Goal: Answer question/provide support: Answer question/provide support

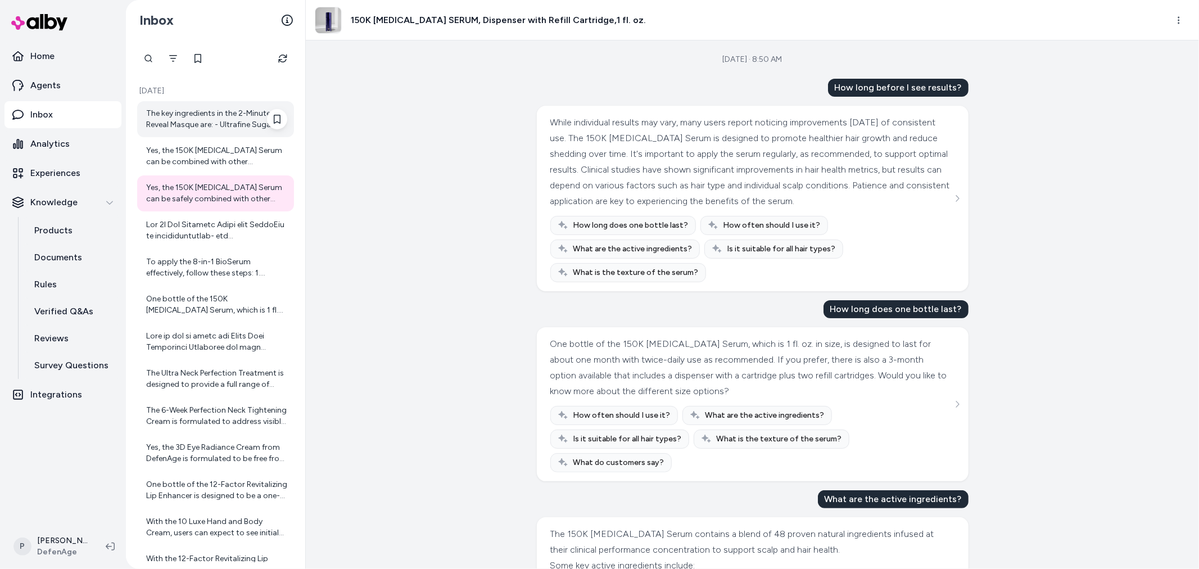
click at [242, 133] on div "The key ingredients in the 2-Minute Reveal Masque are: - Ultrafine Sugar Crysta…" at bounding box center [215, 119] width 157 height 36
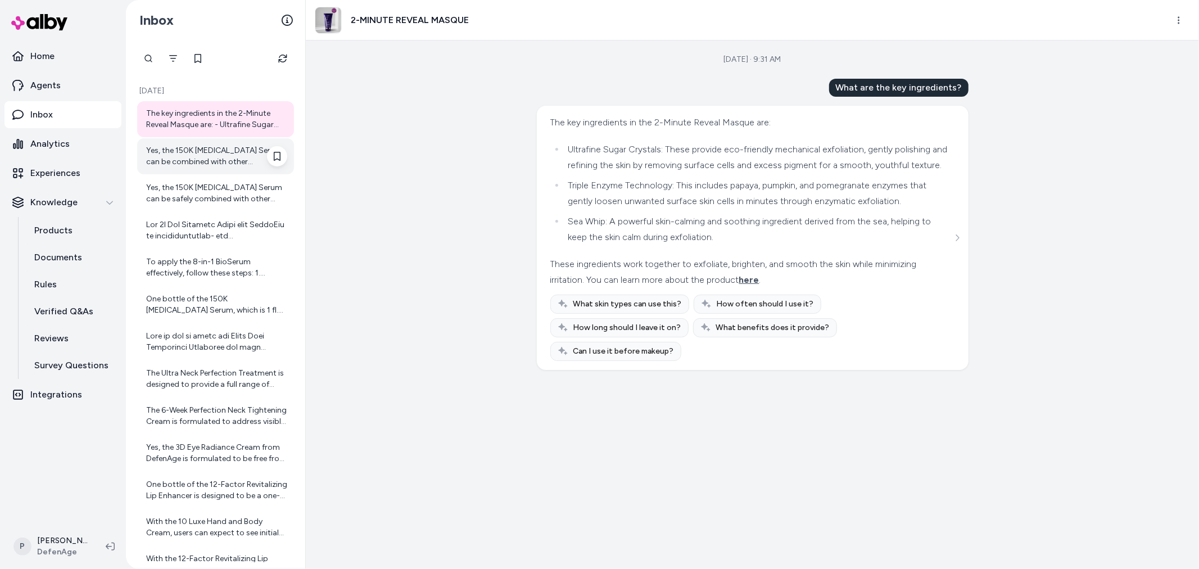
click at [165, 161] on div "Yes, the 150K Hair Follicle Serum can be combined with other treatments. It is …" at bounding box center [216, 156] width 141 height 22
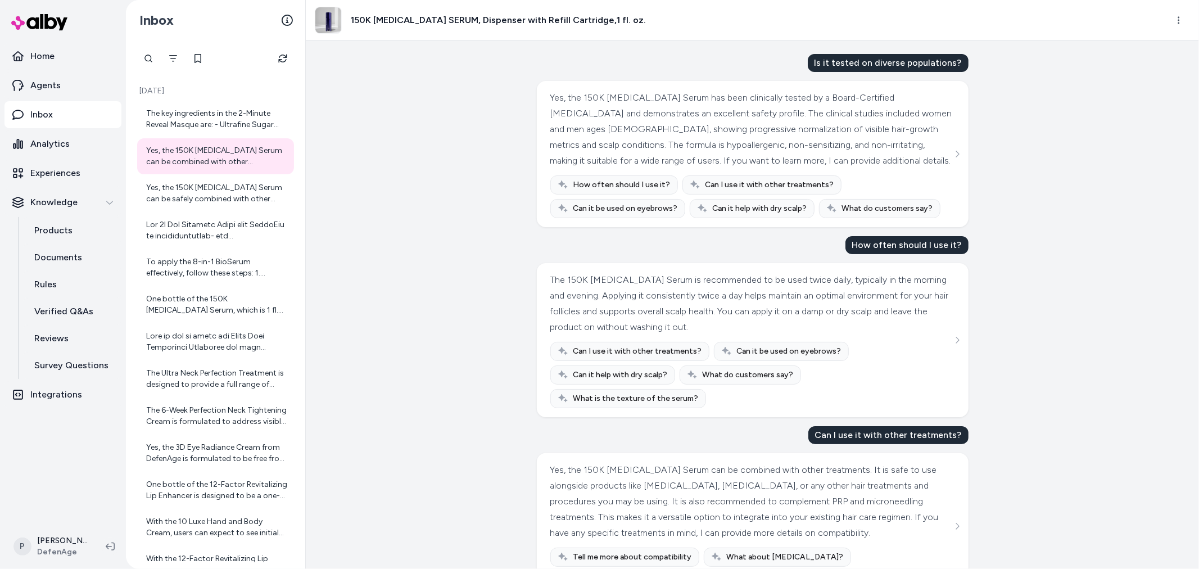
scroll to position [46, 0]
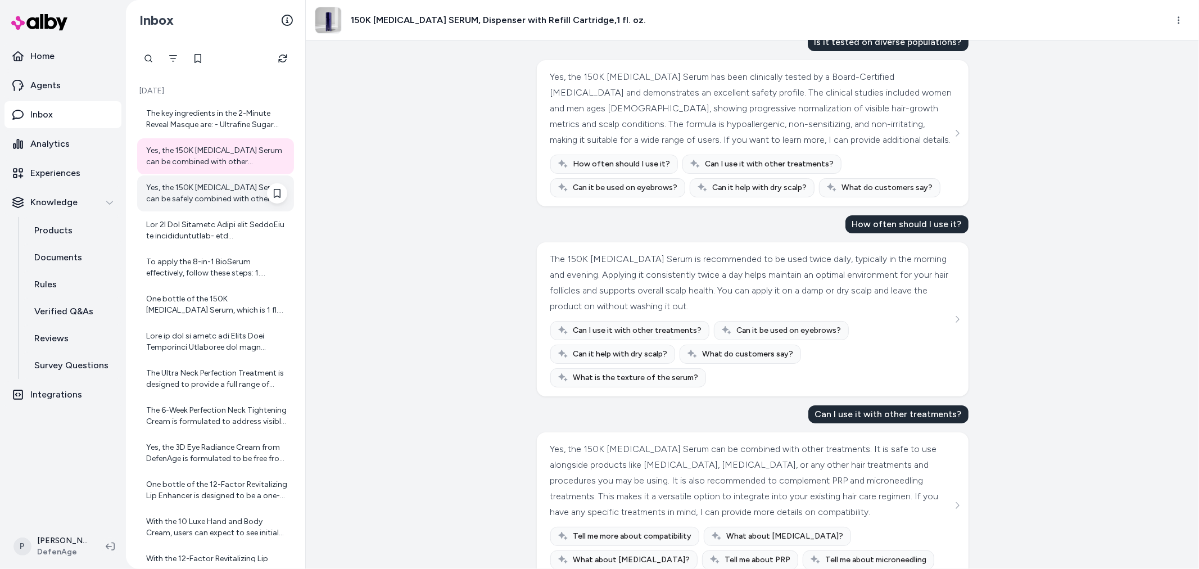
click at [243, 199] on div "Yes, the 150K [MEDICAL_DATA] Serum can be safely combined with other treatments…" at bounding box center [216, 193] width 141 height 22
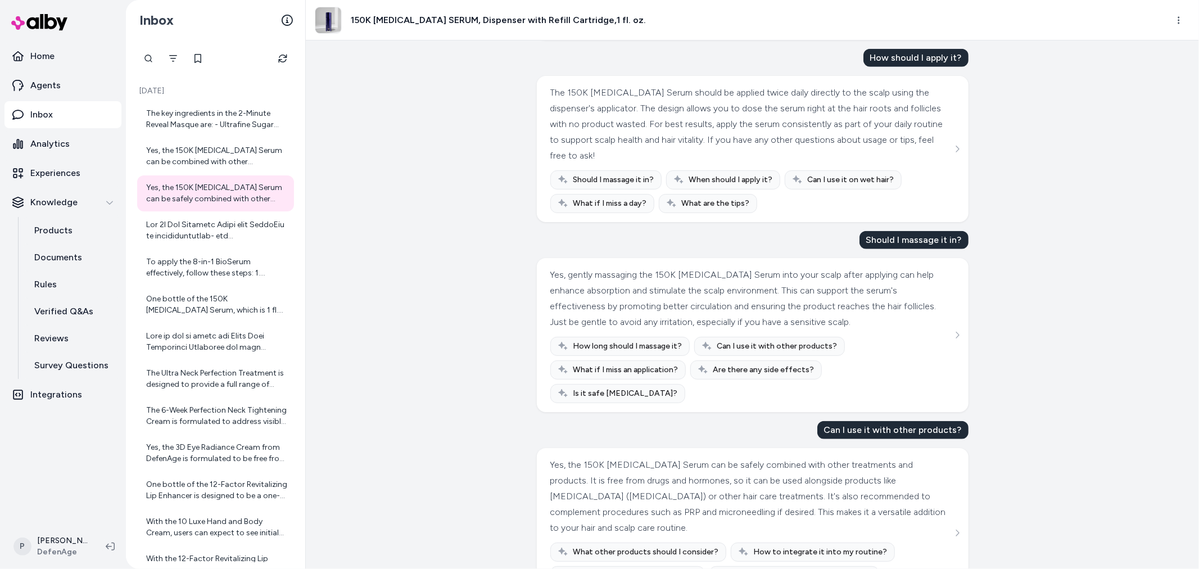
scroll to position [805, 0]
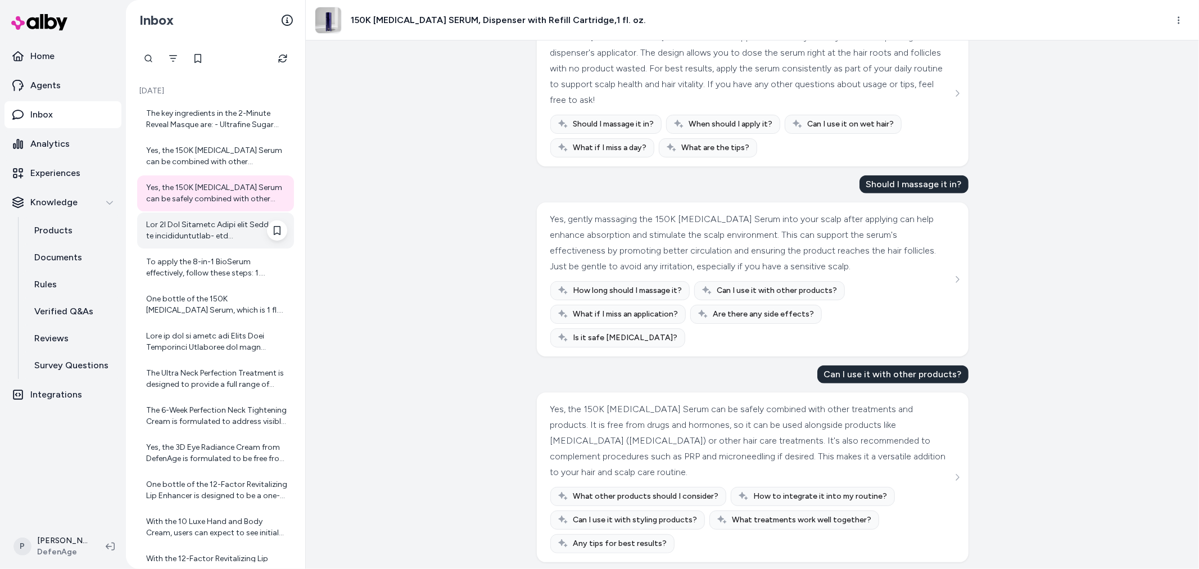
click at [200, 234] on div at bounding box center [216, 230] width 141 height 22
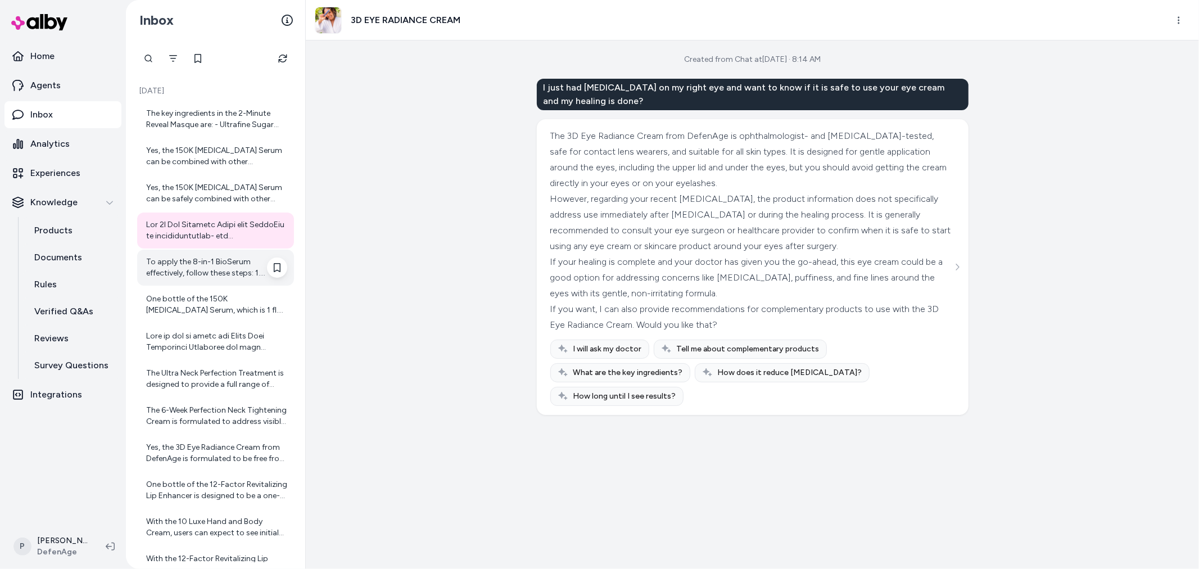
click at [221, 276] on div "To apply the 8-in-1 BioSerum effectively, follow these steps: 1. Cleanse Your F…" at bounding box center [216, 267] width 141 height 22
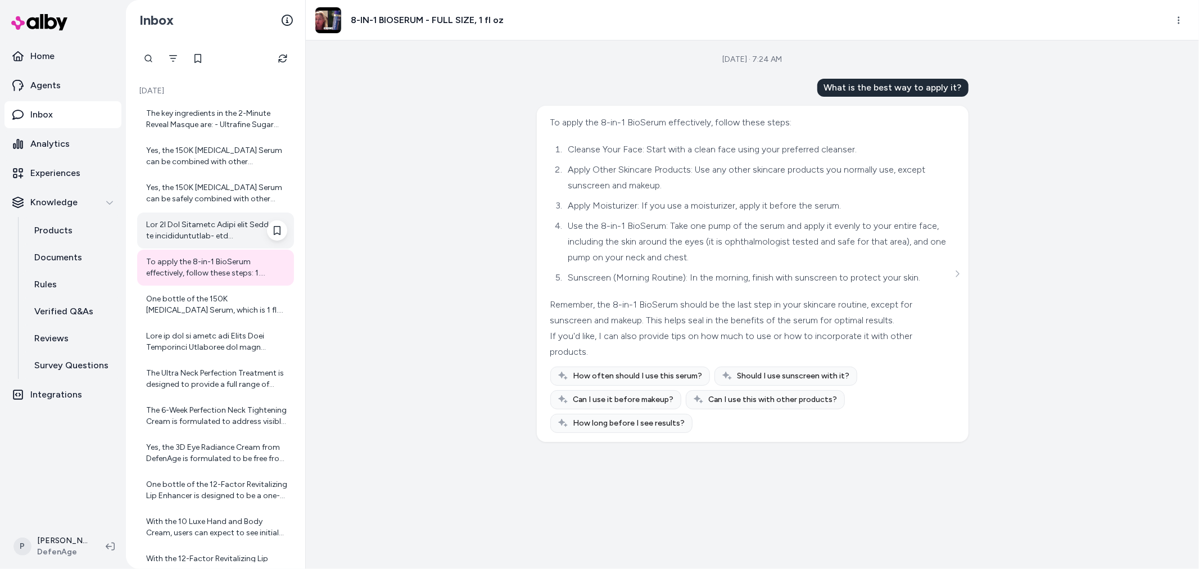
click at [208, 238] on div at bounding box center [216, 230] width 141 height 22
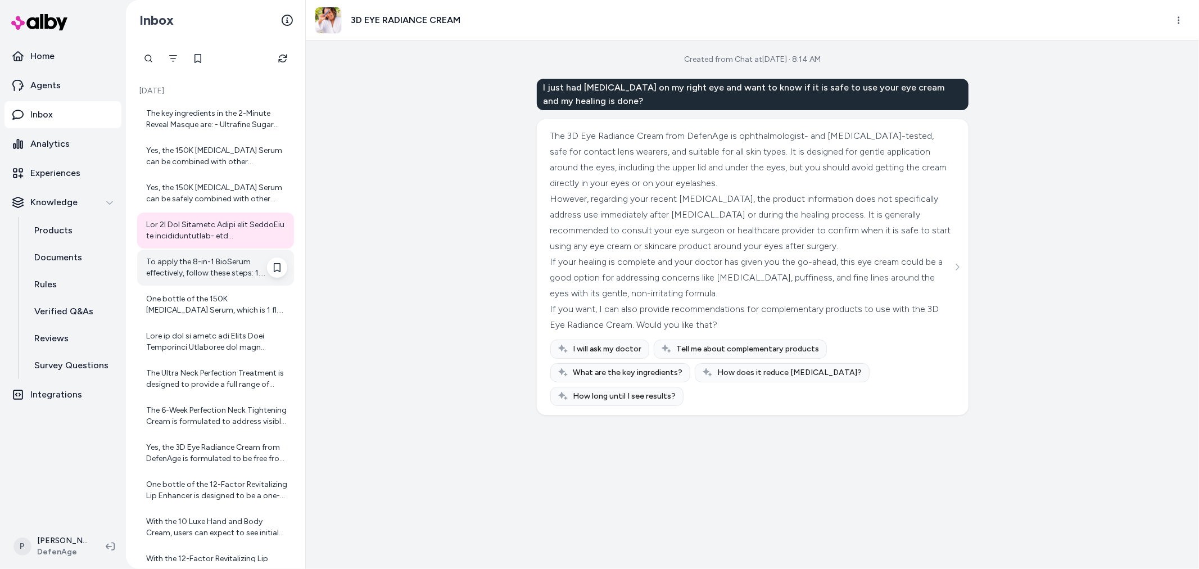
click at [197, 283] on div "To apply the 8-in-1 BioSerum effectively, follow these steps: 1. Cleanse Your F…" at bounding box center [215, 268] width 157 height 36
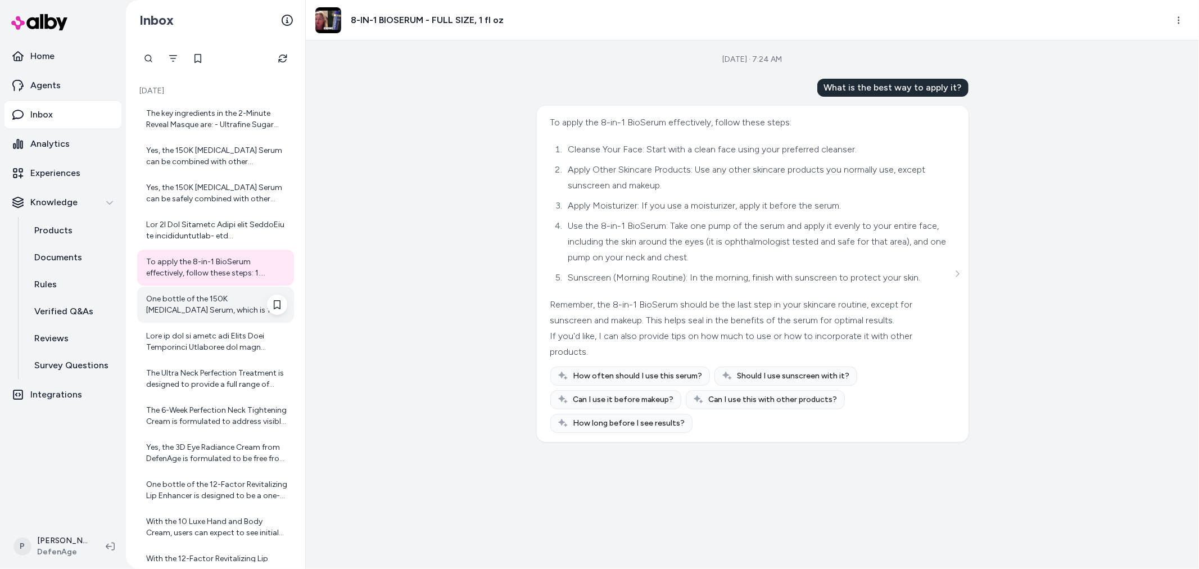
click at [220, 310] on div "One bottle of the 150K [MEDICAL_DATA] Serum, which is 1 fl. oz. (about 30 ml), …" at bounding box center [216, 304] width 141 height 22
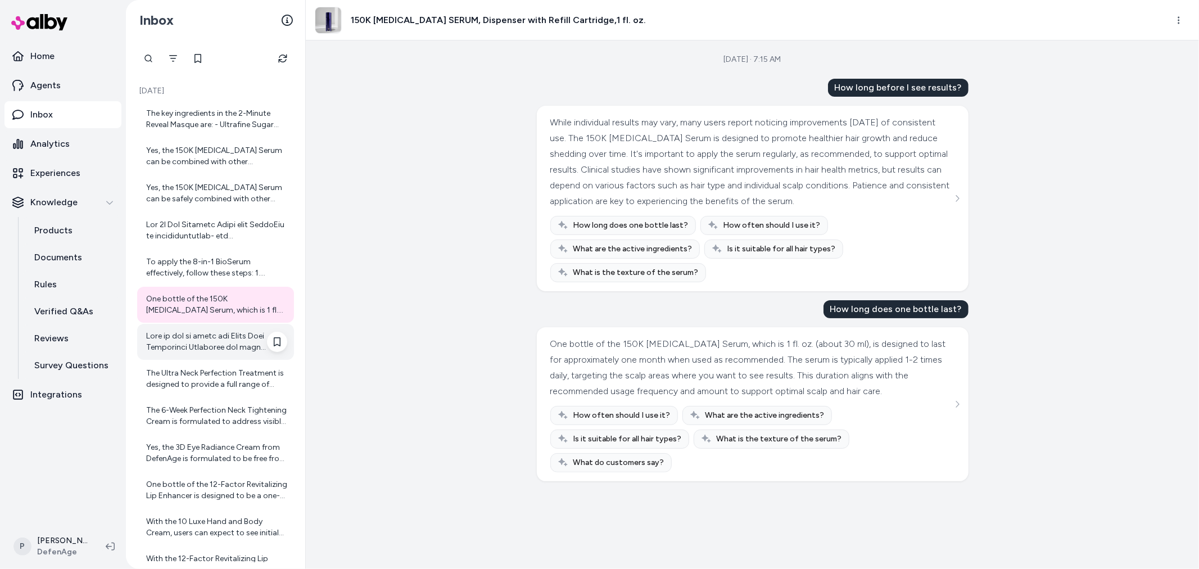
click at [232, 349] on div at bounding box center [216, 341] width 141 height 22
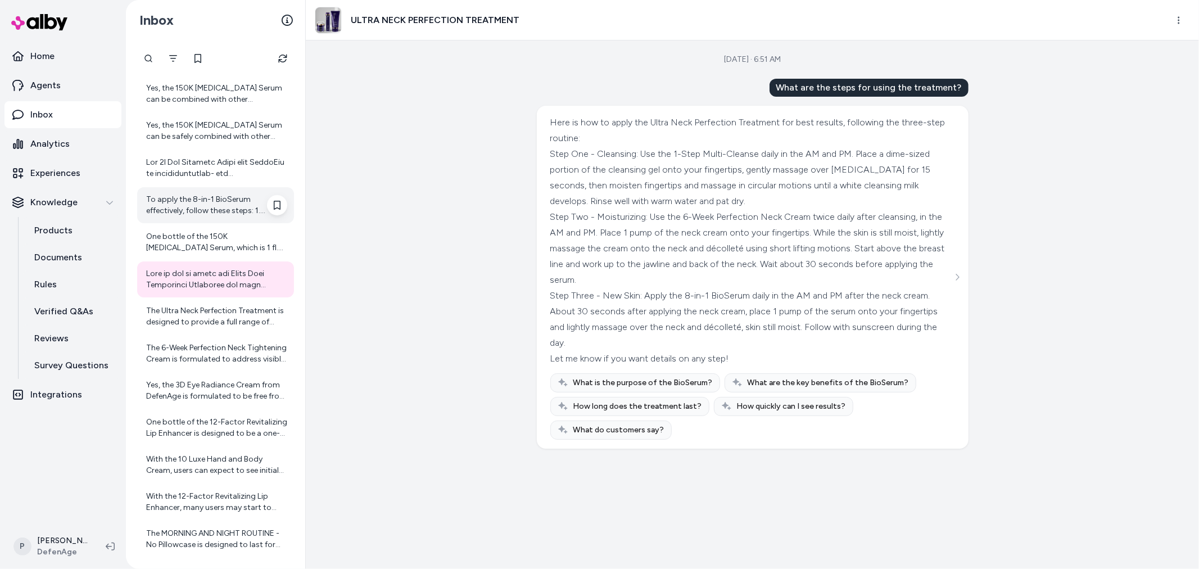
scroll to position [125, 0]
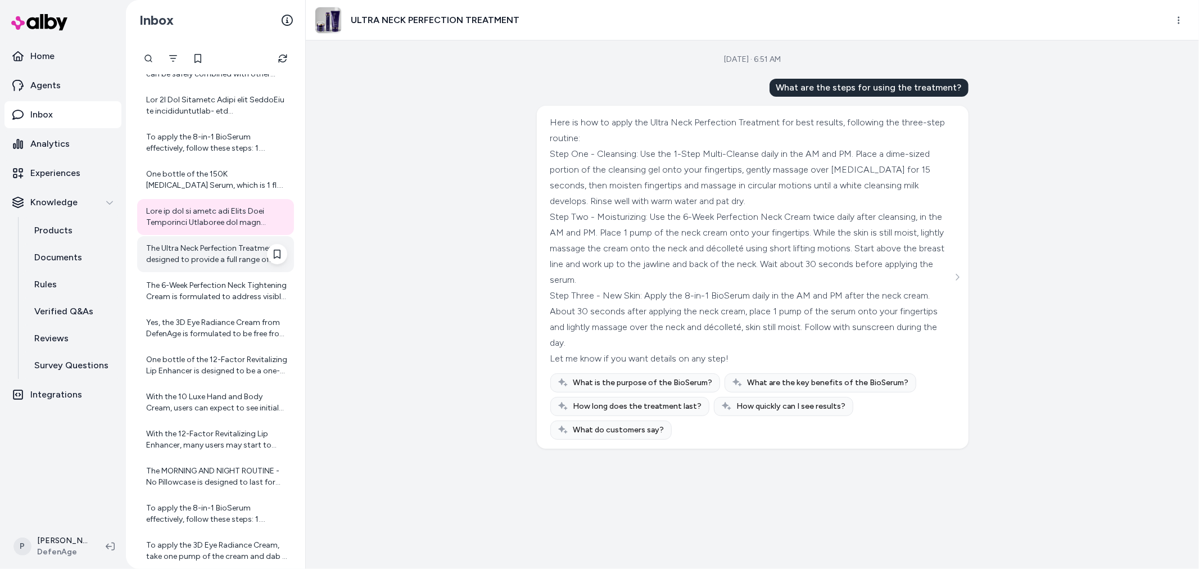
click at [205, 243] on div "The Ultra Neck Perfection Treatment is designed to provide a full range of resu…" at bounding box center [216, 254] width 141 height 22
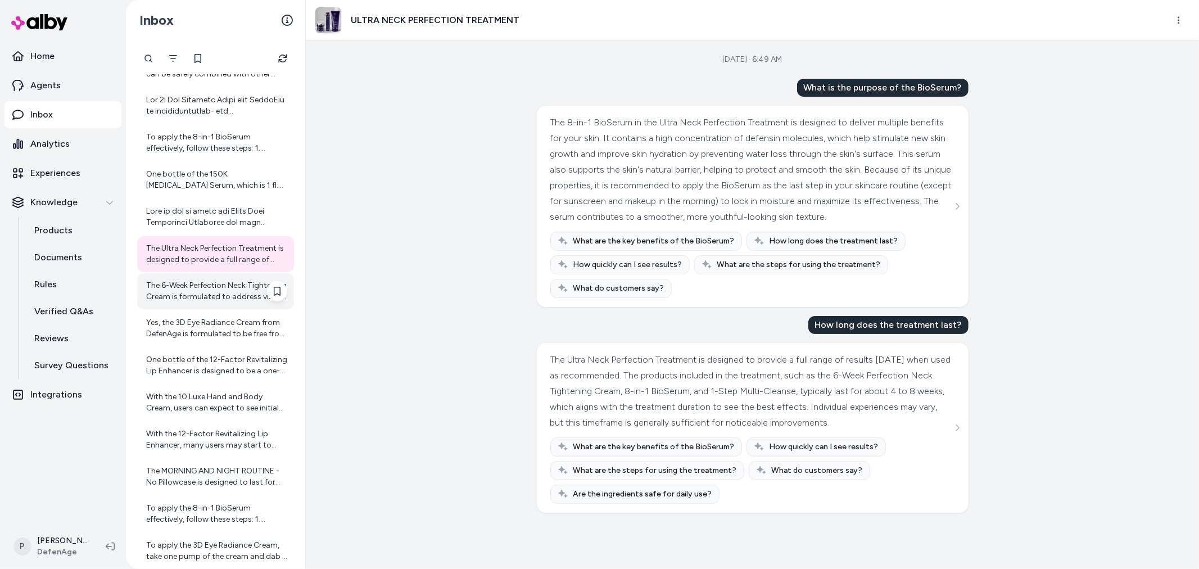
click at [205, 291] on div "The 6-Week Perfection Neck Tightening Cream is formulated to address visible si…" at bounding box center [216, 291] width 141 height 22
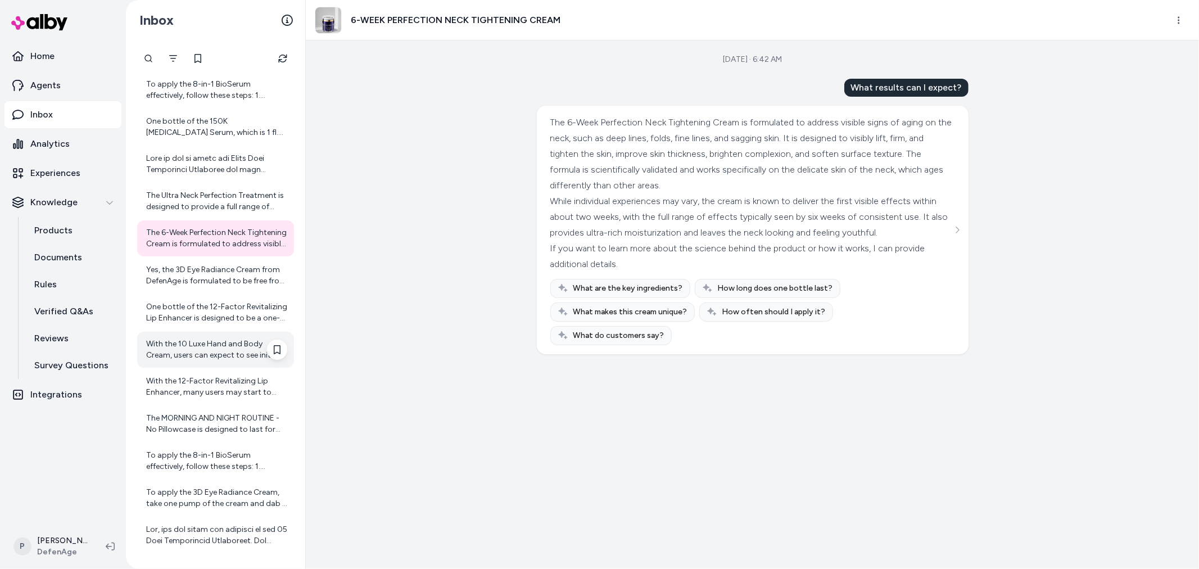
scroll to position [250, 0]
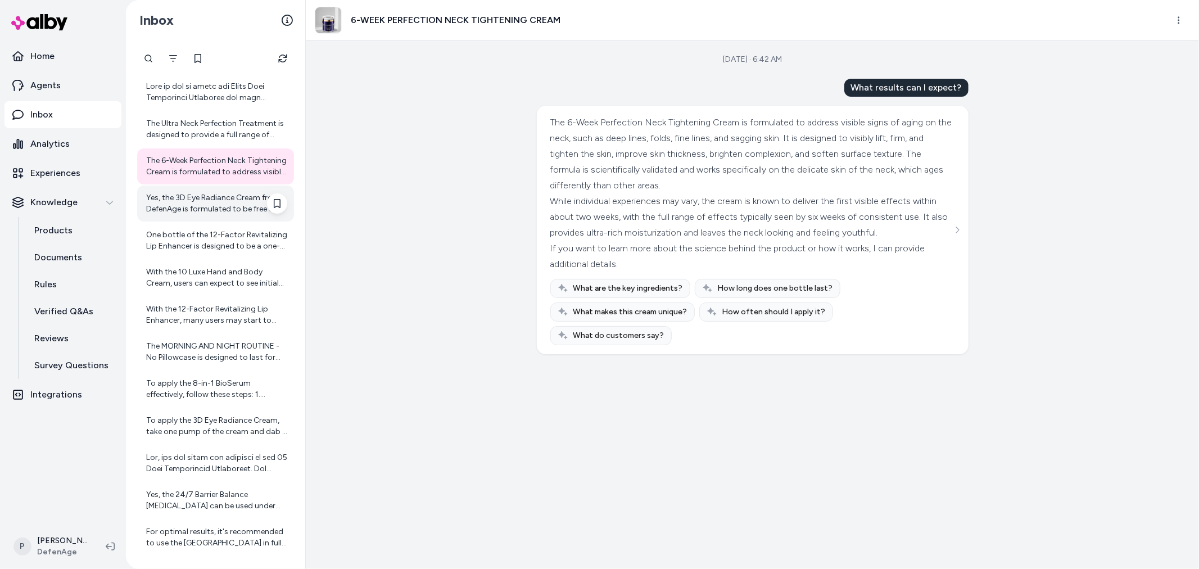
click at [223, 196] on div "Yes, the 3D Eye Radiance Cream from DefenAge is formulated to be free from irri…" at bounding box center [216, 203] width 141 height 22
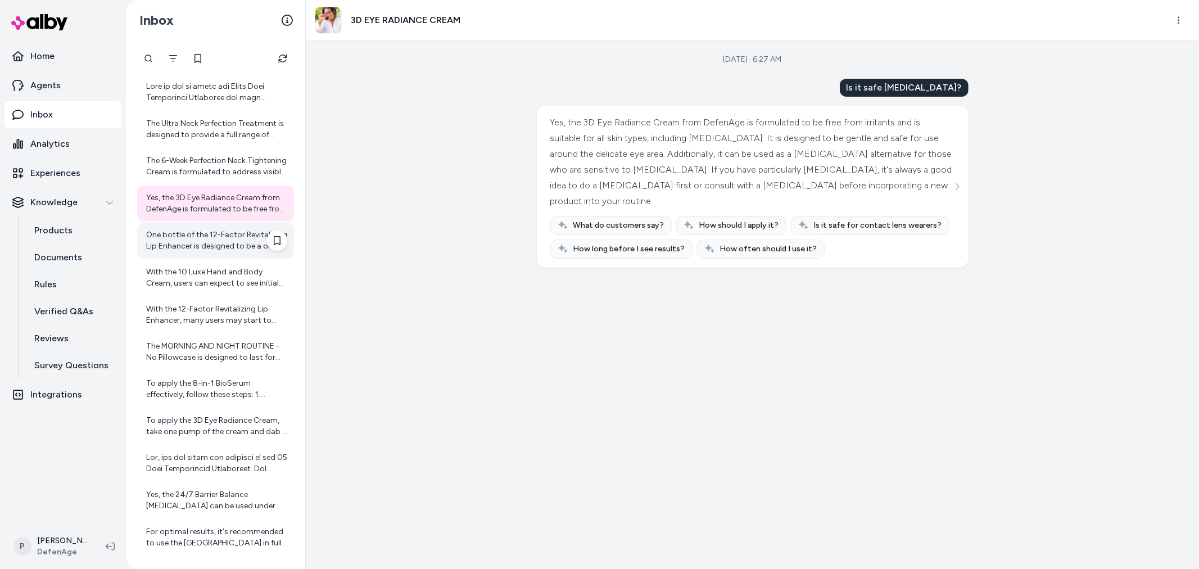
click at [184, 235] on div "One bottle of the 12-Factor Revitalizing Lip Enhancer is designed to be a one-m…" at bounding box center [216, 240] width 141 height 22
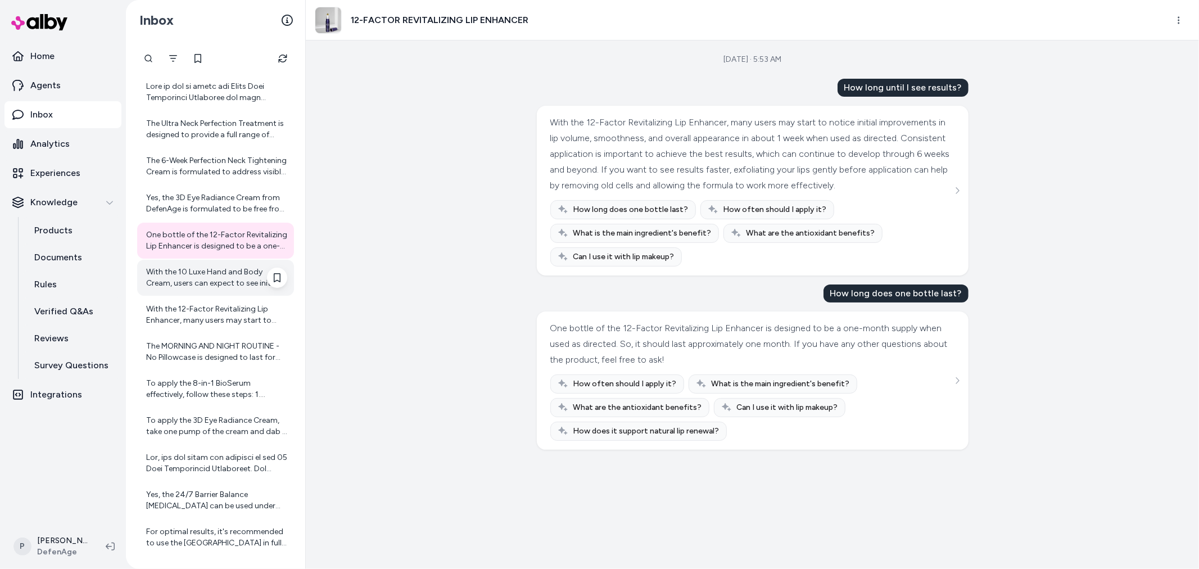
click at [204, 264] on div "With the 10 Luxe Hand and Body Cream, users can expect to see initial results f…" at bounding box center [215, 278] width 157 height 36
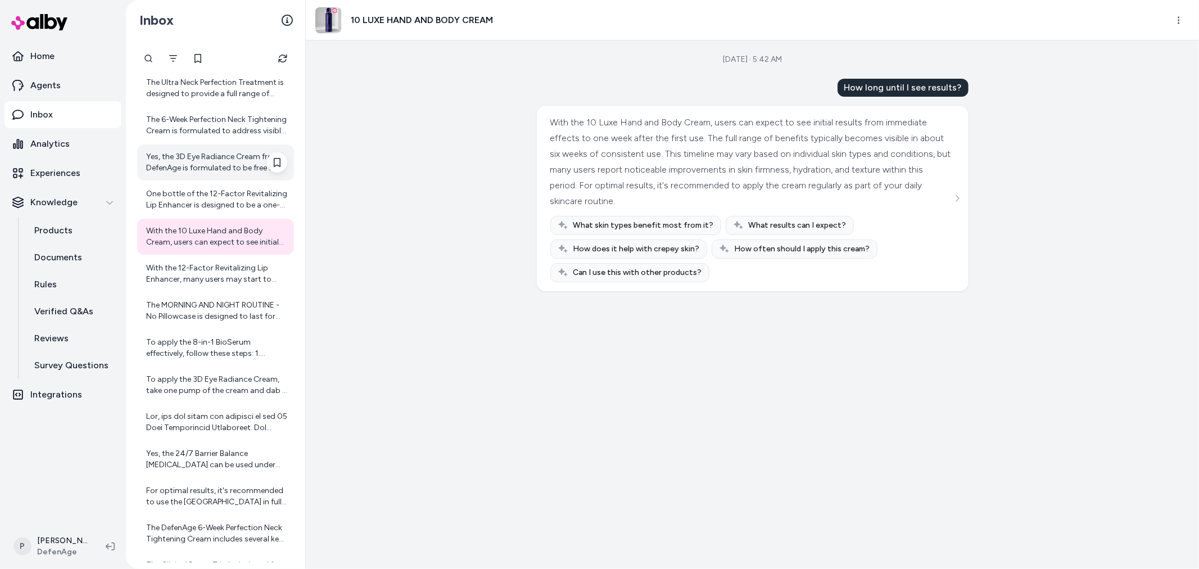
scroll to position [312, 0]
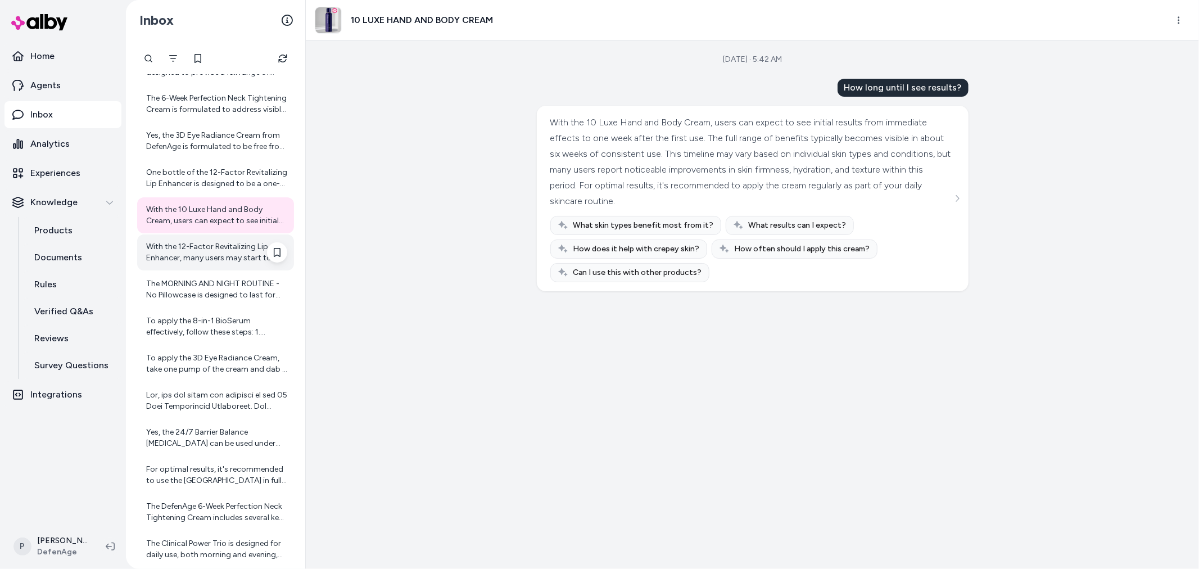
click at [220, 267] on div "With the 12-Factor Revitalizing Lip Enhancer, many users may start to notice in…" at bounding box center [215, 252] width 157 height 36
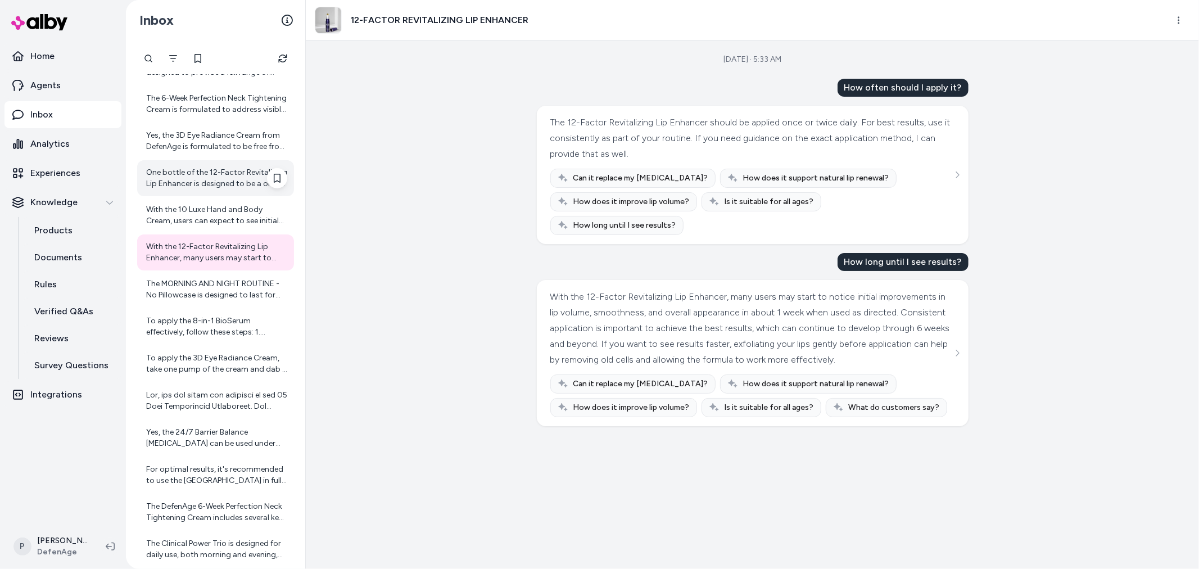
scroll to position [374, 0]
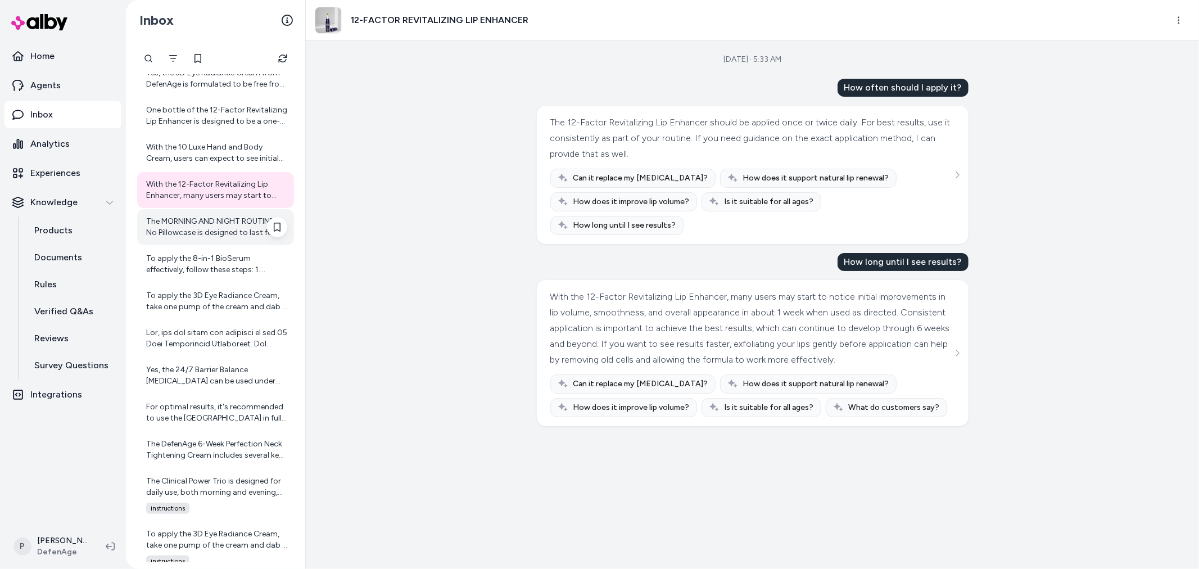
click at [232, 242] on div "The MORNING AND NIGHT ROUTINE - No Pillowcase is designed to last for about 4 t…" at bounding box center [215, 227] width 157 height 36
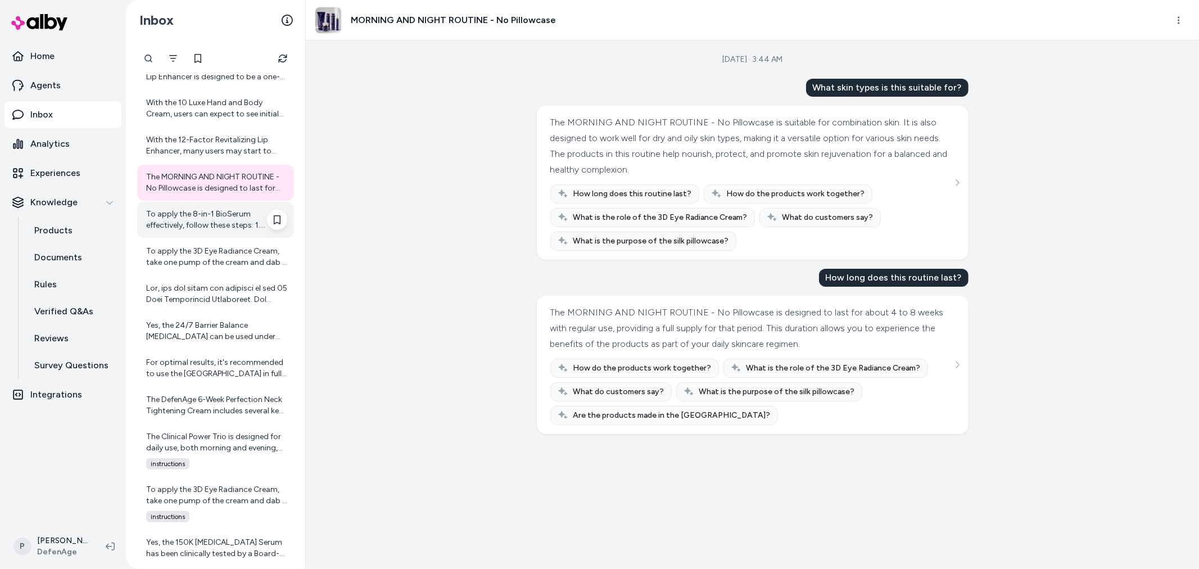
scroll to position [437, 0]
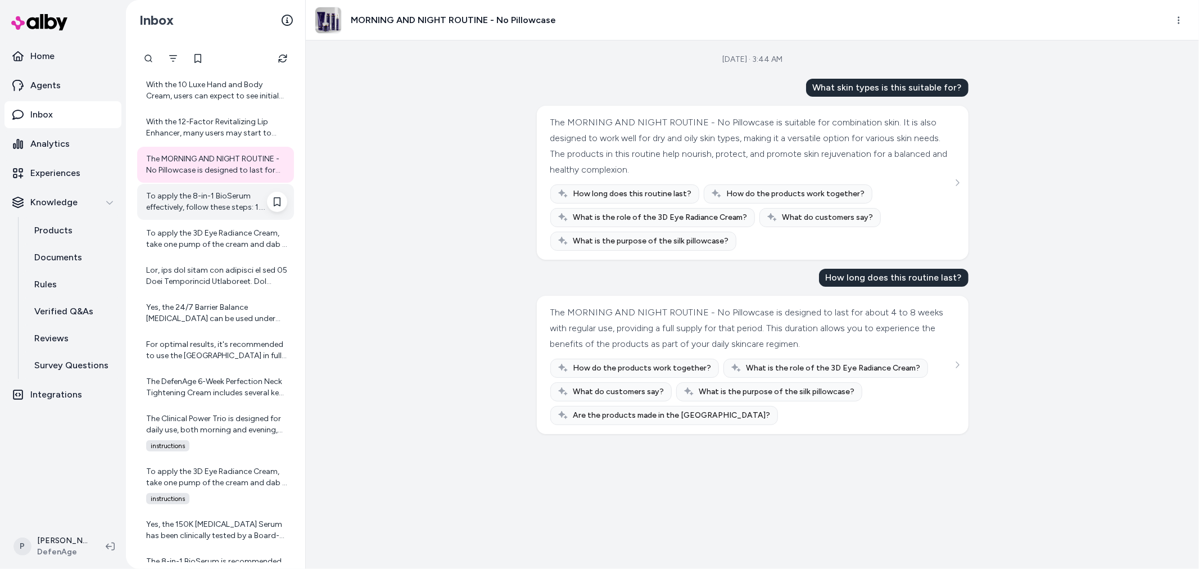
click at [214, 191] on div "To apply the 8-in-1 BioSerum effectively, follow these steps: 1. Cleanse Your F…" at bounding box center [216, 202] width 141 height 22
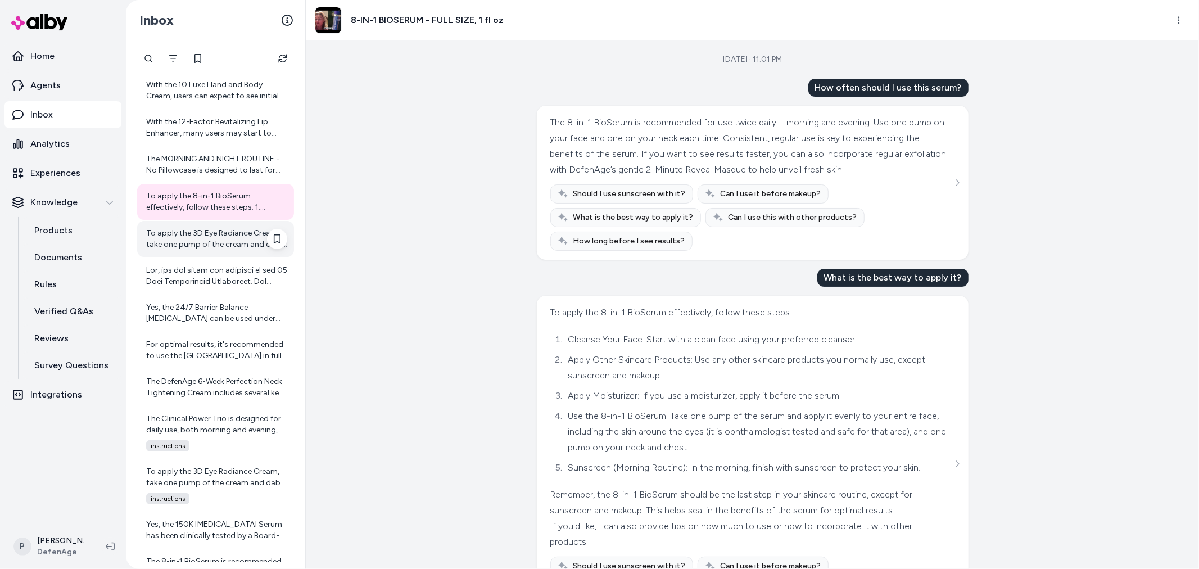
click at [194, 241] on div "To apply the 3D Eye Radiance Cream, take one pump of the cream and dab it three…" at bounding box center [216, 239] width 141 height 22
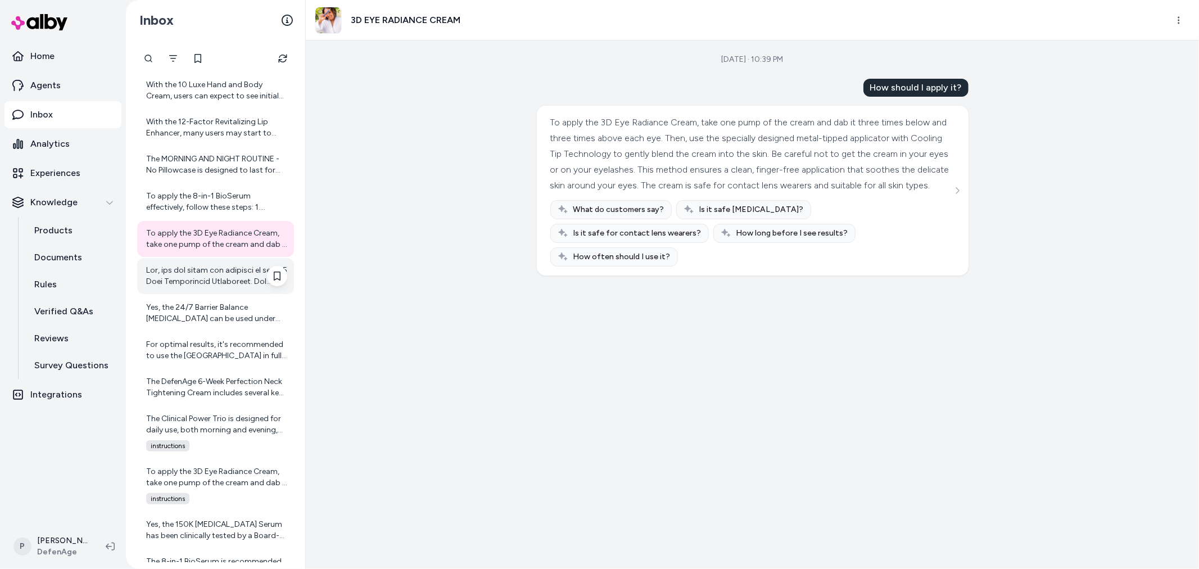
click at [207, 291] on div at bounding box center [215, 276] width 157 height 36
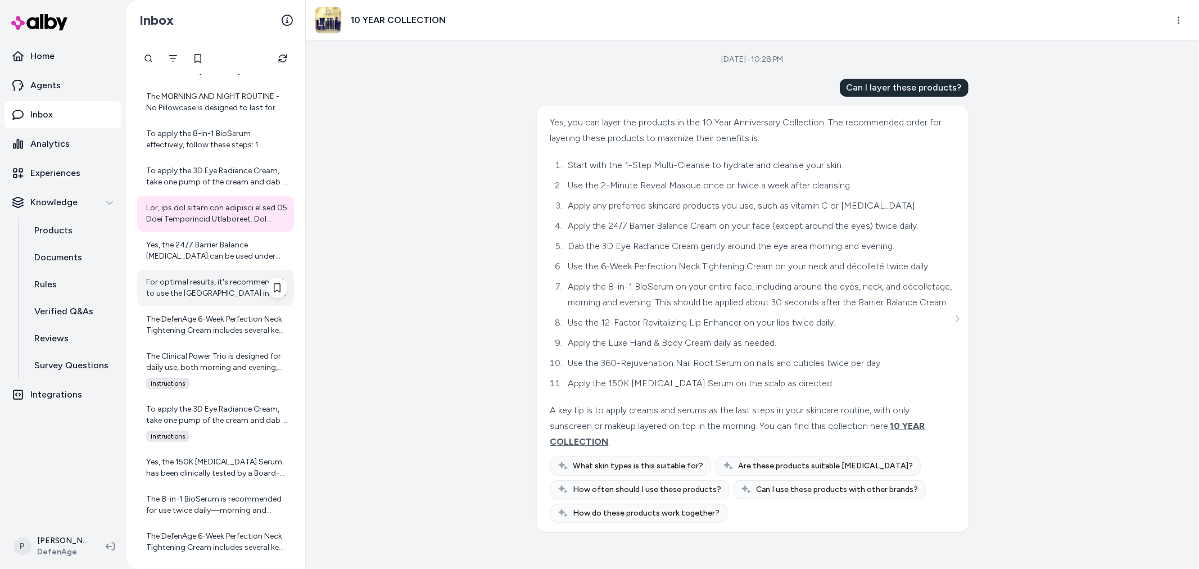
scroll to position [8, 0]
click at [211, 259] on div "Yes, the 24/7 Barrier Balance Anti-Aging Cream can be used under makeup. It dee…" at bounding box center [216, 250] width 141 height 22
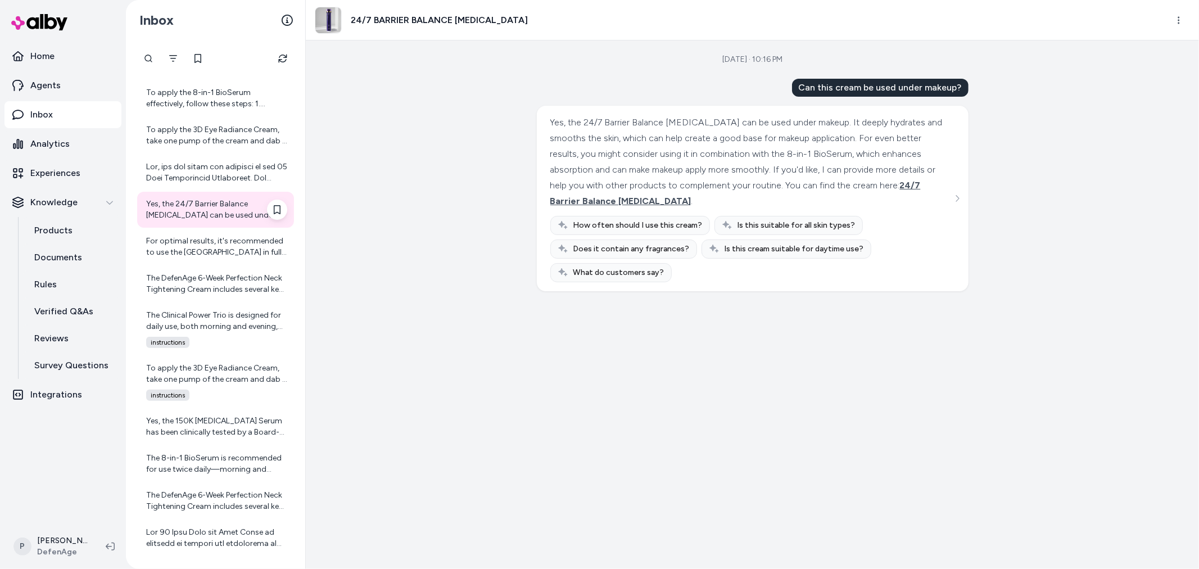
scroll to position [562, 0]
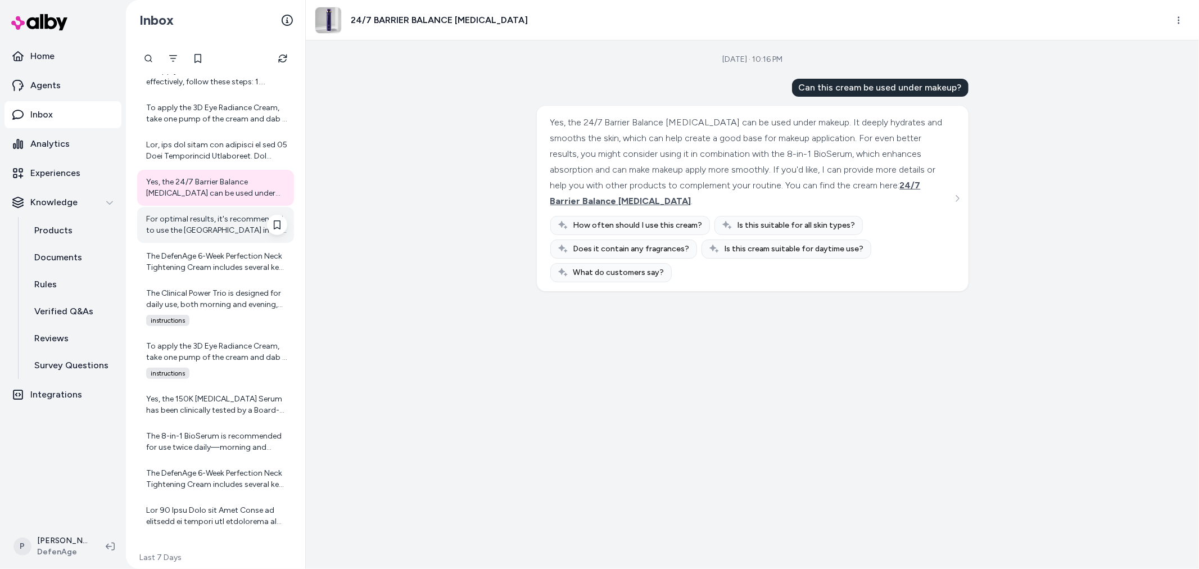
click at [183, 220] on div "For optimal results, it's recommended to use the 7X Calming Complex in full for…" at bounding box center [216, 225] width 141 height 22
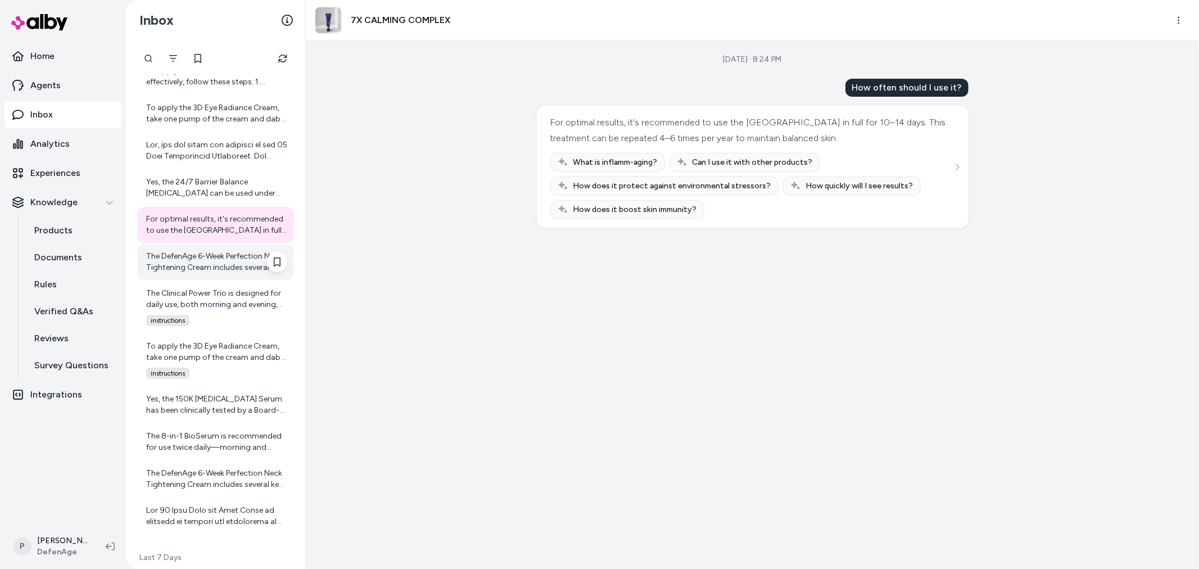
click at [189, 269] on div "The DefenAge 6-Week Perfection Neck Tightening Cream includes several key ingre…" at bounding box center [216, 262] width 141 height 22
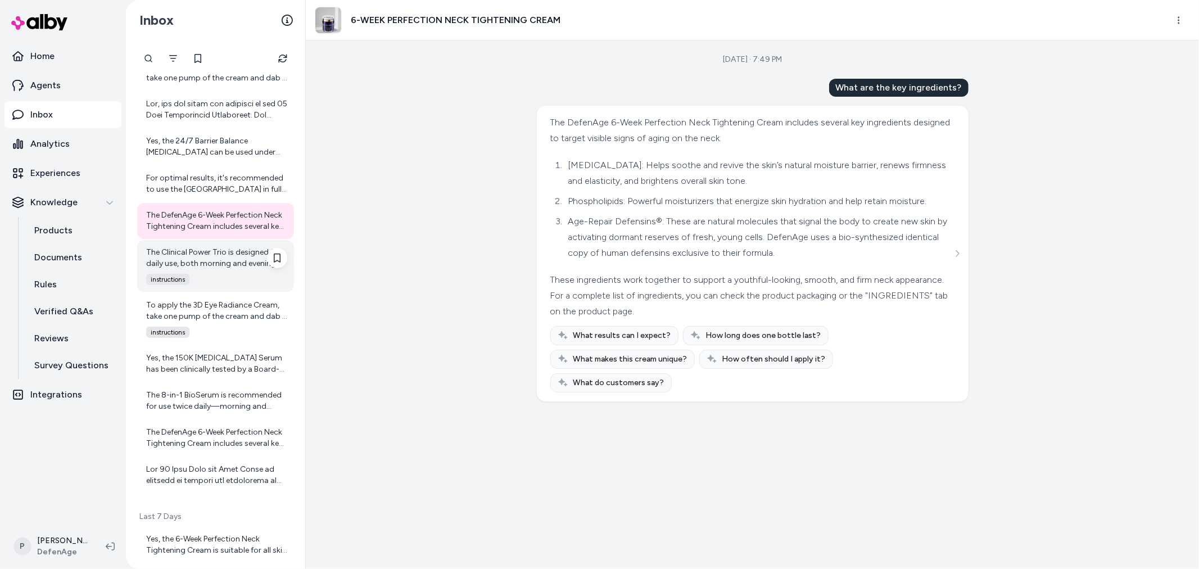
scroll to position [624, 0]
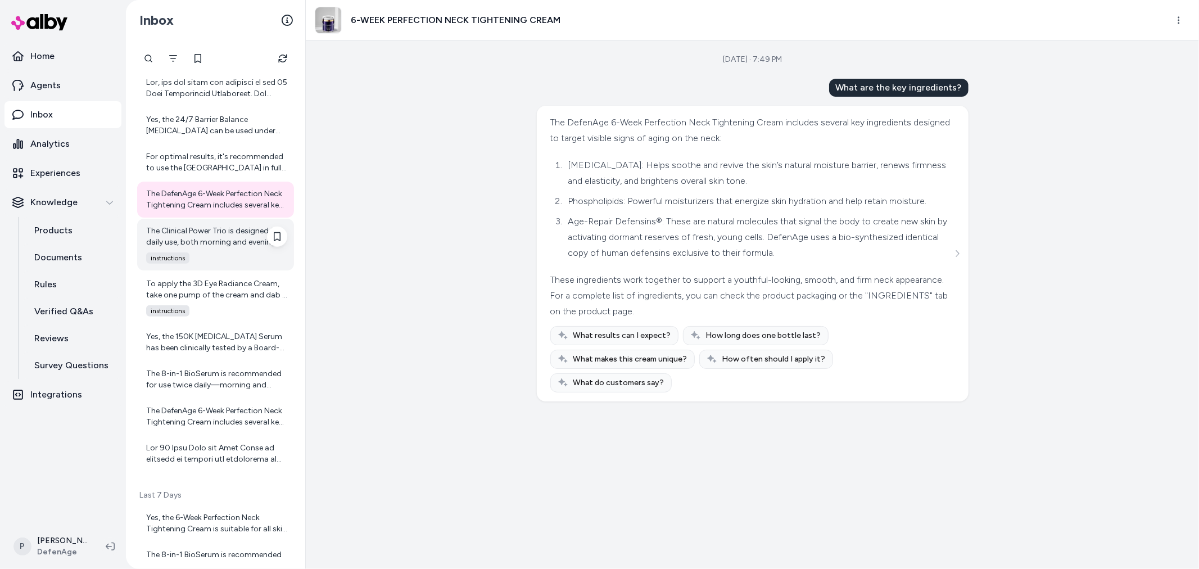
click at [217, 259] on div "instructions" at bounding box center [213, 257] width 148 height 11
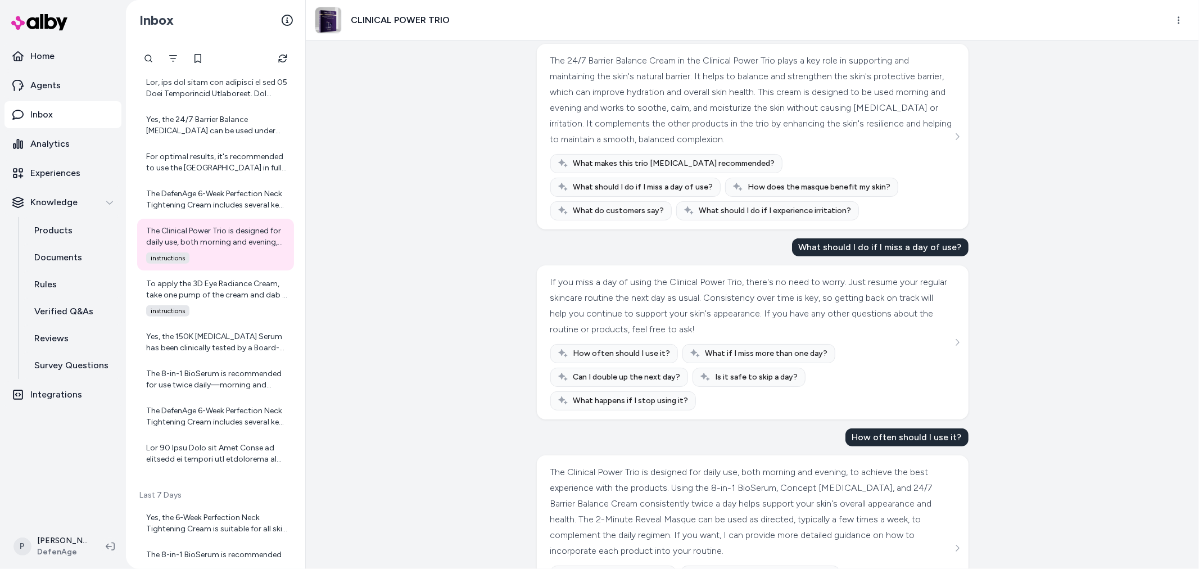
scroll to position [427, 0]
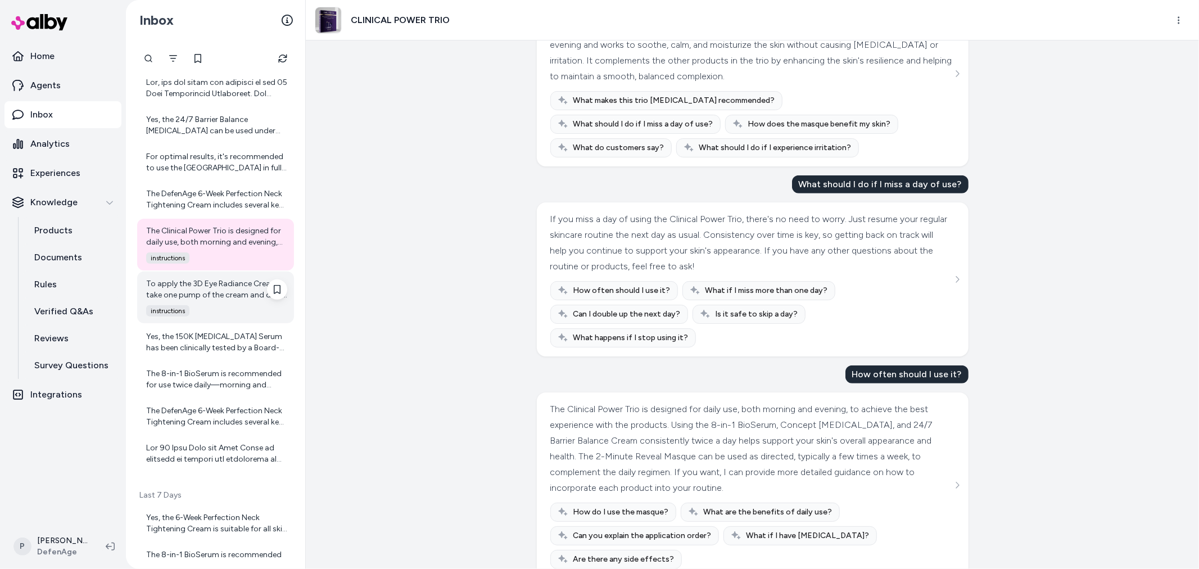
click at [236, 287] on div "To apply the 3D Eye Radiance Cream, take one pump of the cream and dab it three…" at bounding box center [216, 289] width 141 height 22
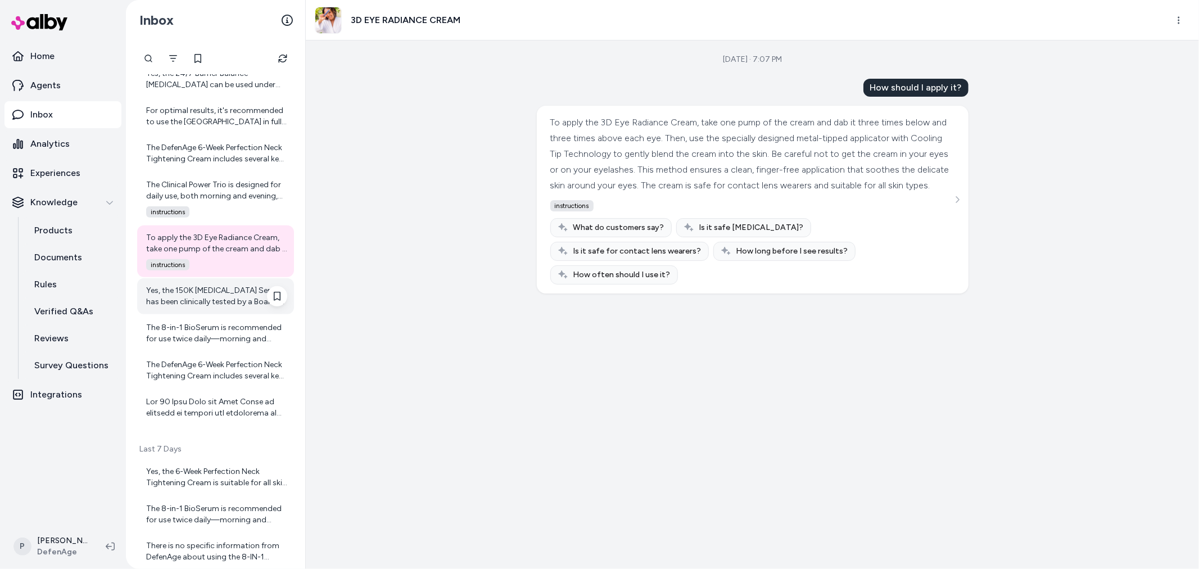
scroll to position [749, 0]
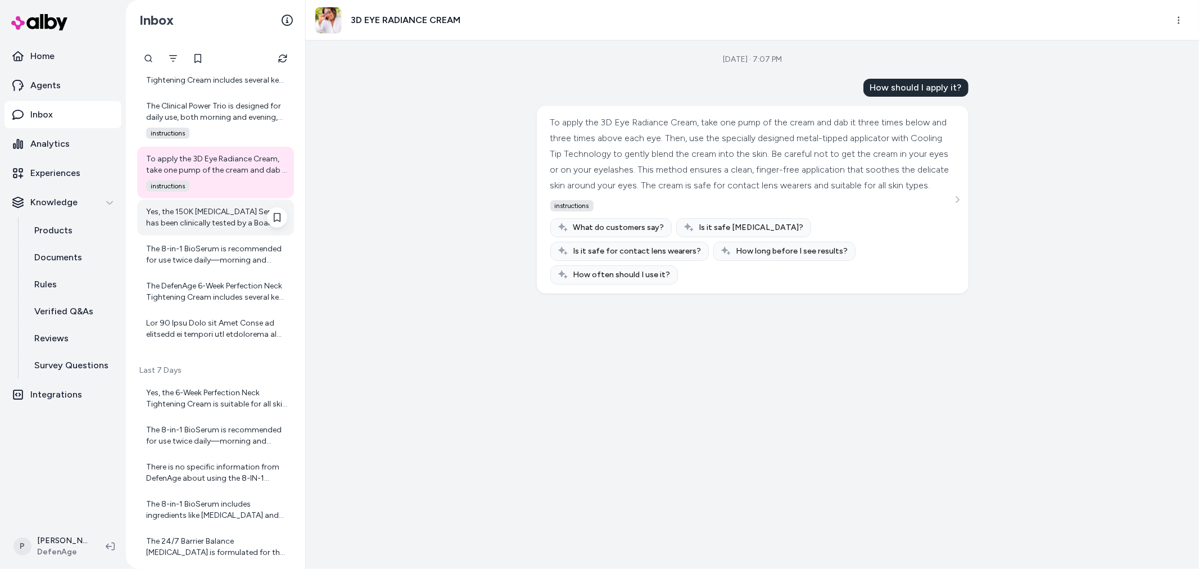
click at [223, 225] on div "Yes, the 150K Hair Follicle Serum has been clinically tested by a Board-Certifi…" at bounding box center [216, 217] width 141 height 22
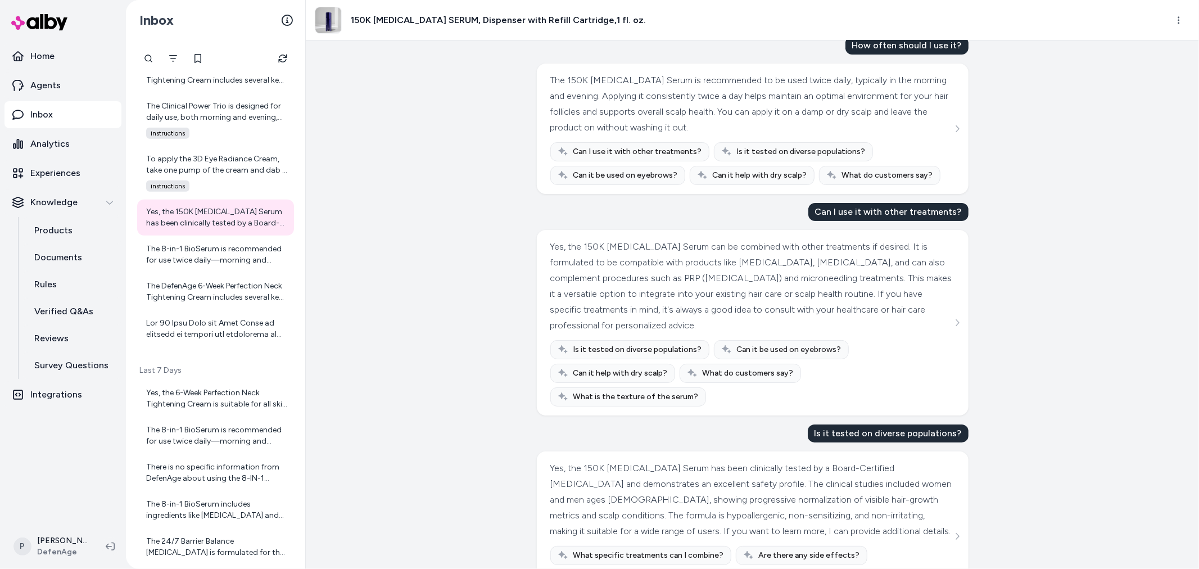
scroll to position [85, 0]
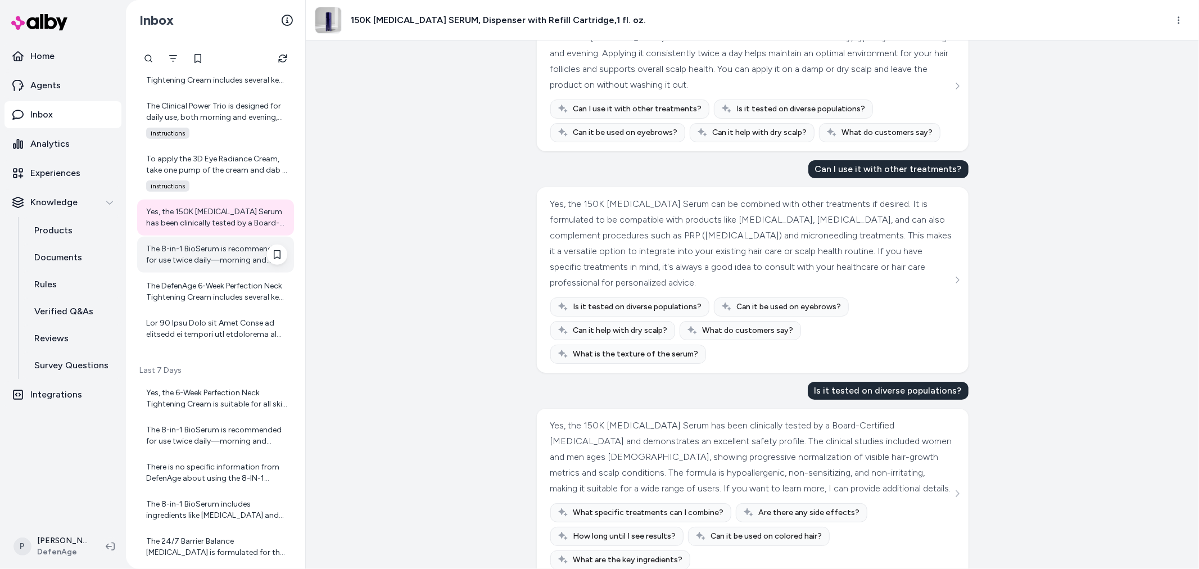
click at [205, 254] on div "The 8-in-1 BioSerum is recommended for use twice daily—morning and evening. Use…" at bounding box center [216, 254] width 141 height 22
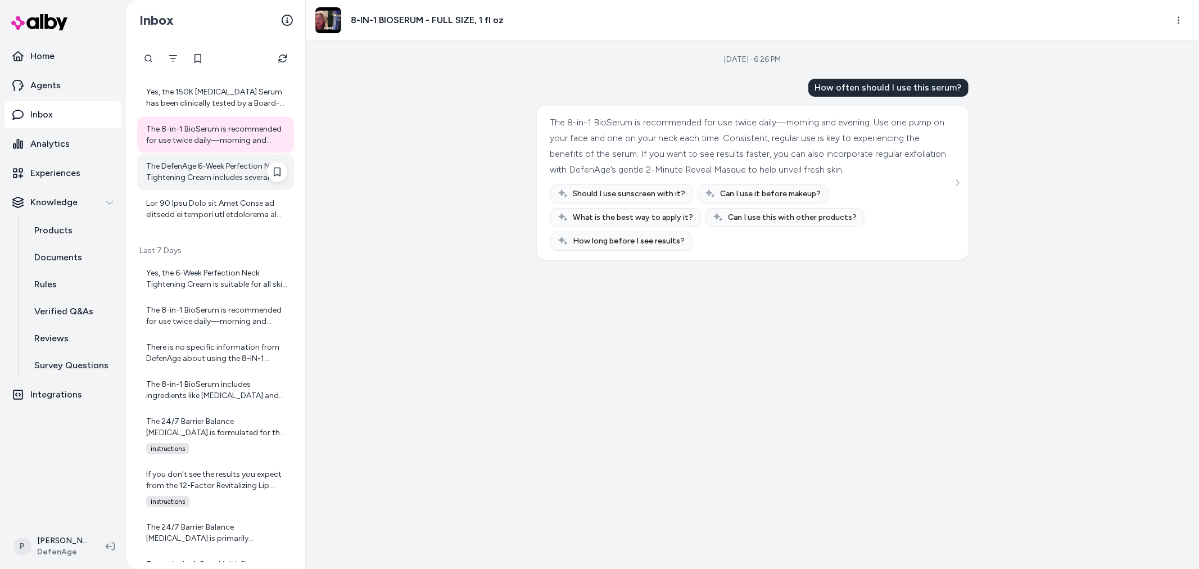
scroll to position [874, 0]
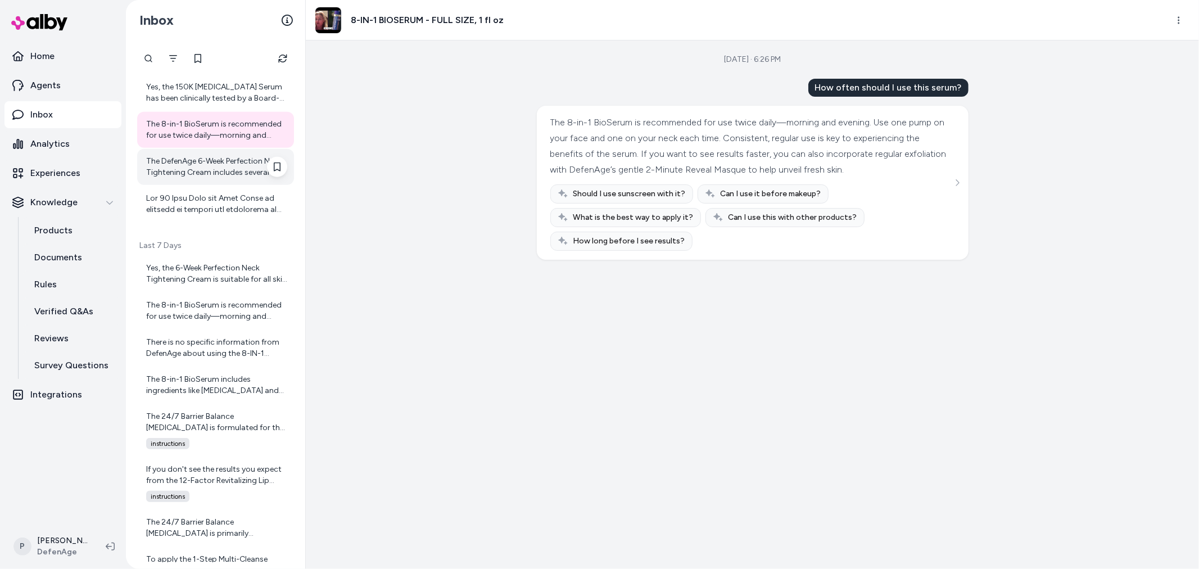
click at [203, 173] on div "The DefenAge 6-Week Perfection Neck Tightening Cream includes several key ingre…" at bounding box center [216, 167] width 141 height 22
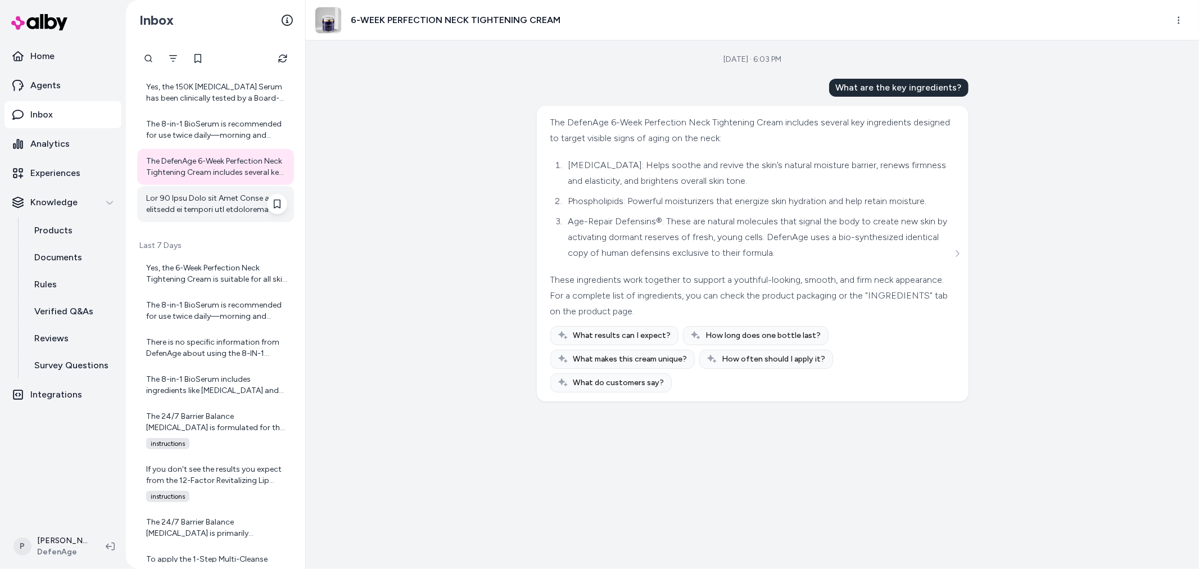
click at [216, 197] on div at bounding box center [216, 204] width 141 height 22
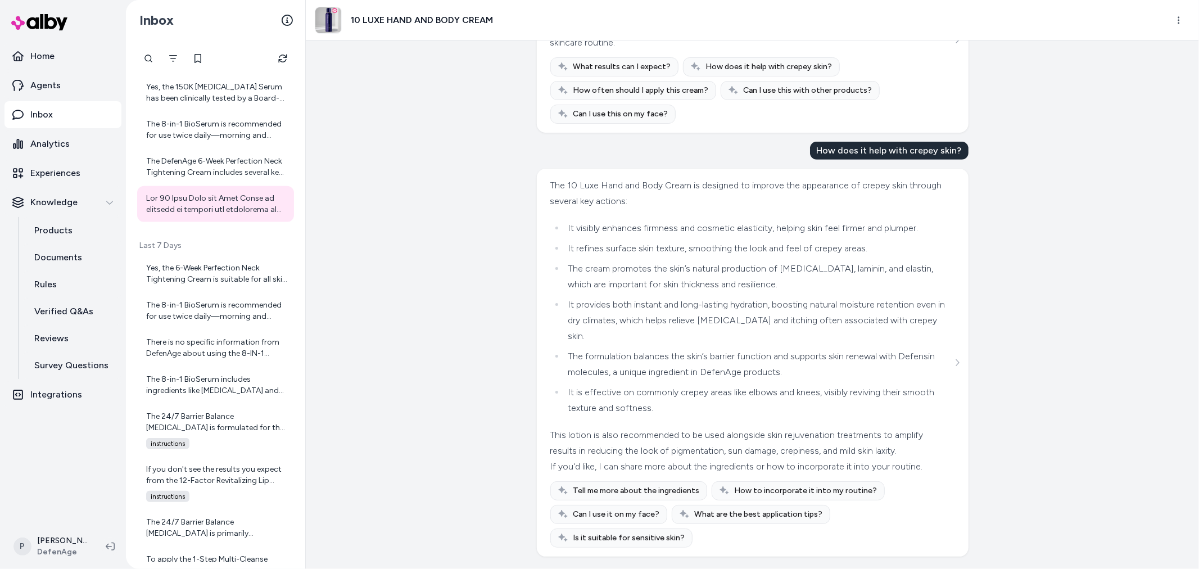
scroll to position [381, 0]
click at [228, 283] on div "Yes, the 6-Week Perfection Neck Tightening Cream is suitable for all skin types…" at bounding box center [216, 273] width 141 height 22
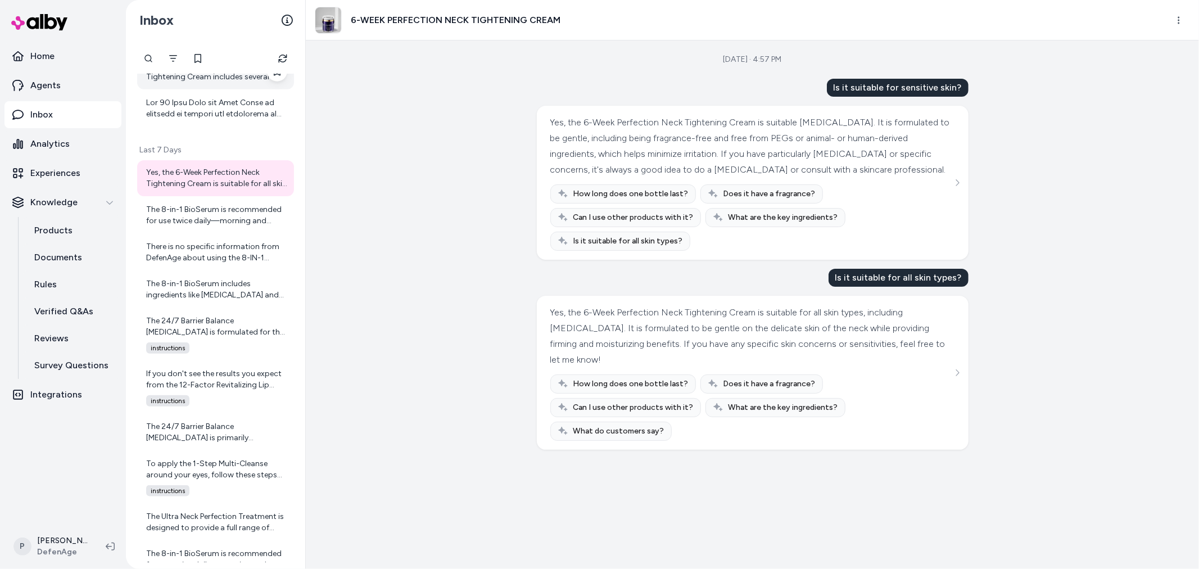
scroll to position [999, 0]
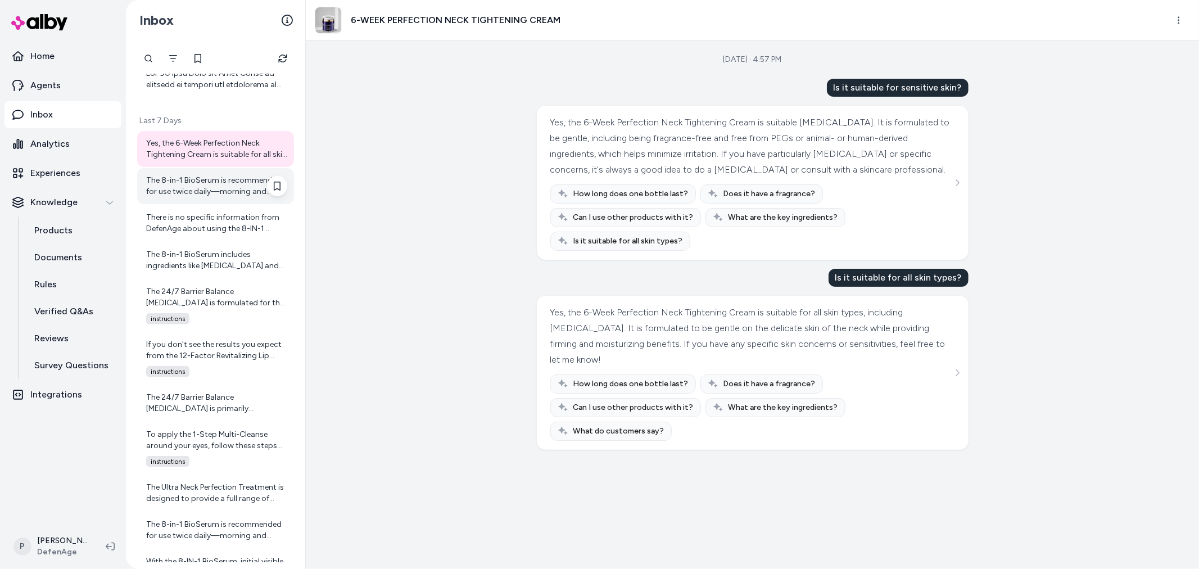
click at [201, 200] on div "The 8-in-1 BioSerum is recommended for use twice daily—morning and evening. Use…" at bounding box center [215, 186] width 157 height 36
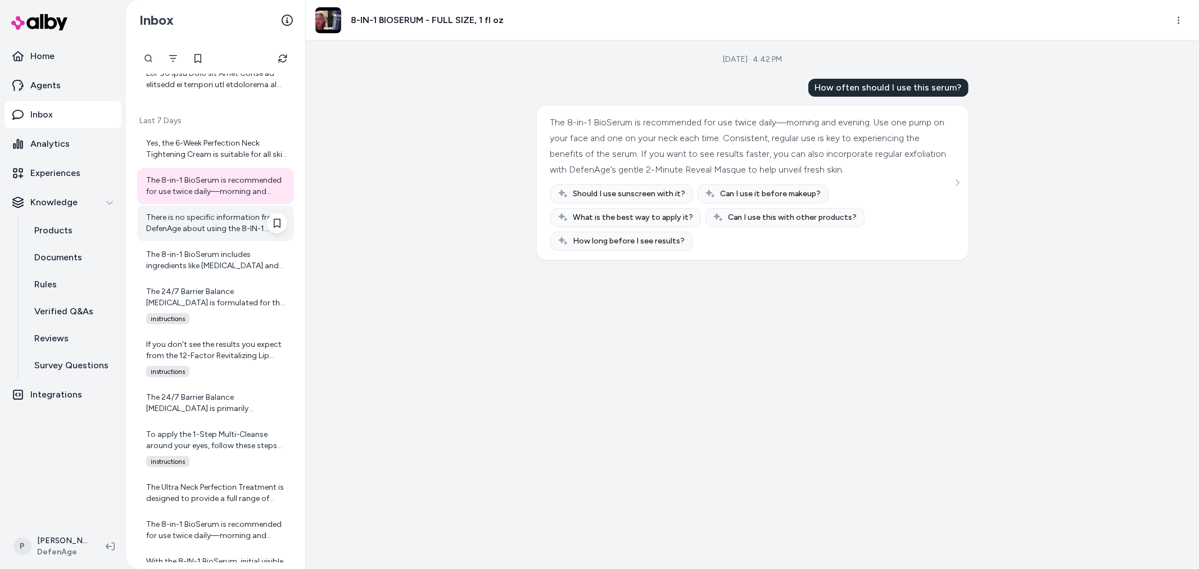
click at [205, 233] on div "There is no specific information from DefenAge about using the 8-IN-1 BioSerum …" at bounding box center [216, 223] width 141 height 22
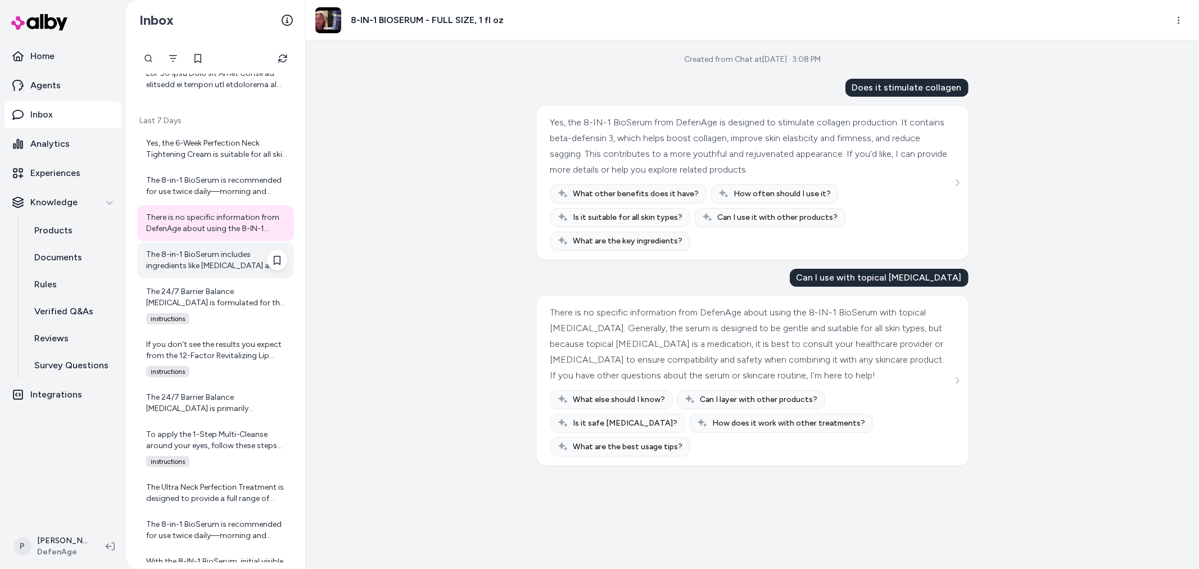
click at [216, 256] on div "The 8-in-1 BioSerum includes ingredients like niacinamide and antioxidants that…" at bounding box center [216, 260] width 141 height 22
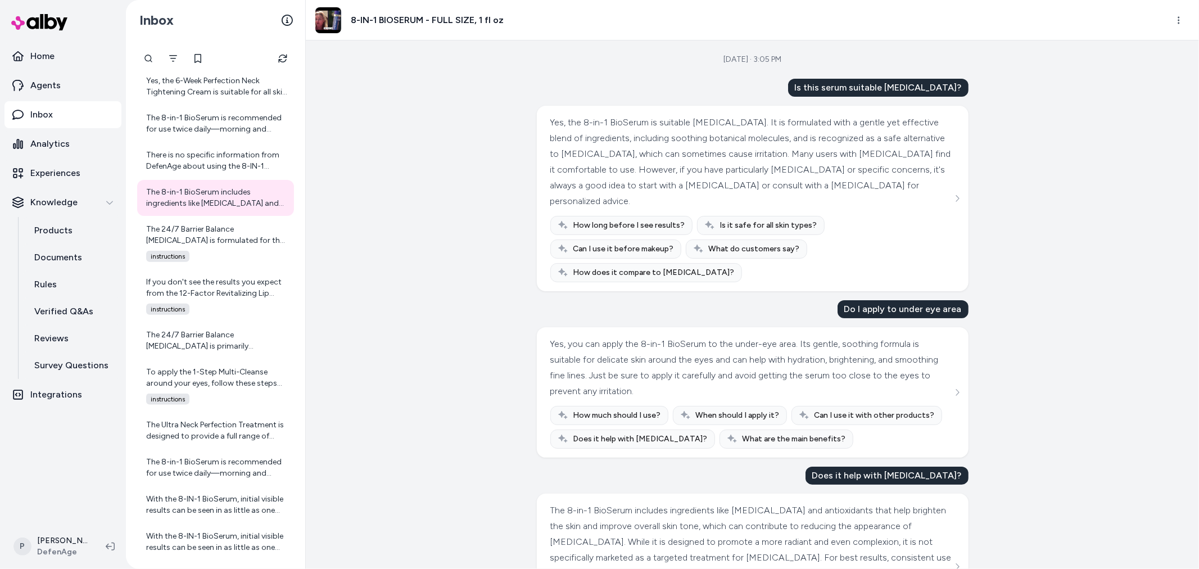
scroll to position [61, 0]
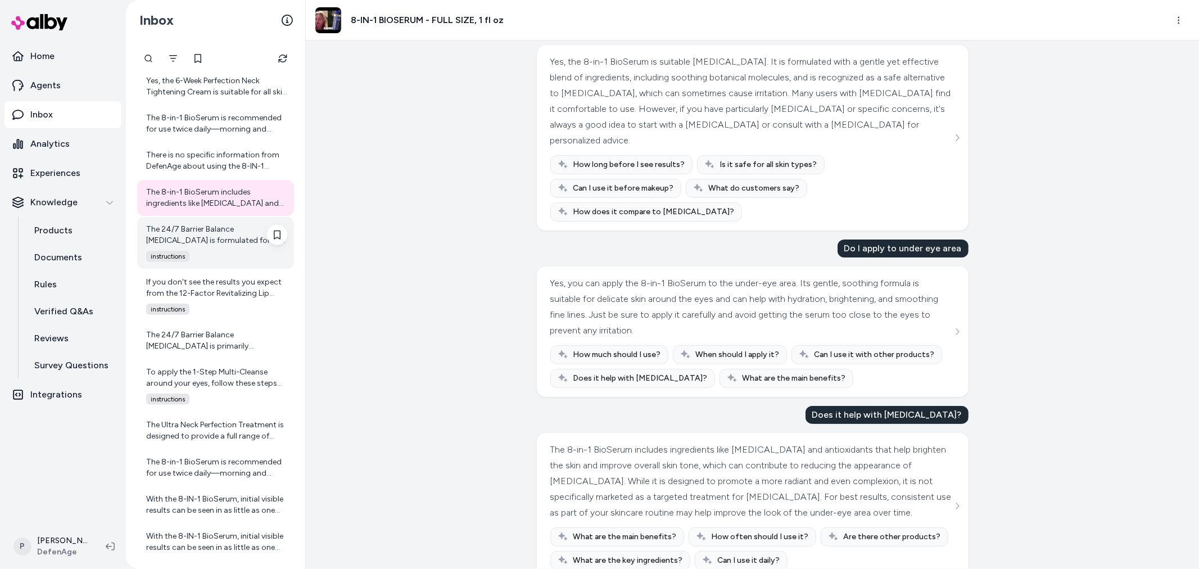
click at [209, 245] on div "The 24/7 Barrier Balance Anti-Aging Cream is formulated for the face and neck, …" at bounding box center [216, 235] width 141 height 22
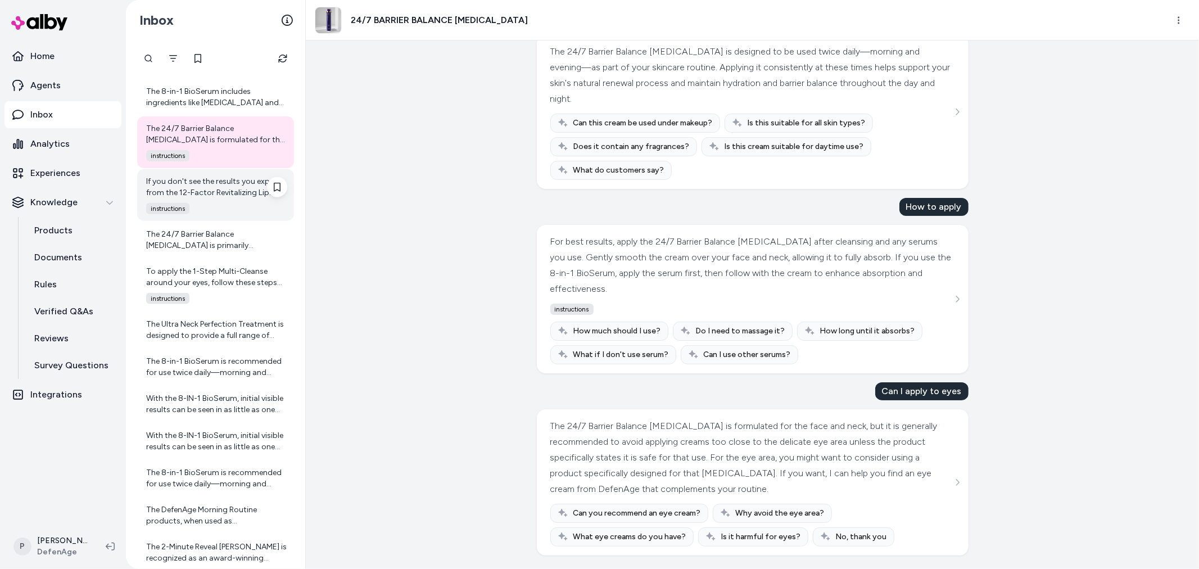
scroll to position [1124, 0]
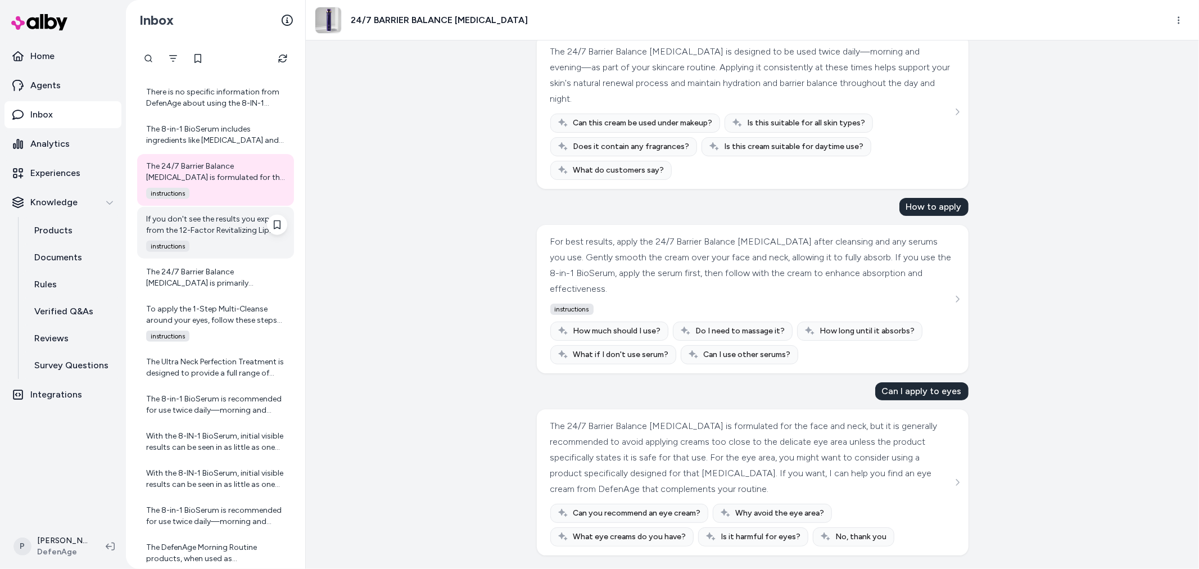
click at [203, 233] on div "If you don't see the results you expect from the 12-Factor Revitalizing Lip Enh…" at bounding box center [216, 225] width 141 height 22
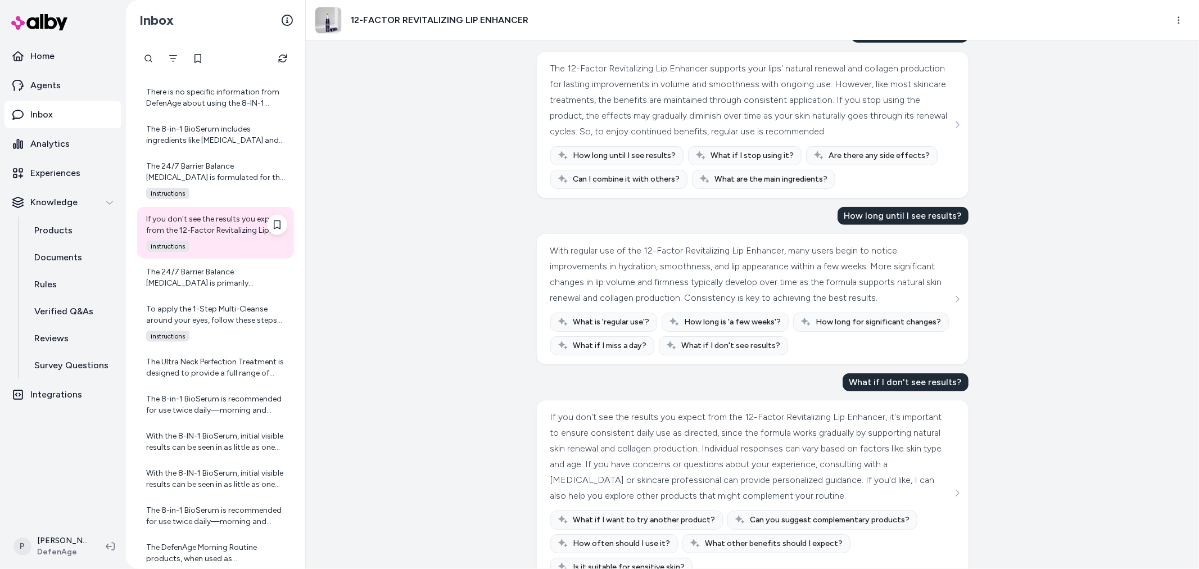
scroll to position [1186, 0]
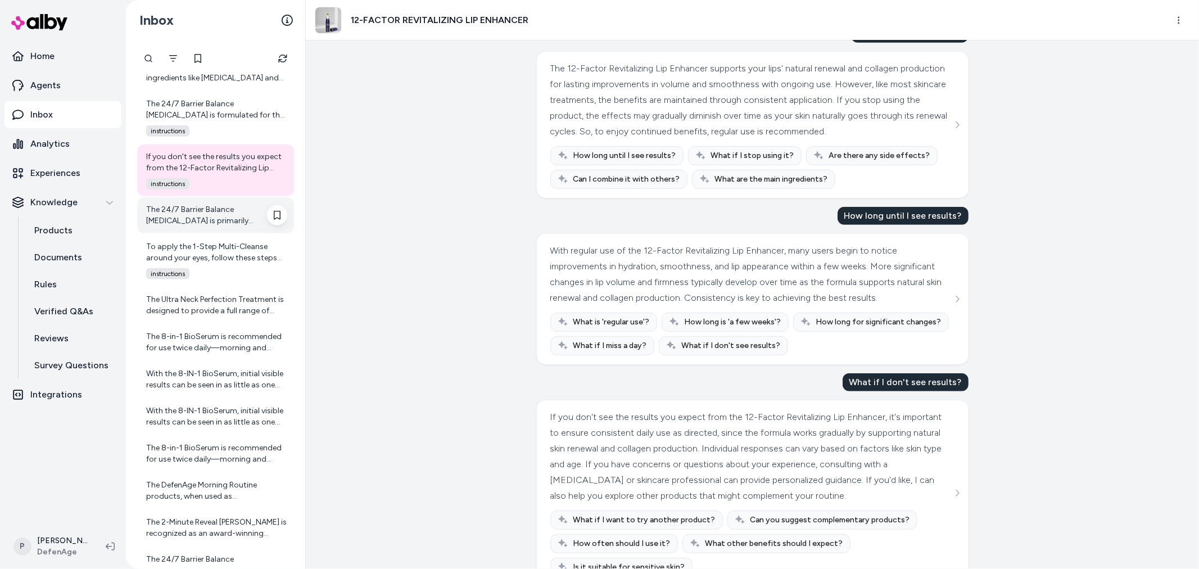
click at [214, 223] on div "The 24/7 Barrier Balance Anti-Aging Cream is primarily formulated for the face …" at bounding box center [216, 215] width 141 height 22
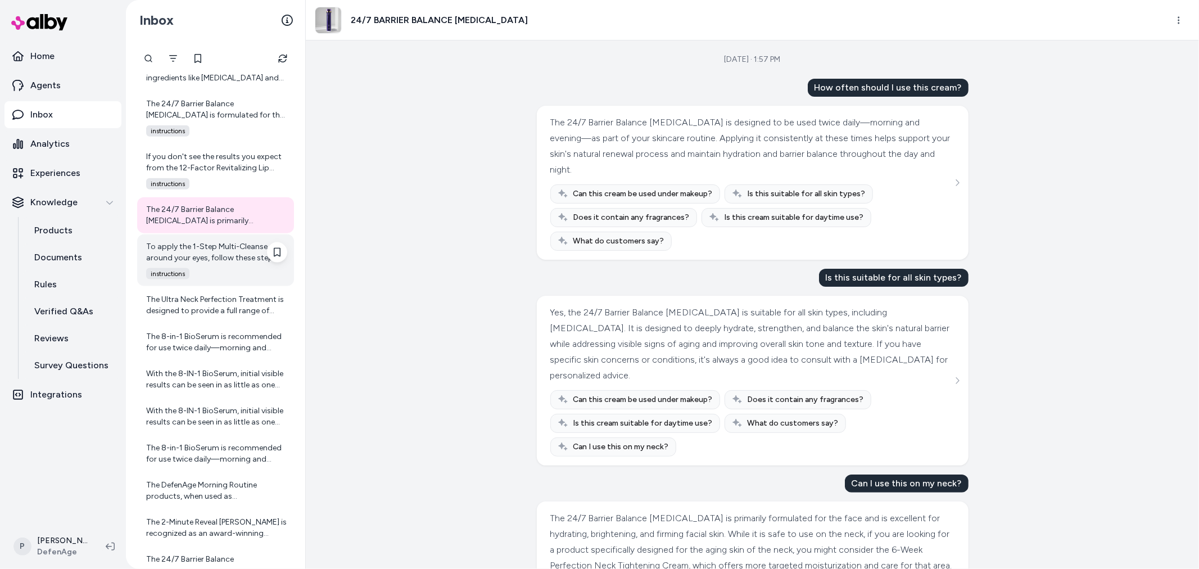
click at [200, 250] on div "To apply the 1-Step Multi-Cleanse around your eyes, follow these steps for gent…" at bounding box center [216, 252] width 141 height 22
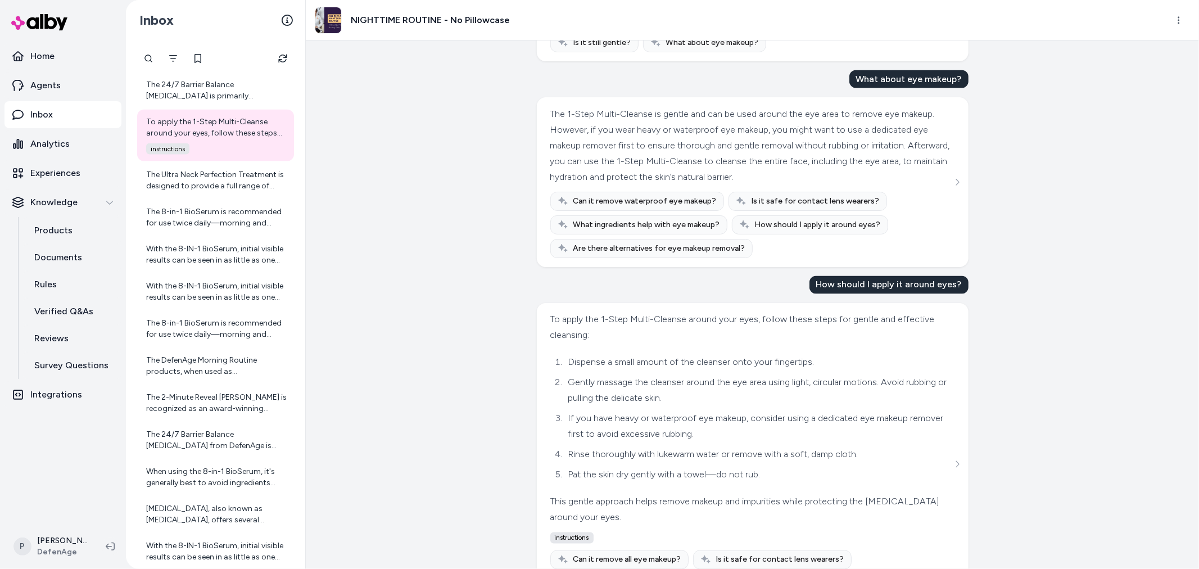
scroll to position [1664, 0]
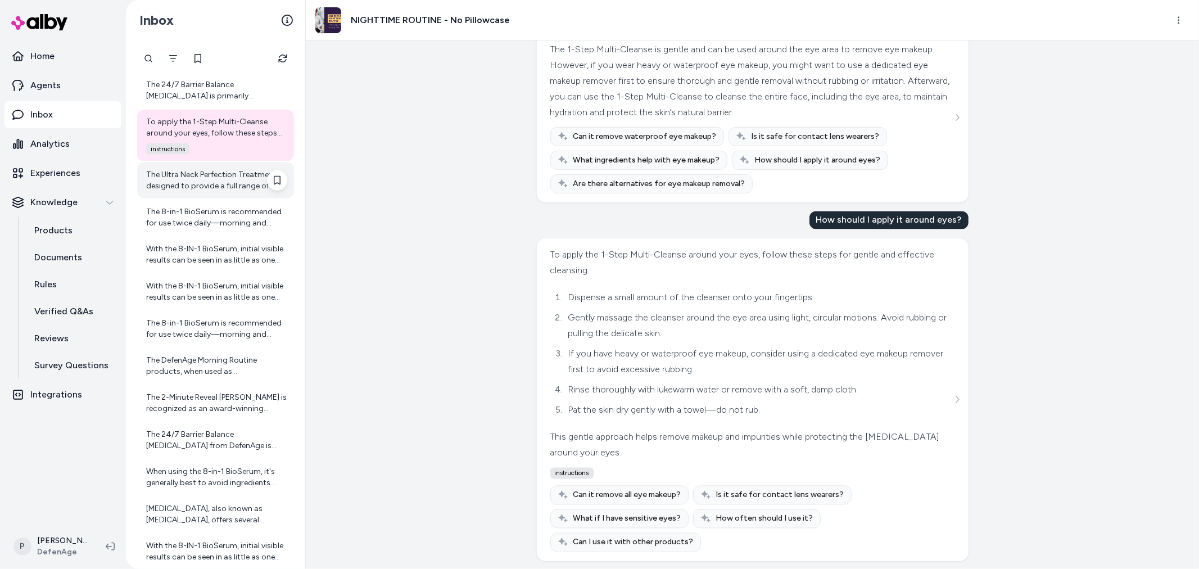
click at [182, 195] on div "The Ultra Neck Perfection Treatment is designed to provide a full range of resu…" at bounding box center [215, 180] width 157 height 36
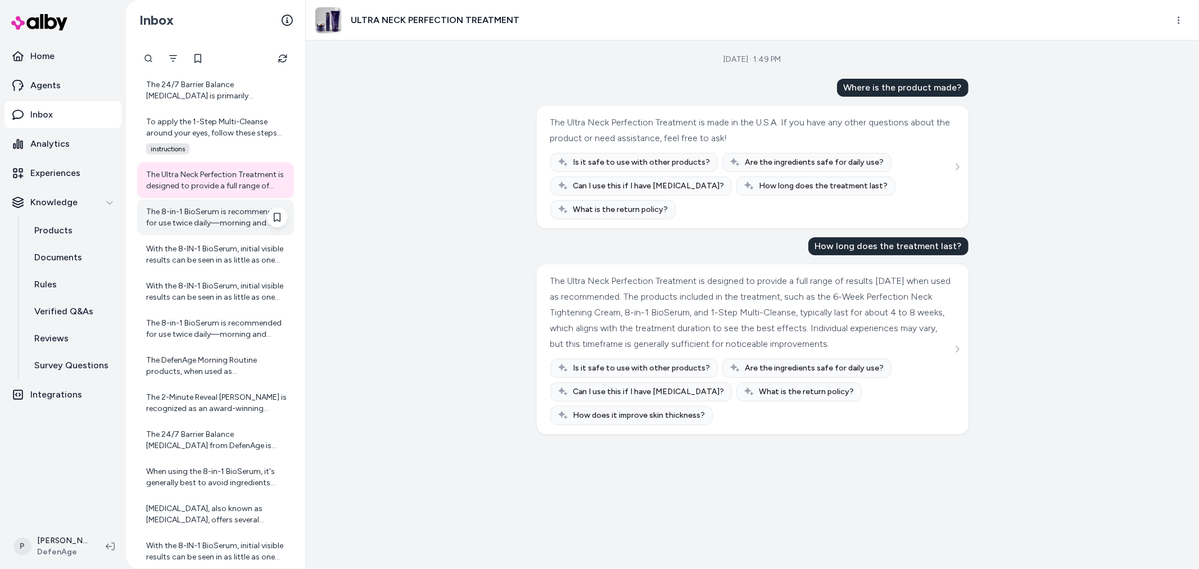
click at [235, 225] on div "The 8-in-1 BioSerum is recommended for use twice daily—morning and evening. Use…" at bounding box center [216, 217] width 141 height 22
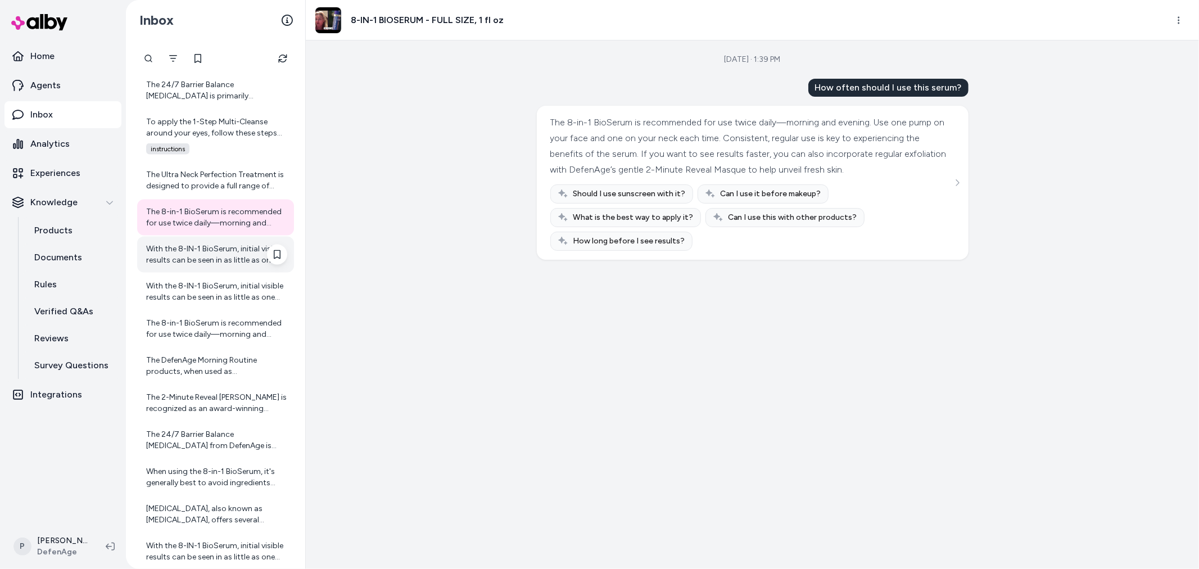
click at [211, 265] on div "With the 8-IN-1 BioSerum, initial visible results can be seen in as little as o…" at bounding box center [215, 255] width 157 height 36
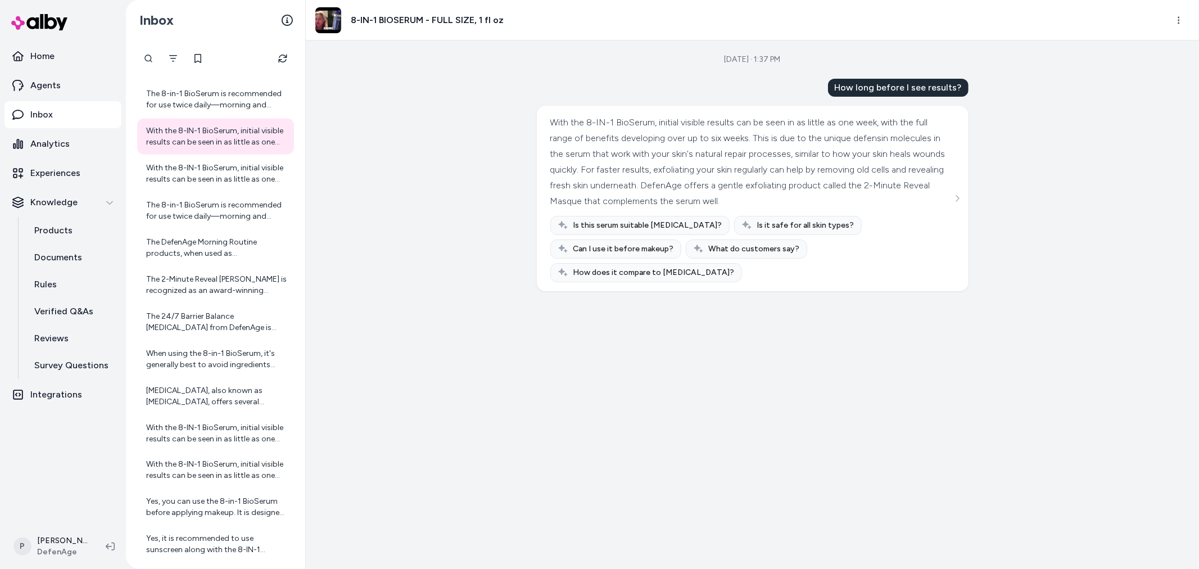
scroll to position [1436, 0]
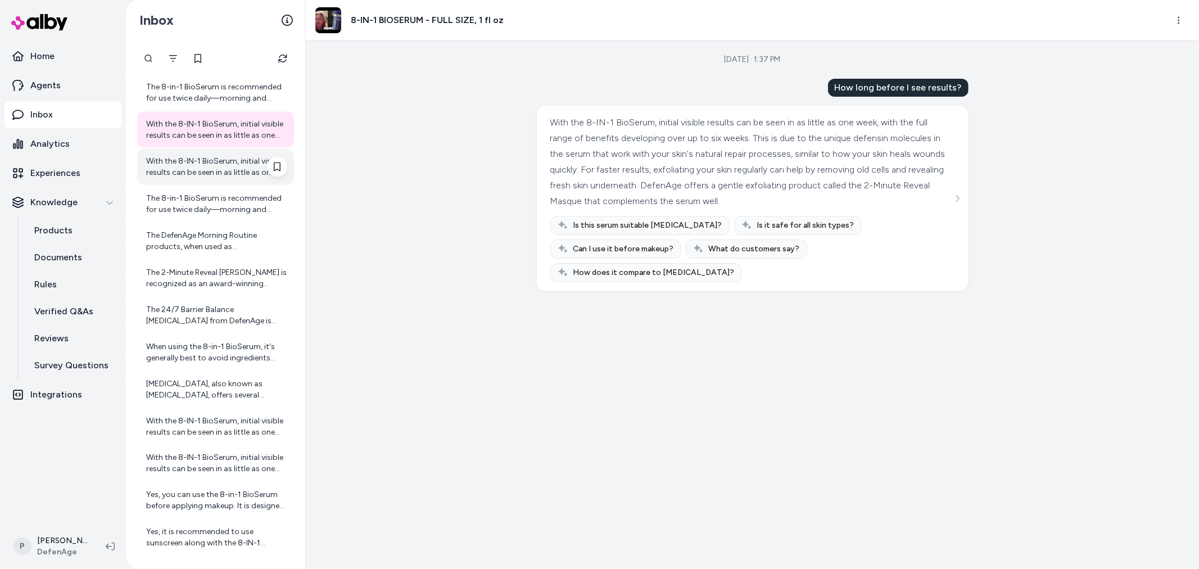
click at [173, 180] on div "With the 8-IN-1 BioSerum, initial visible results can be seen in as little as o…" at bounding box center [215, 167] width 157 height 36
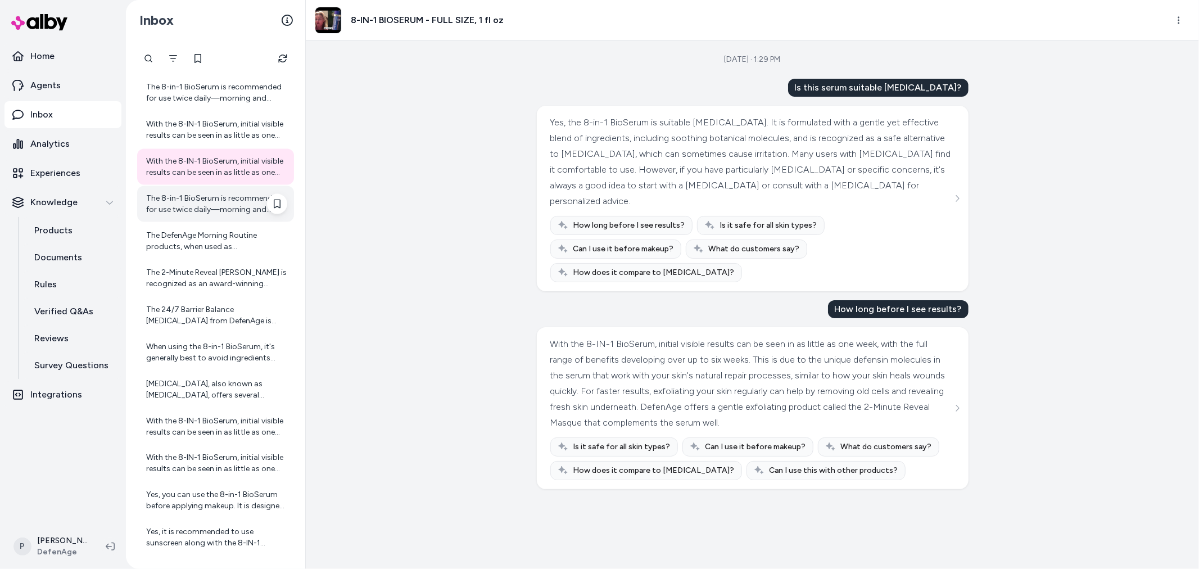
click at [196, 201] on div "The 8-in-1 BioSerum is recommended for use twice daily—morning and evening. Use…" at bounding box center [216, 204] width 141 height 22
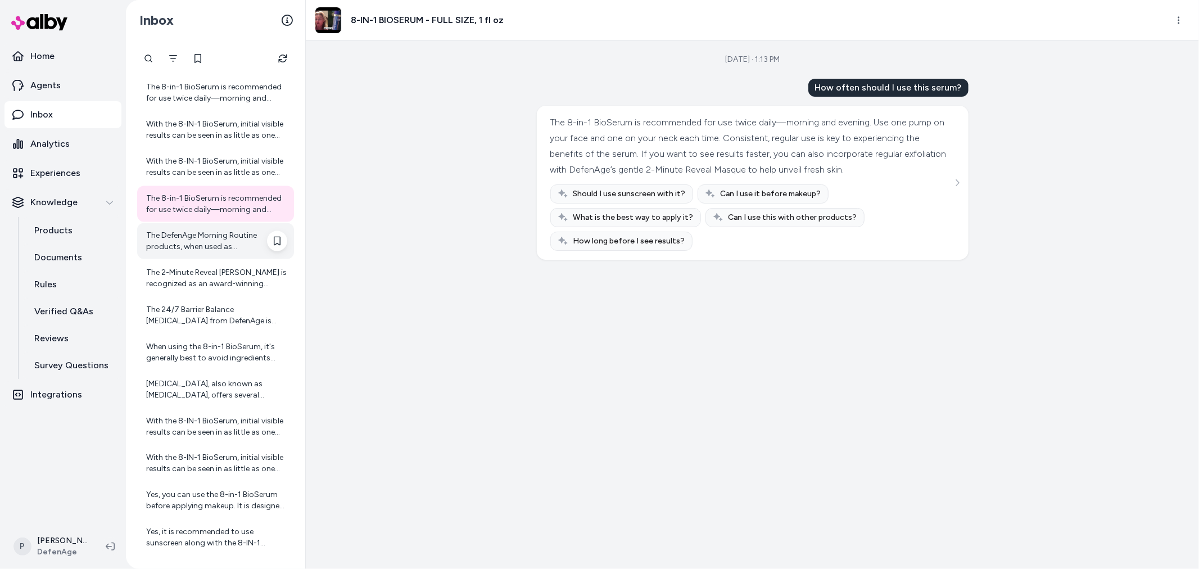
click at [211, 243] on div "The DefenAge Morning Routine products, when used as recommended, typically last…" at bounding box center [216, 241] width 141 height 22
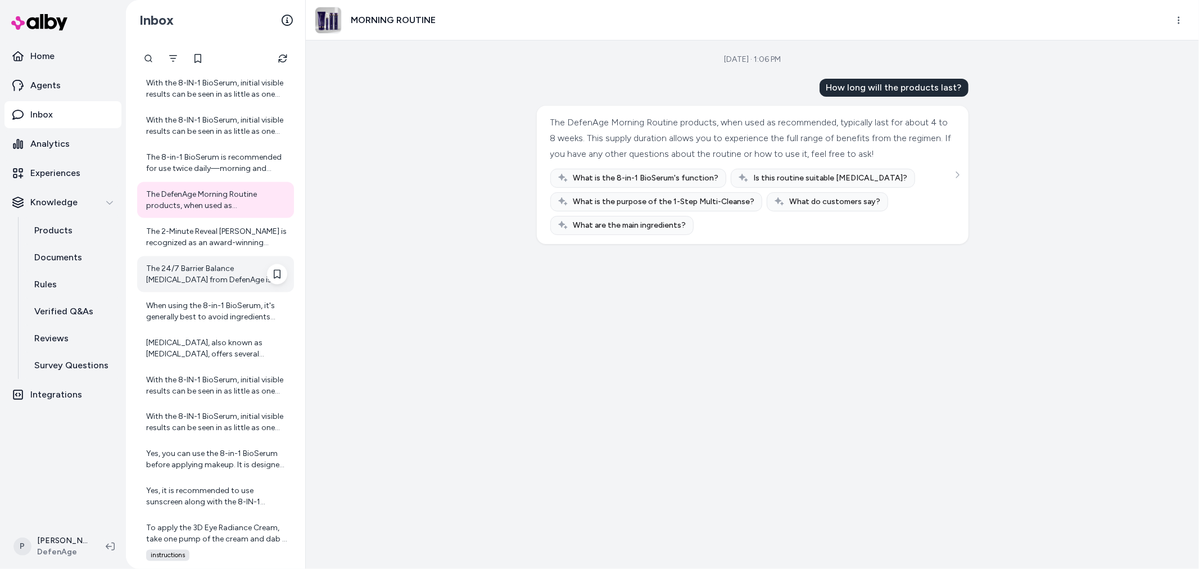
scroll to position [1561, 0]
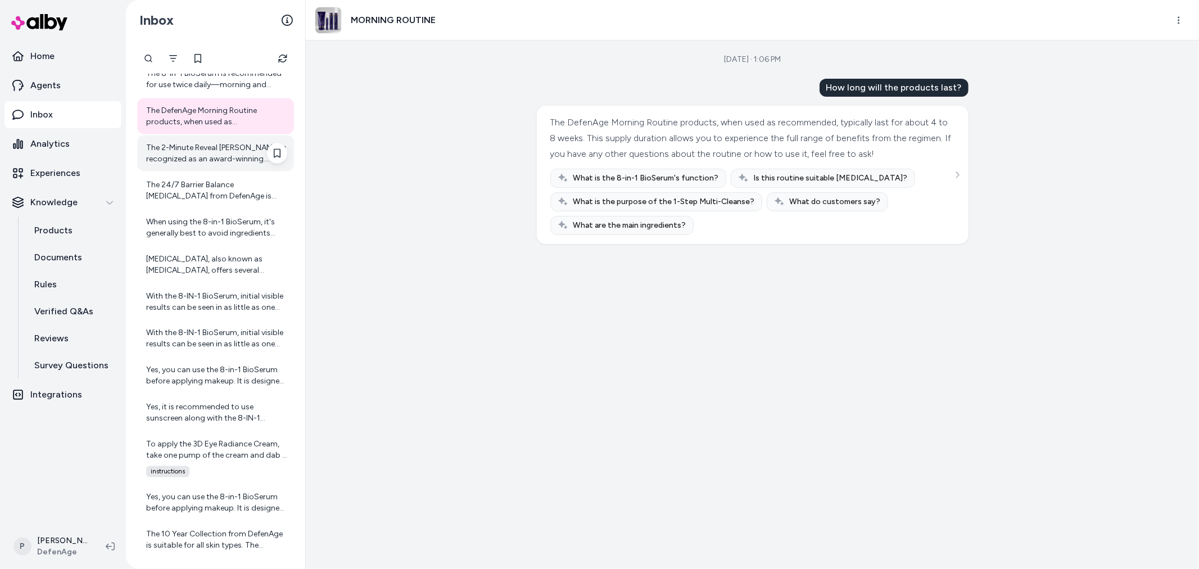
click at [193, 161] on div "The 2-Minute Reveal Masque is recognized as an award-winning product, notably n…" at bounding box center [216, 153] width 141 height 22
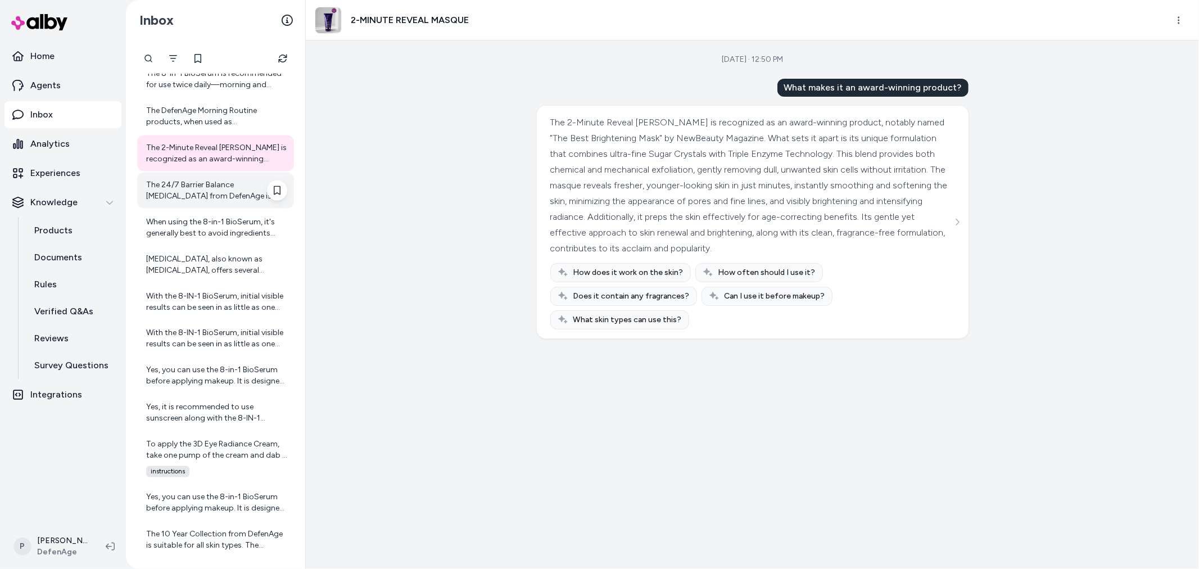
click at [199, 195] on div "The 24/7 Barrier Balance Anti-Aging Cream from DefenAge is fragrance-free. Defe…" at bounding box center [216, 190] width 141 height 22
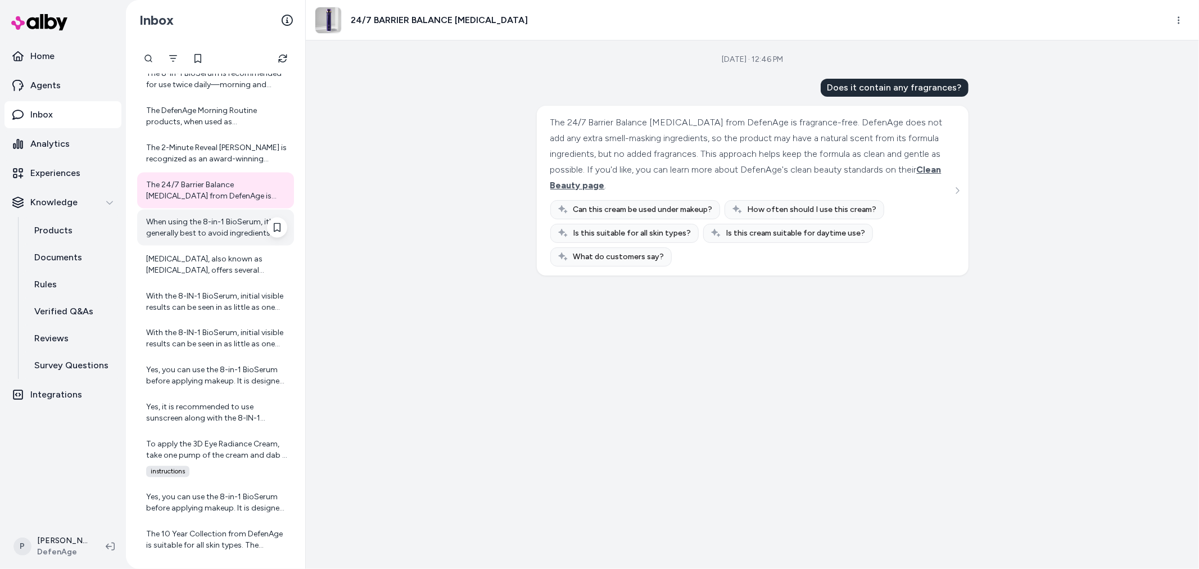
click at [210, 232] on div "When using the 8-in-1 BioSerum, it's generally best to avoid ingredients that m…" at bounding box center [216, 227] width 141 height 22
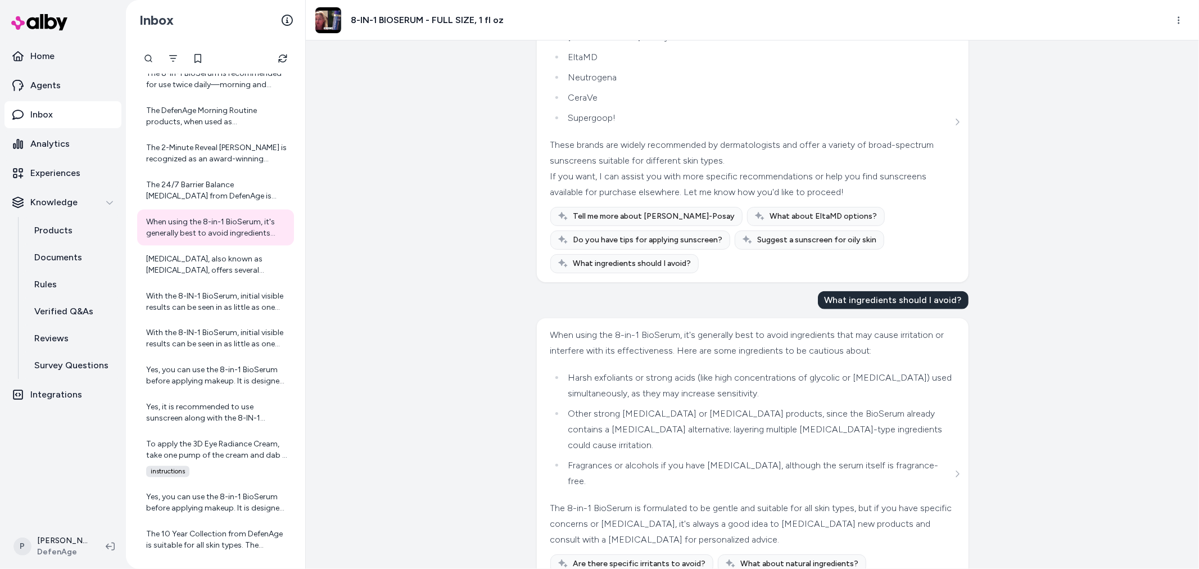
scroll to position [1026, 0]
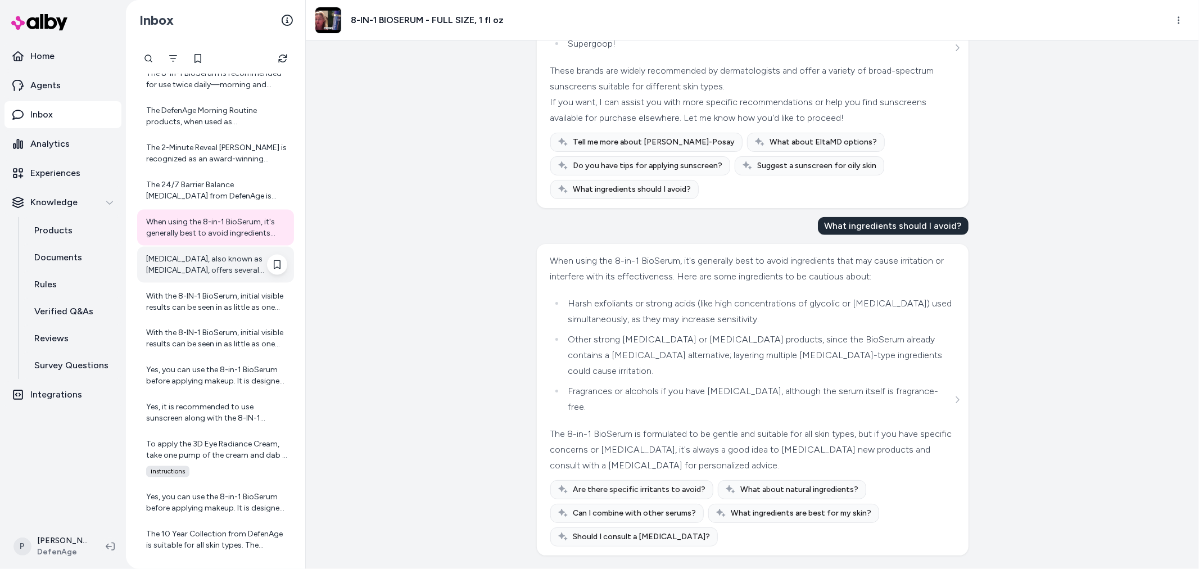
click at [232, 269] on div "Niacinamide, also known as Vitamin B3, offers several benefits for the skin, in…" at bounding box center [216, 264] width 141 height 22
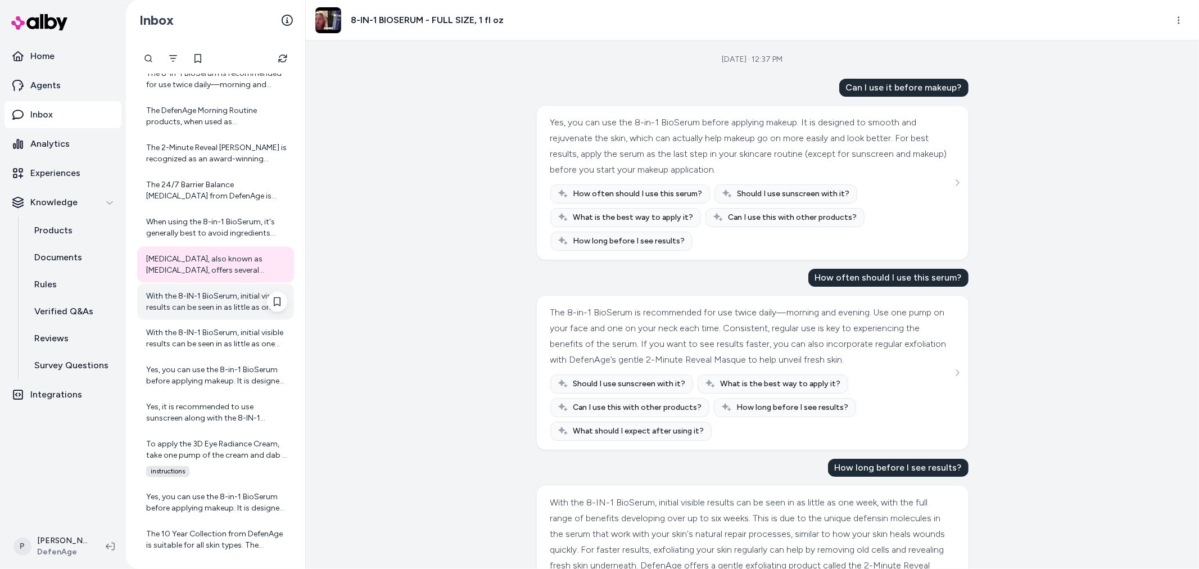
click at [175, 294] on div "With the 8-IN-1 BioSerum, initial visible results can be seen in as little as o…" at bounding box center [216, 302] width 141 height 22
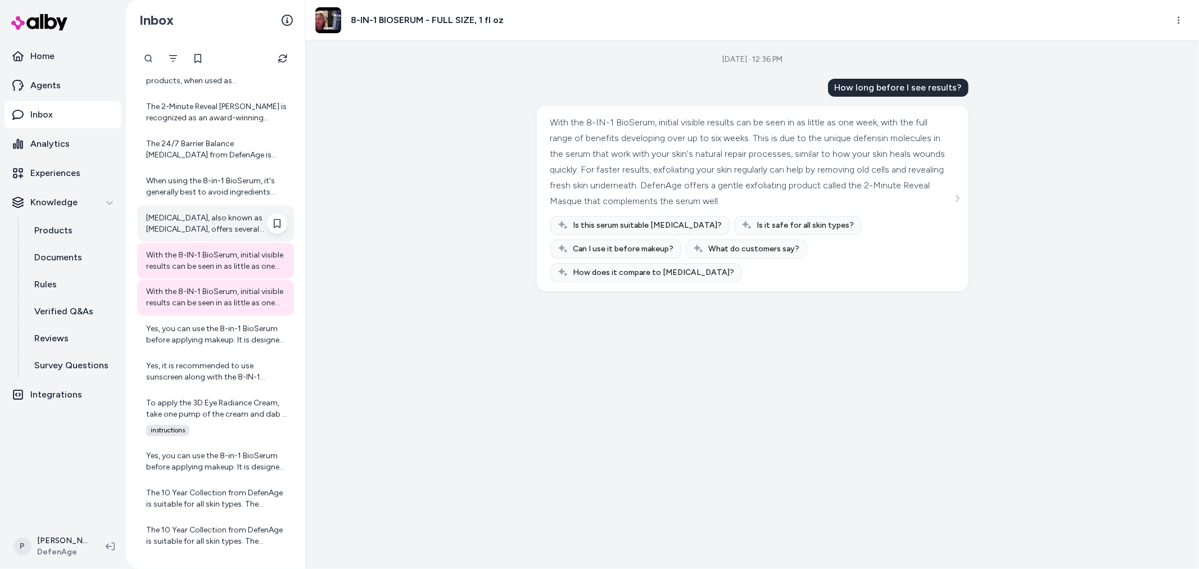
scroll to position [1623, 0]
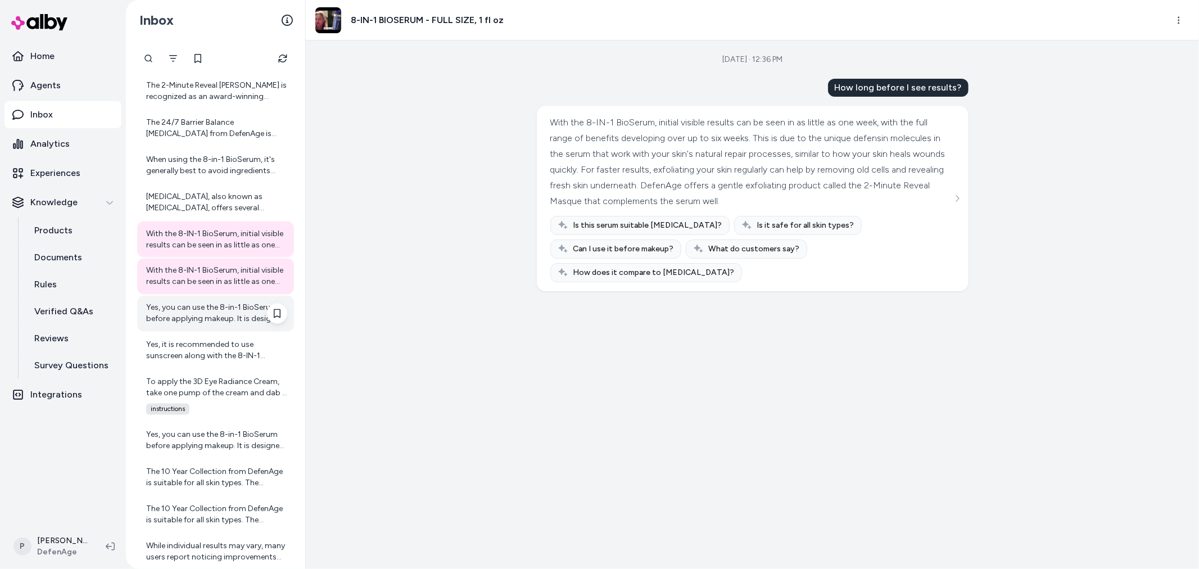
click at [206, 296] on div "Yes, you can use the 8-in-1 BioSerum before applying makeup. It is designed to …" at bounding box center [215, 314] width 157 height 36
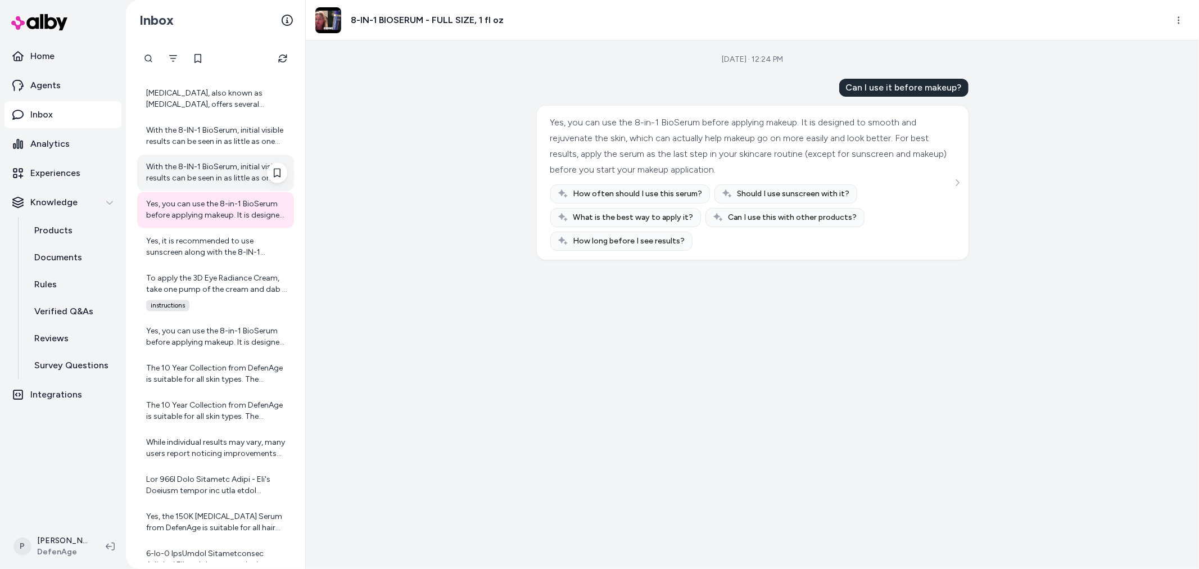
scroll to position [1749, 0]
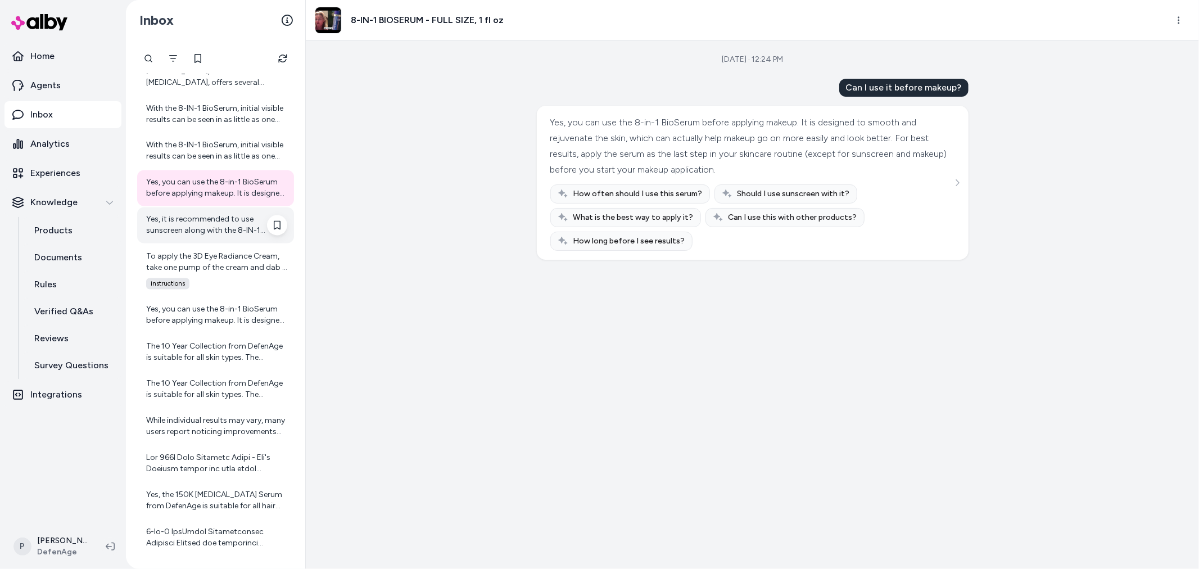
click at [220, 218] on div "Yes, it is recommended to use sunscreen along with the 8-IN-1 BioSerum. While t…" at bounding box center [216, 225] width 141 height 22
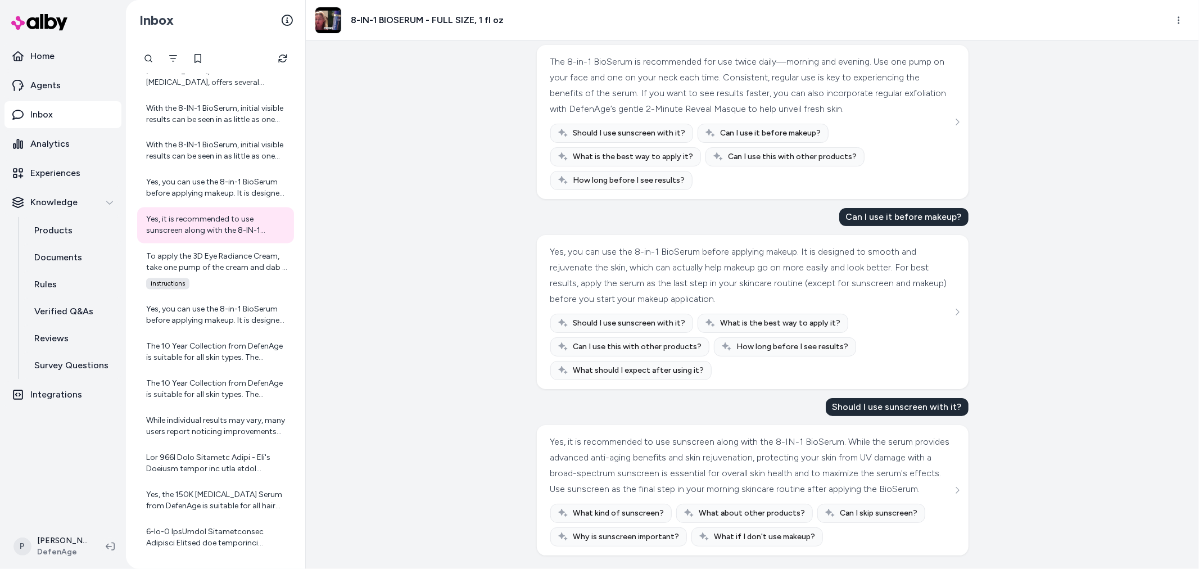
scroll to position [93, 0]
click at [177, 268] on div "To apply the 3D Eye Radiance Cream, take one pump of the cream and dab it three…" at bounding box center [216, 262] width 141 height 22
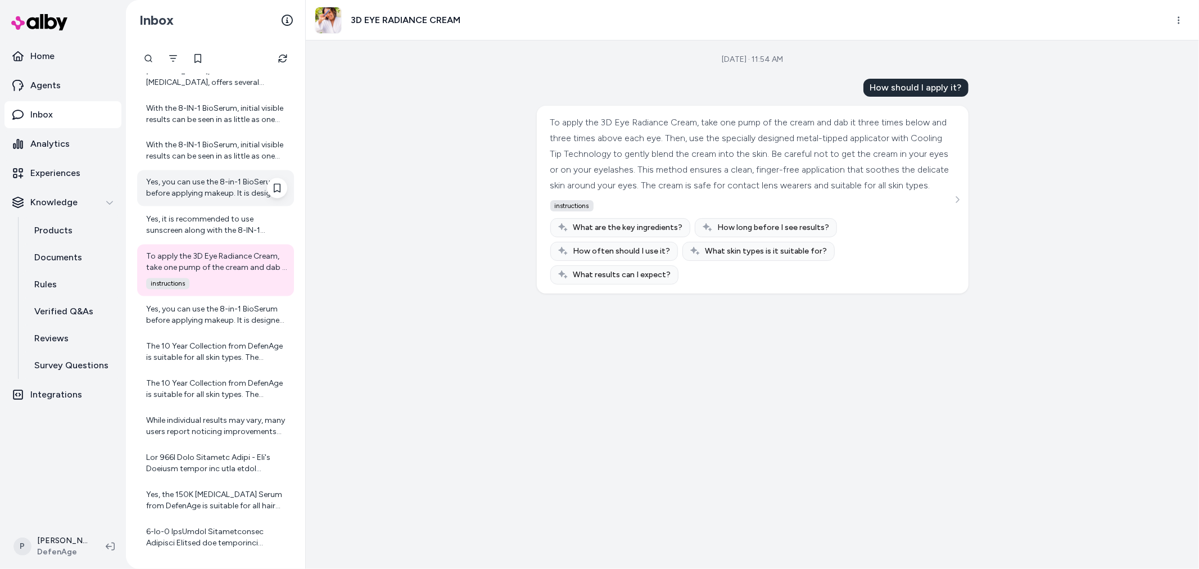
scroll to position [1811, 0]
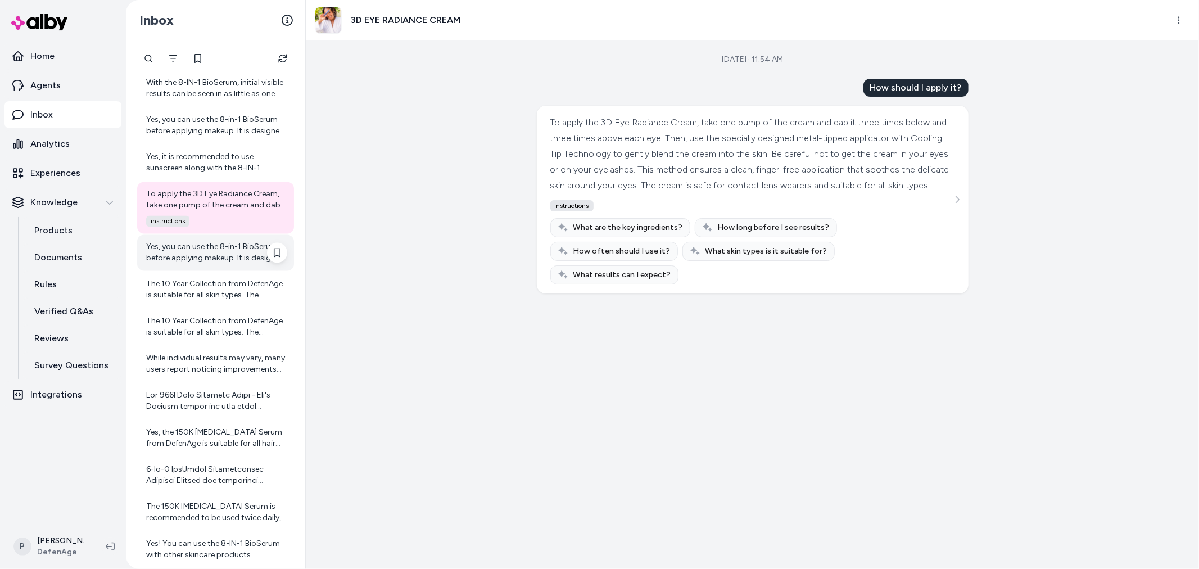
click at [208, 259] on div "Yes, you can use the 8-in-1 BioSerum before applying makeup. It is designed to …" at bounding box center [216, 253] width 141 height 22
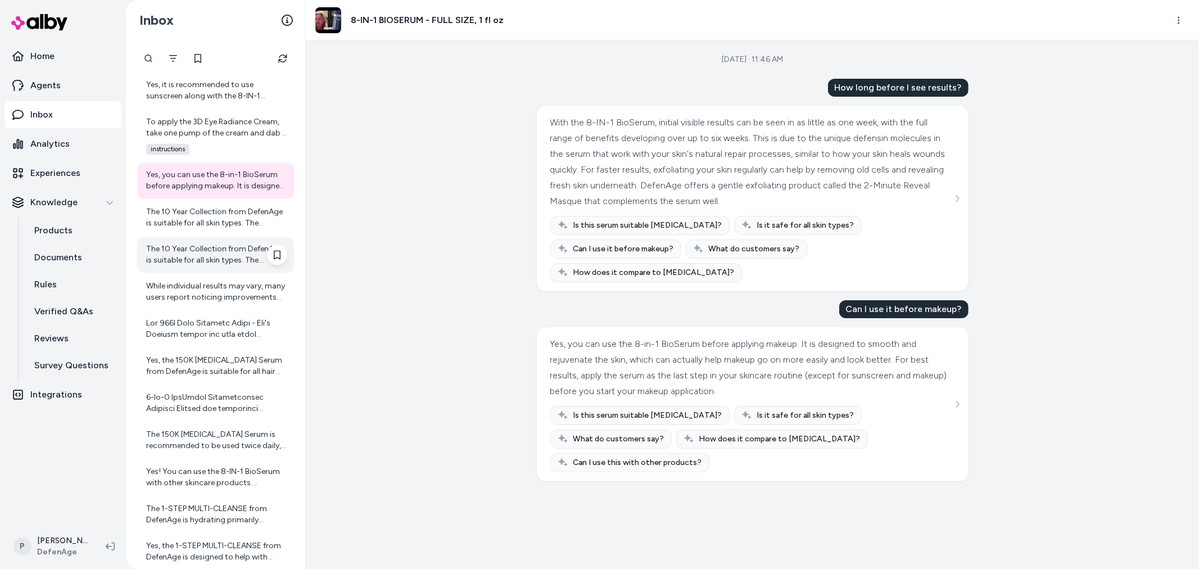
scroll to position [1897, 0]
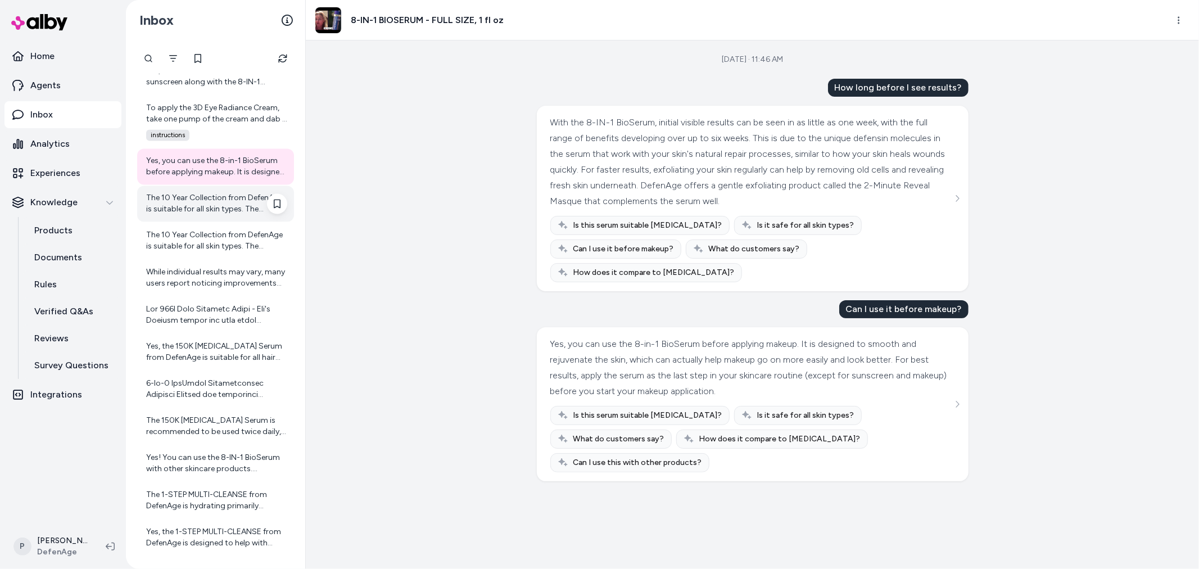
click at [198, 198] on div "The 10 Year Collection from DefenAge is suitable for all skin types. The produc…" at bounding box center [216, 203] width 141 height 22
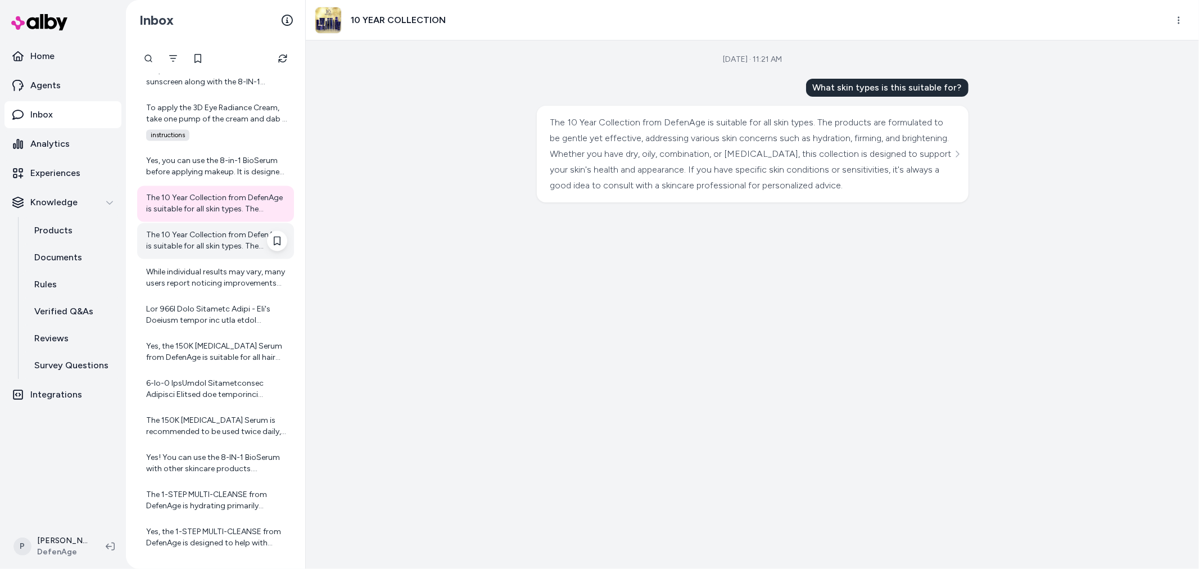
click at [205, 248] on div "The 10 Year Collection from DefenAge is suitable for all skin types. The produc…" at bounding box center [216, 240] width 141 height 22
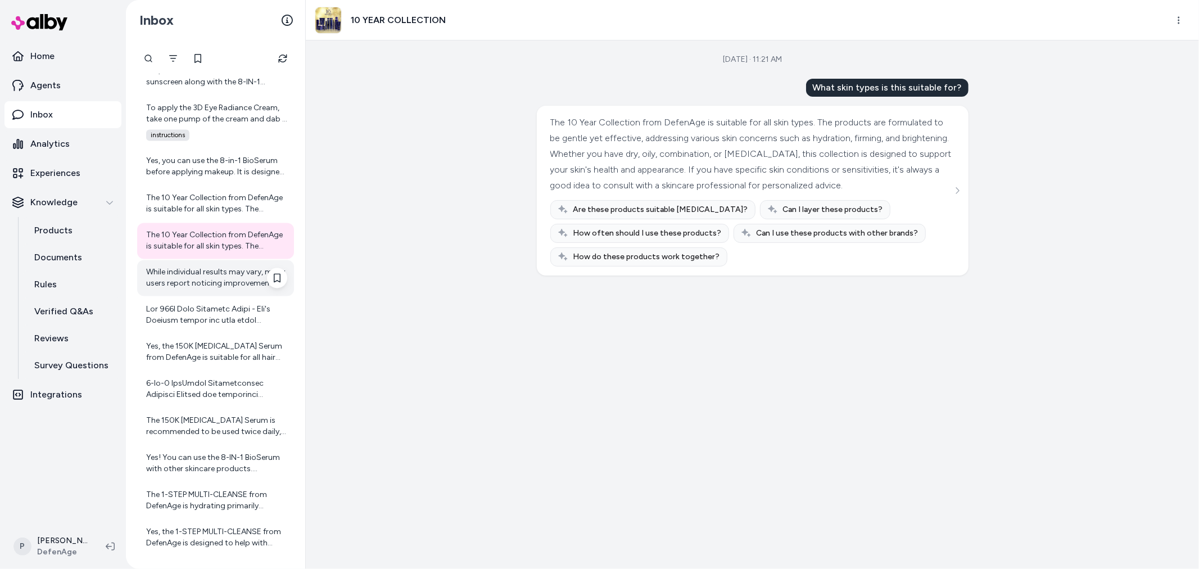
click at [201, 280] on div "While individual results may vary, many users report noticing improvements [DAT…" at bounding box center [216, 277] width 141 height 22
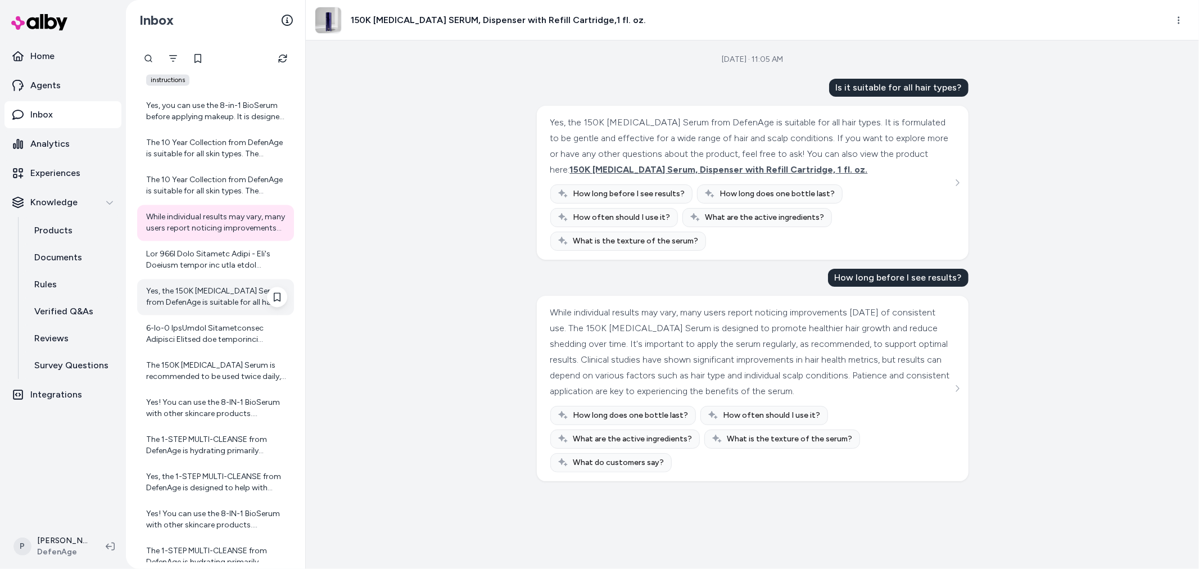
scroll to position [2022, 0]
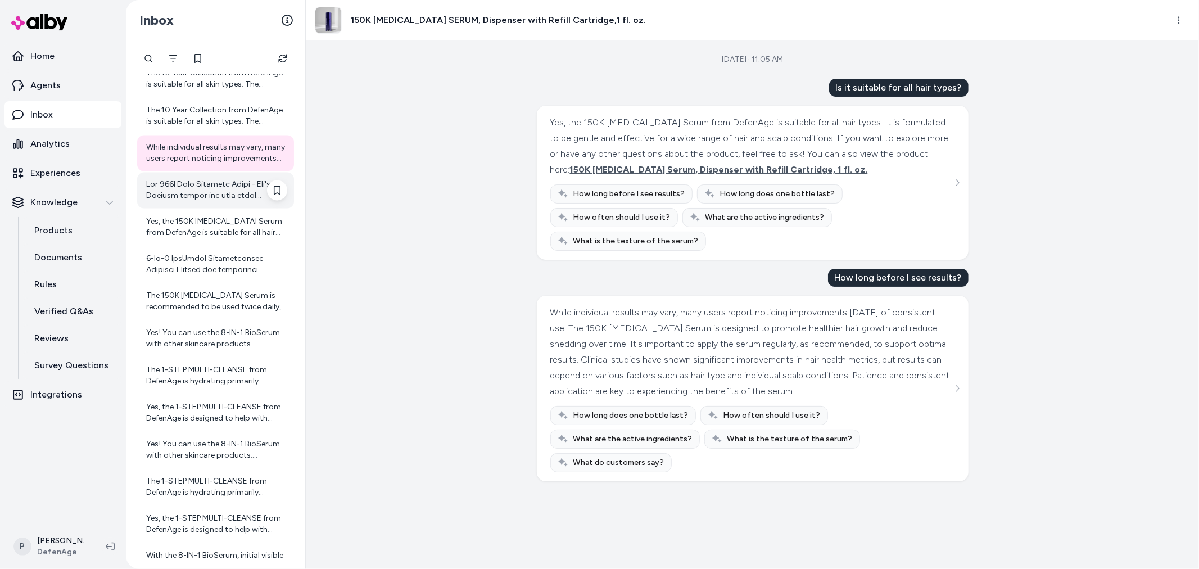
click at [197, 187] on div at bounding box center [216, 190] width 141 height 22
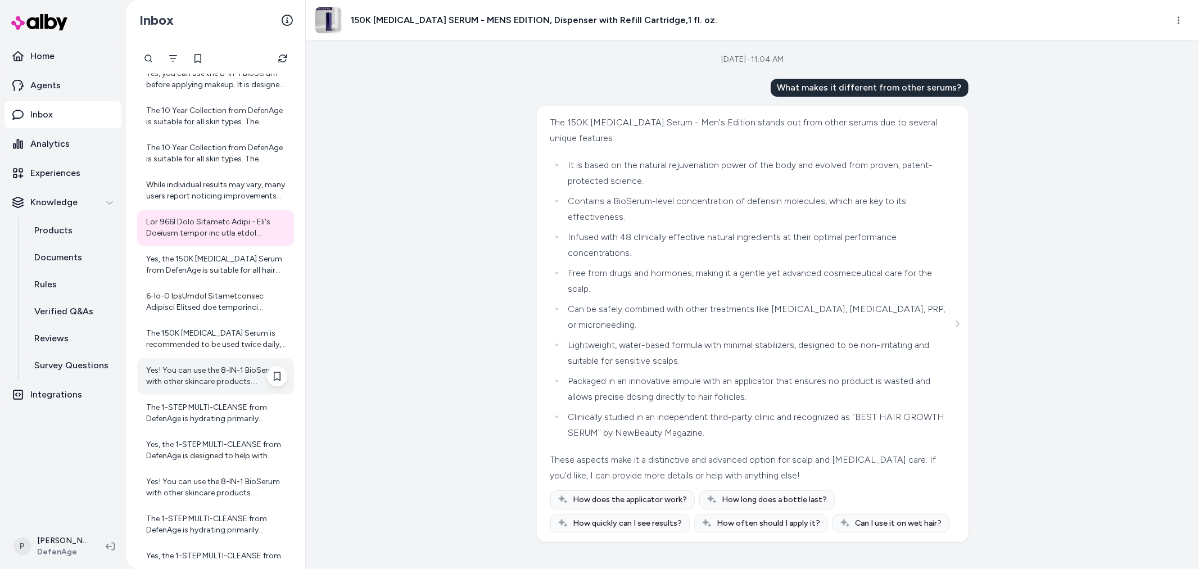
scroll to position [2022, 0]
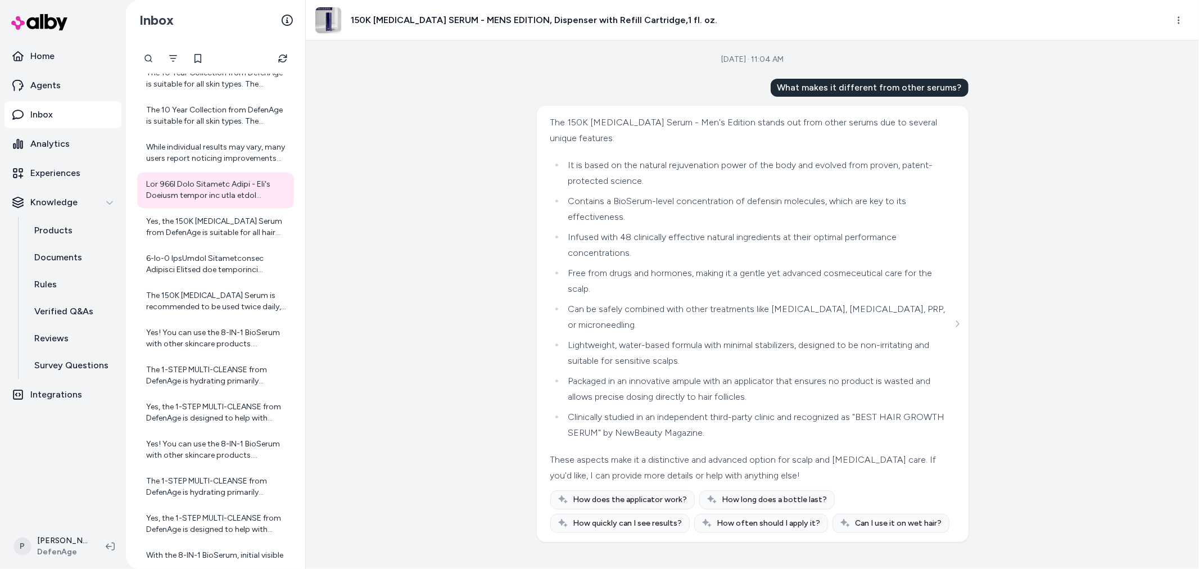
click at [470, 93] on div "Sep 30, 2025 · 11:04 AM What makes it different from other serums? The 150K Hai…" at bounding box center [752, 304] width 893 height 528
click at [189, 232] on div "Yes, the 150K Hair Follicle Serum from DefenAge is suitable for all hair types.…" at bounding box center [216, 227] width 141 height 22
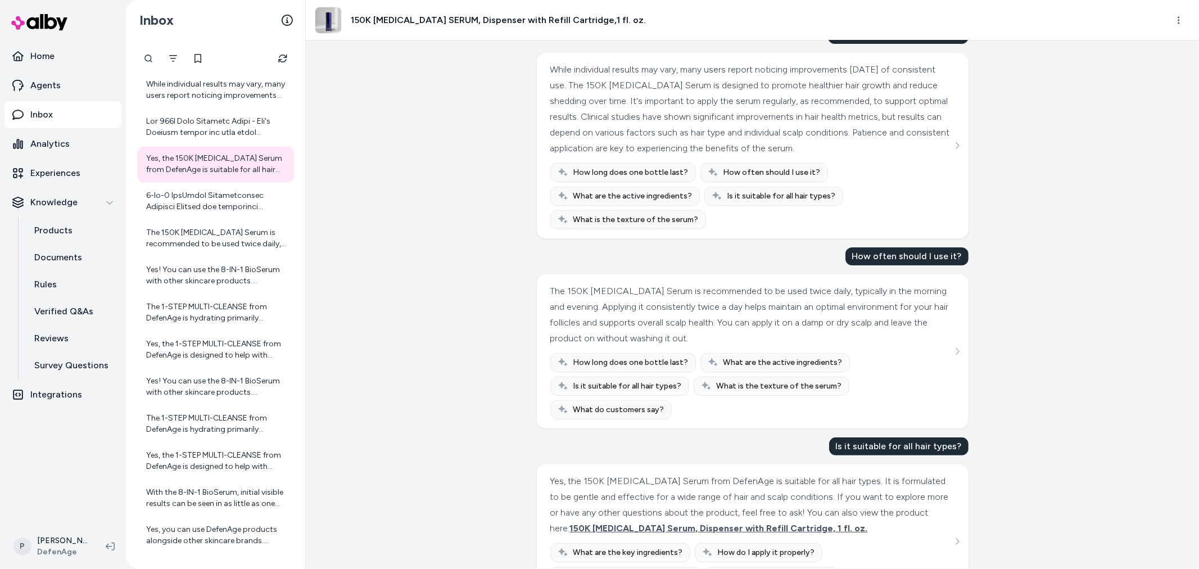
scroll to position [132, 0]
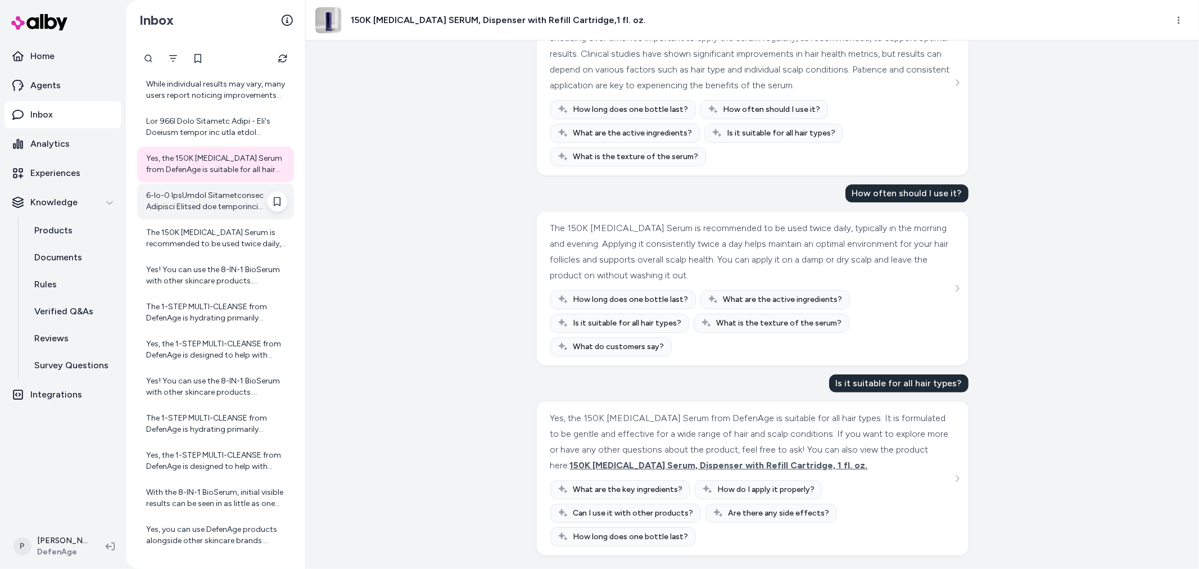
click at [221, 205] on div at bounding box center [216, 201] width 141 height 22
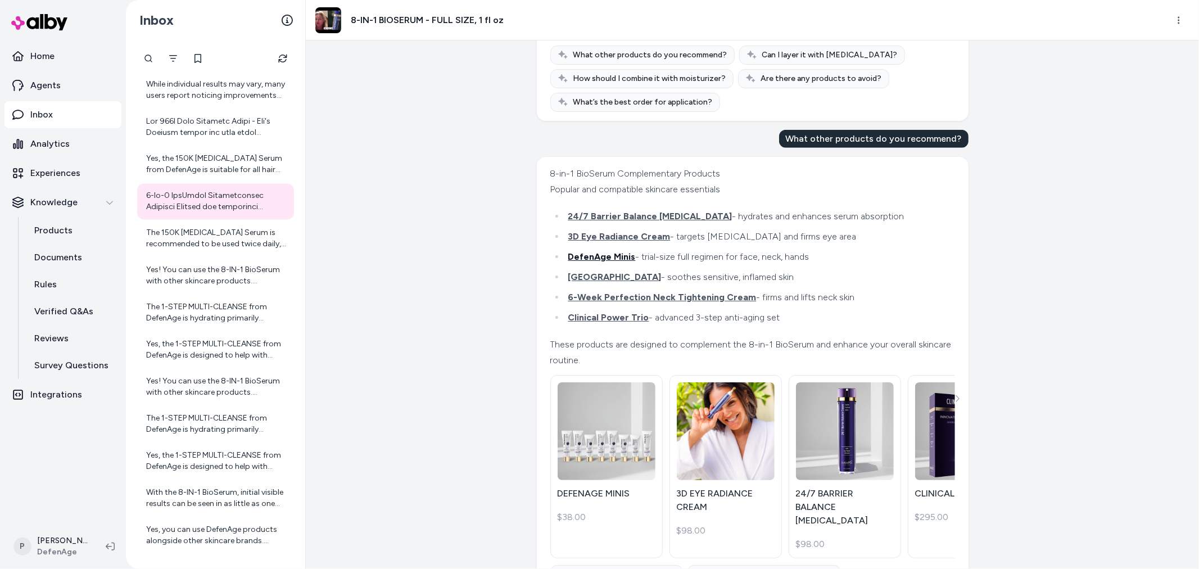
scroll to position [850, 0]
click at [604, 283] on span "7X Calming Complex" at bounding box center [614, 278] width 93 height 11
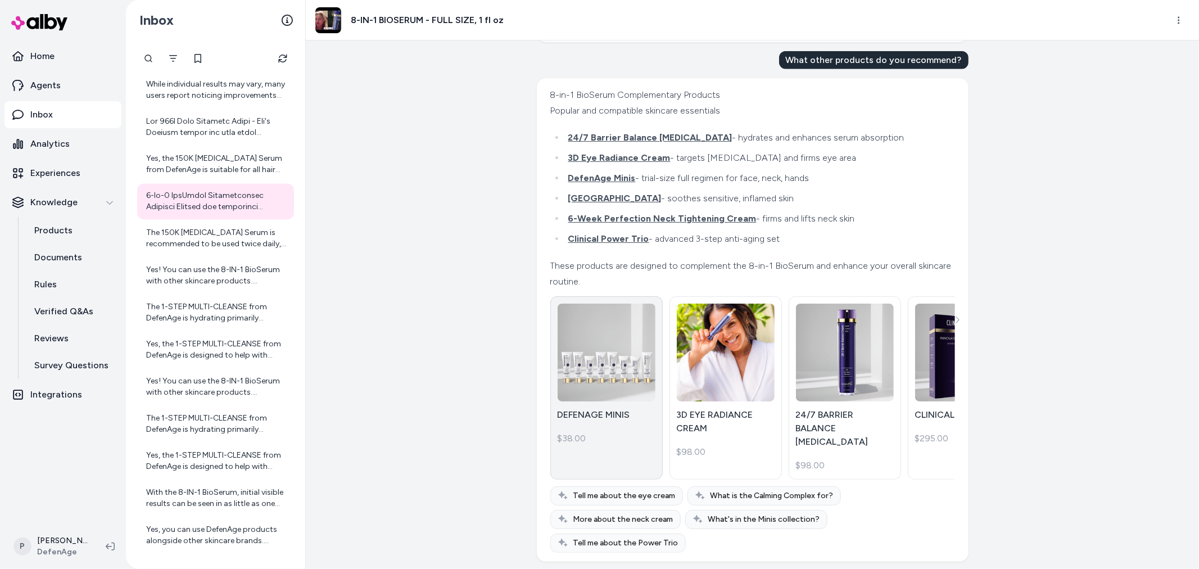
scroll to position [975, 0]
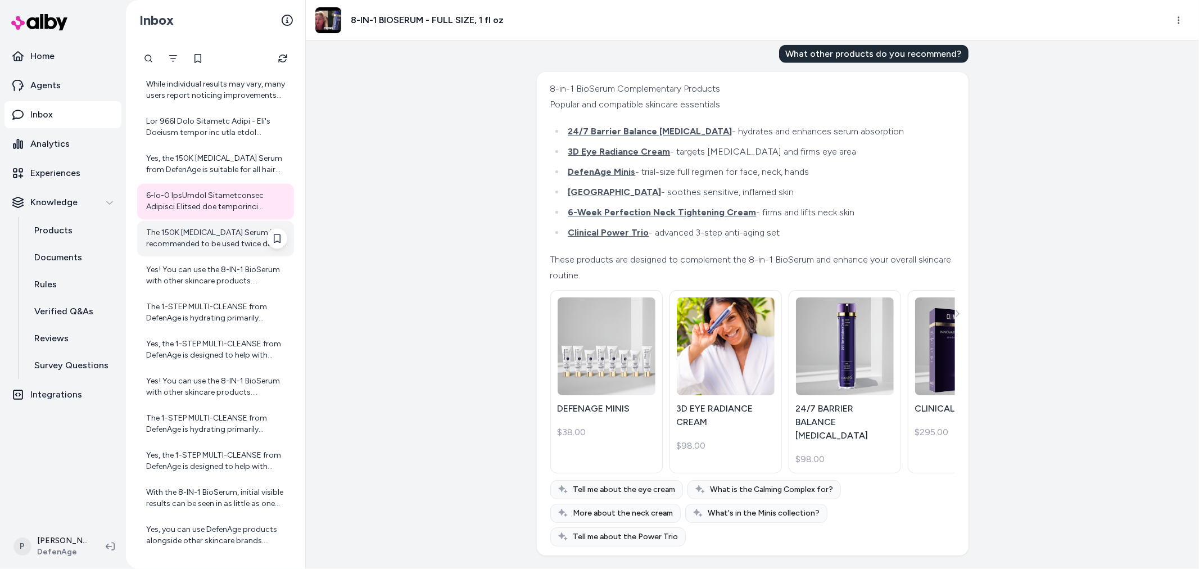
click at [214, 234] on div "The 150K Hair Follicle Serum is recommended to be used twice daily, typically i…" at bounding box center [216, 238] width 141 height 22
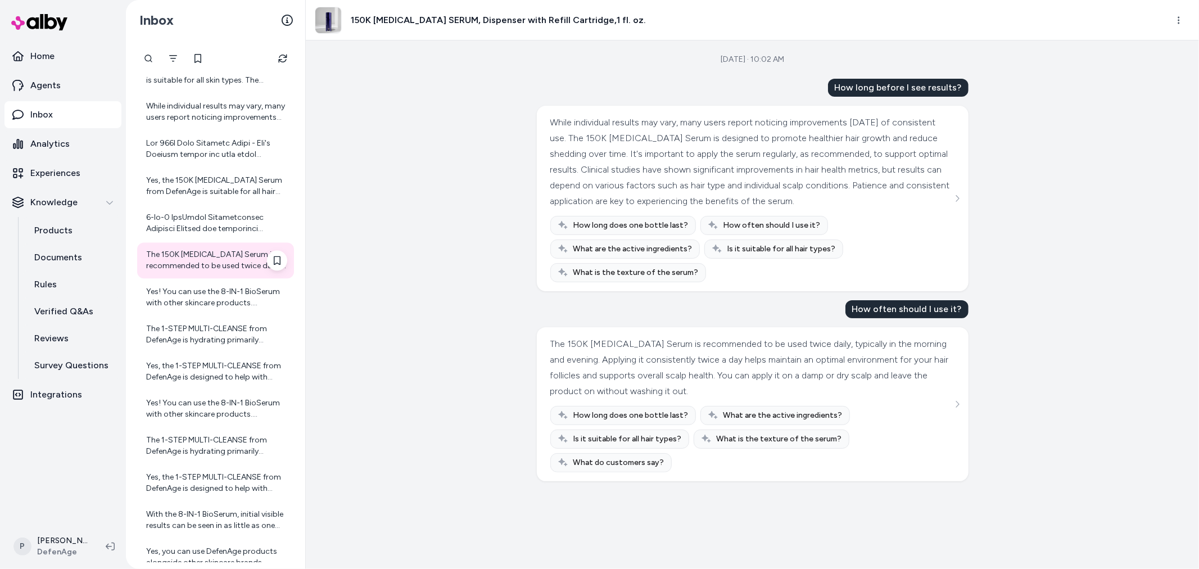
scroll to position [2148, 0]
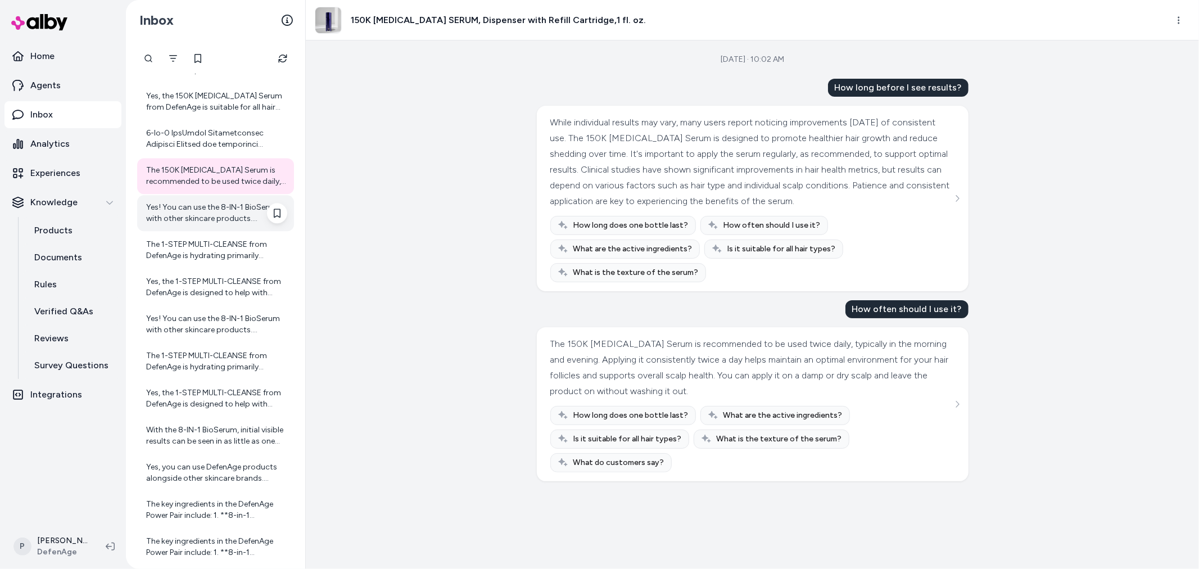
click at [218, 209] on div "Yes! You can use the 8-IN-1 BioSerum with other skincare products. DefenAge's p…" at bounding box center [216, 213] width 141 height 22
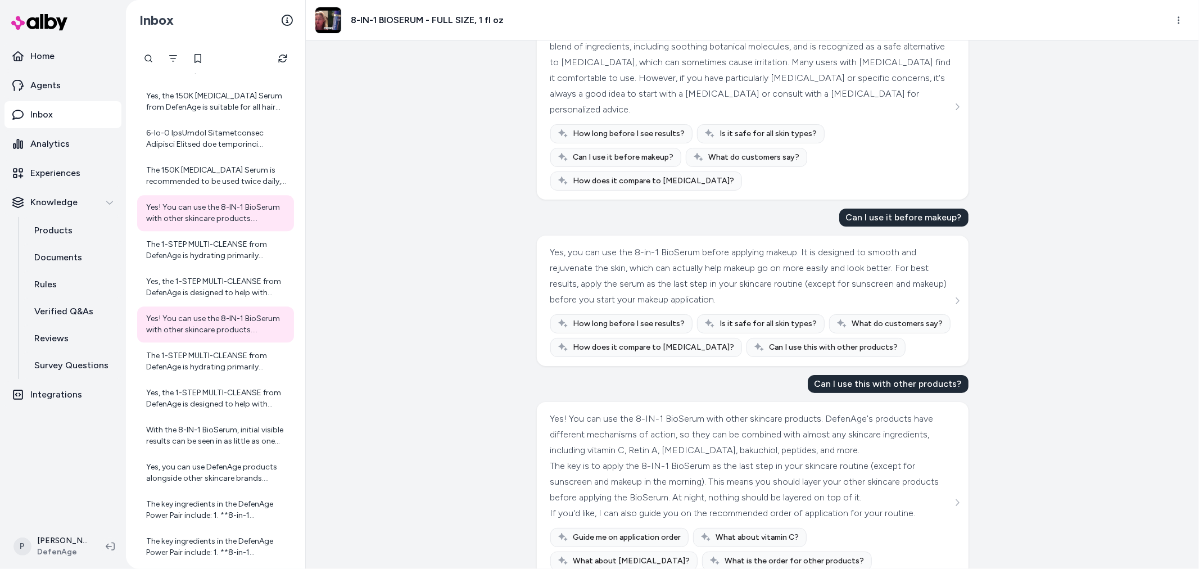
scroll to position [92, 0]
click at [207, 232] on div "The 1-STEP MULTI-CLEANSE from DefenAge is hydrating primarily because of its un…" at bounding box center [215, 250] width 157 height 36
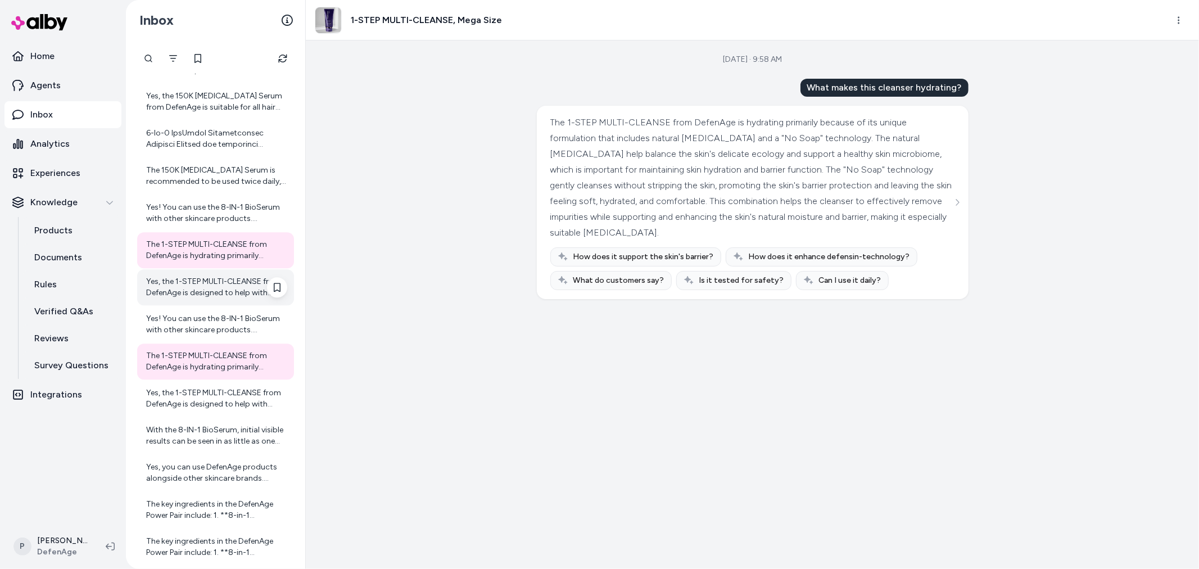
click at [205, 298] on div "Yes, the 1-STEP MULTI-CLEANSE from DefenAge is designed to help with pollution …" at bounding box center [216, 287] width 141 height 22
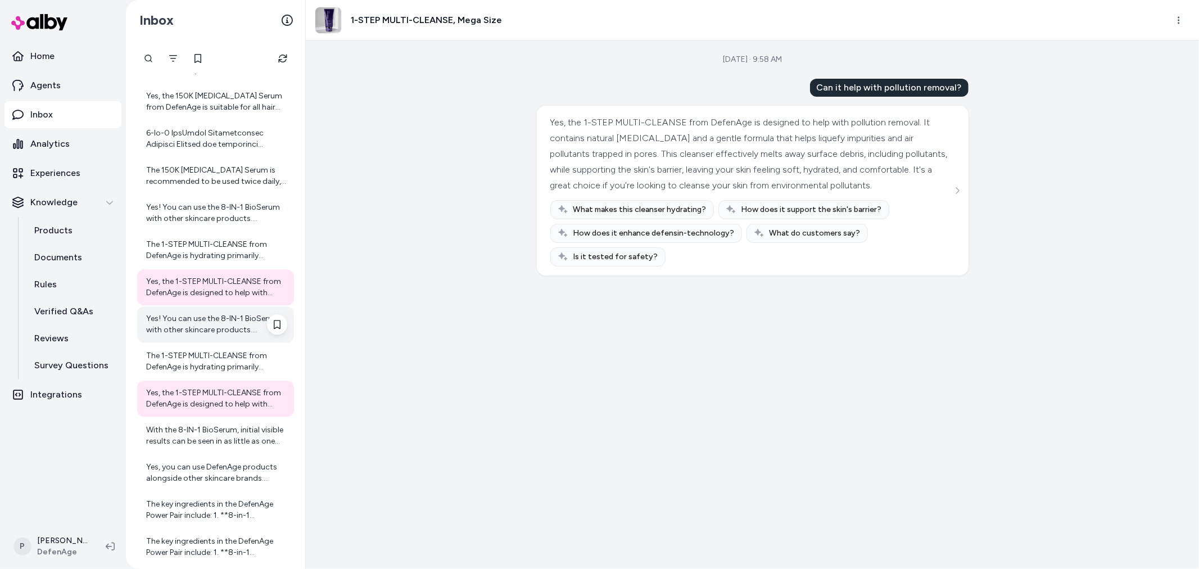
click at [205, 329] on div "Yes! You can use the 8-IN-1 BioSerum with other skincare products. DefenAge's p…" at bounding box center [216, 324] width 141 height 22
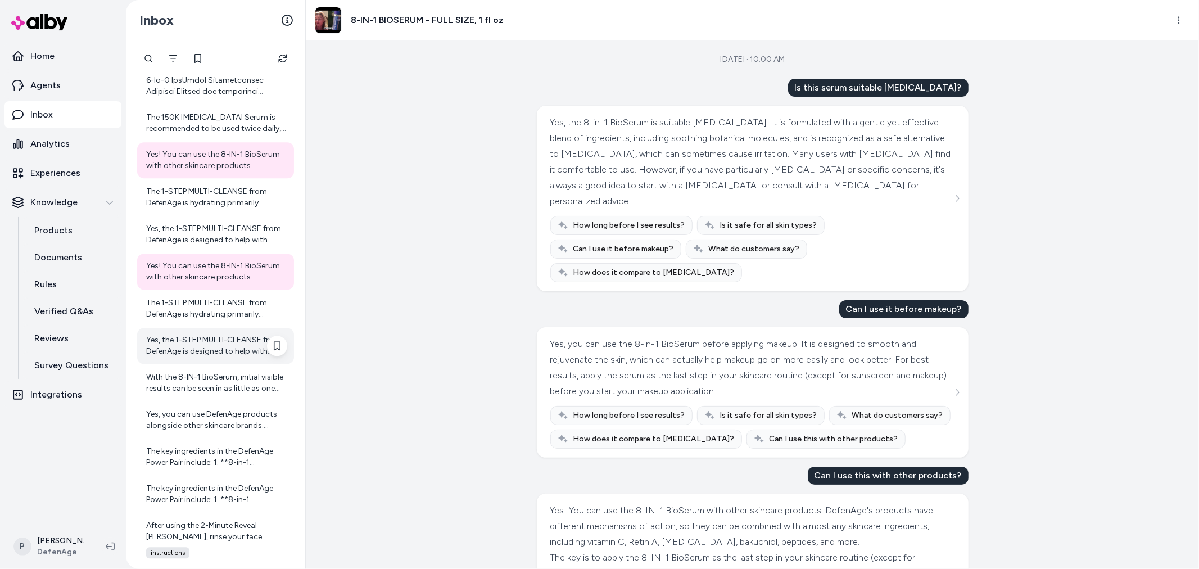
scroll to position [2272, 0]
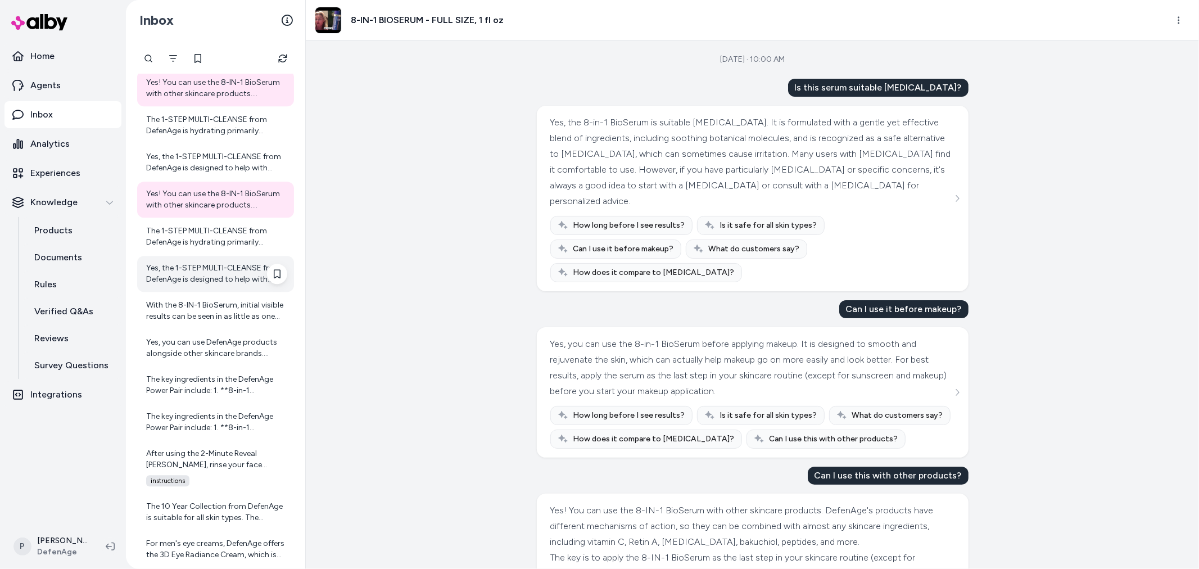
click at [214, 276] on div "Yes, the 1-STEP MULTI-CLEANSE from DefenAge is designed to help with pollution …" at bounding box center [216, 273] width 141 height 22
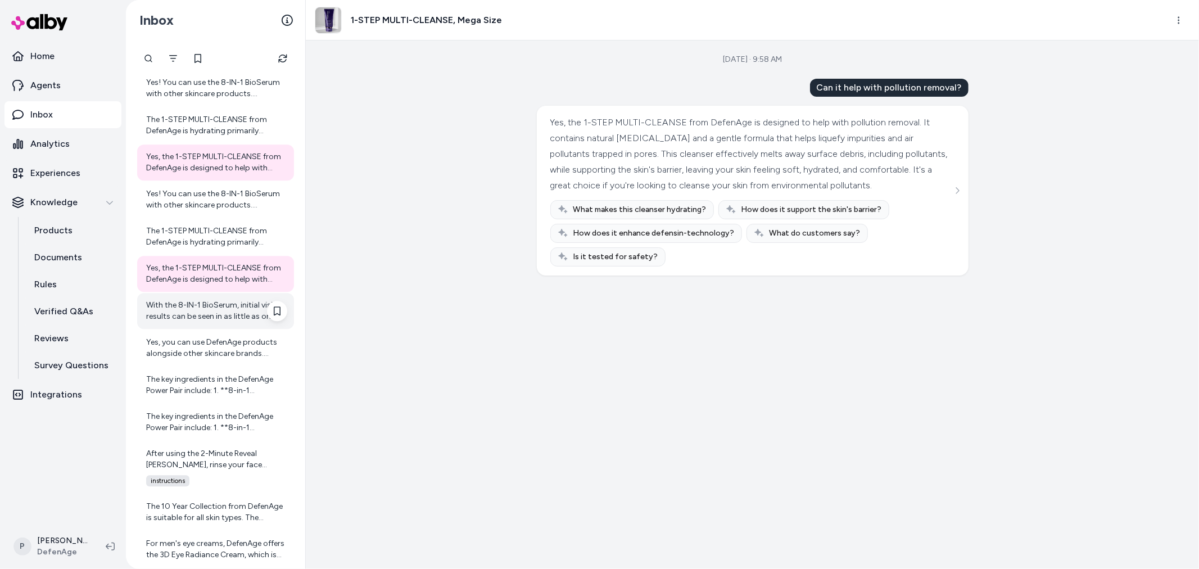
click at [206, 315] on div "With the 8-IN-1 BioSerum, initial visible results can be seen in as little as o…" at bounding box center [216, 311] width 141 height 22
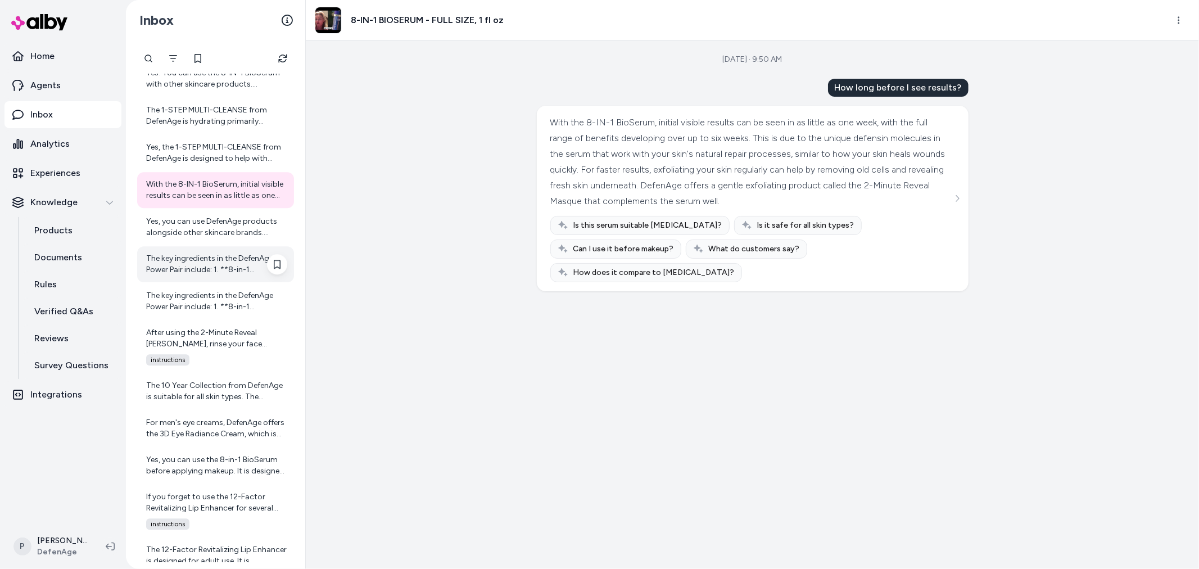
scroll to position [2397, 0]
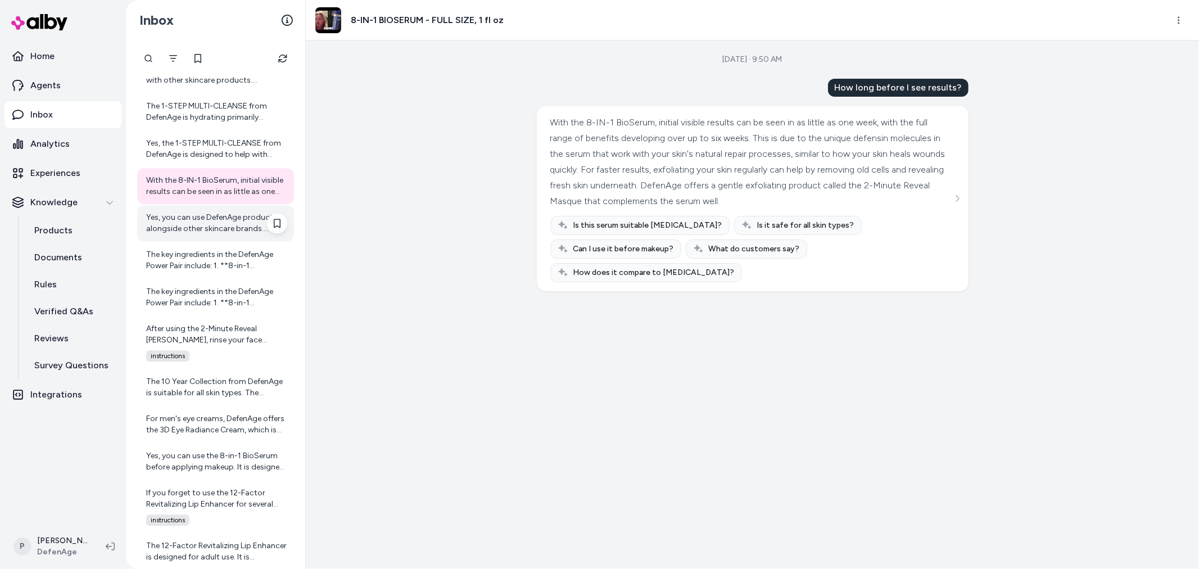
click at [205, 220] on div "Yes, you can use DefenAge products alongside other skincare brands. DefenAge's …" at bounding box center [216, 223] width 141 height 22
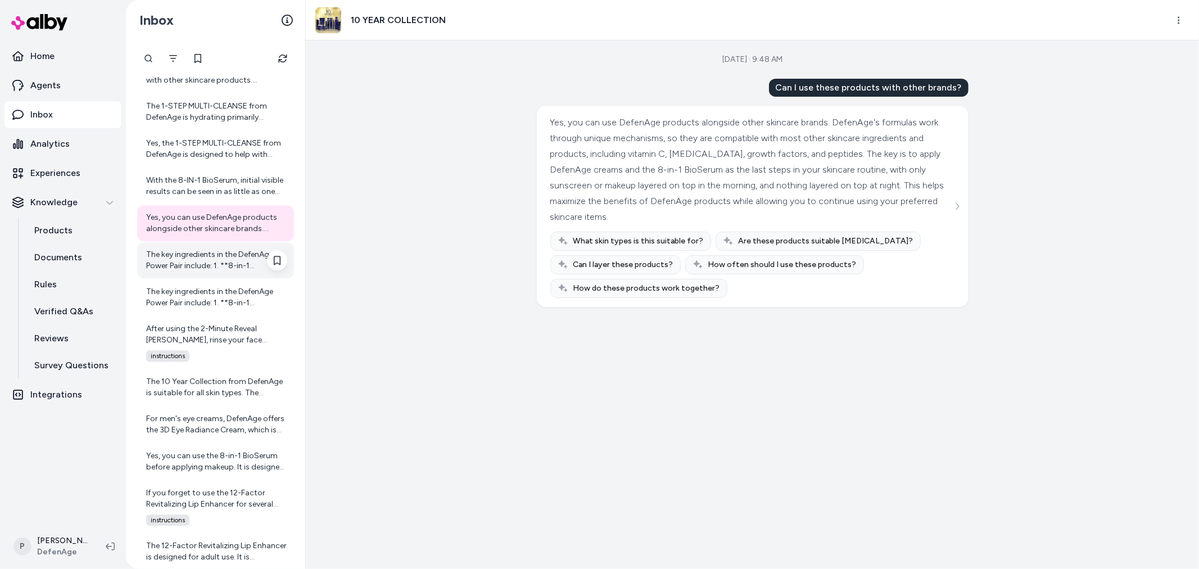
click at [217, 274] on div "The key ingredients in the DefenAge Power Pair include: 1. **8-in-1 BioSerum**:…" at bounding box center [215, 260] width 157 height 36
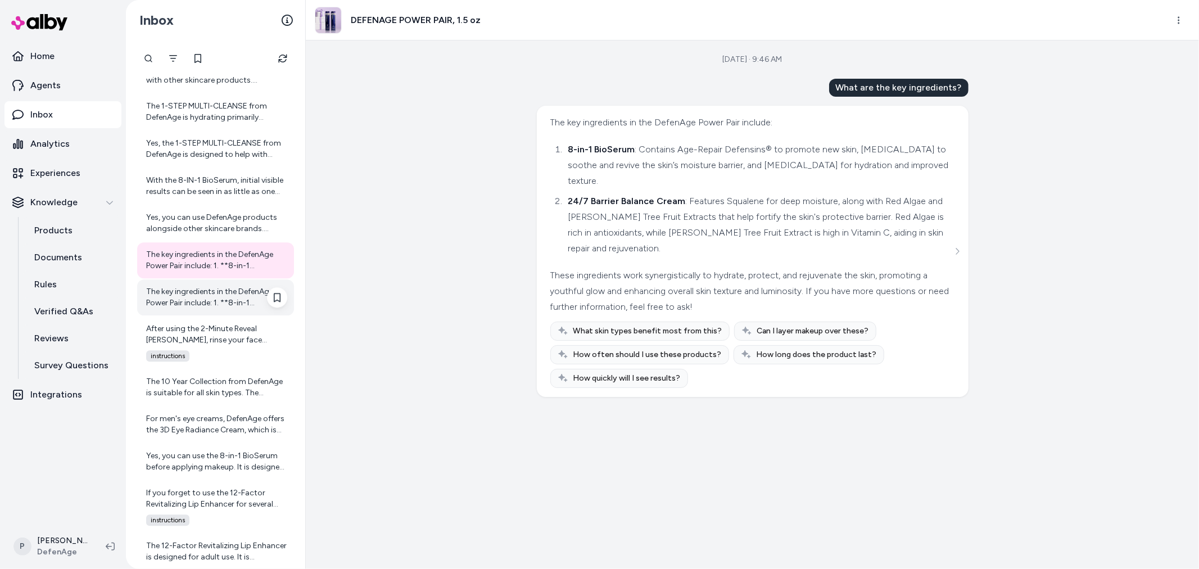
click at [198, 312] on div "The key ingredients in the DefenAge Power Pair include: 1. **8-in-1 BioSerum**:…" at bounding box center [215, 297] width 157 height 36
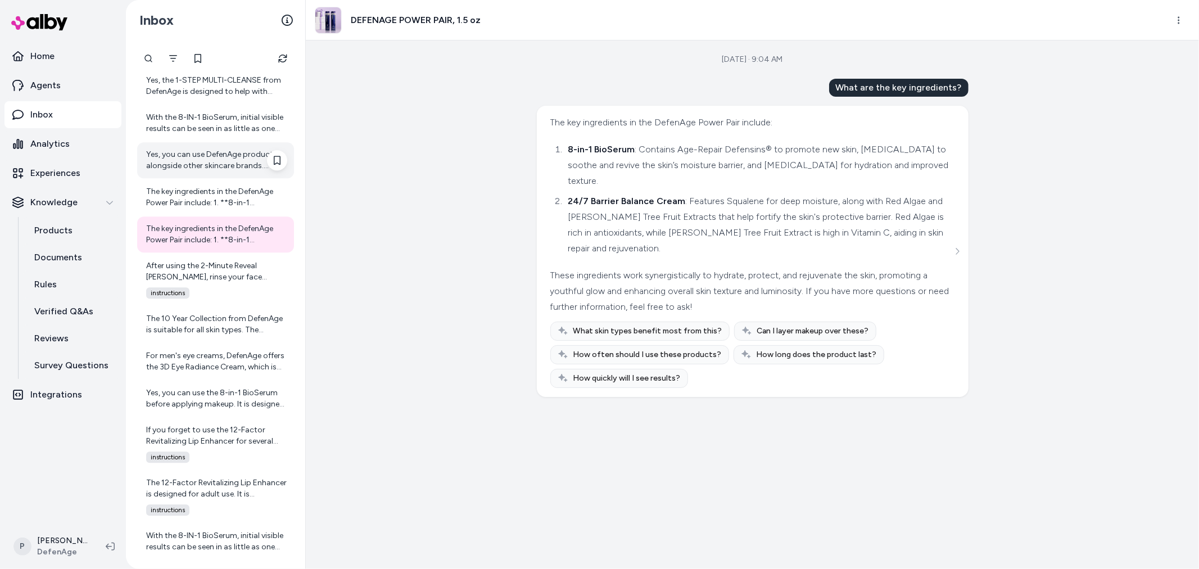
scroll to position [2439, 0]
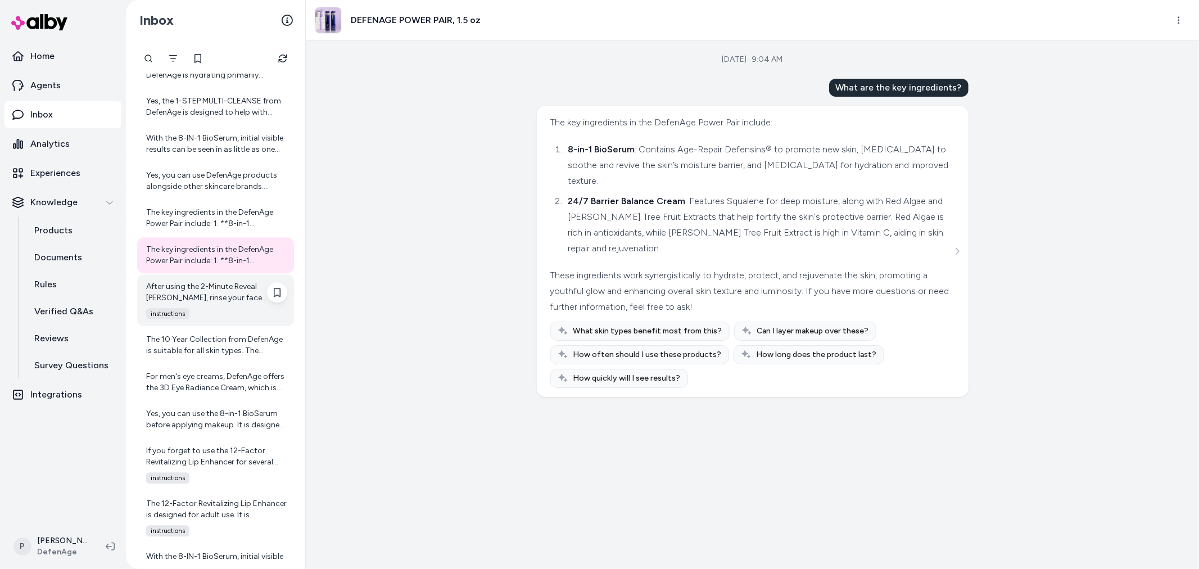
click at [200, 297] on div "After using the 2-Minute Reveal Masque, rinse your face thoroughly to remove th…" at bounding box center [216, 292] width 141 height 22
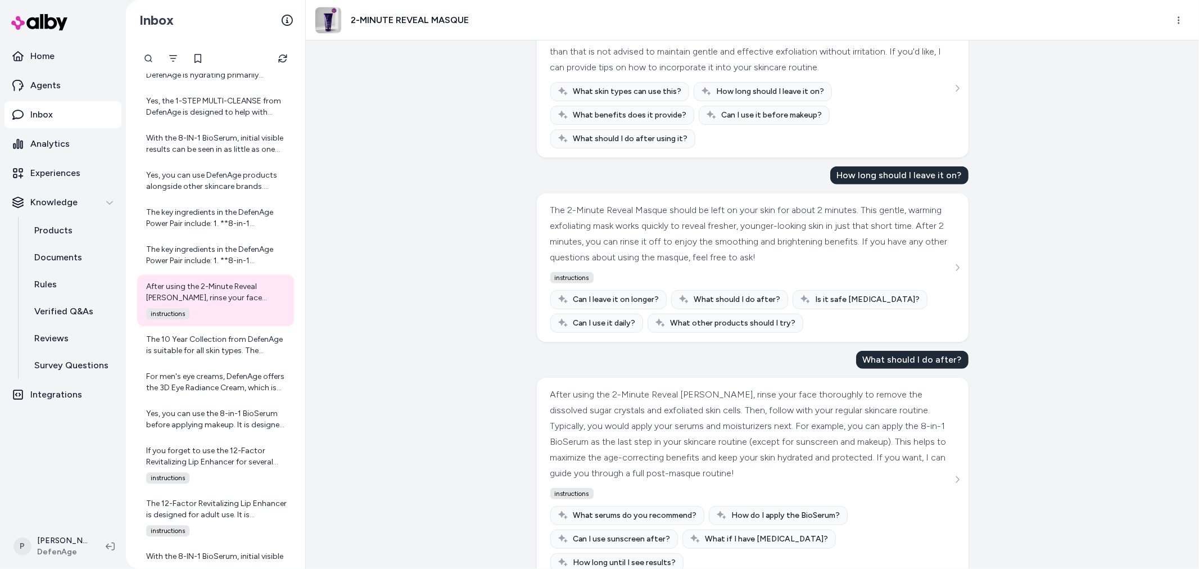
scroll to position [397, 0]
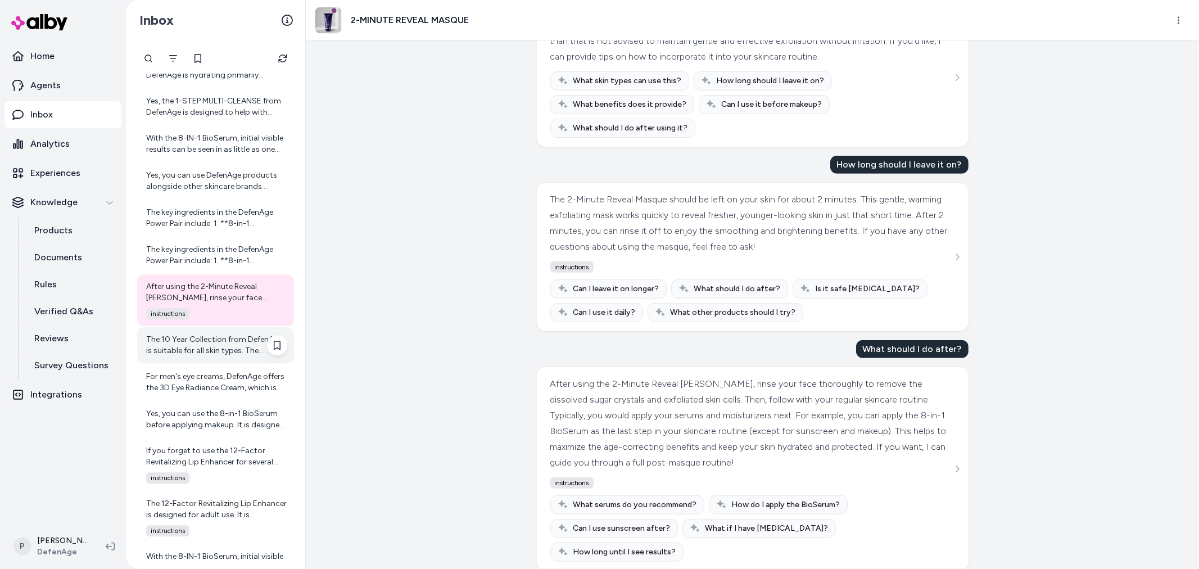
click at [194, 343] on div "The 10 Year Collection from DefenAge is suitable for all skin types. The produc…" at bounding box center [216, 345] width 141 height 22
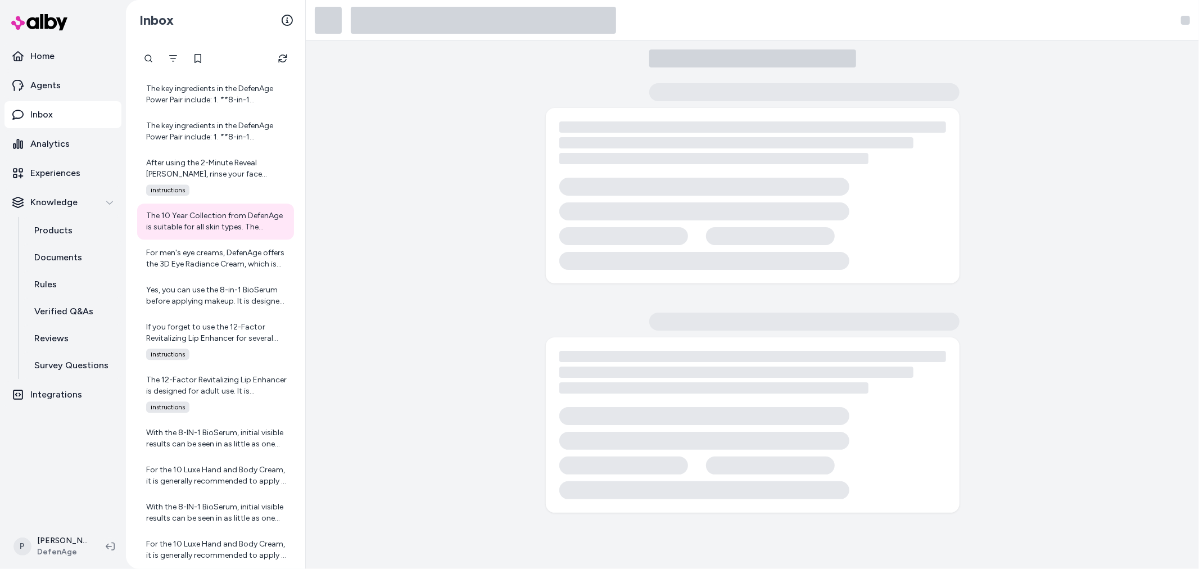
scroll to position [2564, 0]
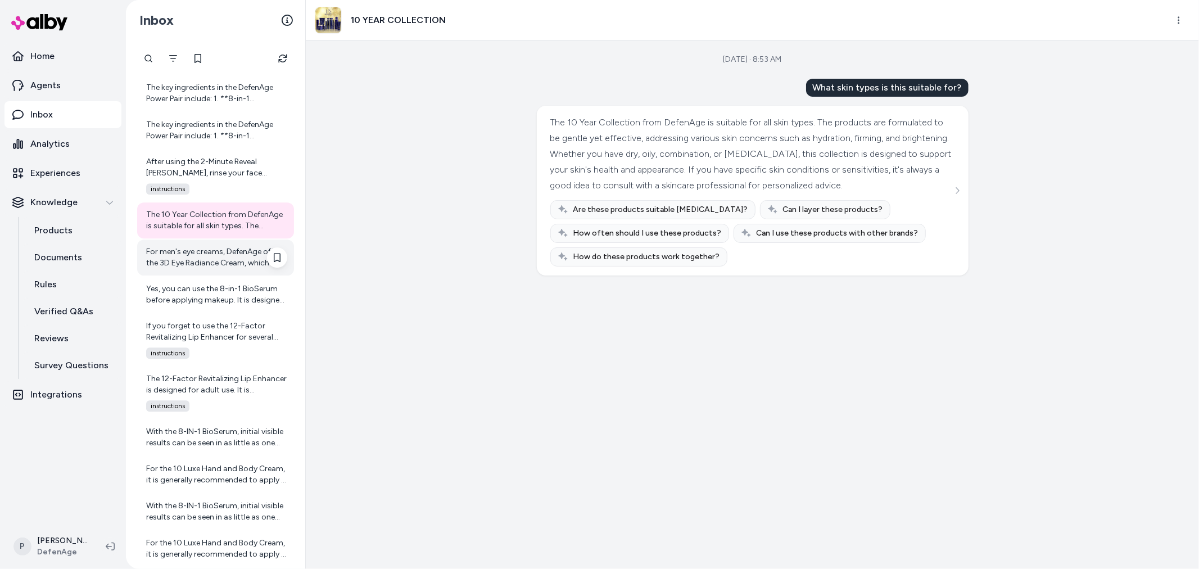
click at [212, 257] on div "For men's eye creams, DefenAge offers the 3D Eye Radiance Cream, which is suita…" at bounding box center [216, 257] width 141 height 22
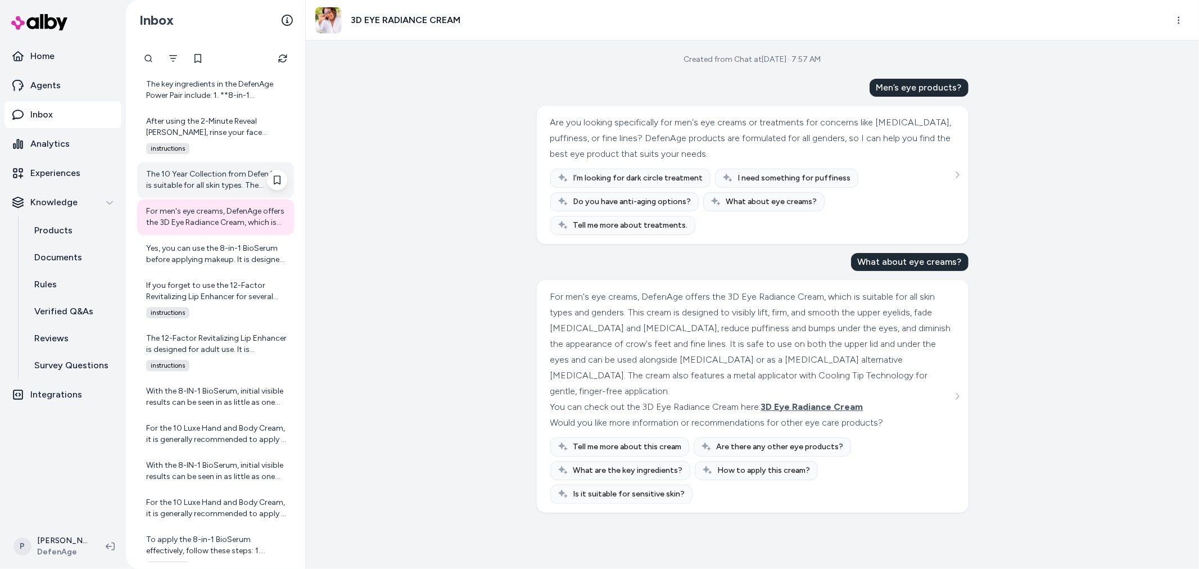
scroll to position [2626, 0]
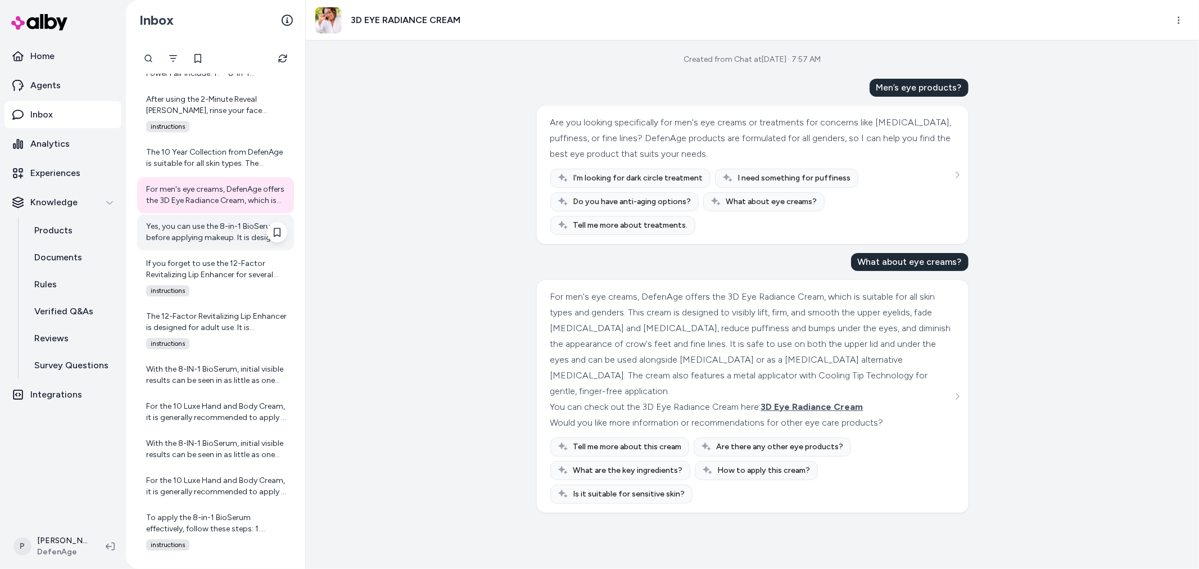
click at [233, 242] on div "Yes, you can use the 8-in-1 BioSerum before applying makeup. It is designed to …" at bounding box center [216, 232] width 141 height 22
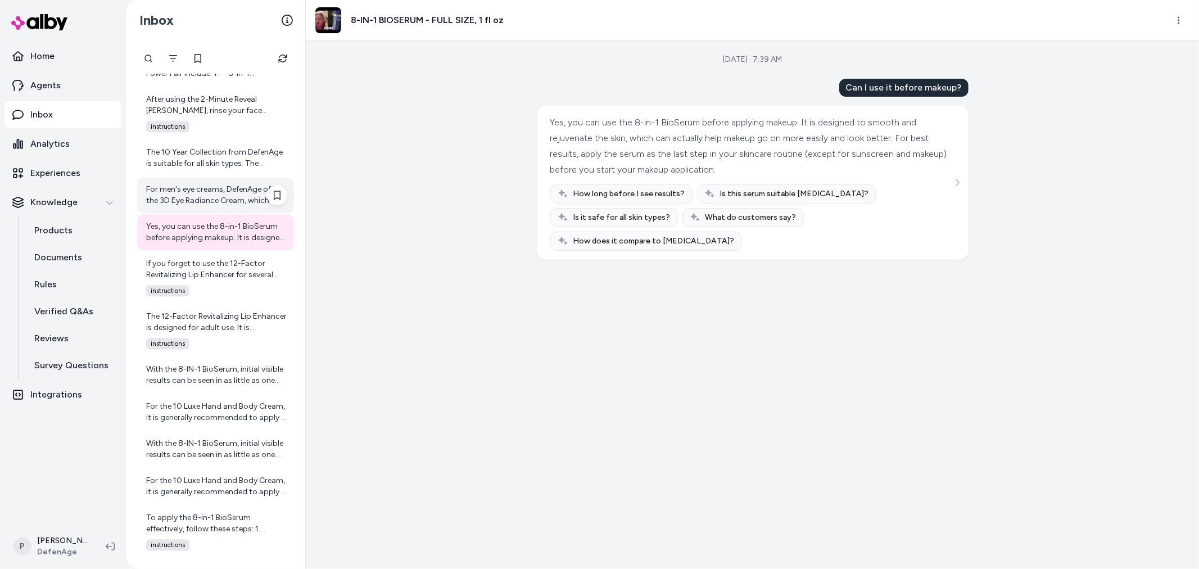
click at [240, 199] on div "For men's eye creams, DefenAge offers the 3D Eye Radiance Cream, which is suita…" at bounding box center [216, 195] width 141 height 22
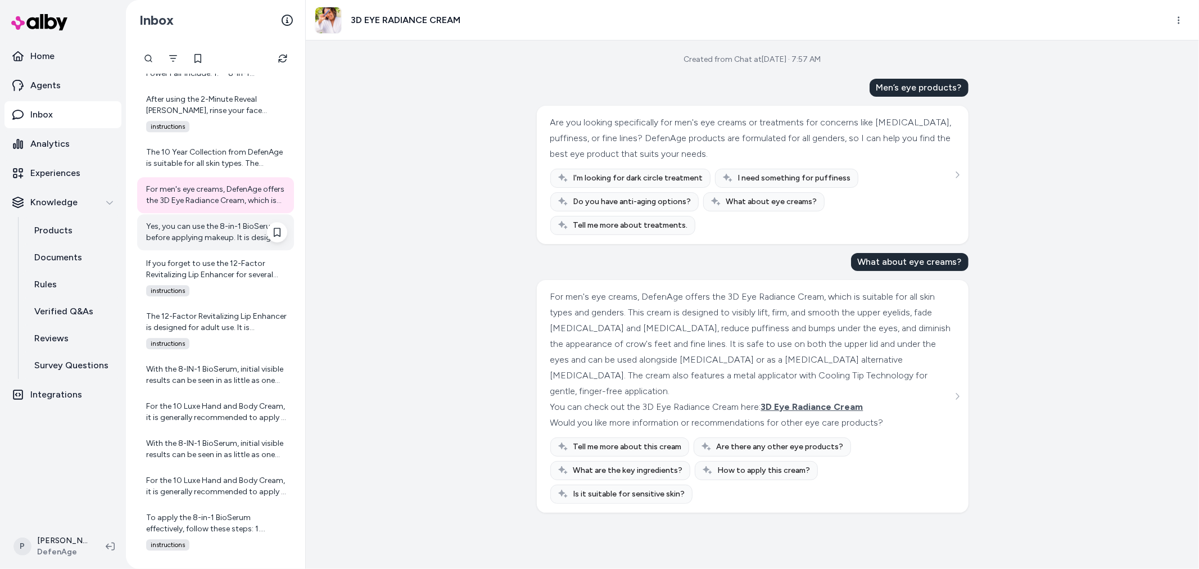
click at [206, 234] on div "Yes, you can use the 8-in-1 BioSerum before applying makeup. It is designed to …" at bounding box center [216, 232] width 141 height 22
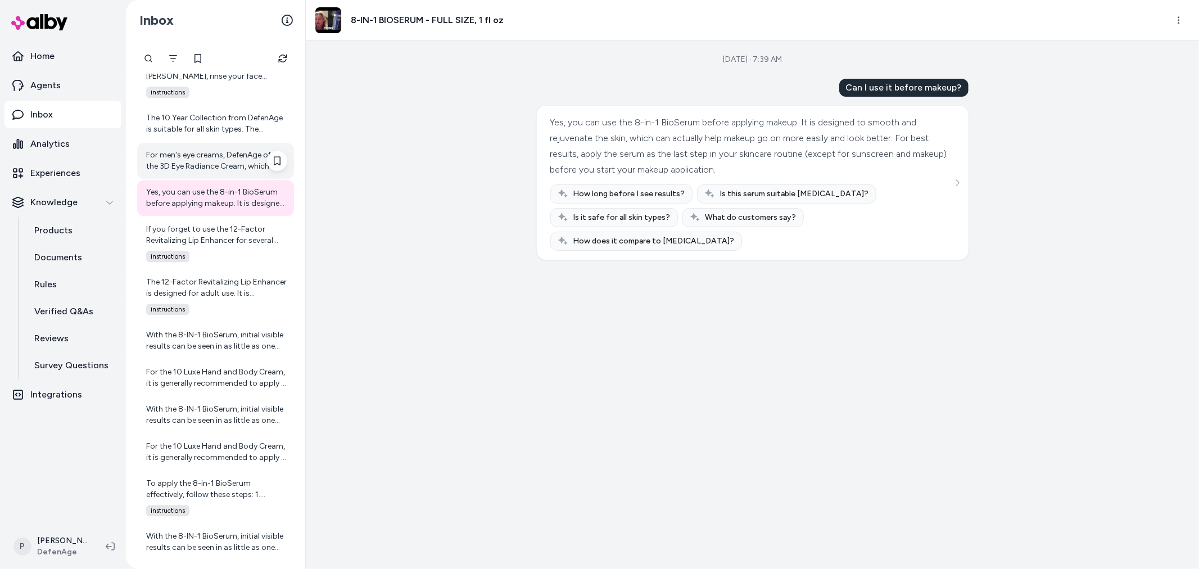
scroll to position [2689, 0]
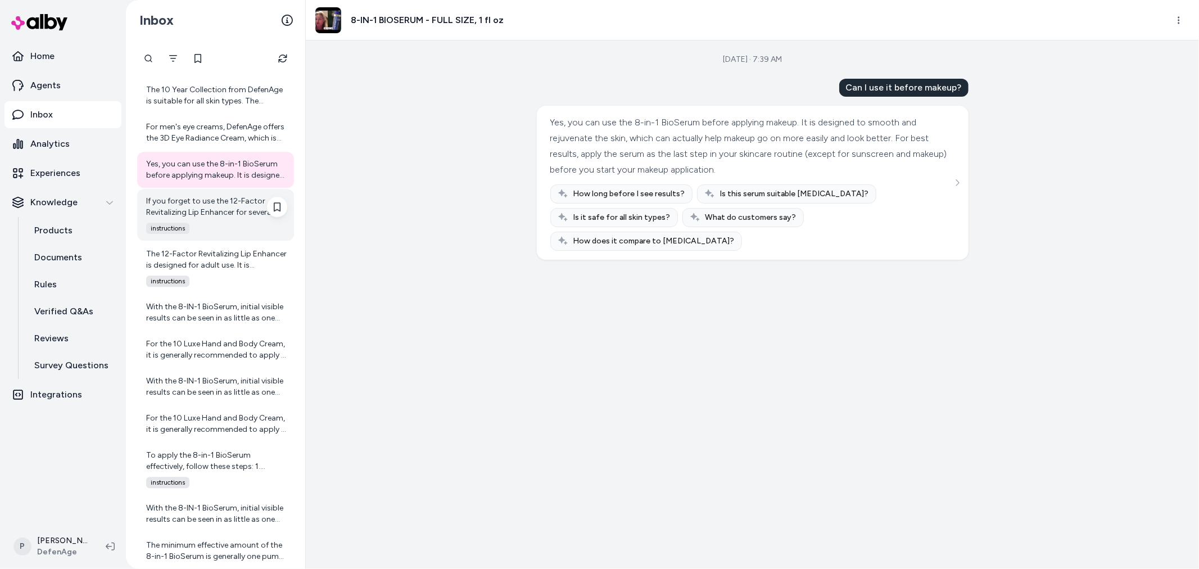
click at [201, 205] on div "If you forget to use the 12-Factor Revitalizing Lip Enhancer for several days, …" at bounding box center [216, 207] width 141 height 22
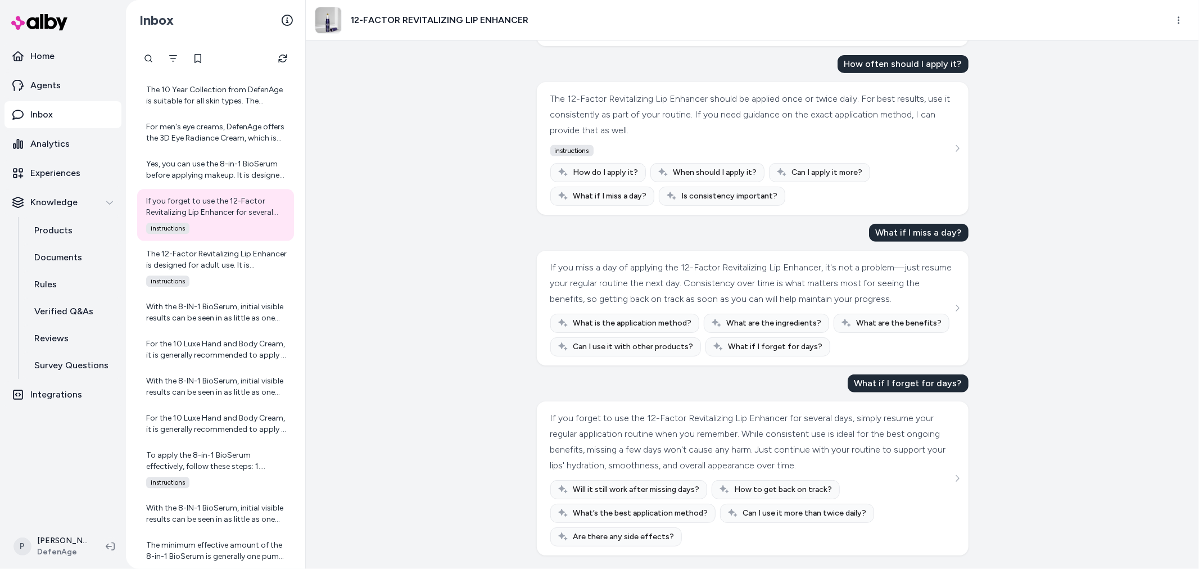
scroll to position [436, 0]
click at [200, 265] on div "The 12-Factor Revitalizing Lip Enhancer is designed for adult use. It is formul…" at bounding box center [216, 259] width 141 height 22
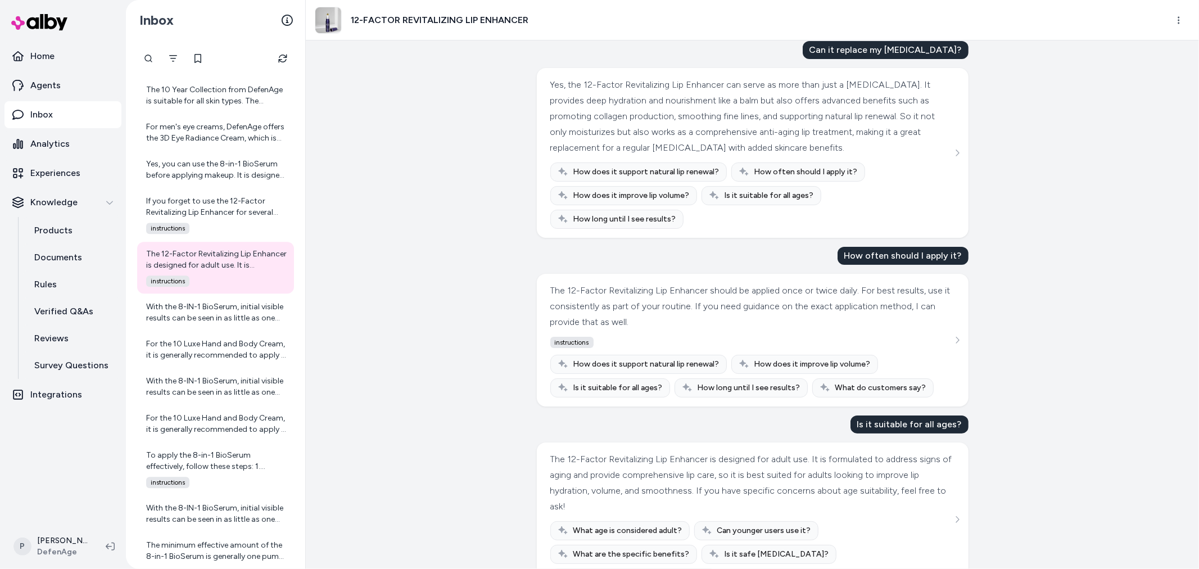
scroll to position [55, 0]
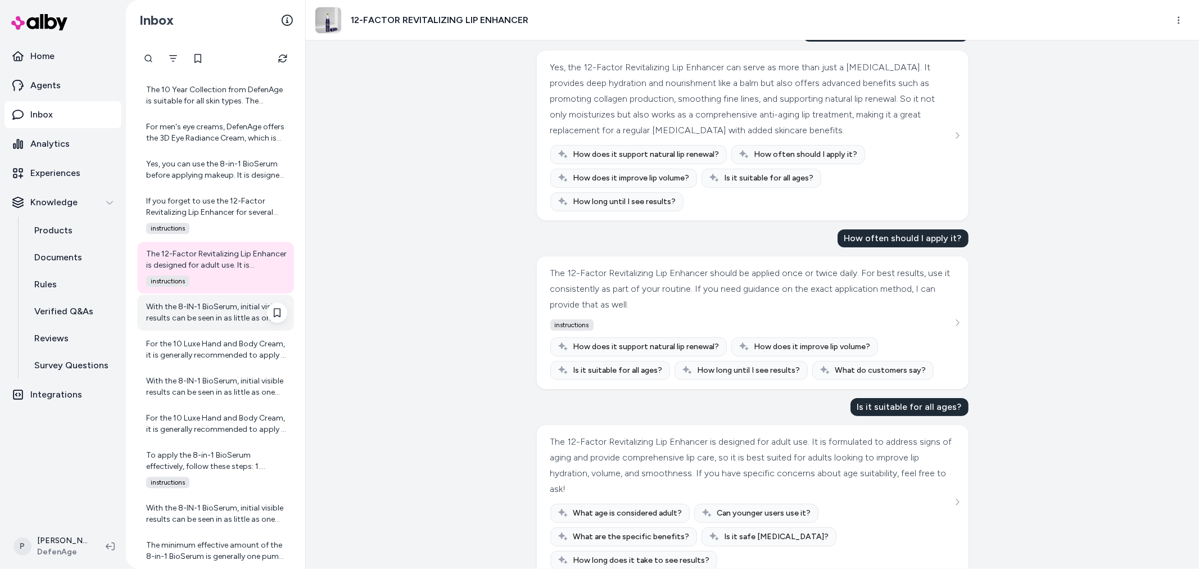
click at [216, 311] on div "With the 8-IN-1 BioSerum, initial visible results can be seen in as little as o…" at bounding box center [216, 312] width 141 height 22
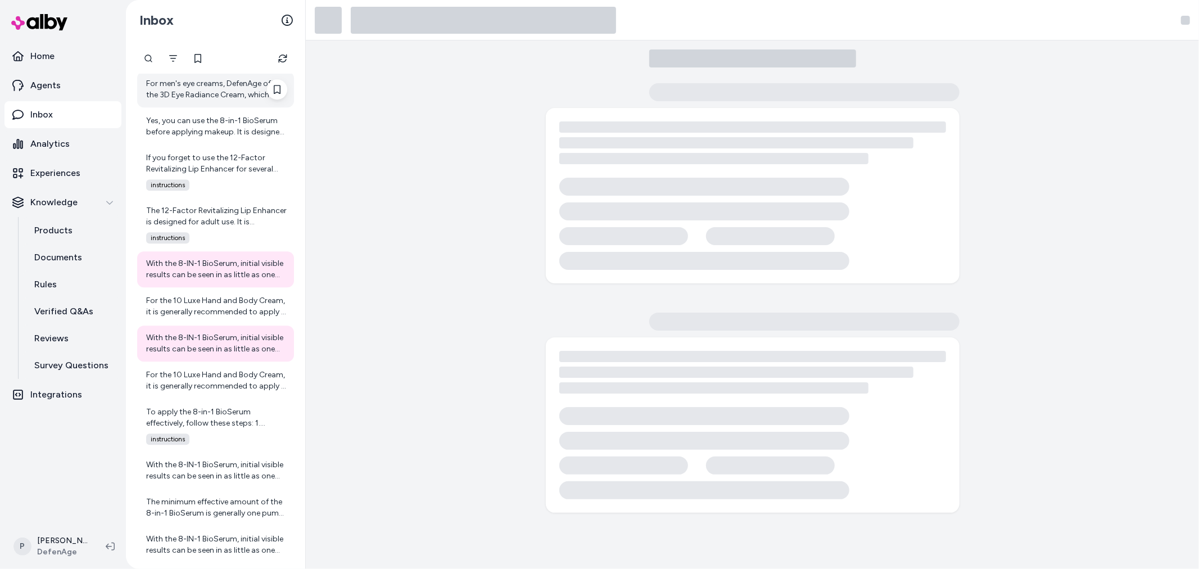
scroll to position [2751, 0]
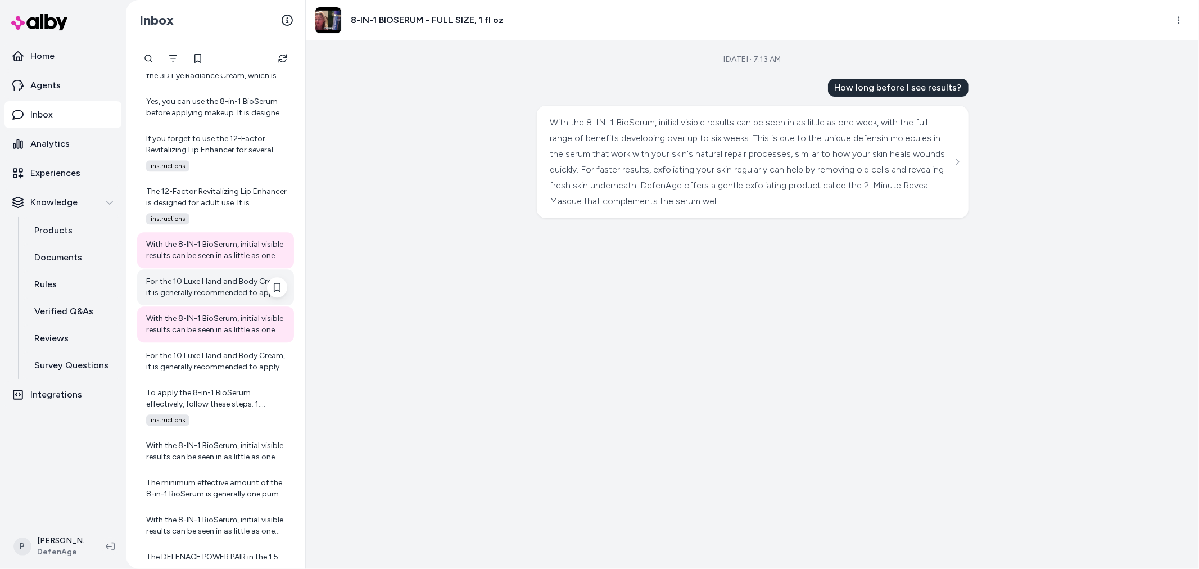
click at [226, 287] on div "For the 10 Luxe Hand and Body Cream, it is generally recommended to apply it tw…" at bounding box center [216, 287] width 141 height 22
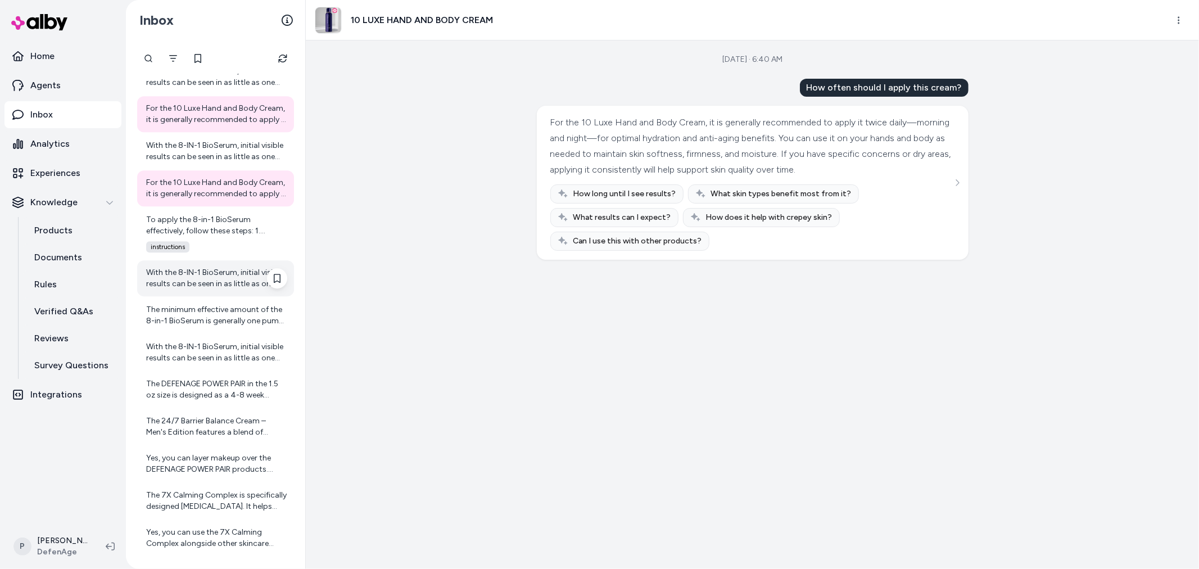
scroll to position [2938, 0]
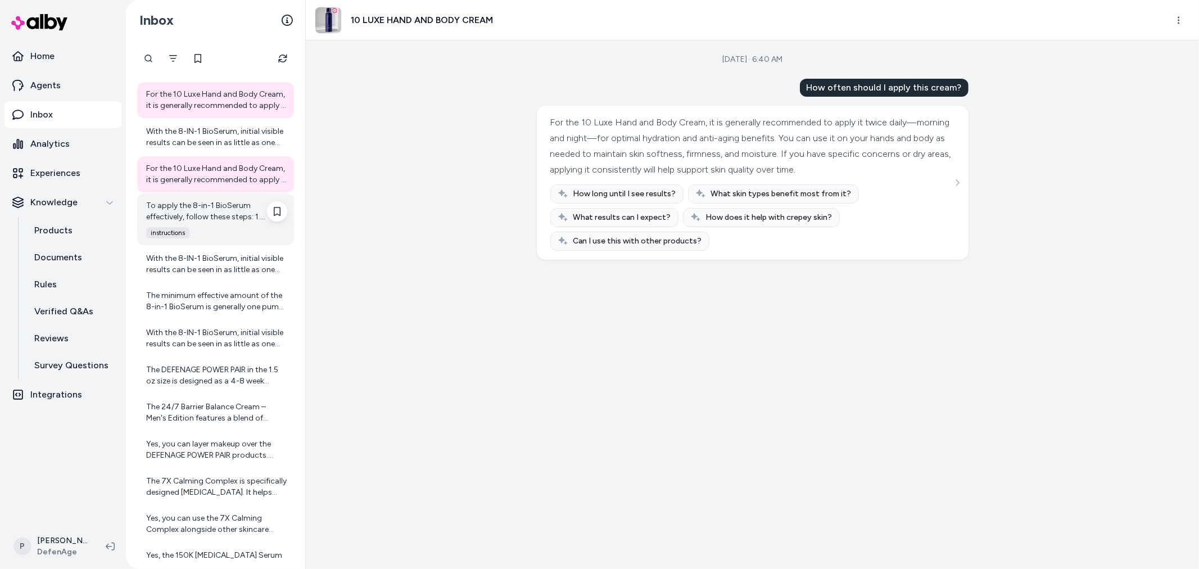
click at [211, 233] on div "instructions" at bounding box center [213, 232] width 148 height 11
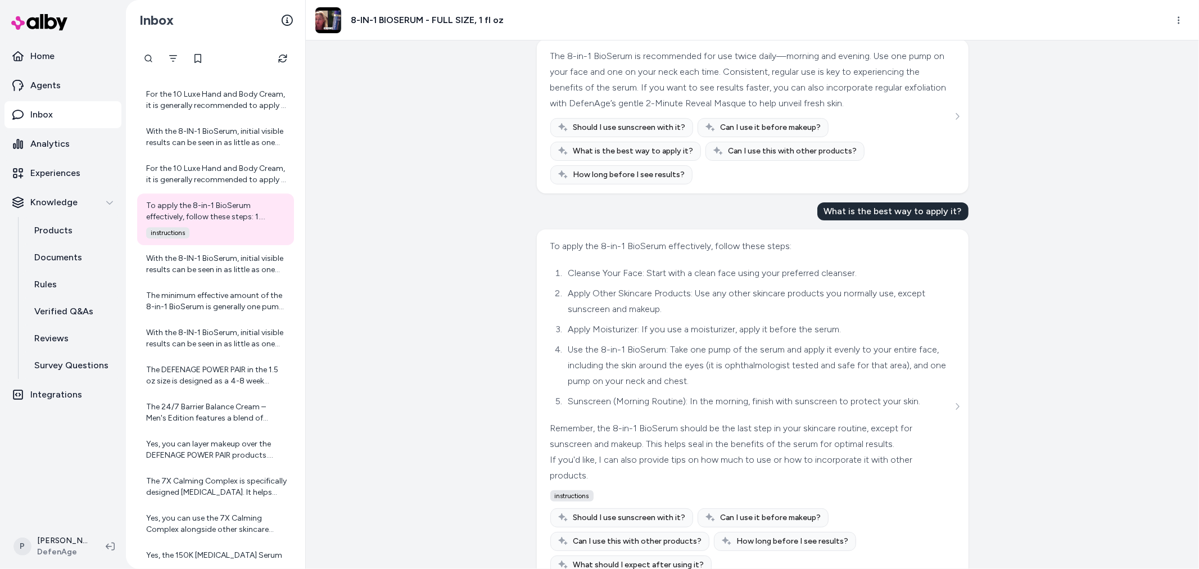
scroll to position [110, 0]
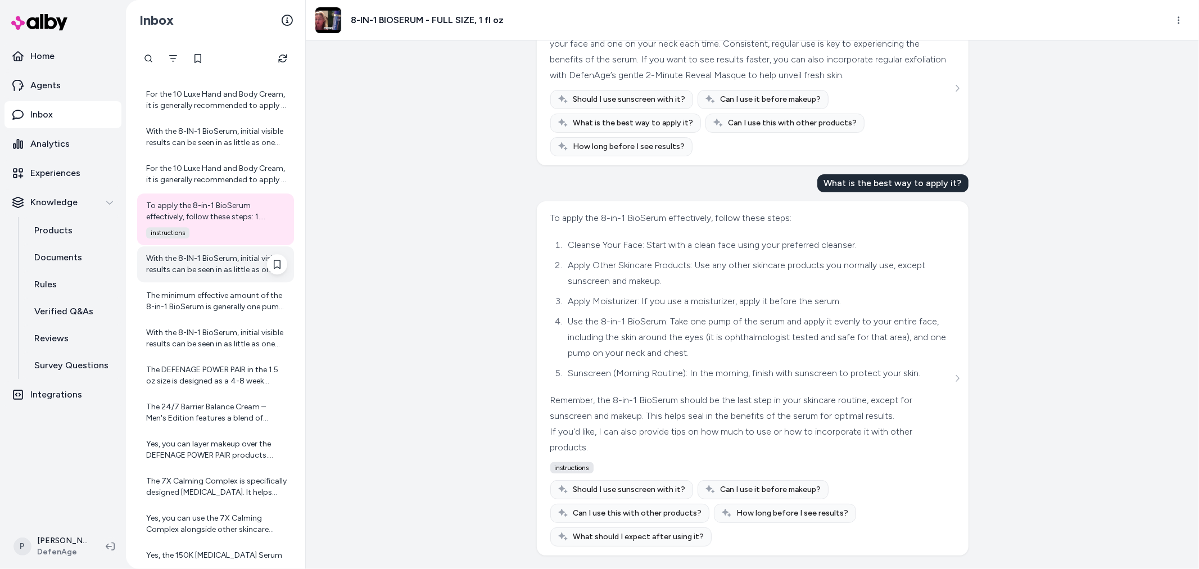
click at [211, 272] on div "With the 8-IN-1 BioSerum, initial visible results can be seen in as little as o…" at bounding box center [216, 264] width 141 height 22
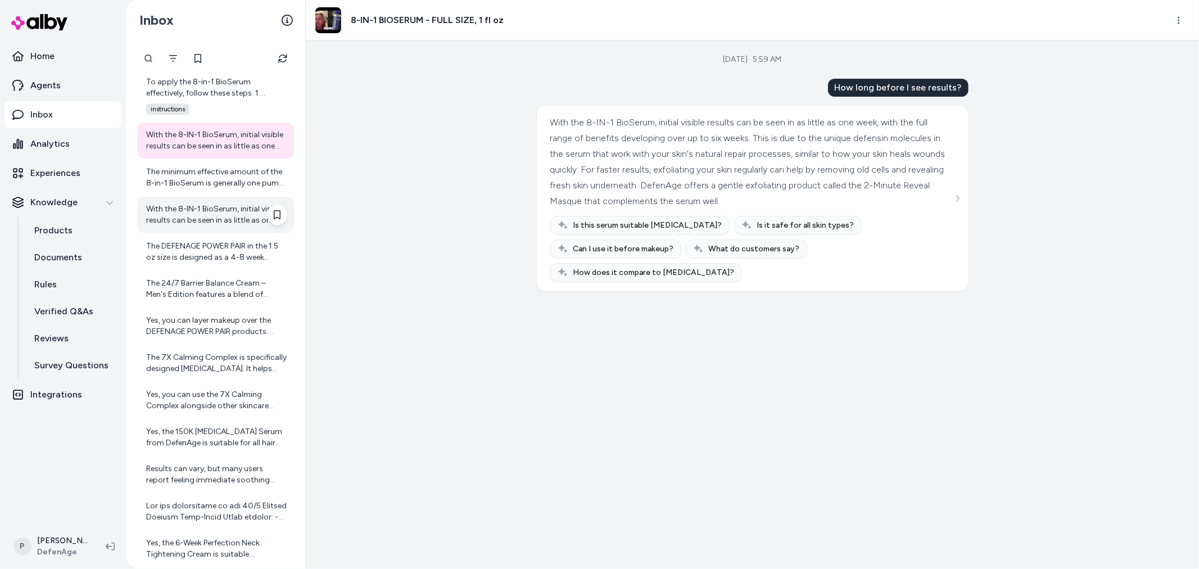
scroll to position [3064, 0]
click at [217, 182] on div "The minimum effective amount of the 8-in-1 BioSerum is generally one pump for t…" at bounding box center [216, 176] width 141 height 22
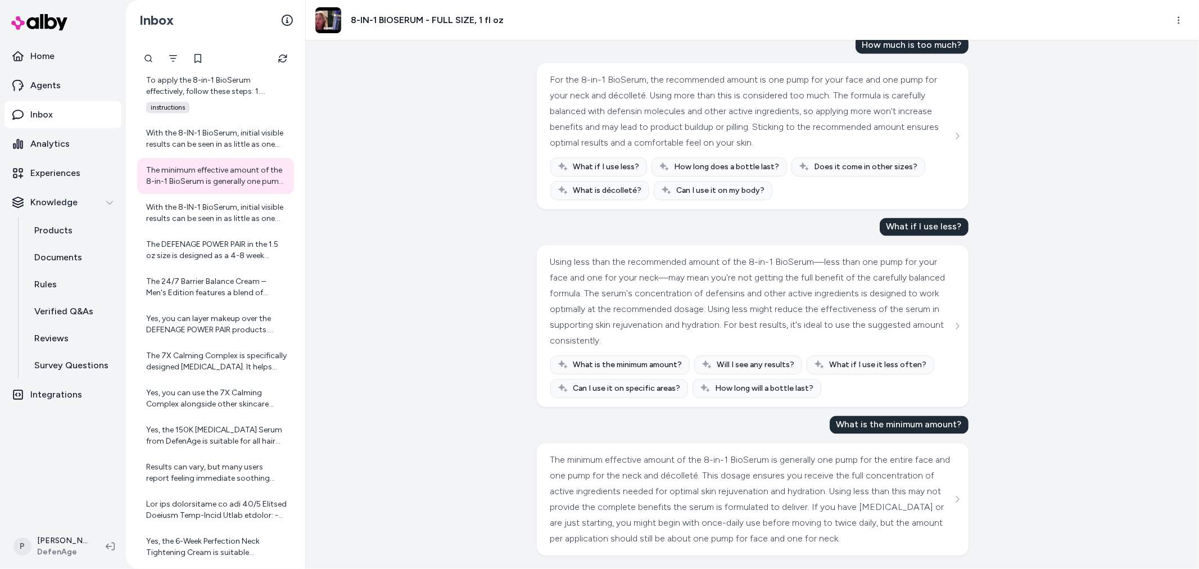
scroll to position [1699, 0]
click at [210, 221] on div "With the 8-IN-1 BioSerum, initial visible results can be seen in as little as o…" at bounding box center [216, 213] width 141 height 22
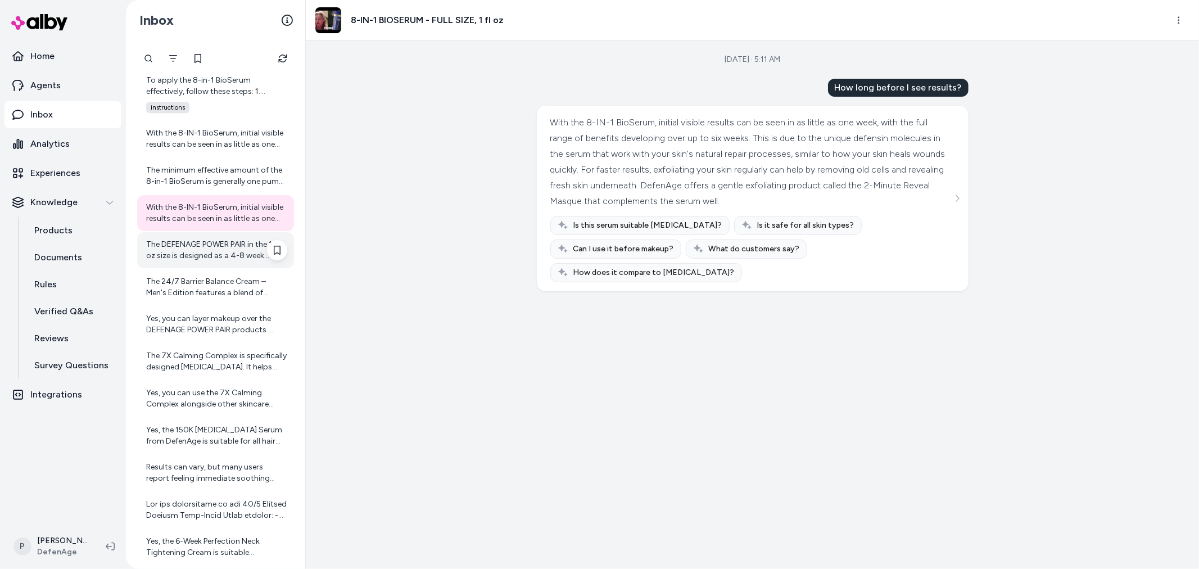
click at [211, 248] on div "The DEFENAGE POWER PAIR in the 1.5 oz size is designed as a 4-8 week supply whe…" at bounding box center [216, 250] width 141 height 22
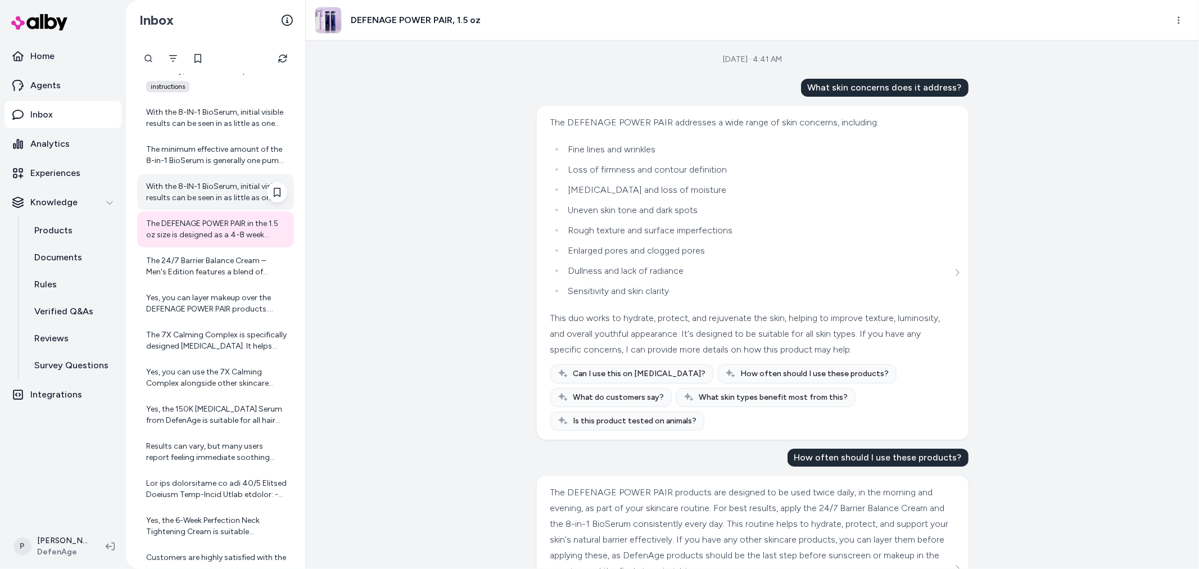
scroll to position [3064, 0]
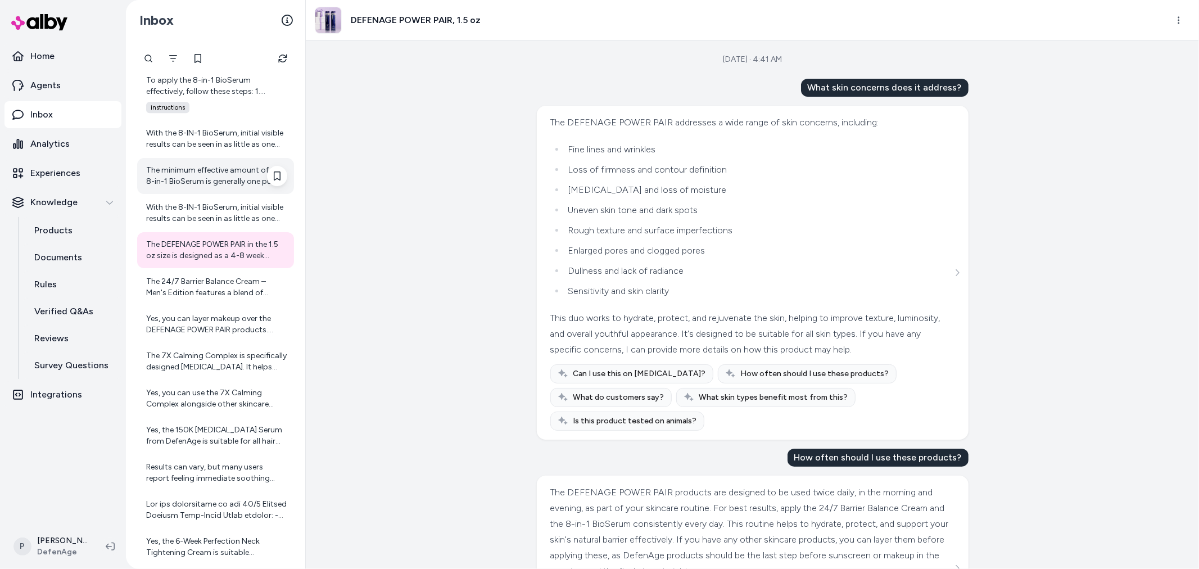
click at [206, 174] on div "The minimum effective amount of the 8-in-1 BioSerum is generally one pump for t…" at bounding box center [216, 176] width 141 height 22
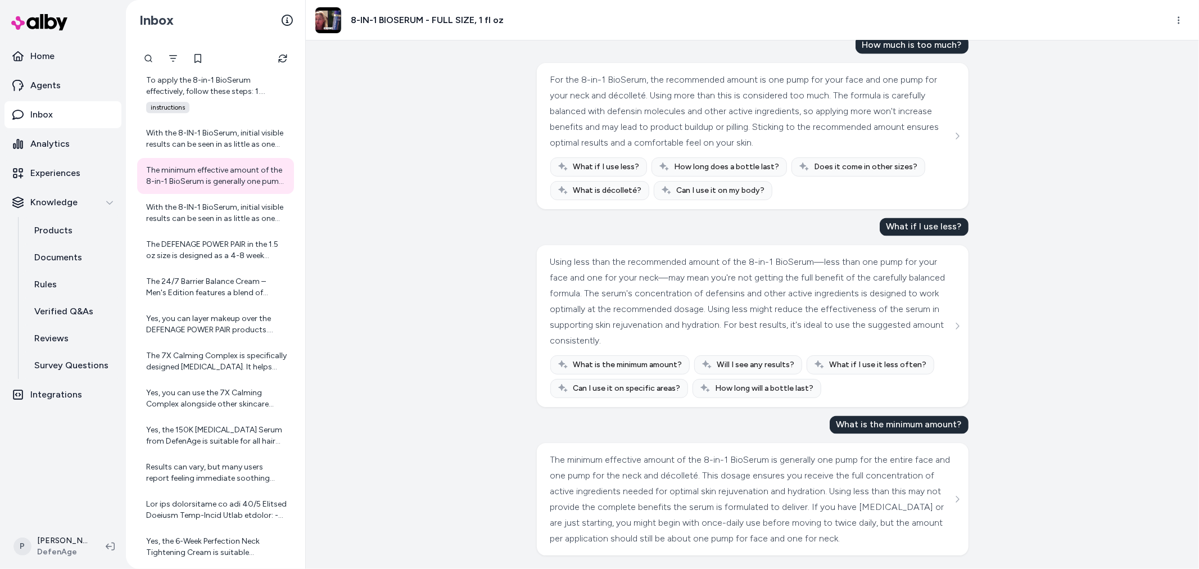
scroll to position [1699, 0]
click at [182, 197] on div "With the 8-IN-1 BioSerum, initial visible results can be seen in as little as o…" at bounding box center [215, 213] width 157 height 36
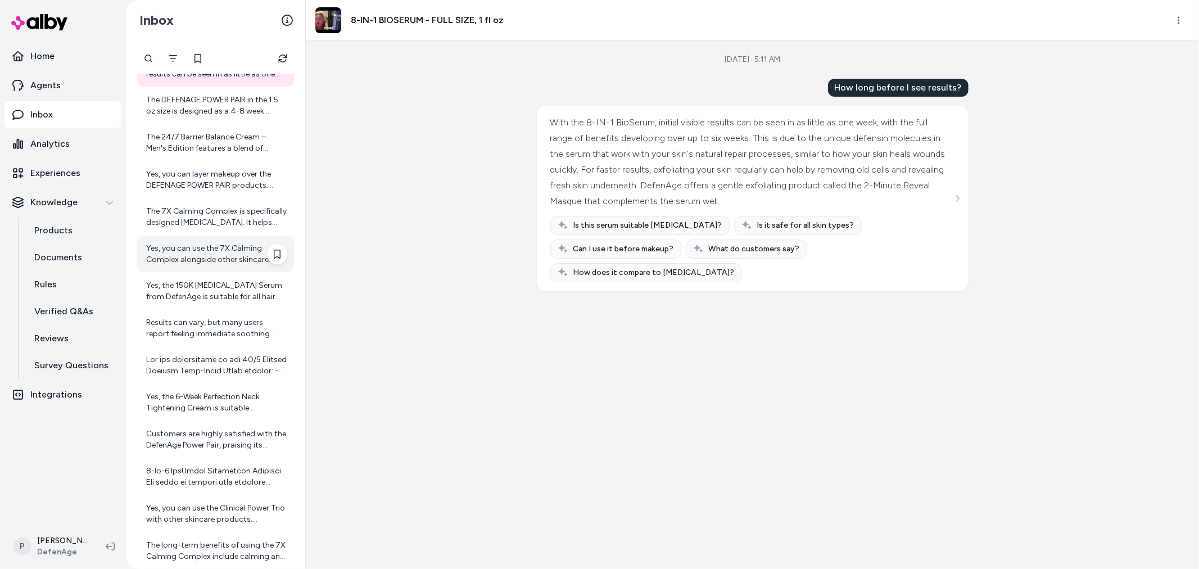
scroll to position [3189, 0]
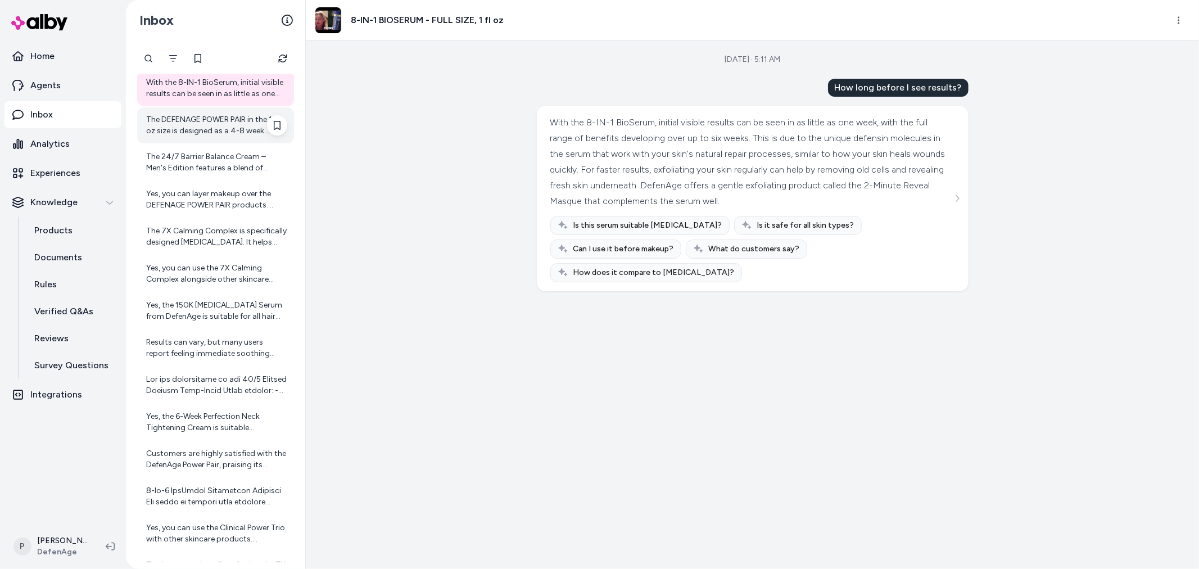
click at [216, 119] on div "The DEFENAGE POWER PAIR in the 1.5 oz size is designed as a 4-8 week supply whe…" at bounding box center [216, 125] width 141 height 22
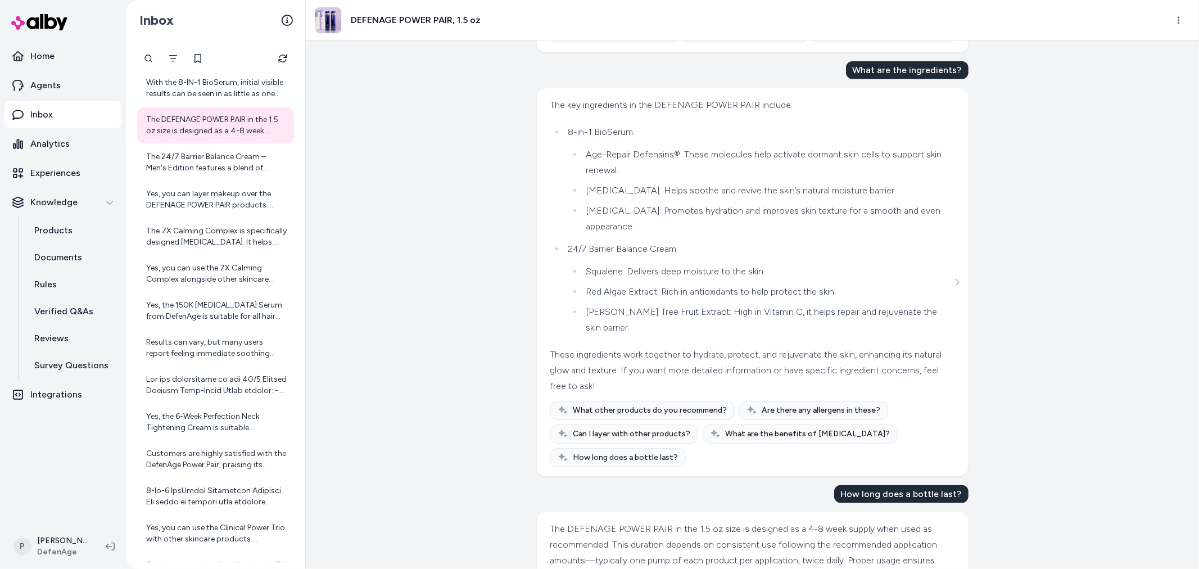
scroll to position [1195, 0]
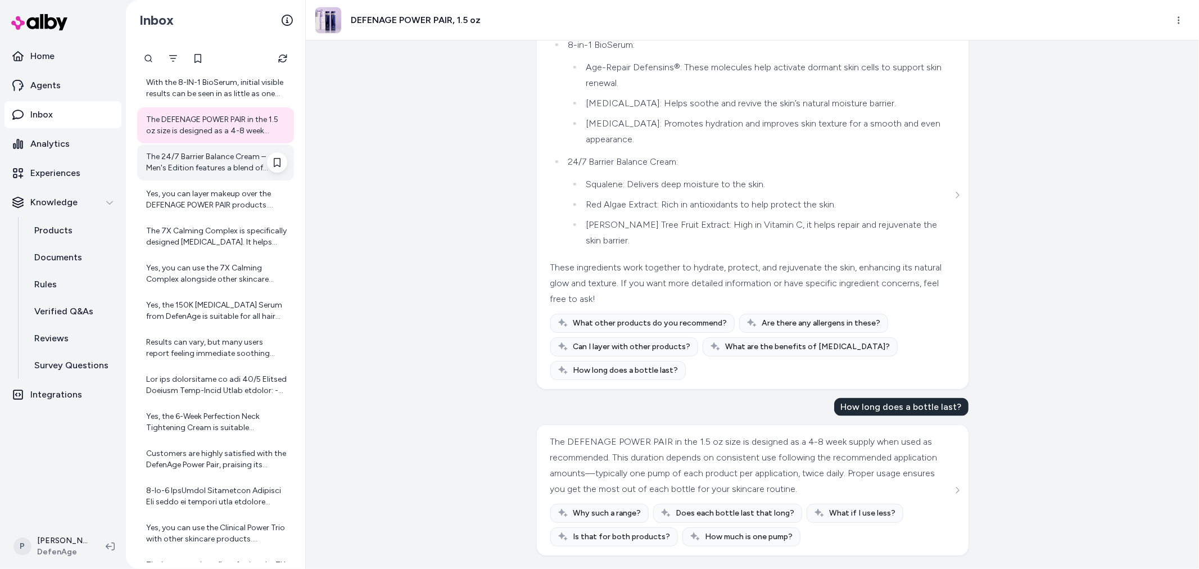
click at [238, 175] on div "The 24/7 Barrier Balance Cream – Men's Edition features a blend of scientifical…" at bounding box center [215, 162] width 157 height 36
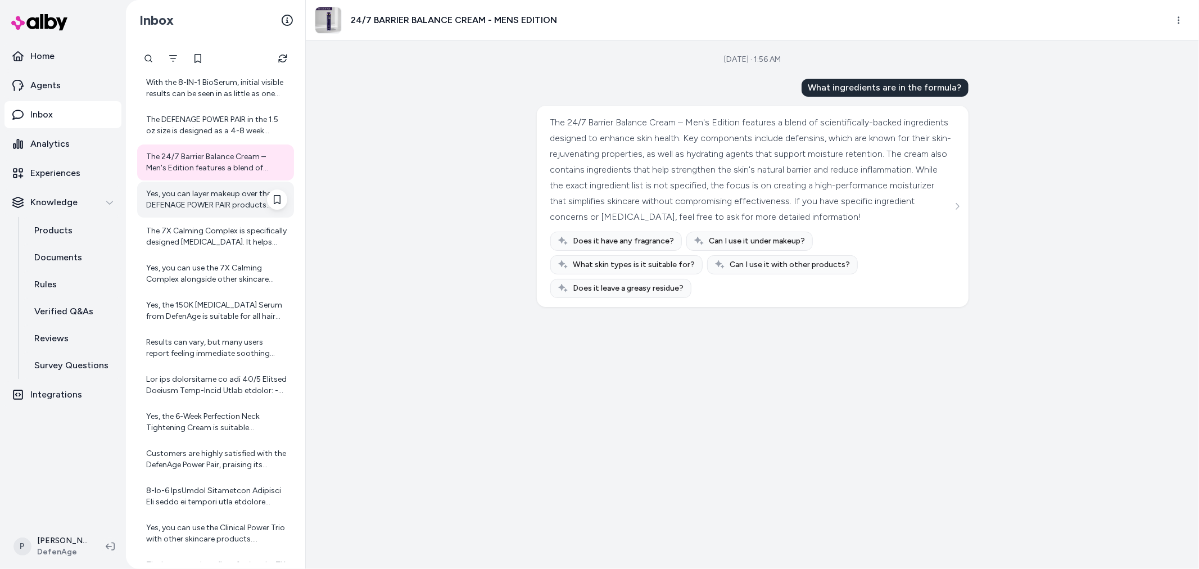
click at [239, 205] on div "Yes, you can layer makeup over the DEFENAGE POWER PAIR products. Specifically, …" at bounding box center [216, 199] width 141 height 22
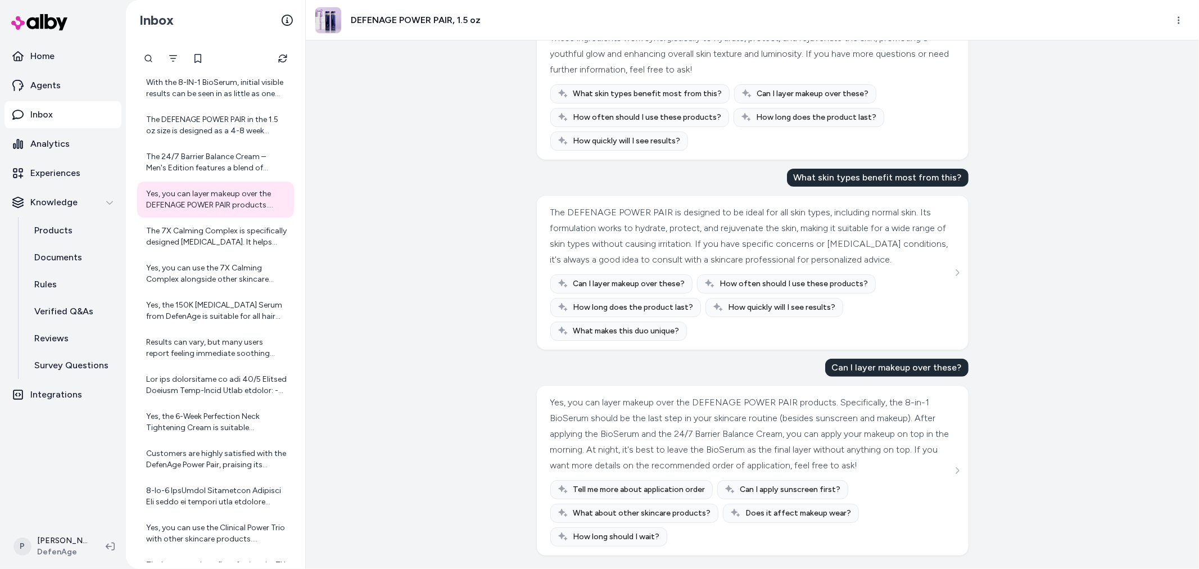
scroll to position [269, 0]
click at [200, 242] on div "The 7X Calming Complex is specifically designed for sensitive skin. It helps so…" at bounding box center [216, 236] width 141 height 22
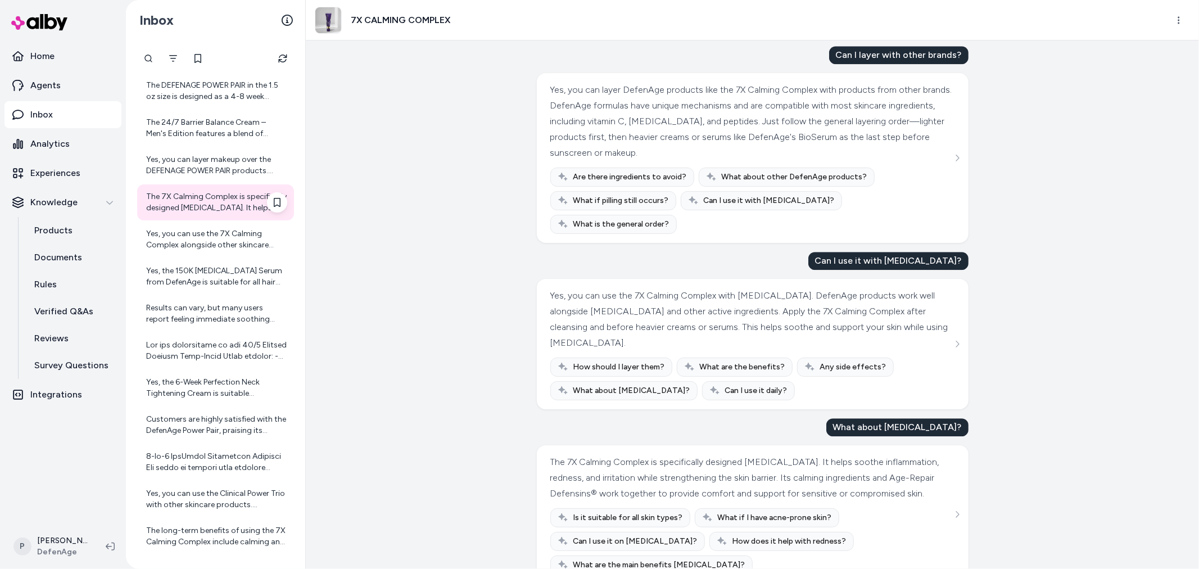
scroll to position [3251, 0]
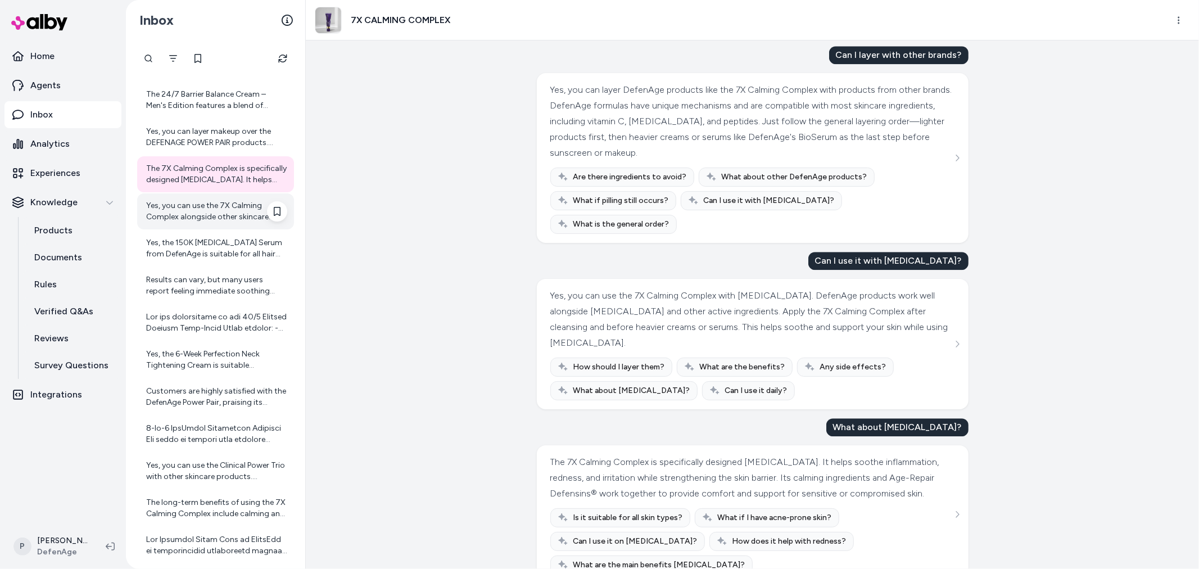
click at [188, 205] on div "Yes, you can use the 7X Calming Complex alongside other skincare products. Howe…" at bounding box center [216, 211] width 141 height 22
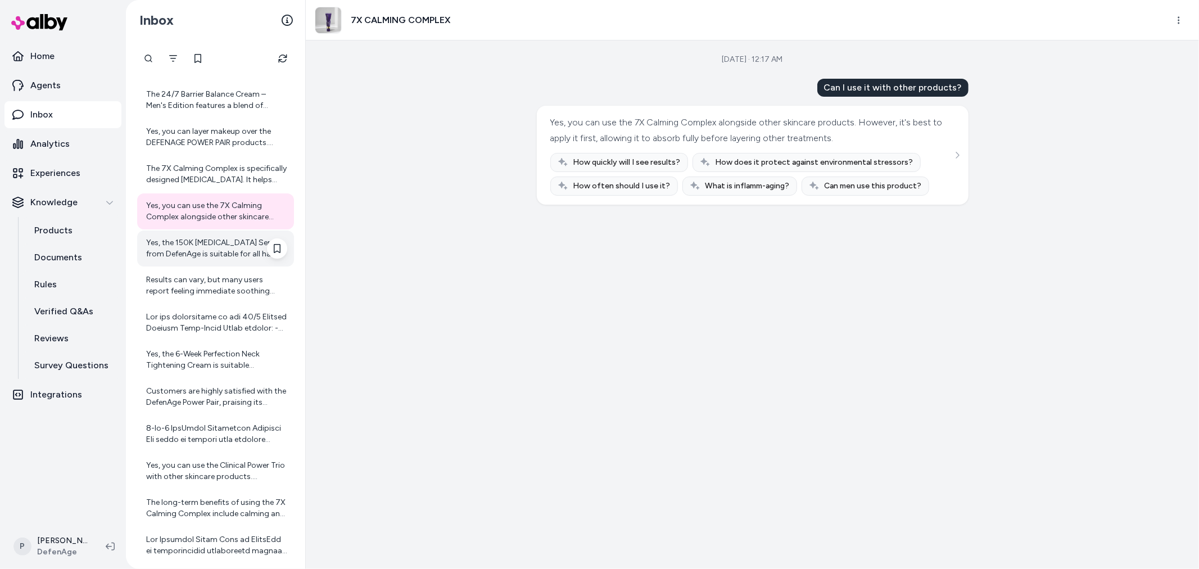
click at [196, 251] on div "Yes, the 150K Hair Follicle Serum from DefenAge is suitable for all hair types.…" at bounding box center [216, 248] width 141 height 22
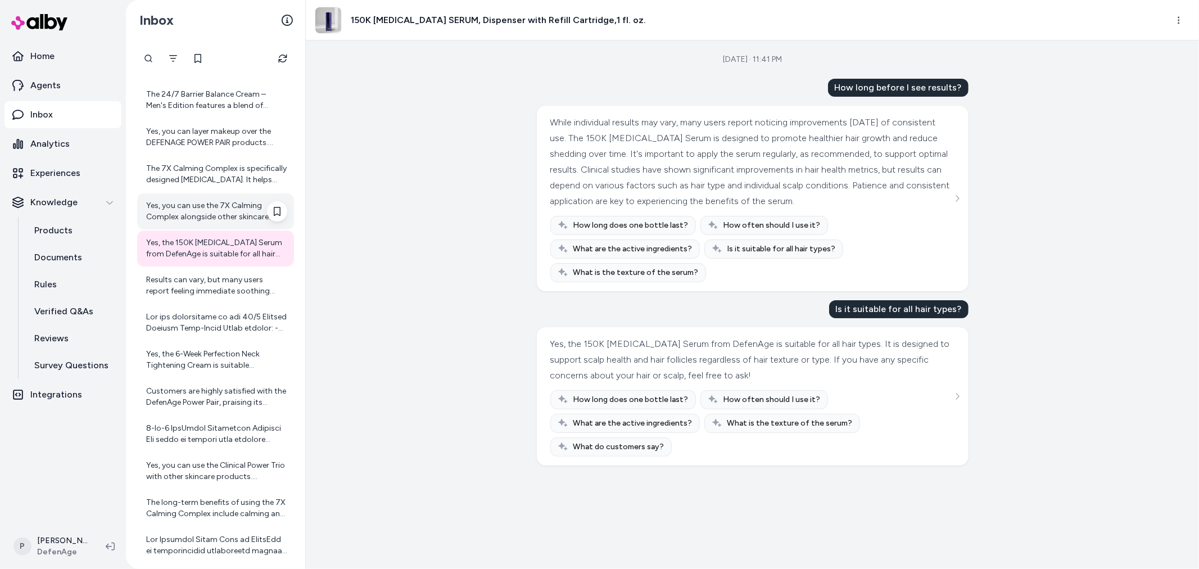
click at [198, 208] on div "Yes, you can use the 7X Calming Complex alongside other skincare products. Howe…" at bounding box center [216, 211] width 141 height 22
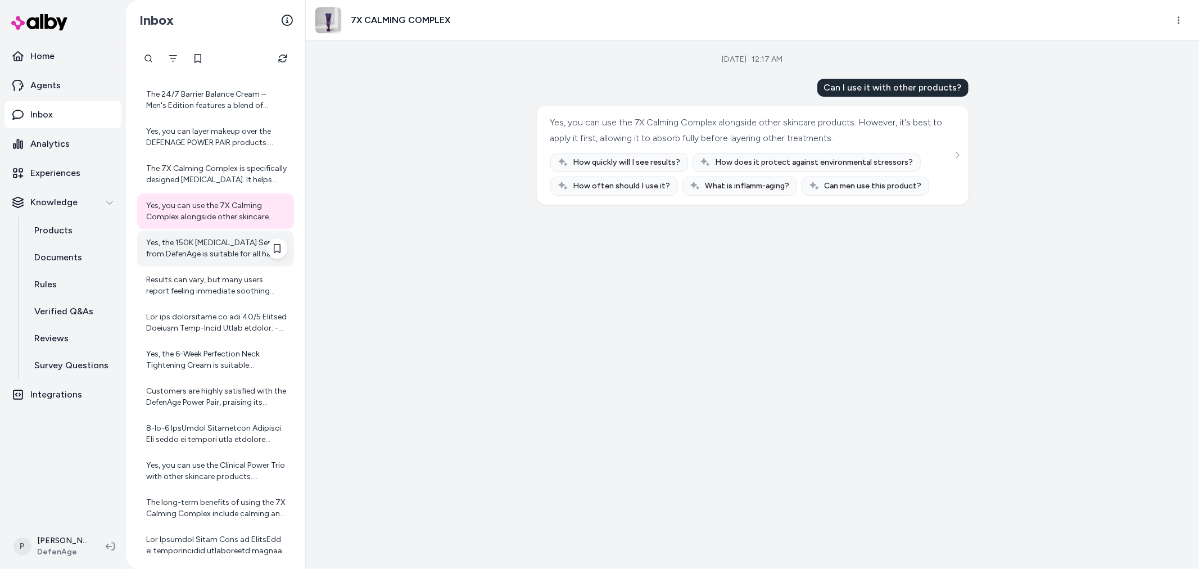
click at [205, 251] on div "Yes, the 150K Hair Follicle Serum from DefenAge is suitable for all hair types.…" at bounding box center [216, 248] width 141 height 22
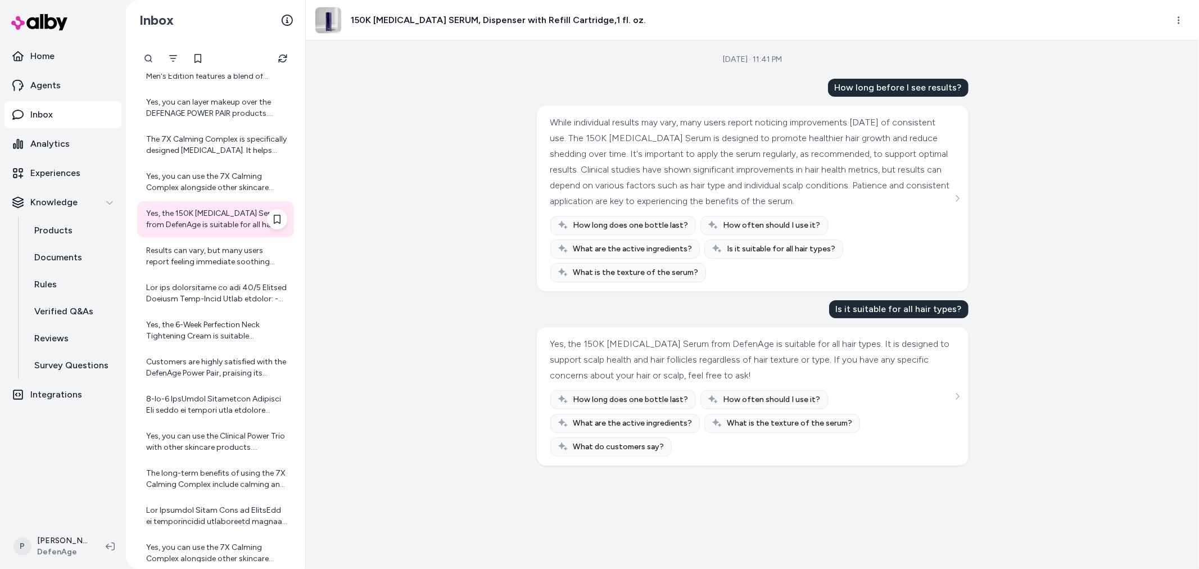
scroll to position [3251, 0]
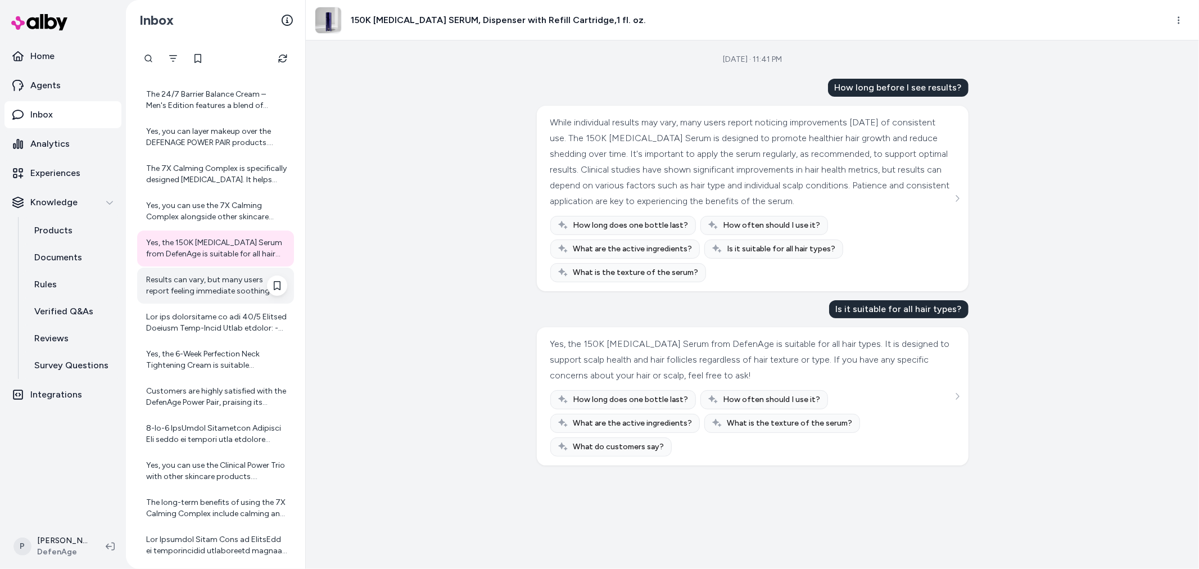
click at [160, 286] on div "Results can vary, but many users report feeling immediate soothing effects. Lon…" at bounding box center [216, 285] width 141 height 22
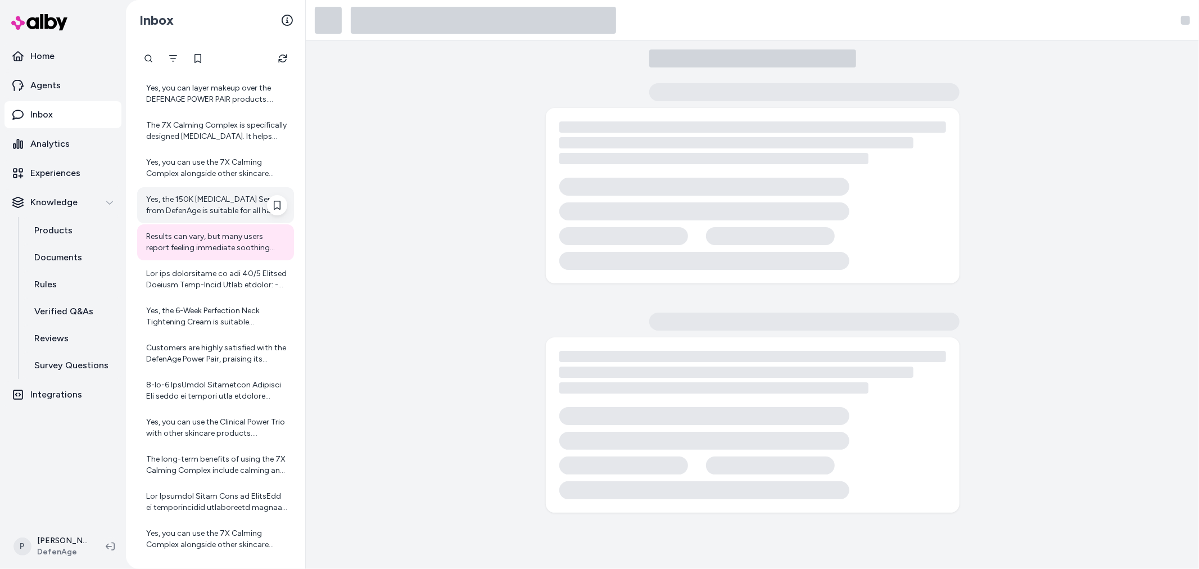
scroll to position [3313, 0]
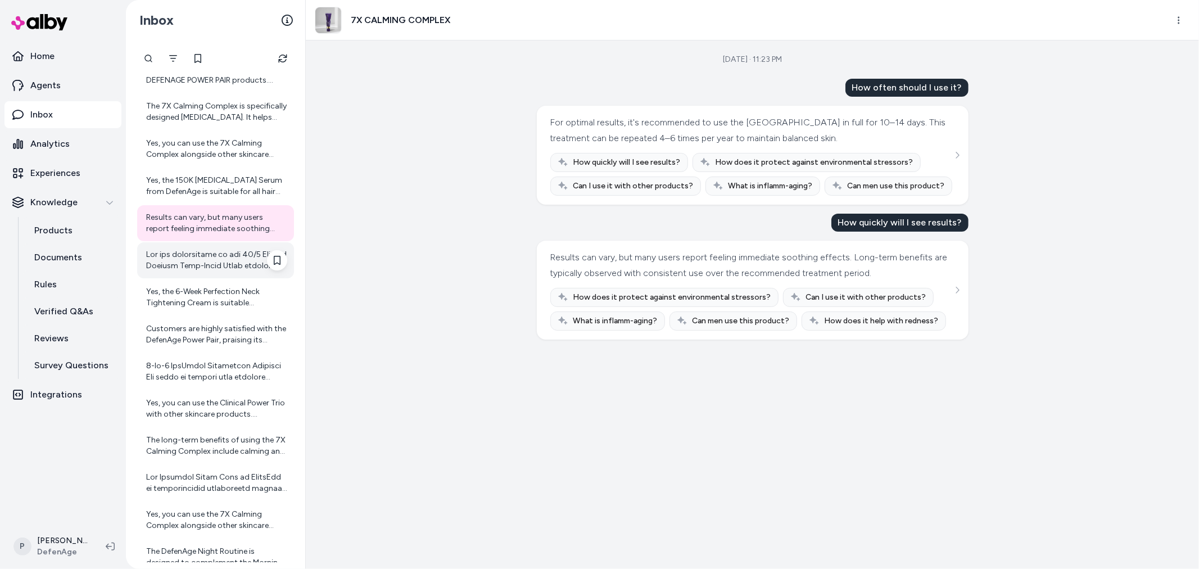
click at [188, 265] on div at bounding box center [216, 260] width 141 height 22
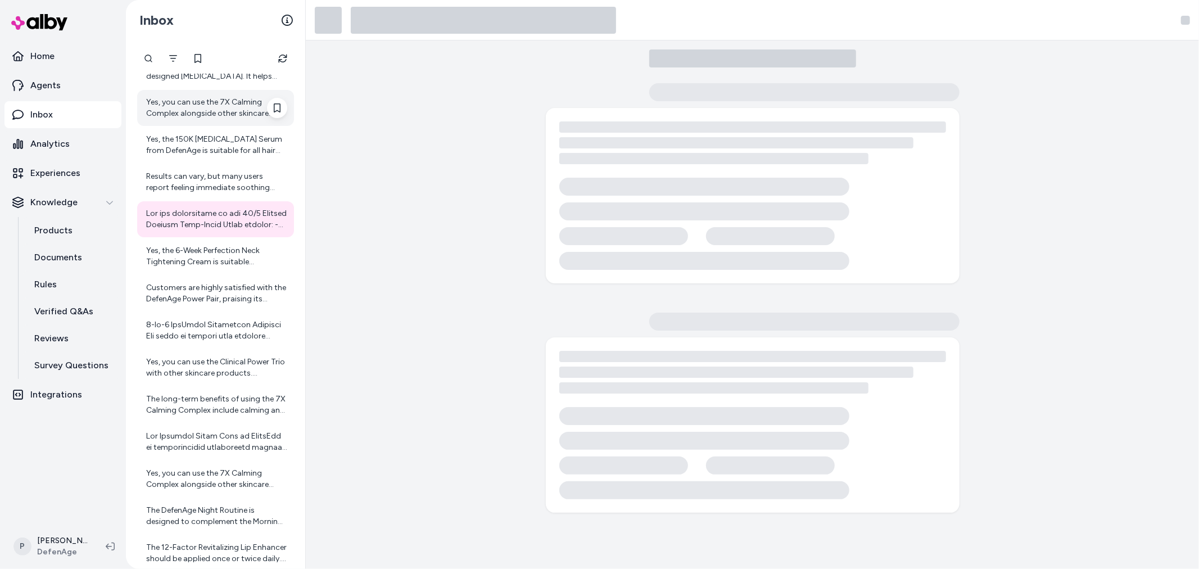
scroll to position [3376, 0]
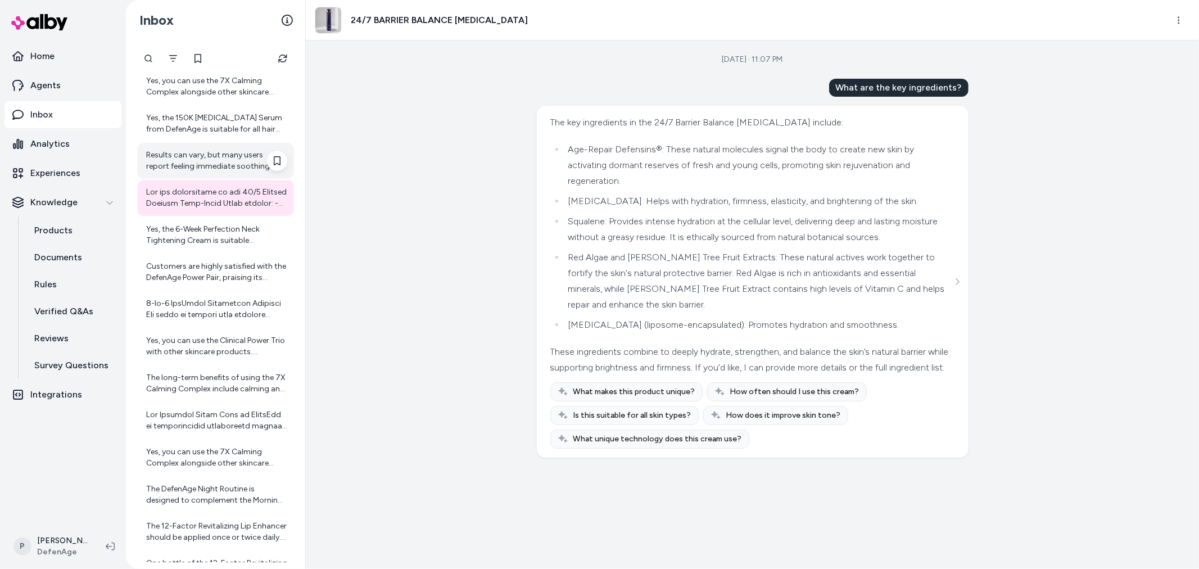
click at [184, 150] on div "Results can vary, but many users report feeling immediate soothing effects. Lon…" at bounding box center [216, 161] width 141 height 22
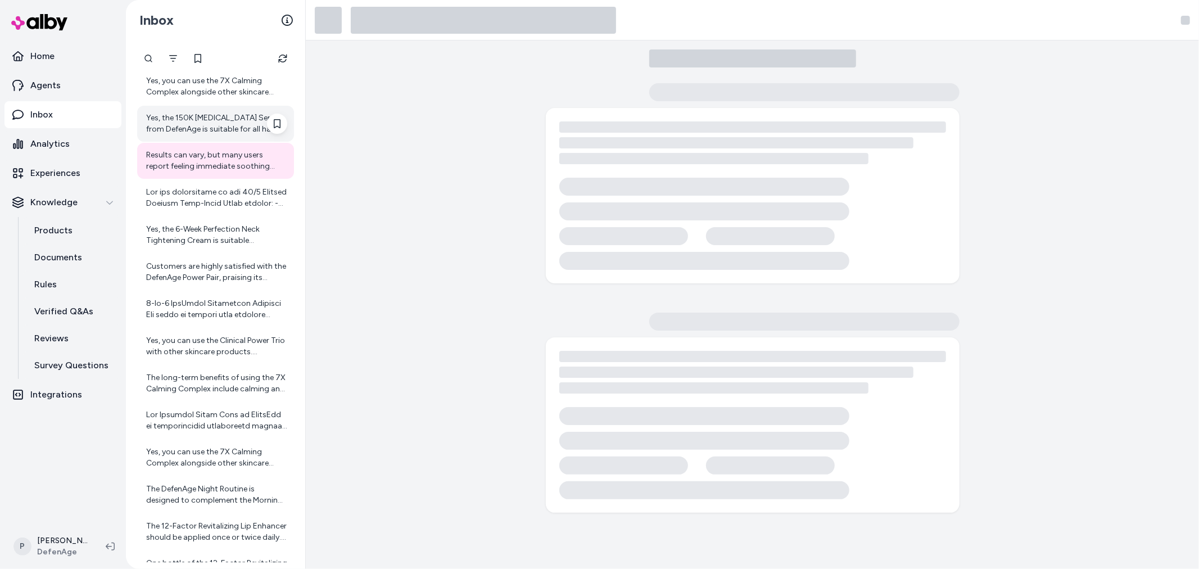
click at [227, 113] on div "Yes, the 150K Hair Follicle Serum from DefenAge is suitable for all hair types.…" at bounding box center [216, 123] width 141 height 22
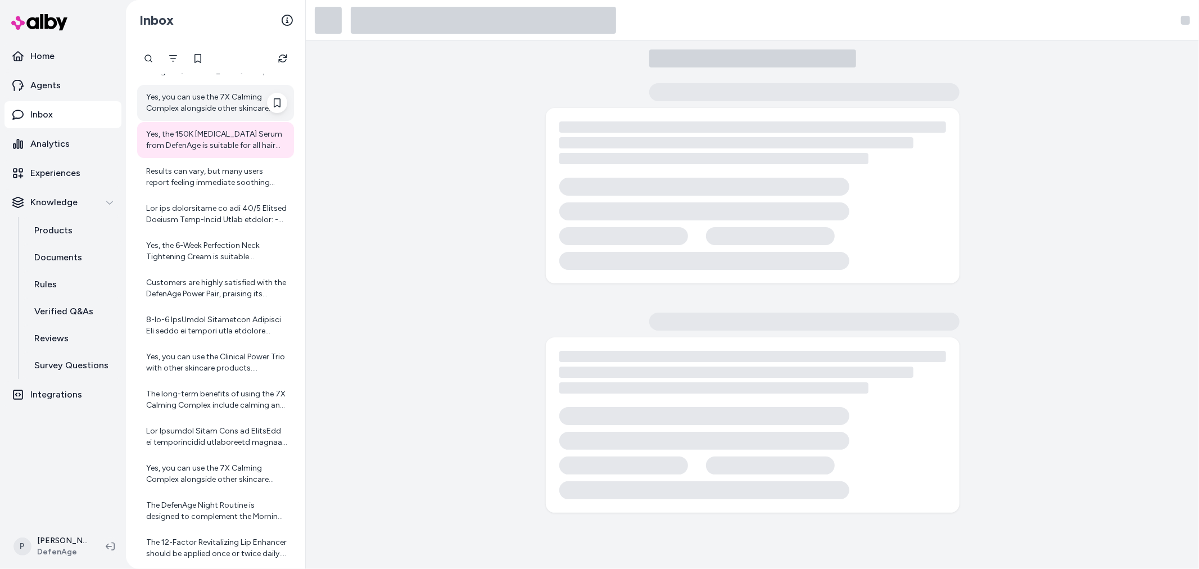
scroll to position [3313, 0]
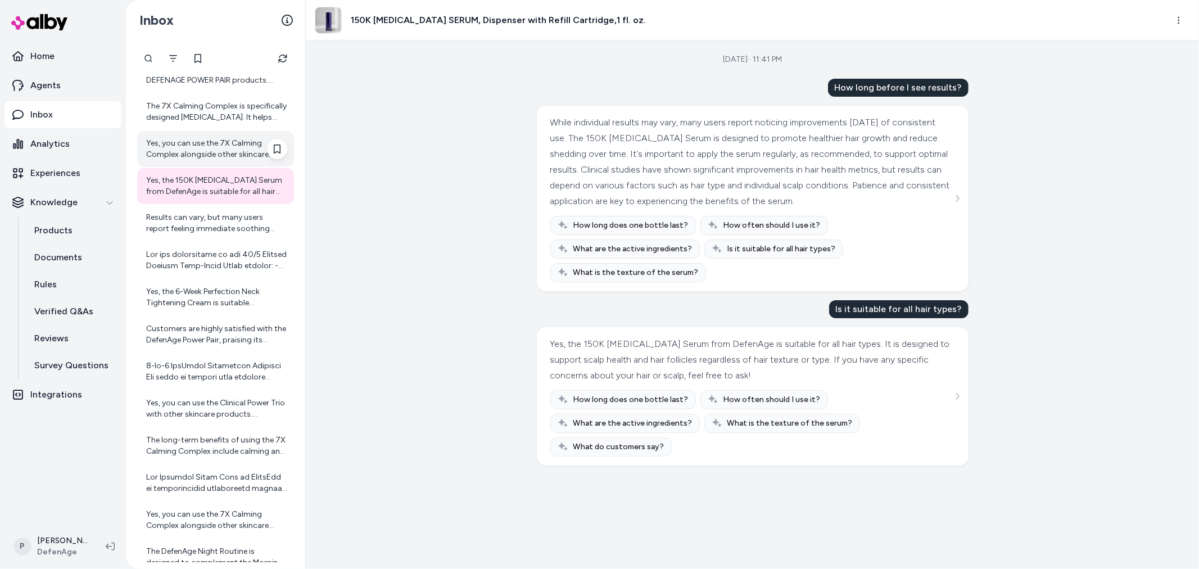
click at [224, 151] on div "Yes, you can use the 7X Calming Complex alongside other skincare products. Howe…" at bounding box center [216, 149] width 141 height 22
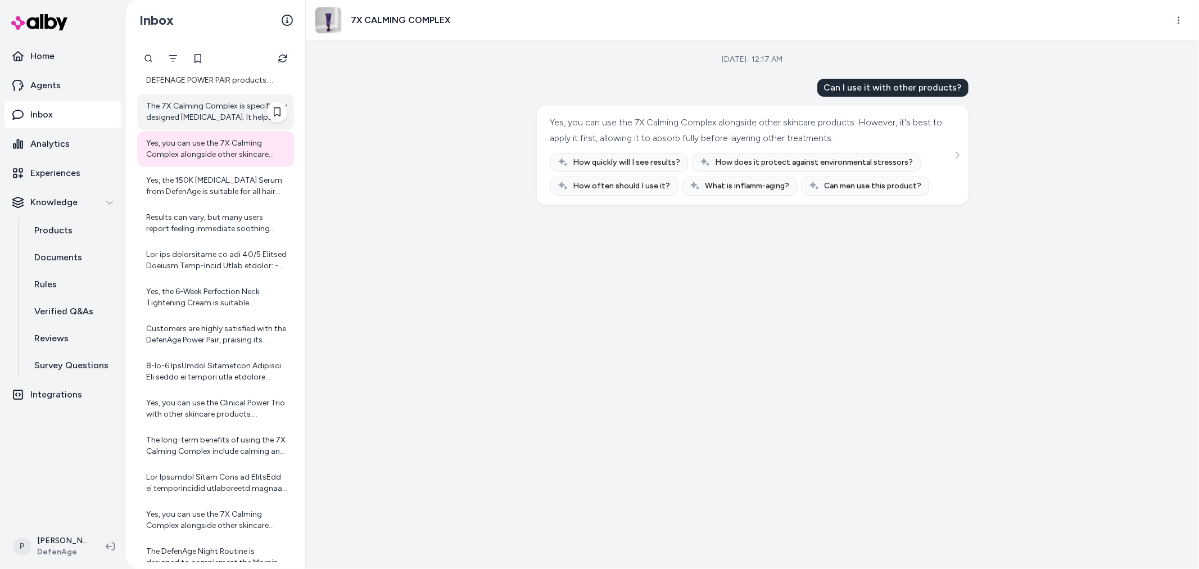
click at [239, 114] on div "The 7X Calming Complex is specifically designed for sensitive skin. It helps so…" at bounding box center [216, 112] width 141 height 22
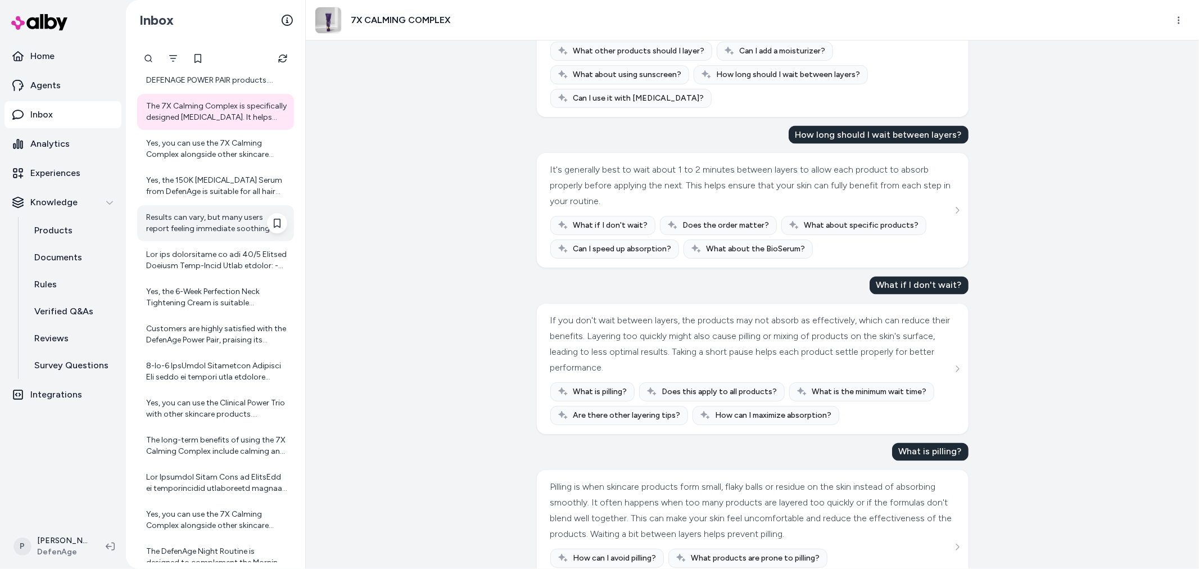
scroll to position [1686, 0]
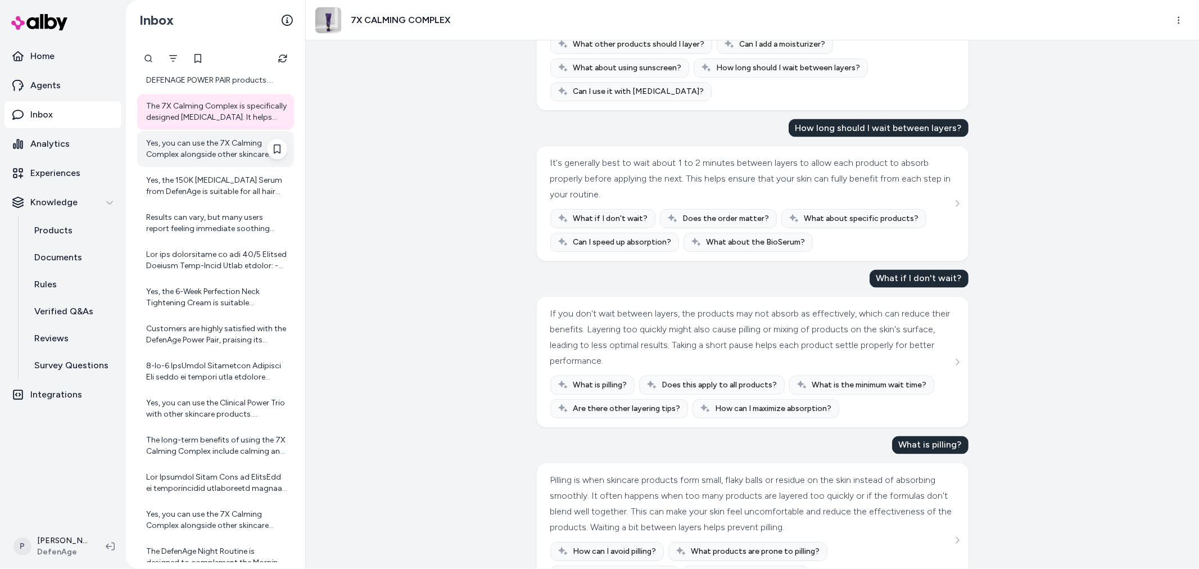
click at [209, 162] on div "Yes, you can use the 7X Calming Complex alongside other skincare products. Howe…" at bounding box center [215, 149] width 157 height 36
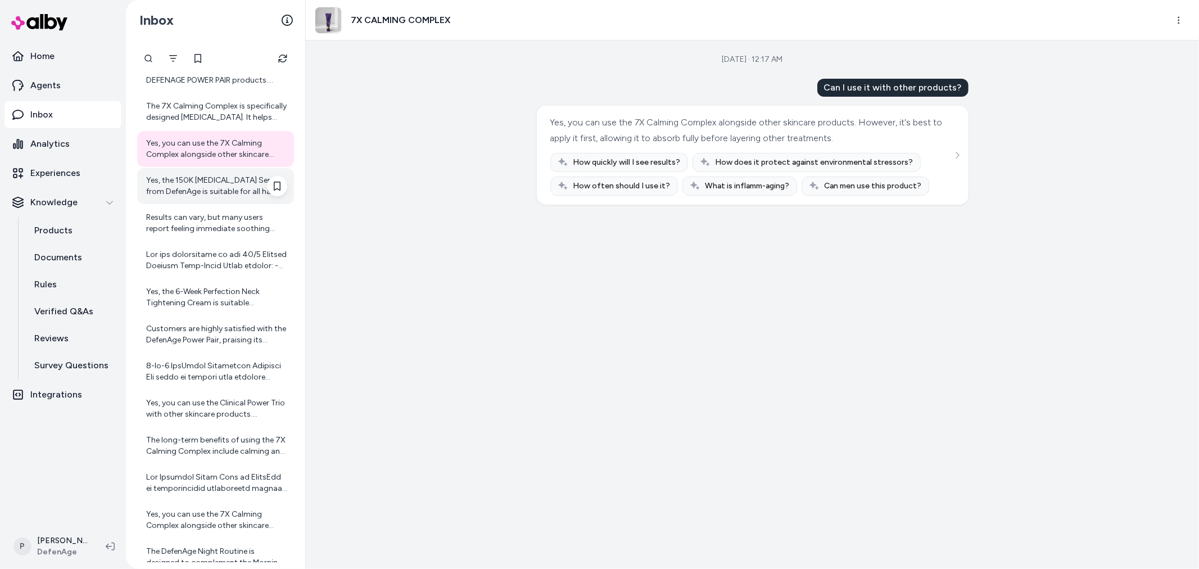
click at [195, 189] on div "Yes, the 150K Hair Follicle Serum from DefenAge is suitable for all hair types.…" at bounding box center [216, 186] width 141 height 22
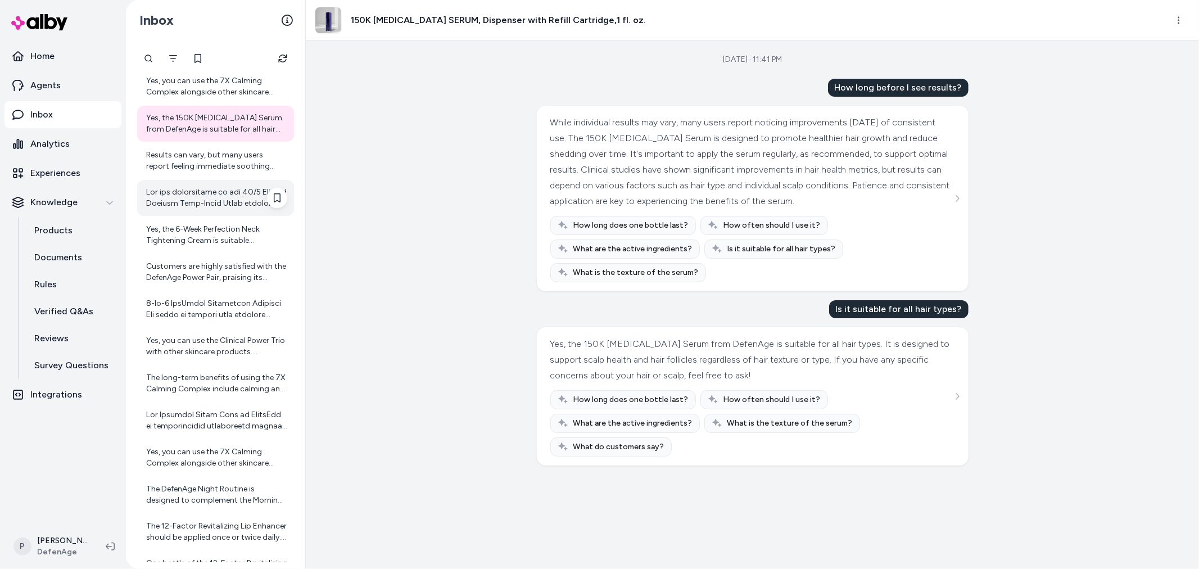
scroll to position [3313, 0]
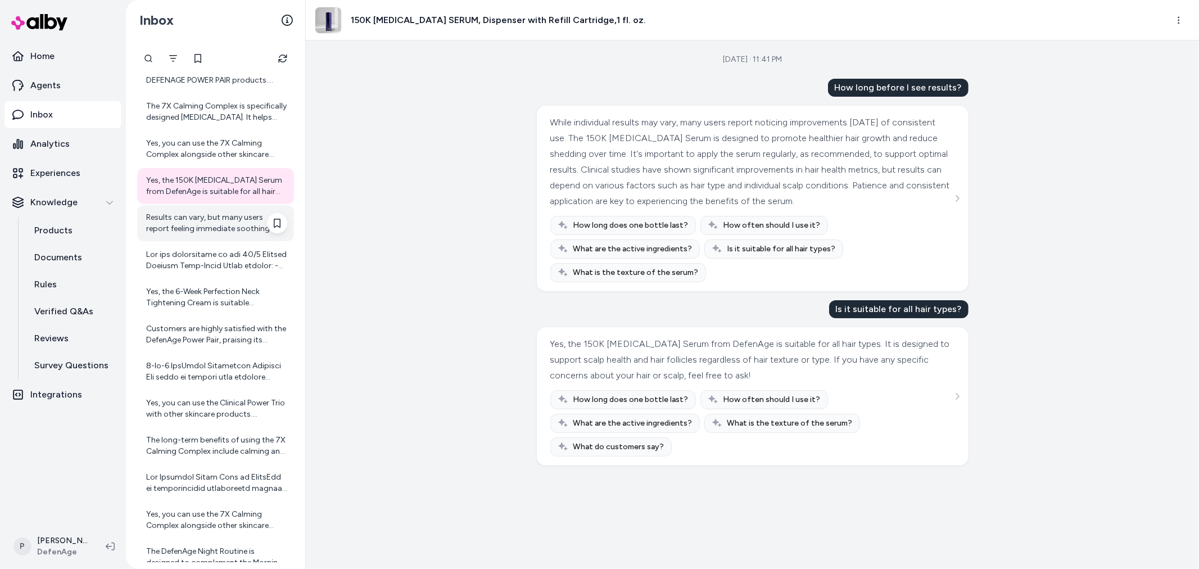
click at [207, 220] on div "Results can vary, but many users report feeling immediate soothing effects. Lon…" at bounding box center [216, 223] width 141 height 22
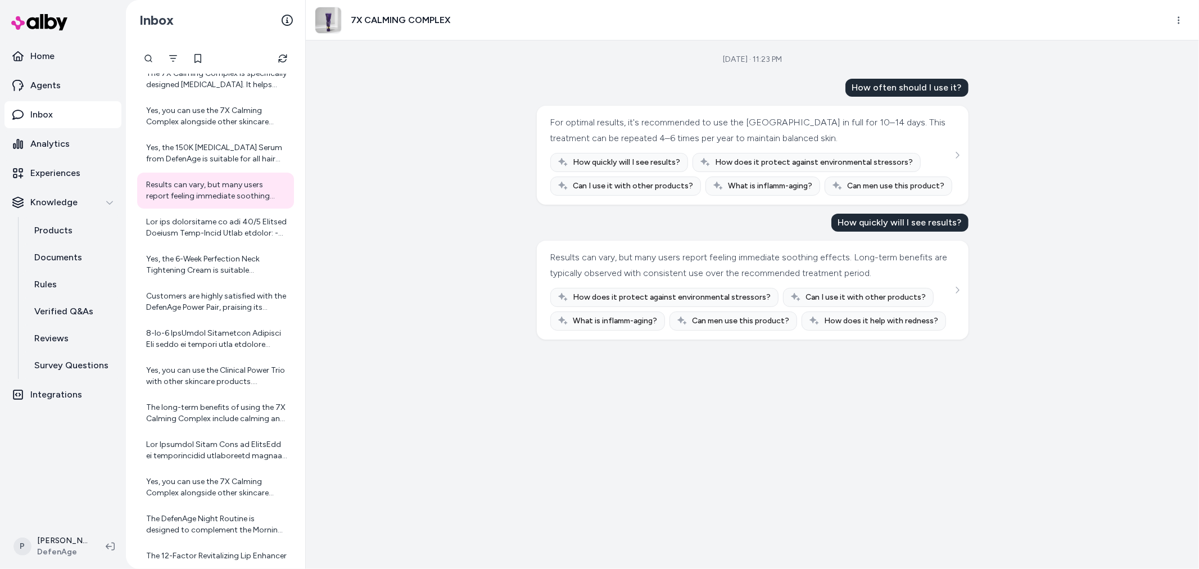
scroll to position [3376, 0]
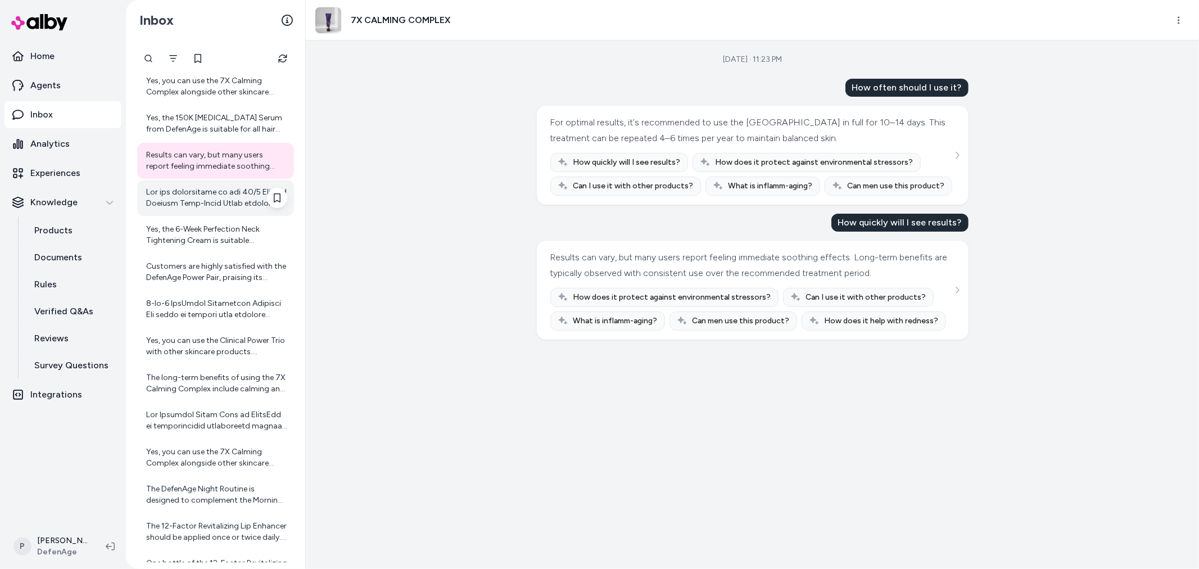
click at [209, 188] on div at bounding box center [216, 198] width 141 height 22
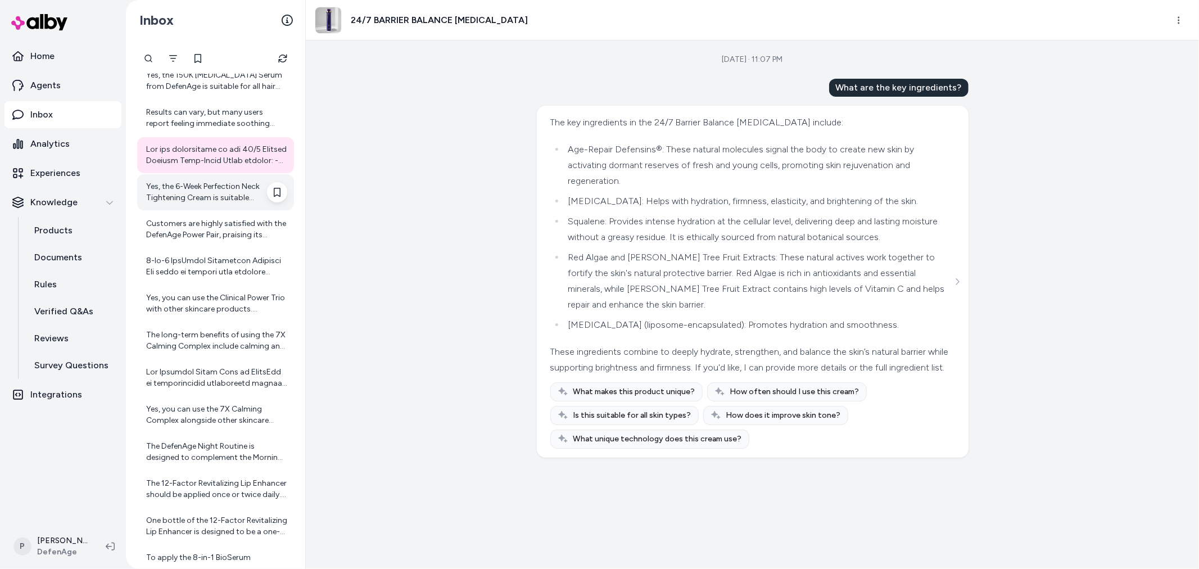
scroll to position [3438, 0]
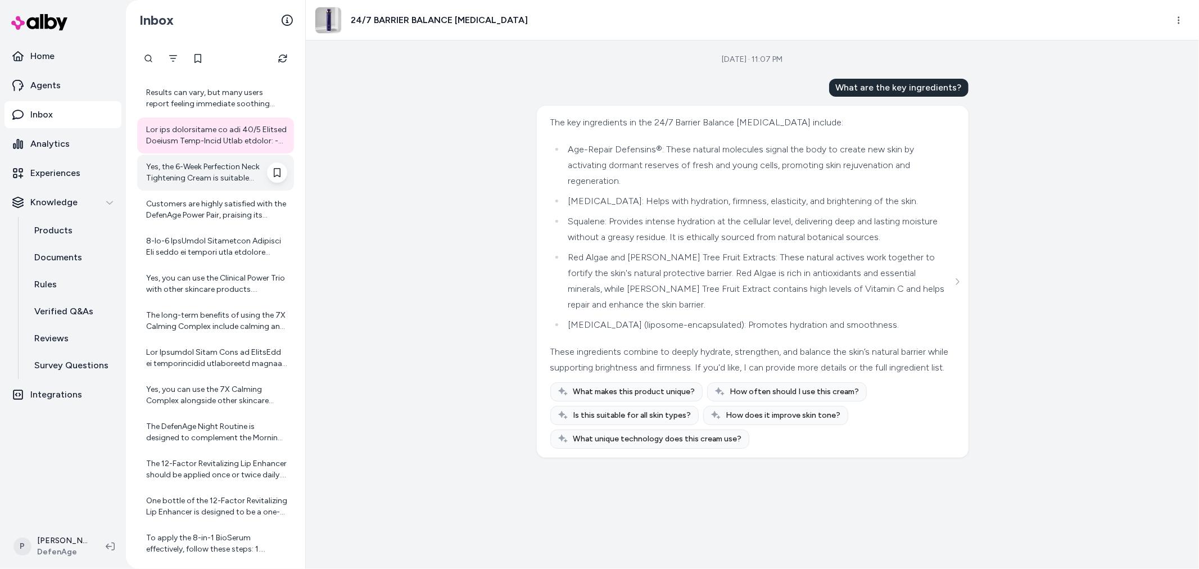
click at [198, 169] on div "Yes, the 6-Week Perfection Neck Tightening Cream is suitable for sensitive skin…" at bounding box center [216, 172] width 141 height 22
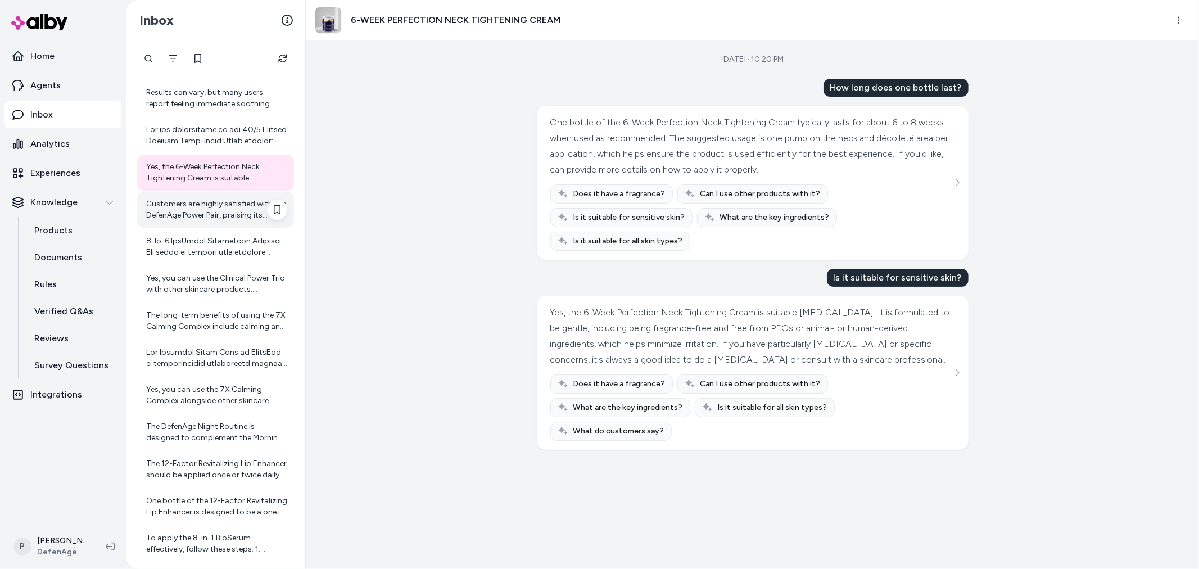
click at [178, 198] on div "Customers are highly satisfied with the DefenAge Power Pair, praising its effec…" at bounding box center [216, 209] width 141 height 22
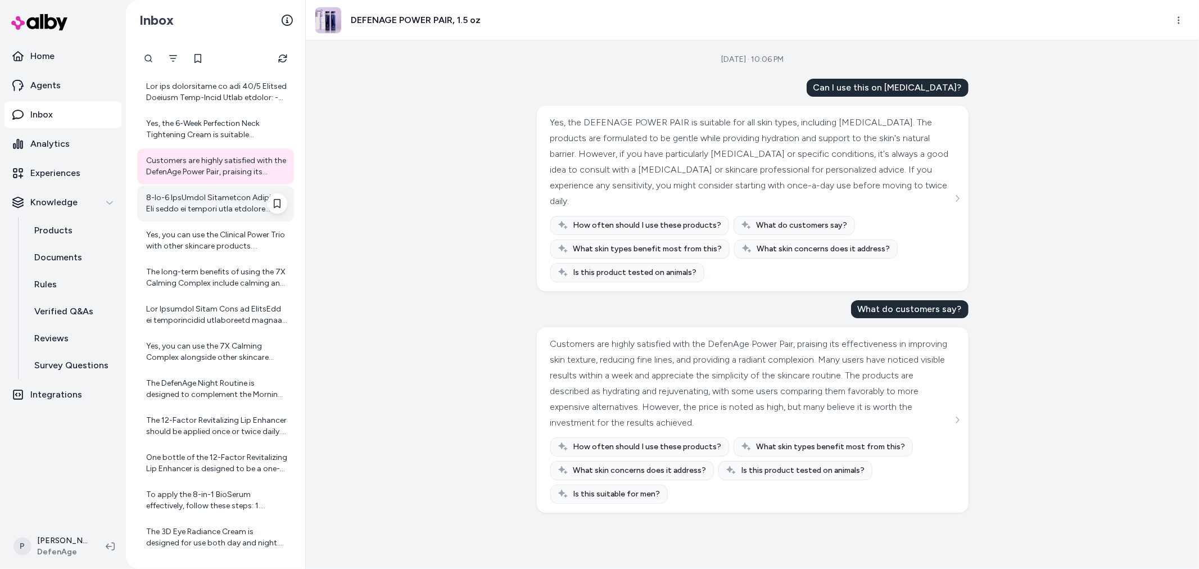
scroll to position [3500, 0]
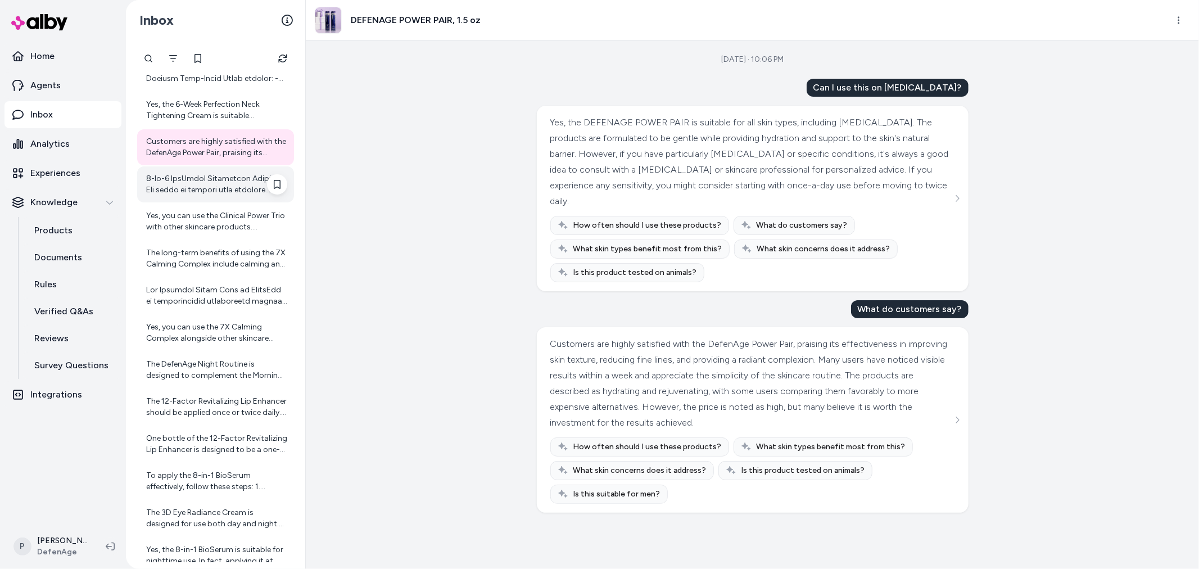
click at [214, 189] on div at bounding box center [216, 184] width 141 height 22
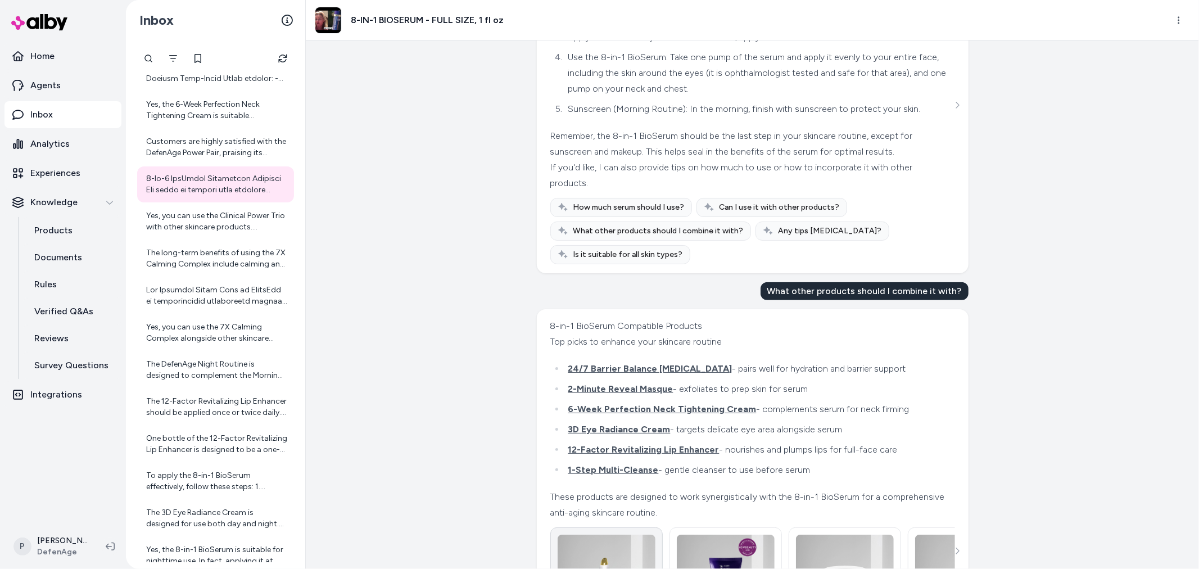
scroll to position [808, 0]
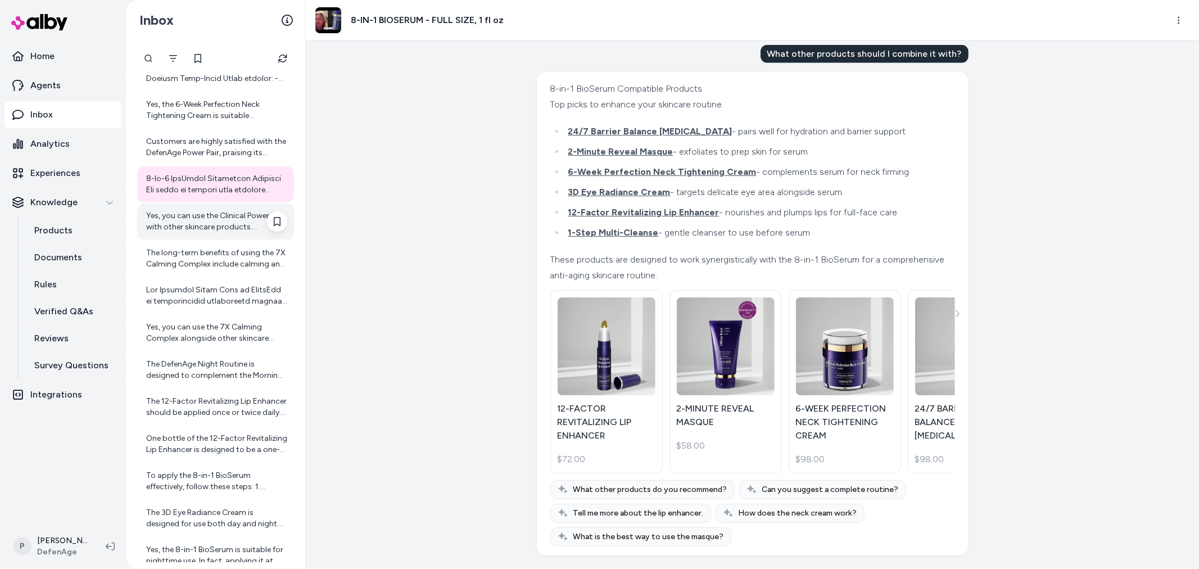
click at [214, 228] on div "Yes, you can use the Clinical Power Trio with other skincare products. DefenAge…" at bounding box center [216, 221] width 141 height 22
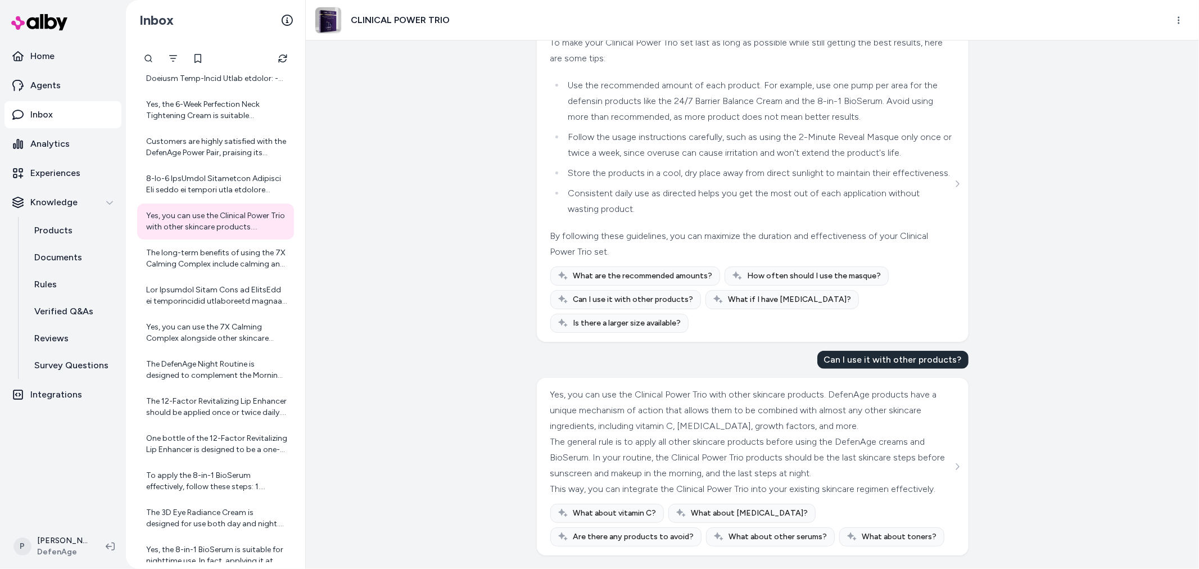
scroll to position [784, 0]
click at [230, 256] on div "The long-term benefits of using the 7X Calming Complex include calming and soot…" at bounding box center [216, 258] width 141 height 22
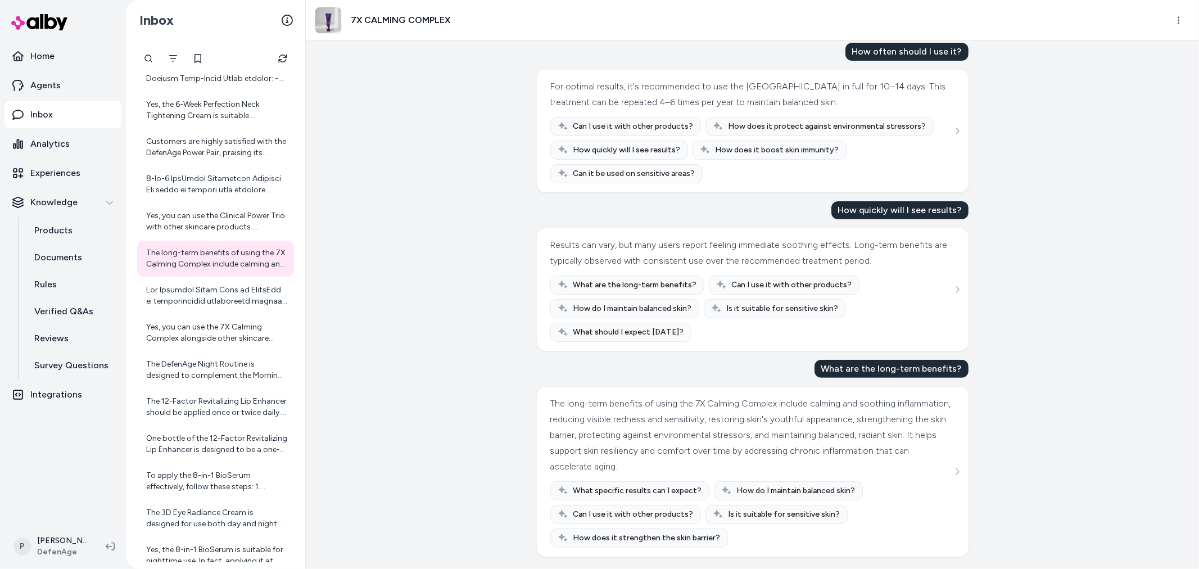
scroll to position [197, 0]
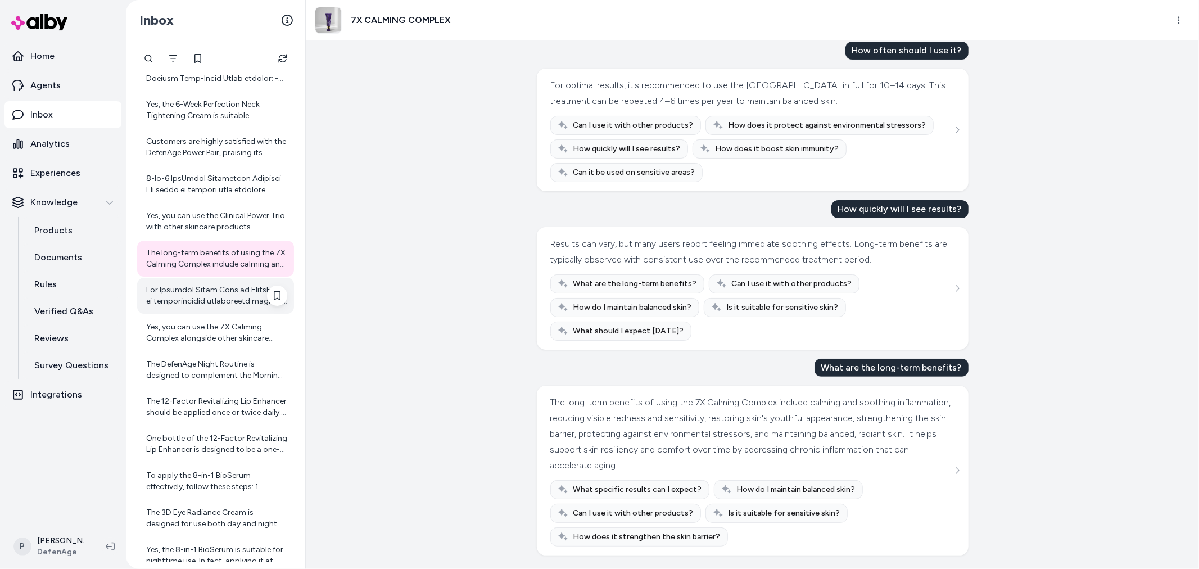
click at [175, 295] on div at bounding box center [216, 295] width 141 height 22
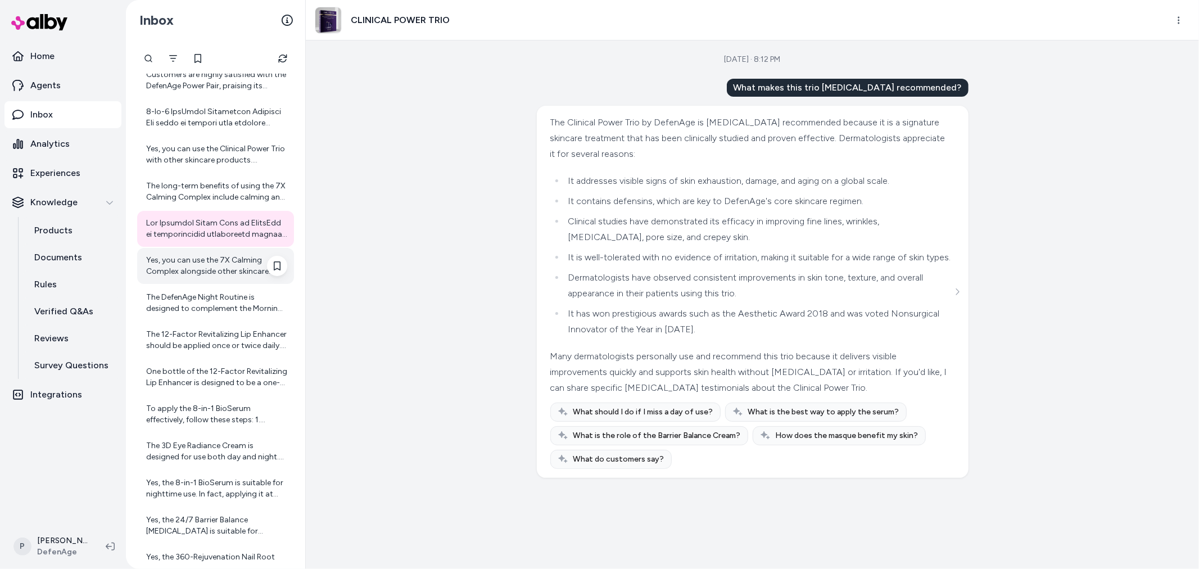
scroll to position [3630, 0]
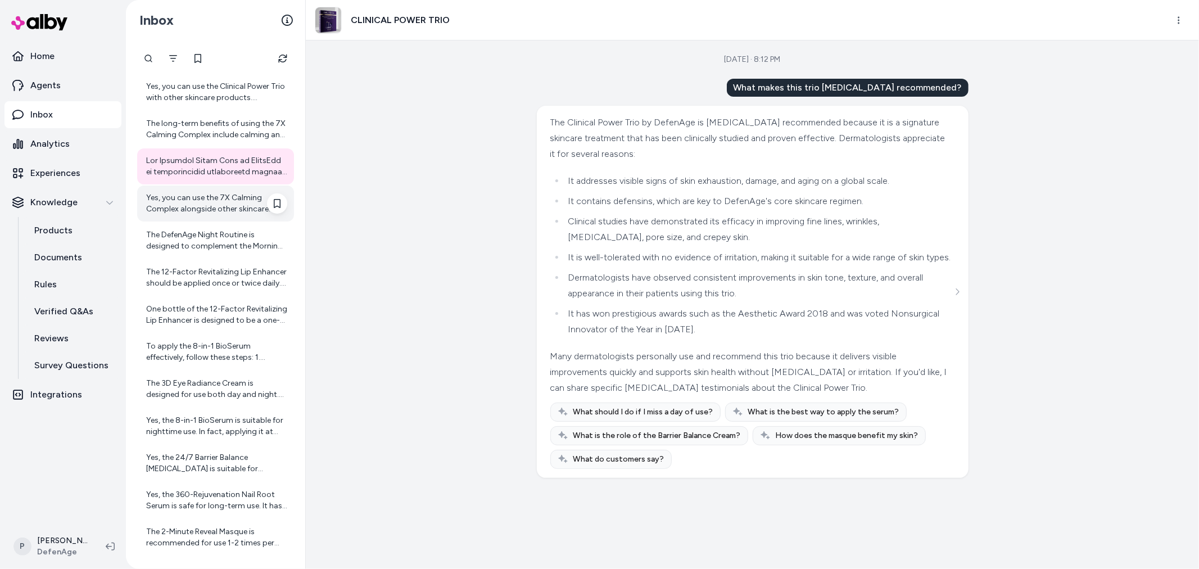
click at [211, 206] on div "Yes, you can use the 7X Calming Complex alongside other skincare products. Howe…" at bounding box center [216, 203] width 141 height 22
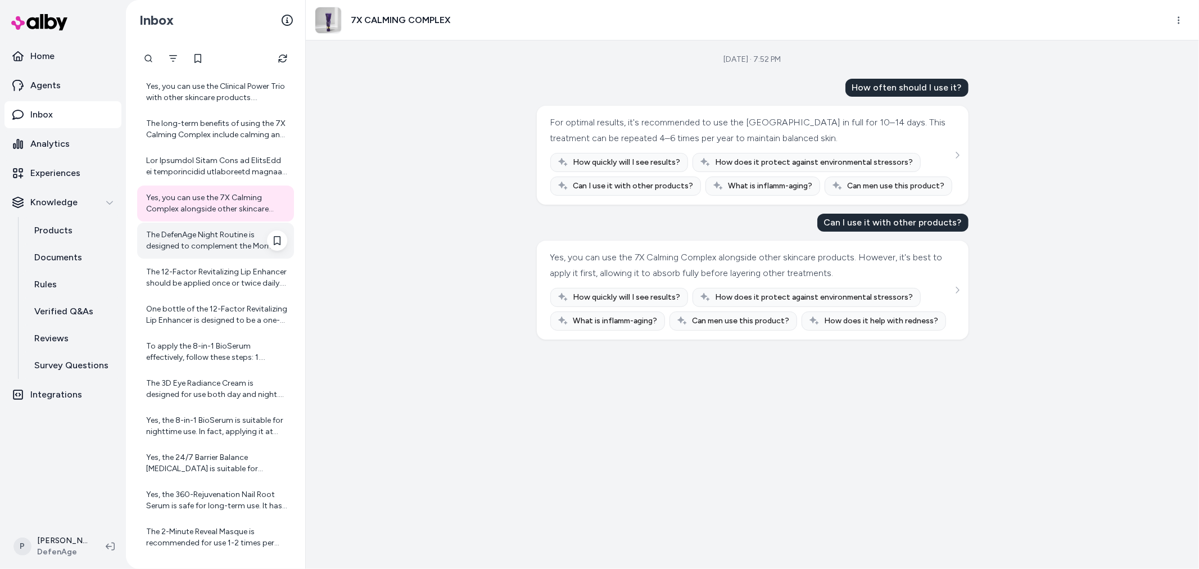
click at [192, 231] on div "The DefenAge Night Routine is designed to complement the Morning Routine by sup…" at bounding box center [216, 240] width 141 height 22
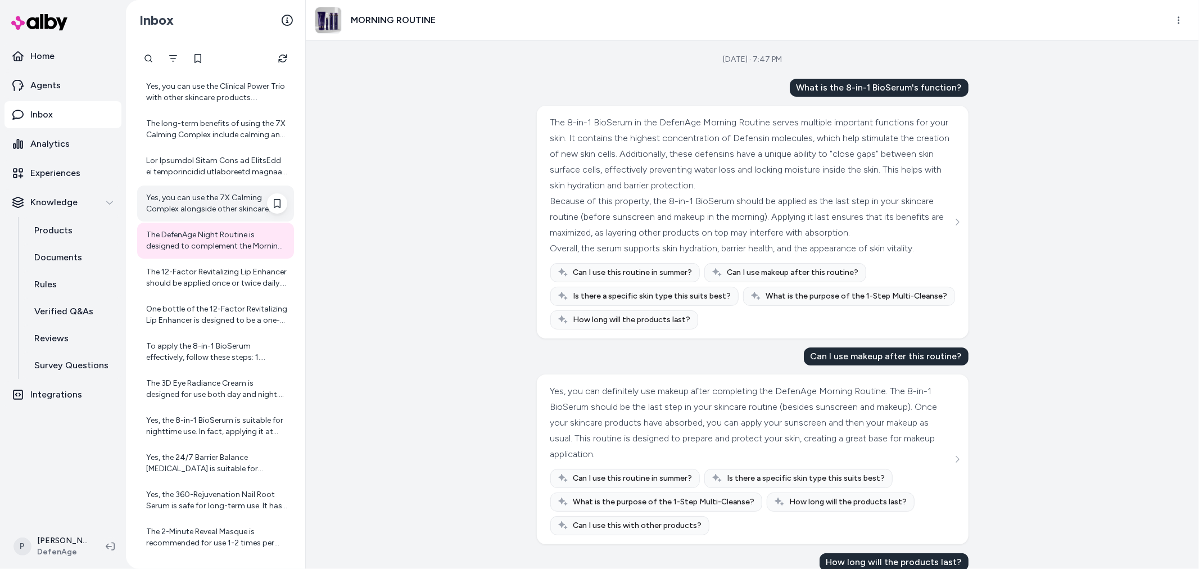
click at [195, 206] on div "Yes, you can use the 7X Calming Complex alongside other skincare products. Howe…" at bounding box center [216, 203] width 141 height 22
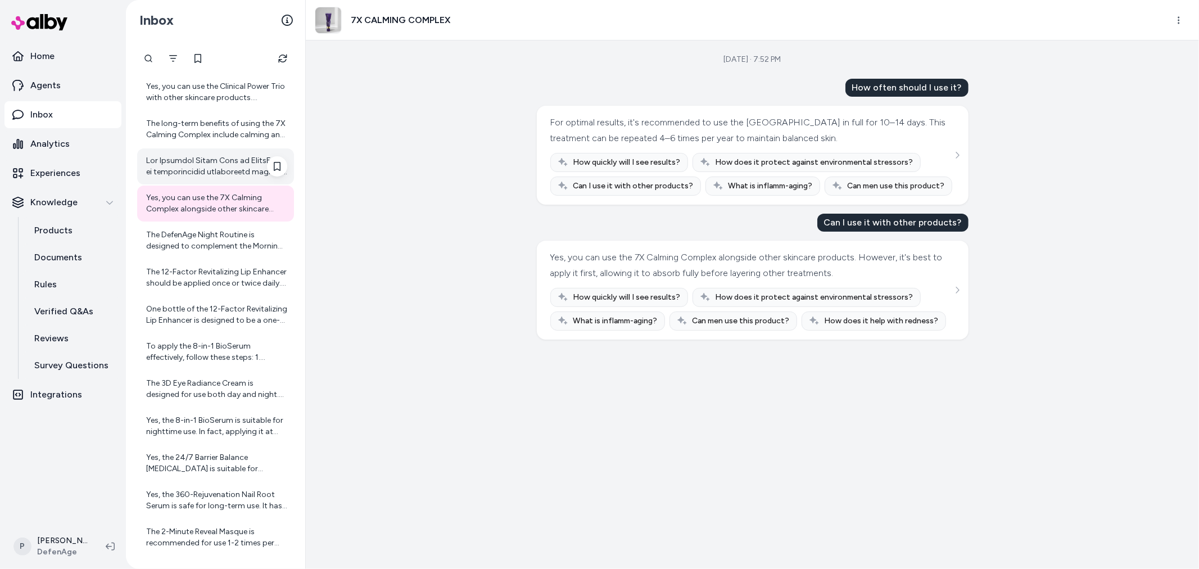
click at [170, 162] on div at bounding box center [216, 166] width 141 height 22
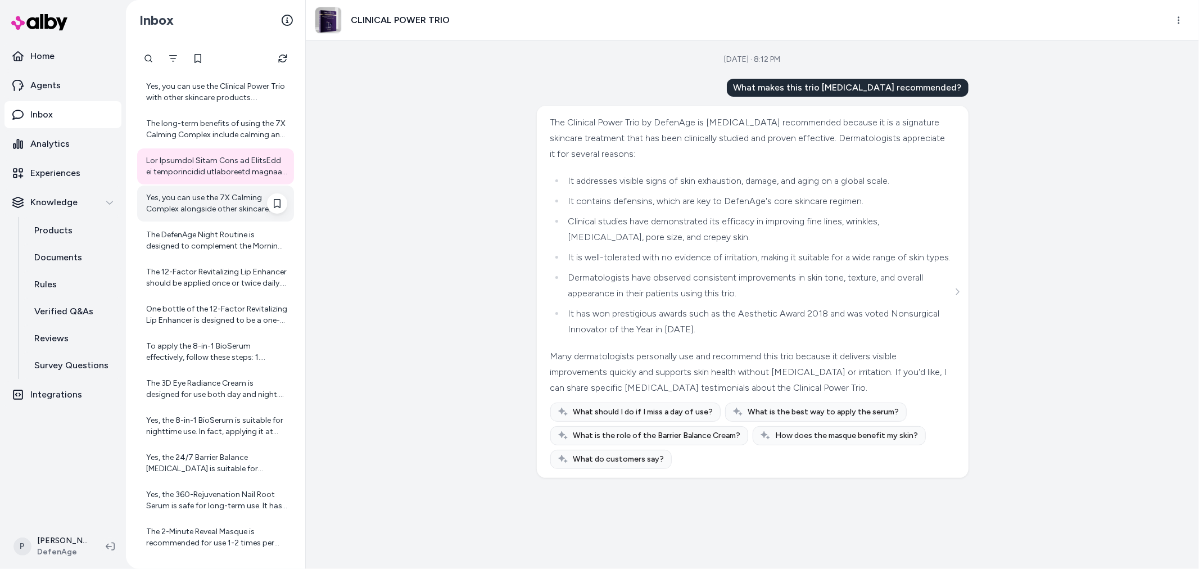
click at [217, 198] on div "Yes, you can use the 7X Calming Complex alongside other skincare products. Howe…" at bounding box center [216, 203] width 141 height 22
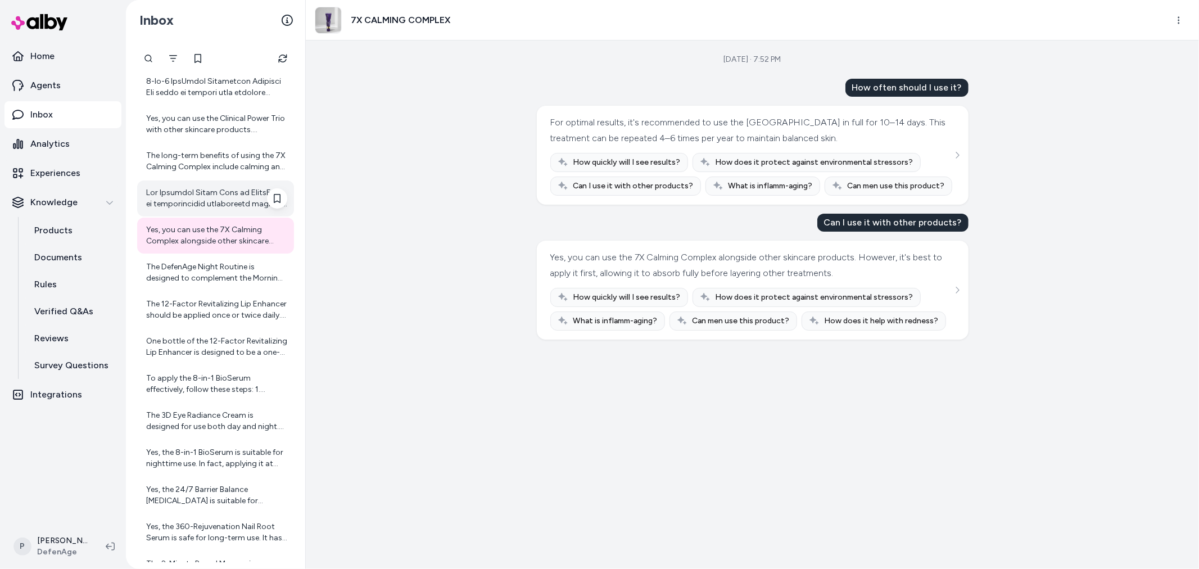
scroll to position [3567, 0]
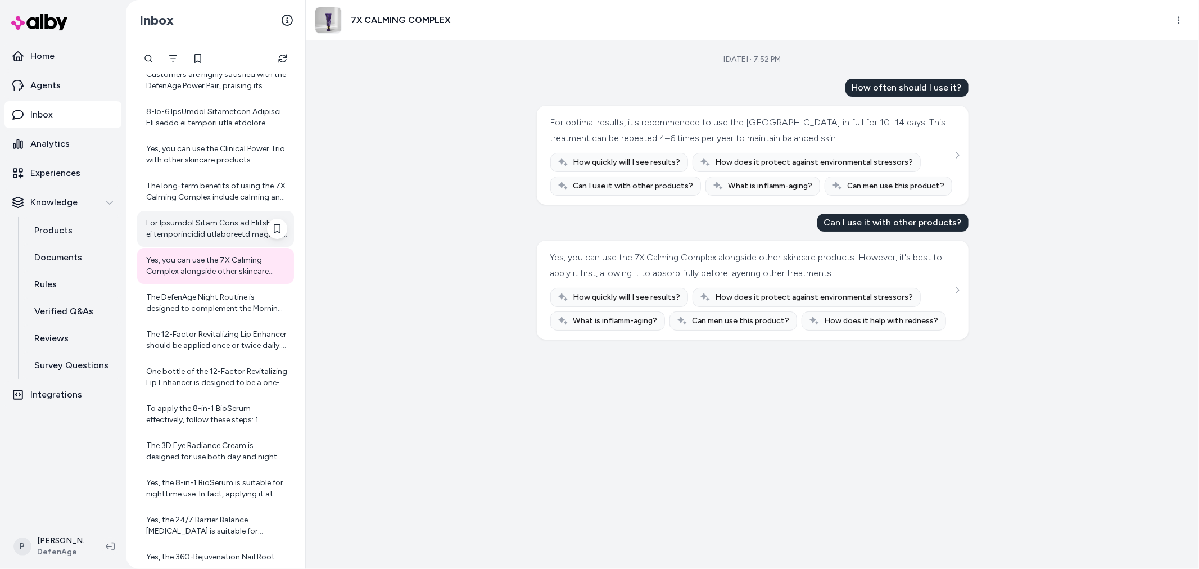
click at [210, 227] on div at bounding box center [216, 229] width 141 height 22
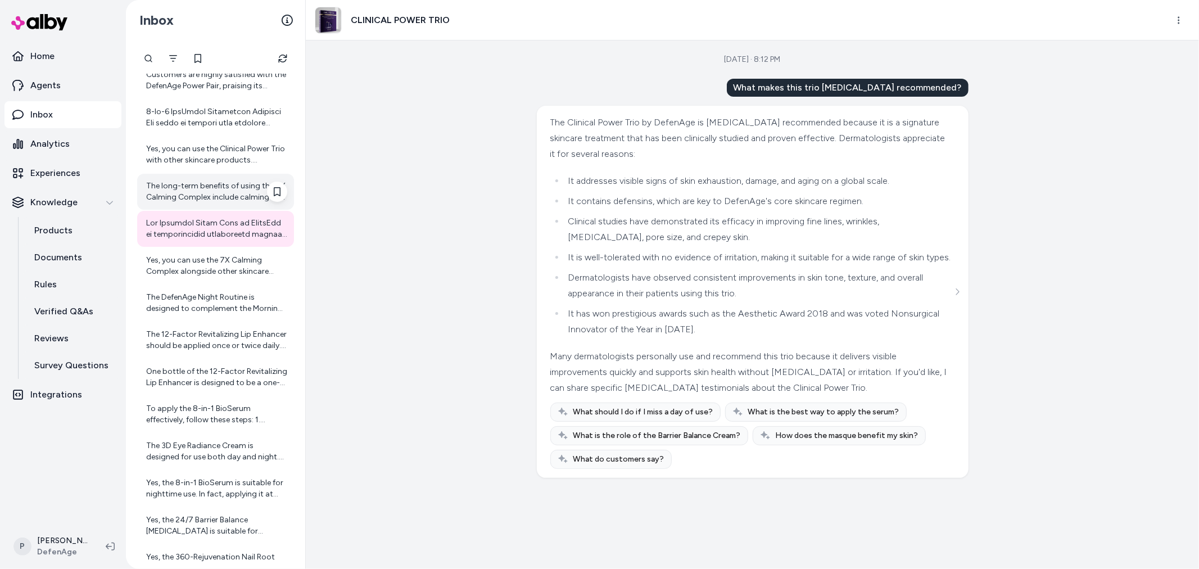
click at [214, 199] on div "The long-term benefits of using the 7X Calming Complex include calming and soot…" at bounding box center [216, 191] width 141 height 22
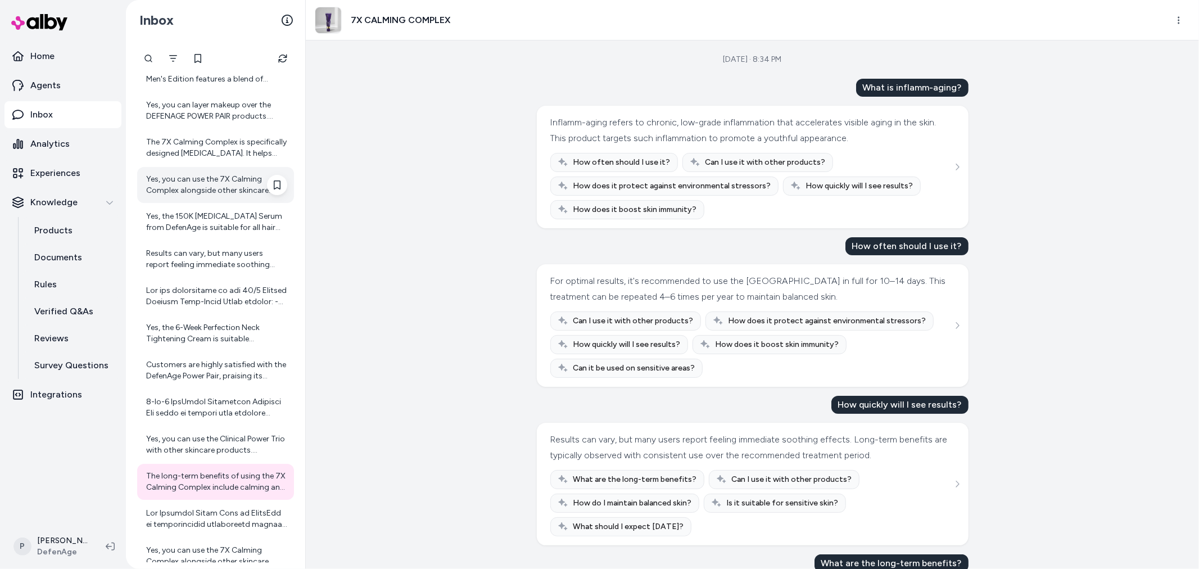
scroll to position [3255, 0]
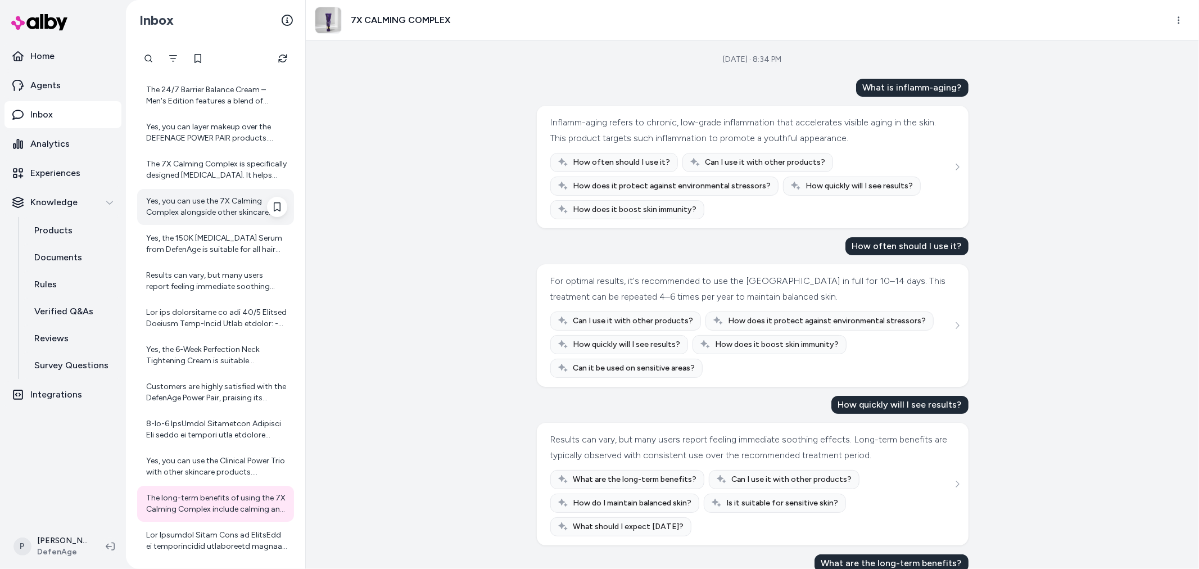
click at [206, 210] on div "Yes, you can use the 7X Calming Complex alongside other skincare products. Howe…" at bounding box center [216, 207] width 141 height 22
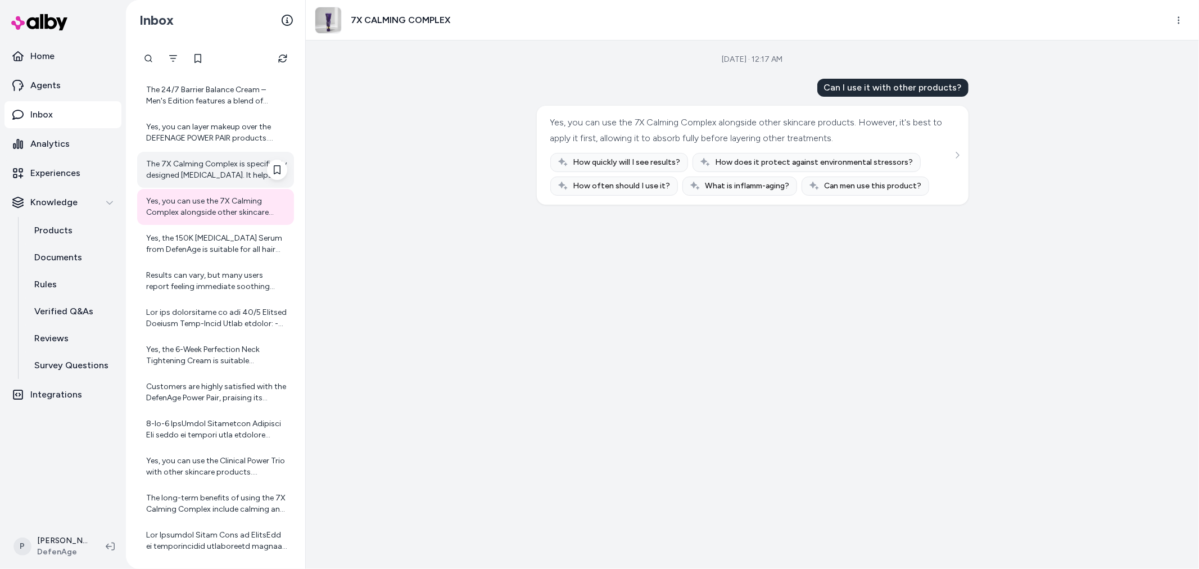
click at [225, 178] on div "The 7X Calming Complex is specifically designed for sensitive skin. It helps so…" at bounding box center [216, 169] width 141 height 22
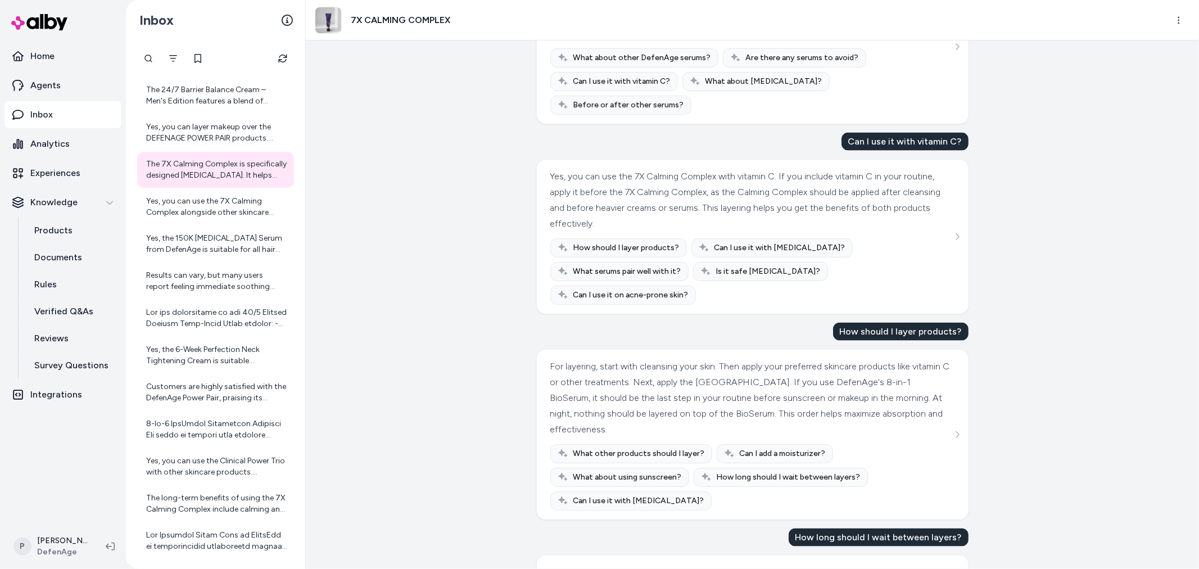
scroll to position [1249, 0]
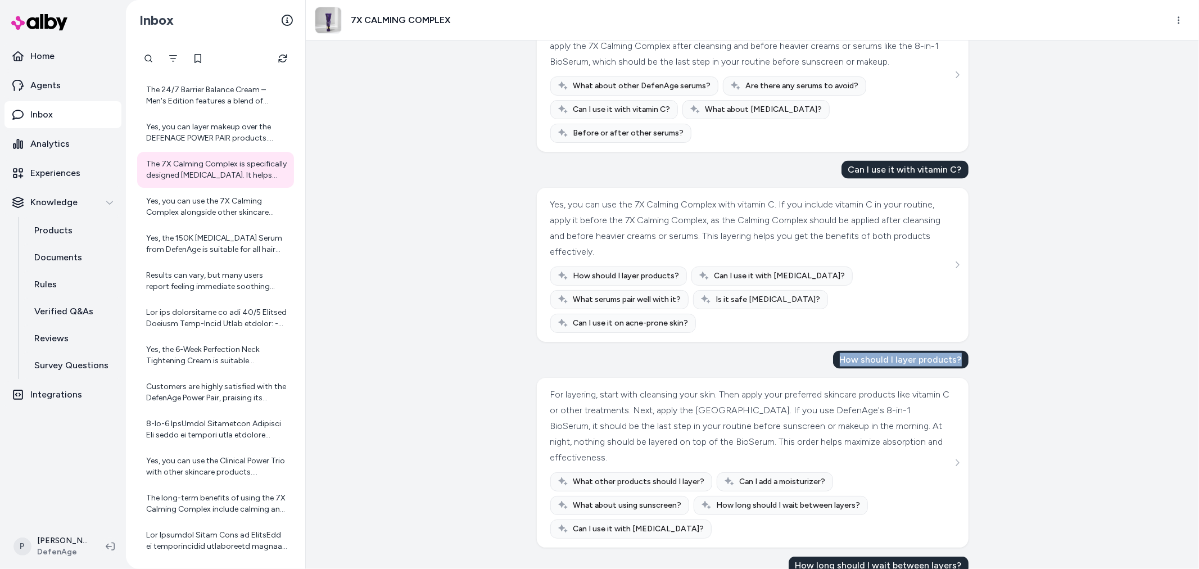
drag, startPoint x: 835, startPoint y: 345, endPoint x: 979, endPoint y: 332, distance: 144.4
click at [961, 351] on div "How should I layer products?" at bounding box center [900, 360] width 135 height 18
copy div "How should I layer products?"
click at [77, 309] on p "Verified Q&As" at bounding box center [63, 311] width 59 height 13
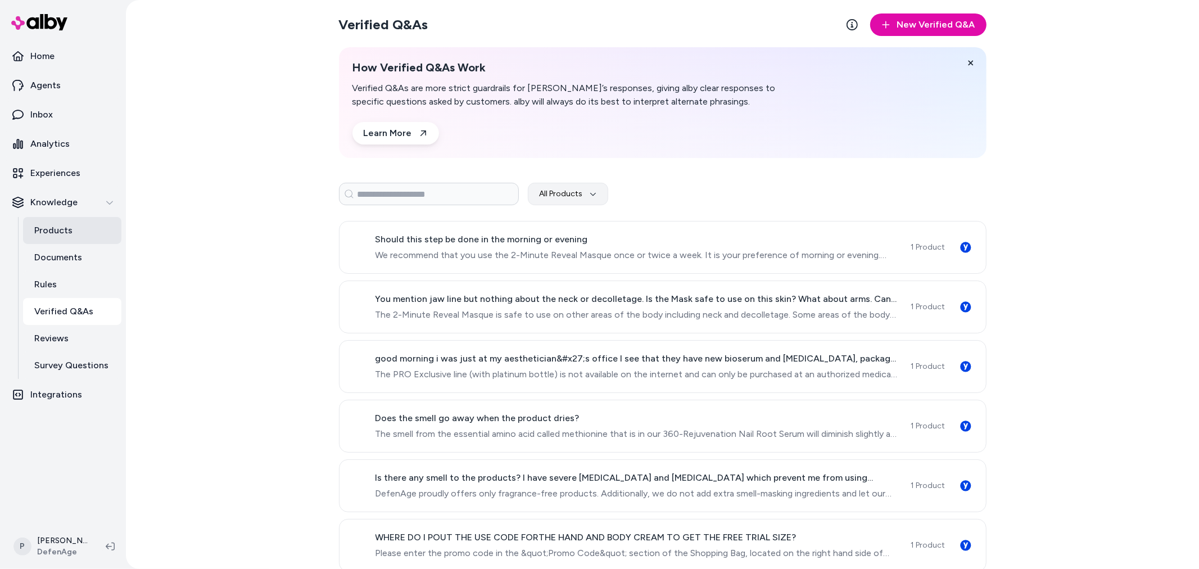
click at [69, 225] on p "Products" at bounding box center [53, 230] width 38 height 13
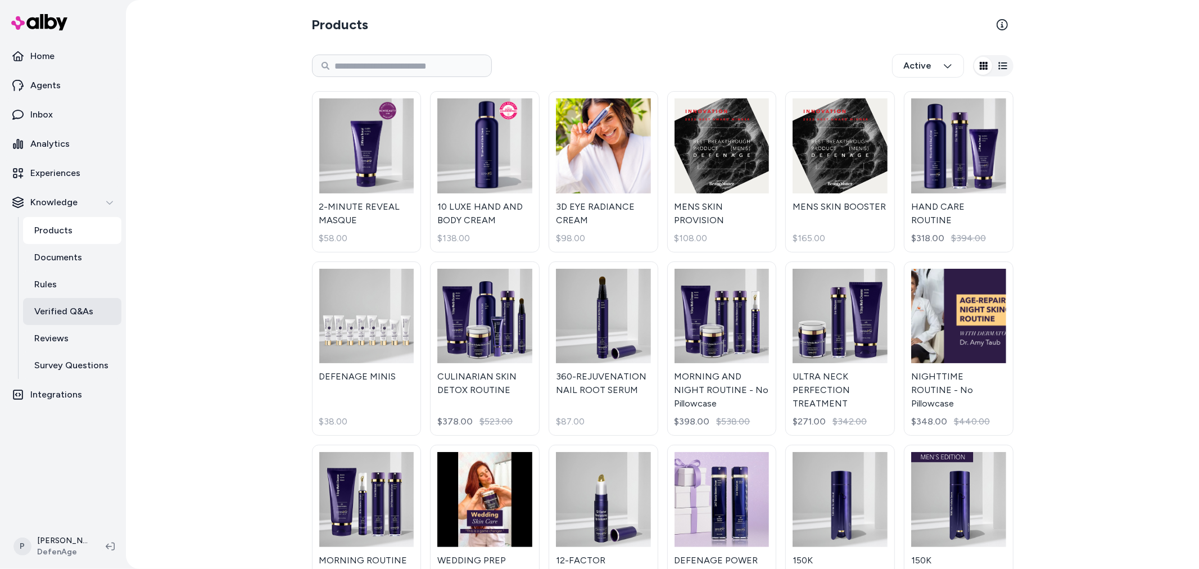
click at [80, 312] on p "Verified Q&As" at bounding box center [63, 311] width 59 height 13
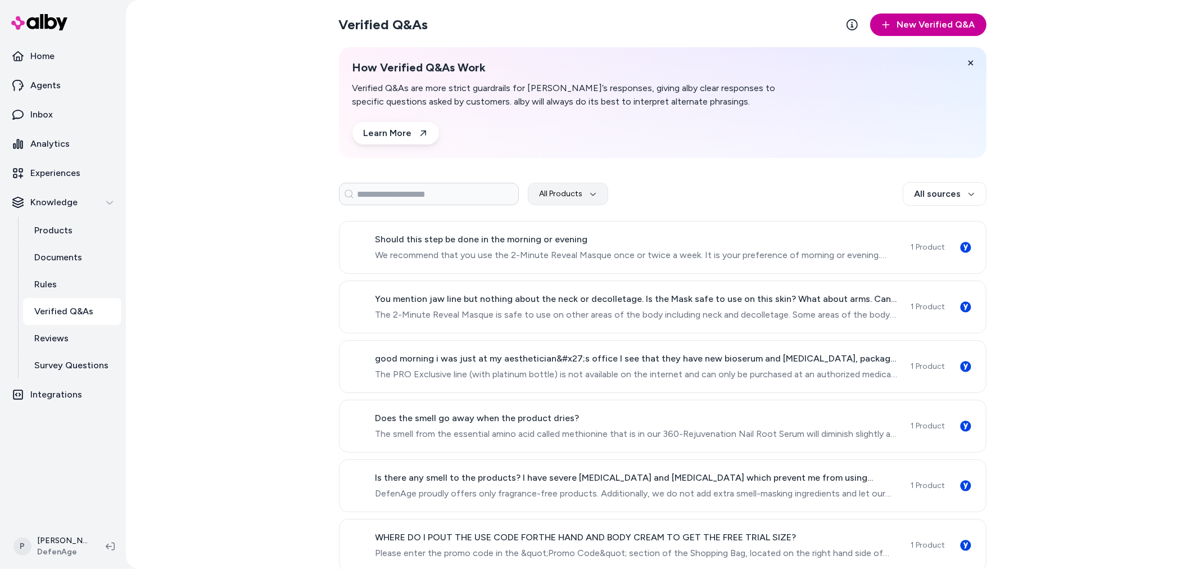
click at [920, 20] on button "New Verified Q&A" at bounding box center [928, 24] width 116 height 22
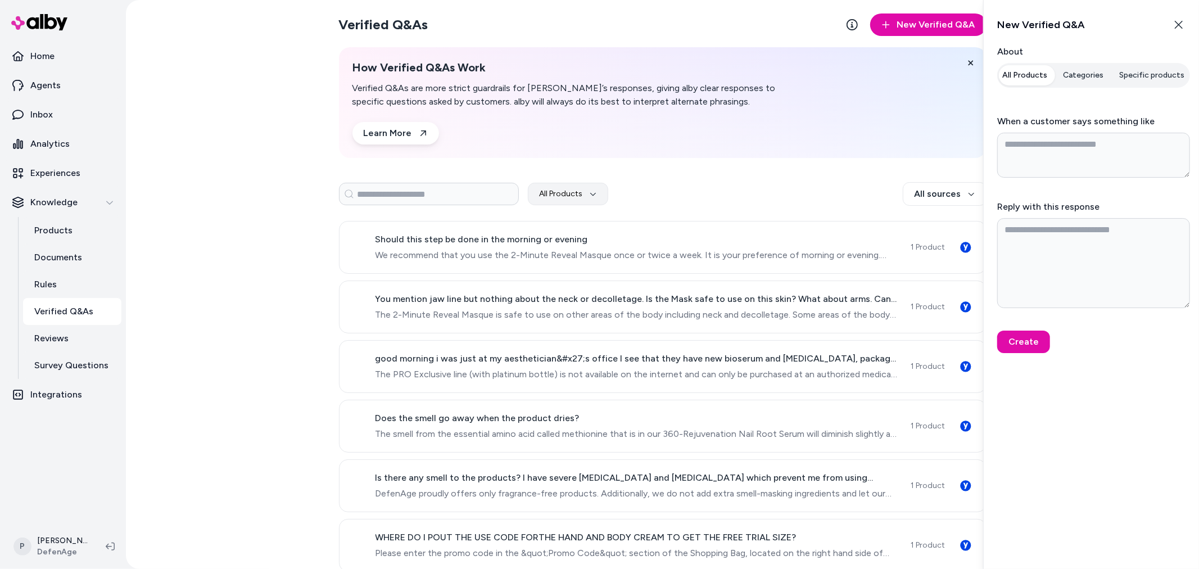
type textarea "*"
click at [1136, 76] on button "Specific products" at bounding box center [1152, 75] width 79 height 20
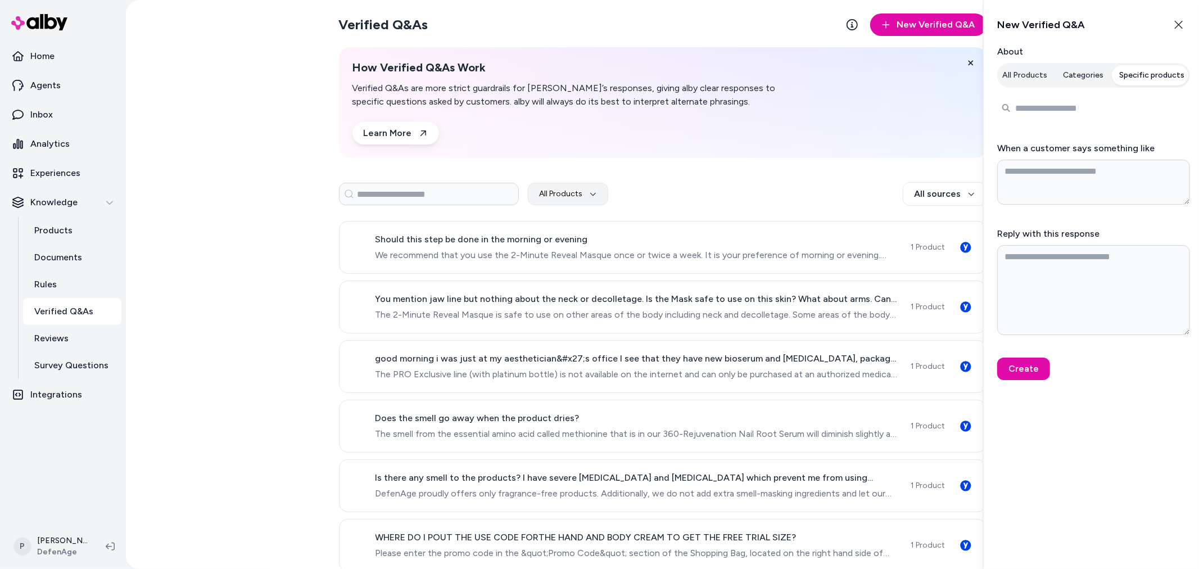
click at [1023, 116] on input "Search products..." at bounding box center [1093, 108] width 193 height 22
type input "**"
click at [1067, 138] on span "7X CALMING COMPLEX" at bounding box center [1094, 139] width 83 height 11
type textarea "*"
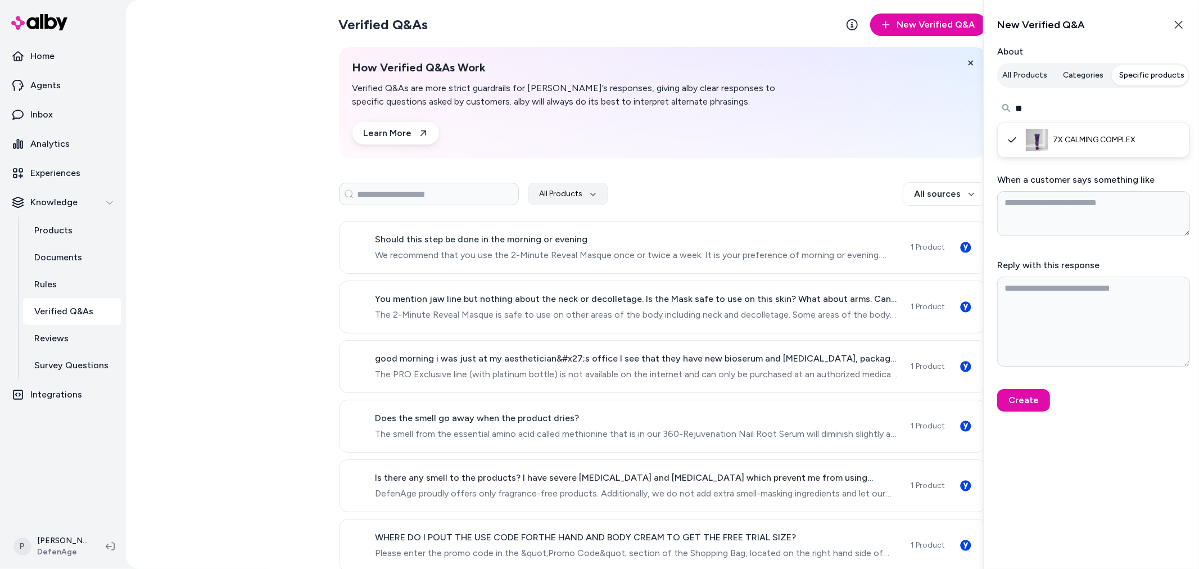
type input "**"
click at [1049, 214] on textarea "When a customer says something like" at bounding box center [1093, 213] width 193 height 45
paste textarea "**********"
type textarea "**********"
type textarea "*"
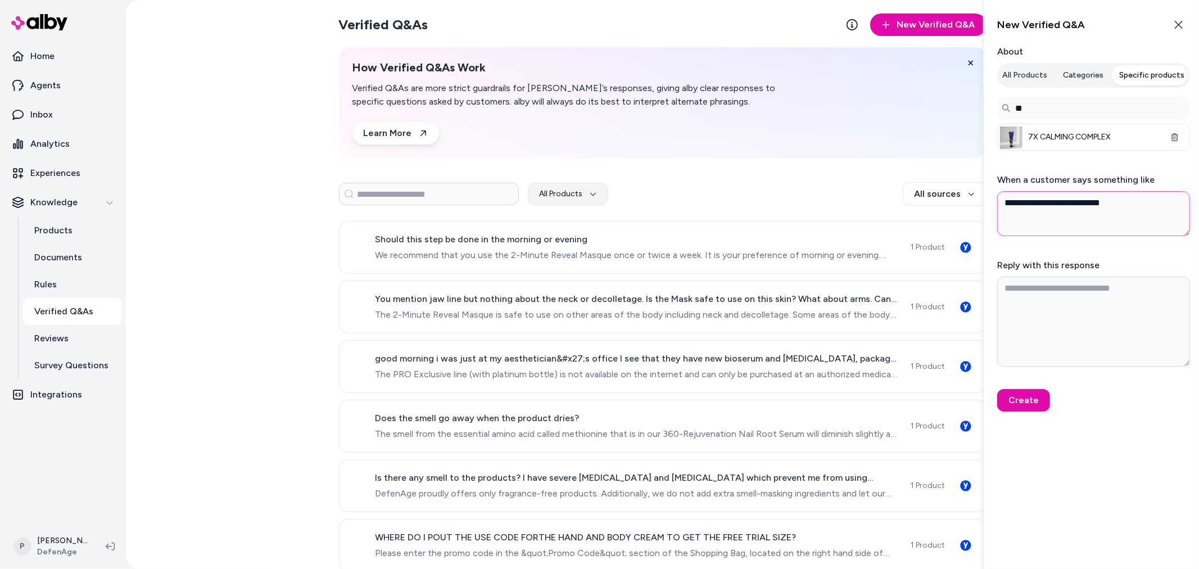
type textarea "**********"
click at [1068, 300] on textarea "Reply with this response" at bounding box center [1093, 322] width 193 height 90
type textarea "*"
paste textarea "**********"
type textarea "**********"
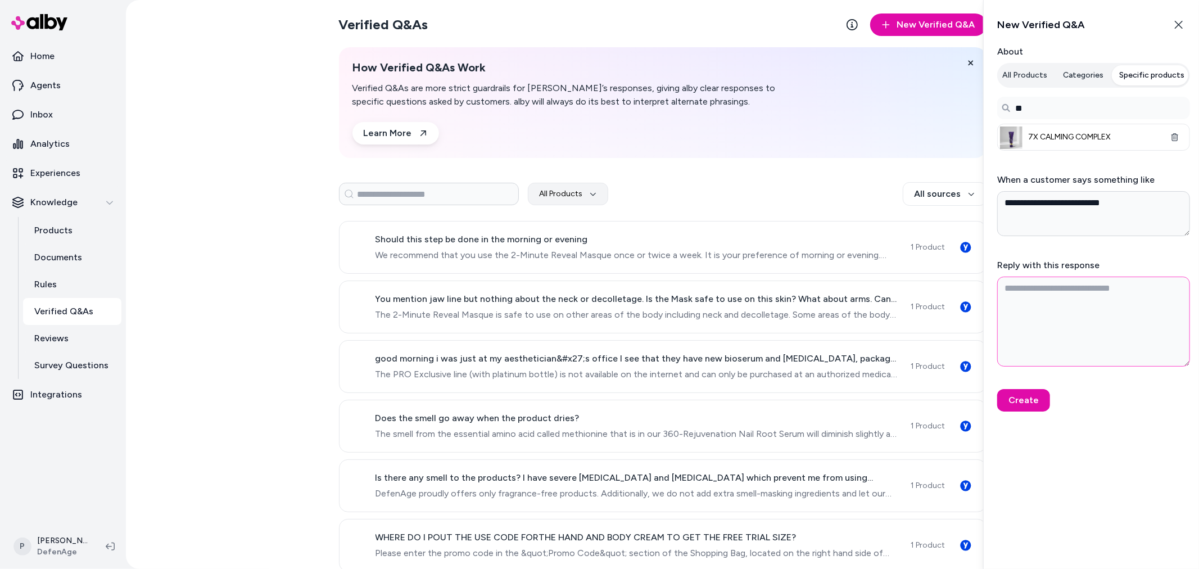
type textarea "*"
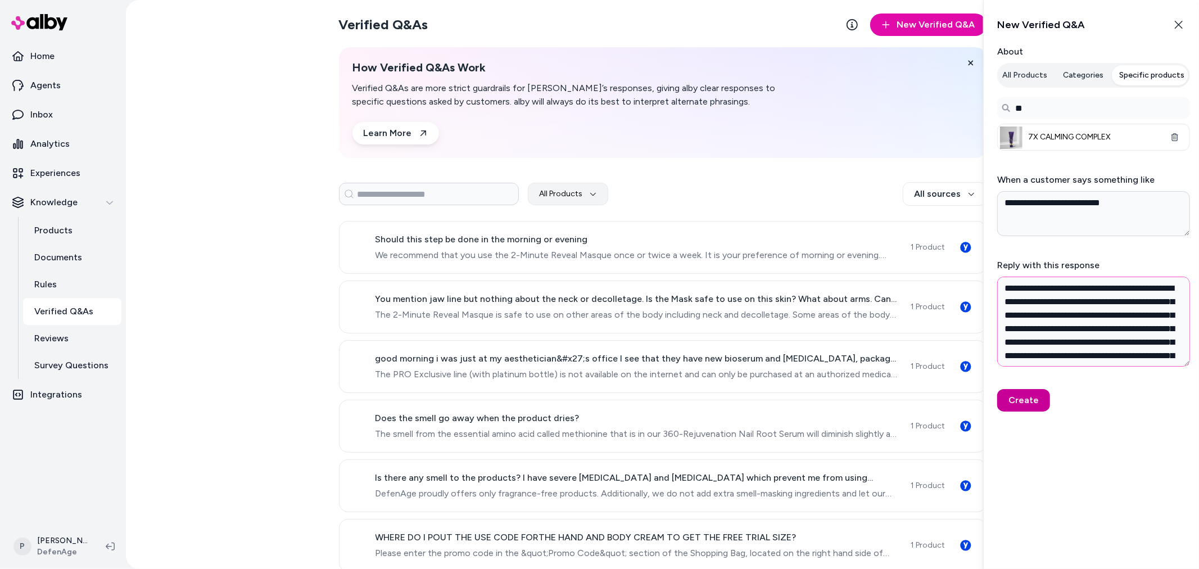
type textarea "**********"
click at [1026, 406] on button "Create" at bounding box center [1023, 400] width 53 height 22
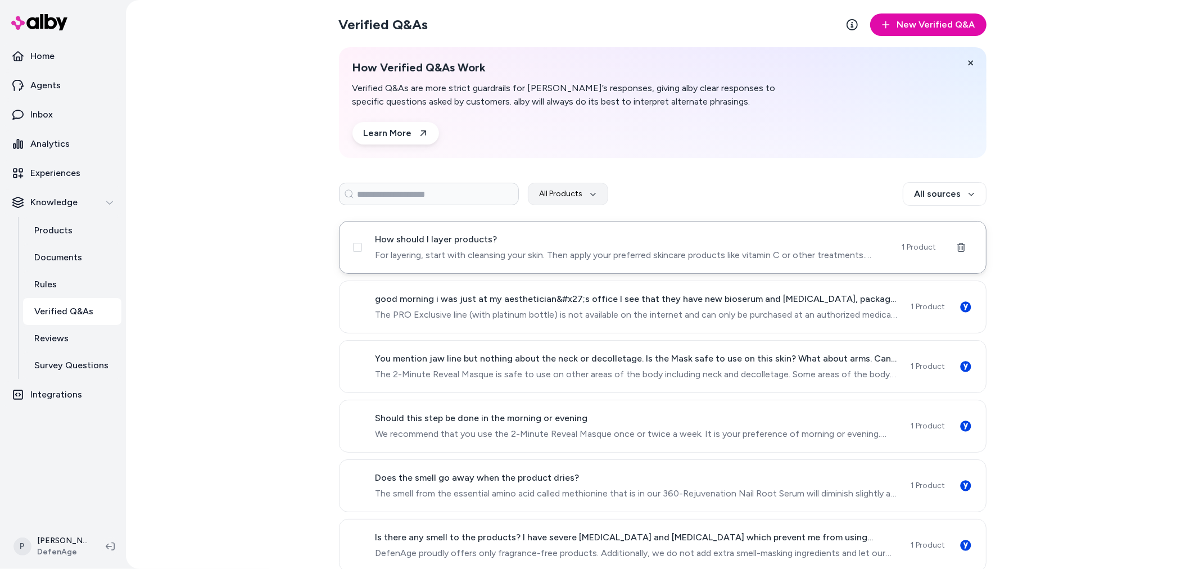
click at [636, 249] on span "For layering, start with cleansing your skin. Then apply your preferred skincar…" at bounding box center [631, 254] width 513 height 13
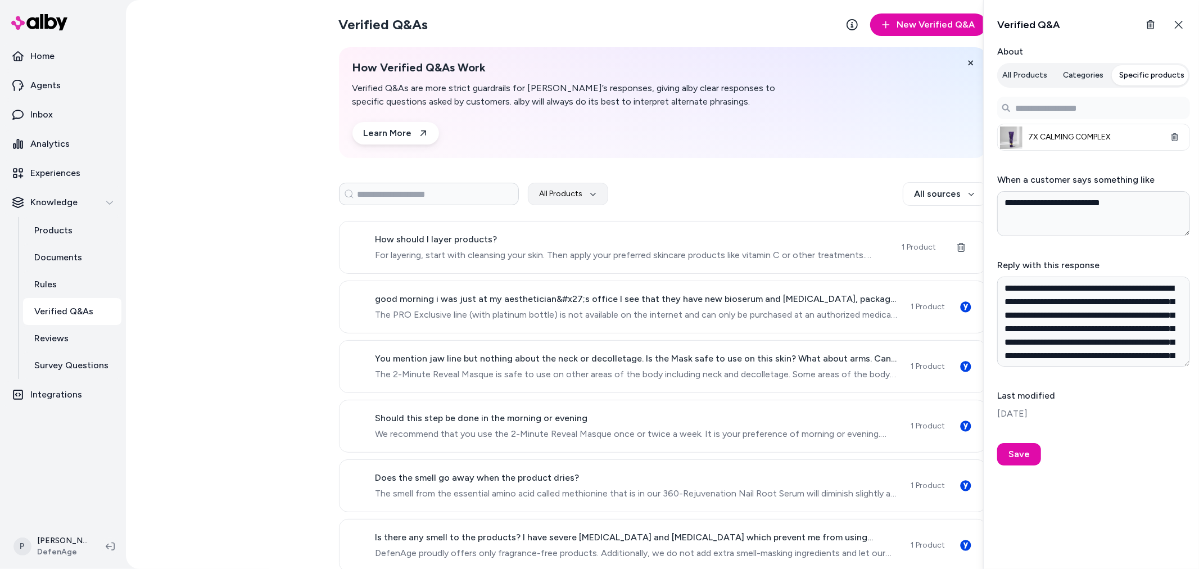
click at [303, 239] on div "Verified Q&As New Verified Q&A How Verified Q&As Work Verified Q&As are more st…" at bounding box center [662, 284] width 719 height 569
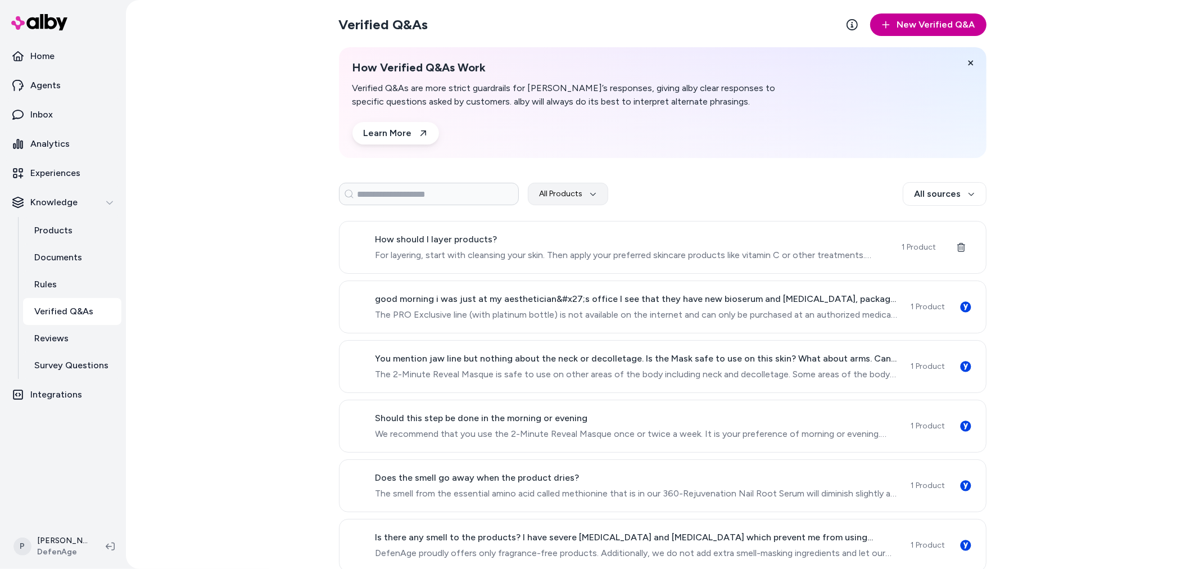
click at [924, 28] on button "New Verified Q&A" at bounding box center [928, 24] width 116 height 22
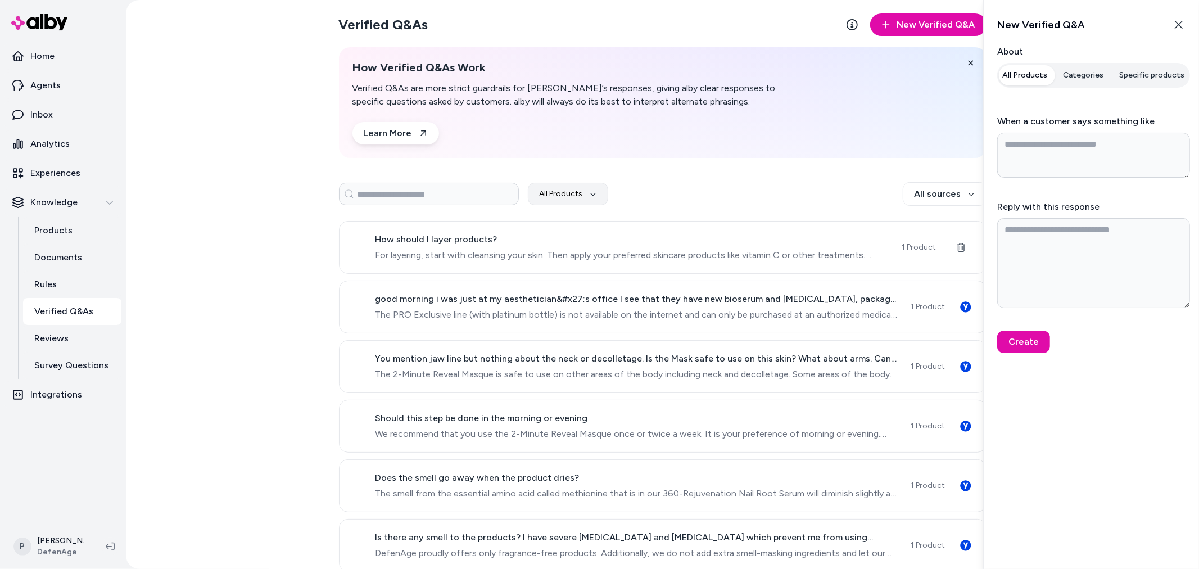
type textarea "*"
click at [1147, 70] on button "Specific products" at bounding box center [1152, 75] width 79 height 20
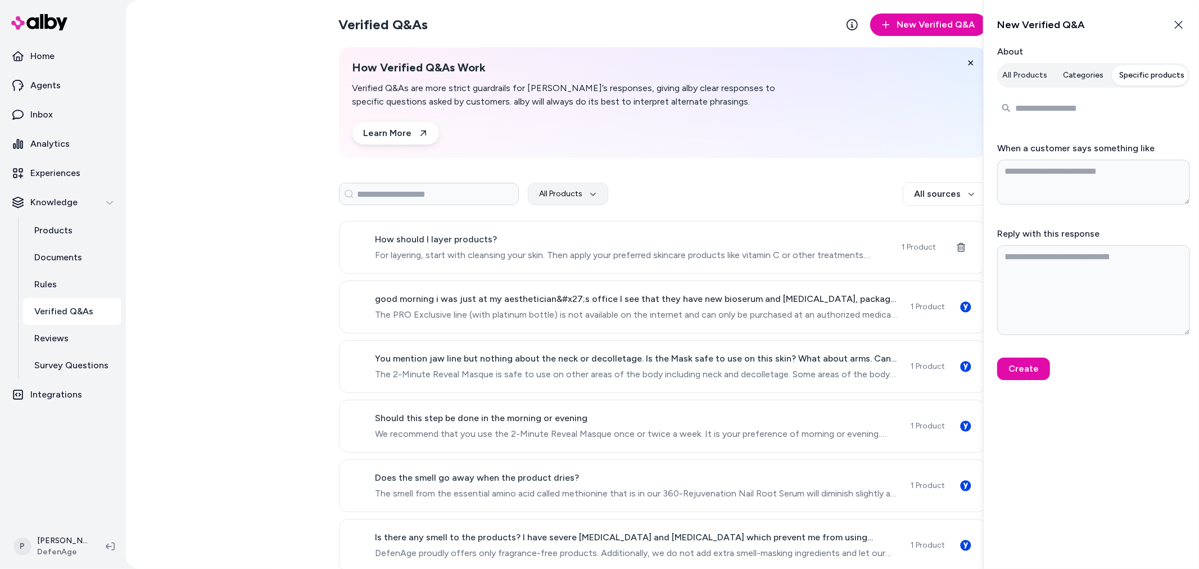
click at [1061, 111] on input "Search products..." at bounding box center [1093, 108] width 193 height 22
type input "**"
click at [1071, 139] on span "7X CALMING COMPLEX" at bounding box center [1094, 139] width 83 height 11
type textarea "*"
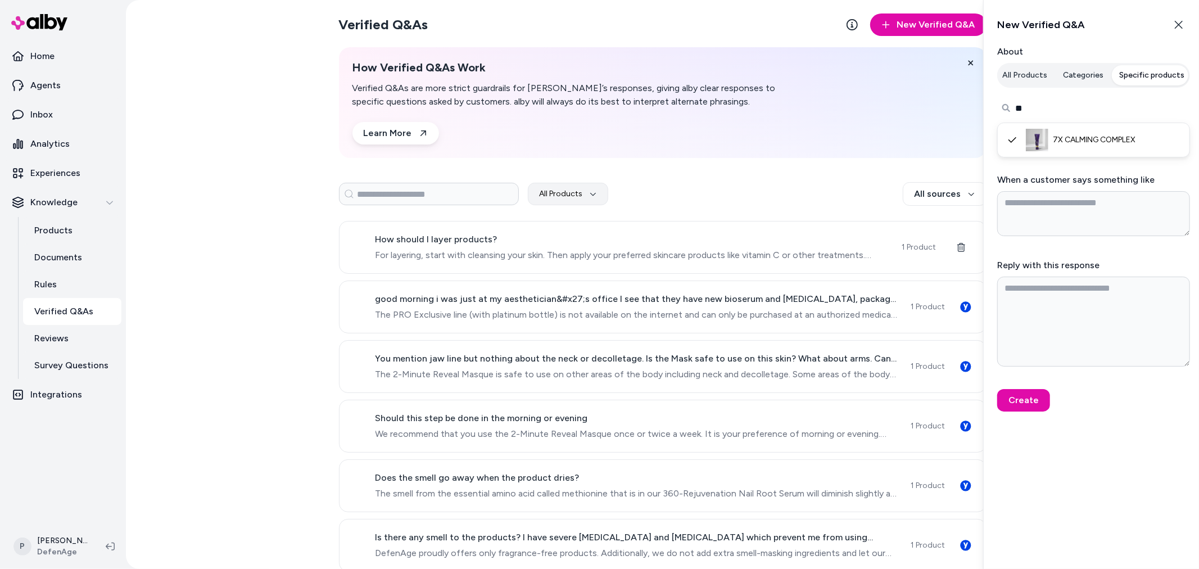
type input "**"
click at [1055, 209] on textarea "When a customer says something like" at bounding box center [1093, 213] width 193 height 45
paste textarea "**********"
type textarea "*"
type textarea "**********"
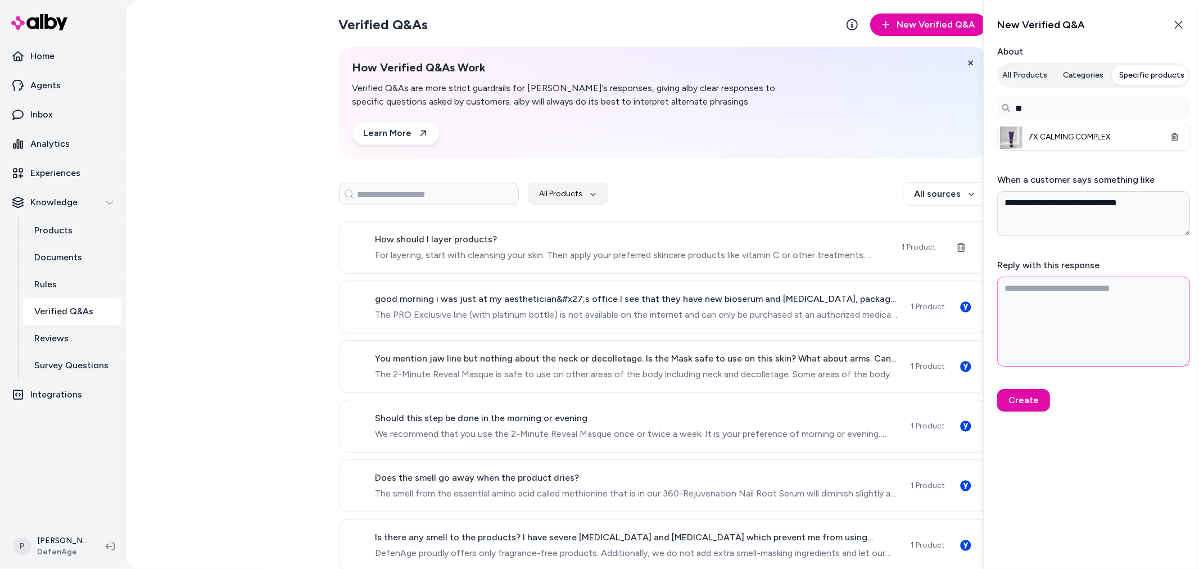
click at [1077, 298] on textarea "Reply with this response" at bounding box center [1093, 322] width 193 height 90
paste textarea "**********"
type textarea "*"
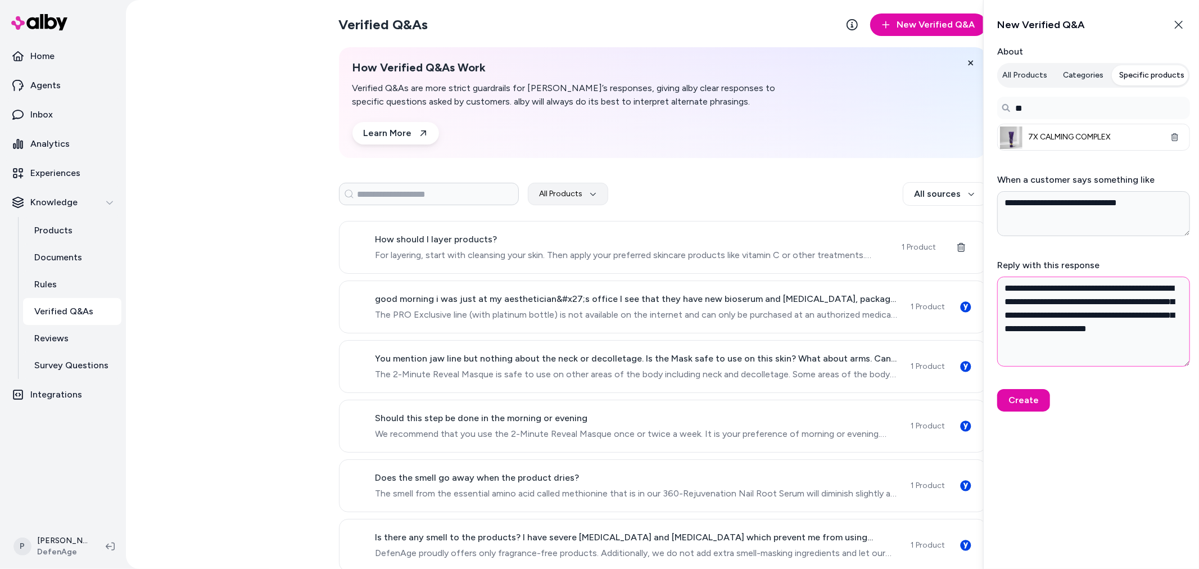
click at [1136, 314] on textarea "**********" at bounding box center [1093, 322] width 193 height 90
drag, startPoint x: 1049, startPoint y: 341, endPoint x: 1099, endPoint y: 329, distance: 51.4
click at [1099, 329] on textarea "**********" at bounding box center [1093, 322] width 193 height 90
drag, startPoint x: 1089, startPoint y: 345, endPoint x: 1120, endPoint y: 326, distance: 35.6
click at [1120, 326] on textarea "**********" at bounding box center [1093, 322] width 193 height 90
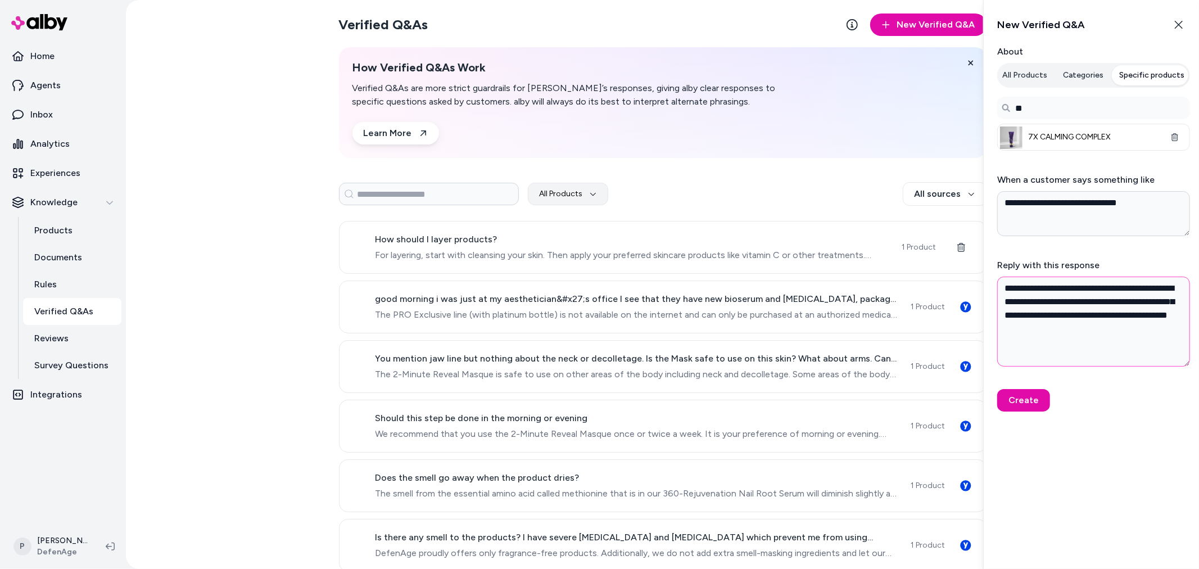
drag, startPoint x: 1089, startPoint y: 286, endPoint x: 1174, endPoint y: 288, distance: 84.3
click at [1174, 288] on textarea "**********" at bounding box center [1093, 322] width 193 height 90
click at [1153, 333] on textarea "**********" at bounding box center [1093, 322] width 193 height 90
paste textarea "**********"
click at [1087, 343] on textarea "**********" at bounding box center [1093, 322] width 193 height 90
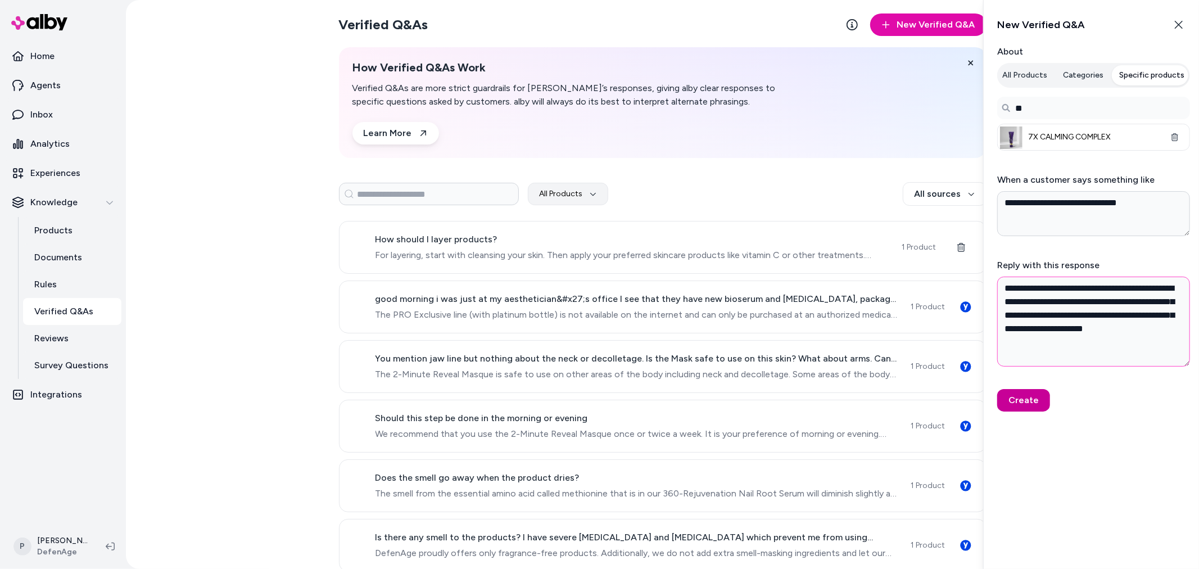
type textarea "**********"
click at [1034, 404] on button "Create" at bounding box center [1023, 400] width 53 height 22
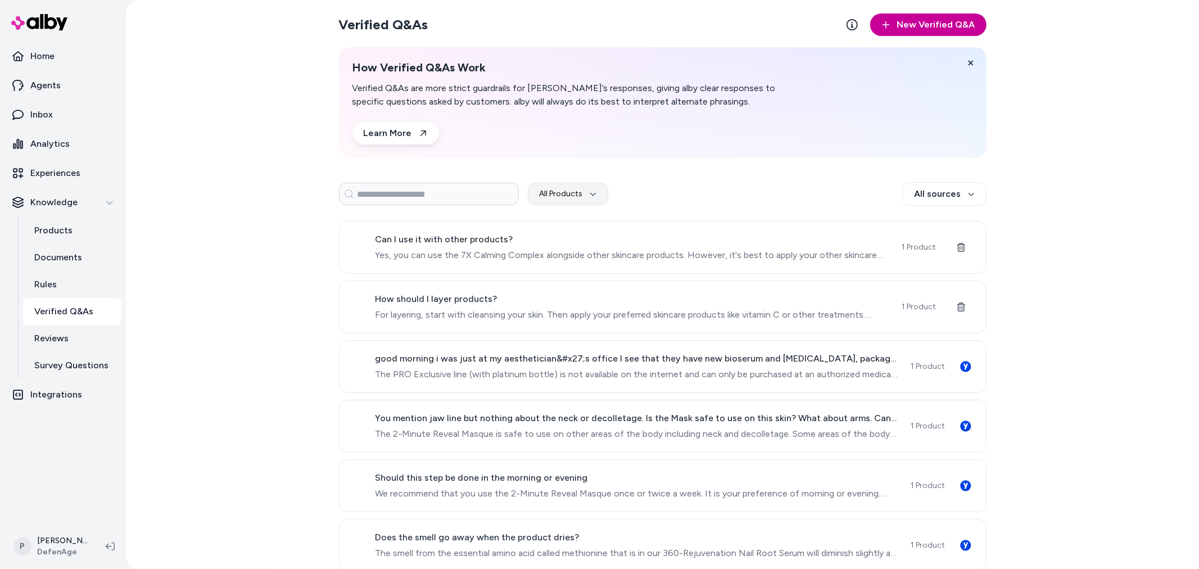
click at [920, 21] on button "New Verified Q&A" at bounding box center [928, 24] width 116 height 22
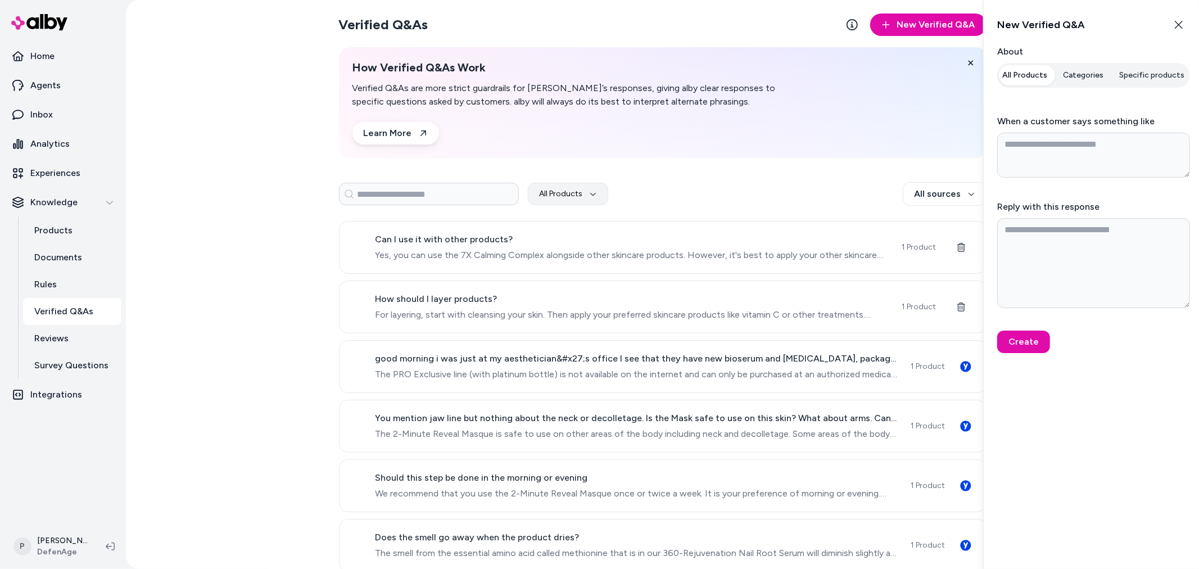
click at [1162, 61] on div "About All Products Categories Specific products" at bounding box center [1093, 68] width 193 height 47
type textarea "*"
click at [1160, 71] on button "Specific products" at bounding box center [1152, 75] width 79 height 20
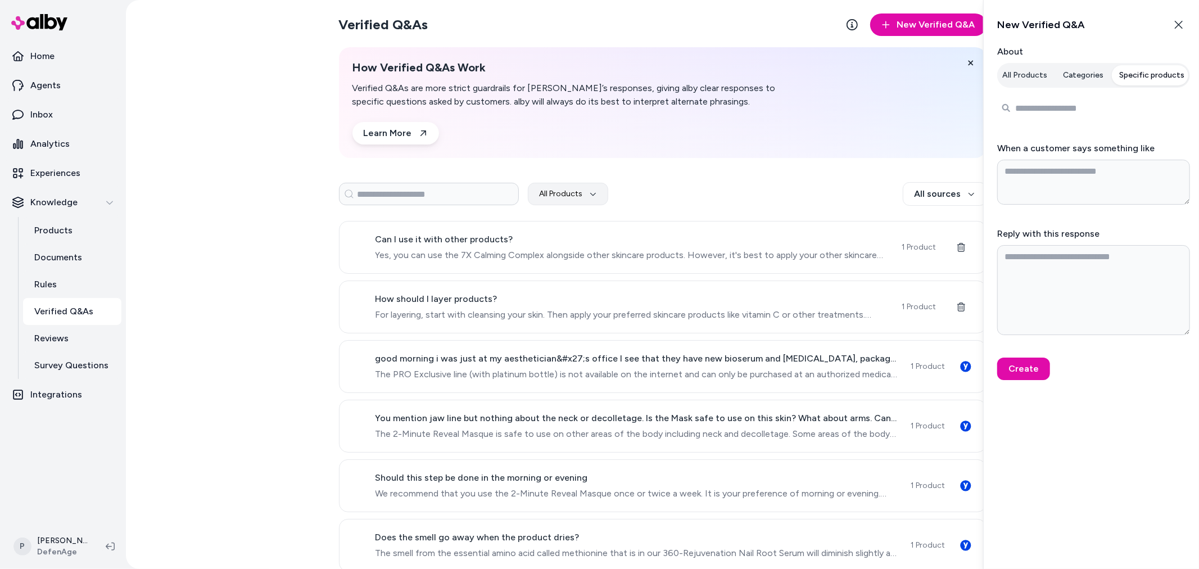
click at [1057, 109] on input "Search products..." at bounding box center [1093, 108] width 193 height 22
type input "**********"
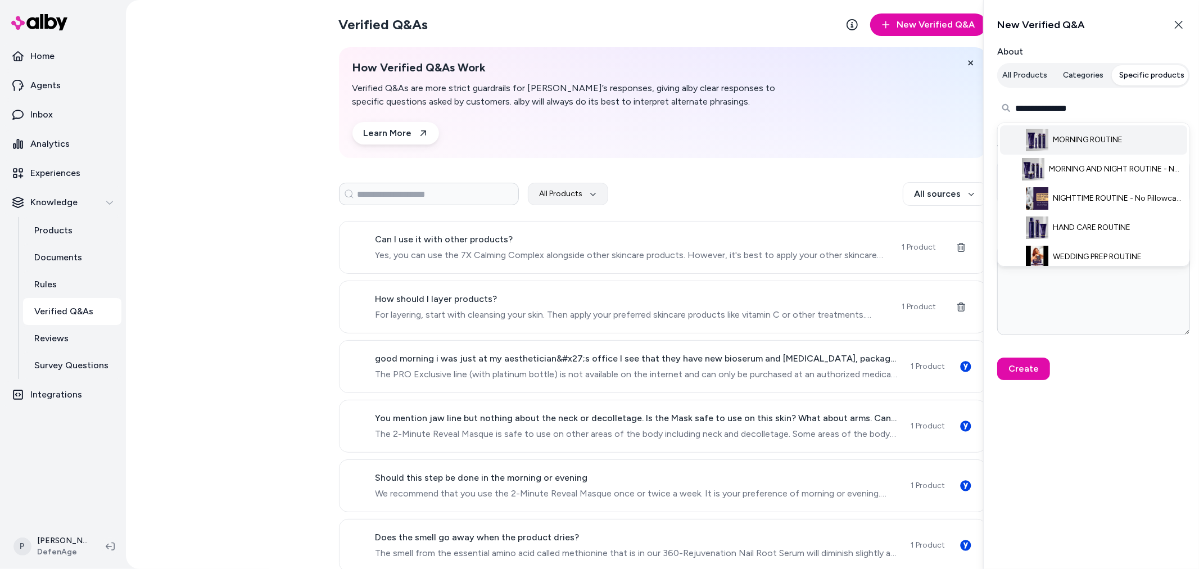
click at [1080, 142] on span "MORNING ROUTINE" at bounding box center [1088, 139] width 70 height 11
type textarea "*"
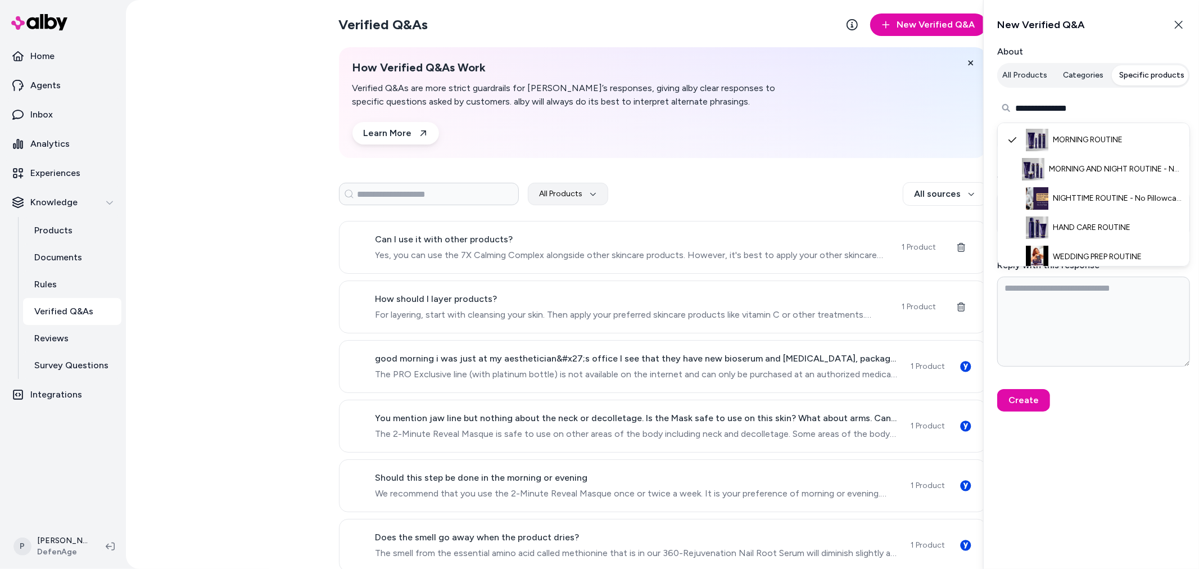
type input "**********"
click at [1063, 327] on textarea "Reply with this response" at bounding box center [1093, 322] width 193 height 90
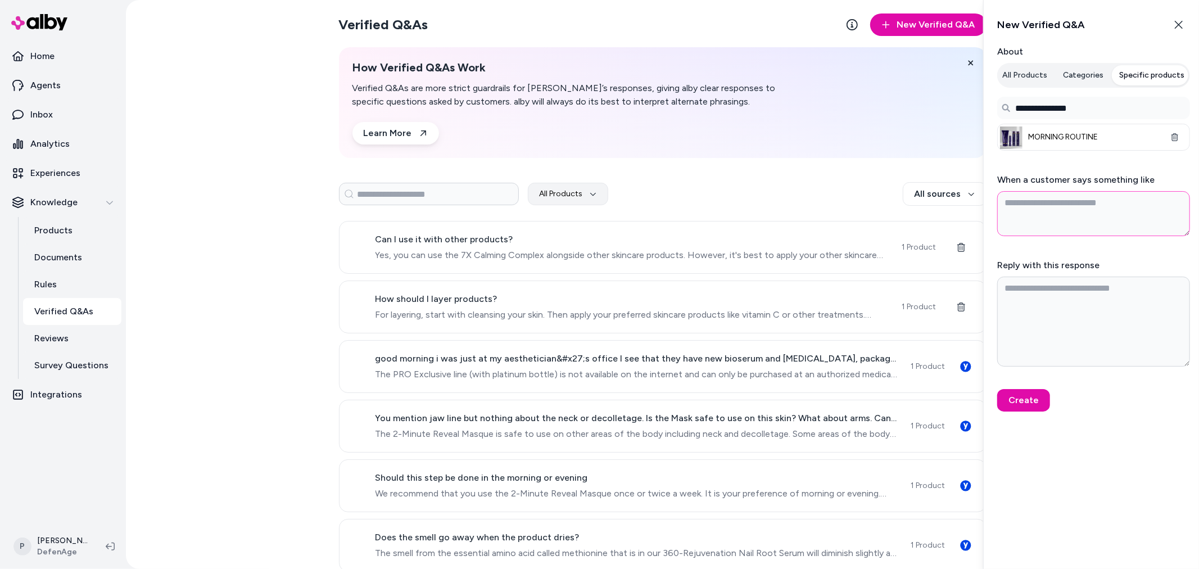
click at [1027, 197] on textarea "When a customer says something like" at bounding box center [1093, 213] width 193 height 45
paste textarea "**********"
type textarea "*"
type textarea "**********"
type textarea "*"
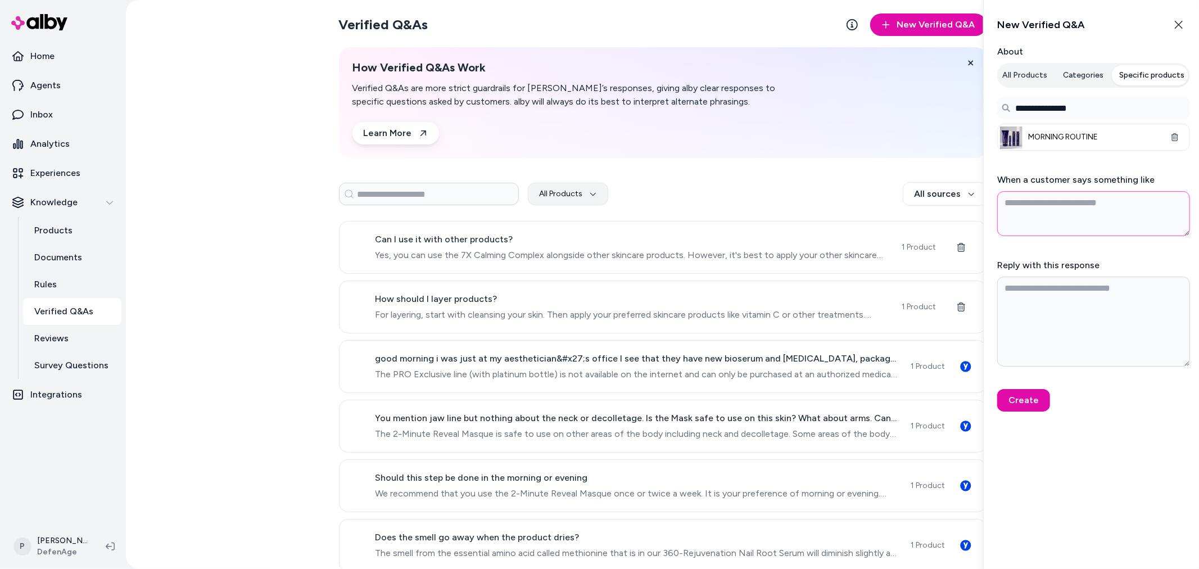
paste textarea "**********"
type textarea "*"
type textarea "**********"
drag, startPoint x: 1058, startPoint y: 313, endPoint x: 971, endPoint y: 99, distance: 230.1
click at [1058, 312] on textarea "Reply with this response" at bounding box center [1093, 322] width 193 height 90
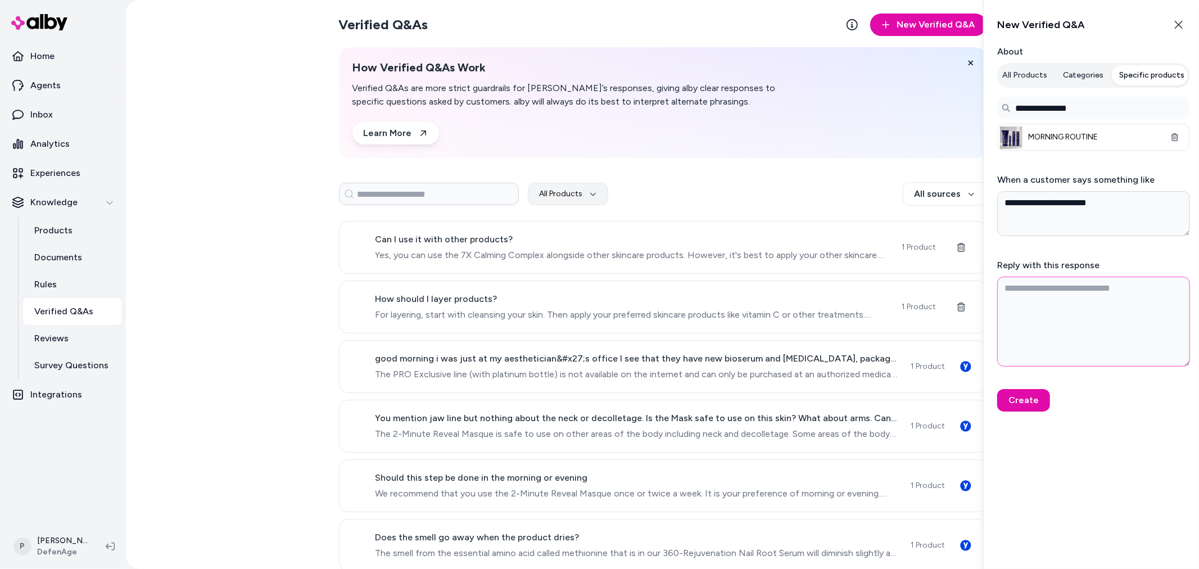
paste textarea "**********"
type textarea "*"
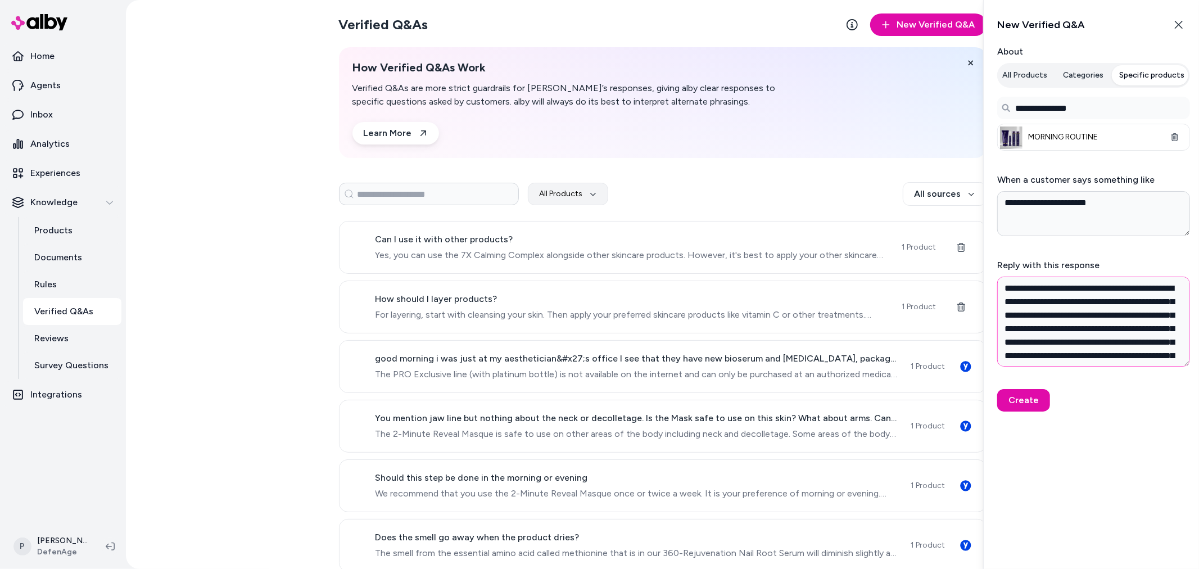
click at [1149, 341] on textarea "**********" at bounding box center [1093, 322] width 193 height 90
click at [1106, 310] on textarea "**********" at bounding box center [1093, 322] width 193 height 90
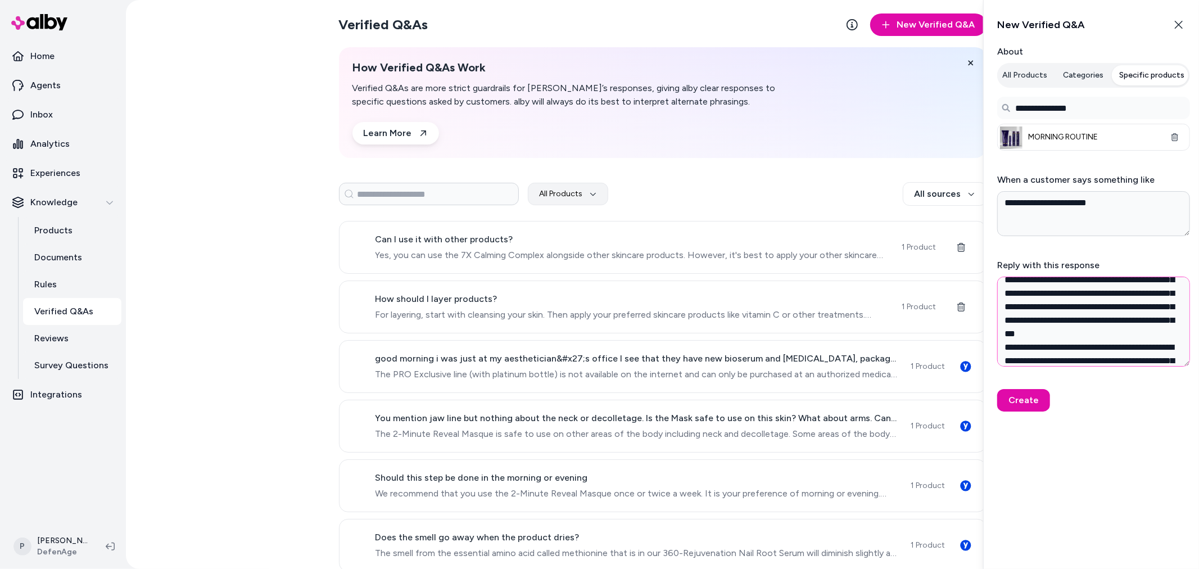
scroll to position [56, 0]
click at [1167, 313] on textarea "**********" at bounding box center [1093, 322] width 193 height 90
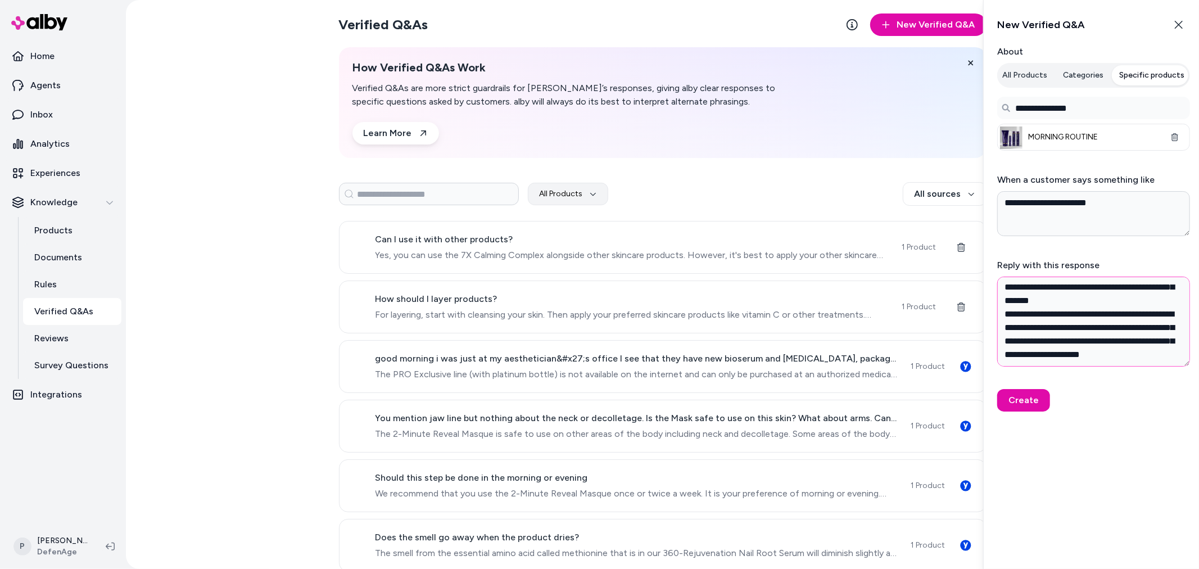
scroll to position [136, 0]
type textarea "**********"
click at [1031, 402] on button "Create" at bounding box center [1023, 400] width 53 height 22
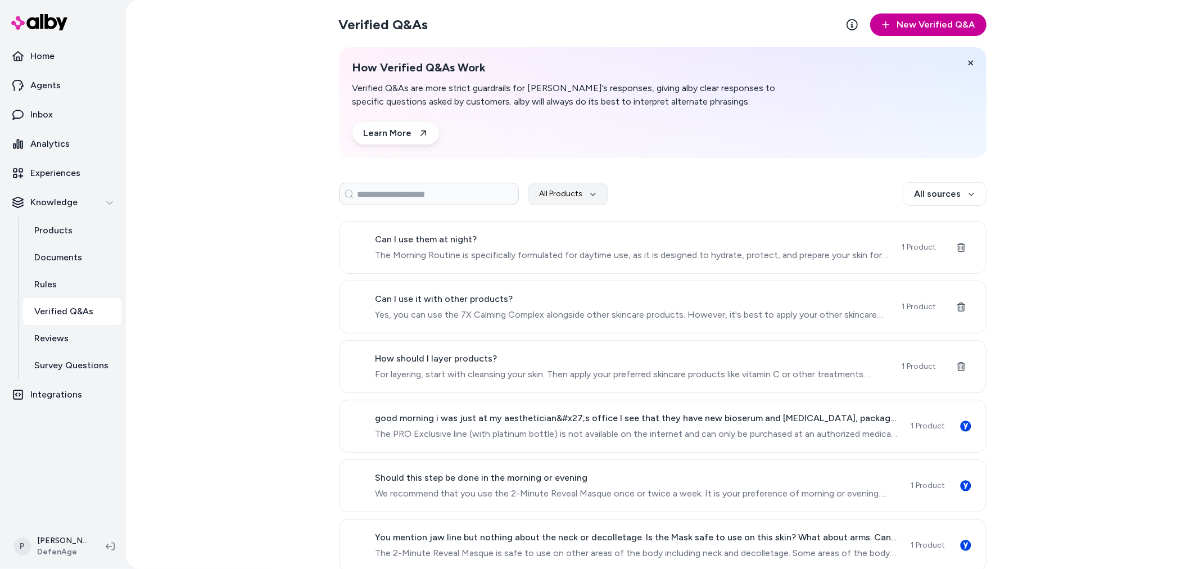
click at [909, 28] on button "New Verified Q&A" at bounding box center [928, 24] width 116 height 22
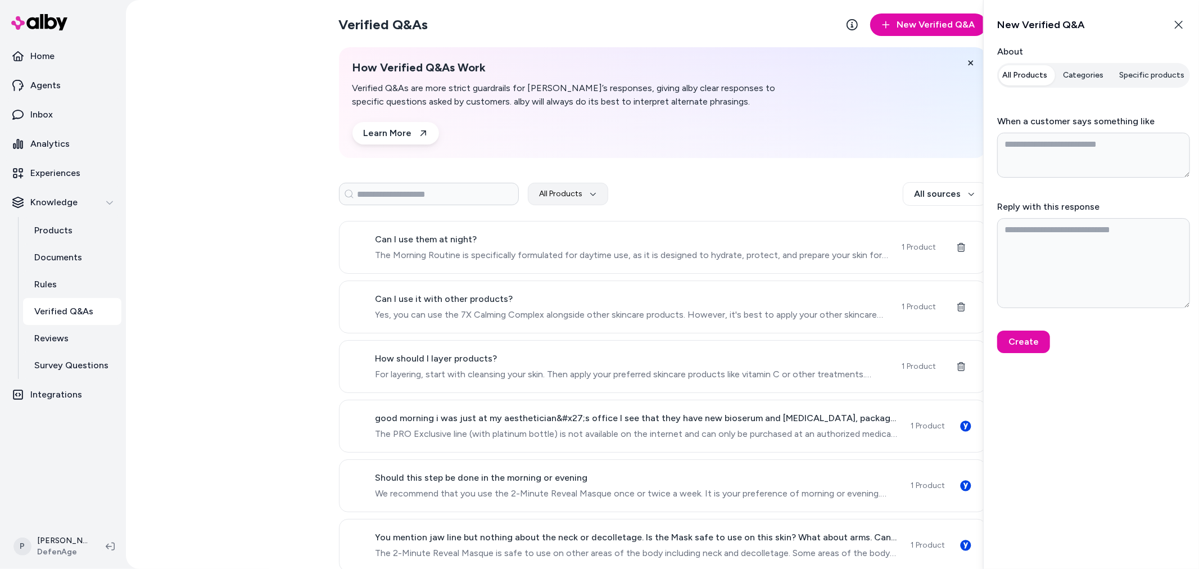
type textarea "*"
click at [1142, 76] on button "Specific products" at bounding box center [1152, 75] width 79 height 20
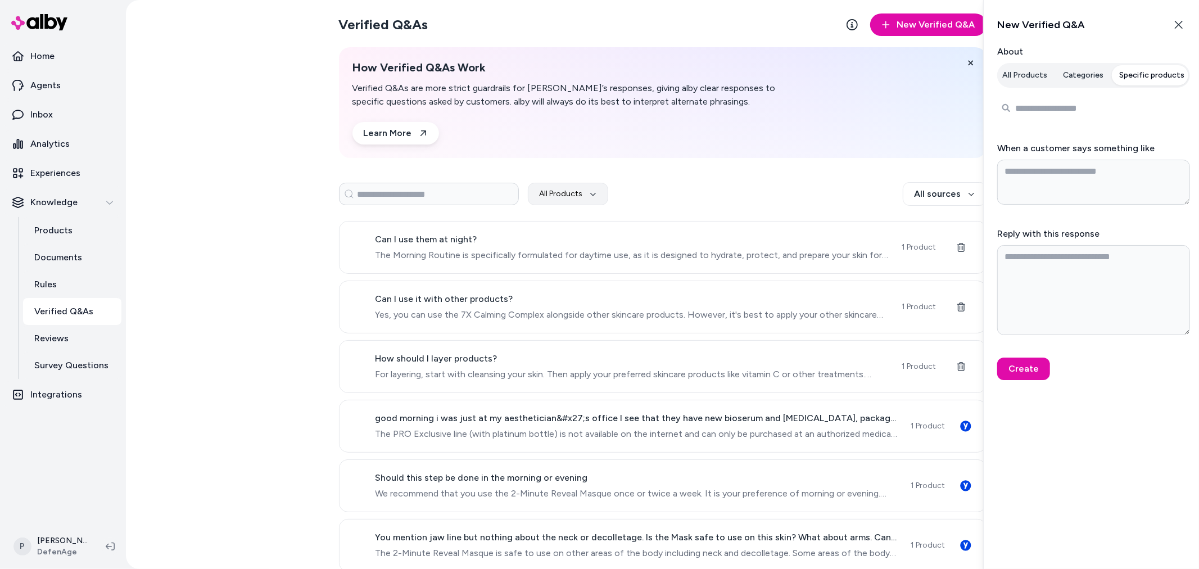
click at [1069, 116] on input "Search products..." at bounding box center [1093, 108] width 193 height 22
type input "*****"
click at [1098, 137] on span "NIGHTTIME ROUTINE - No Pillowcase" at bounding box center [1118, 139] width 131 height 11
type textarea "*"
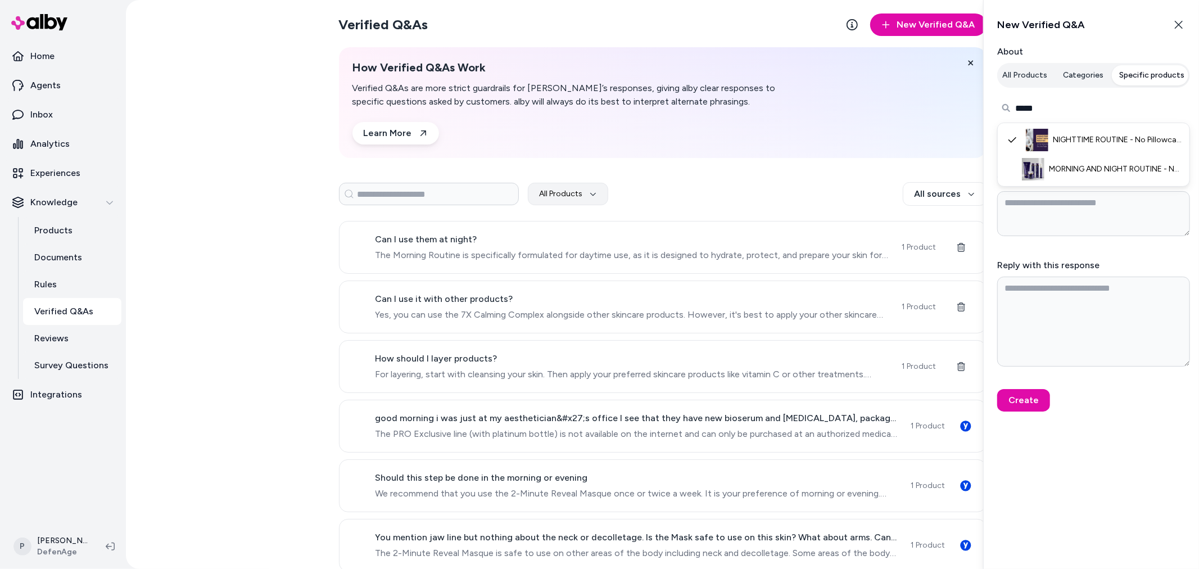
type input "*****"
click at [1043, 205] on textarea "When a customer says something like" at bounding box center [1093, 213] width 193 height 45
paste textarea "**********"
type textarea "*"
type textarea "**********"
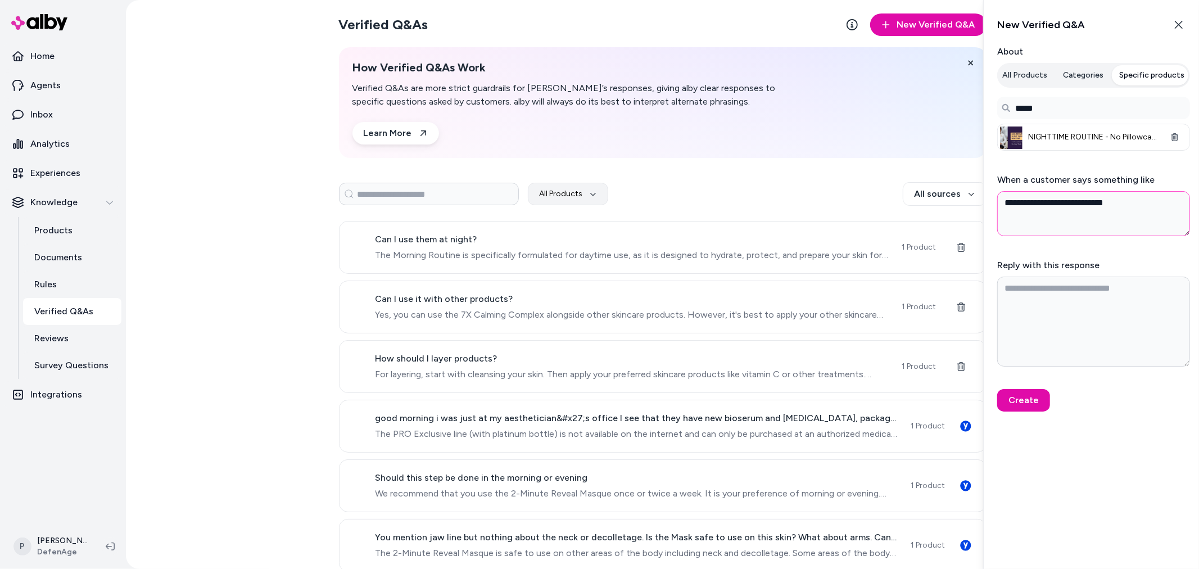
click at [1084, 207] on textarea "**********" at bounding box center [1093, 213] width 193 height 45
type textarea "*"
type textarea "**********"
type textarea "*"
type textarea "**********"
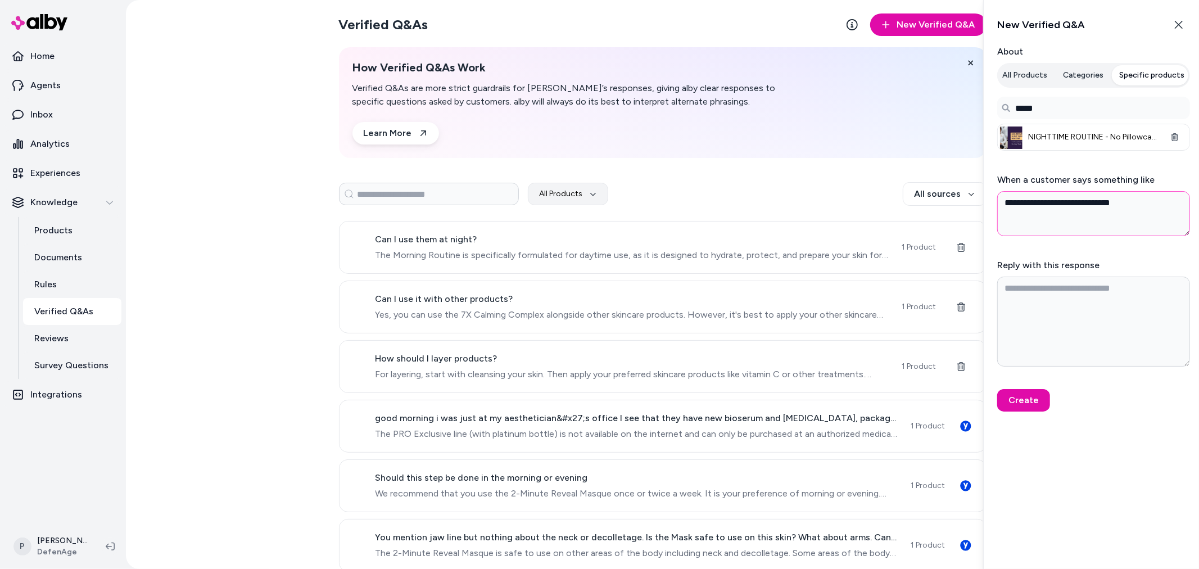
type textarea "*"
type textarea "**********"
type textarea "*"
type textarea "**********"
click at [1097, 313] on textarea "Reply with this response" at bounding box center [1093, 322] width 193 height 90
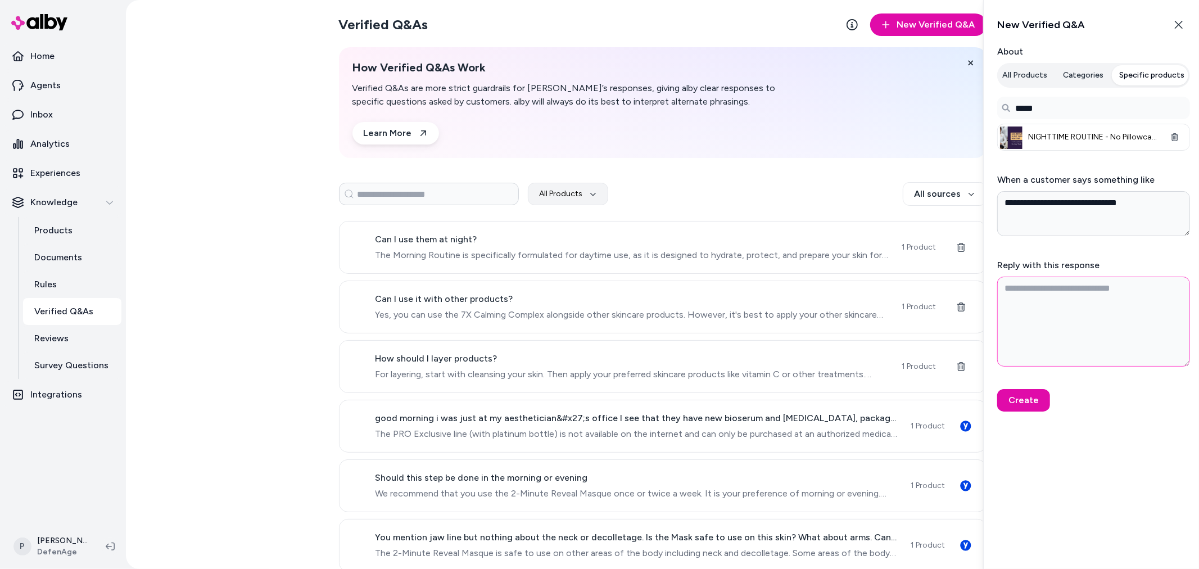
paste textarea "**********"
type textarea "*"
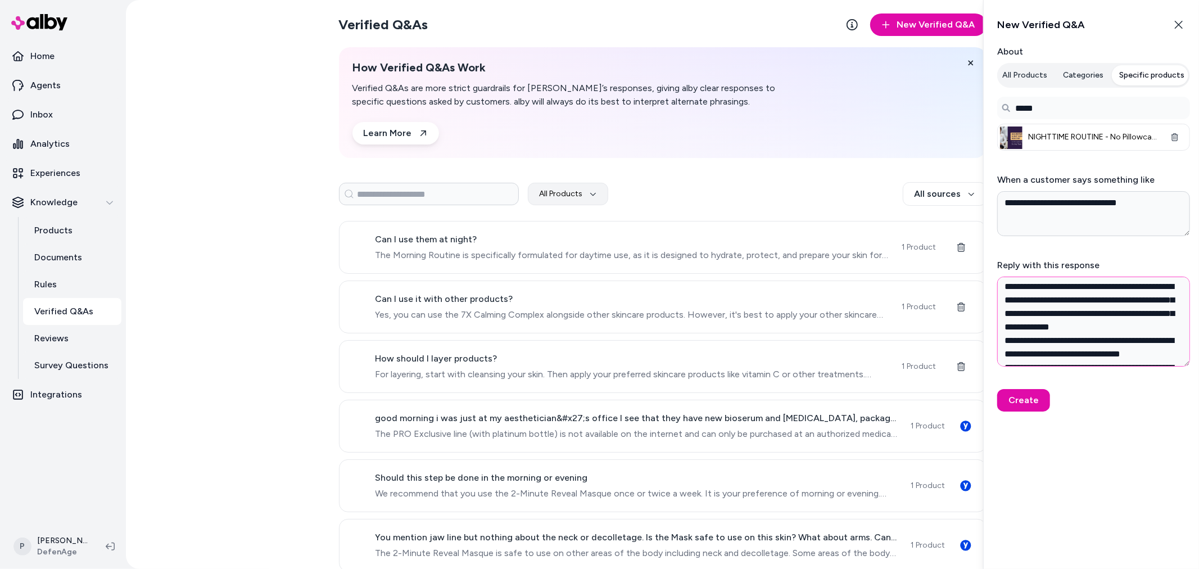
scroll to position [0, 0]
click at [1087, 287] on textarea "**********" at bounding box center [1093, 322] width 193 height 90
click at [1043, 315] on textarea "**********" at bounding box center [1093, 322] width 193 height 90
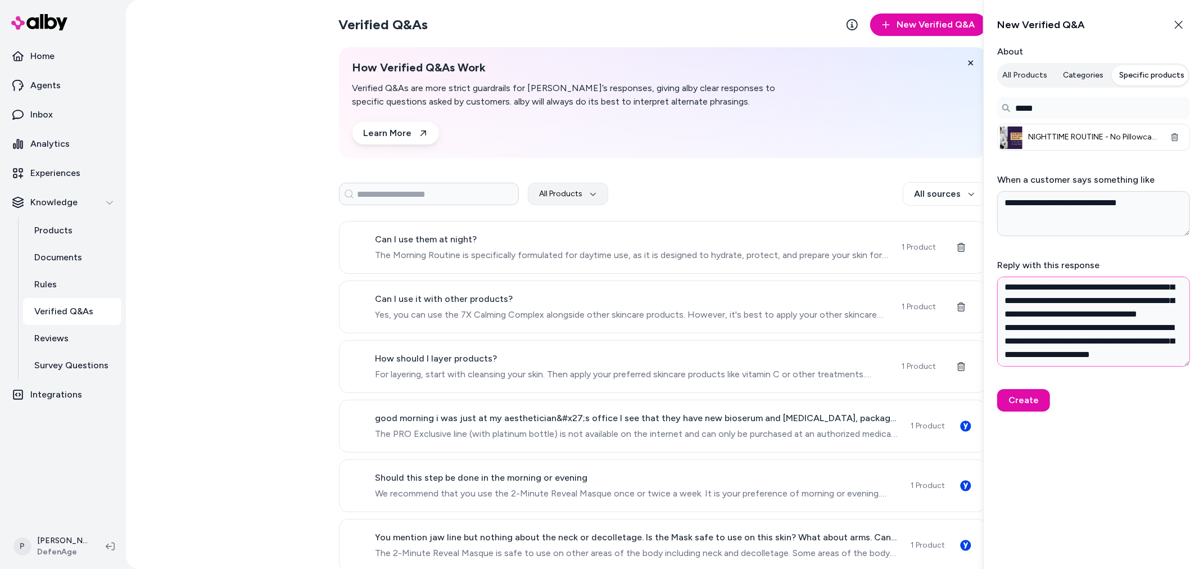
click at [1042, 340] on textarea "**********" at bounding box center [1093, 322] width 193 height 90
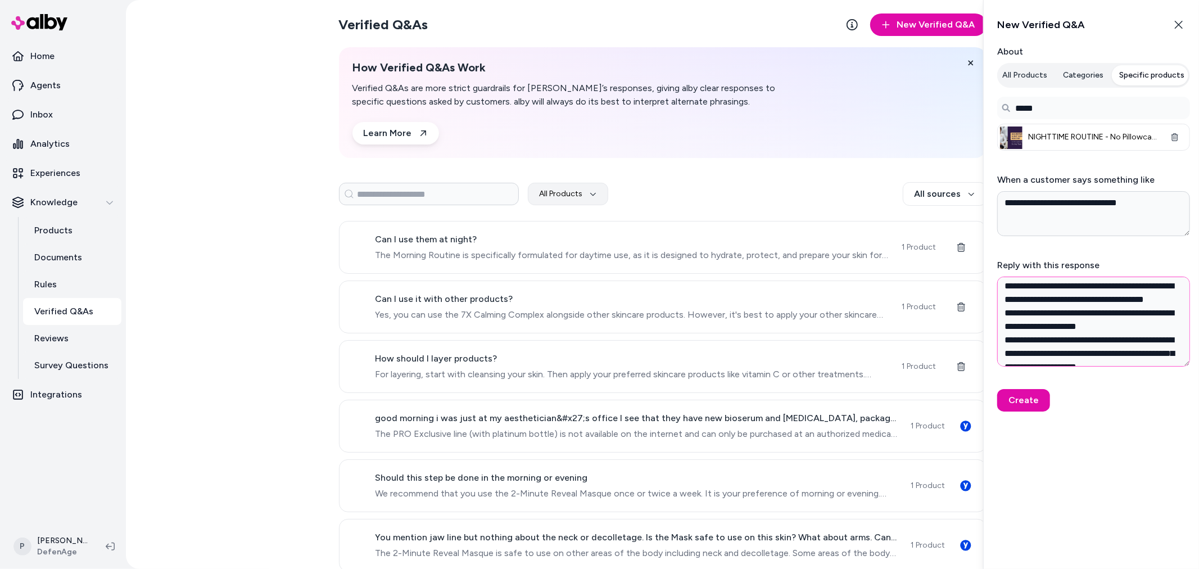
scroll to position [146, 0]
click at [1132, 302] on textarea "**********" at bounding box center [1093, 322] width 193 height 90
drag, startPoint x: 1003, startPoint y: 287, endPoint x: 1099, endPoint y: 289, distance: 96.2
click at [1099, 289] on textarea "**********" at bounding box center [1093, 322] width 193 height 90
paste textarea "**********"
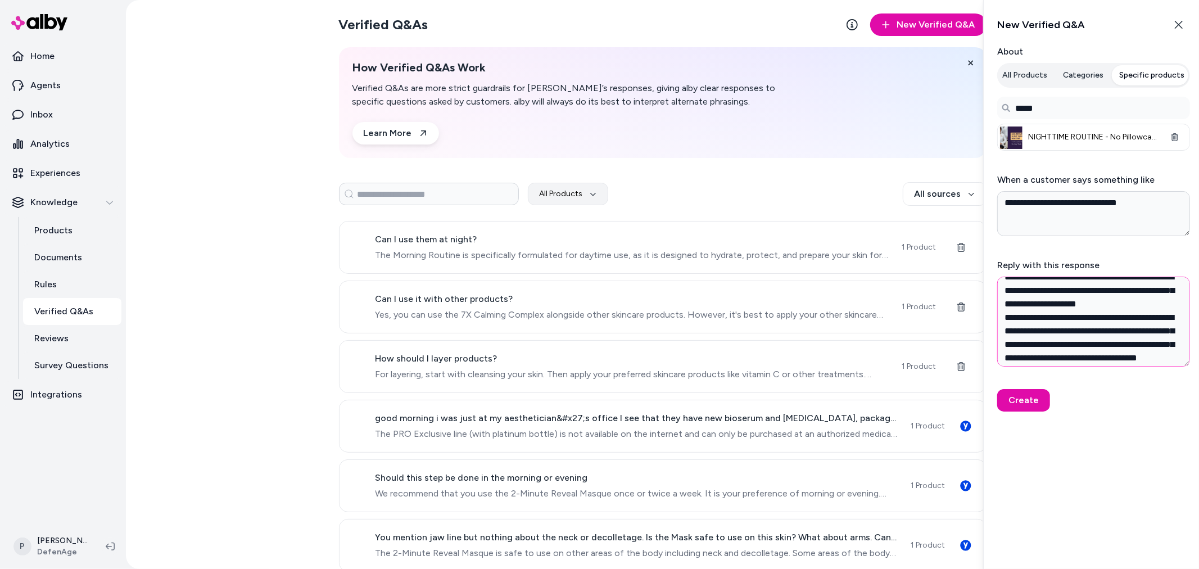
drag, startPoint x: 1080, startPoint y: 316, endPoint x: 1040, endPoint y: 301, distance: 42.5
click at [1040, 301] on textarea "**********" at bounding box center [1093, 322] width 193 height 90
paste textarea "**********"
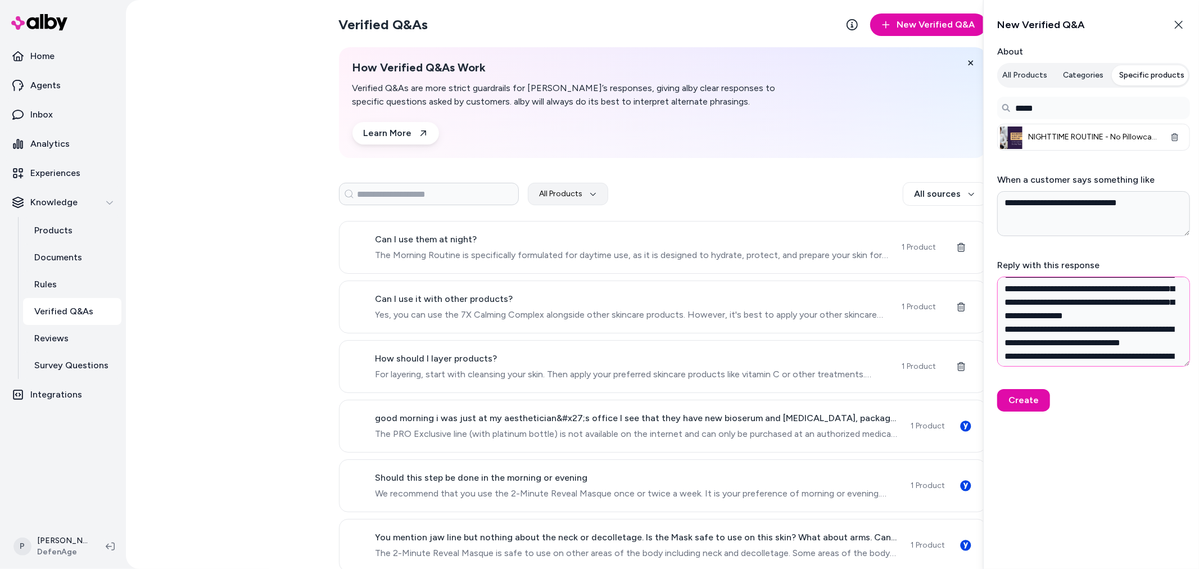
scroll to position [0, 0]
type textarea "**********"
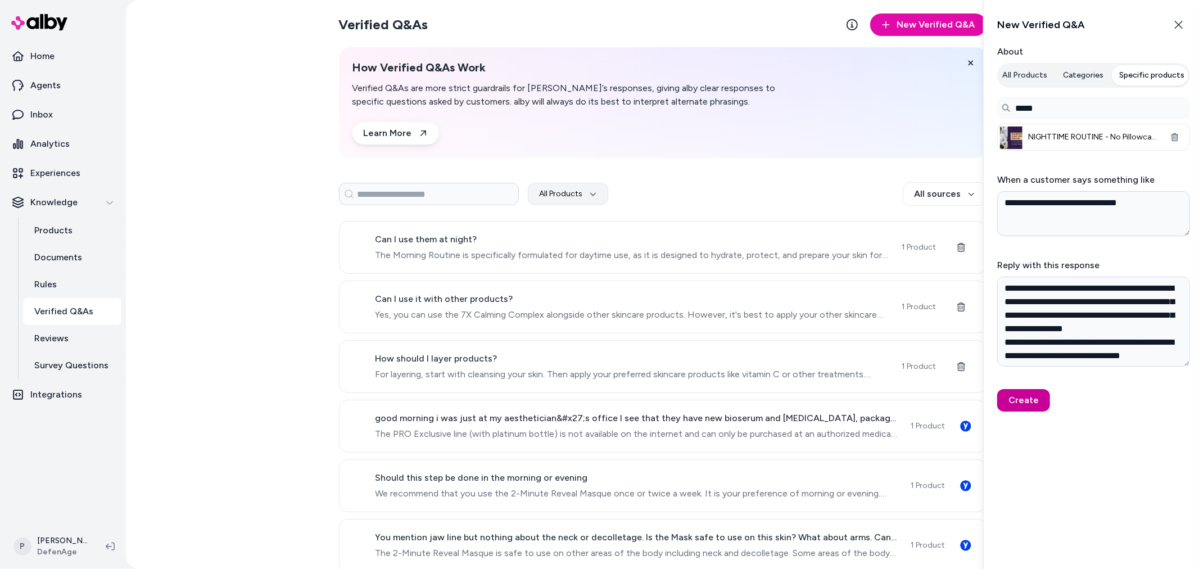
click at [1025, 395] on button "Create" at bounding box center [1023, 400] width 53 height 22
type textarea "*"
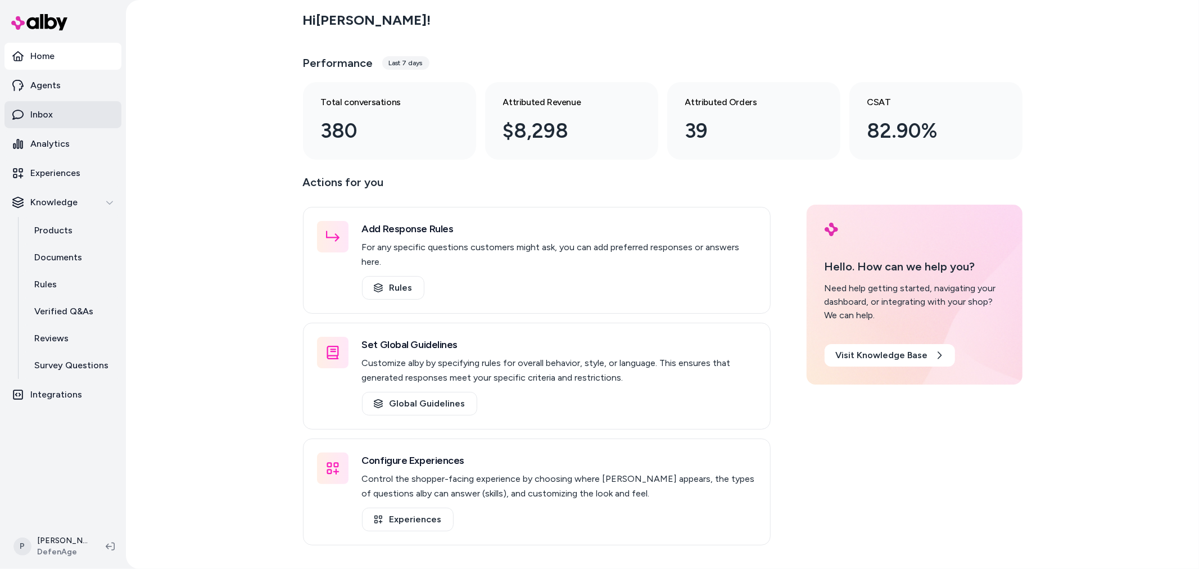
click at [35, 110] on p "Inbox" at bounding box center [41, 114] width 22 height 13
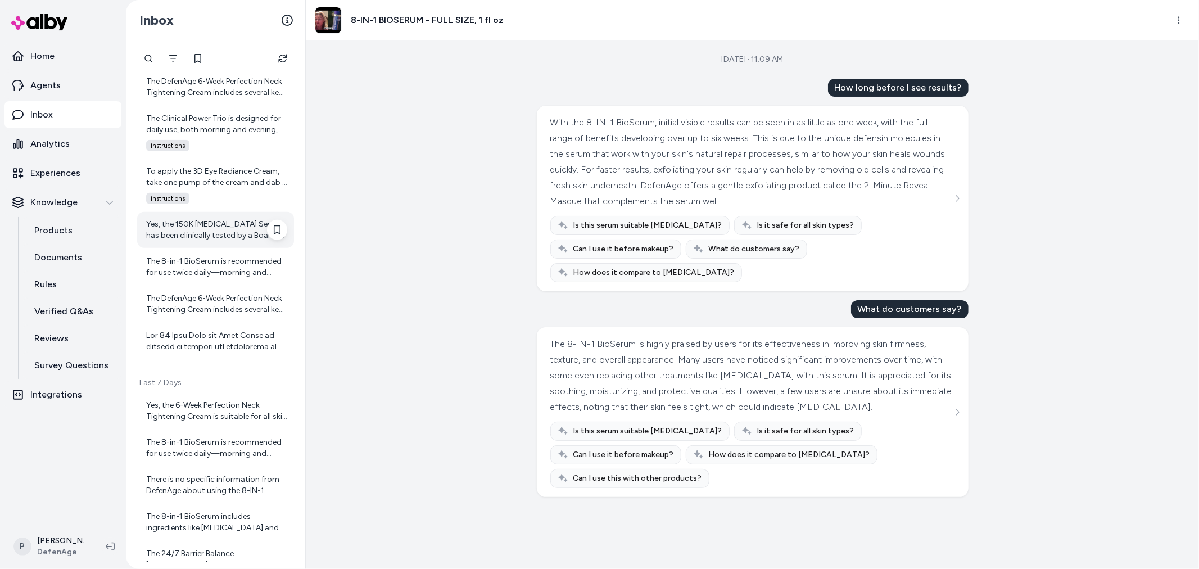
scroll to position [940, 0]
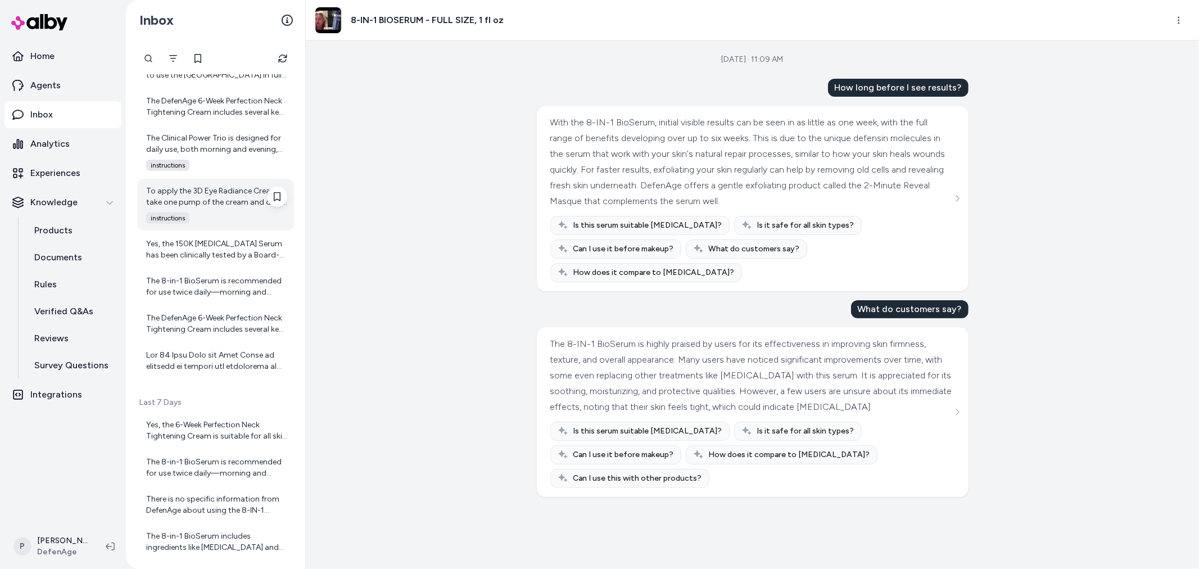
click at [225, 210] on div "To apply the 3D Eye Radiance Cream, take one pump of the cream and dab it three…" at bounding box center [215, 205] width 157 height 52
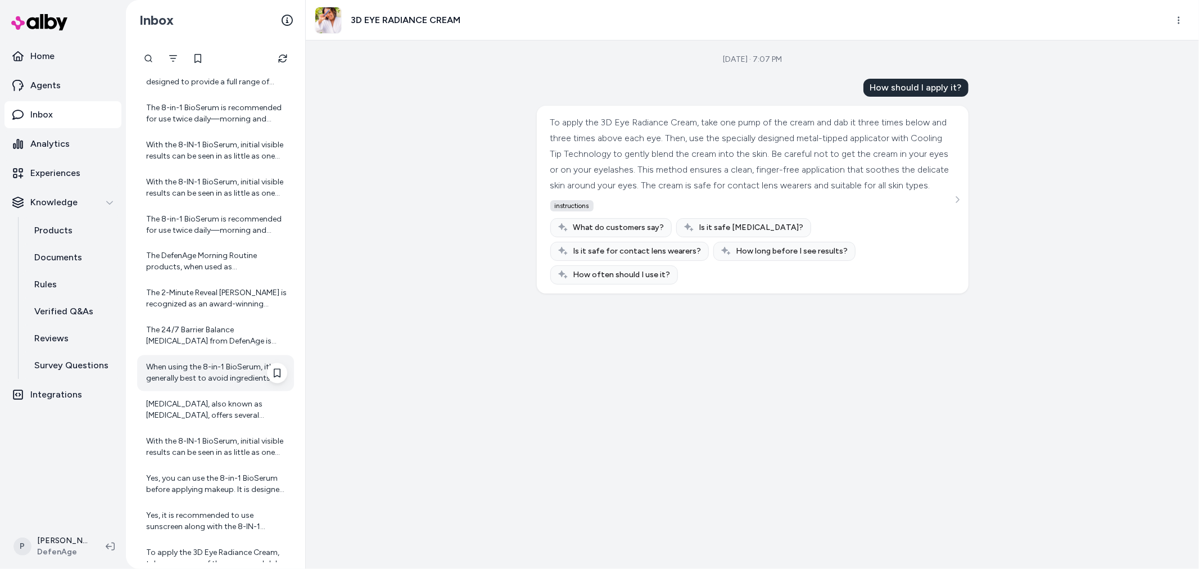
scroll to position [1700, 0]
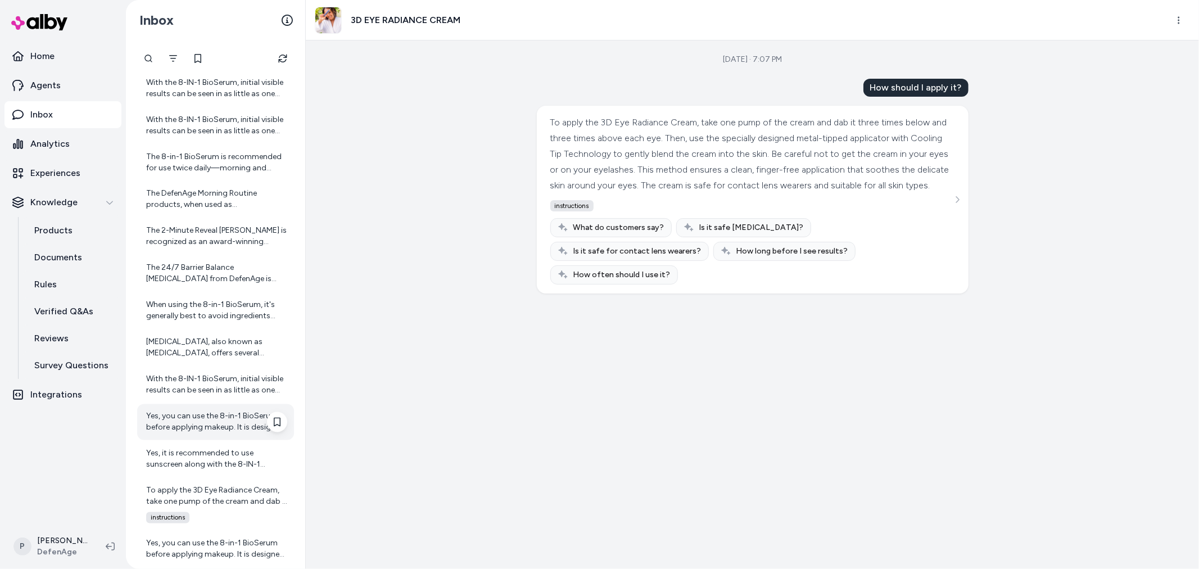
click at [230, 419] on div "Yes, you can use the 8-in-1 BioSerum before applying makeup. It is designed to …" at bounding box center [216, 422] width 141 height 22
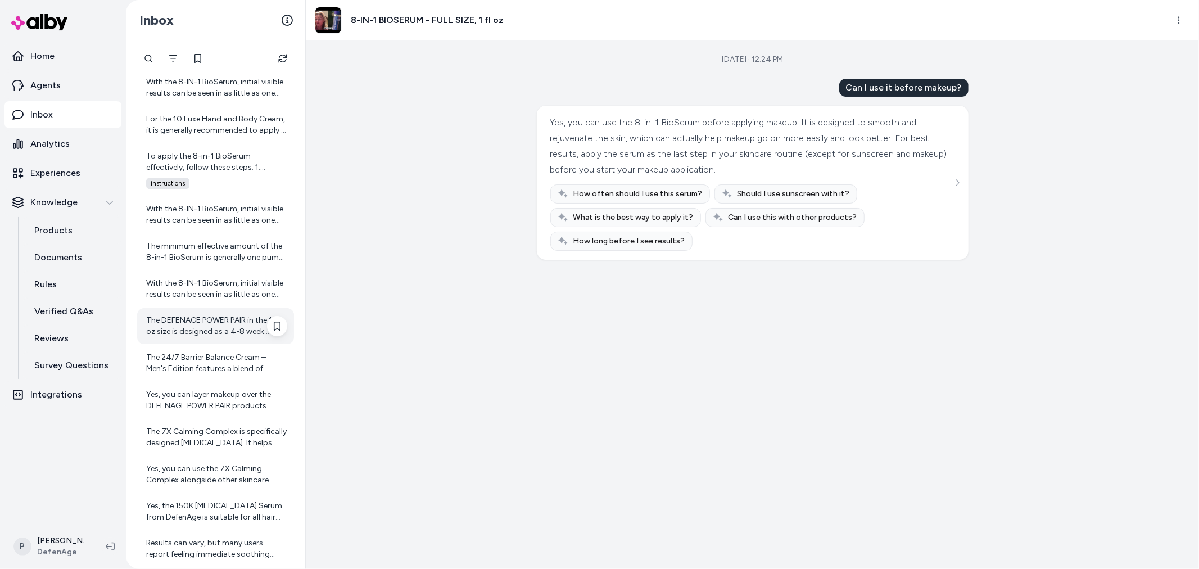
scroll to position [3064, 0]
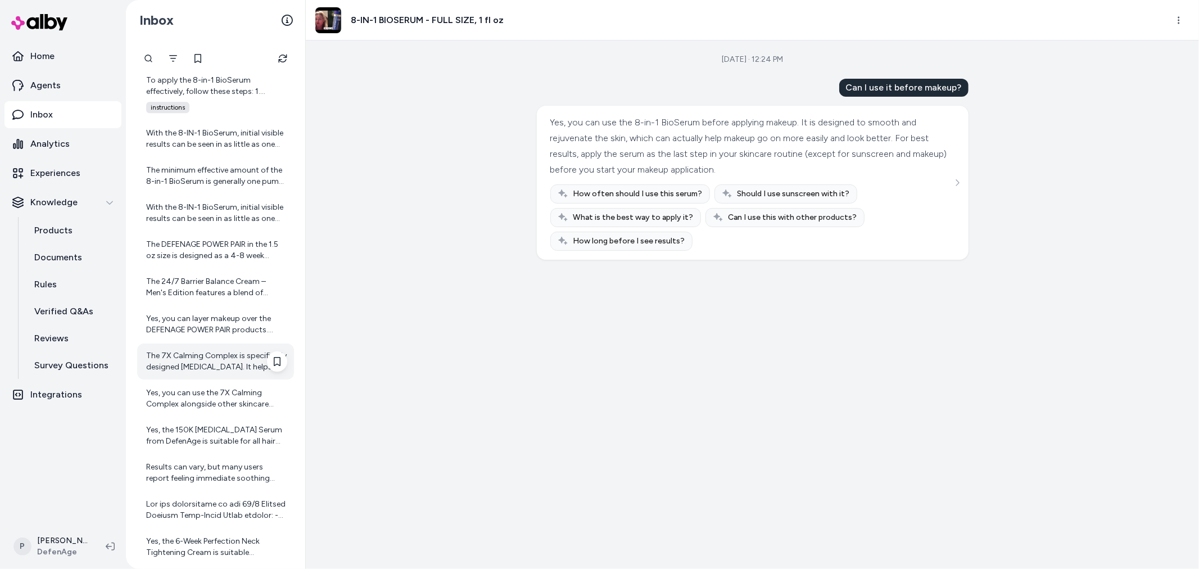
click at [216, 358] on div "The 7X Calming Complex is specifically designed for sensitive skin. It helps so…" at bounding box center [216, 361] width 141 height 22
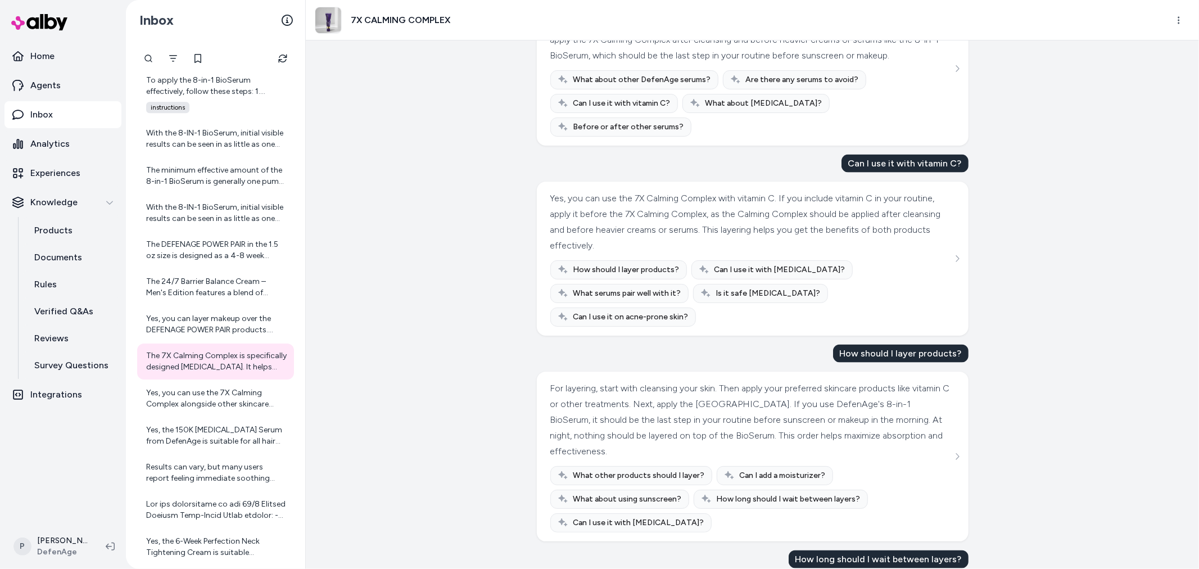
scroll to position [1374, 0]
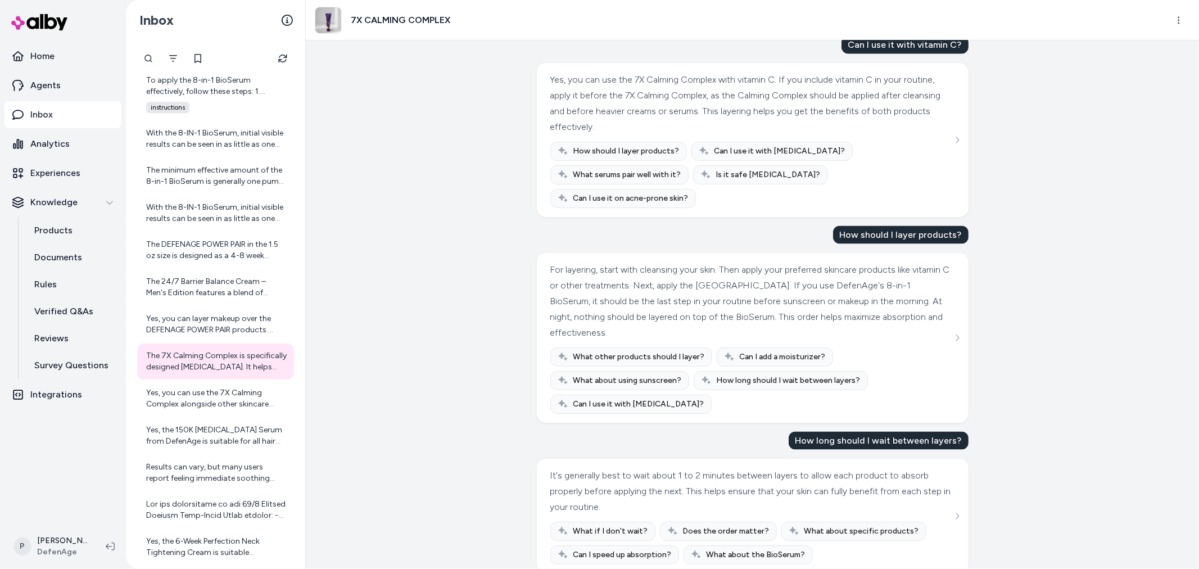
drag, startPoint x: 542, startPoint y: 255, endPoint x: 729, endPoint y: 321, distance: 198.0
click at [729, 321] on div "For layering, start with cleansing your skin. Then apply your preferred skincar…" at bounding box center [753, 338] width 432 height 170
copy div "For layering, start with cleansing your skin. Then apply your preferred skincar…"
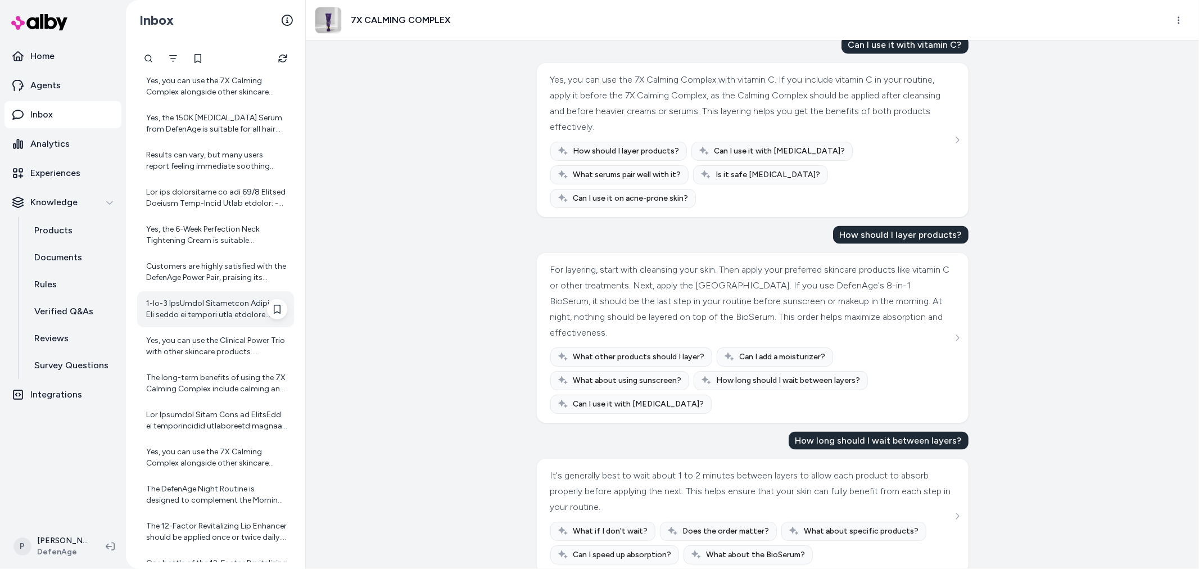
scroll to position [3251, 0]
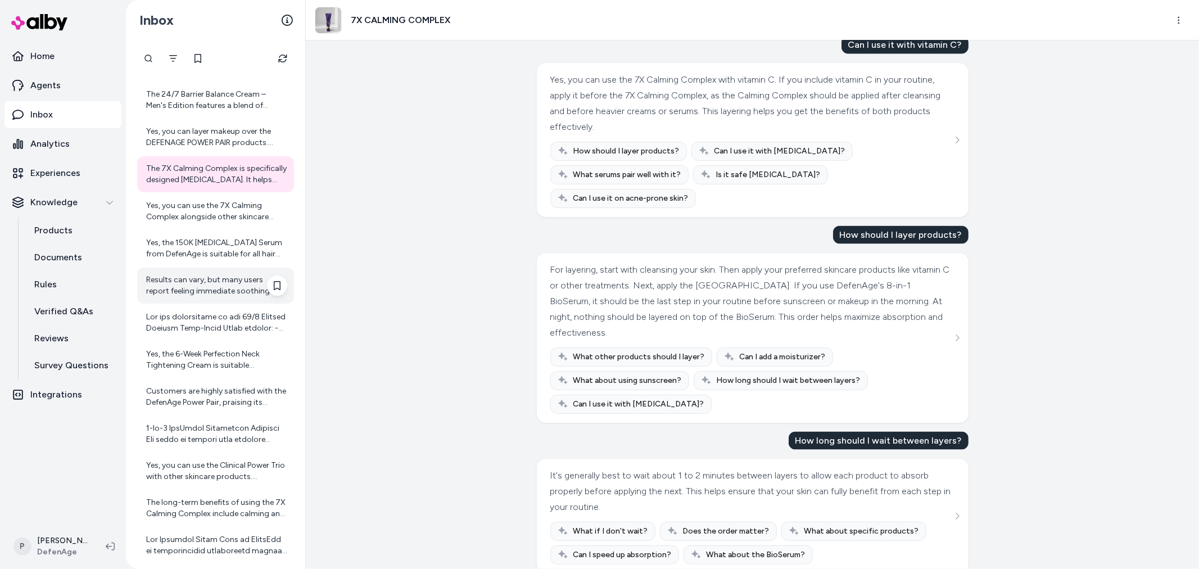
click at [215, 282] on div "Results can vary, but many users report feeling immediate soothing effects. Lon…" at bounding box center [216, 285] width 141 height 22
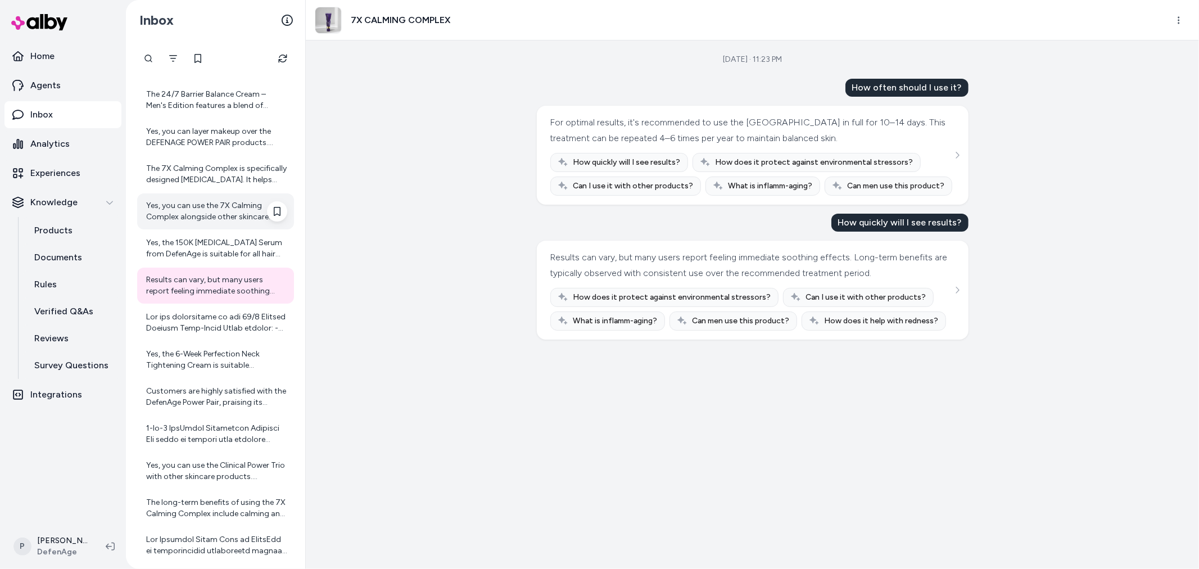
scroll to position [3313, 0]
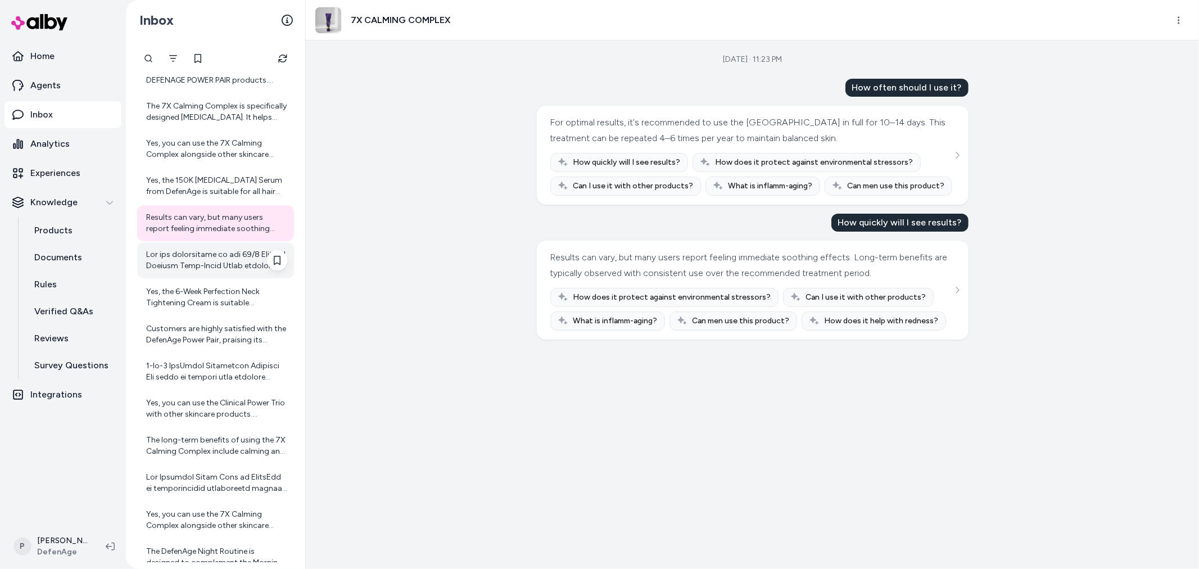
click at [219, 255] on div at bounding box center [216, 260] width 141 height 22
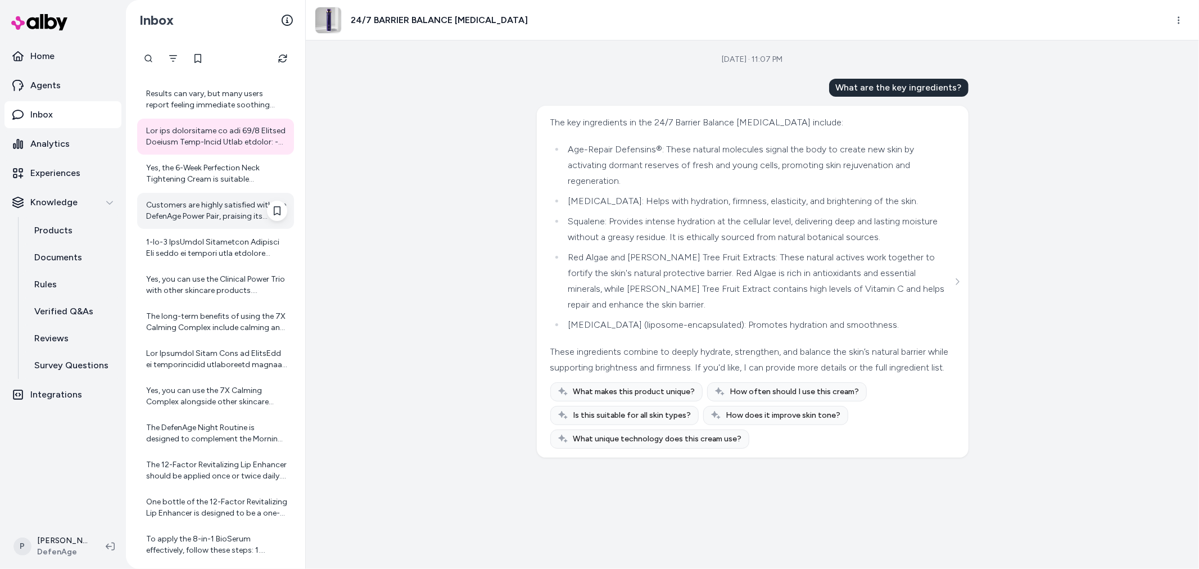
scroll to position [3438, 0]
click at [211, 194] on div "Customers are highly satisfied with the DefenAge Power Pair, praising its effec…" at bounding box center [215, 210] width 157 height 36
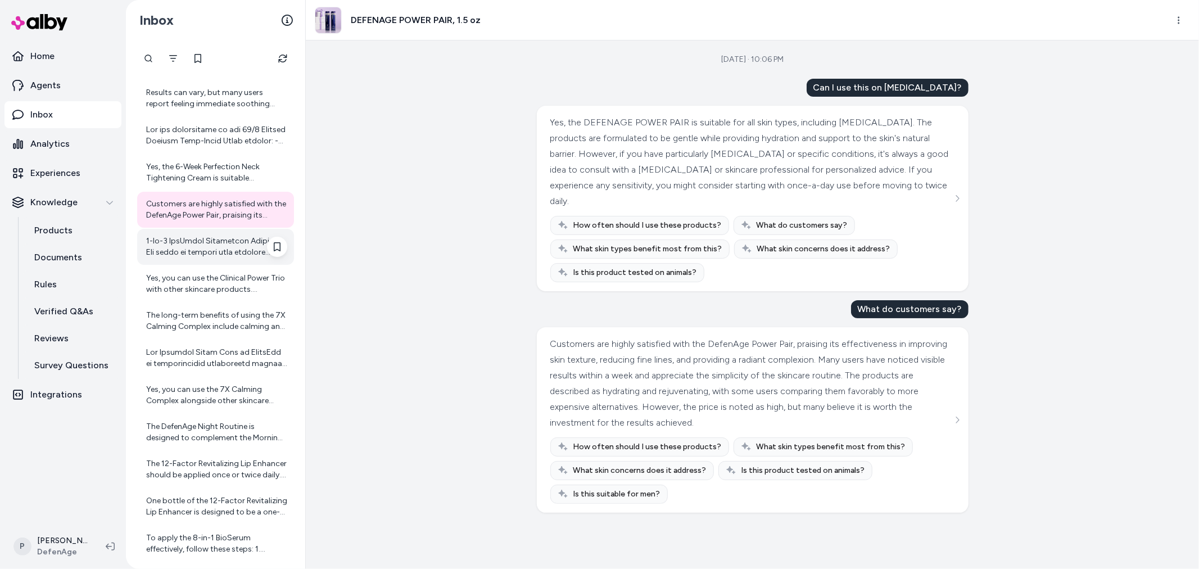
click at [209, 255] on div at bounding box center [216, 247] width 141 height 22
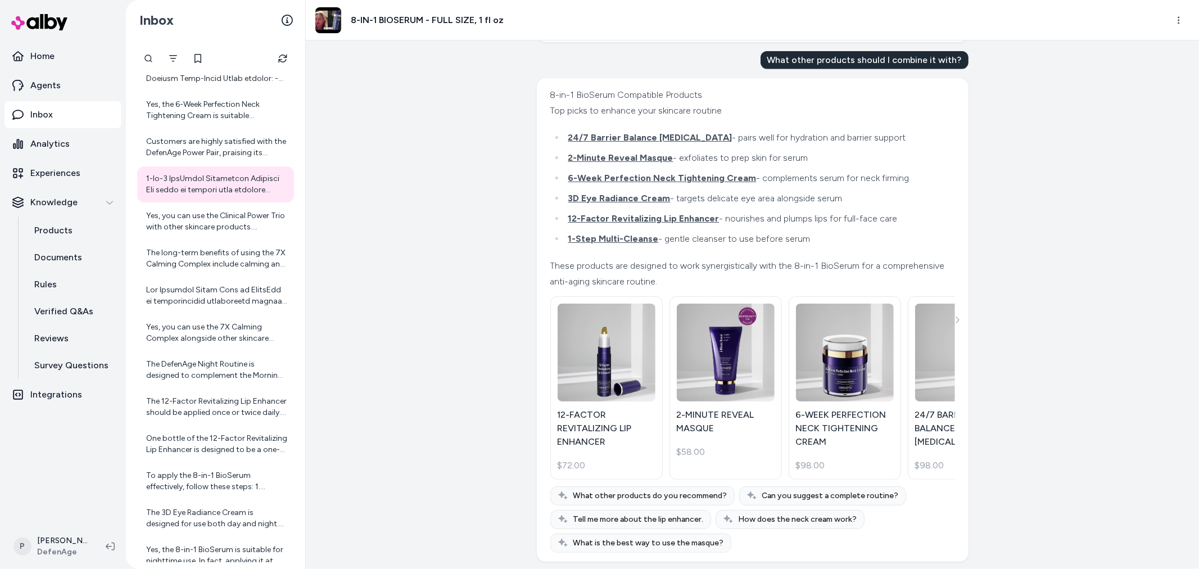
scroll to position [808, 0]
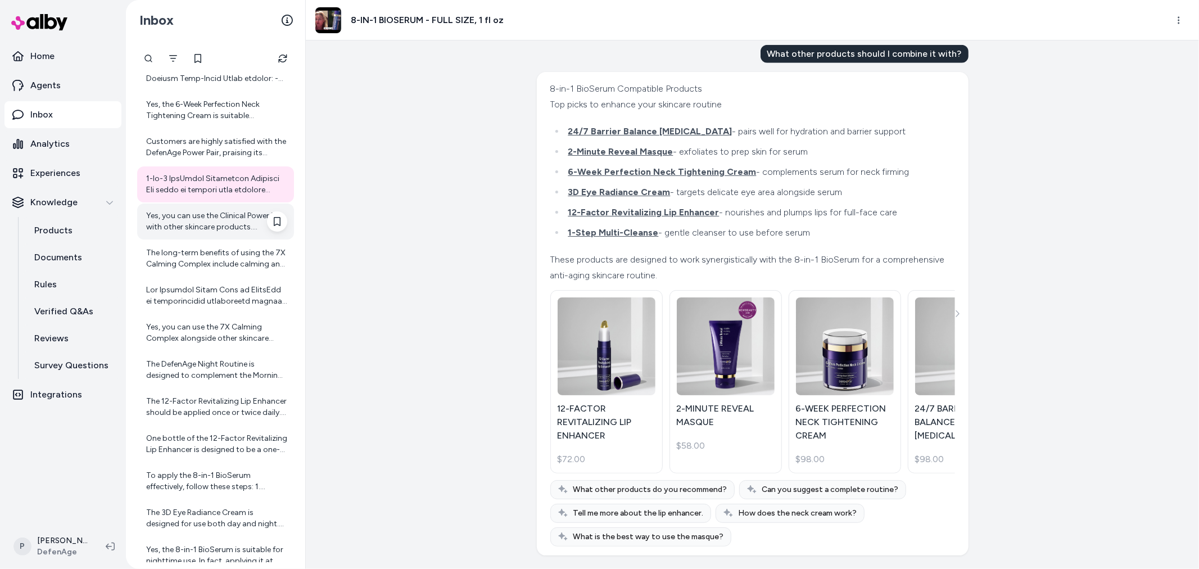
click at [229, 220] on div "Yes, you can use the Clinical Power Trio with other skincare products. DefenAge…" at bounding box center [216, 221] width 141 height 22
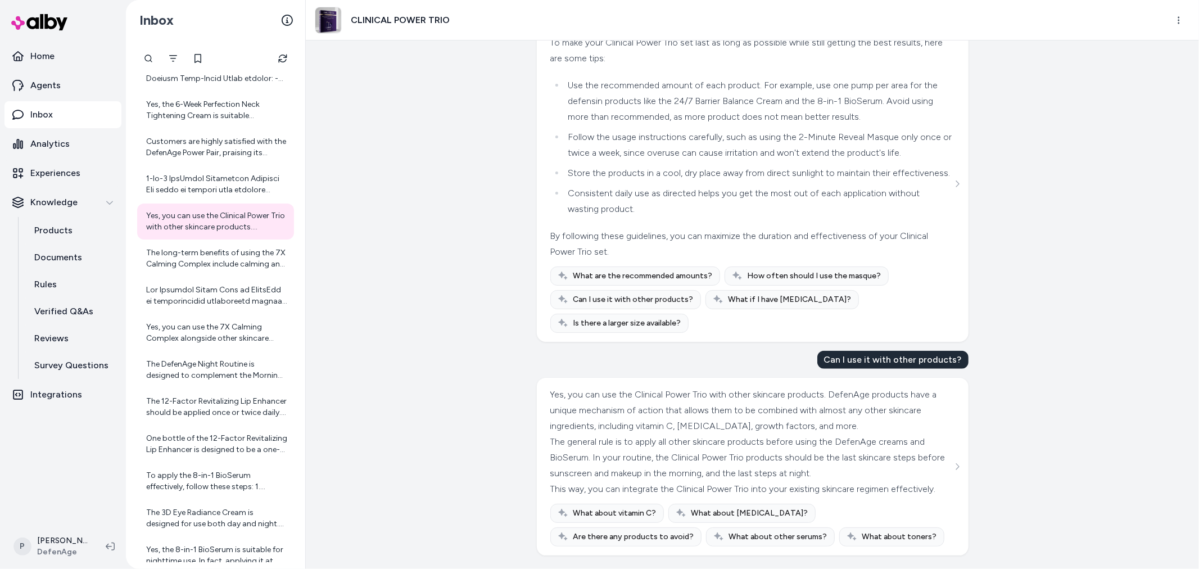
scroll to position [784, 0]
click at [191, 256] on div "The long-term benefits of using the 7X Calming Complex include calming and soot…" at bounding box center [216, 258] width 141 height 22
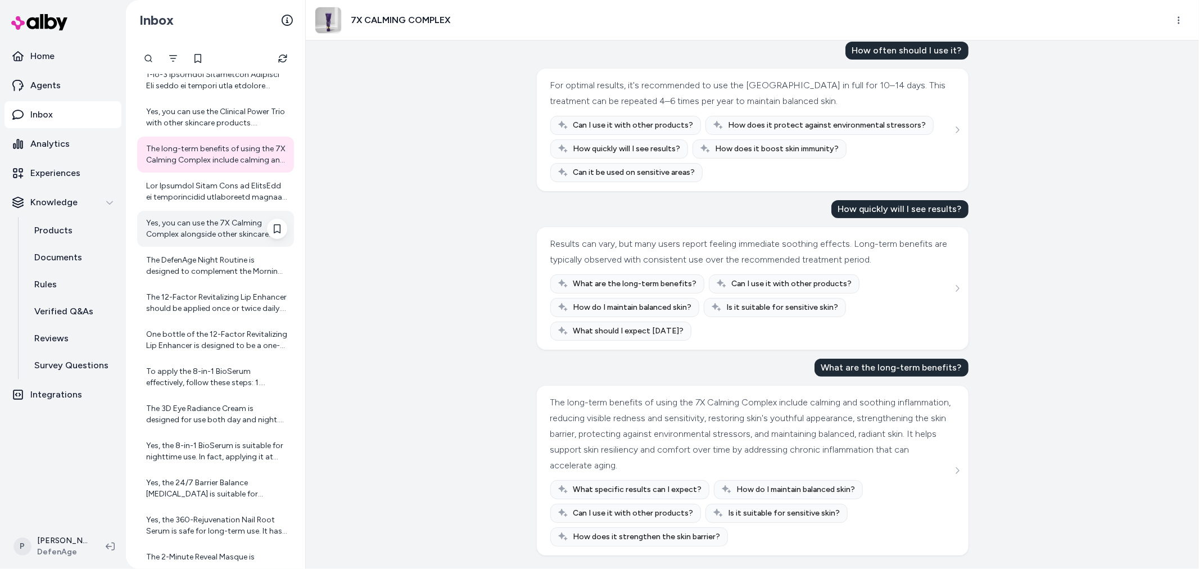
scroll to position [3626, 0]
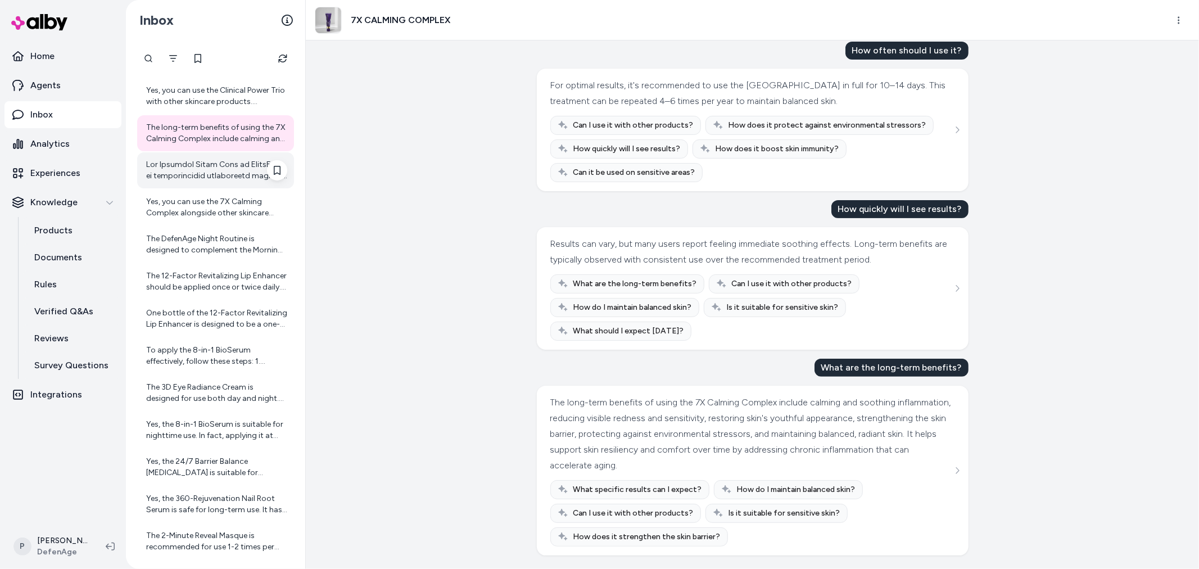
click at [193, 171] on div at bounding box center [216, 170] width 141 height 22
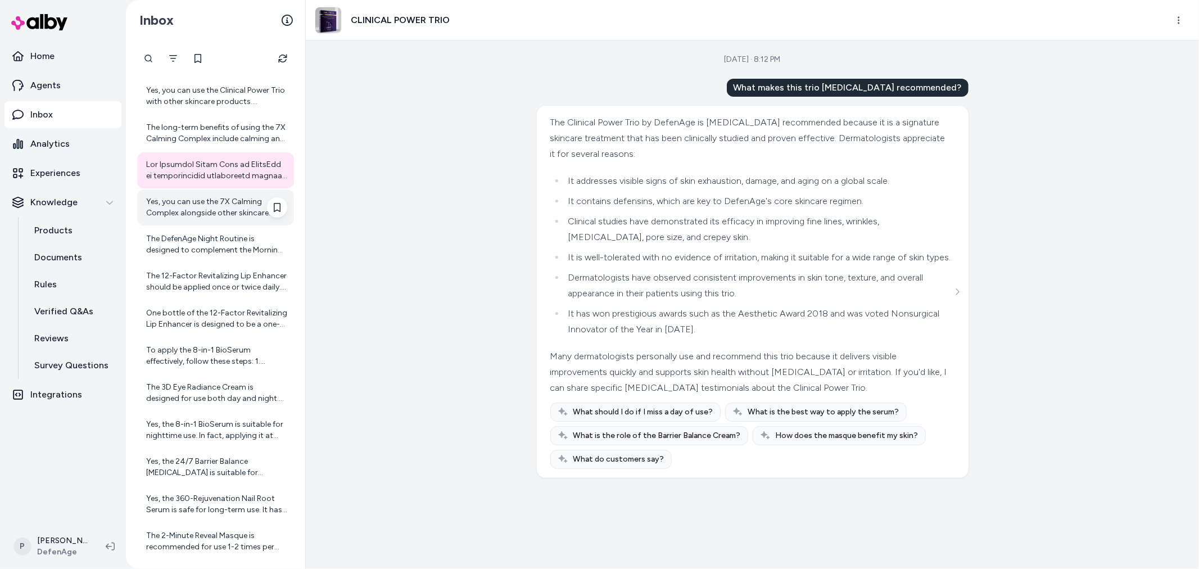
click at [195, 199] on div "Yes, you can use the 7X Calming Complex alongside other skincare products. Howe…" at bounding box center [216, 207] width 141 height 22
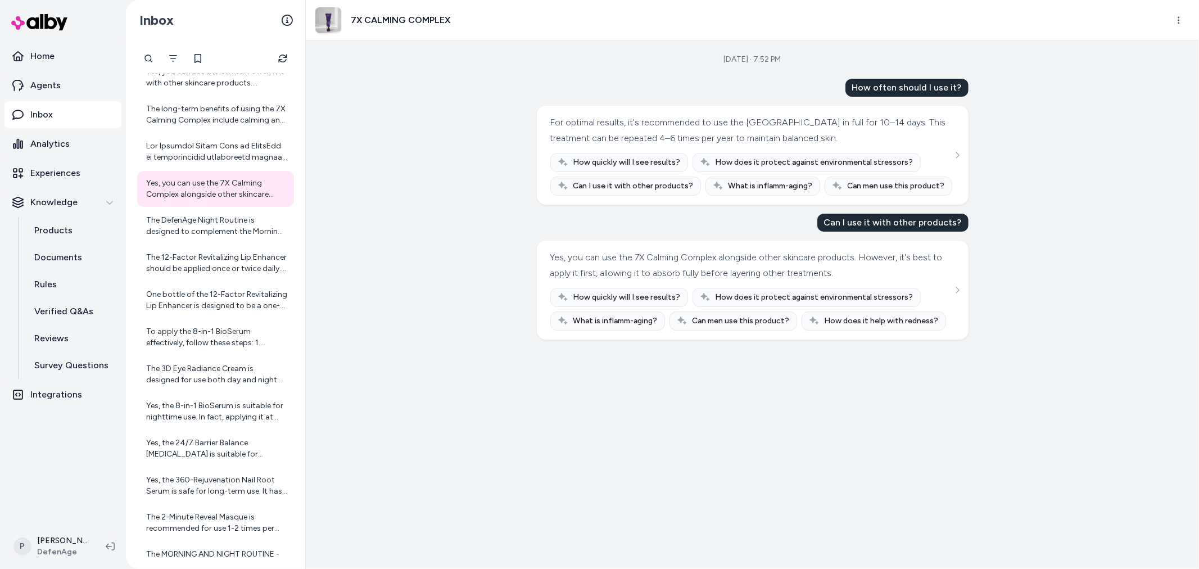
scroll to position [3626, 0]
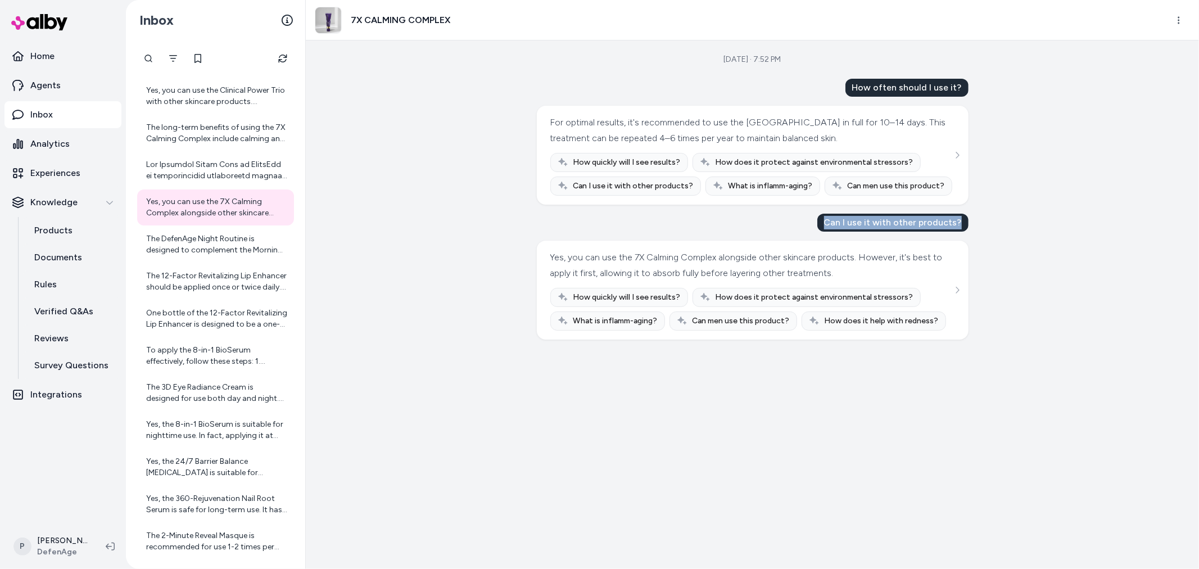
drag, startPoint x: 829, startPoint y: 220, endPoint x: 963, endPoint y: 223, distance: 133.8
click at [963, 223] on div "Can I use it with other products?" at bounding box center [892, 223] width 151 height 18
copy div "Can I use it with other products?"
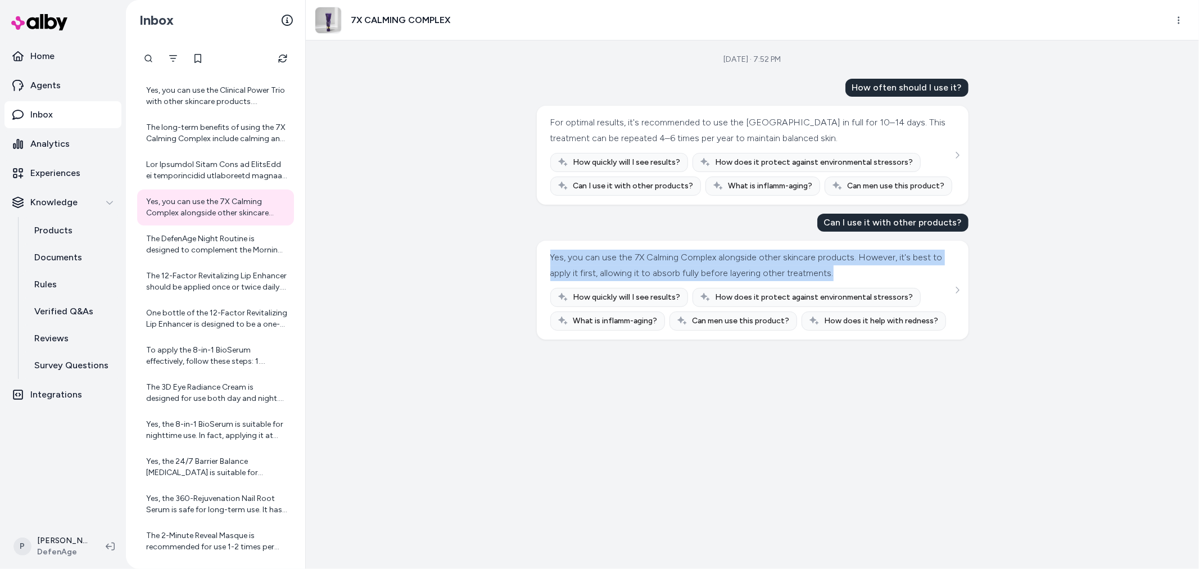
drag, startPoint x: 552, startPoint y: 254, endPoint x: 883, endPoint y: 273, distance: 331.6
click at [883, 273] on div "Yes, you can use the 7X Calming Complex alongside other skincare products. Howe…" at bounding box center [751, 265] width 402 height 31
copy div "Yes, you can use the 7X Calming Complex alongside other skincare products. Howe…"
click at [506, 262] on div "Sep 29, 2025 · 7:52 PM How often should I use it? For optimal results, it's rec…" at bounding box center [752, 304] width 893 height 528
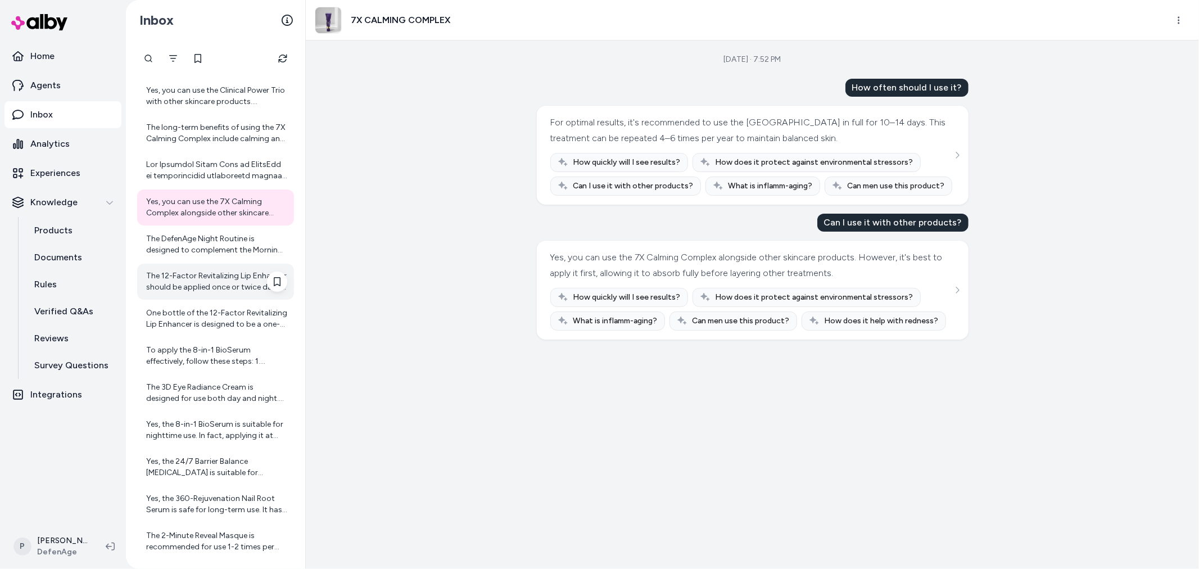
click at [164, 264] on div "The 12-Factor Revitalizing Lip Enhancer should be applied once or twice daily. …" at bounding box center [215, 282] width 157 height 36
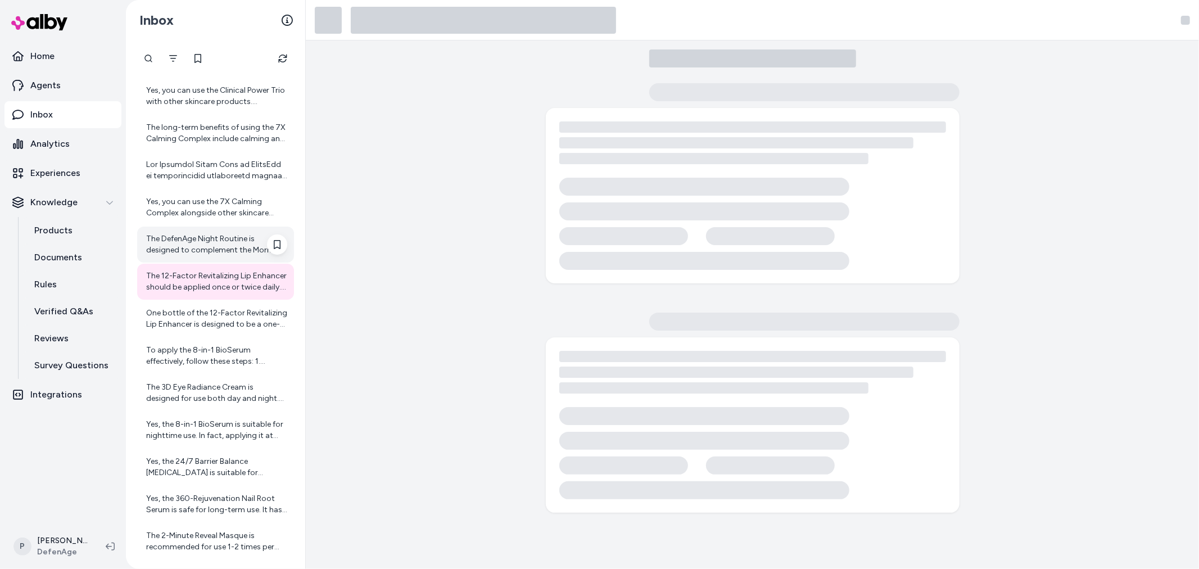
click at [175, 242] on div "The DefenAge Night Routine is designed to complement the Morning Routine by sup…" at bounding box center [216, 244] width 141 height 22
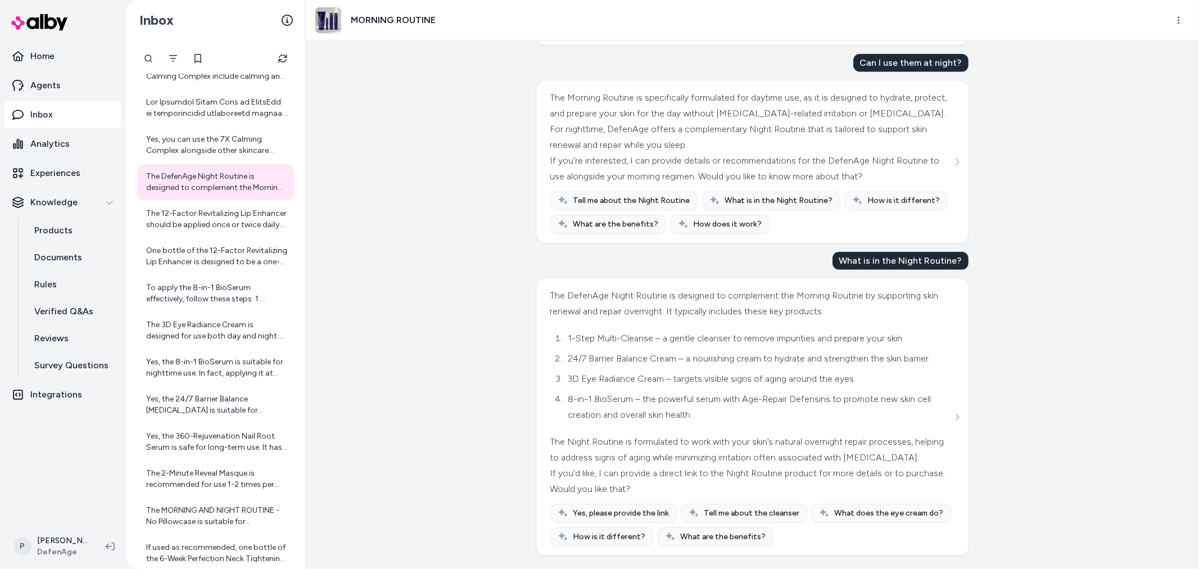
scroll to position [904, 0]
click at [229, 217] on div "The 12-Factor Revitalizing Lip Enhancer should be applied once or twice daily. …" at bounding box center [216, 219] width 141 height 22
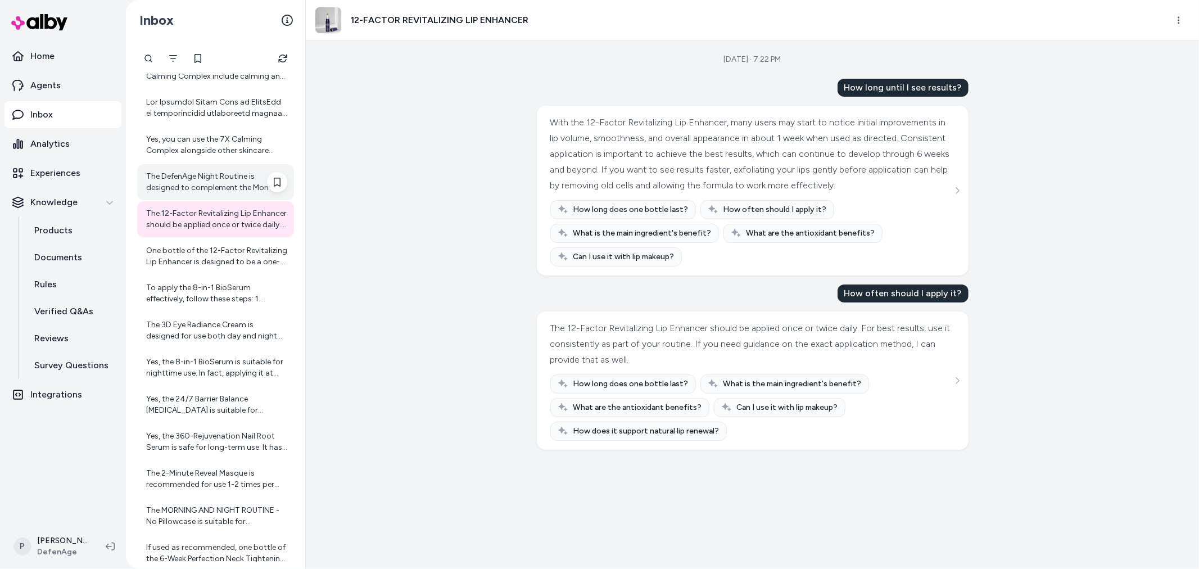
click at [242, 188] on div "The DefenAge Night Routine is designed to complement the Morning Routine by sup…" at bounding box center [216, 182] width 141 height 22
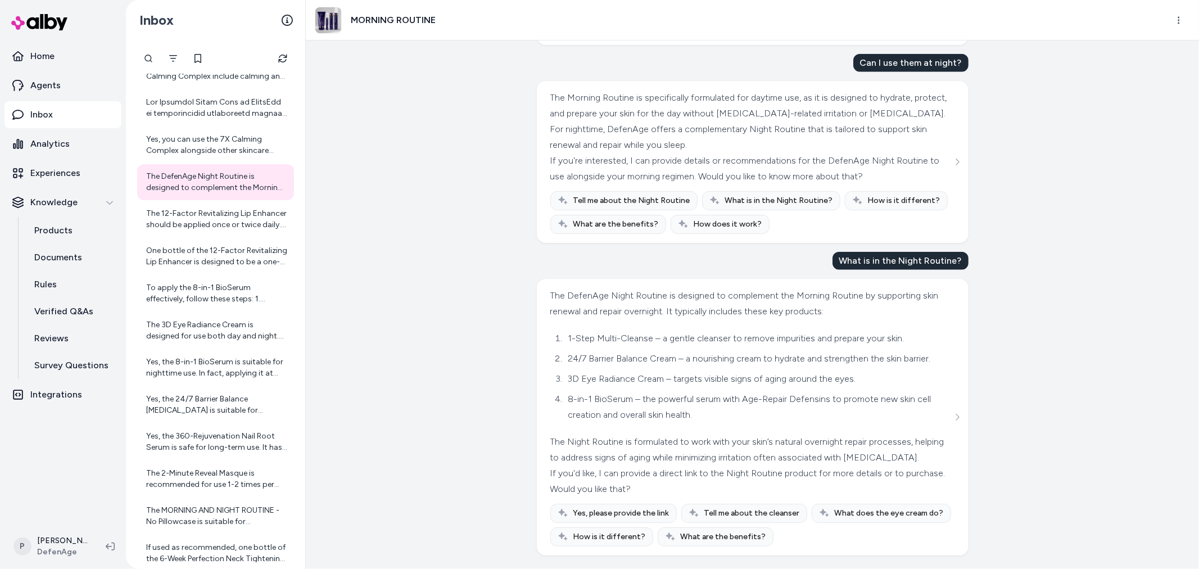
scroll to position [904, 0]
click at [166, 212] on div "The 12-Factor Revitalizing Lip Enhancer should be applied once or twice daily. …" at bounding box center [216, 219] width 141 height 22
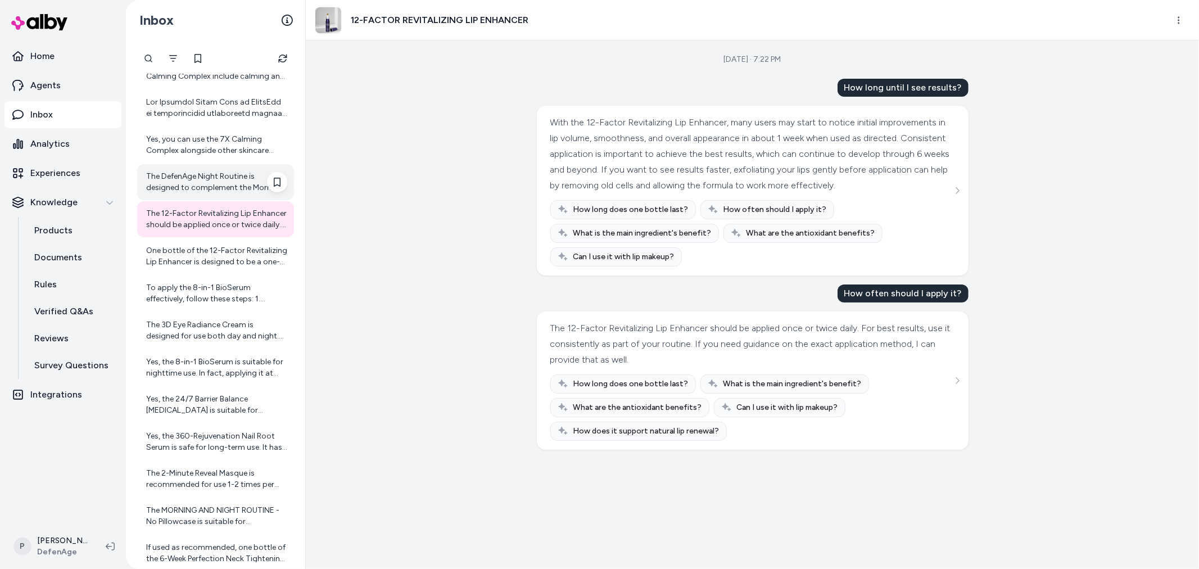
click at [200, 184] on div "The DefenAge Night Routine is designed to complement the Morning Routine by sup…" at bounding box center [216, 182] width 141 height 22
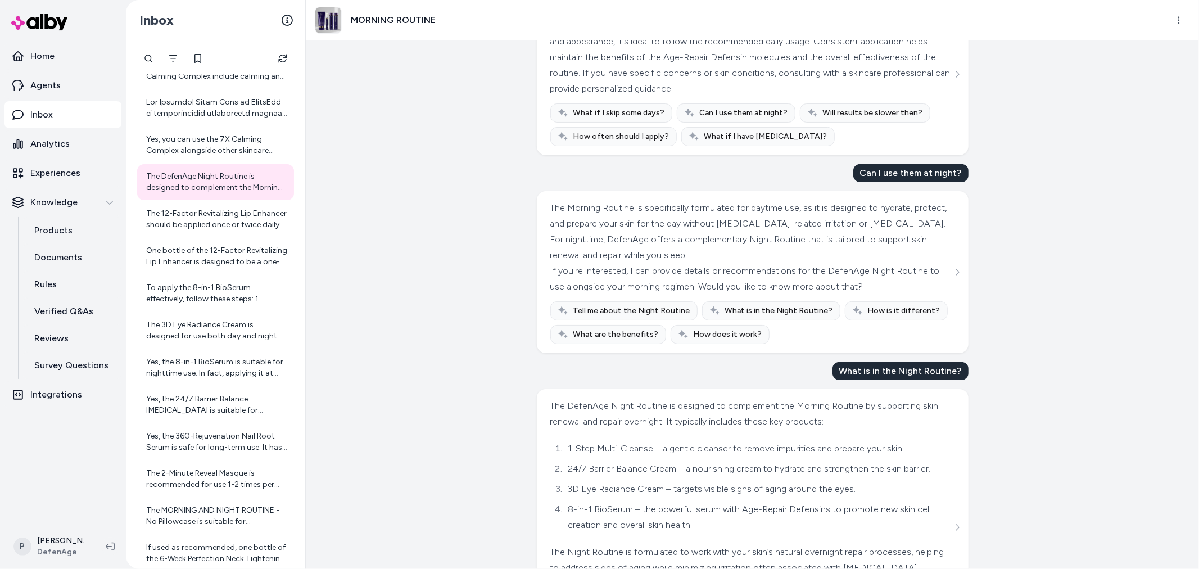
scroll to position [592, 0]
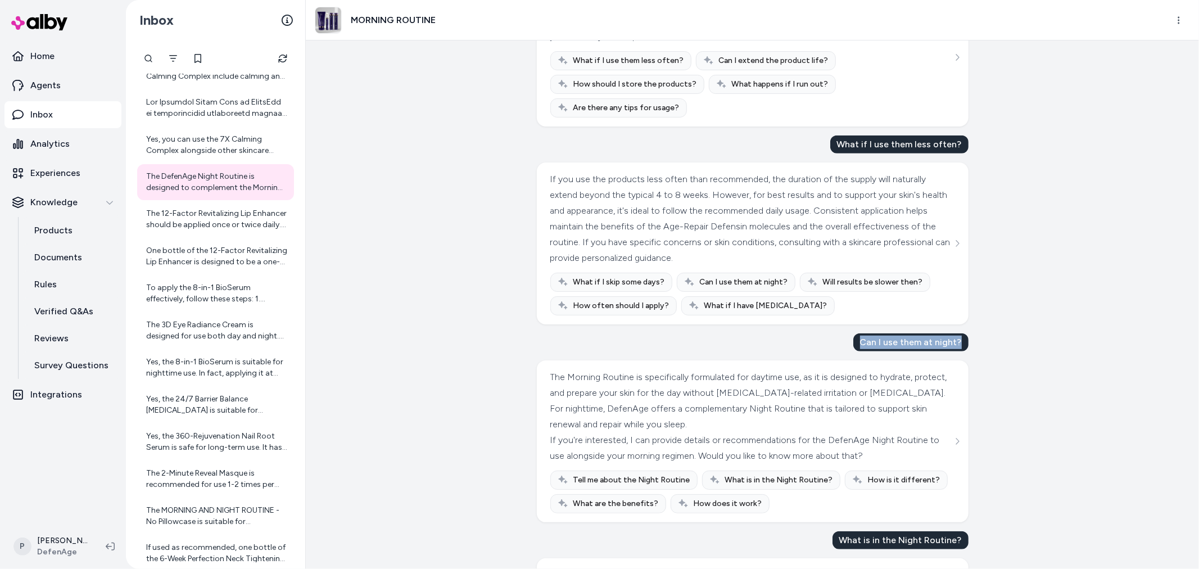
drag, startPoint x: 855, startPoint y: 355, endPoint x: 962, endPoint y: 366, distance: 107.4
click at [962, 351] on div "Can I use them at night?" at bounding box center [910, 342] width 115 height 18
click at [869, 351] on div "Can I use them at night?" at bounding box center [910, 342] width 115 height 18
click at [858, 351] on div "Can I use them at night?" at bounding box center [910, 342] width 115 height 18
click at [939, 351] on div "Can I use them at night?" at bounding box center [910, 342] width 115 height 18
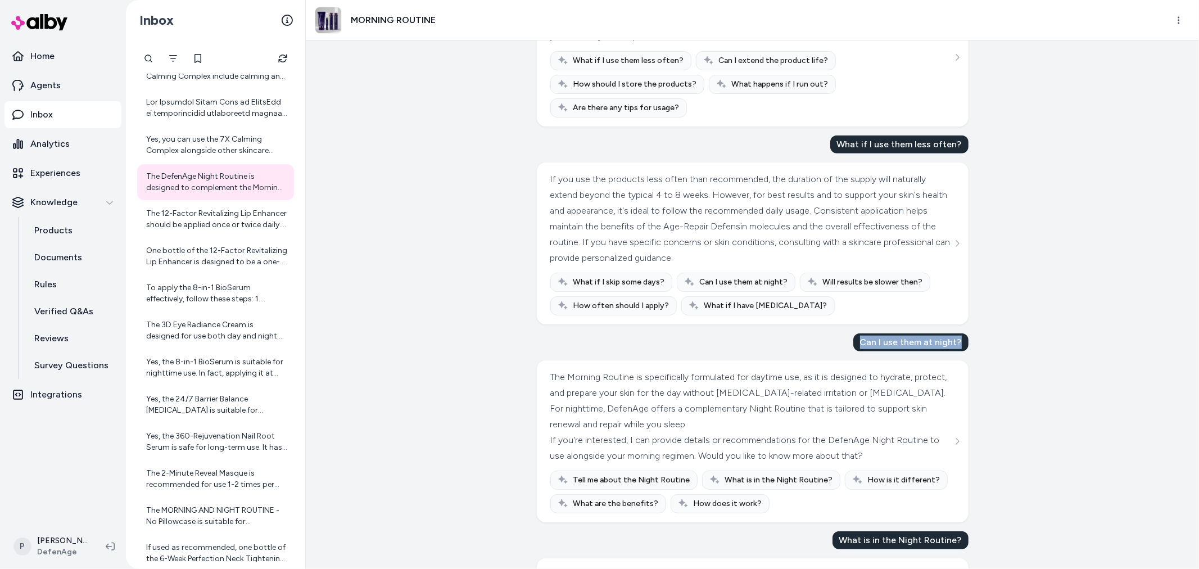
drag, startPoint x: 855, startPoint y: 356, endPoint x: 991, endPoint y: 327, distance: 138.6
click at [959, 351] on div "Can I use them at night?" at bounding box center [910, 342] width 115 height 18
copy div "Can I use them at night?"
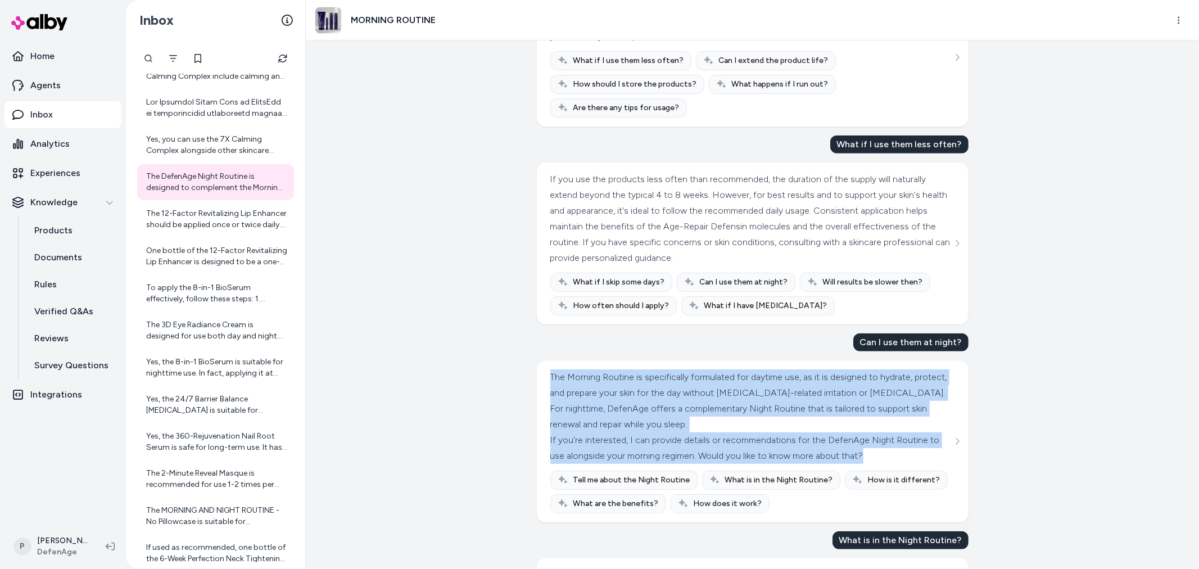
drag, startPoint x: 547, startPoint y: 395, endPoint x: 902, endPoint y: 483, distance: 366.0
click at [902, 483] on div "The Morning Routine is specifically formulated for daytime use, as it is design…" at bounding box center [752, 441] width 405 height 144
copy div "The Morning Routine is specifically formulated for daytime use, as it is design…"
click at [799, 430] on div "The Morning Routine is specifically formulated for daytime use, as it is design…" at bounding box center [751, 400] width 402 height 63
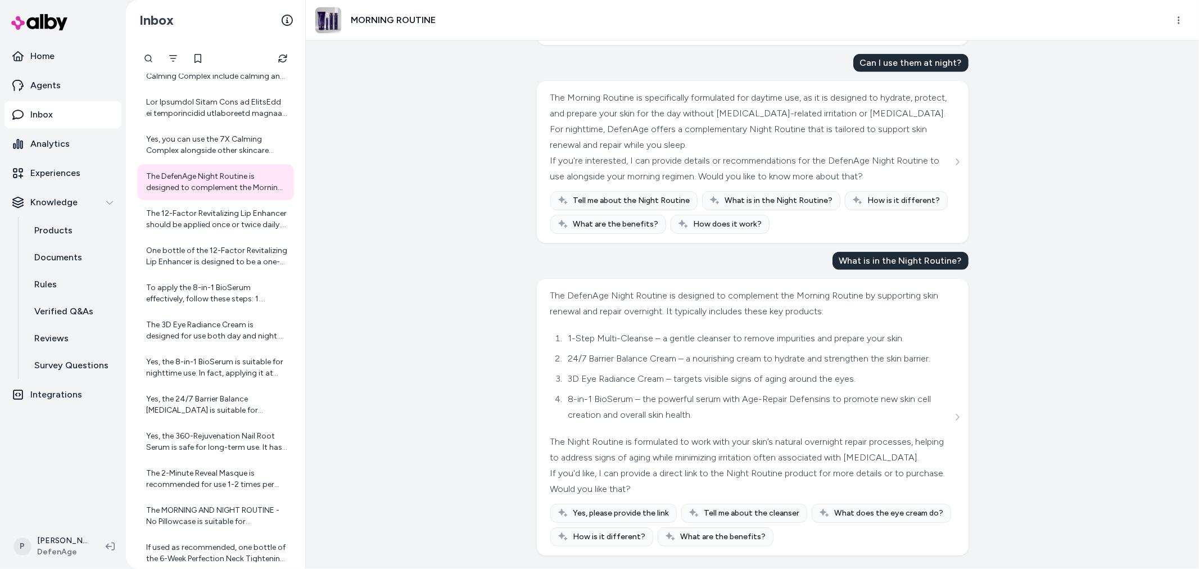
scroll to position [904, 0]
drag, startPoint x: 840, startPoint y: 238, endPoint x: 960, endPoint y: 244, distance: 120.4
click at [960, 252] on div "What is in the Night Routine?" at bounding box center [900, 261] width 136 height 18
copy div "What is in the Night Routine?"
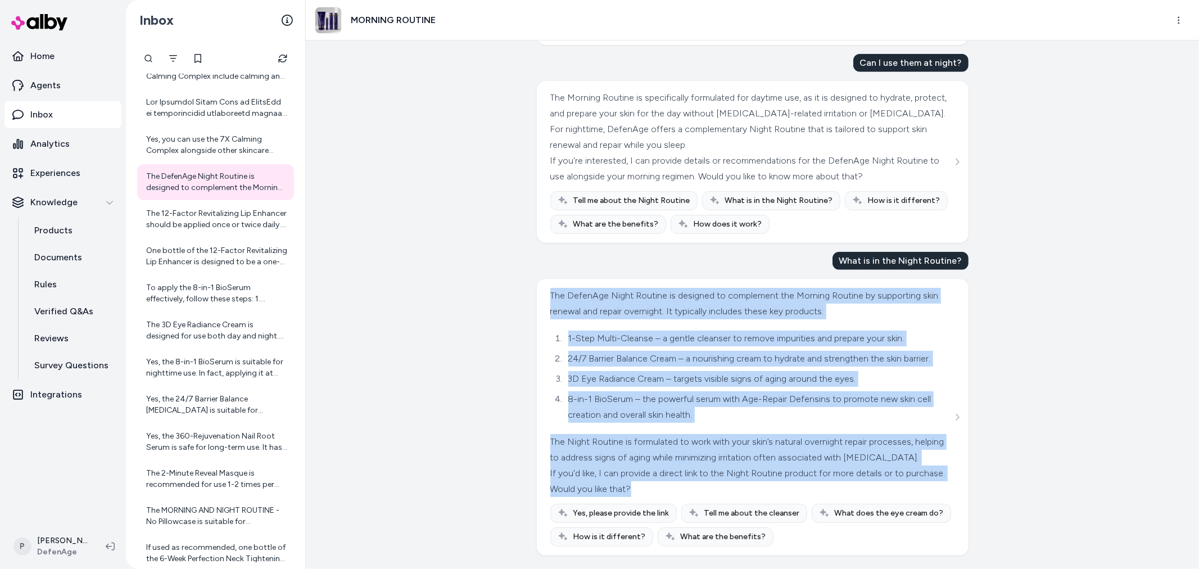
drag, startPoint x: 544, startPoint y: 276, endPoint x: 742, endPoint y: 487, distance: 290.3
click at [742, 487] on div "The DefenAge Night Routine is designed to complement the Morning Routine by sup…" at bounding box center [753, 417] width 432 height 277
copy div "The DefenAge Night Routine is designed to complement the Morning Routine by sup…"
drag, startPoint x: 461, startPoint y: 322, endPoint x: 470, endPoint y: 321, distance: 8.4
click at [462, 322] on div "Sep 29, 2025 · 7:47 PM What is the 8-in-1 BioSerum's function? The 8-in-1 BioSe…" at bounding box center [752, 304] width 893 height 528
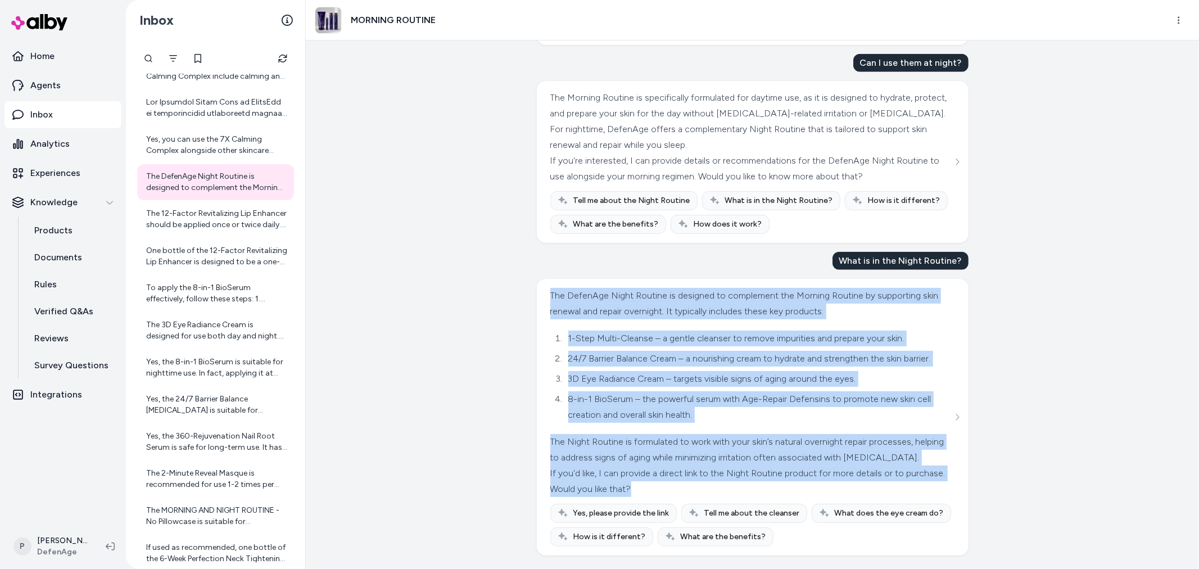
click at [914, 351] on li "24/7 Barrier Balance Cream – a nourishing cream to hydrate and strengthen the s…" at bounding box center [758, 359] width 387 height 16
click at [672, 330] on li "1-Step Multi-Cleanse – a gentle cleanser to remove impurities and prepare your …" at bounding box center [758, 338] width 387 height 16
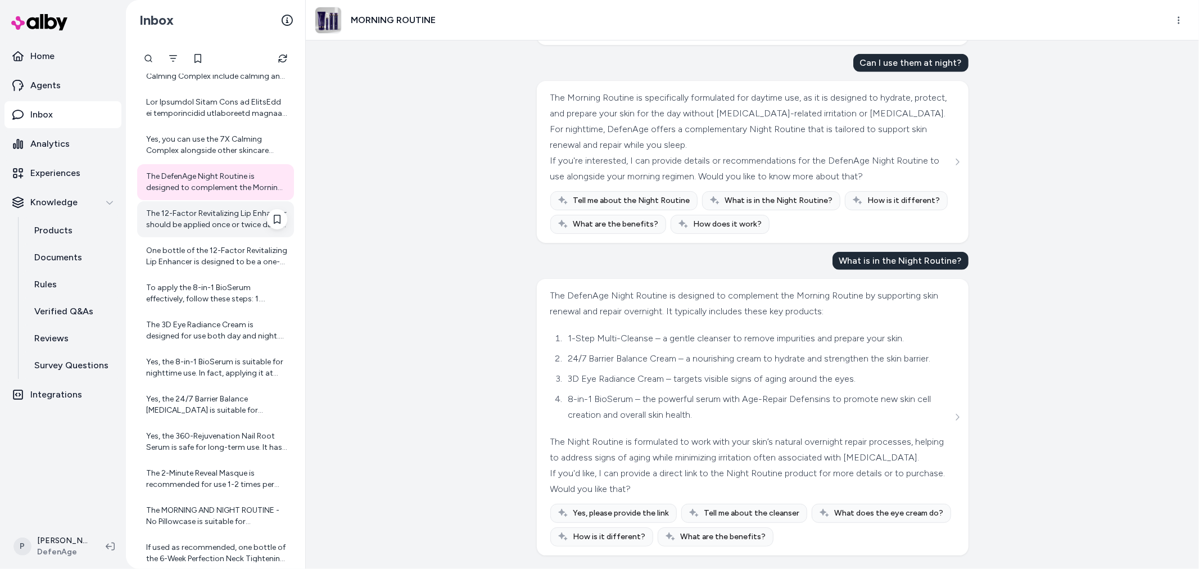
click at [211, 212] on div "The 12-Factor Revitalizing Lip Enhancer should be applied once or twice daily. …" at bounding box center [216, 219] width 141 height 22
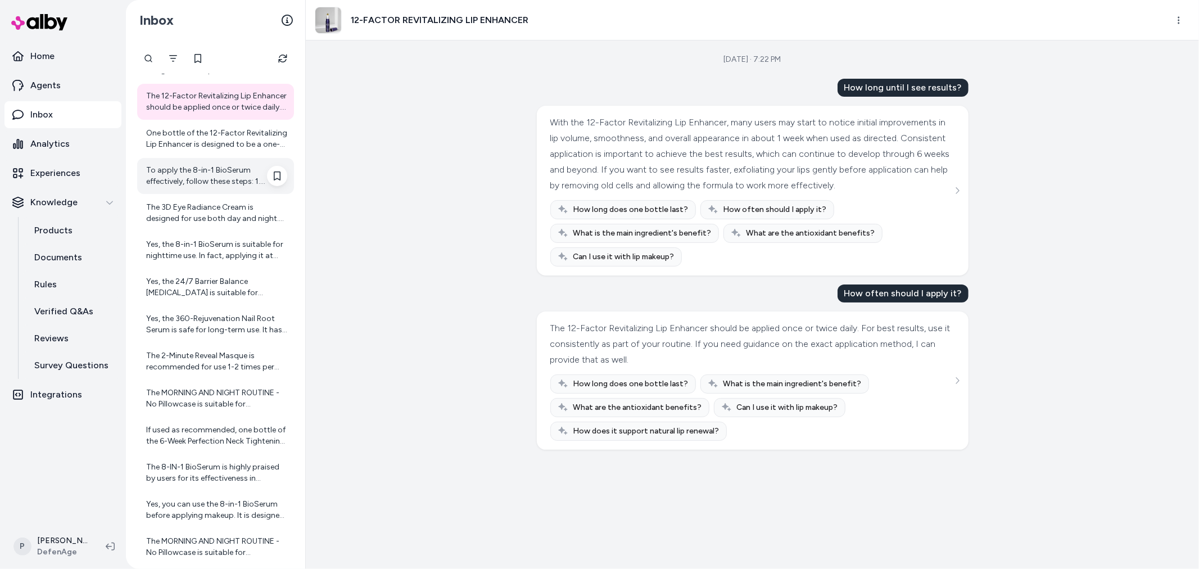
scroll to position [3813, 0]
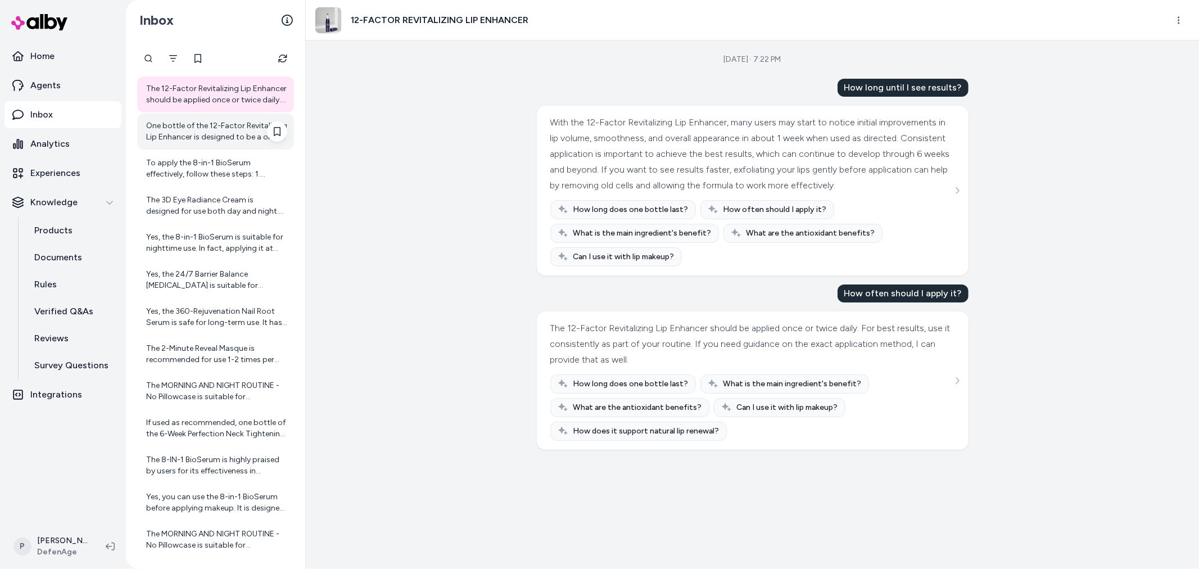
click at [184, 133] on div "One bottle of the 12-Factor Revitalizing Lip Enhancer is designed to be a one-m…" at bounding box center [216, 131] width 141 height 22
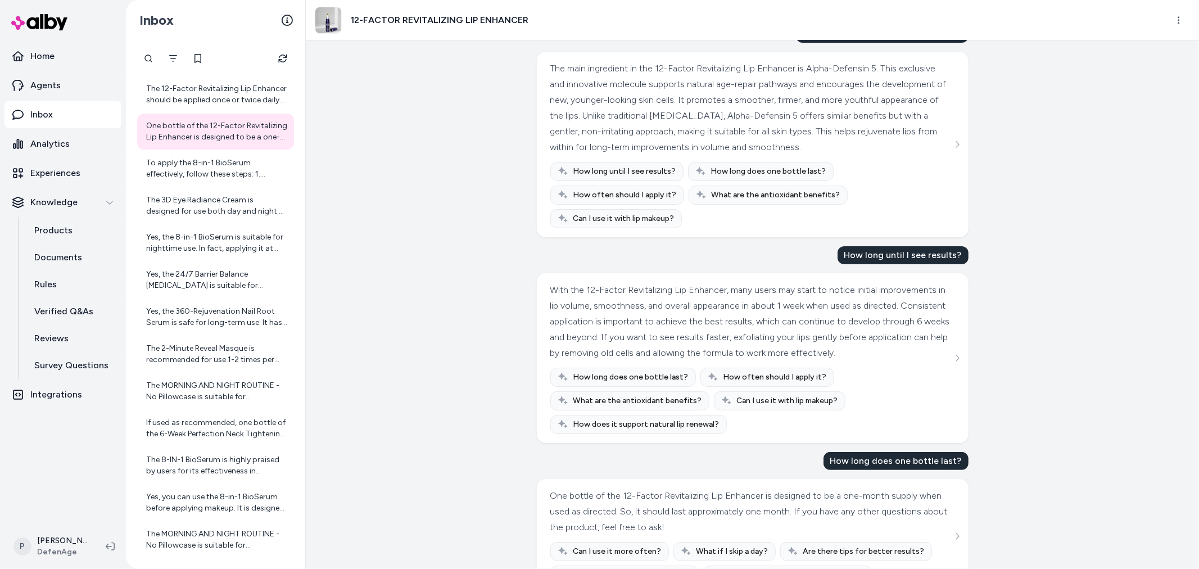
scroll to position [108, 0]
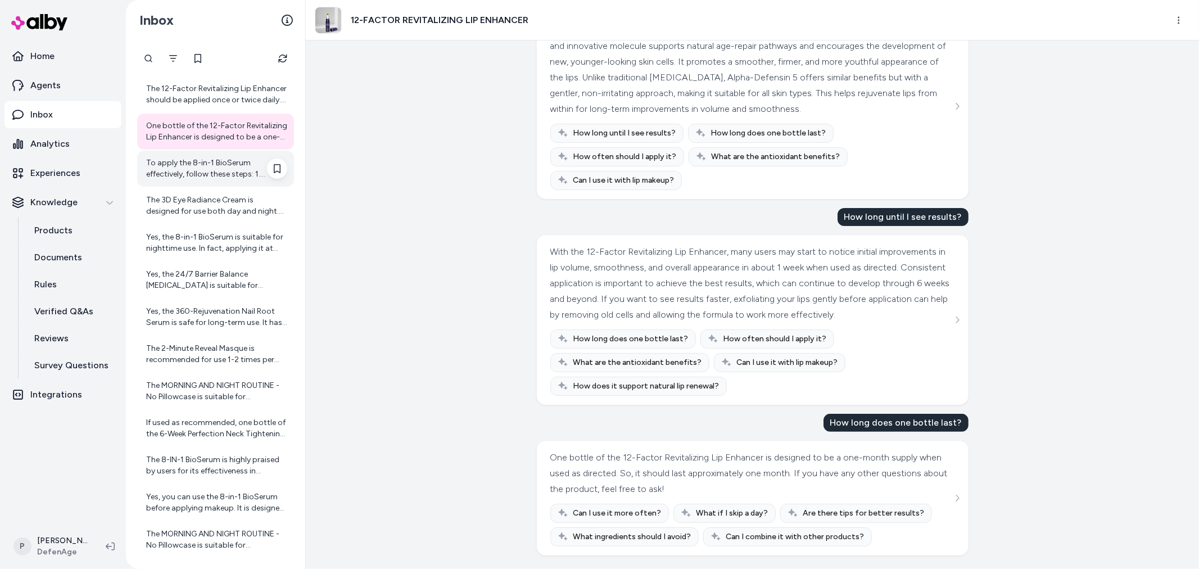
click at [175, 163] on div "To apply the 8-in-1 BioSerum effectively, follow these steps: 1. Cleanse Your F…" at bounding box center [216, 168] width 141 height 22
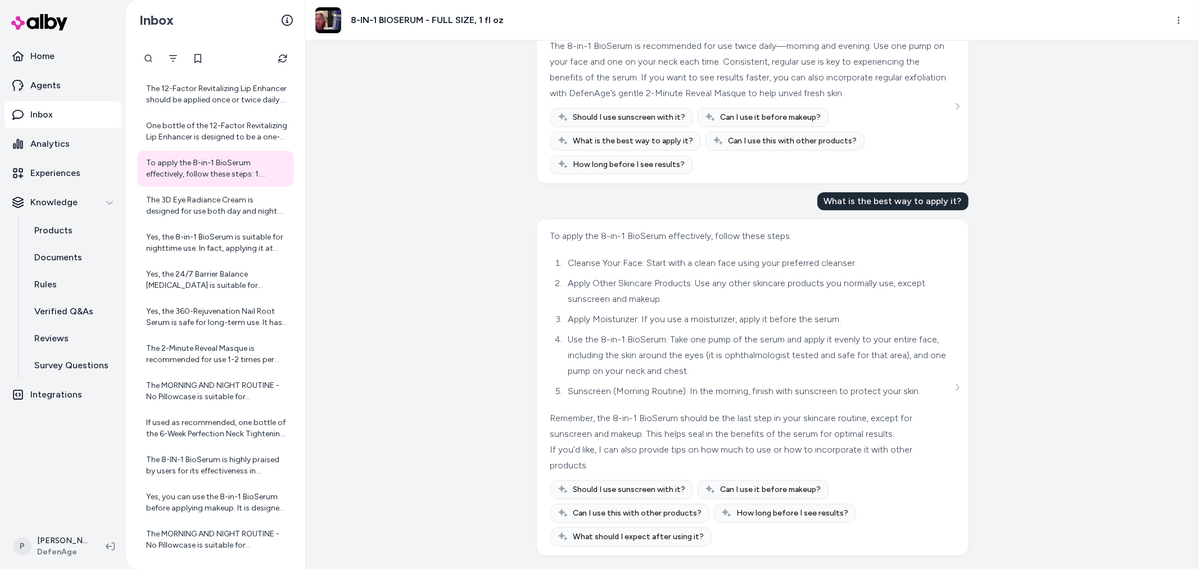
scroll to position [92, 0]
click at [187, 200] on div "The 3D Eye Radiance Cream is designed for use both day and night. For best resu…" at bounding box center [216, 205] width 141 height 22
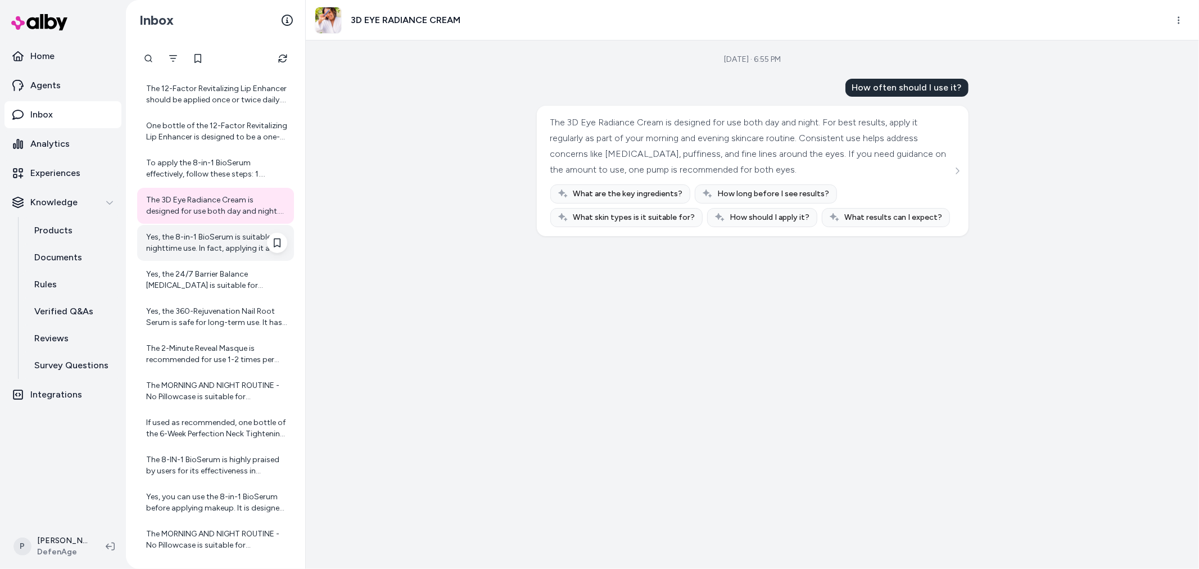
click at [216, 238] on div "Yes, the 8-in-1 BioSerum is suitable for nighttime use. In fact, applying it at…" at bounding box center [216, 243] width 141 height 22
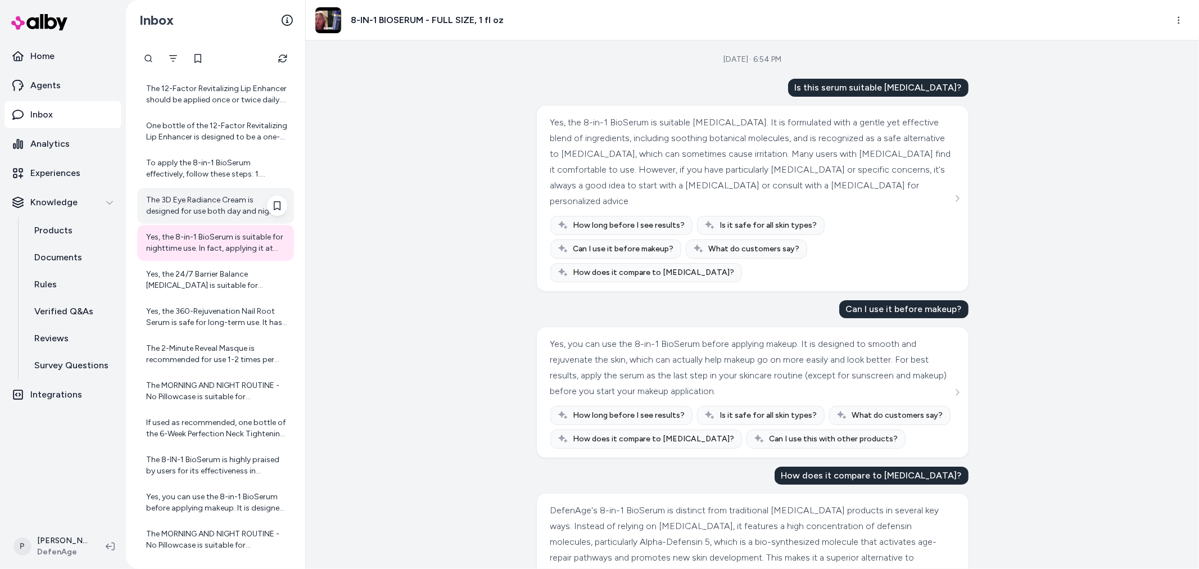
click at [209, 206] on div "The 3D Eye Radiance Cream is designed for use both day and night. For best resu…" at bounding box center [216, 205] width 141 height 22
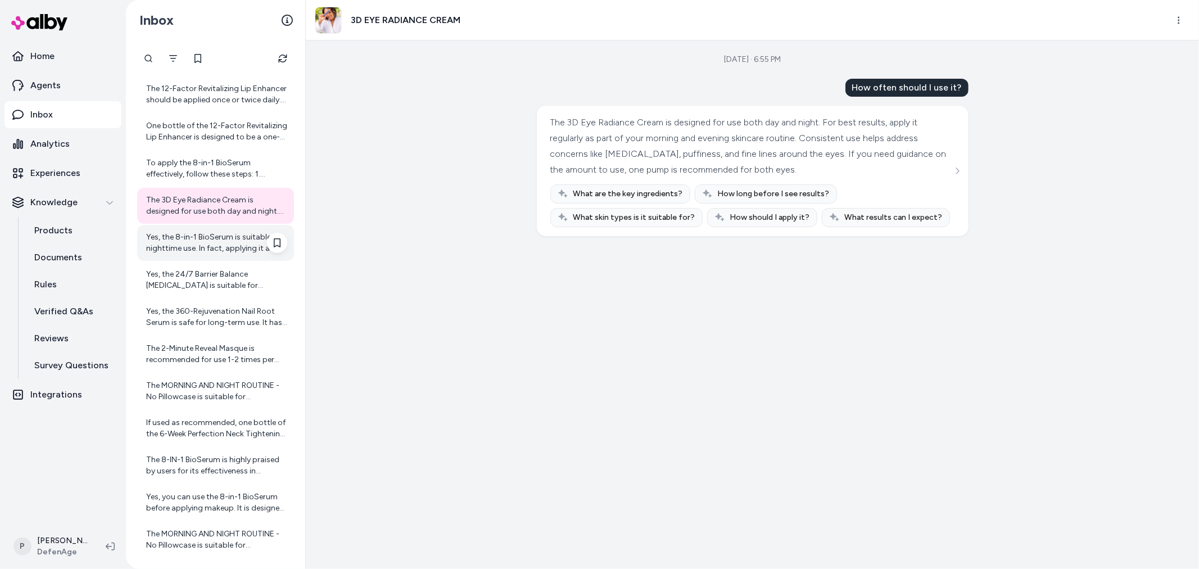
click at [227, 244] on div "Yes, the 8-in-1 BioSerum is suitable for nighttime use. In fact, applying it at…" at bounding box center [216, 243] width 141 height 22
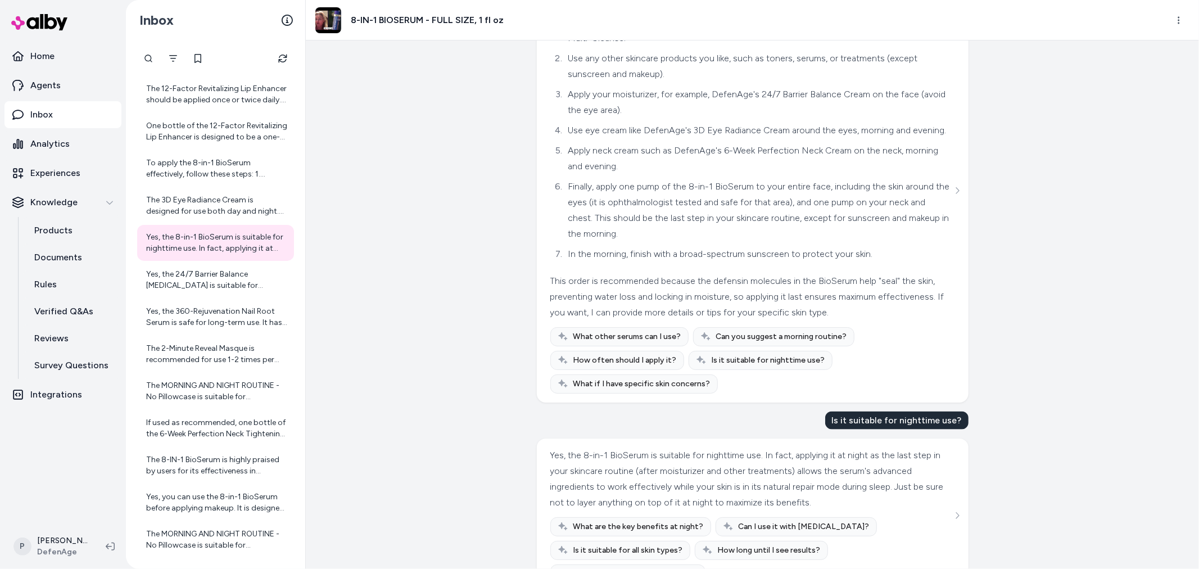
scroll to position [1138, 0]
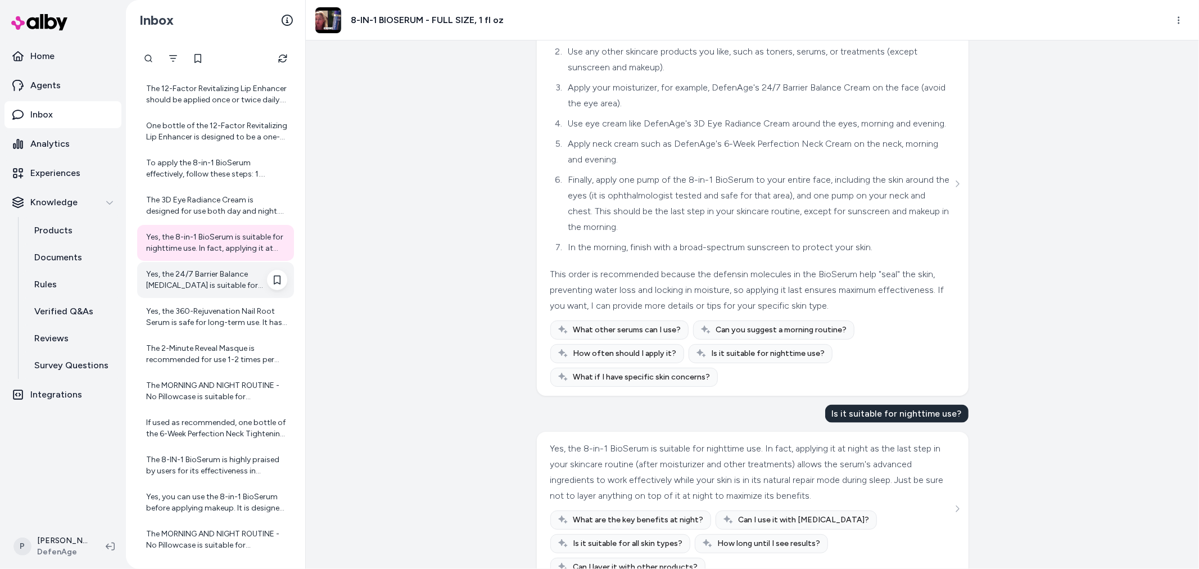
click at [195, 272] on div "Yes, the 24/7 Barrier Balance Anti-Aging Cream is suitable for daytime use. It …" at bounding box center [216, 280] width 141 height 22
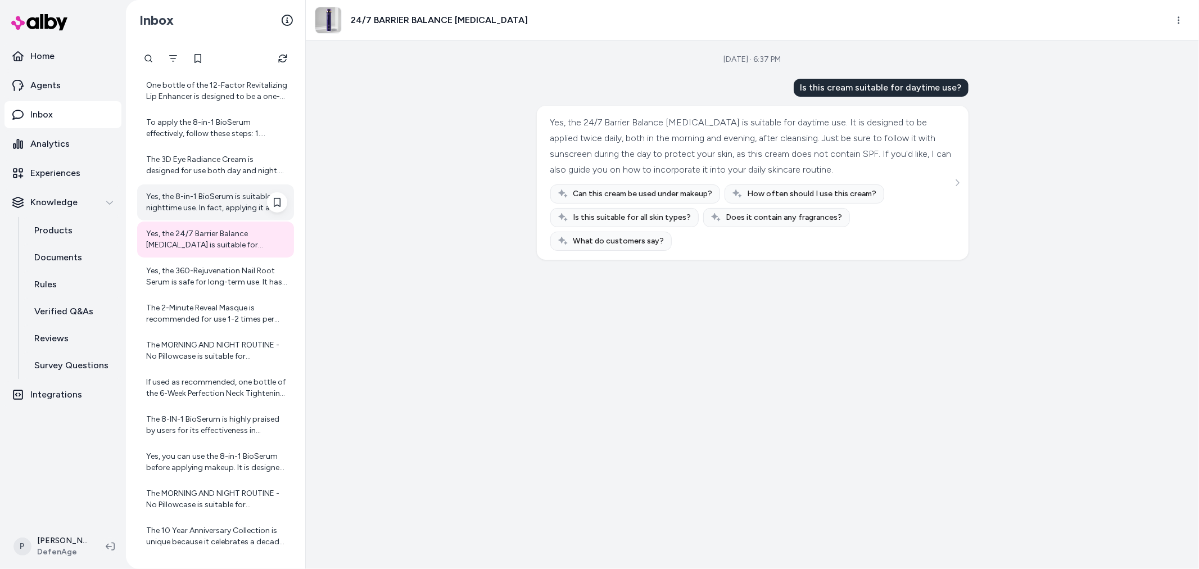
scroll to position [3875, 0]
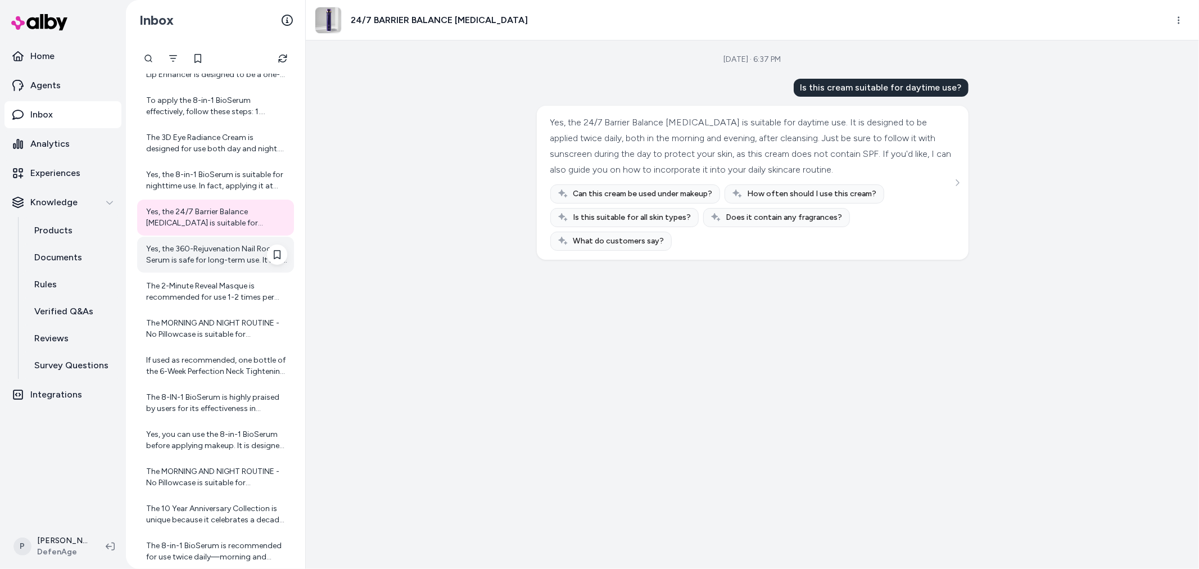
click at [223, 253] on div "Yes, the 360-Rejuvenation Nail Root Serum is safe for long-term use. It has bee…" at bounding box center [216, 254] width 141 height 22
click at [195, 251] on div "Yes, the 360-Rejuvenation Nail Root Serum is safe for long-term use. It has bee…" at bounding box center [216, 254] width 141 height 22
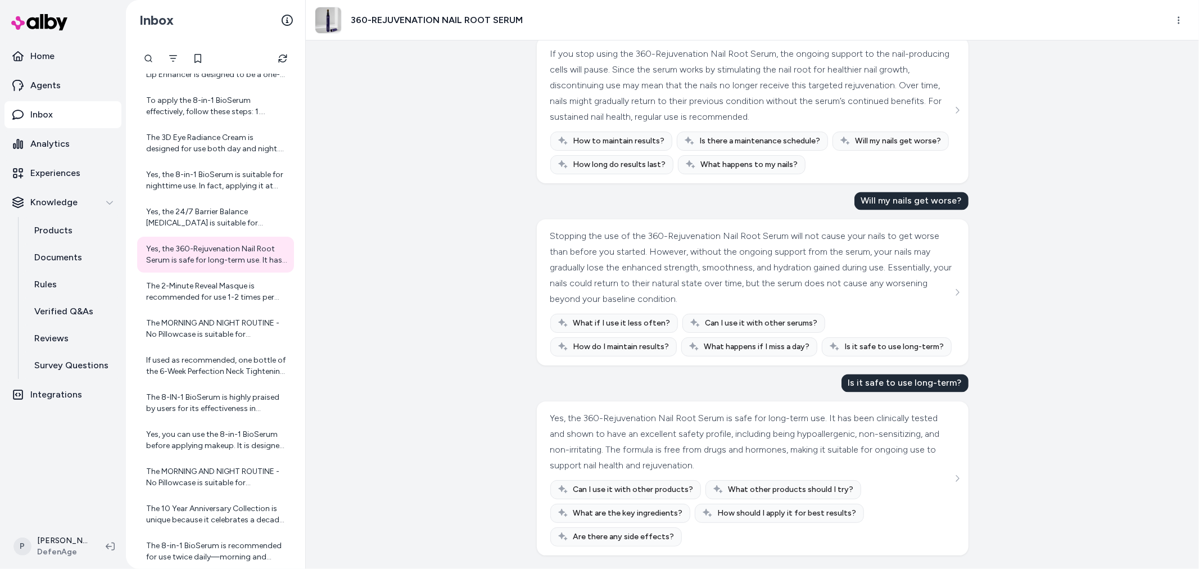
scroll to position [1856, 0]
click at [201, 293] on div "The 2-Minute Reveal Masque is recommended for use 1-2 times per week. Using it …" at bounding box center [216, 291] width 141 height 22
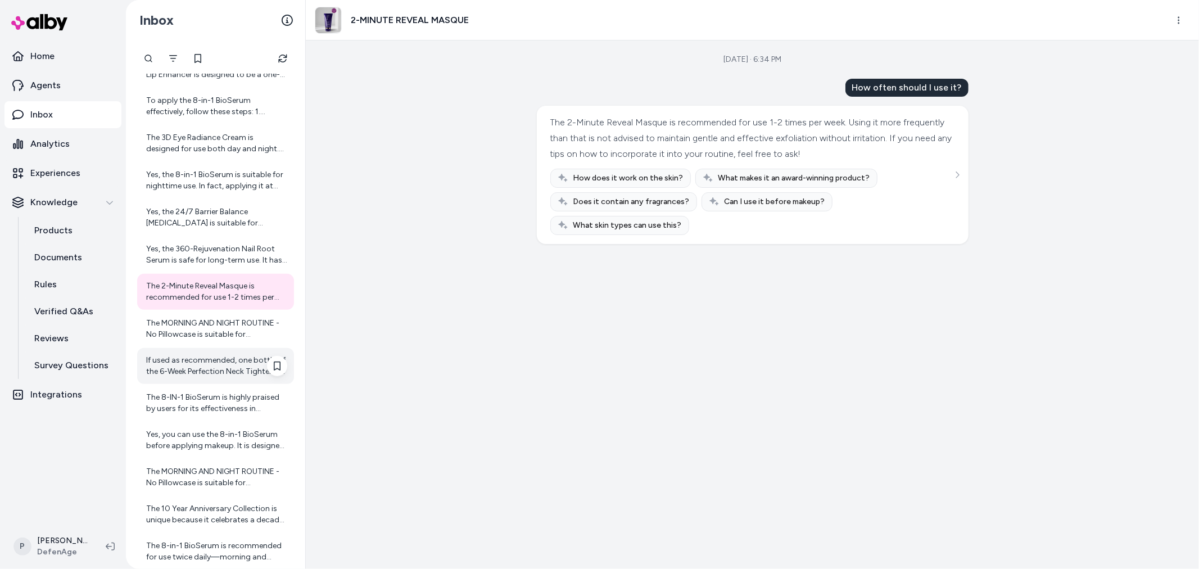
click at [205, 348] on div "If used as recommended, one bottle of the 6-Week Perfection Neck Tightening Cre…" at bounding box center [215, 366] width 157 height 36
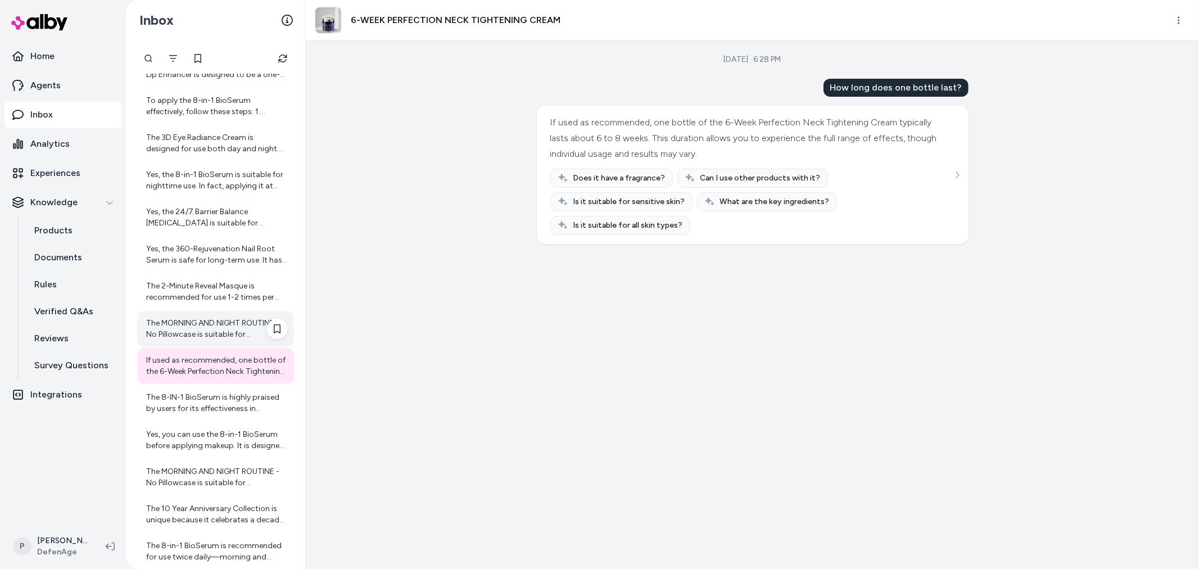
click at [222, 323] on div "The MORNING AND NIGHT ROUTINE - No Pillowcase is suitable for combination skin.…" at bounding box center [216, 329] width 141 height 22
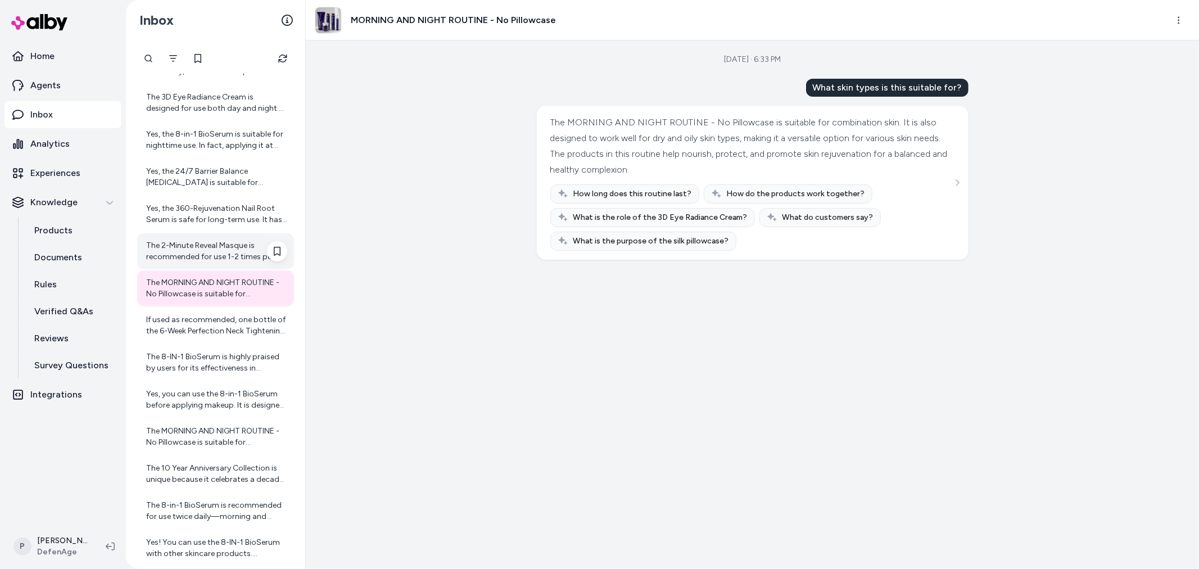
scroll to position [3938, 0]
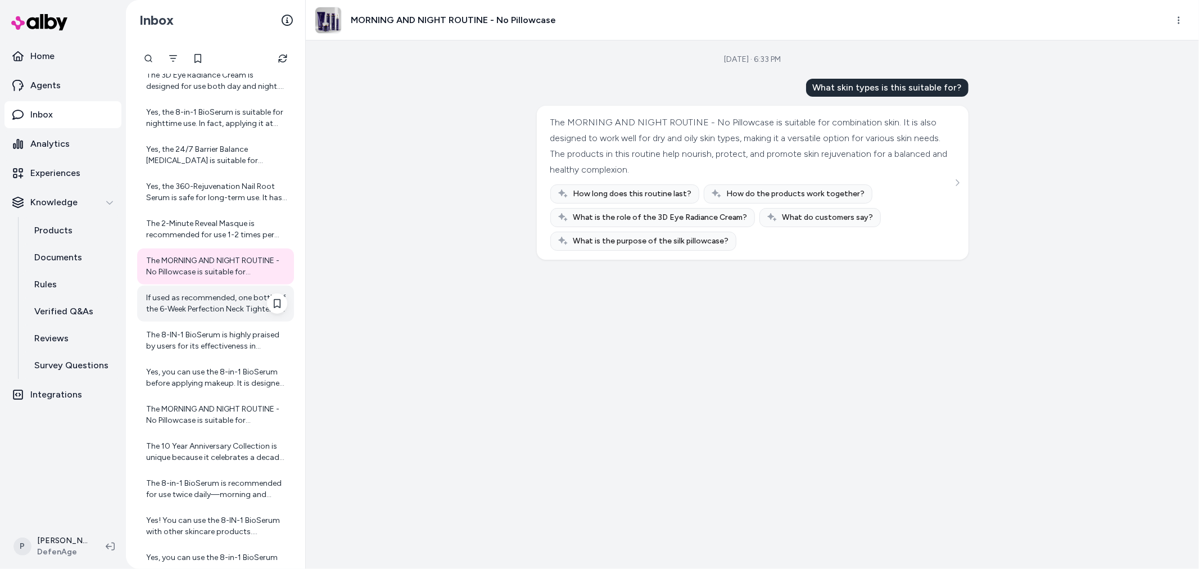
click at [229, 305] on div "If used as recommended, one bottle of the 6-Week Perfection Neck Tightening Cre…" at bounding box center [216, 303] width 141 height 22
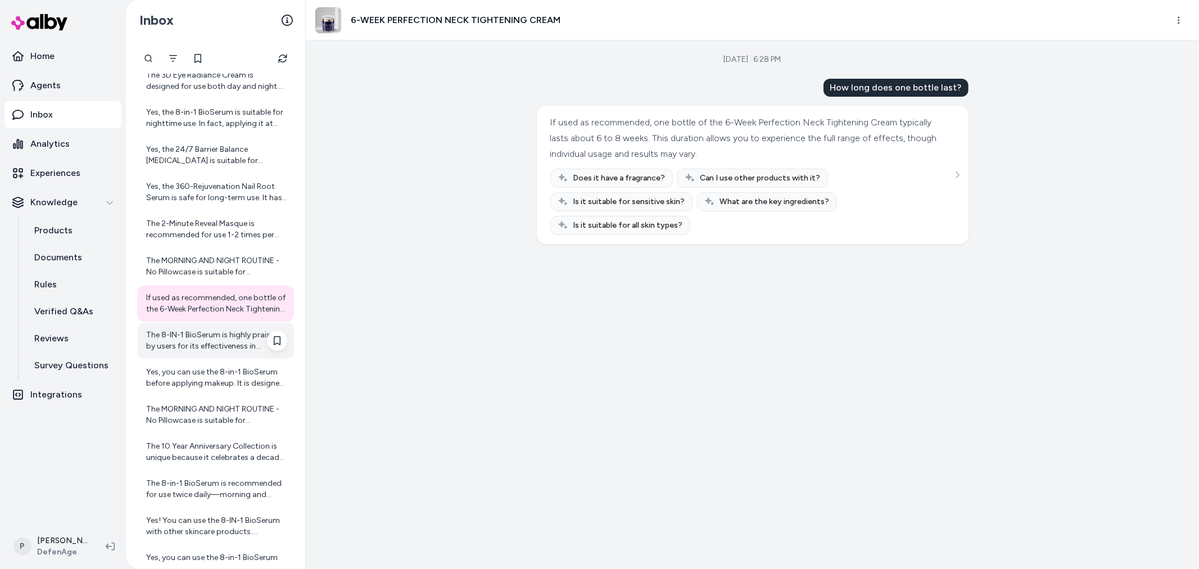
click at [212, 338] on div "The 8-IN-1 BioSerum is highly praised by users for its effectiveness in improvi…" at bounding box center [216, 340] width 141 height 22
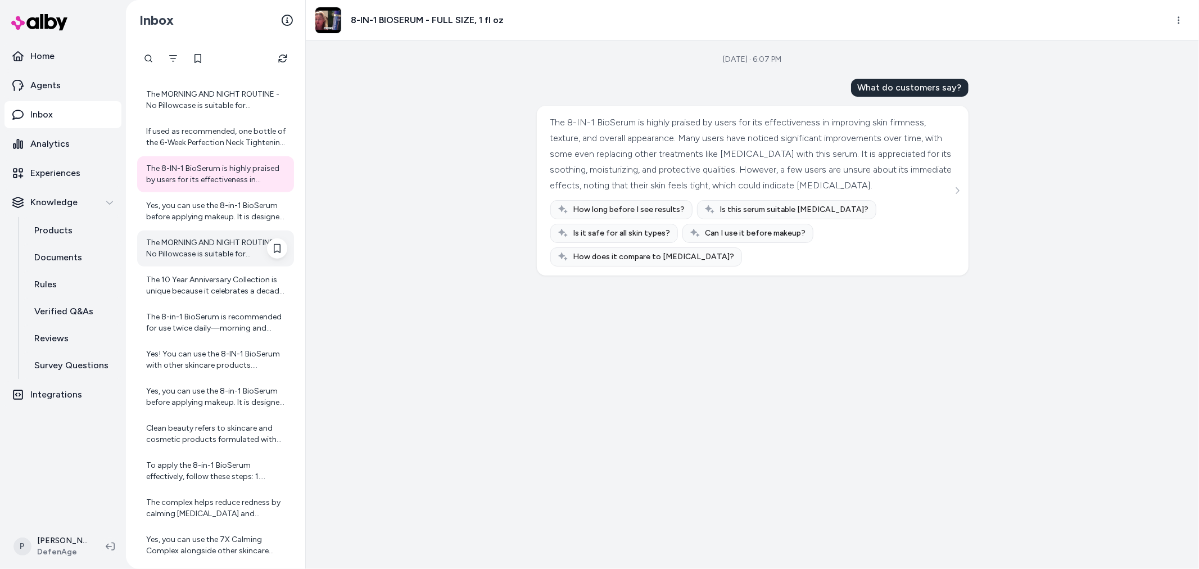
scroll to position [4125, 0]
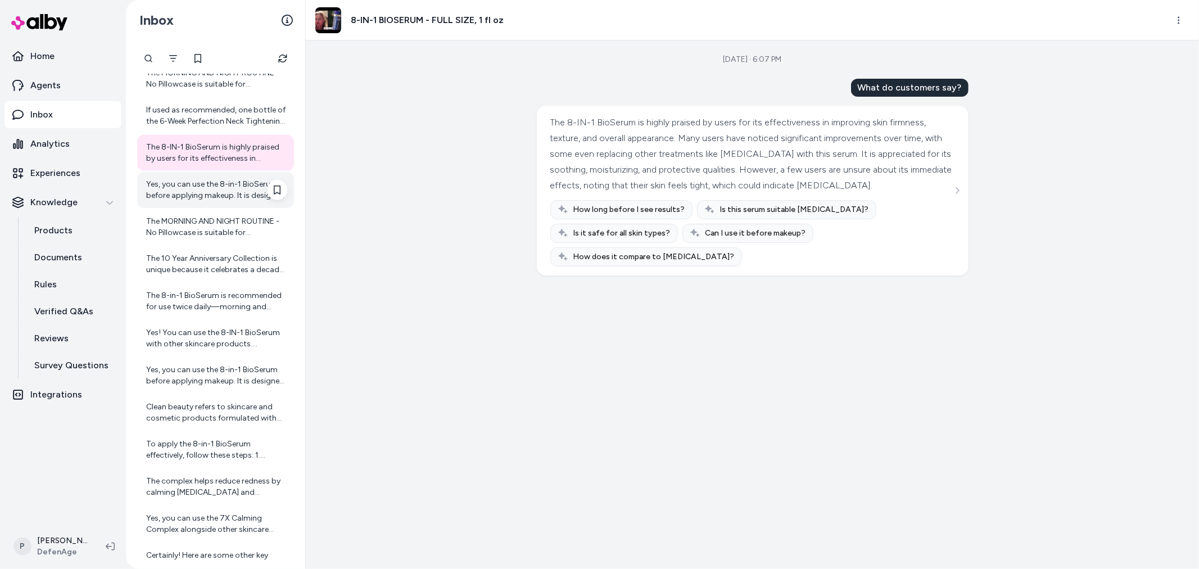
click at [211, 198] on div "Yes, you can use the 8-in-1 BioSerum before applying makeup. It is designed to …" at bounding box center [216, 190] width 141 height 22
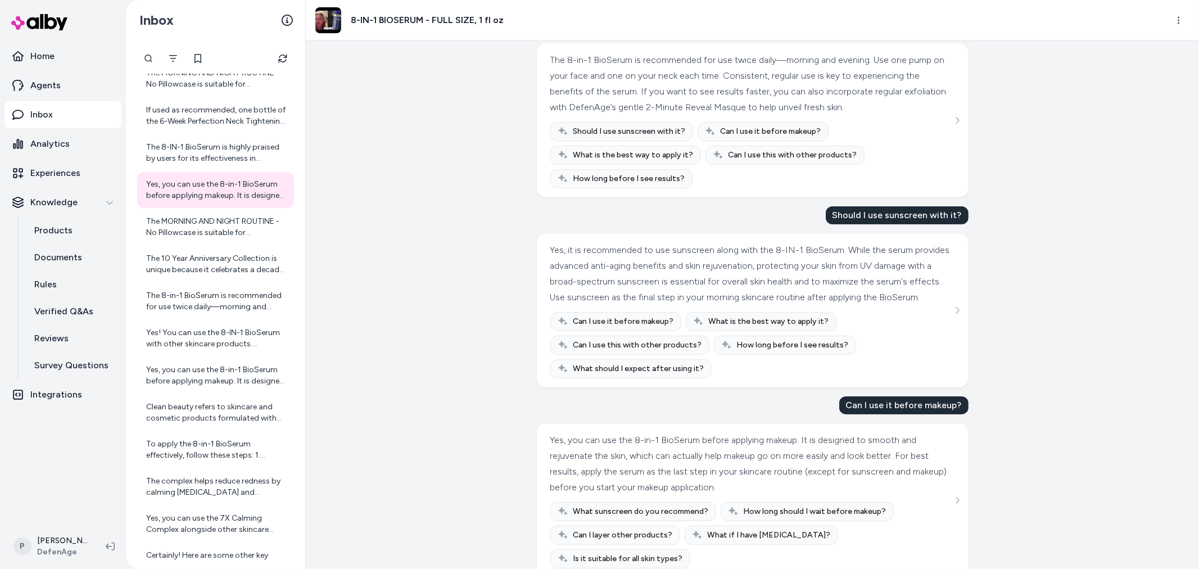
scroll to position [93, 0]
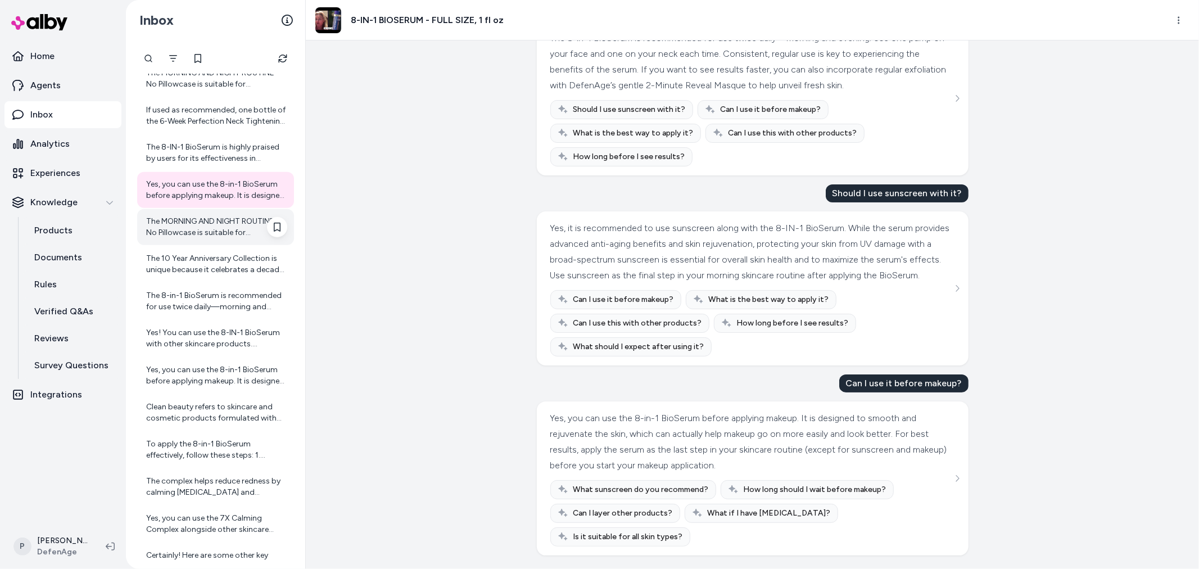
click at [201, 238] on div "The MORNING AND NIGHT ROUTINE - No Pillowcase is suitable for combination skin.…" at bounding box center [215, 227] width 157 height 36
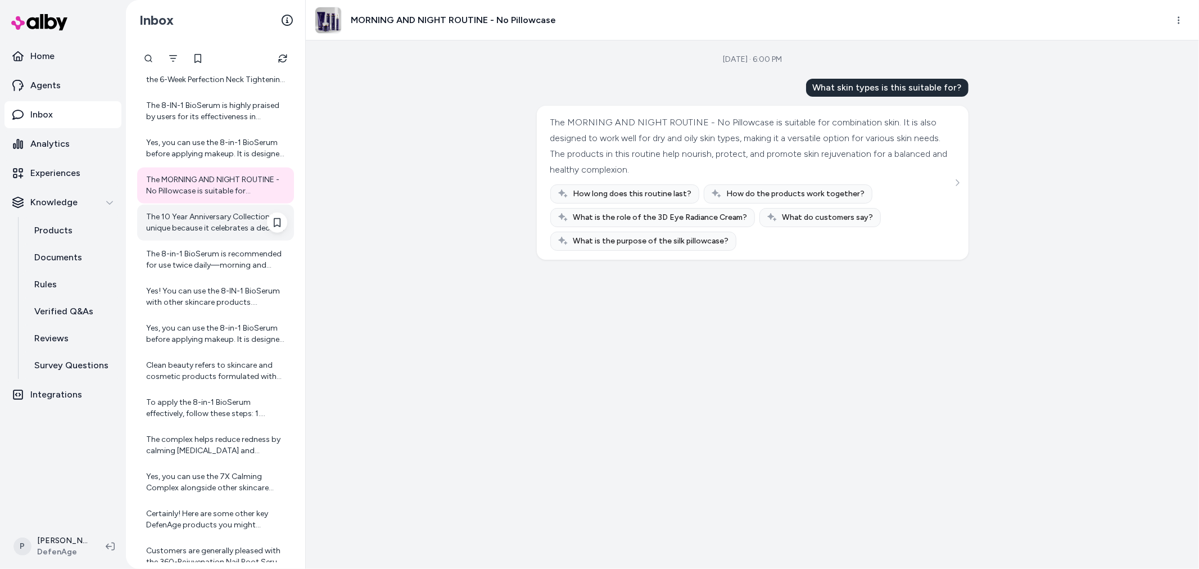
scroll to position [4186, 0]
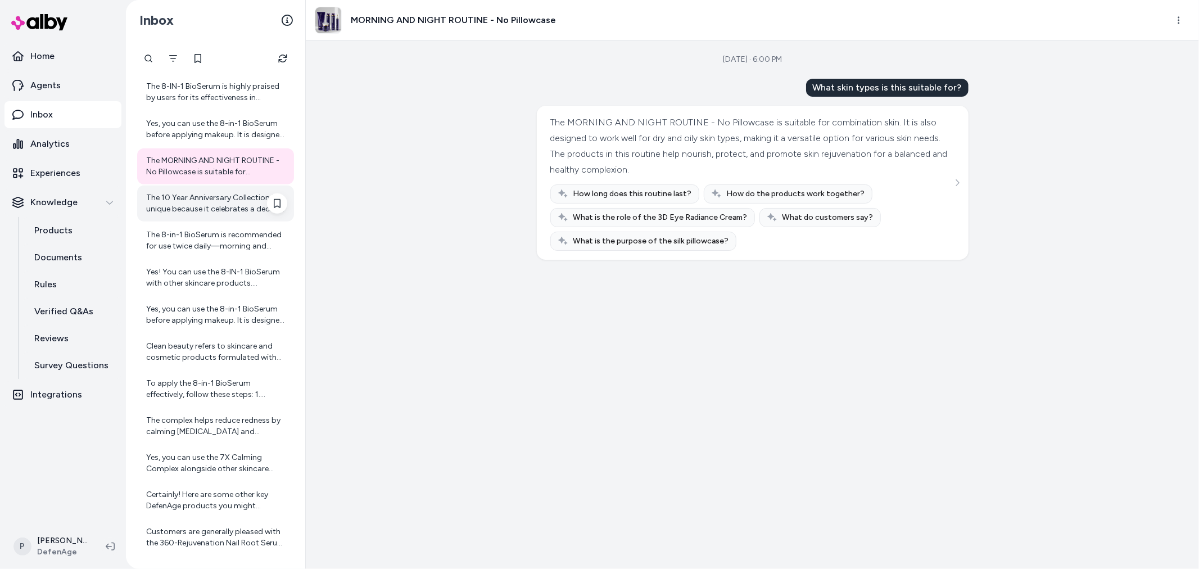
click at [221, 203] on div "The 10 Year Anniversary Collection is unique because it celebrates a decade of …" at bounding box center [216, 203] width 141 height 22
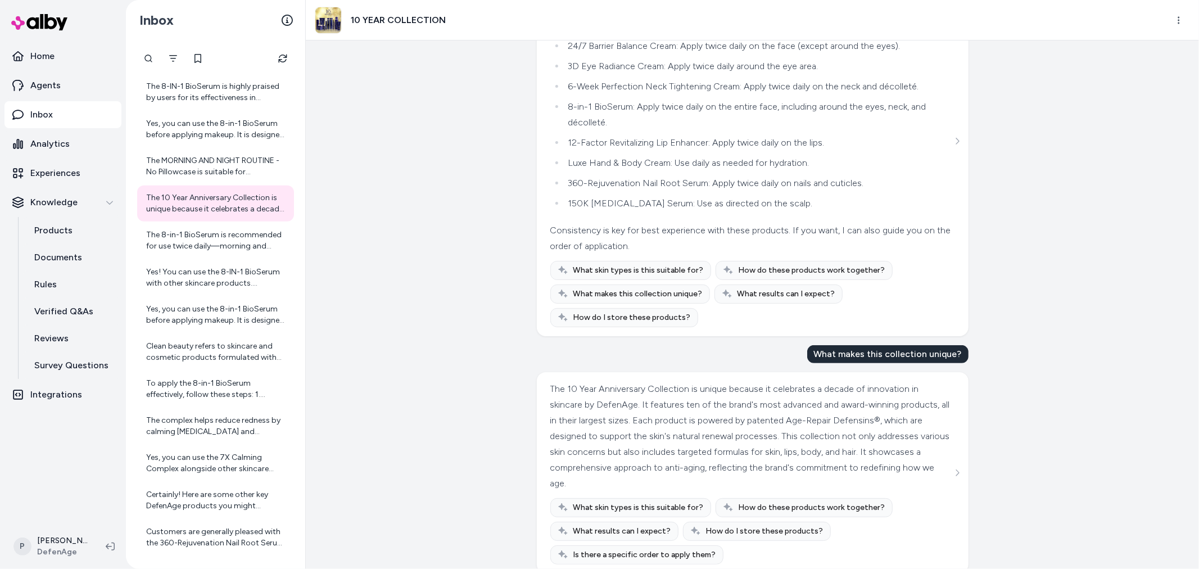
scroll to position [193, 0]
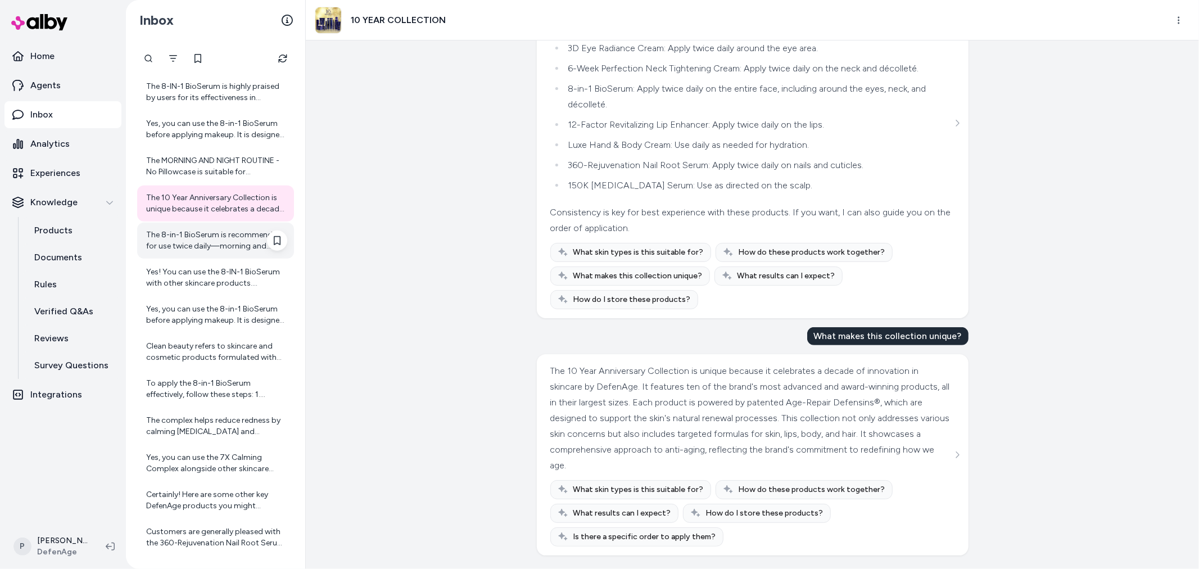
click at [248, 234] on div "The 8-in-1 BioSerum is recommended for use twice daily—morning and evening. Use…" at bounding box center [216, 240] width 141 height 22
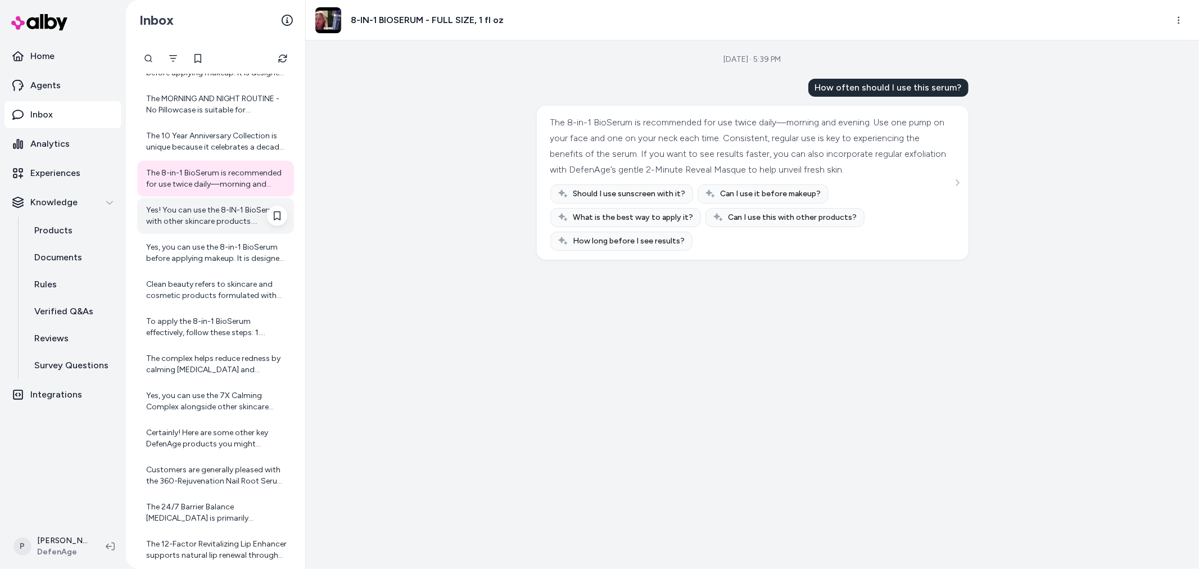
scroll to position [4249, 0]
click at [222, 218] on div "Yes! You can use the 8-IN-1 BioSerum with other skincare products. DefenAge's p…" at bounding box center [216, 214] width 141 height 22
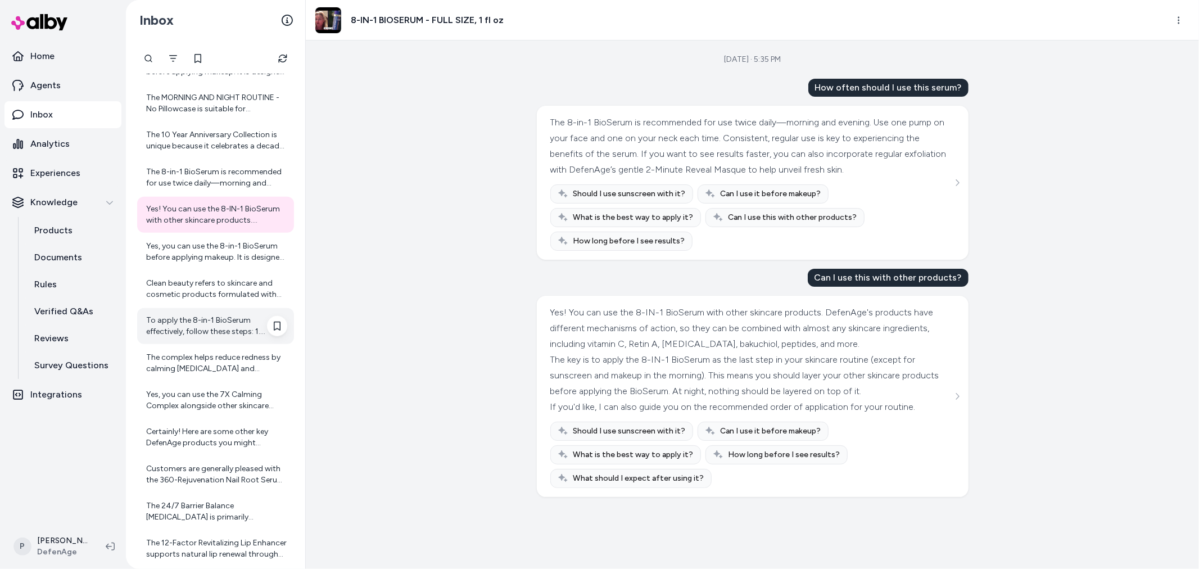
scroll to position [4312, 0]
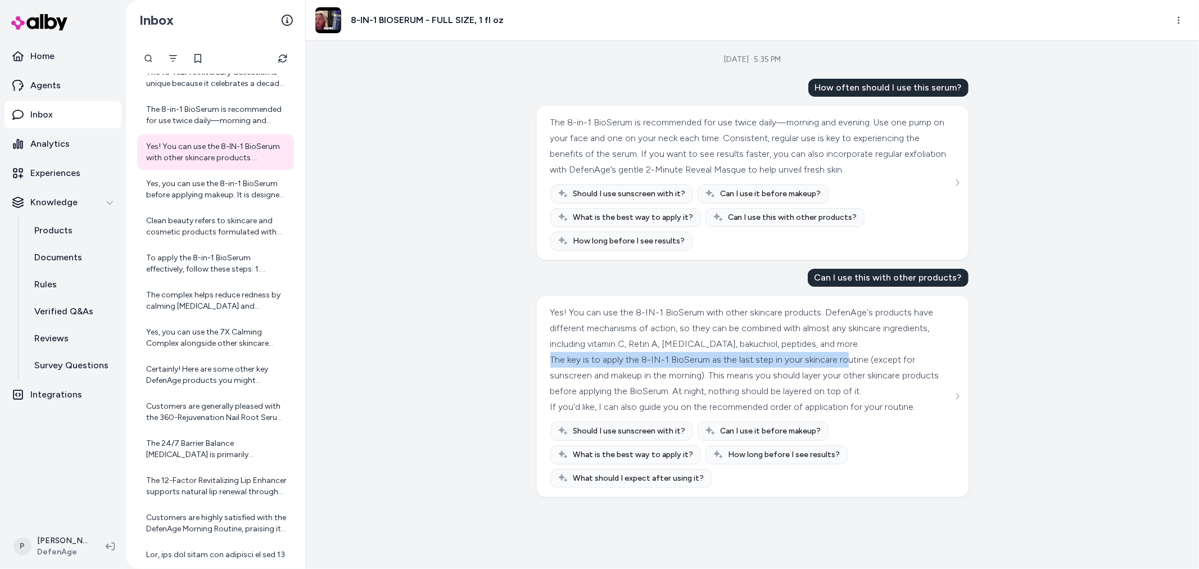
drag, startPoint x: 551, startPoint y: 378, endPoint x: 843, endPoint y: 373, distance: 291.7
click at [843, 373] on div "The key is to apply the 8-IN-1 BioSerum as the last step in your skincare routi…" at bounding box center [751, 375] width 402 height 47
click at [790, 391] on div "The key is to apply the 8-IN-1 BioSerum as the last step in your skincare routi…" at bounding box center [751, 375] width 402 height 47
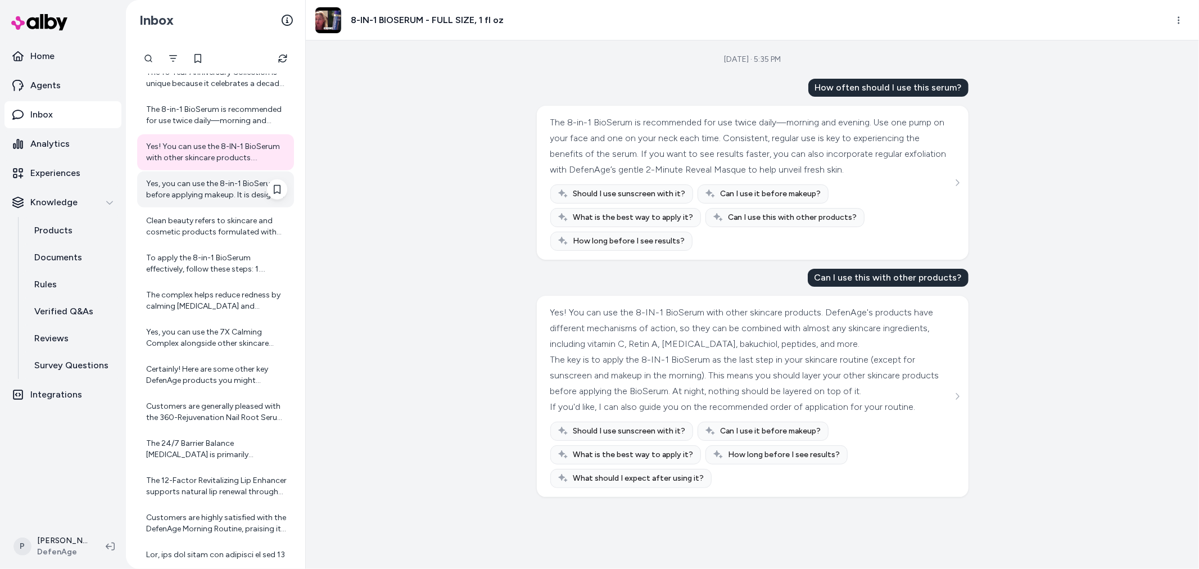
click at [287, 171] on div "Yes, you can use the 8-in-1 BioSerum before applying makeup. It is designed to …" at bounding box center [215, 189] width 157 height 36
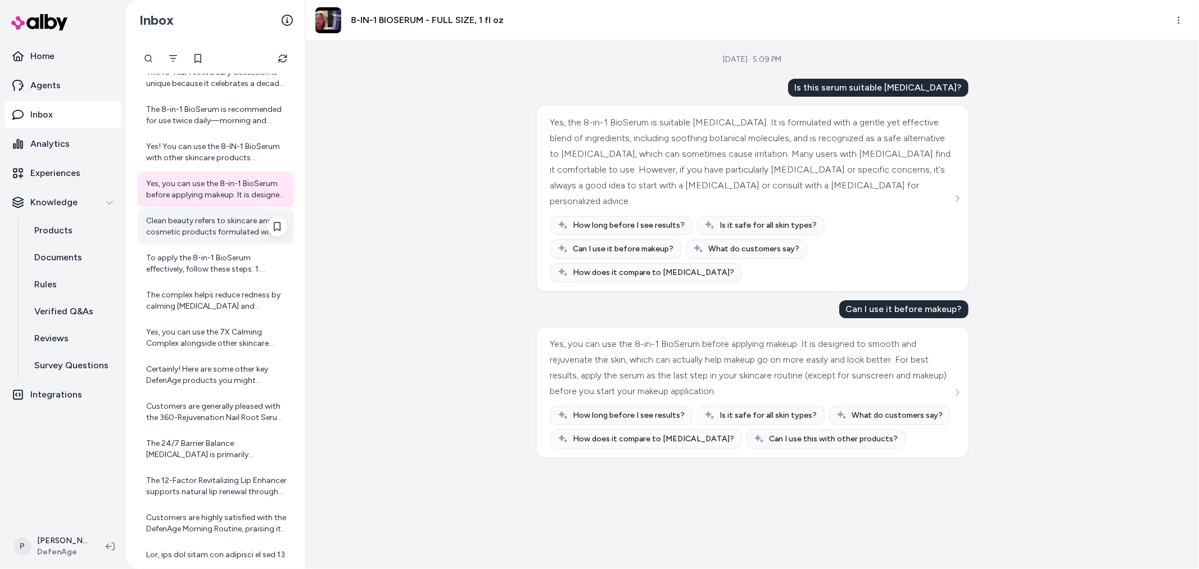
scroll to position [4374, 0]
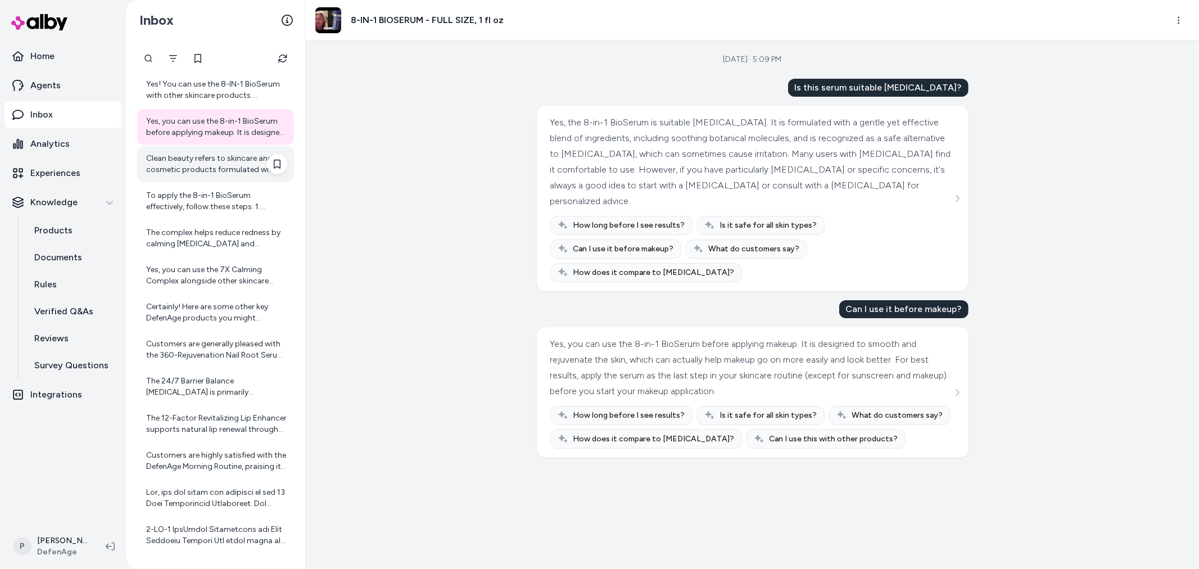
click at [175, 158] on div "Clean beauty refers to skincare and cosmetic products formulated with ingredien…" at bounding box center [216, 164] width 141 height 22
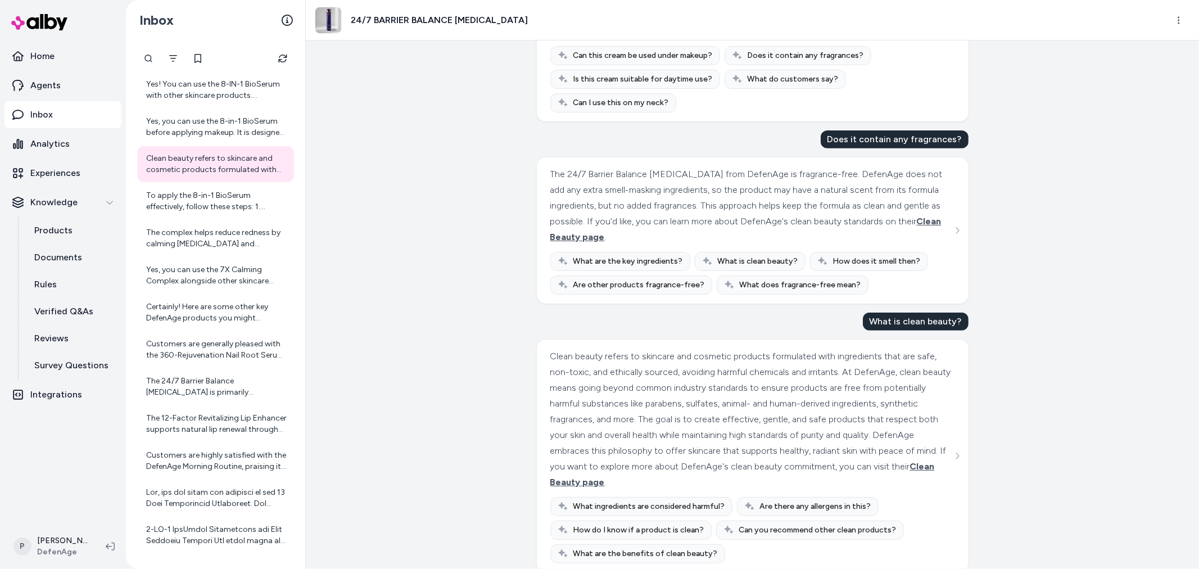
scroll to position [361, 0]
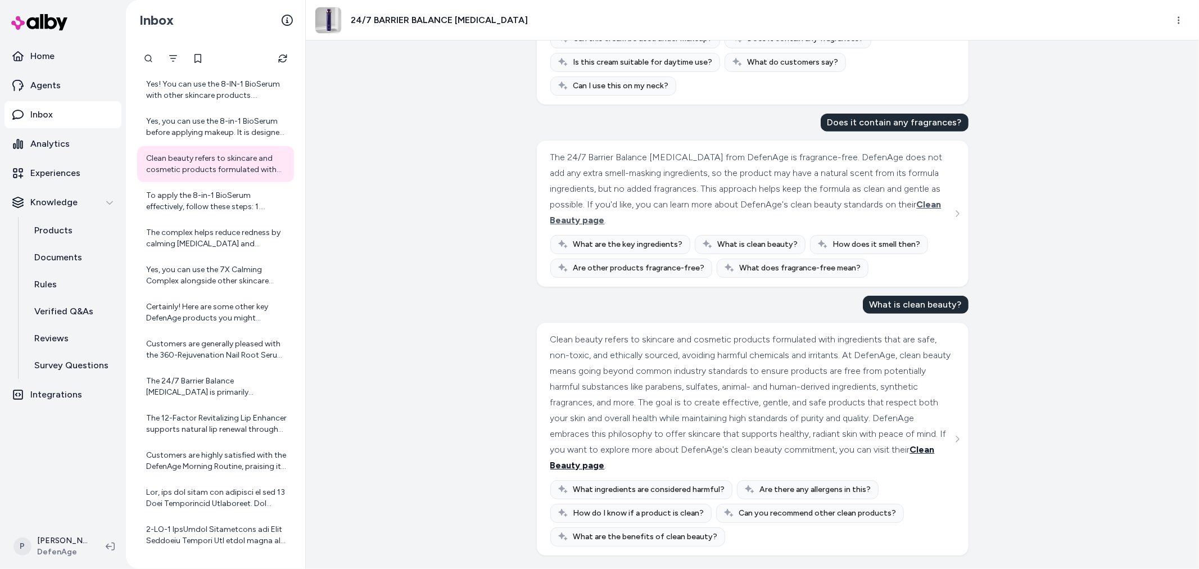
click at [733, 463] on span "Clean Beauty page" at bounding box center [742, 457] width 384 height 26
click at [707, 467] on span "Clean Beauty page" at bounding box center [742, 457] width 384 height 26
click at [191, 190] on div "To apply the 8-in-1 BioSerum effectively, follow these steps: 1. Cleanse Your F…" at bounding box center [216, 201] width 141 height 22
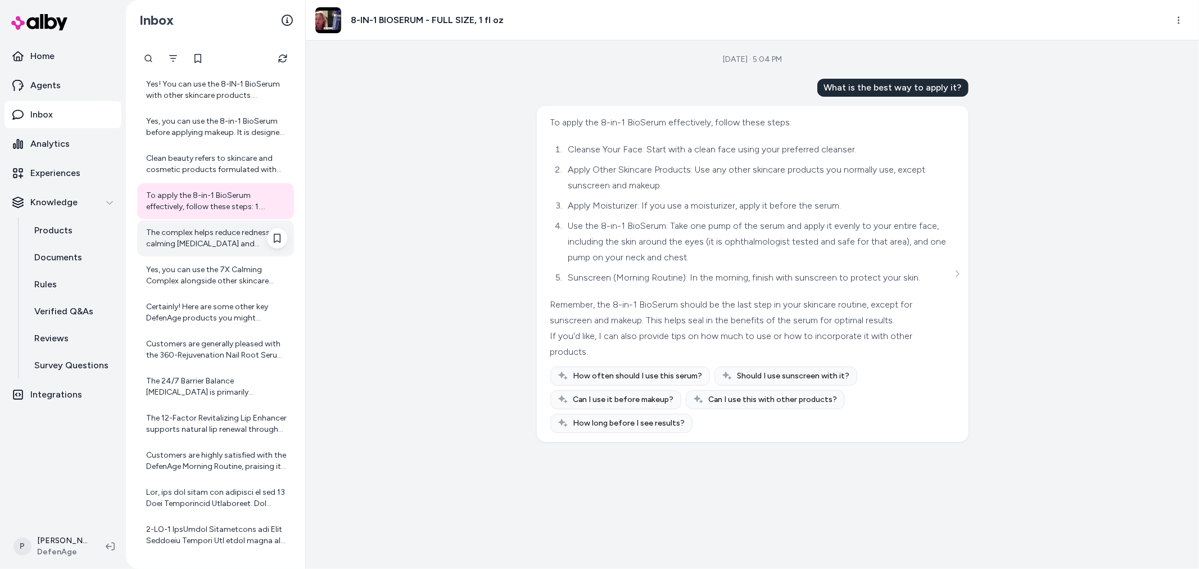
click at [209, 251] on div "The complex helps reduce redness by calming sensitive skin and addressing irrit…" at bounding box center [215, 238] width 157 height 36
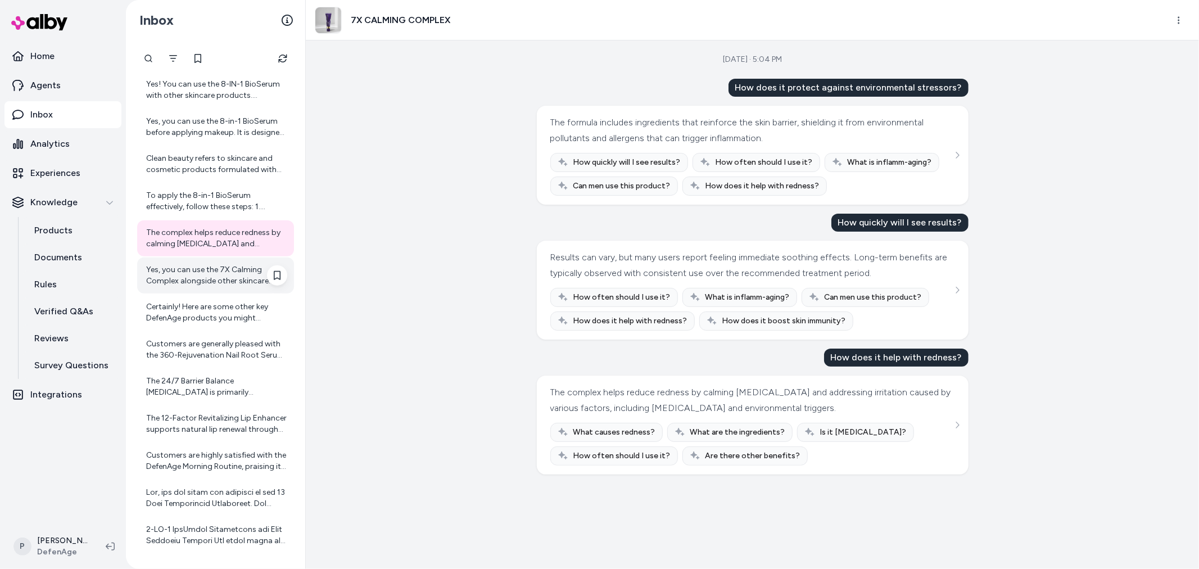
click at [239, 277] on div "Yes, you can use the 7X Calming Complex alongside other skincare products. Howe…" at bounding box center [216, 275] width 141 height 22
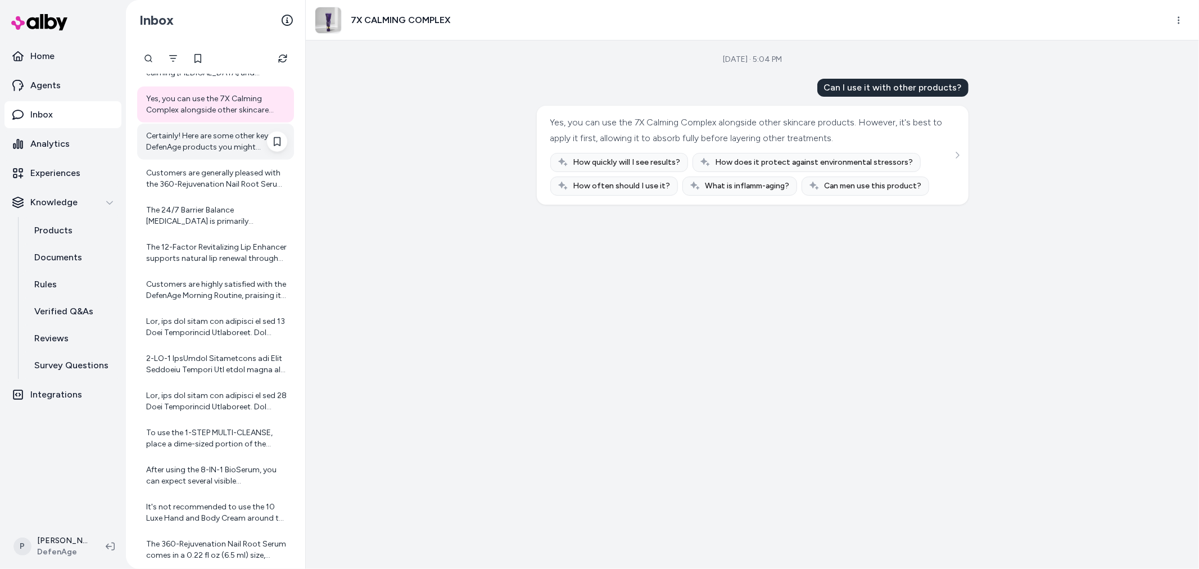
scroll to position [4499, 0]
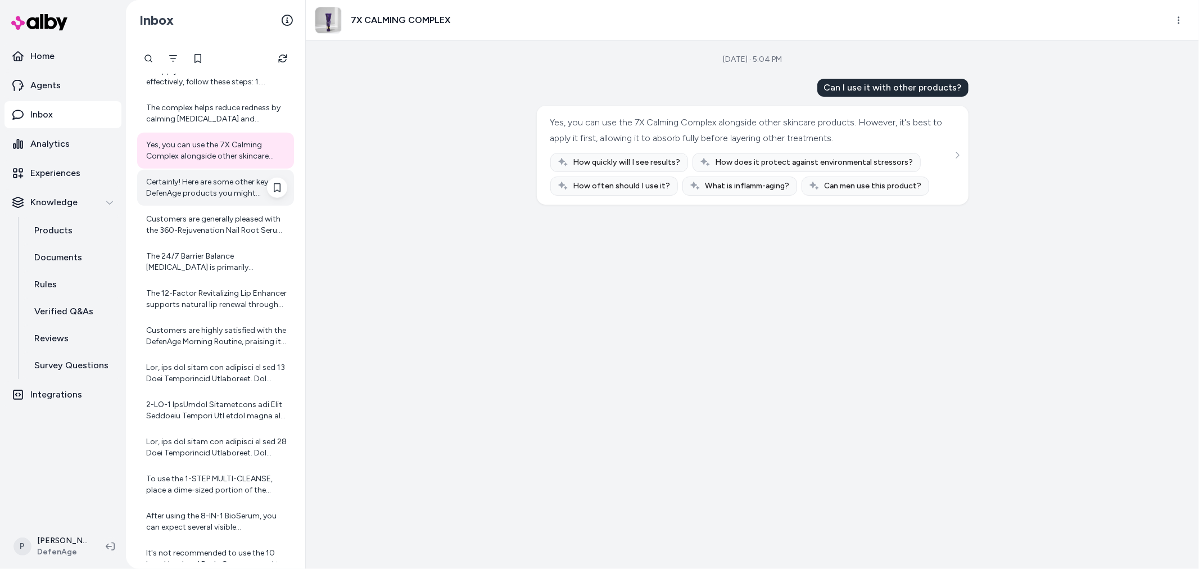
click at [188, 191] on div "Certainly! Here are some other key DefenAge products you might consider to comp…" at bounding box center [216, 187] width 141 height 22
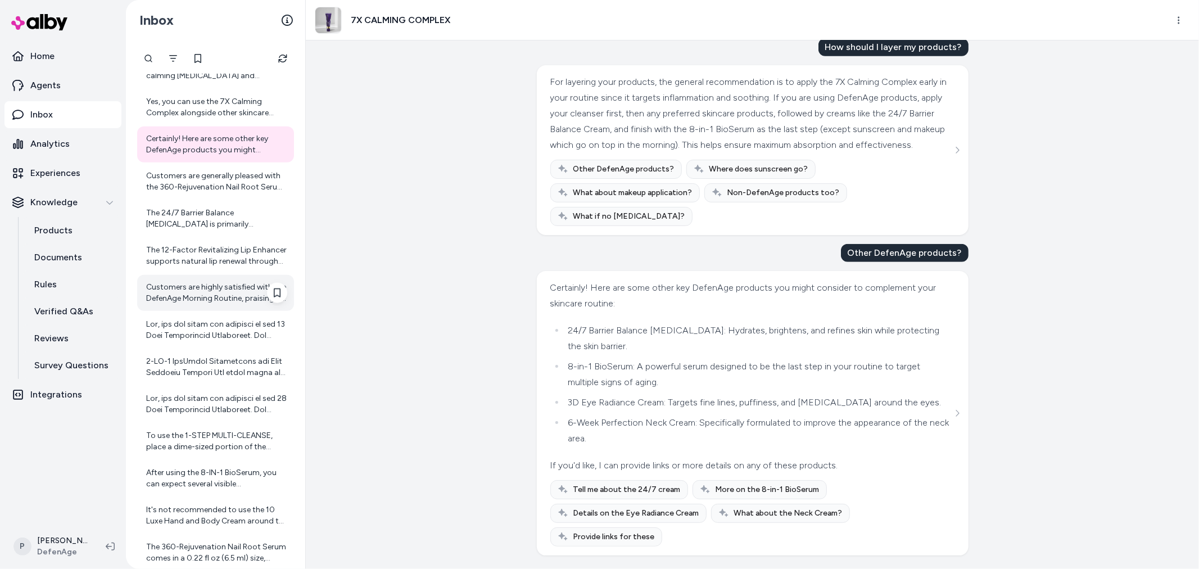
scroll to position [4561, 0]
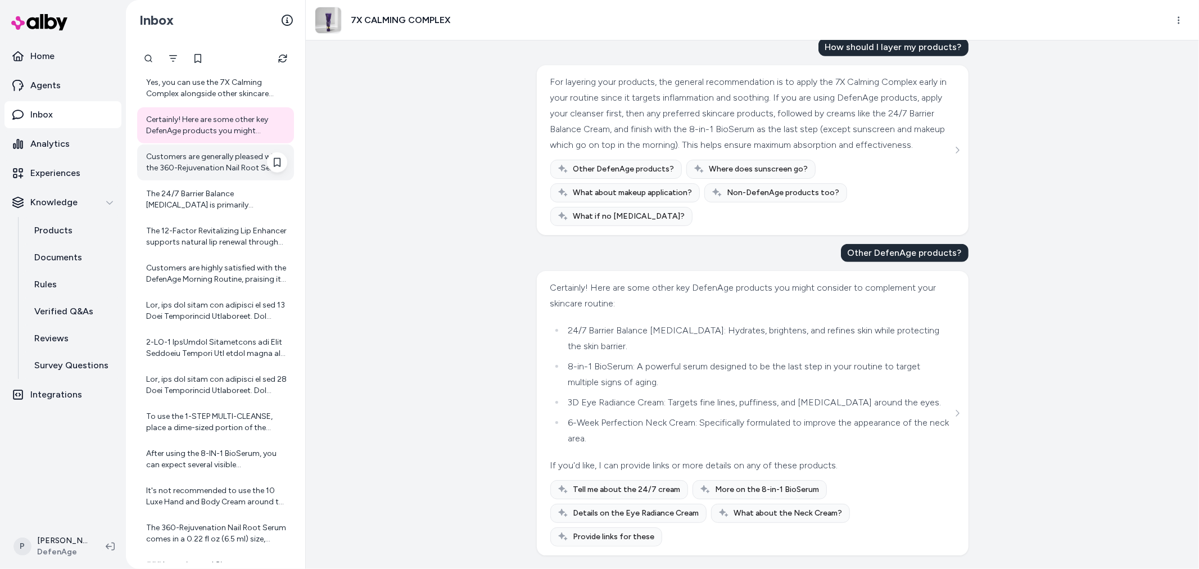
click at [200, 166] on div "Customers are generally pleased with the 360-Rejuvenation Nail Root Serum, noti…" at bounding box center [216, 162] width 141 height 22
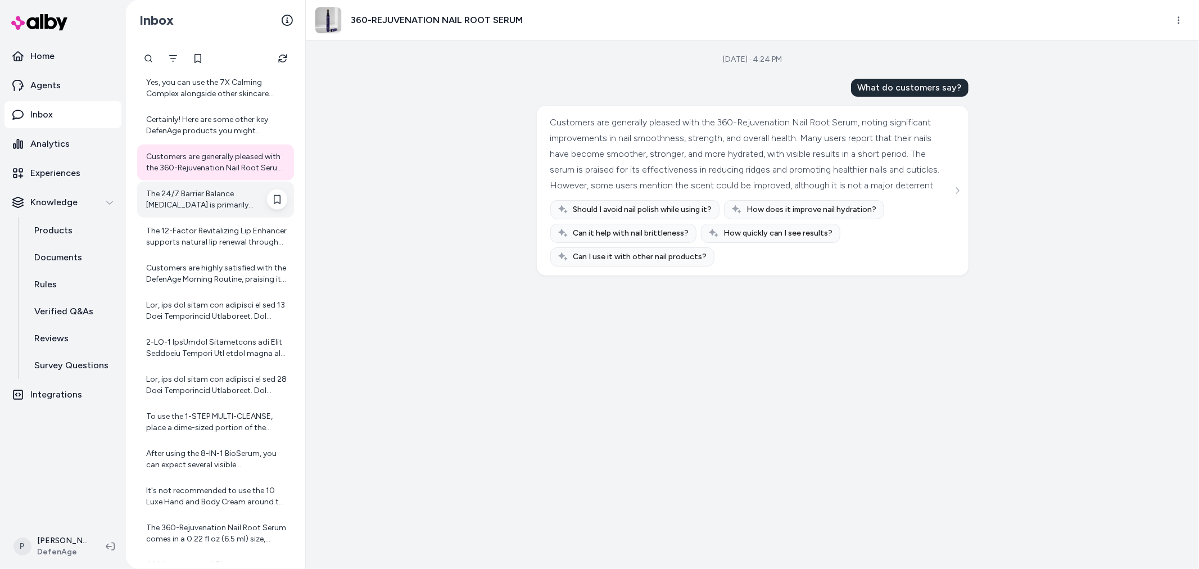
click at [201, 214] on div "The 24/7 Barrier Balance Anti-Aging Cream is primarily formulated for the face …" at bounding box center [215, 200] width 157 height 36
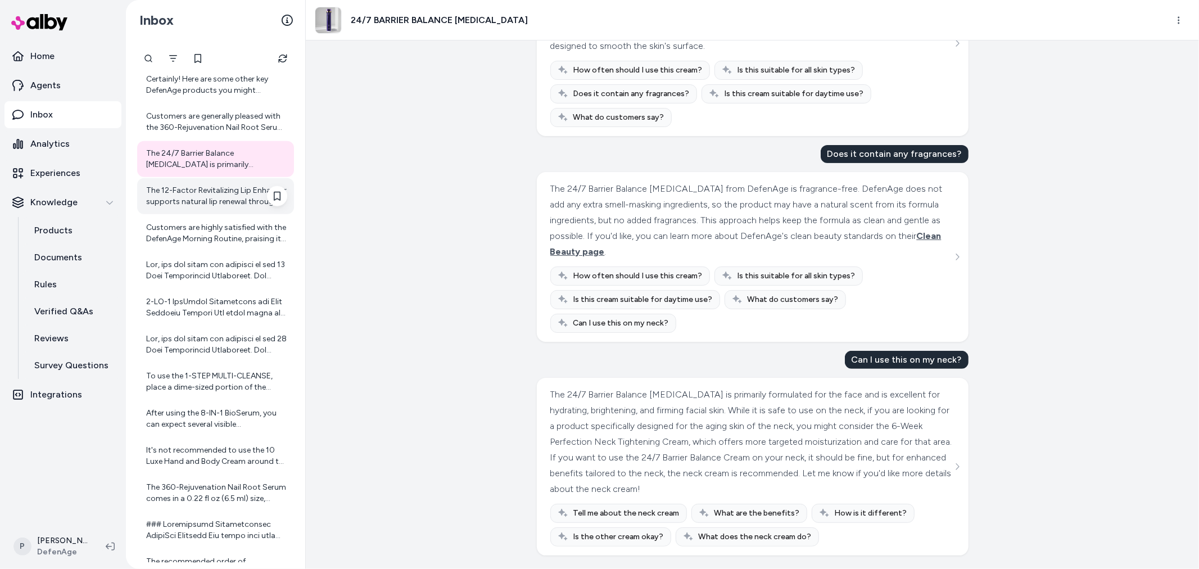
scroll to position [4623, 0]
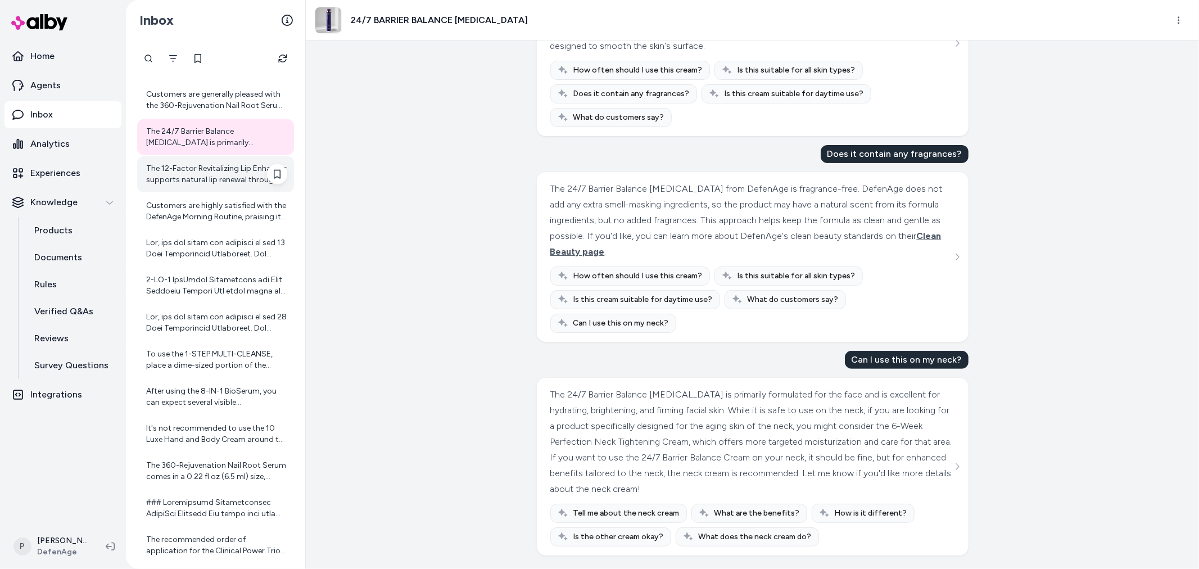
click at [227, 181] on div "The 12-Factor Revitalizing Lip Enhancer supports natural lip renewal through it…" at bounding box center [216, 174] width 141 height 22
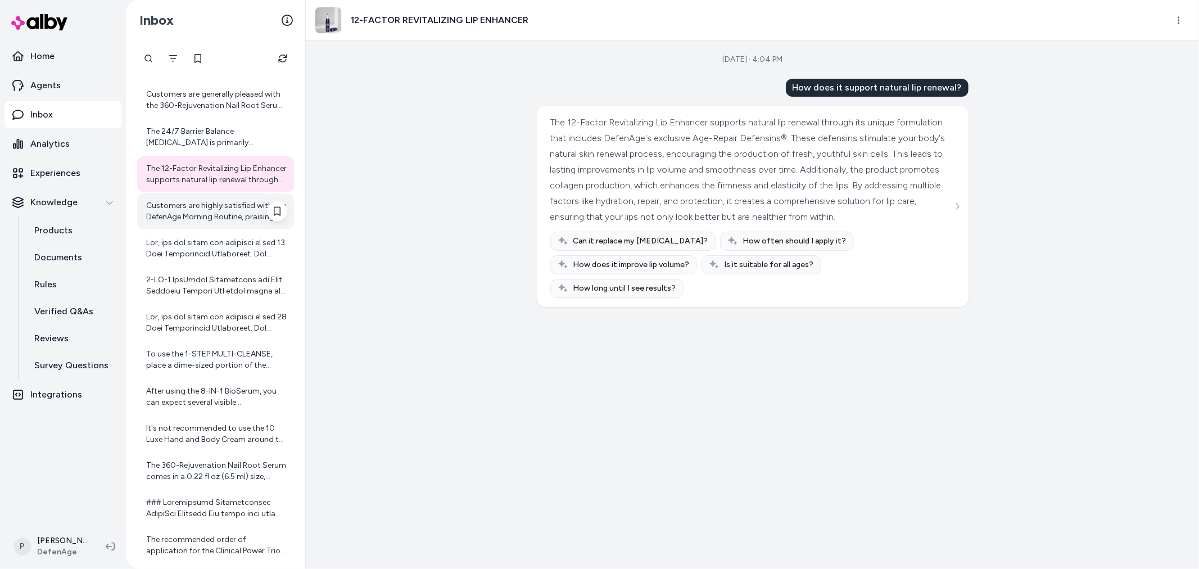
click at [202, 205] on div "Customers are highly satisfied with the DefenAge Morning Routine, praising its …" at bounding box center [216, 211] width 141 height 22
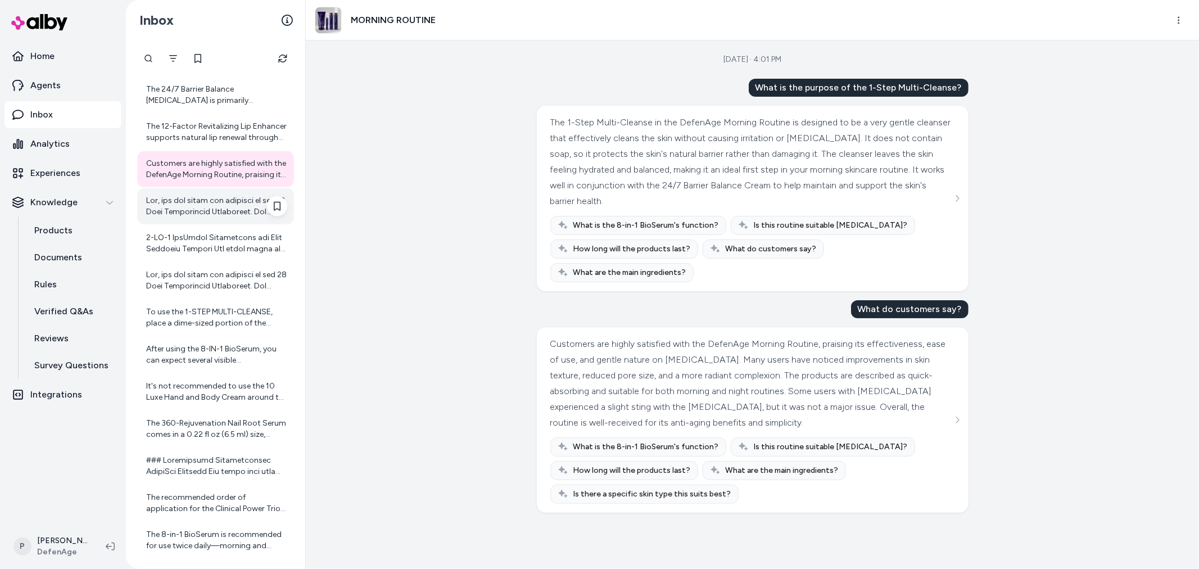
scroll to position [4686, 0]
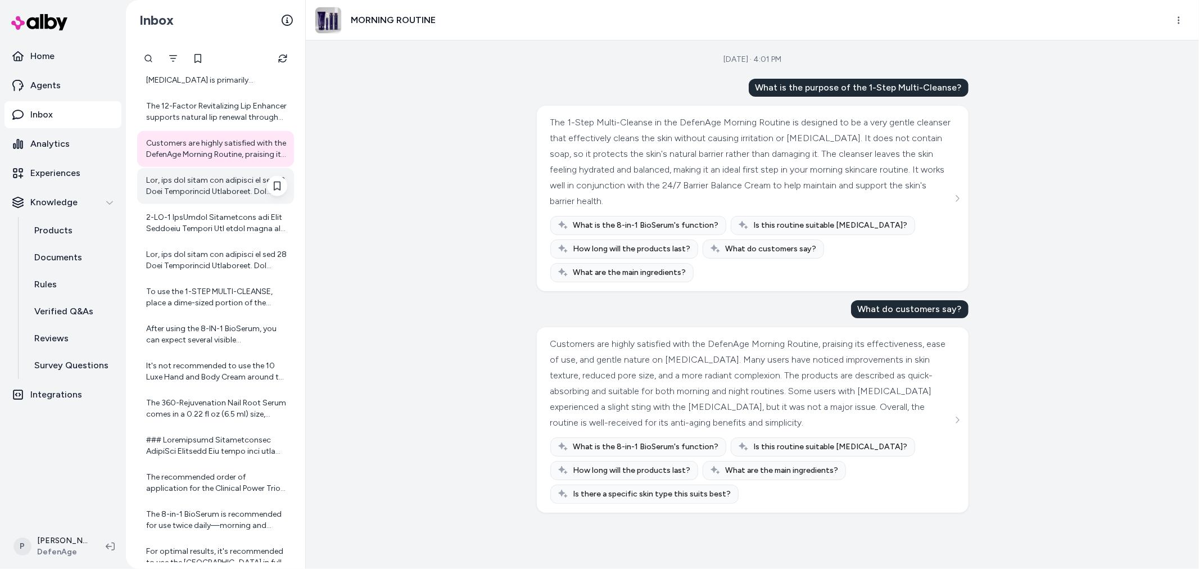
click at [197, 175] on div at bounding box center [216, 186] width 141 height 22
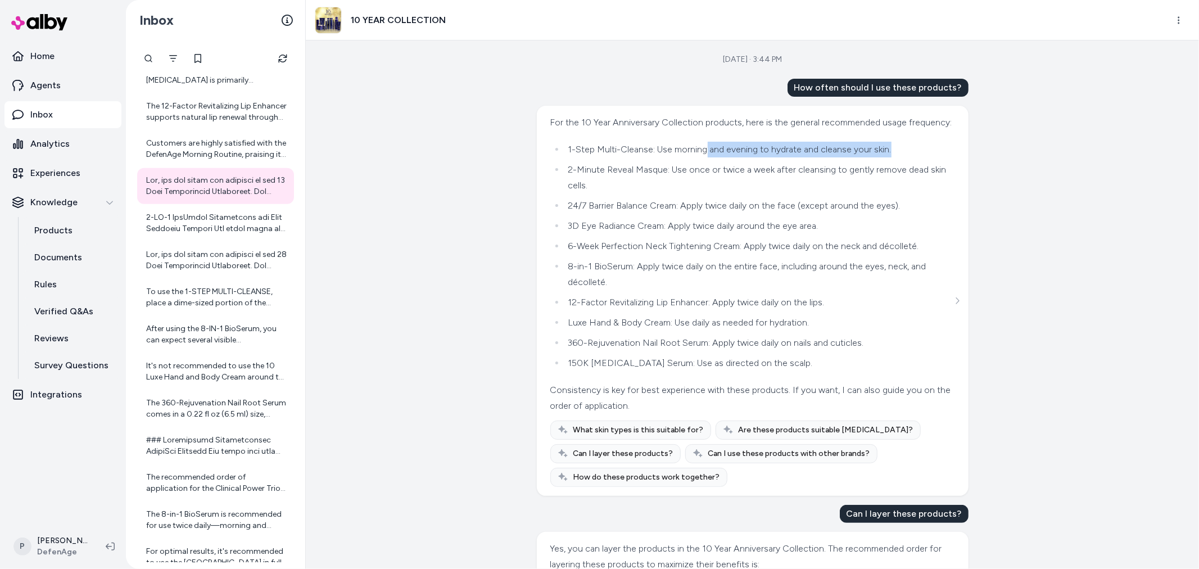
drag, startPoint x: 706, startPoint y: 169, endPoint x: 899, endPoint y: 165, distance: 193.4
click at [899, 157] on li "1-Step Multi-Cleanse: Use morning and evening to hydrate and cleanse your skin." at bounding box center [758, 150] width 387 height 16
click at [903, 157] on li "1-Step Multi-Cleanse: Use morning and evening to hydrate and cleanse your skin." at bounding box center [758, 150] width 387 height 16
click at [690, 193] on li "2-Minute Reveal Masque: Use once or twice a week after cleansing to gently remo…" at bounding box center [758, 177] width 387 height 31
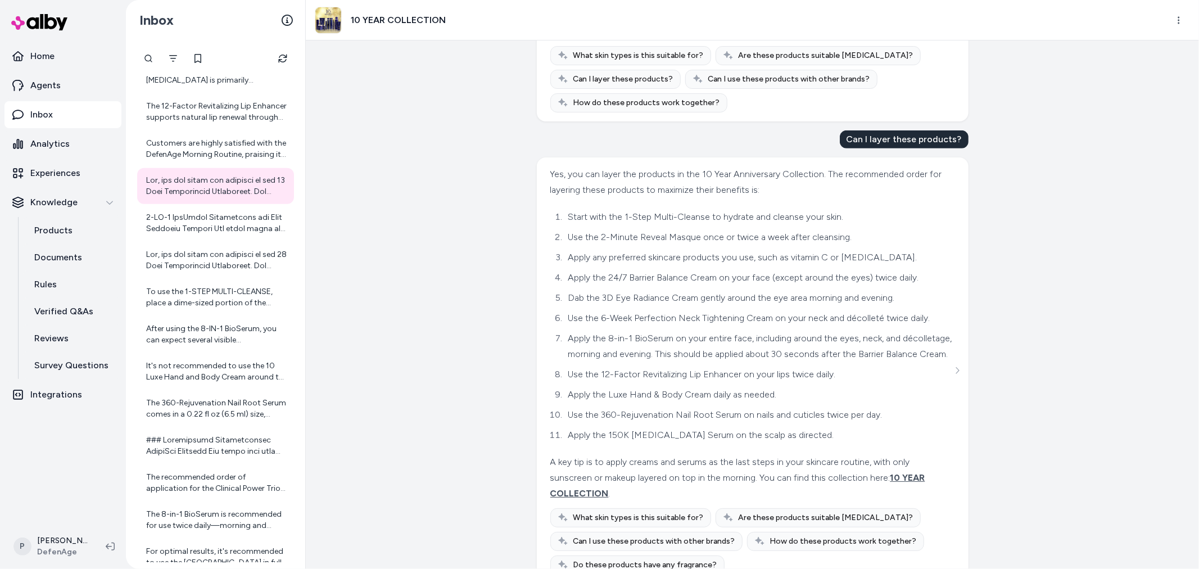
scroll to position [437, 0]
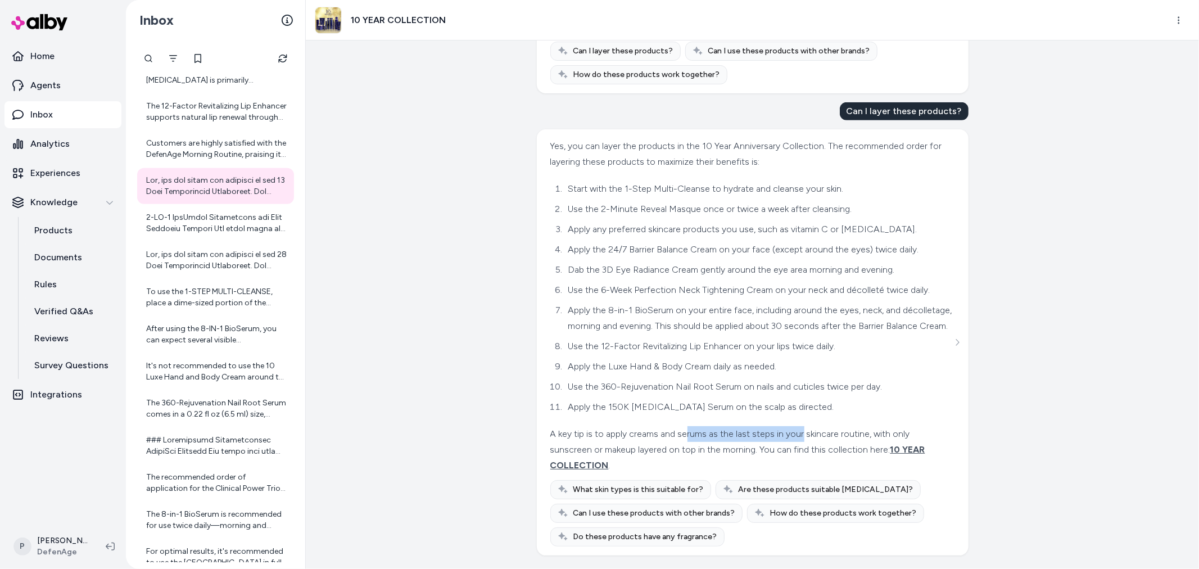
drag, startPoint x: 704, startPoint y: 448, endPoint x: 799, endPoint y: 449, distance: 95.0
click at [799, 449] on div "A key tip is to apply creams and serums as the last steps in your skincare rout…" at bounding box center [751, 449] width 402 height 47
click at [827, 449] on div "A key tip is to apply creams and serums as the last steps in your skincare rout…" at bounding box center [751, 449] width 402 height 47
click at [155, 226] on div at bounding box center [216, 223] width 141 height 22
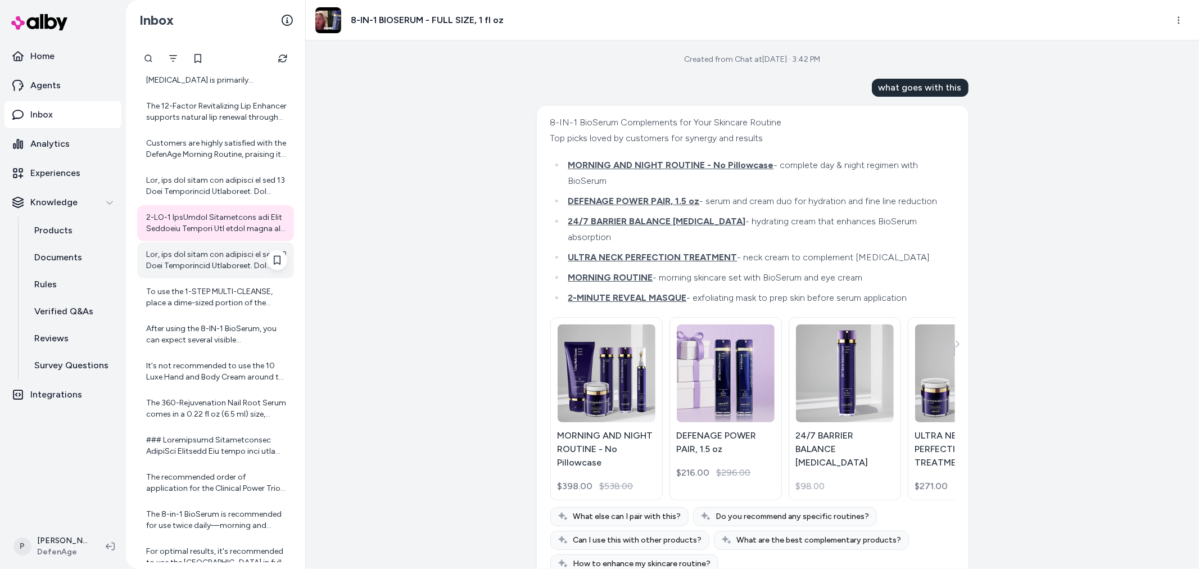
click at [202, 250] on div at bounding box center [216, 260] width 141 height 22
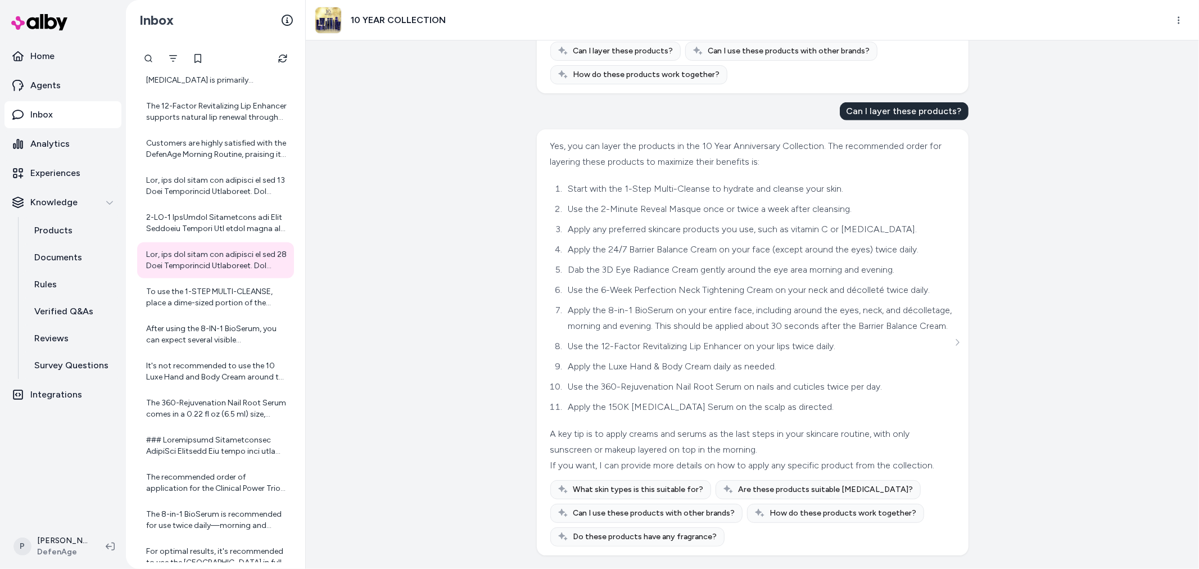
scroll to position [465, 0]
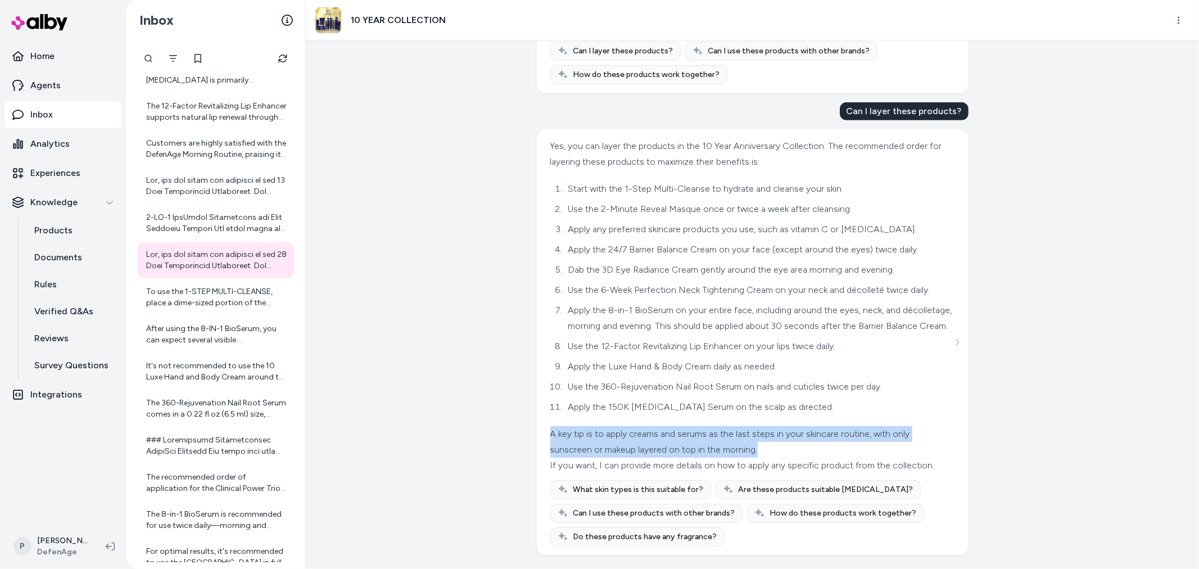
drag, startPoint x: 540, startPoint y: 415, endPoint x: 780, endPoint y: 429, distance: 240.4
click at [780, 429] on div "Yes, you can layer the products in the 10 Year Anniversary Collection. The reco…" at bounding box center [753, 342] width 432 height 426
click at [780, 429] on div "A key tip is to apply creams and serums as the last steps in your skincare rout…" at bounding box center [751, 441] width 402 height 31
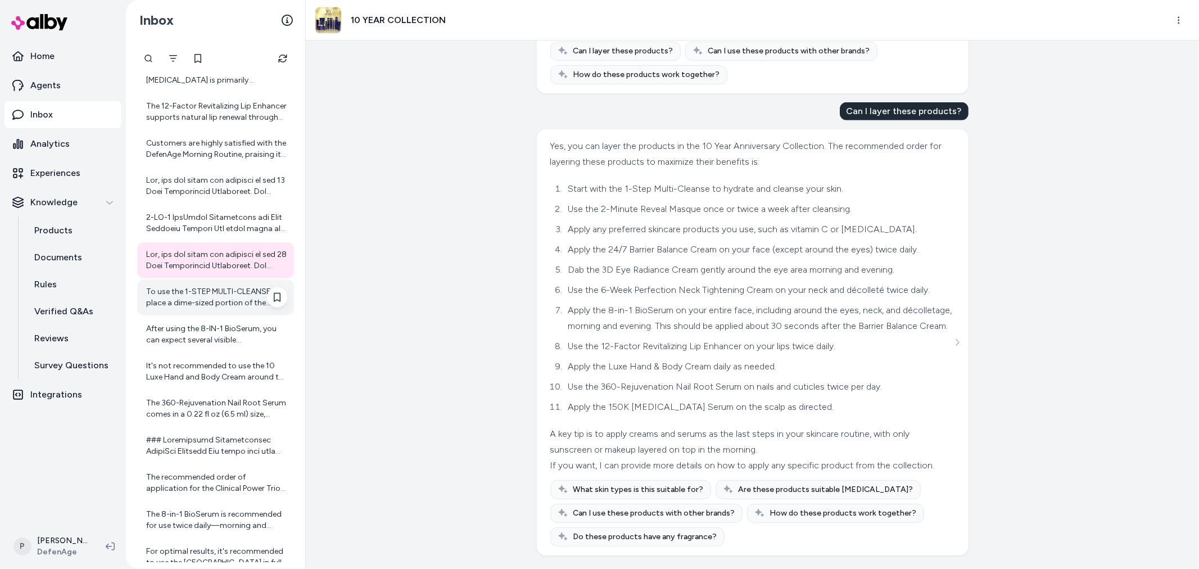
click at [233, 300] on div "To use the 1-STEP MULTI-CLEANSE, place a dime-sized portion of the cleanser ont…" at bounding box center [216, 297] width 141 height 22
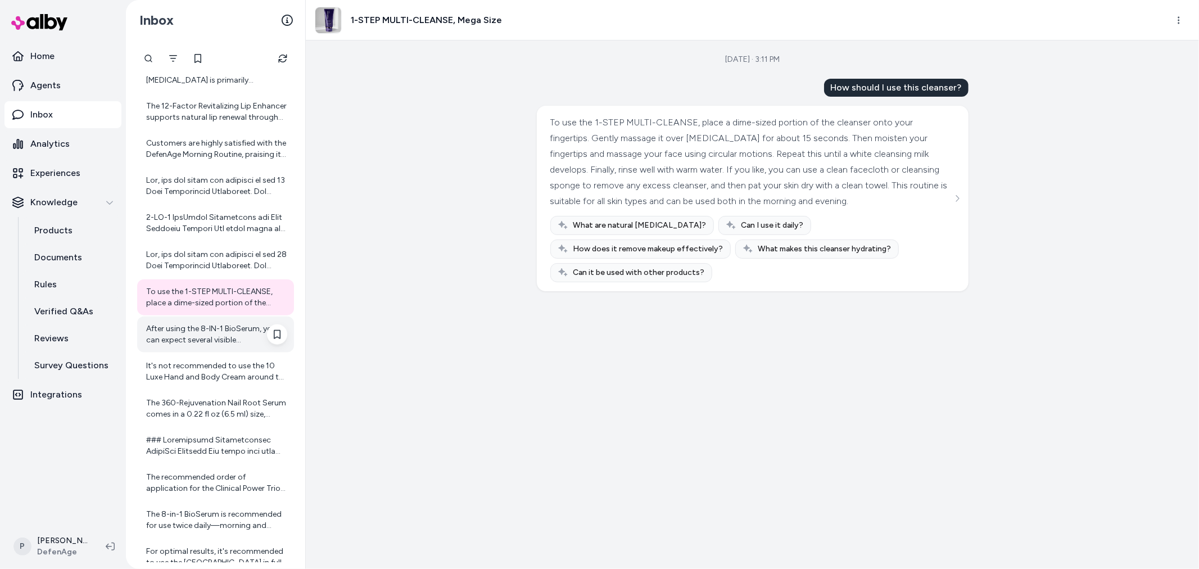
click at [211, 334] on div "After using the 8-IN-1 BioSerum, you can expect several visible improvements in…" at bounding box center [216, 334] width 141 height 22
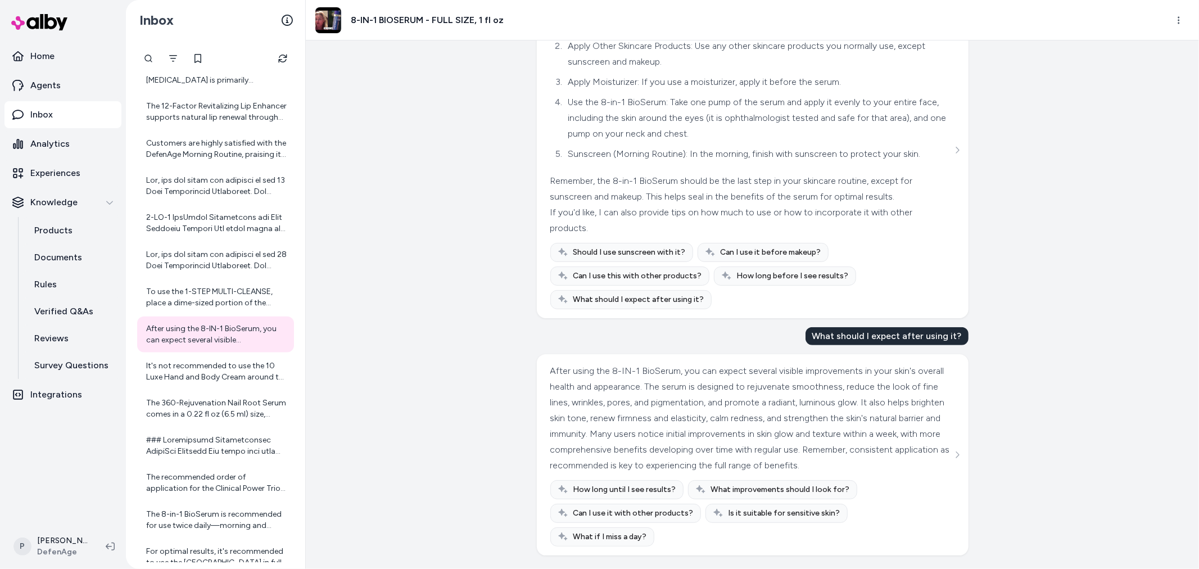
scroll to position [322, 0]
click at [211, 377] on div "It's not recommended to use the 10 Luxe Hand and Body Cream around the eyes bec…" at bounding box center [216, 371] width 141 height 22
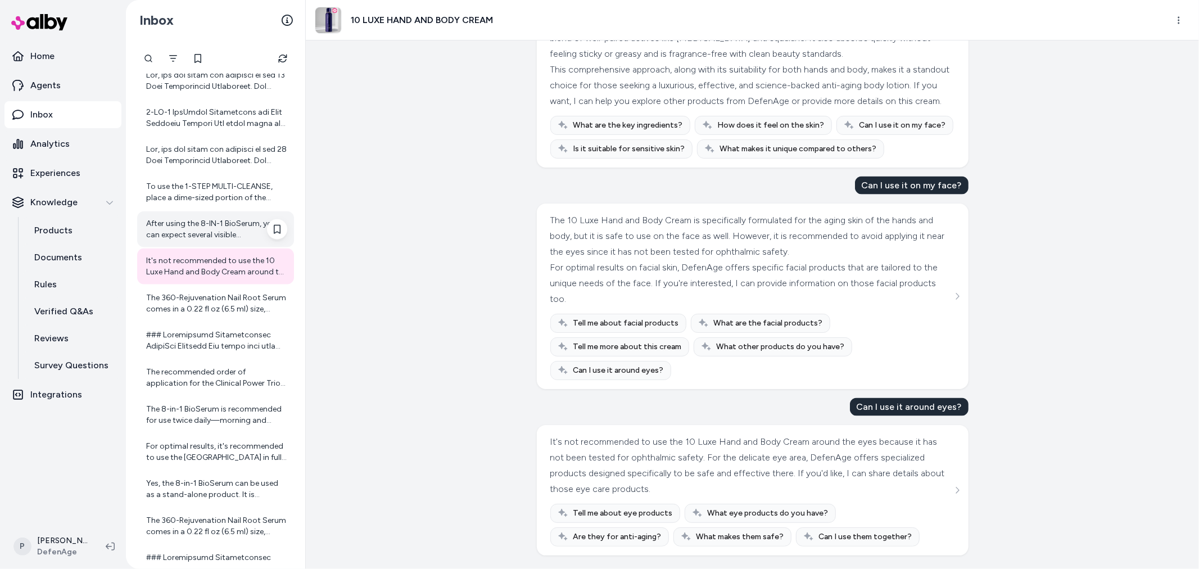
scroll to position [4868, 0]
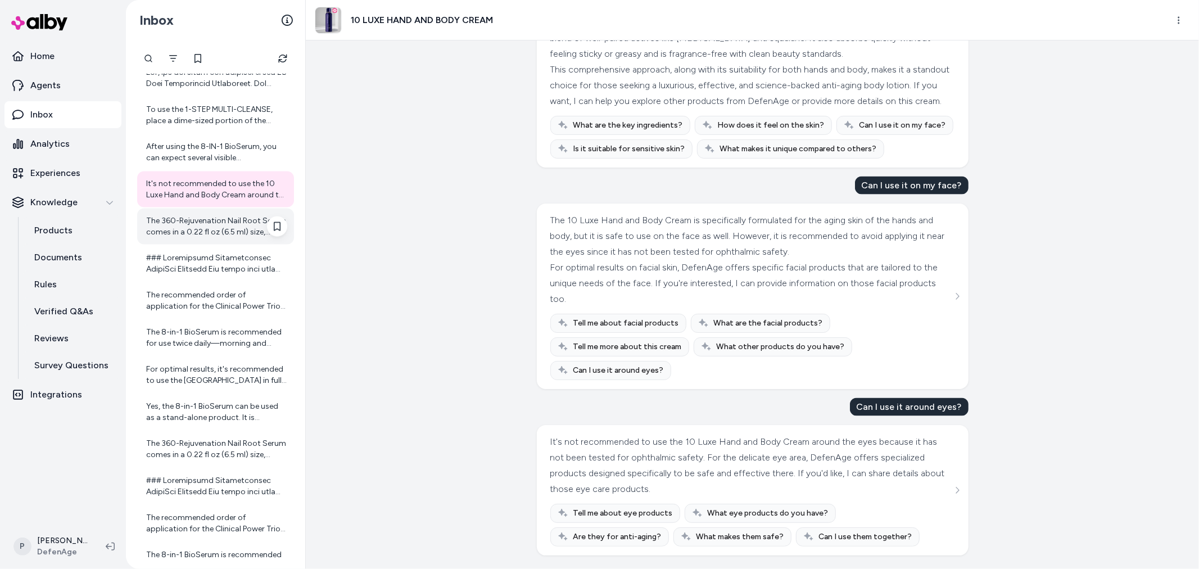
click at [217, 237] on div "The 360-Rejuvenation Nail Root Serum comes in a 0.22 fl oz (6.5 ml) size, which…" at bounding box center [216, 226] width 141 height 22
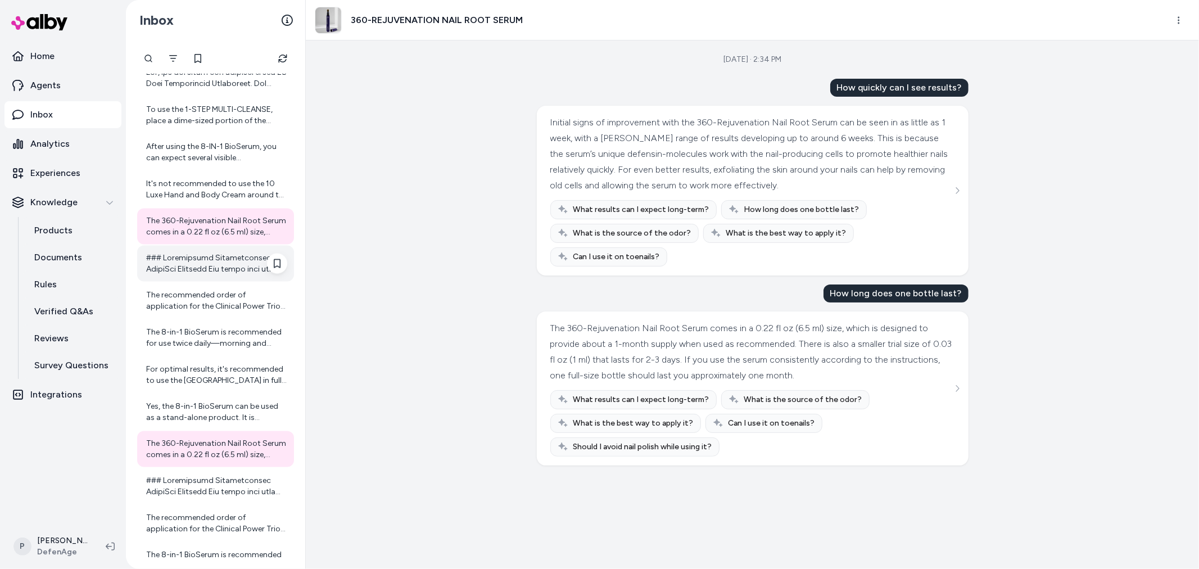
click at [185, 264] on div at bounding box center [216, 263] width 141 height 22
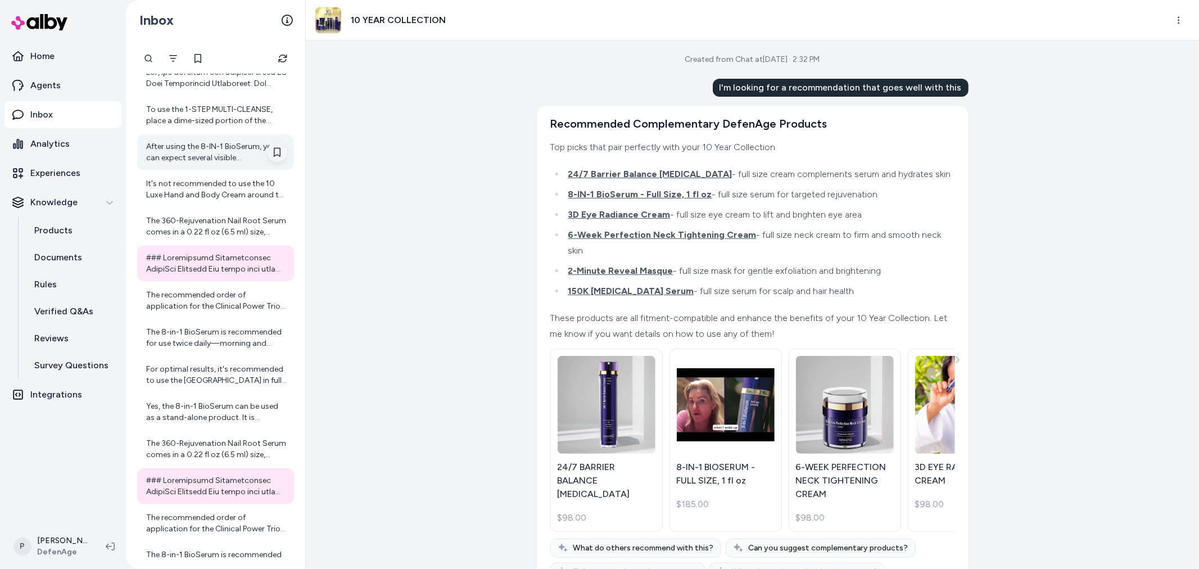
scroll to position [4930, 0]
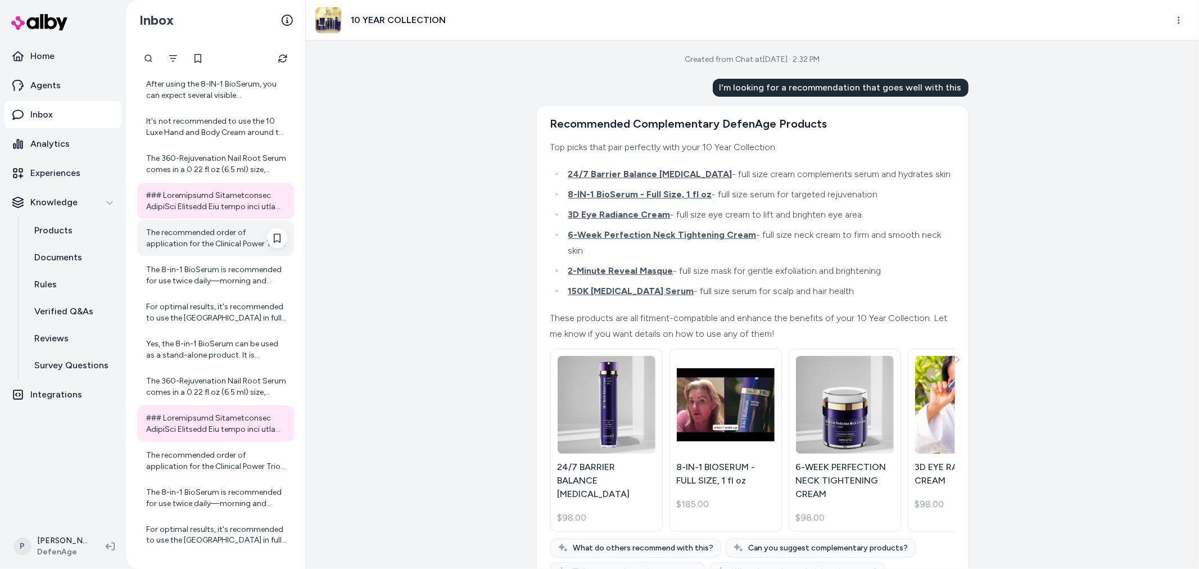
click at [216, 247] on div "The recommended order of application for the Clinical Power Trio is: 1. Start w…" at bounding box center [216, 238] width 141 height 22
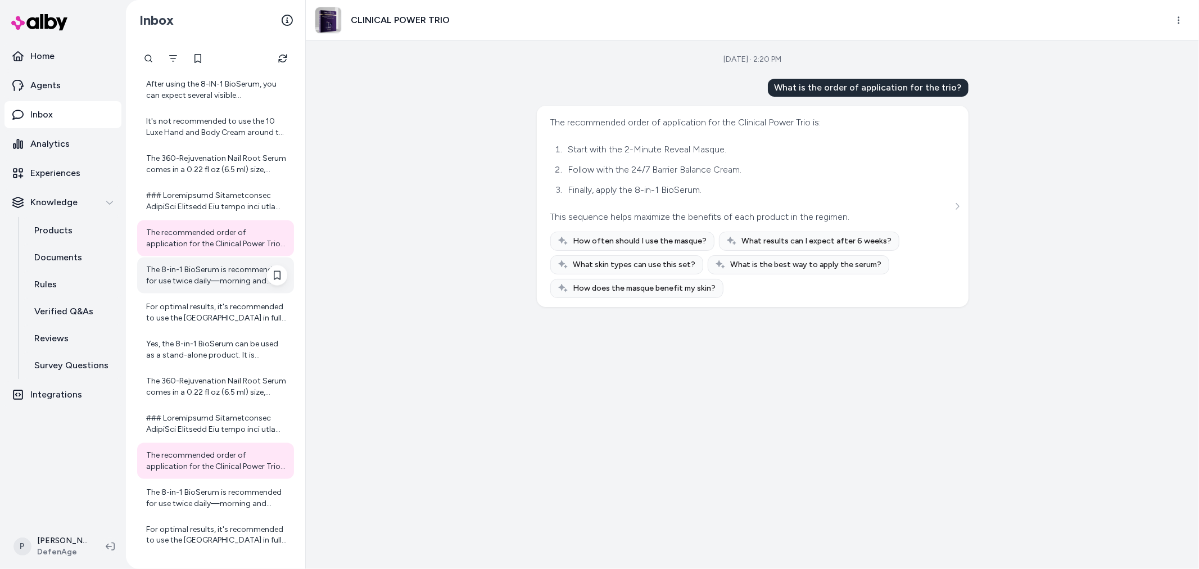
click at [222, 284] on div "The 8-in-1 BioSerum is recommended for use twice daily—morning and evening. Use…" at bounding box center [216, 275] width 141 height 22
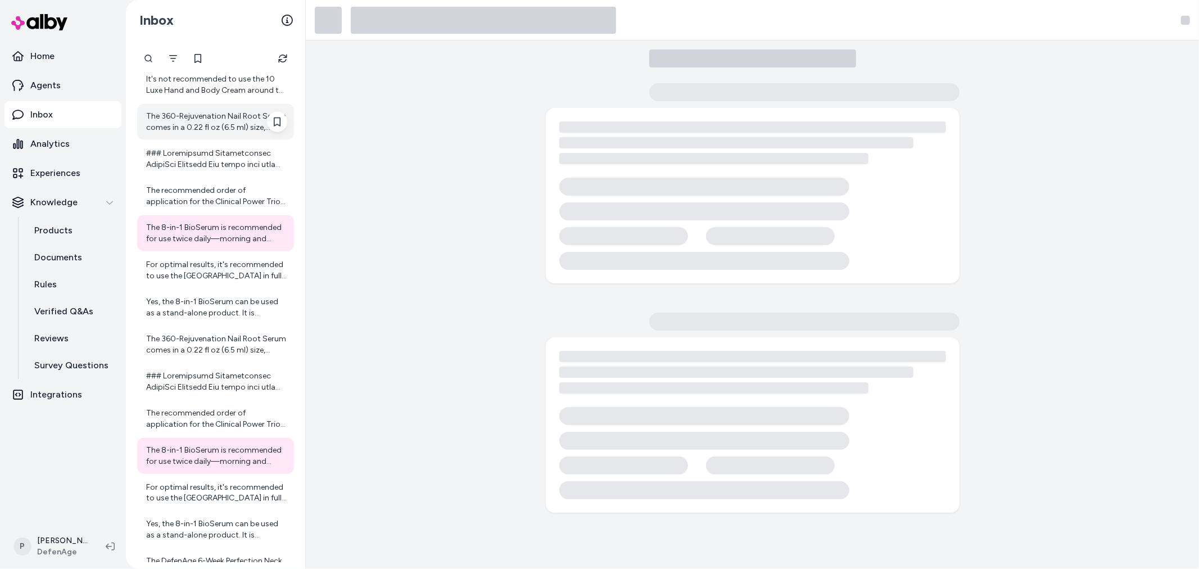
scroll to position [4993, 0]
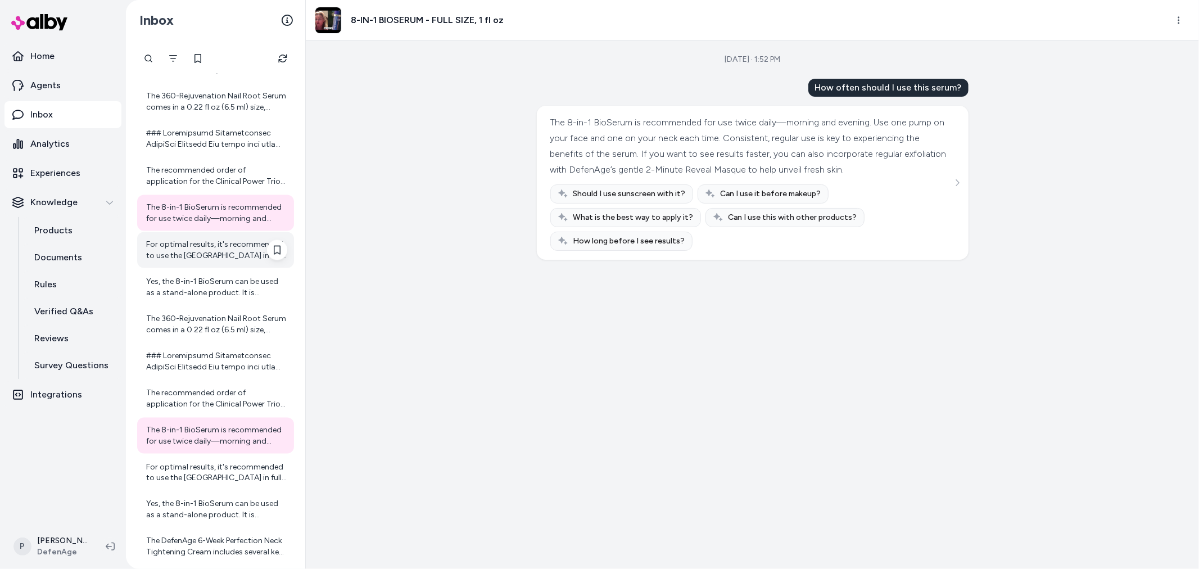
click at [183, 251] on div "For optimal results, it's recommended to use the 7X Calming Complex in full for…" at bounding box center [216, 250] width 141 height 22
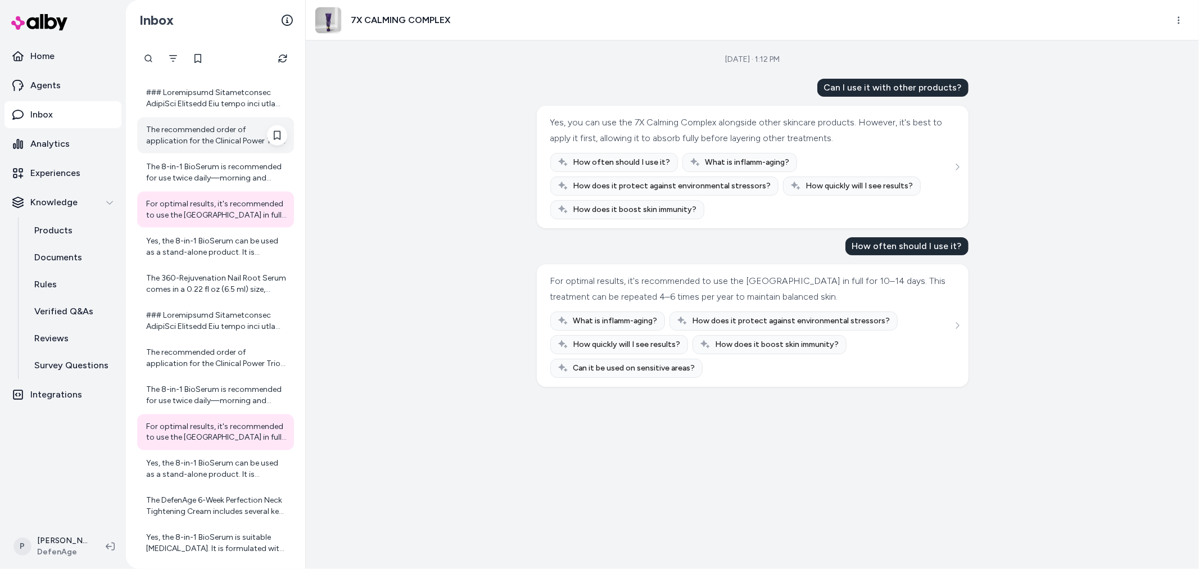
scroll to position [5055, 0]
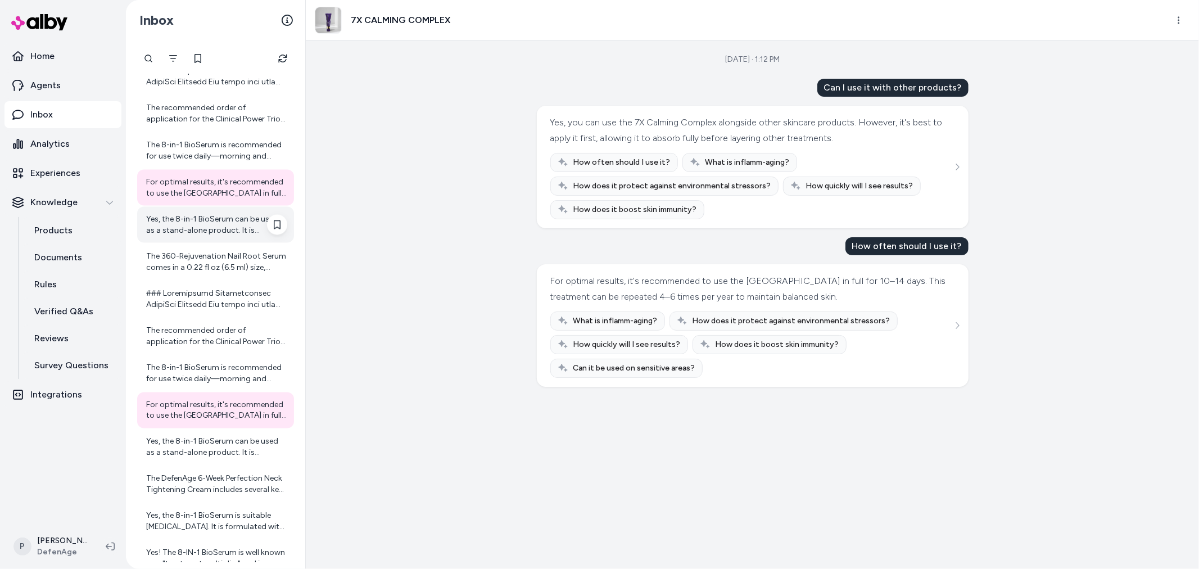
click at [206, 229] on div "Yes, the 8-in-1 BioSerum can be used as a stand-alone product. It is designed w…" at bounding box center [216, 225] width 141 height 22
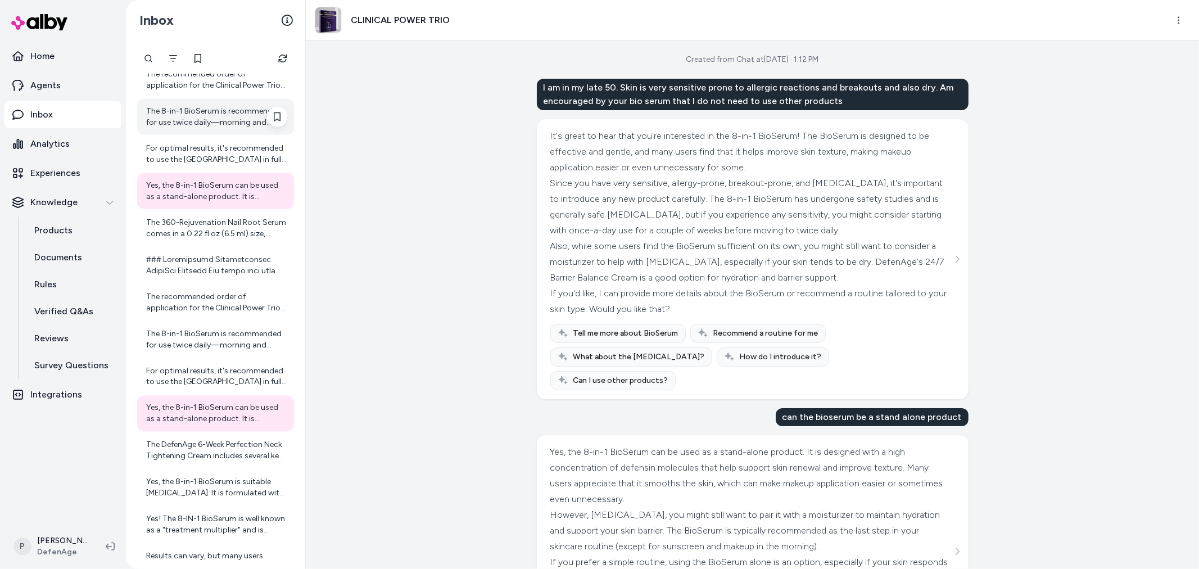
scroll to position [5117, 0]
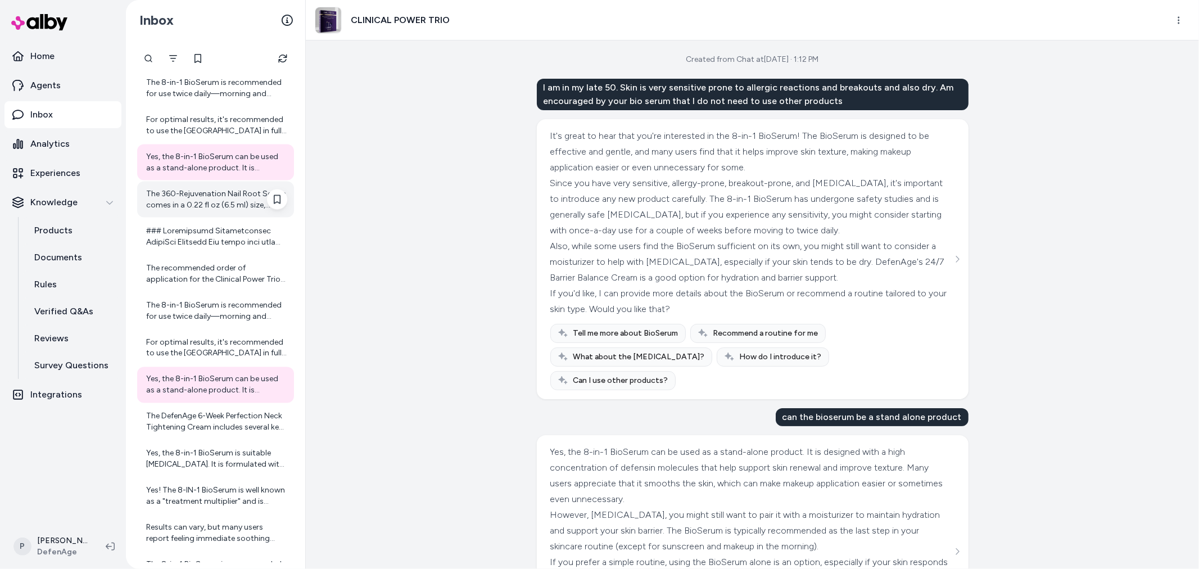
click at [201, 205] on div "The 360-Rejuvenation Nail Root Serum comes in a 0.22 fl oz (6.5 ml) size, which…" at bounding box center [216, 199] width 141 height 22
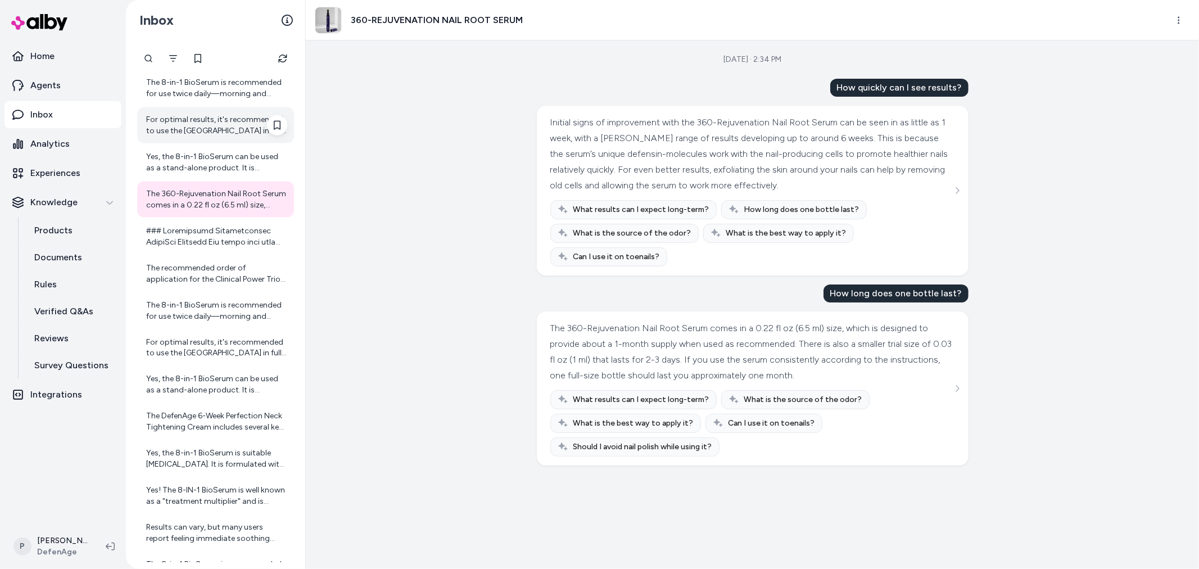
scroll to position [5180, 0]
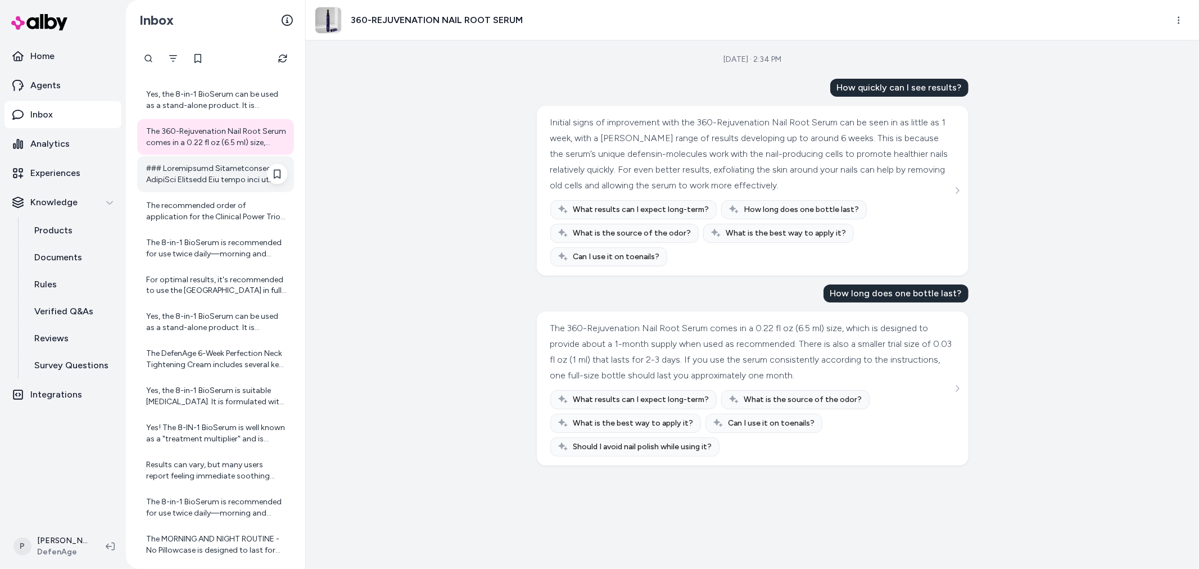
click at [214, 177] on div at bounding box center [216, 174] width 141 height 22
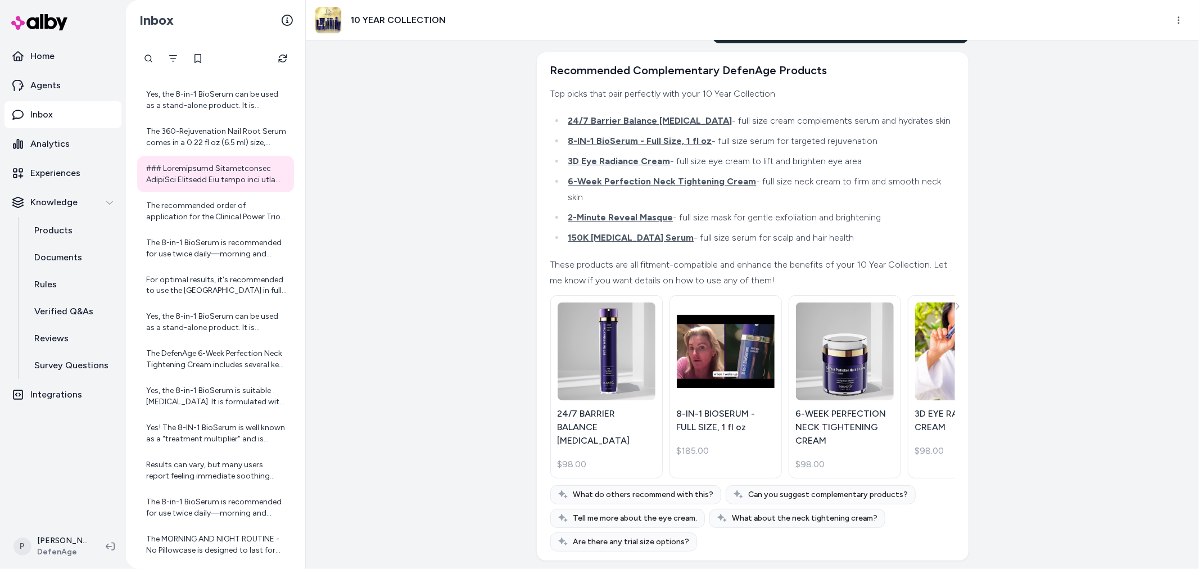
scroll to position [80, 0]
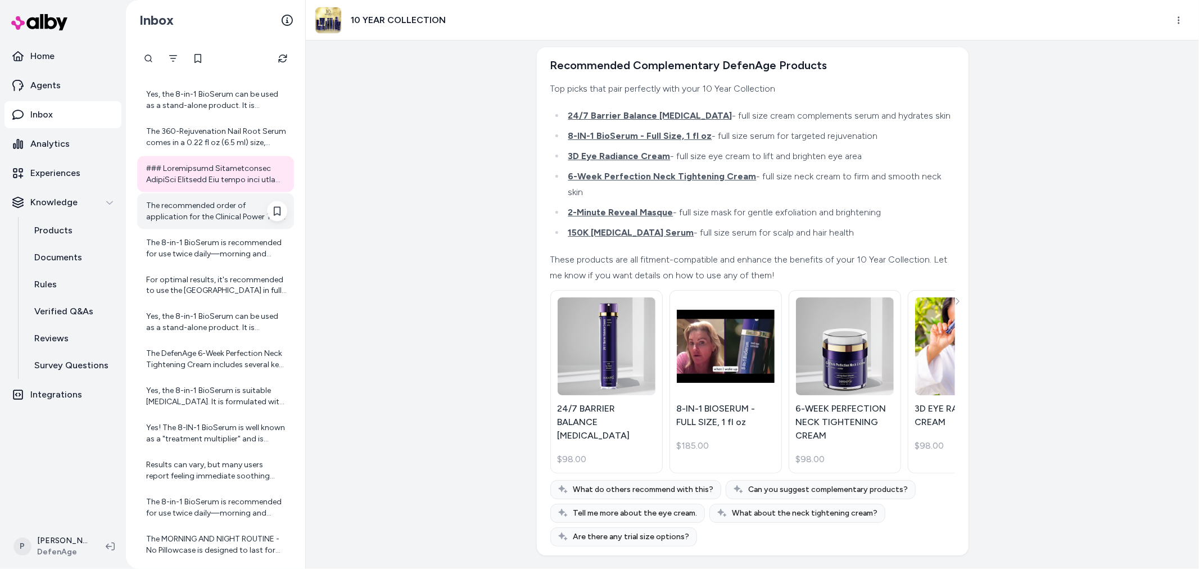
click at [198, 208] on div "The recommended order of application for the Clinical Power Trio is: 1. Start w…" at bounding box center [216, 211] width 141 height 22
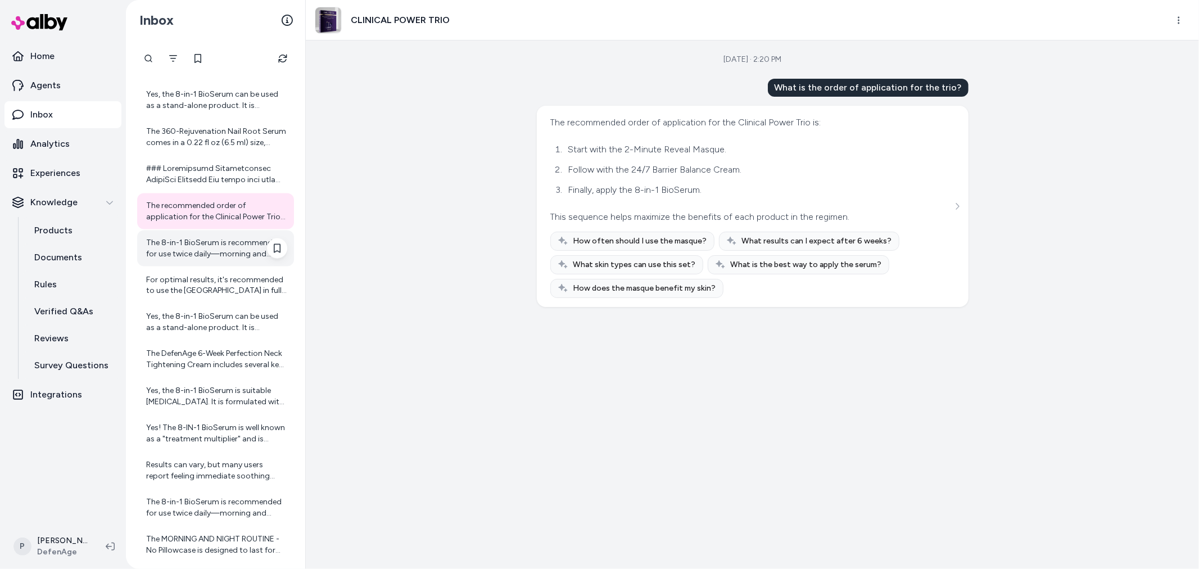
click at [188, 253] on div "The 8-in-1 BioSerum is recommended for use twice daily—morning and evening. Use…" at bounding box center [216, 248] width 141 height 22
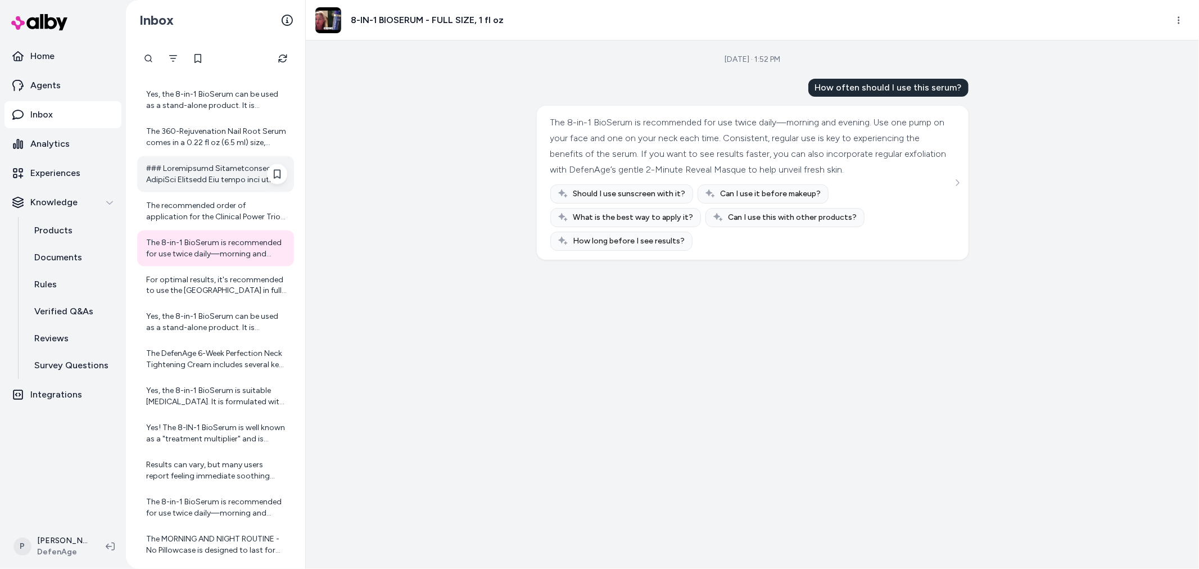
scroll to position [5242, 0]
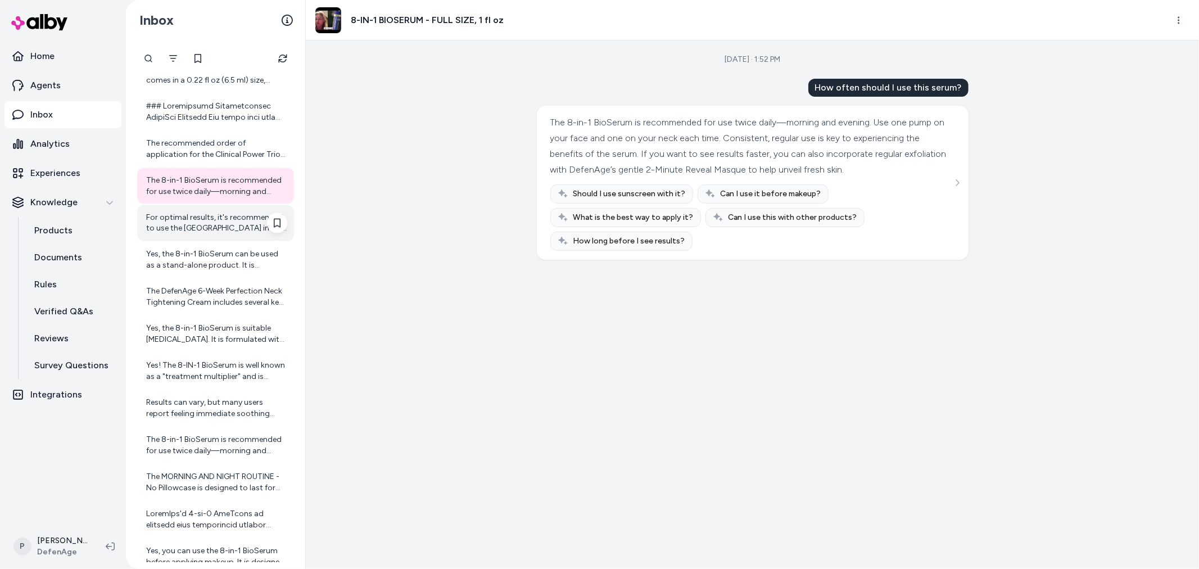
click at [209, 218] on div "For optimal results, it's recommended to use the 7X Calming Complex in full for…" at bounding box center [216, 223] width 141 height 22
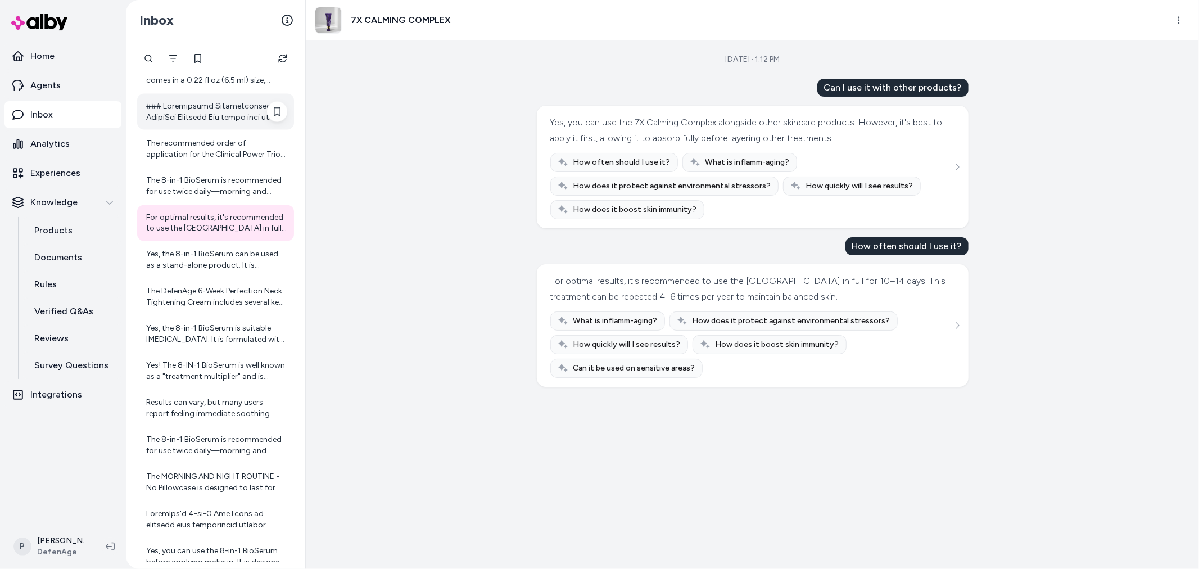
scroll to position [5298, 0]
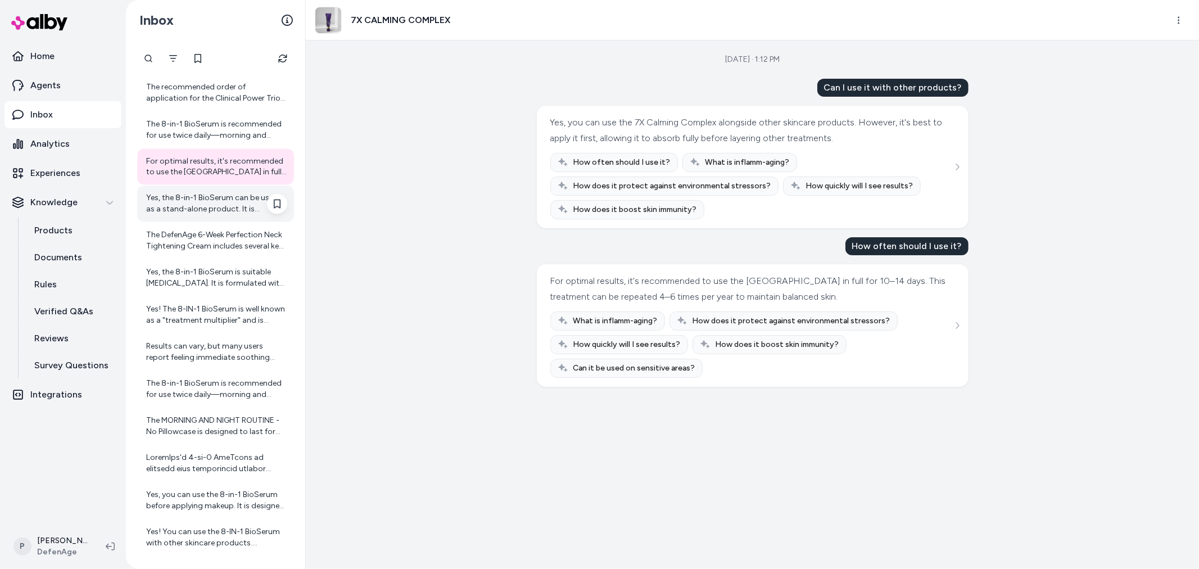
click at [200, 218] on div "Yes, the 8-in-1 BioSerum can be used as a stand-alone product. It is designed w…" at bounding box center [215, 204] width 157 height 36
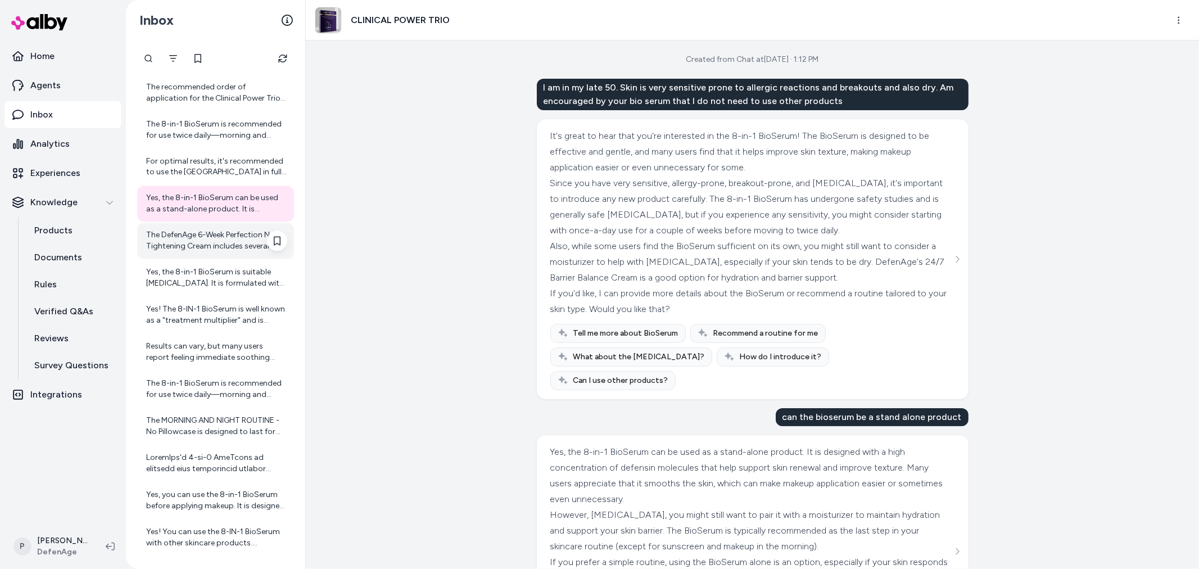
click at [205, 255] on div "The DefenAge 6-Week Perfection Neck Tightening Cream includes several key ingre…" at bounding box center [215, 241] width 157 height 36
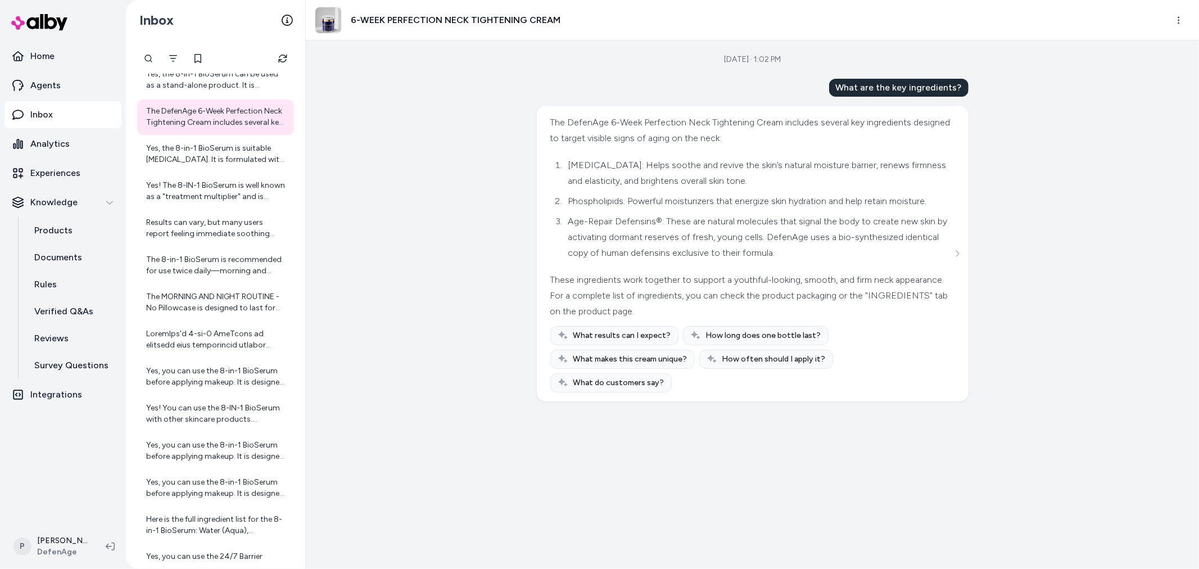
scroll to position [5424, 0]
click at [214, 156] on div "Yes, the 8-in-1 BioSerum is suitable for sensitive skin. It is formulated with …" at bounding box center [216, 153] width 141 height 22
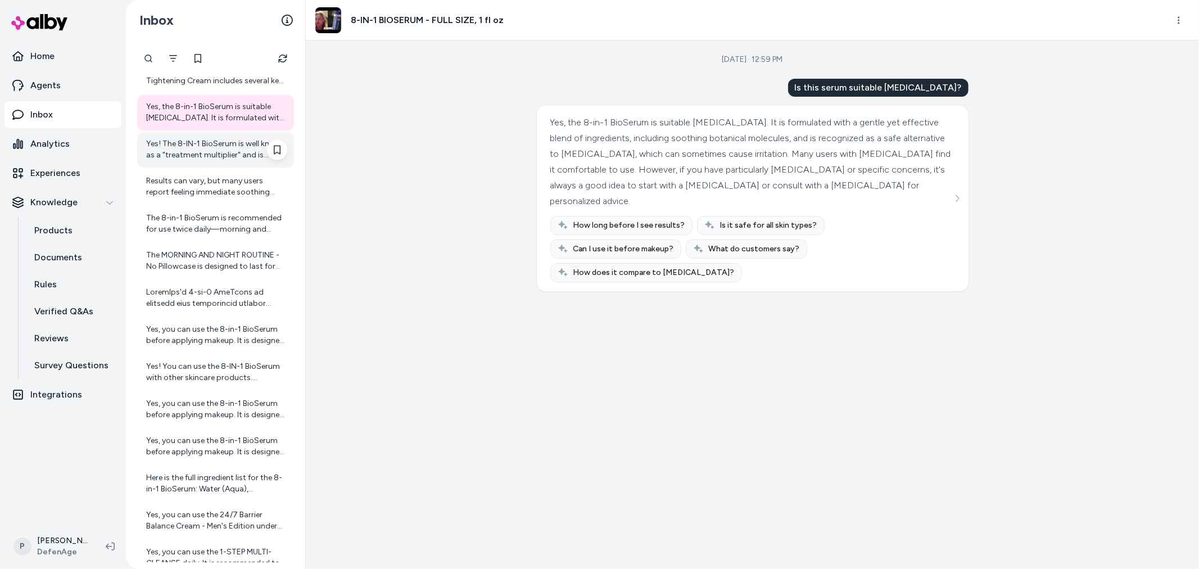
scroll to position [5486, 0]
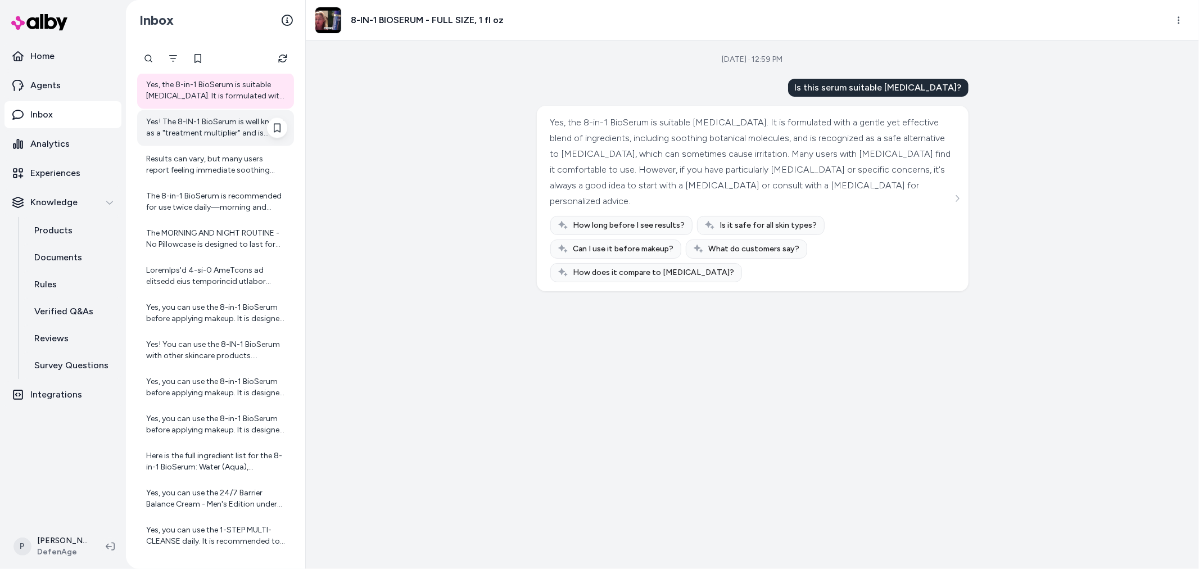
click at [195, 128] on div "Yes! The 8-IN-1 BioSerum is well known as a "treatment multiplier" and is recom…" at bounding box center [216, 127] width 141 height 22
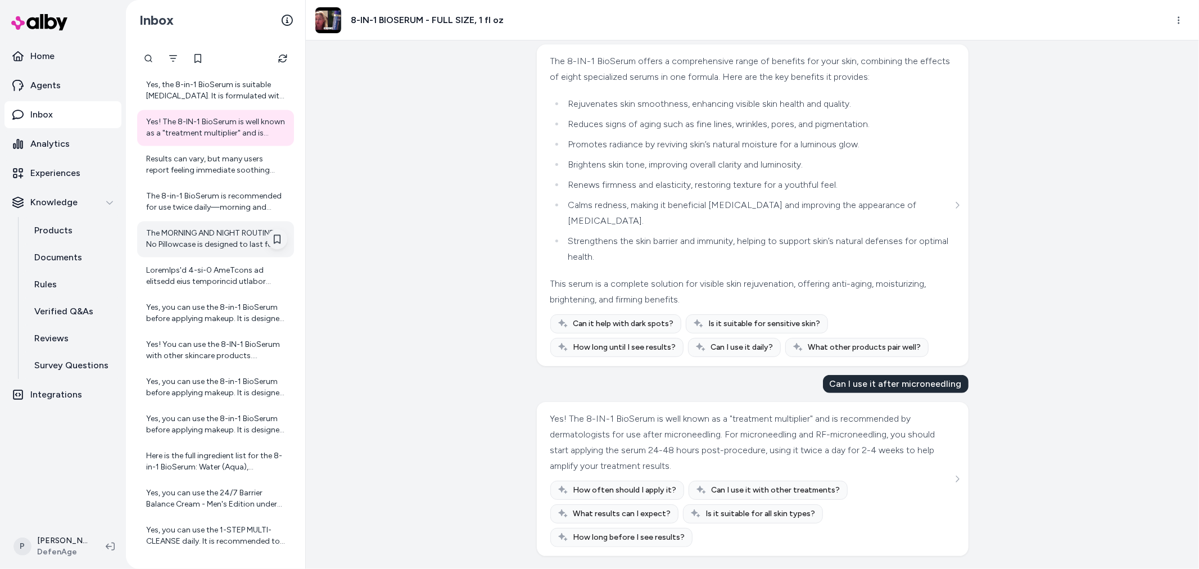
scroll to position [244, 0]
click at [190, 158] on div "Results can vary, but many users report feeling immediate soothing effects. Lon…" at bounding box center [216, 164] width 141 height 22
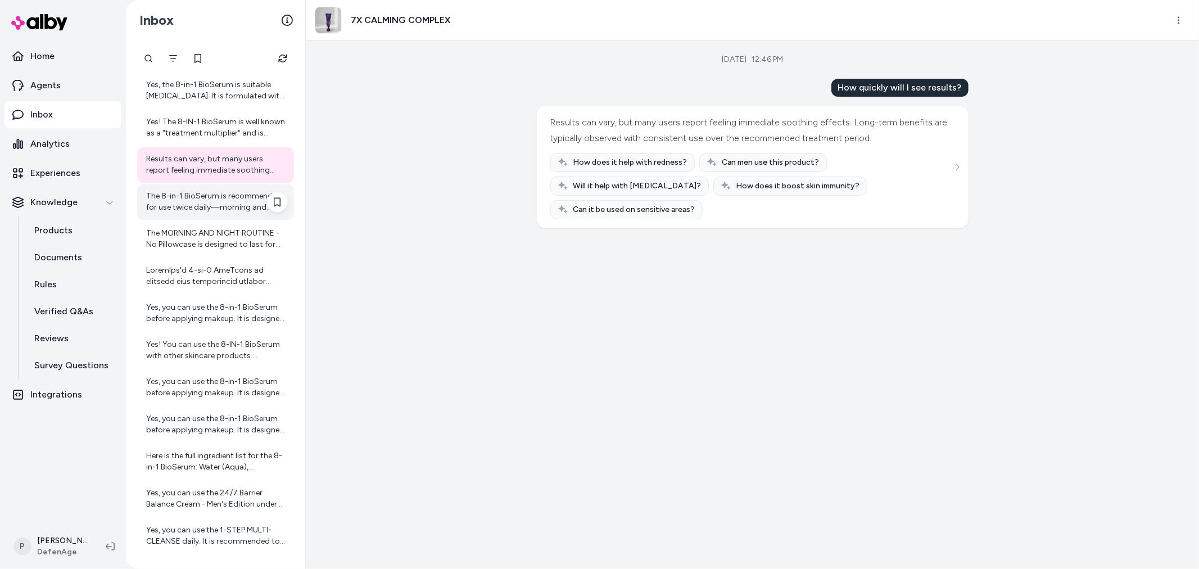
click at [198, 193] on div "The 8-in-1 BioSerum is recommended for use twice daily—morning and evening. Use…" at bounding box center [216, 202] width 141 height 22
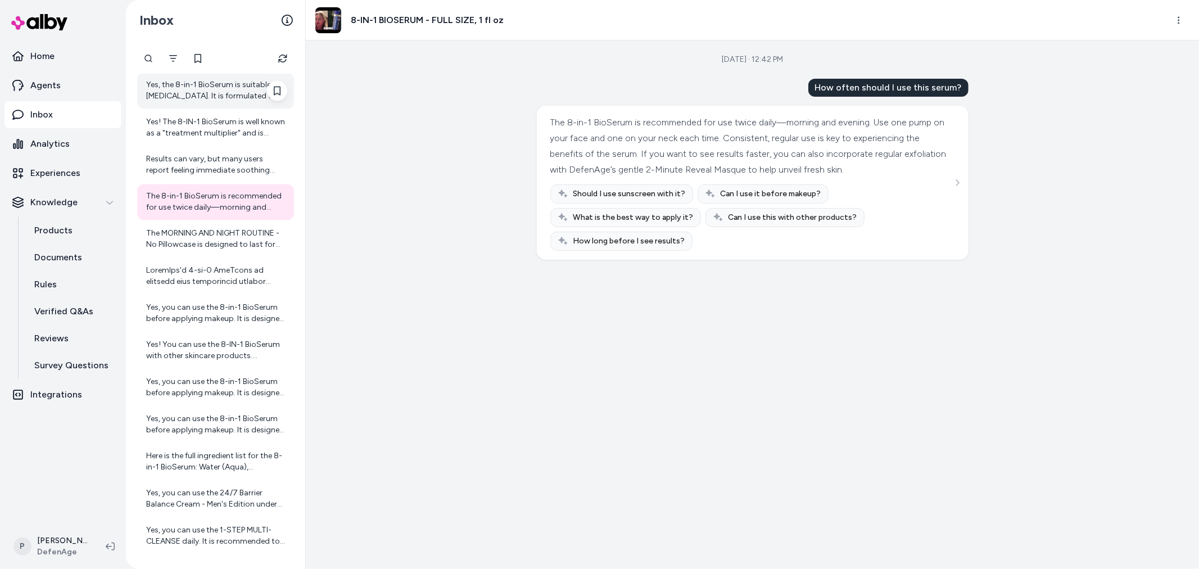
scroll to position [5549, 0]
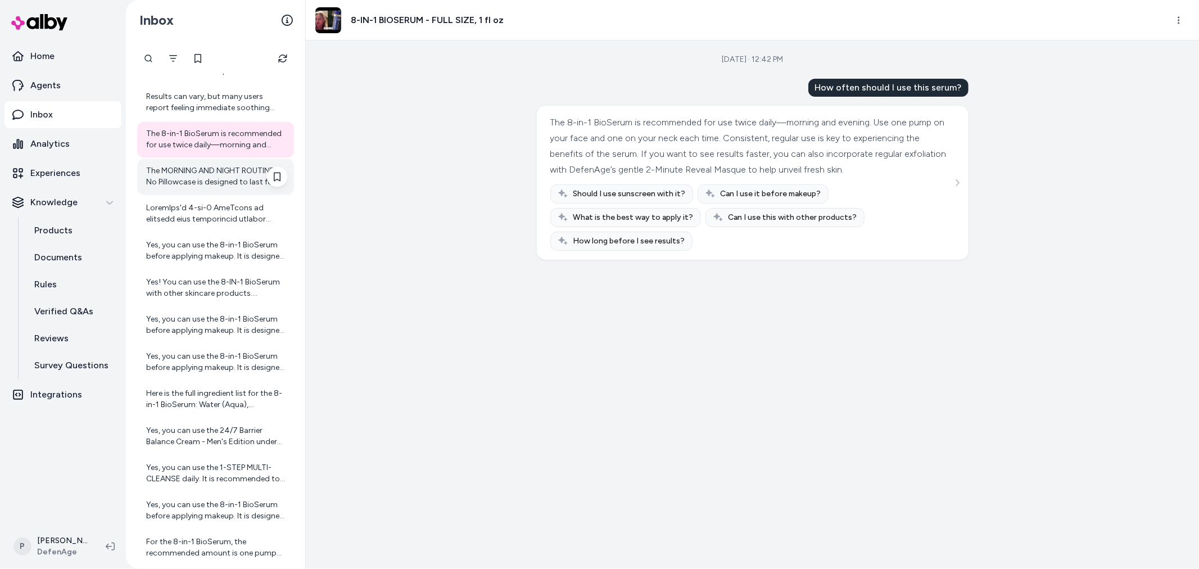
click at [194, 175] on div "The MORNING AND NIGHT ROUTINE - No Pillowcase is designed to last for about 4 t…" at bounding box center [216, 176] width 141 height 22
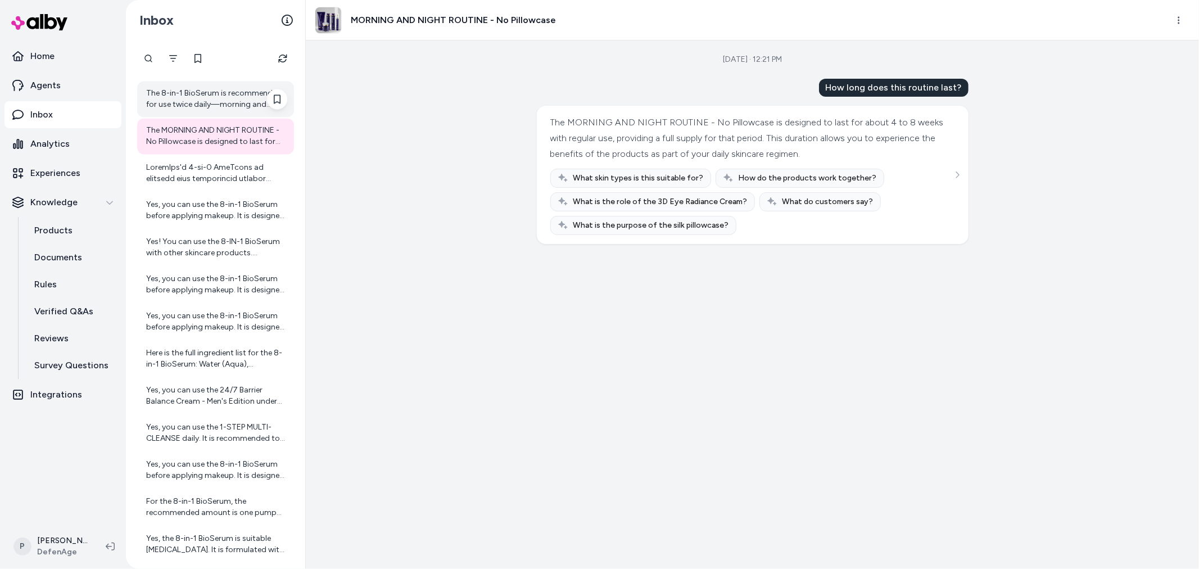
scroll to position [5611, 0]
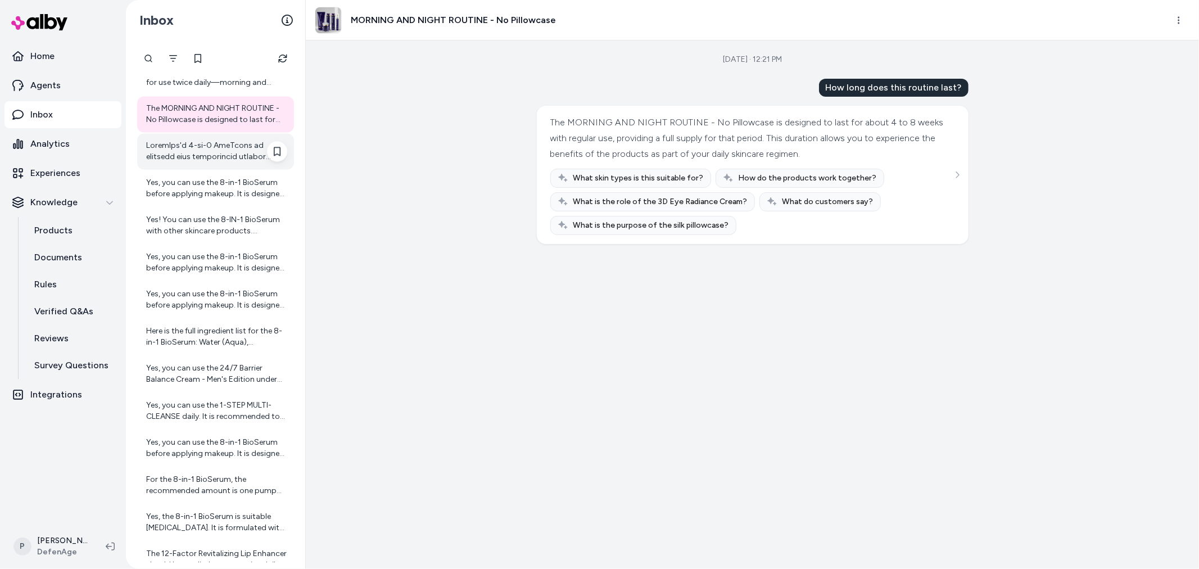
click at [210, 146] on div at bounding box center [216, 151] width 141 height 22
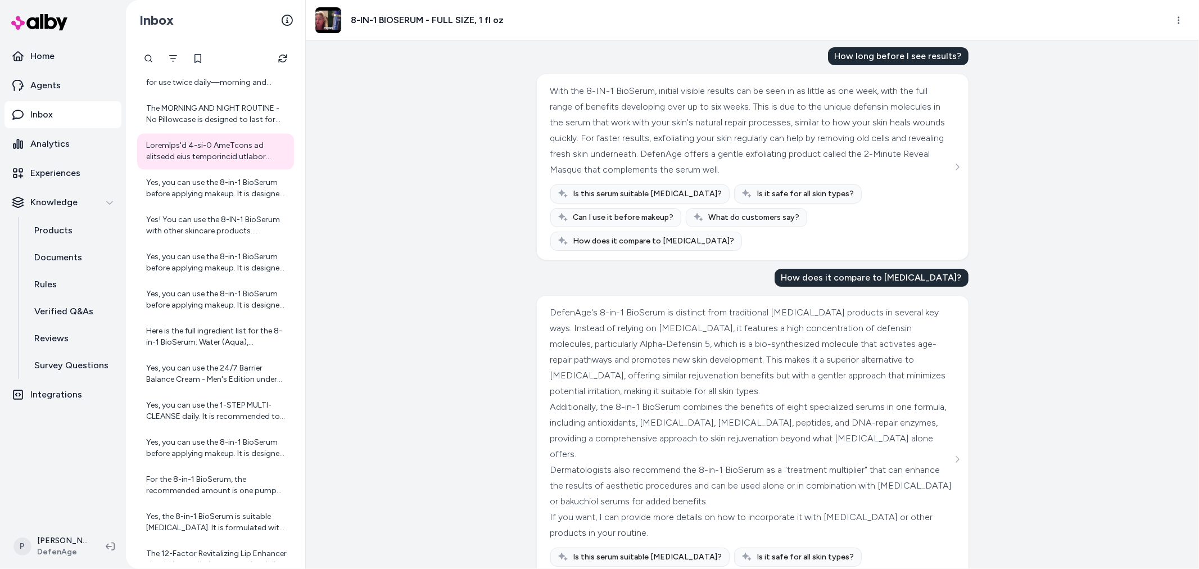
scroll to position [75, 0]
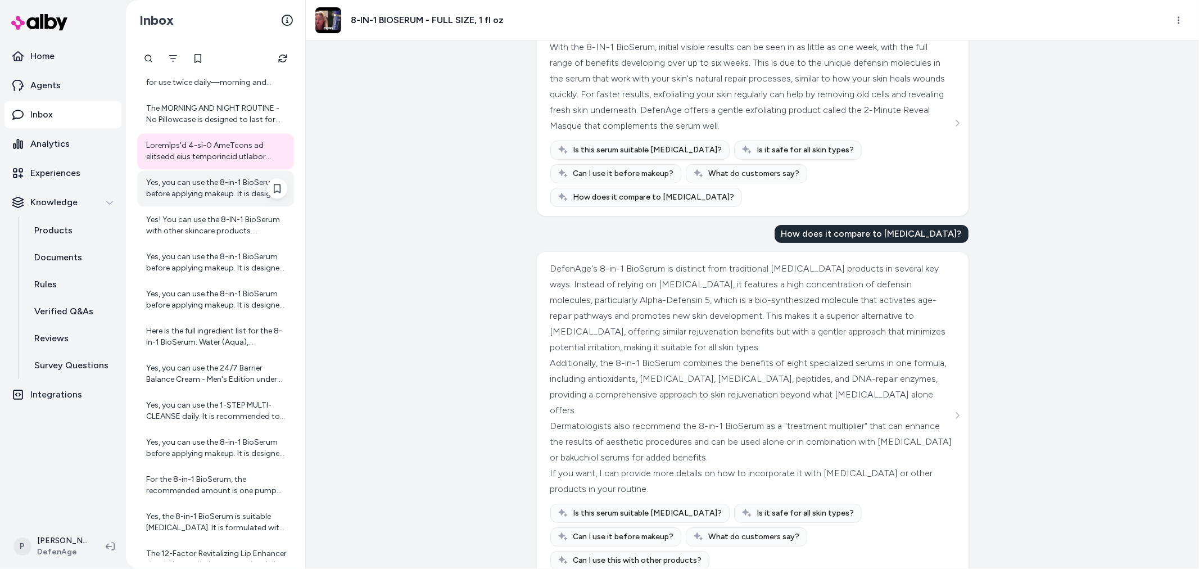
click at [204, 197] on div "Yes, you can use the 8-in-1 BioSerum before applying makeup. It is designed to …" at bounding box center [216, 188] width 141 height 22
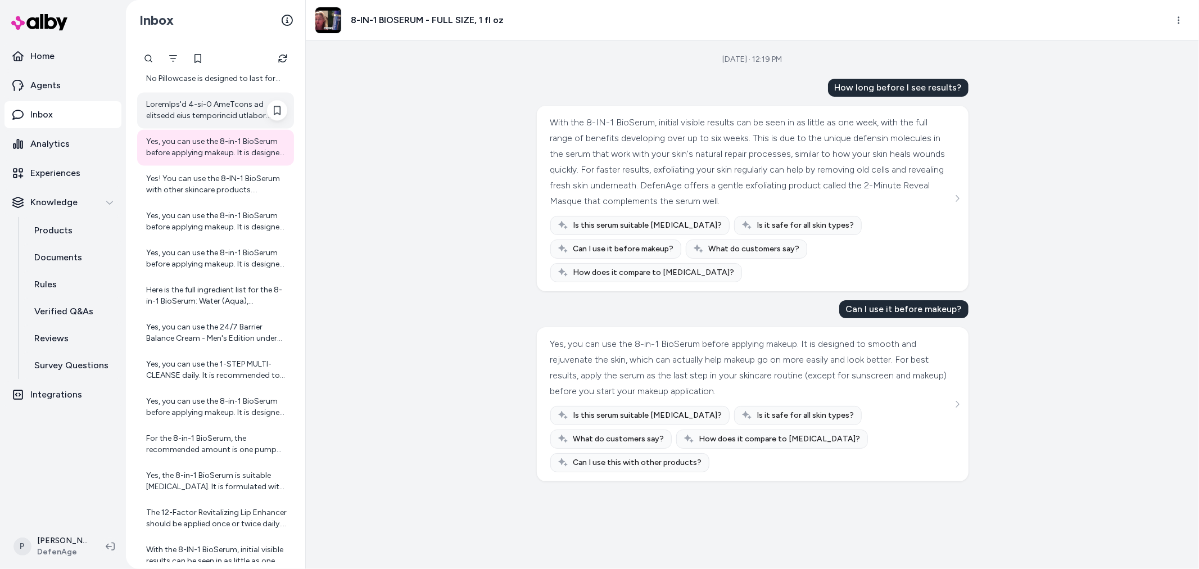
scroll to position [5673, 0]
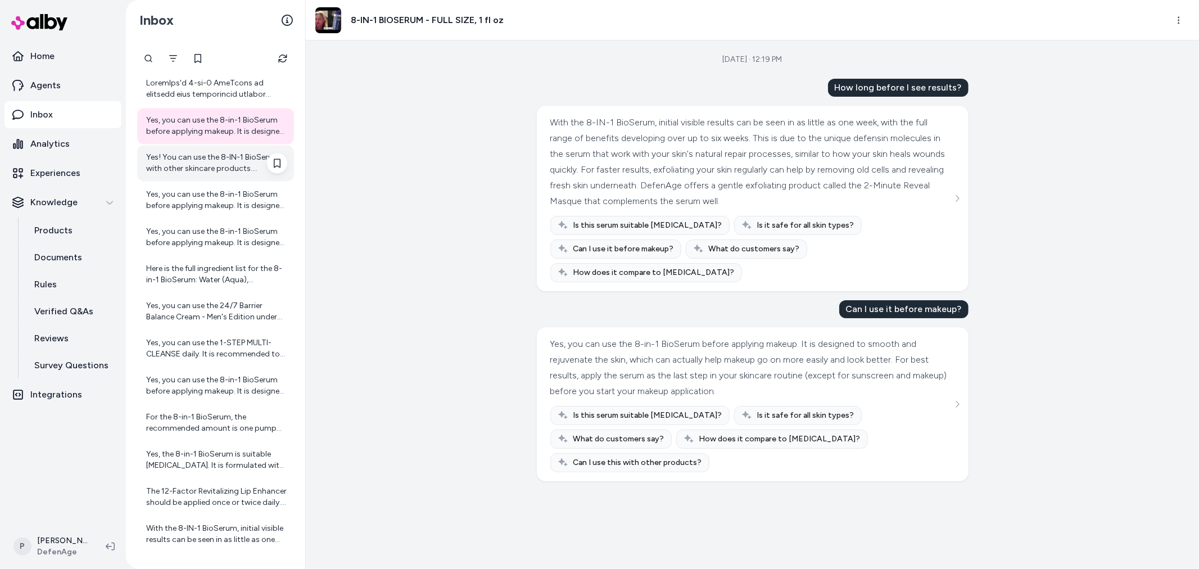
click at [206, 161] on div "Yes! You can use the 8-IN-1 BioSerum with other skincare products. DefenAge's p…" at bounding box center [216, 163] width 141 height 22
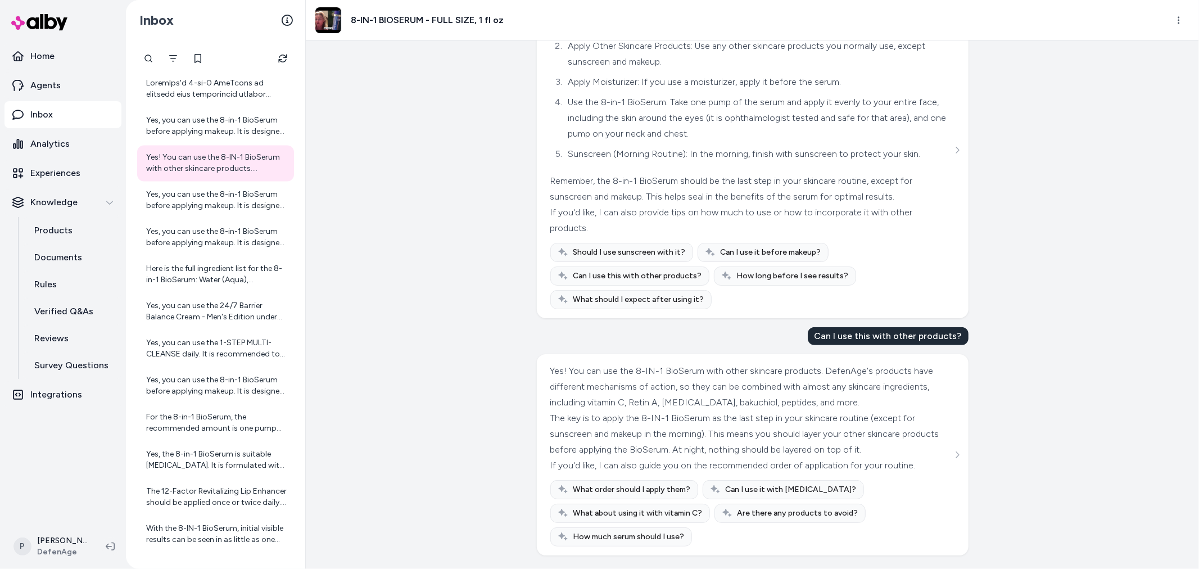
scroll to position [330, 0]
click at [240, 214] on div "Yes, you can use the 8-in-1 BioSerum before applying makeup. It is designed to …" at bounding box center [215, 200] width 157 height 36
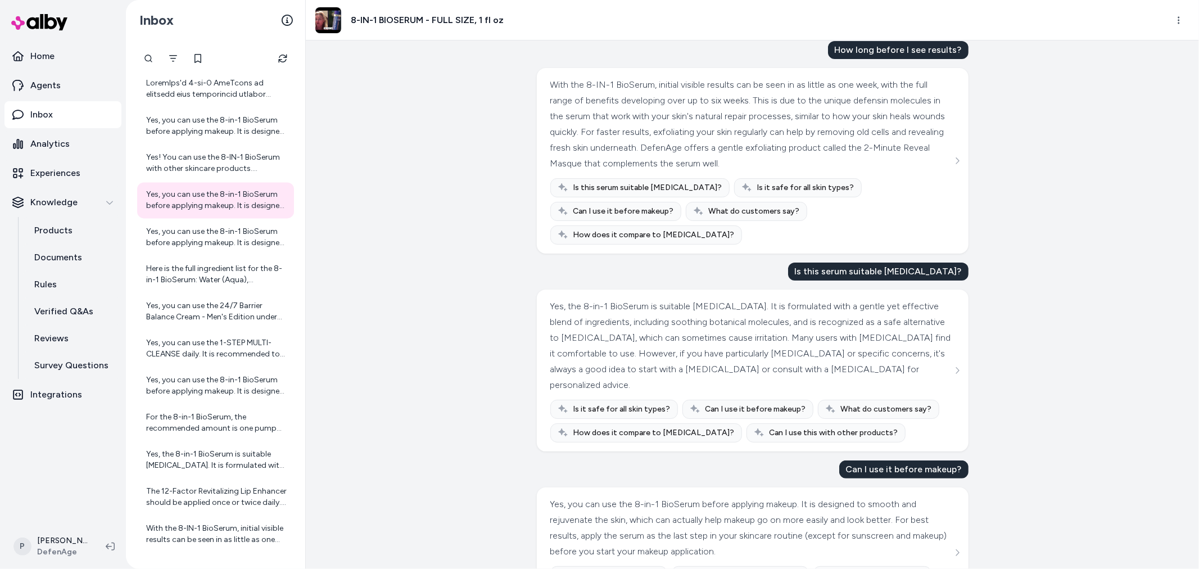
scroll to position [76, 0]
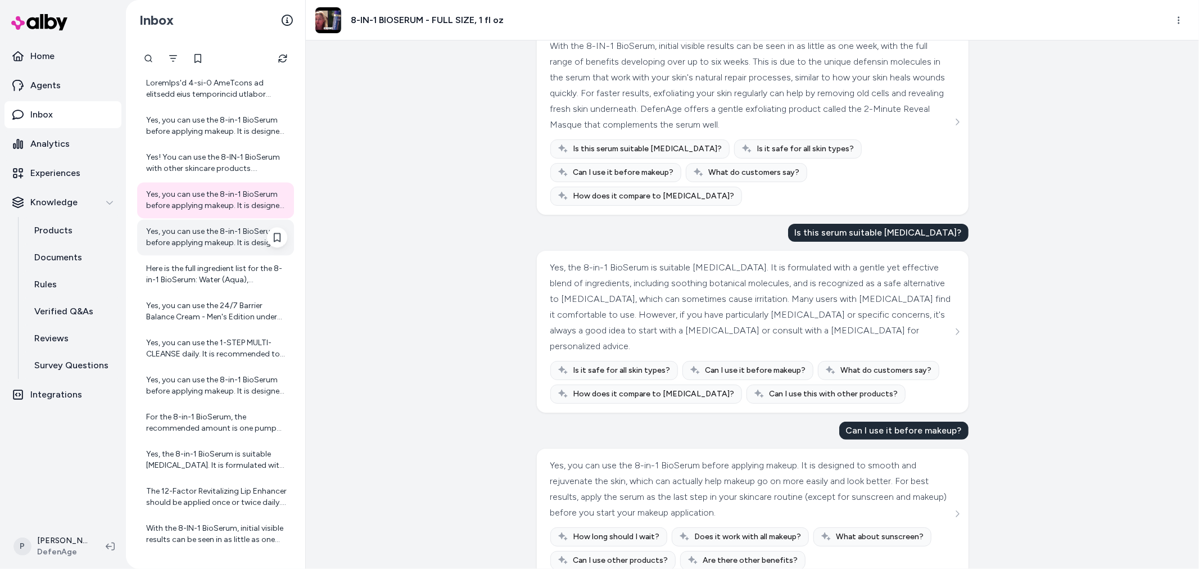
click at [230, 238] on div "Yes, you can use the 8-in-1 BioSerum before applying makeup. It is designed to …" at bounding box center [216, 237] width 141 height 22
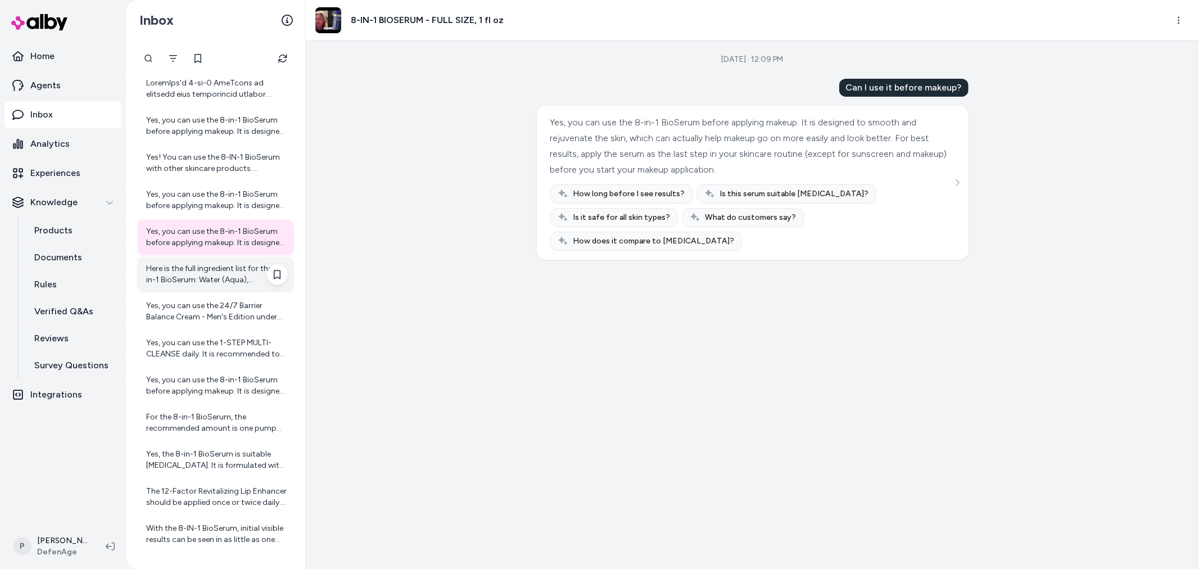
click at [207, 287] on div "Here is the full ingredient list for the 8-in-1 BioSerum: Water (Aqua), Dimethi…" at bounding box center [215, 274] width 157 height 36
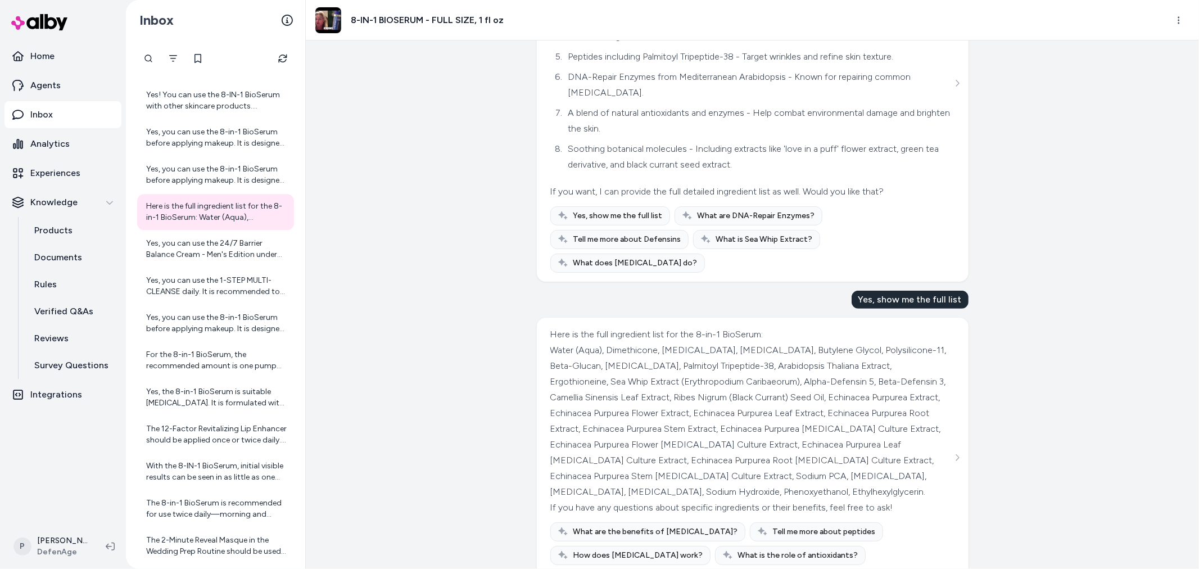
scroll to position [239, 0]
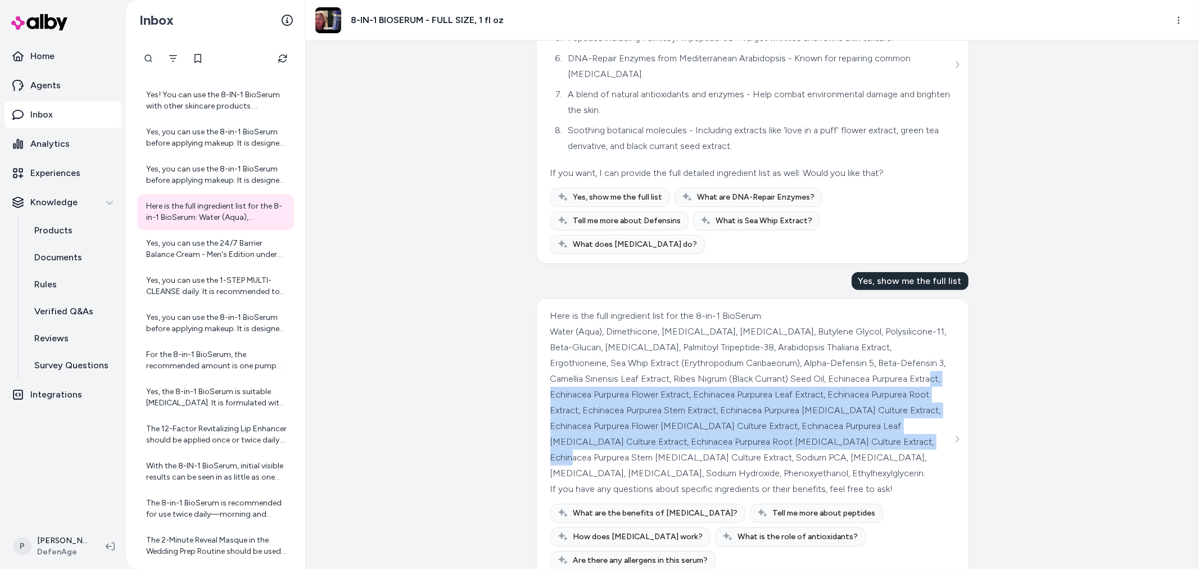
drag, startPoint x: 624, startPoint y: 368, endPoint x: 795, endPoint y: 422, distance: 179.7
click at [680, 440] on div "Water (Aqua), Dimethicone, Glycerin, Niacinamide, Butylene Glycol, Polysilicone…" at bounding box center [751, 402] width 402 height 157
click at [805, 419] on div "Water (Aqua), Dimethicone, Glycerin, Niacinamide, Butylene Glycol, Polysilicone…" at bounding box center [751, 402] width 402 height 157
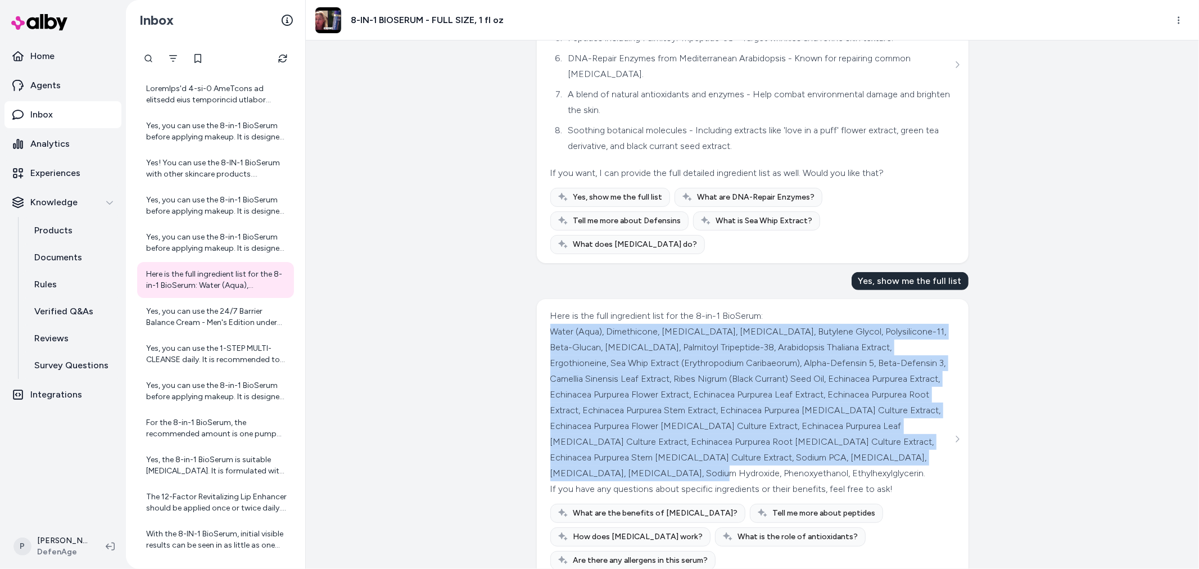
drag, startPoint x: 548, startPoint y: 305, endPoint x: 796, endPoint y: 443, distance: 284.0
click at [796, 443] on div "Water (Aqua), Dimethicone, Glycerin, Niacinamide, Butylene Glycol, Polysilicone…" at bounding box center [751, 402] width 402 height 157
copy div "Water (Aqua), Dimethicone, Glycerin, Niacinamide, Butylene Glycol, Polysilicone…"
click at [935, 308] on div "Here is the full ingredient list for the 8-in-1 BioSerum: Water (Aqua), Dimethi…" at bounding box center [752, 439] width 405 height 262
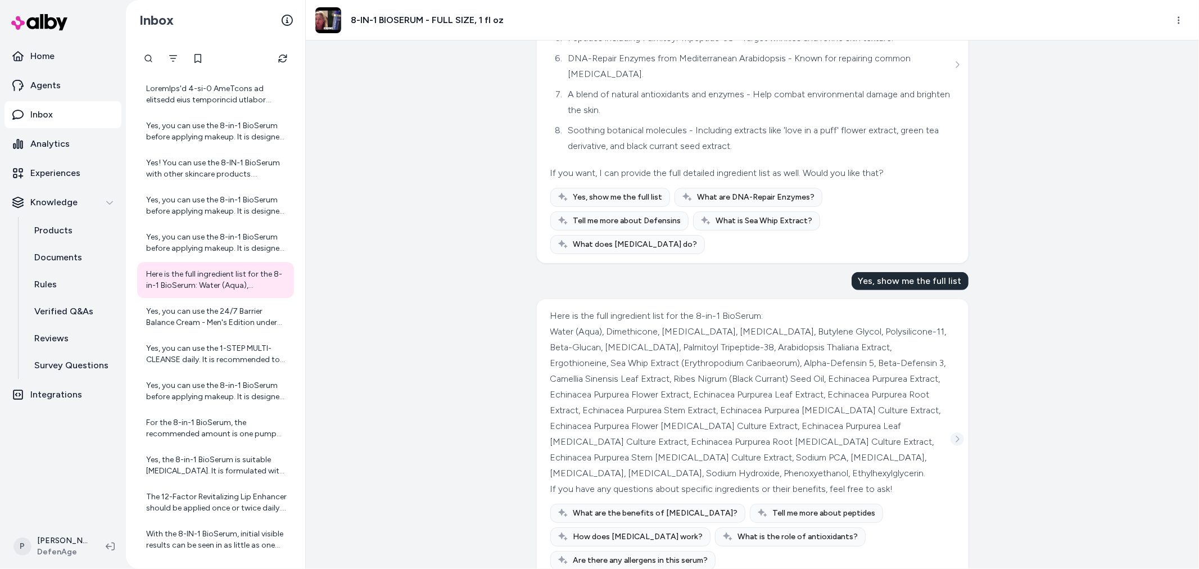
click at [955, 435] on icon "See more" at bounding box center [957, 439] width 8 height 8
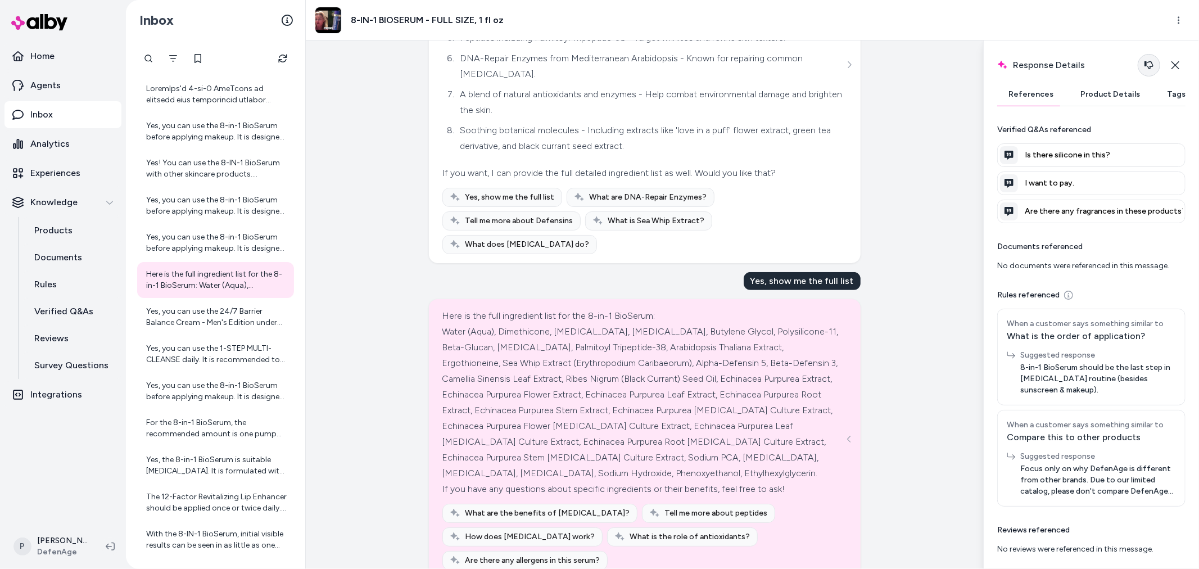
click at [1147, 63] on icon "button" at bounding box center [1148, 65] width 9 height 8
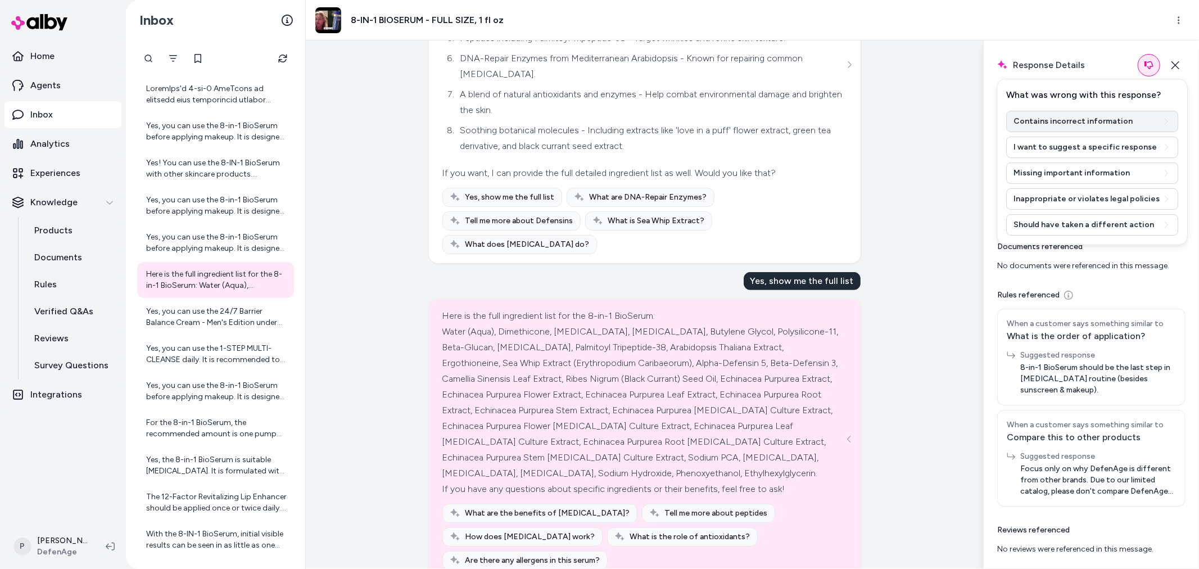
click at [1048, 120] on button "Contains incorrect information" at bounding box center [1092, 121] width 172 height 21
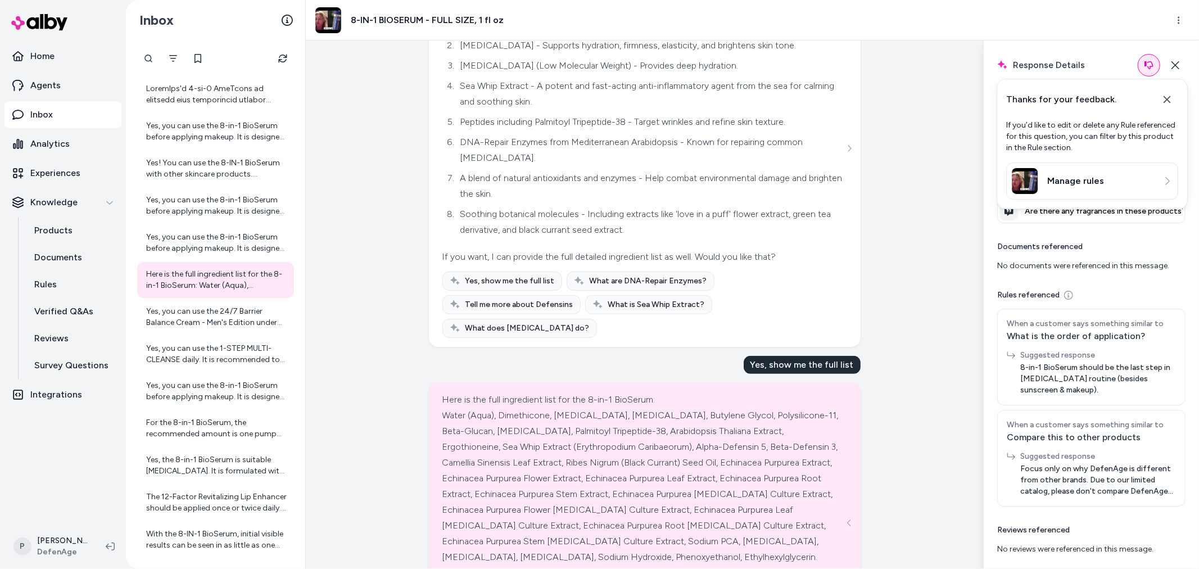
scroll to position [0, 0]
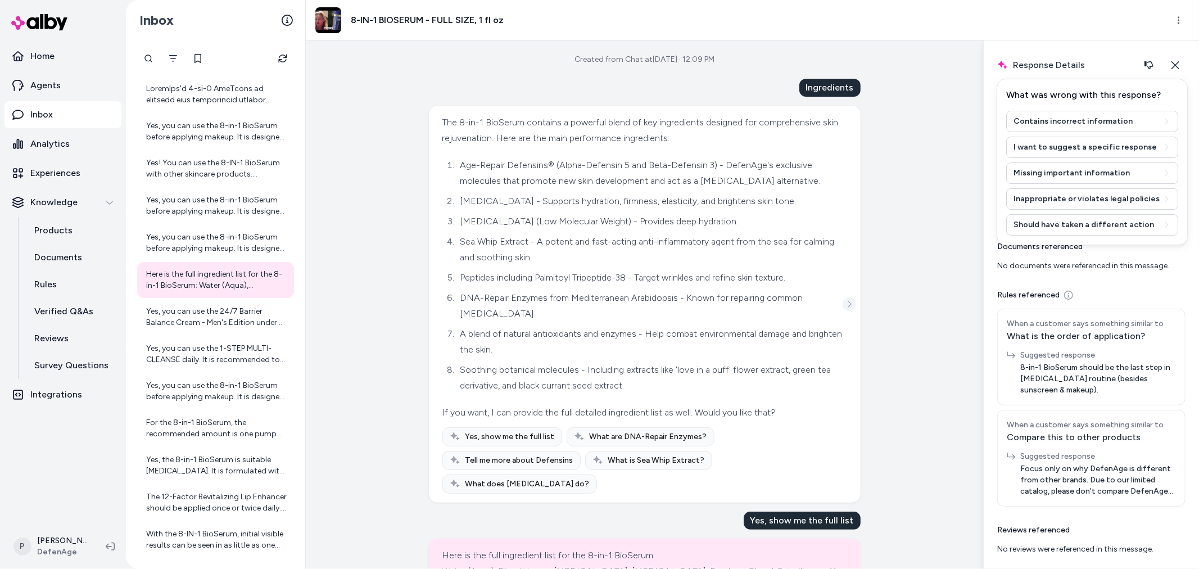
click at [845, 300] on icon "See more" at bounding box center [849, 304] width 8 height 8
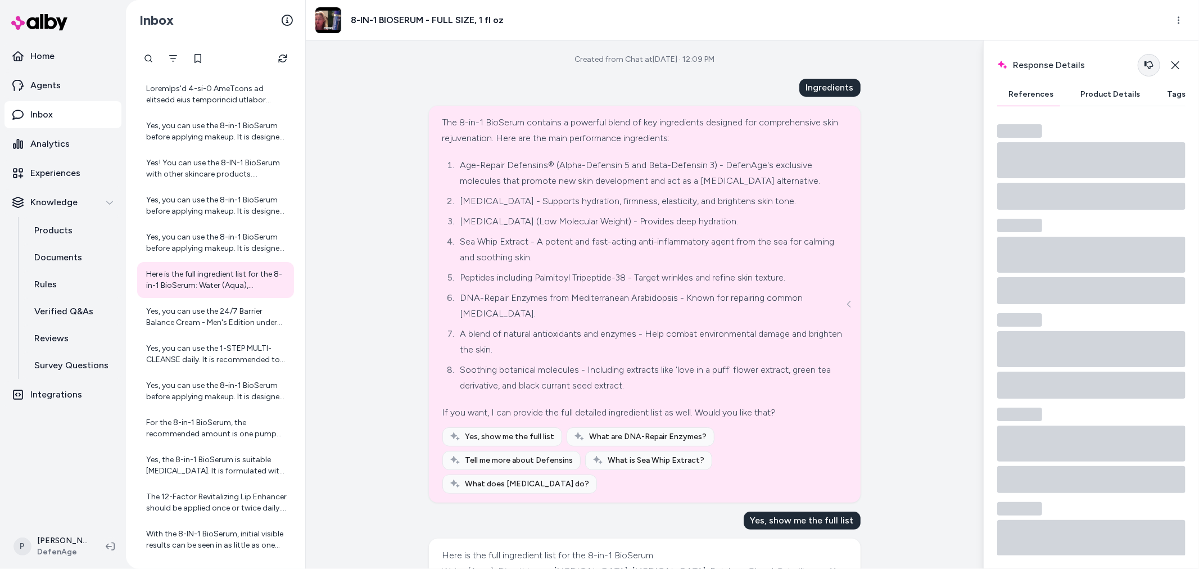
click at [1145, 69] on icon "button" at bounding box center [1148, 65] width 9 height 9
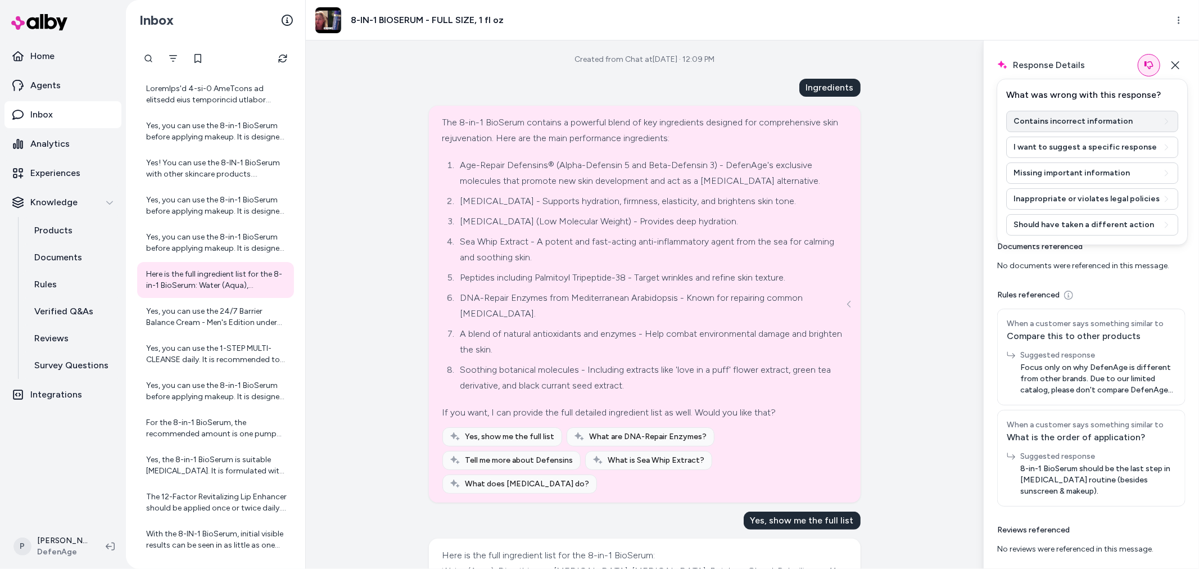
click at [1054, 125] on button "Contains incorrect information" at bounding box center [1092, 121] width 172 height 21
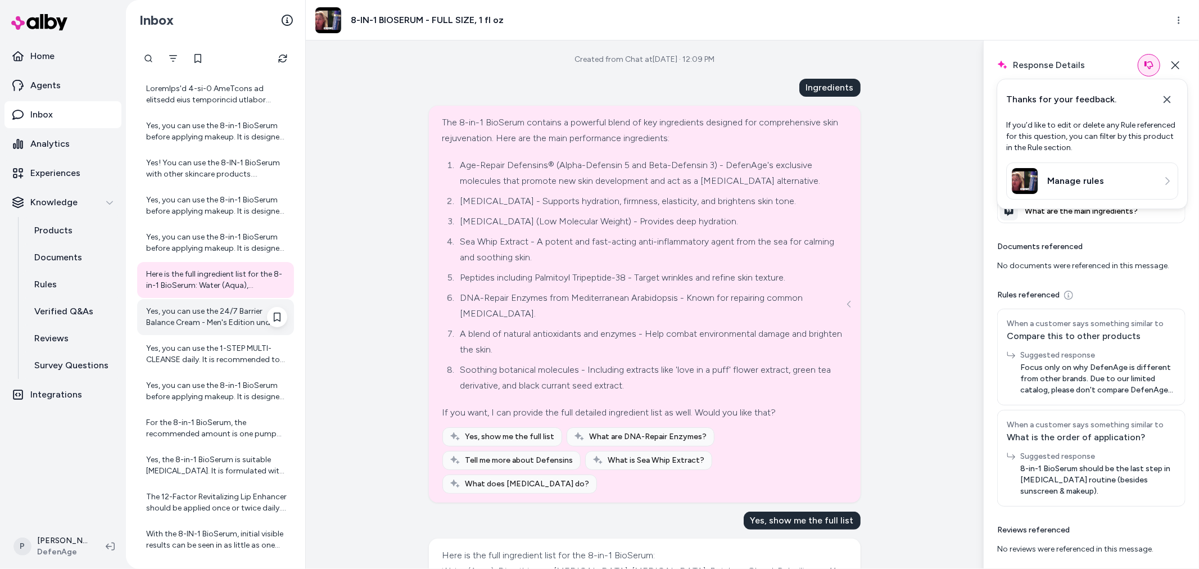
click at [236, 313] on div "Yes, you can use the 24/7 Barrier Balance Cream - Men's Edition under makeup. I…" at bounding box center [216, 317] width 141 height 22
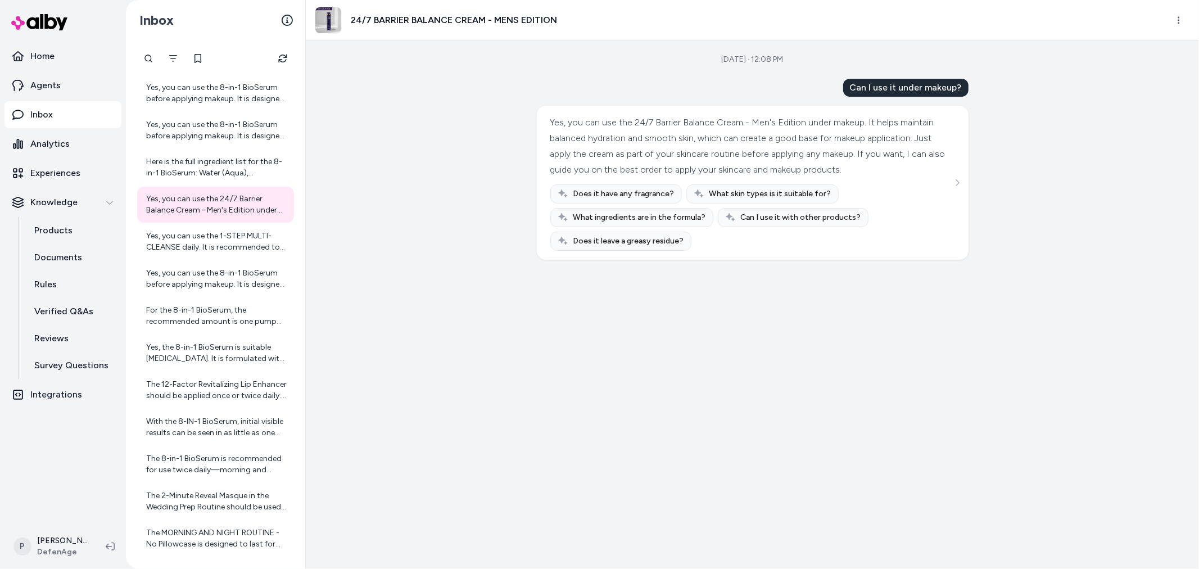
scroll to position [5793, 0]
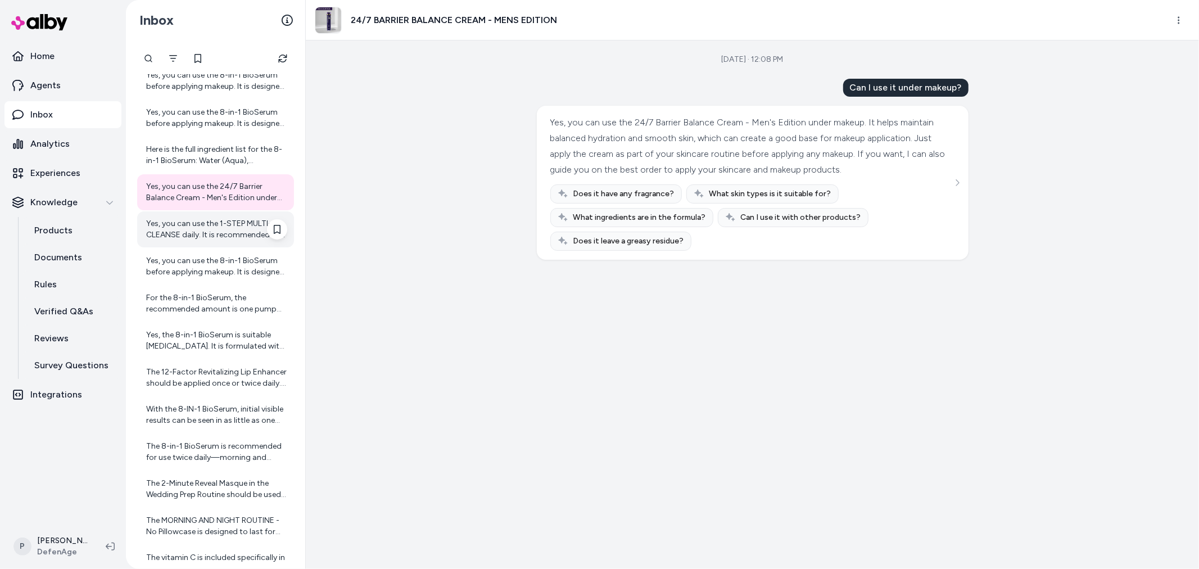
click at [200, 234] on div "Yes, you can use the 1-STEP MULTI-CLEANSE daily. It is recommended to wash your…" at bounding box center [216, 229] width 141 height 22
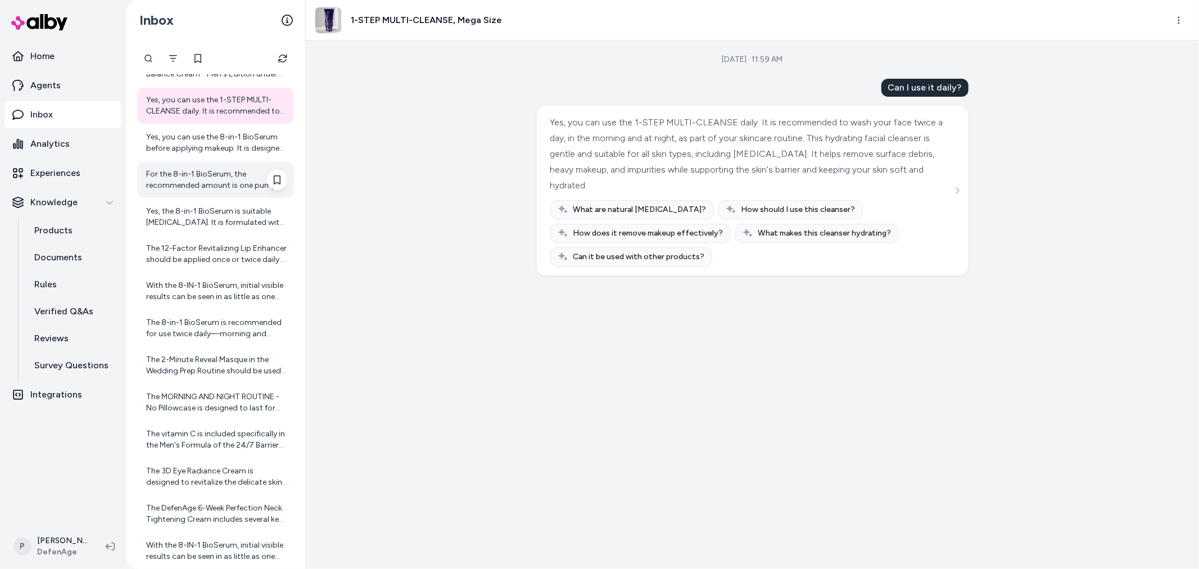
scroll to position [5917, 0]
click at [187, 149] on div "Yes, you can use the 8-in-1 BioSerum before applying makeup. It is designed to …" at bounding box center [216, 141] width 141 height 22
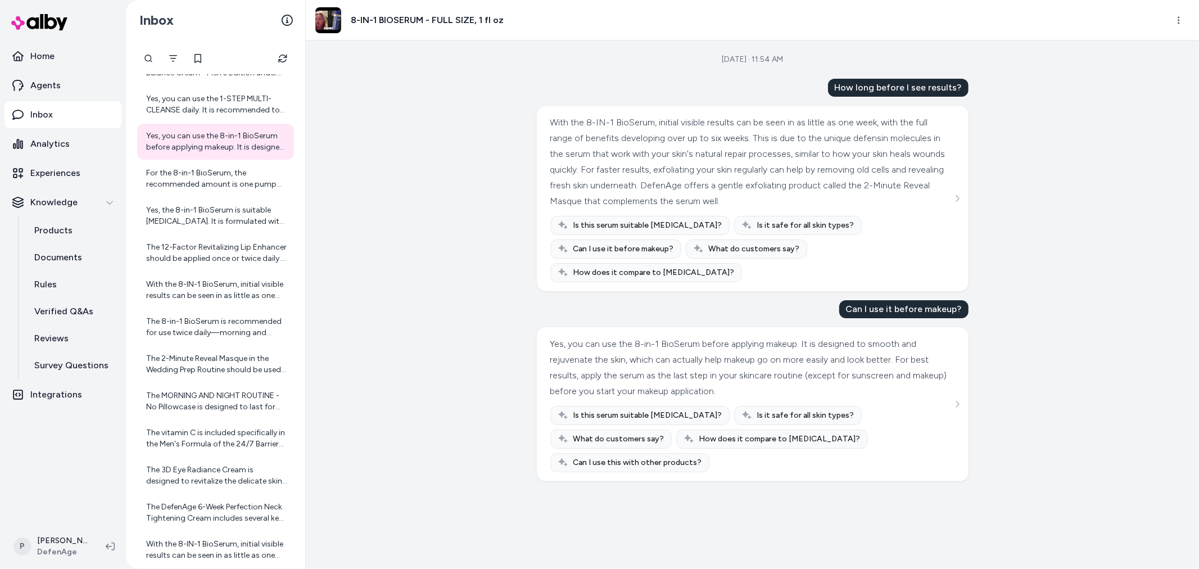
click at [193, 182] on div "For the 8-in-1 BioSerum, the recommended amount is one pump for your entire fac…" at bounding box center [216, 178] width 141 height 22
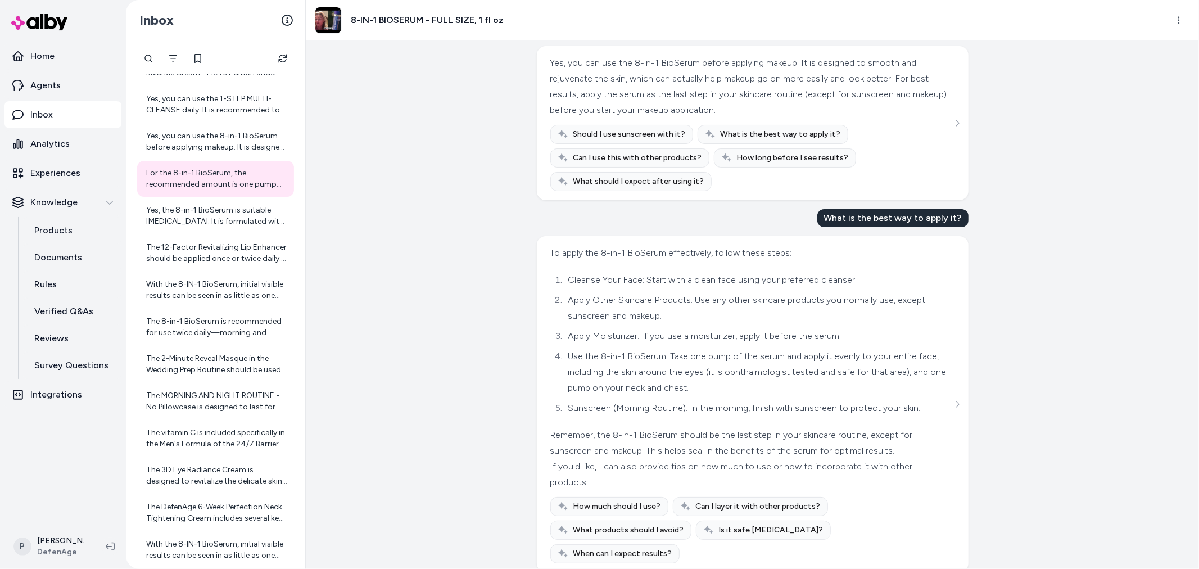
scroll to position [425, 0]
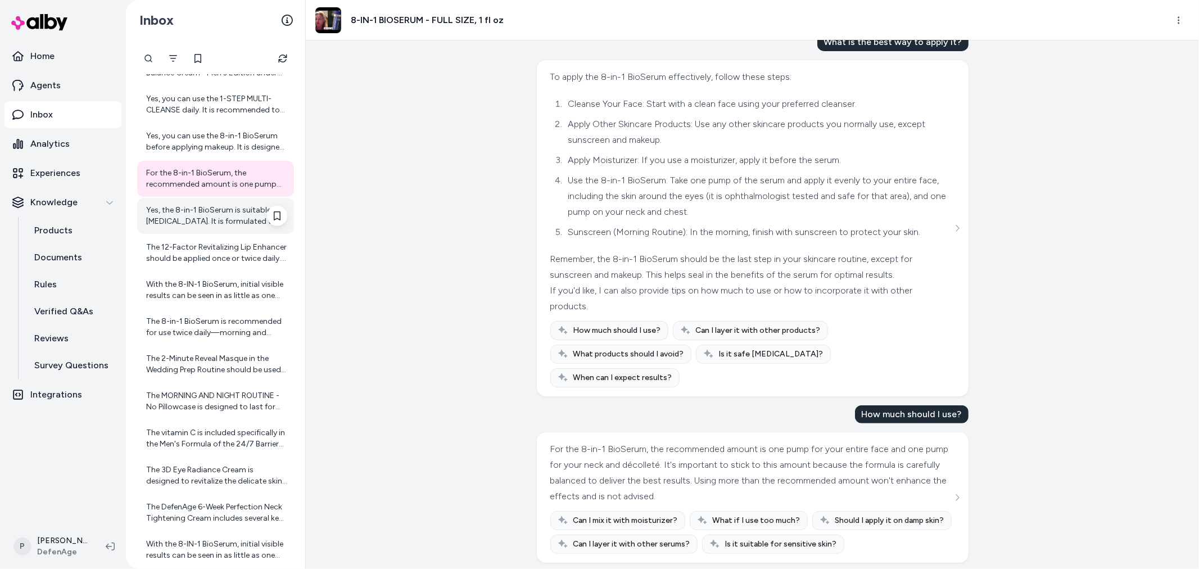
click at [200, 215] on div "Yes, the 8-in-1 BioSerum is suitable for sensitive skin. It is formulated with …" at bounding box center [216, 216] width 141 height 22
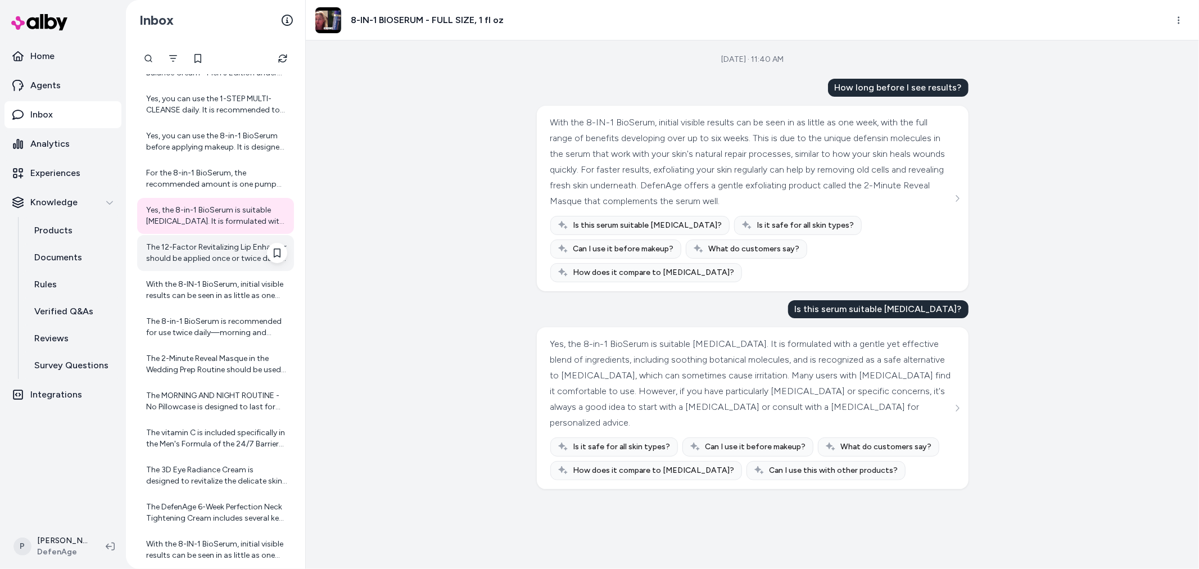
click at [200, 237] on div "The 12-Factor Revitalizing Lip Enhancer should be applied once or twice daily. …" at bounding box center [215, 253] width 157 height 36
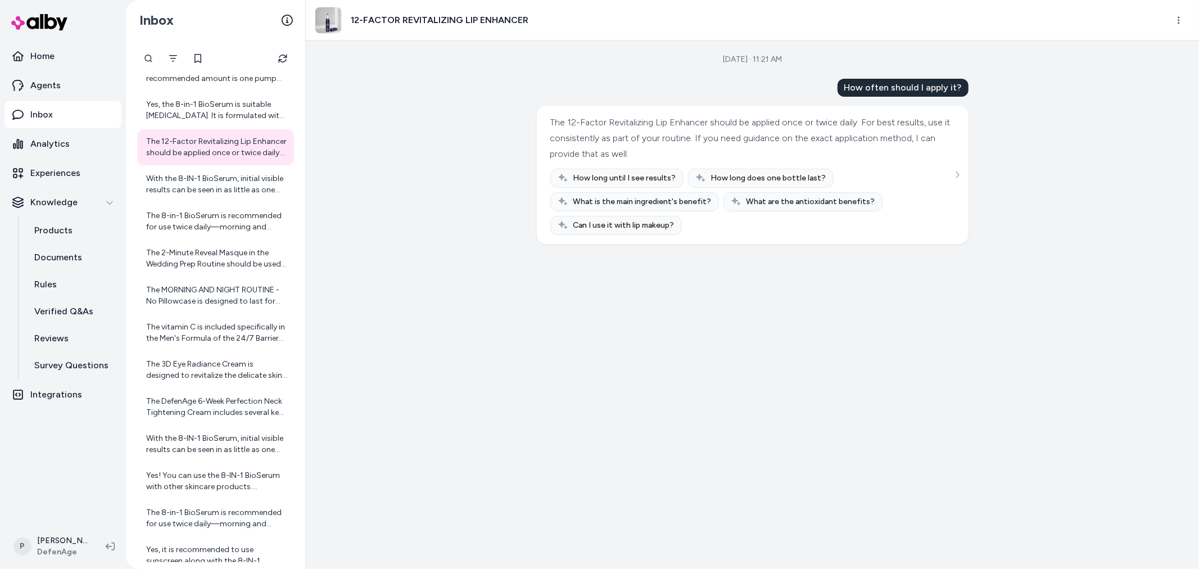
scroll to position [6043, 0]
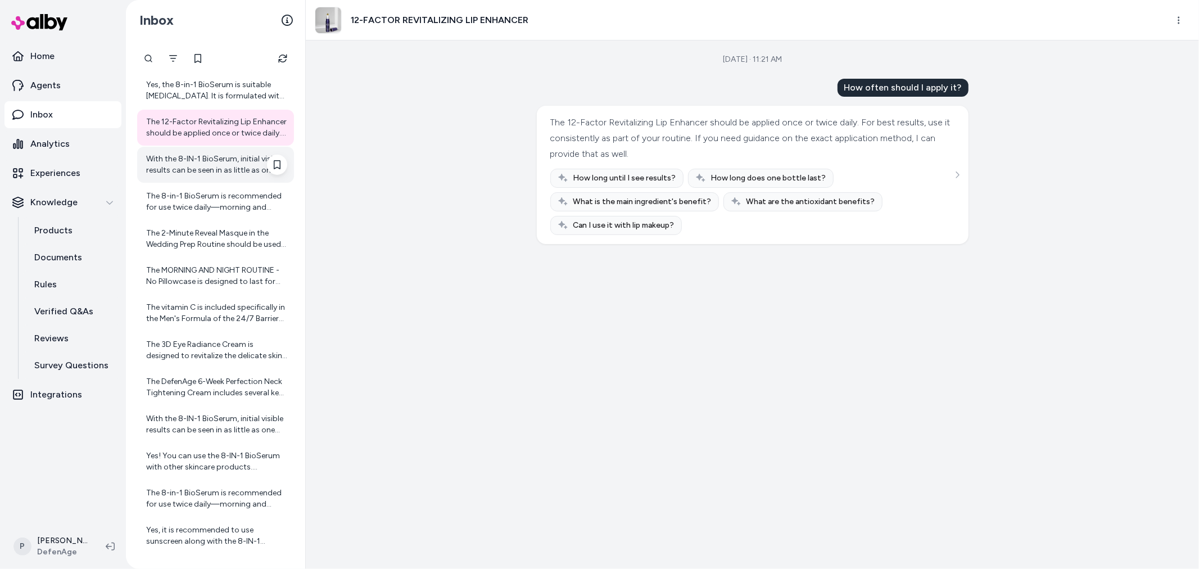
click at [227, 165] on div "With the 8-IN-1 BioSerum, initial visible results can be seen in as little as o…" at bounding box center [216, 164] width 141 height 22
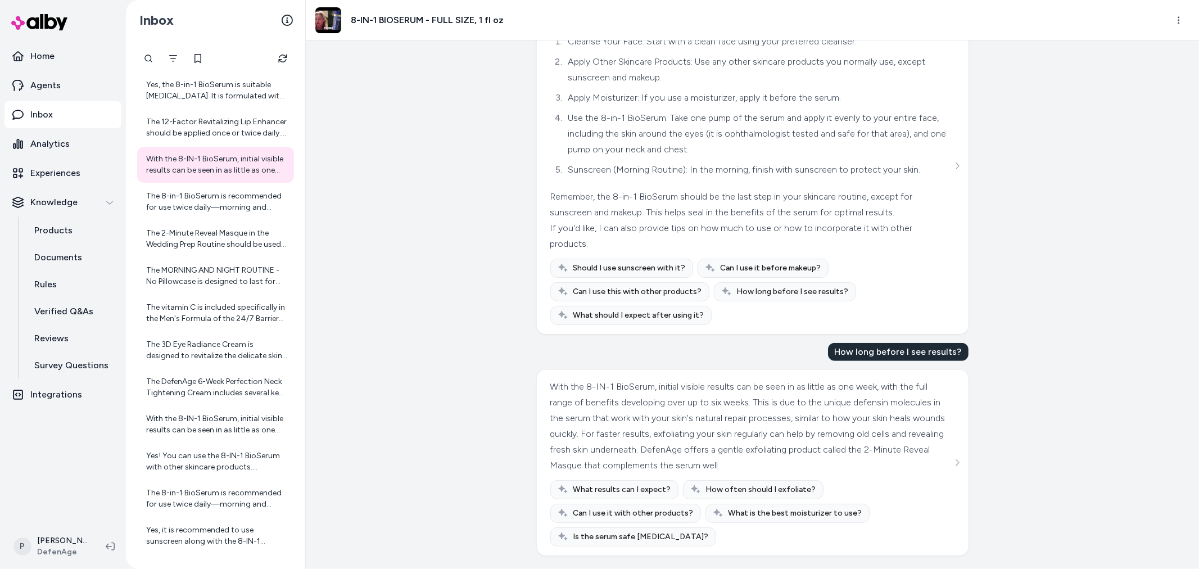
scroll to position [314, 0]
click at [246, 209] on div "The 8-in-1 BioSerum is recommended for use twice daily—morning and evening. Use…" at bounding box center [216, 202] width 141 height 22
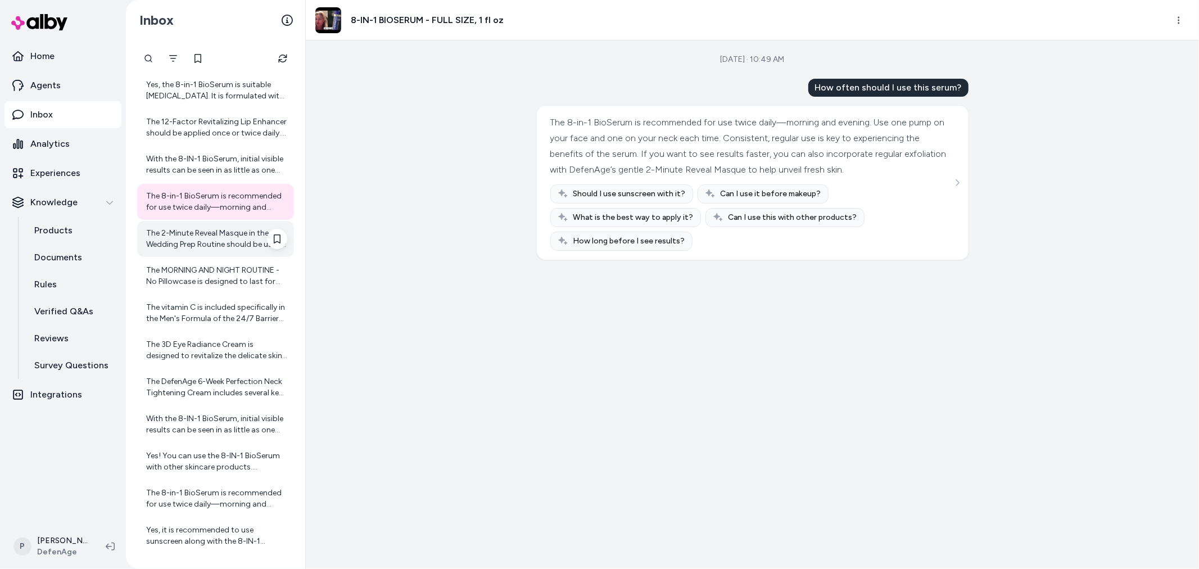
click at [177, 230] on div "The 2-Minute Reveal Masque in the Wedding Prep Routine should be used 1 to 2 ti…" at bounding box center [216, 239] width 141 height 22
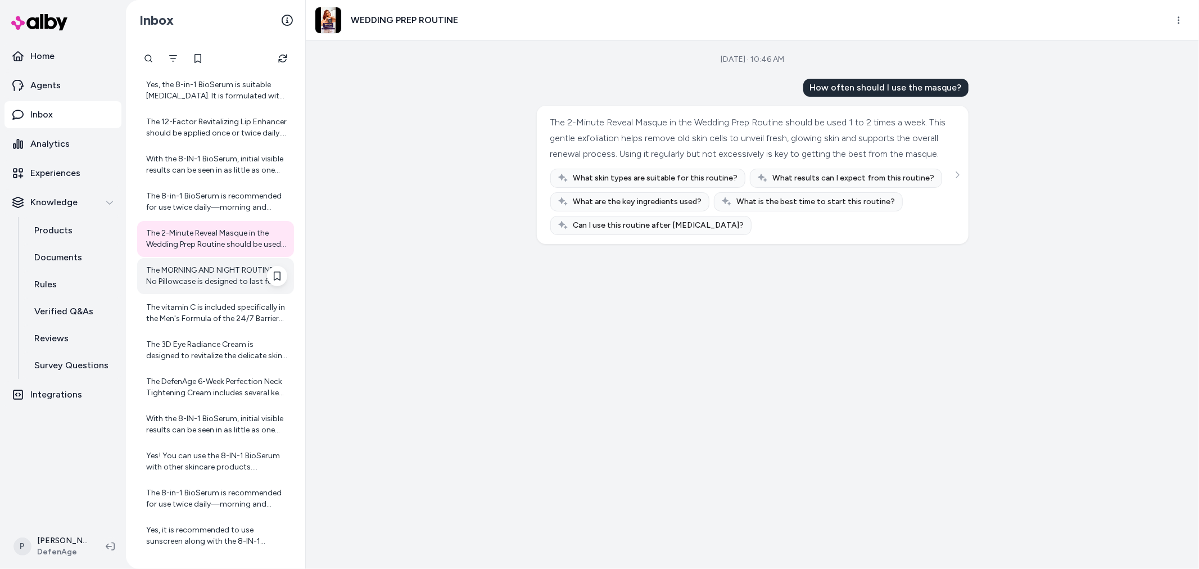
click at [216, 285] on div "The MORNING AND NIGHT ROUTINE - No Pillowcase is designed to last for about 4 t…" at bounding box center [216, 276] width 141 height 22
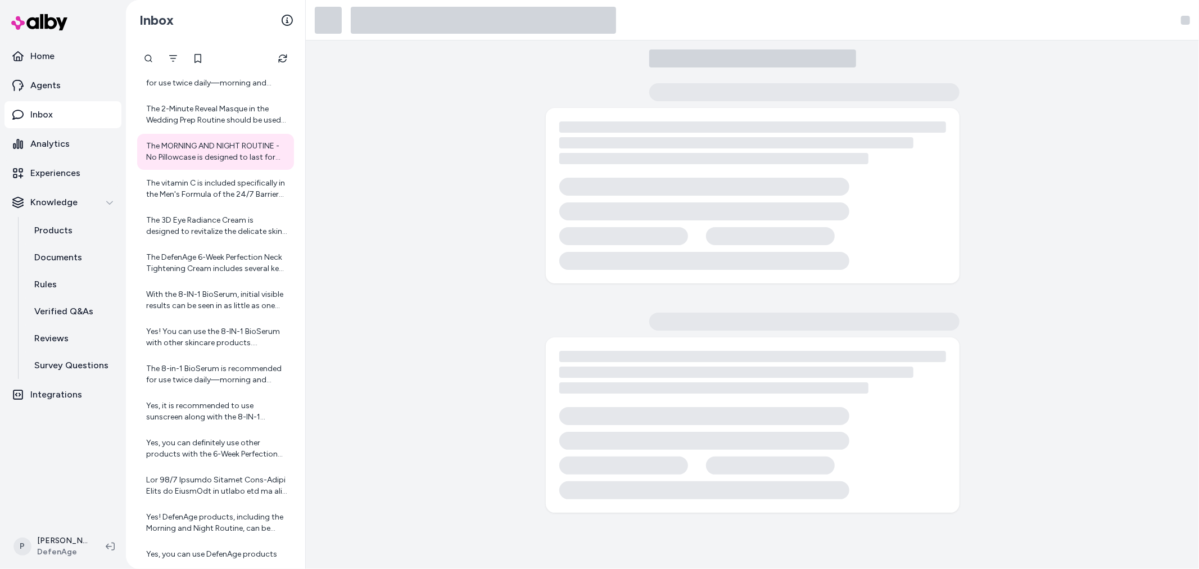
scroll to position [6167, 0]
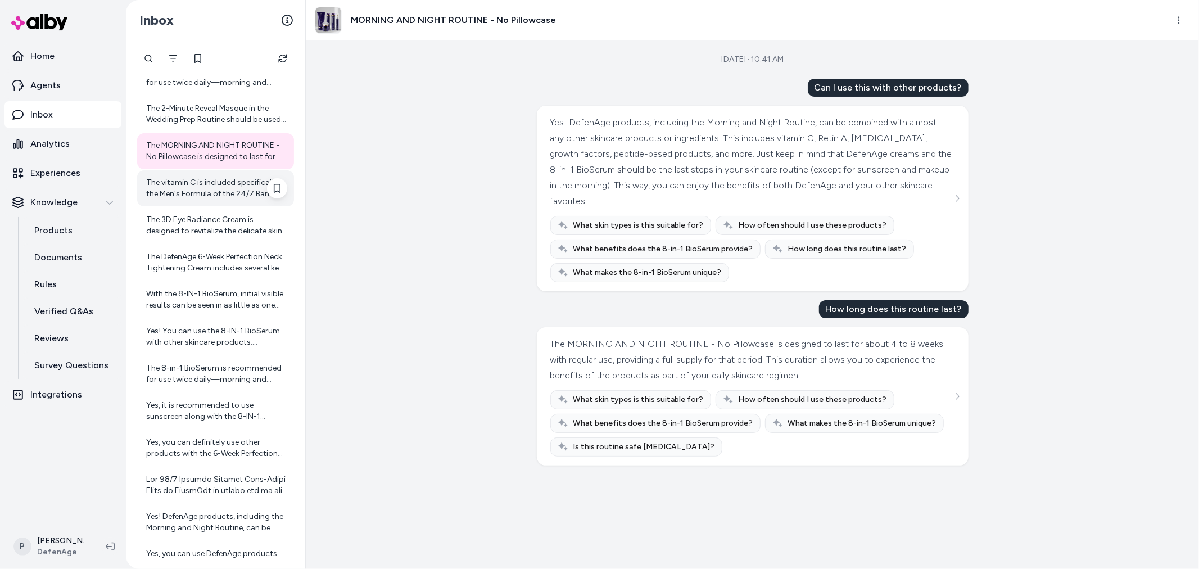
click at [214, 192] on div "The vitamin C is included specifically in the Men's Formula of the 24/7 Barrier…" at bounding box center [216, 188] width 141 height 22
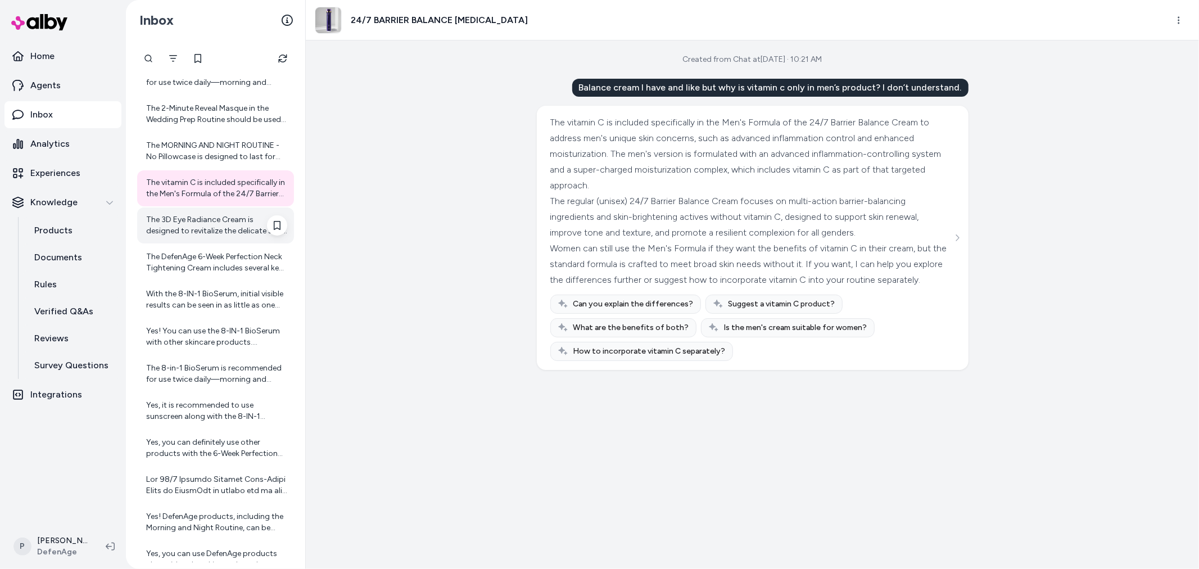
click at [193, 230] on div "The 3D Eye Radiance Cream is designed to revitalize the delicate skin around th…" at bounding box center [216, 225] width 141 height 22
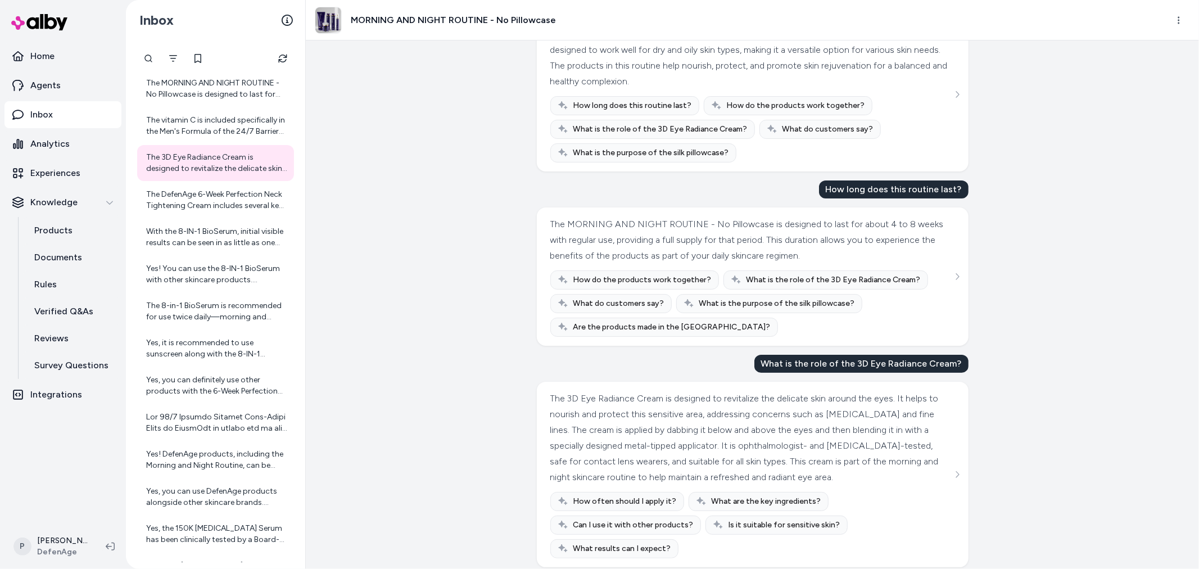
scroll to position [100, 0]
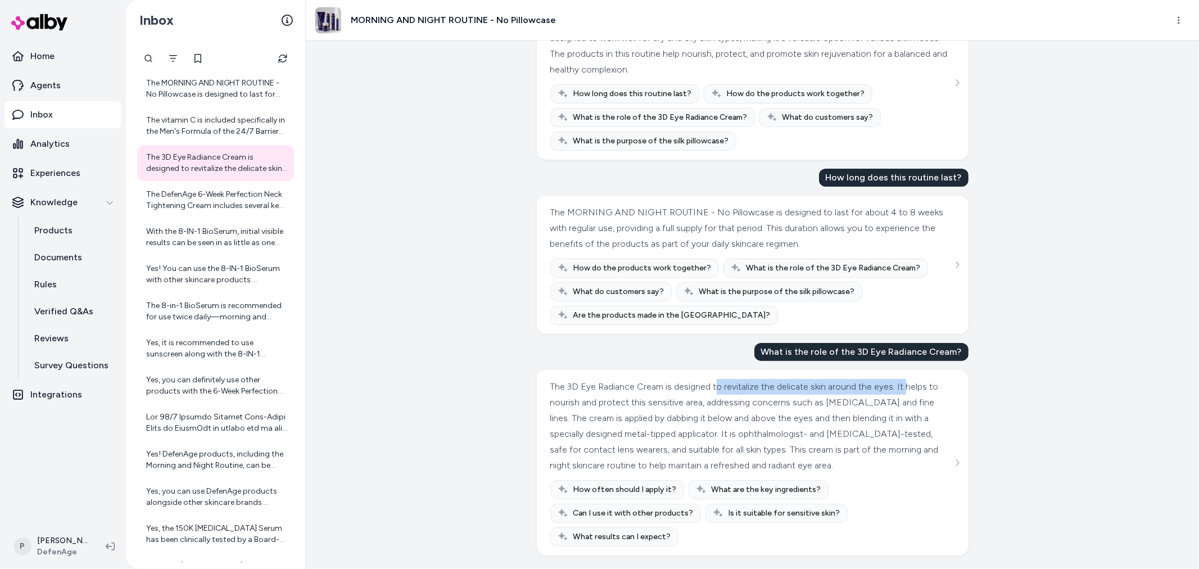
drag, startPoint x: 540, startPoint y: 393, endPoint x: 717, endPoint y: 378, distance: 177.7
click at [712, 380] on div "Sep 29, 2025 · 10:21 AM What skin types is this suitable for? The MORNING AND N…" at bounding box center [752, 304] width 893 height 528
drag, startPoint x: 721, startPoint y: 380, endPoint x: 728, endPoint y: 384, distance: 8.3
click at [722, 381] on div "The 3D Eye Radiance Cream is designed to revitalize the delicate skin around th…" at bounding box center [751, 426] width 402 height 94
click at [787, 391] on div "The 3D Eye Radiance Cream is designed to revitalize the delicate skin around th…" at bounding box center [751, 426] width 402 height 94
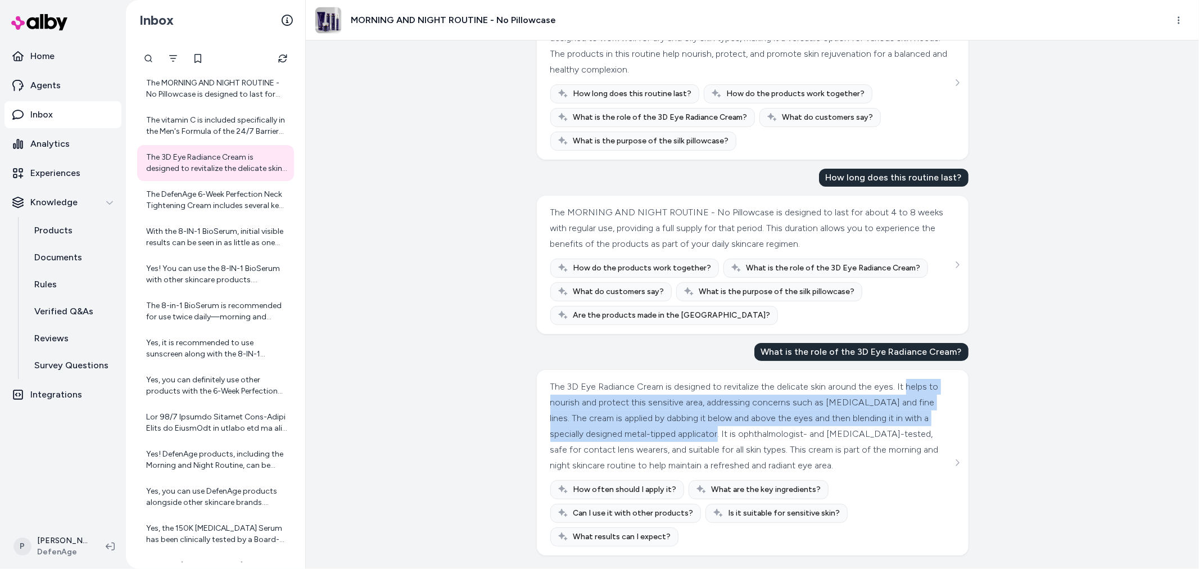
drag, startPoint x: 546, startPoint y: 403, endPoint x: 746, endPoint y: 433, distance: 202.9
click at [746, 433] on div "The 3D Eye Radiance Cream is designed to revitalize the delicate skin around th…" at bounding box center [753, 462] width 432 height 185
click at [688, 440] on div "The 3D Eye Radiance Cream is designed to revitalize the delicate skin around th…" at bounding box center [751, 426] width 402 height 94
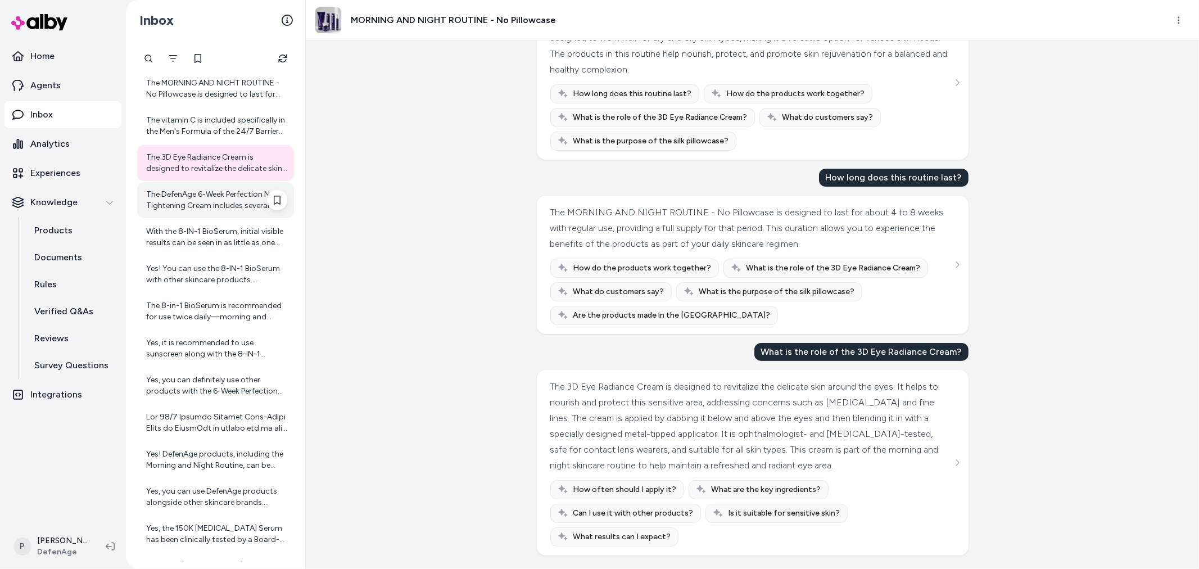
click at [178, 197] on div "The DefenAge 6-Week Perfection Neck Tightening Cream includes several key ingre…" at bounding box center [216, 200] width 141 height 22
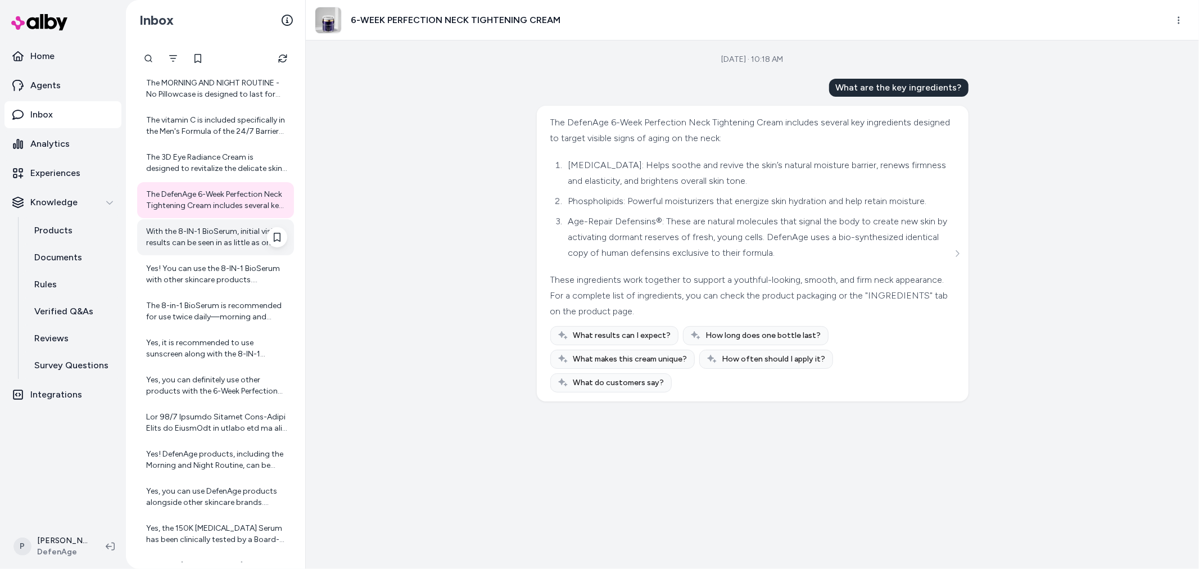
click at [188, 242] on div "With the 8-IN-1 BioSerum, initial visible results can be seen in as little as o…" at bounding box center [216, 237] width 141 height 22
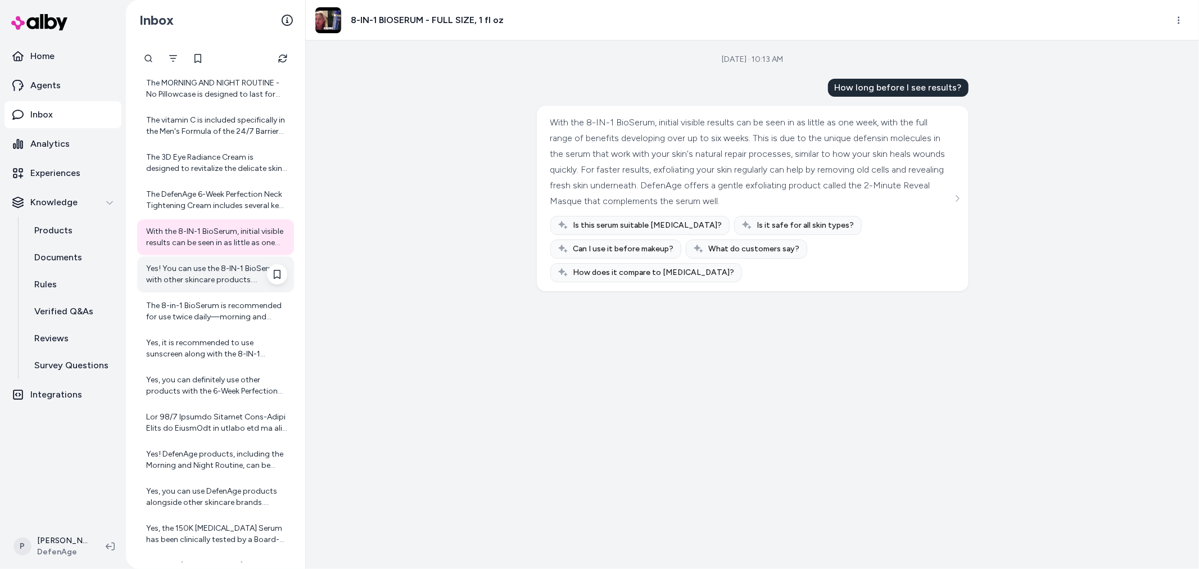
click at [205, 263] on div "Yes! You can use the 8-IN-1 BioSerum with other skincare products. DefenAge's p…" at bounding box center [216, 274] width 141 height 22
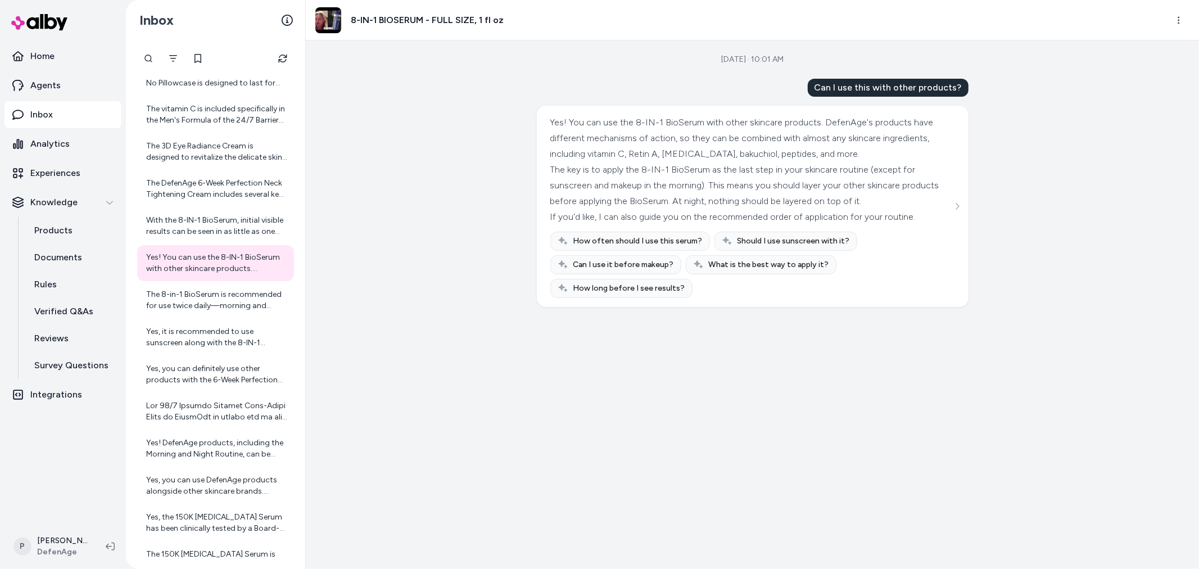
scroll to position [6230, 0]
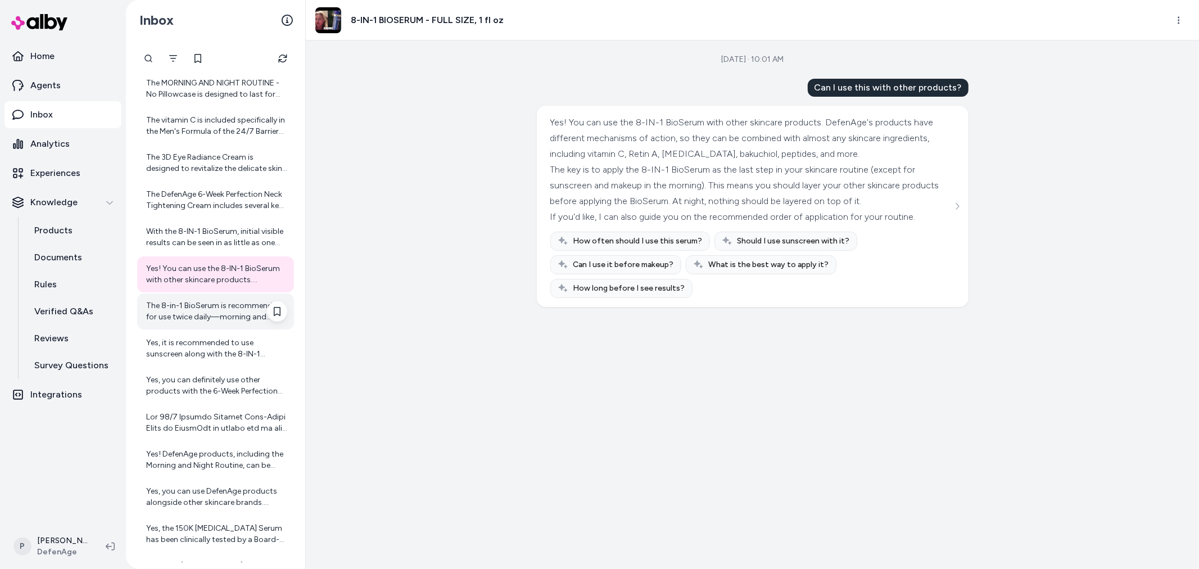
click at [216, 316] on div "The 8-in-1 BioSerum is recommended for use twice daily—morning and evening. Use…" at bounding box center [216, 311] width 141 height 22
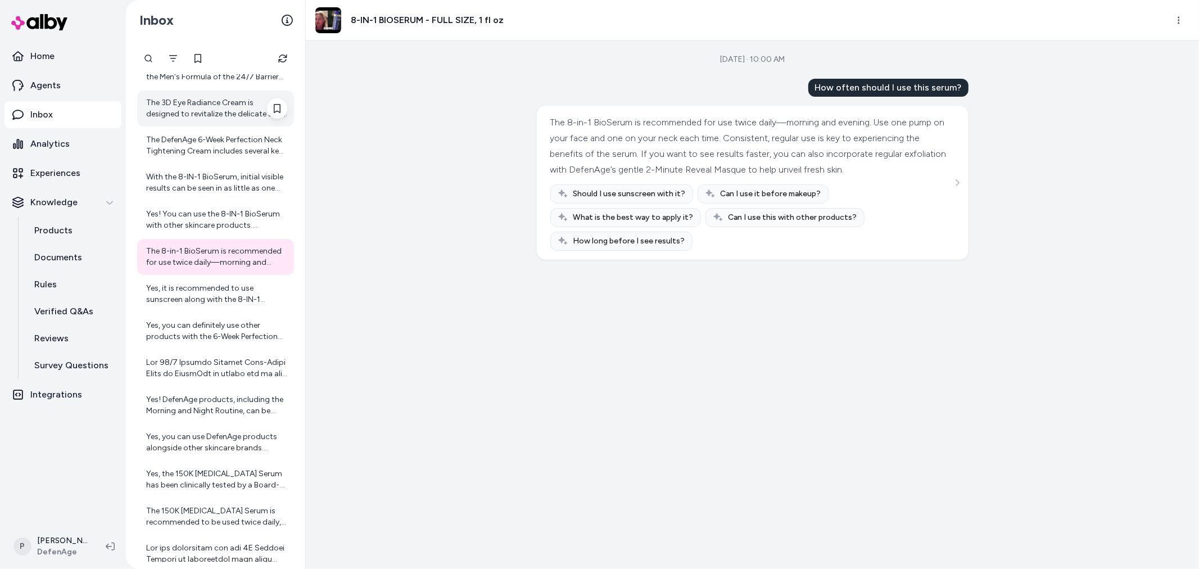
scroll to position [6355, 0]
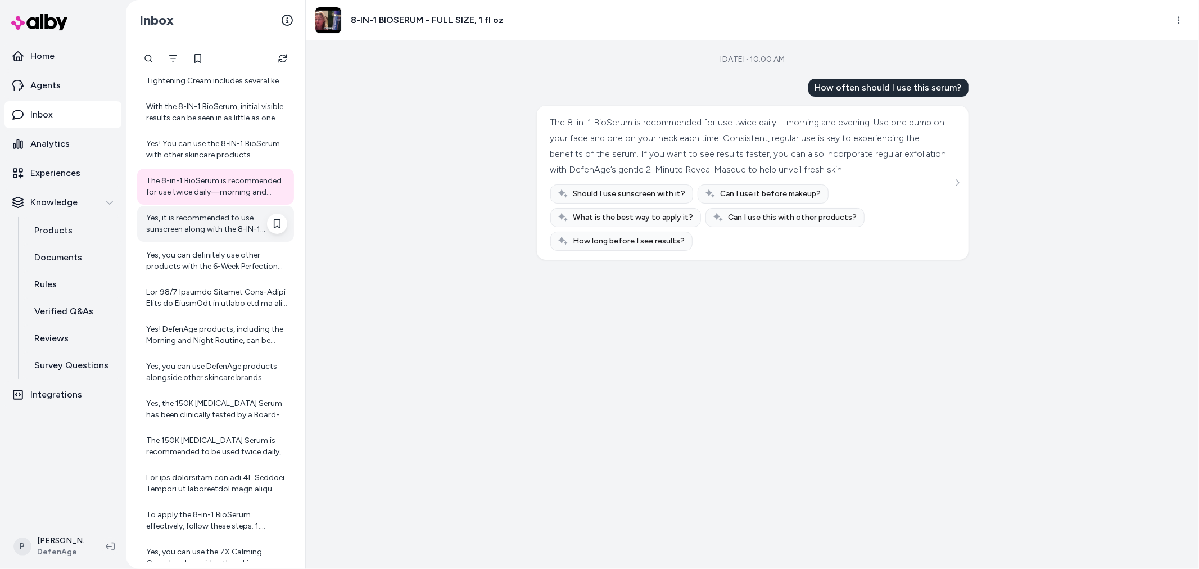
click at [182, 232] on div "Yes, it is recommended to use sunscreen along with the 8-IN-1 BioSerum. While t…" at bounding box center [216, 223] width 141 height 22
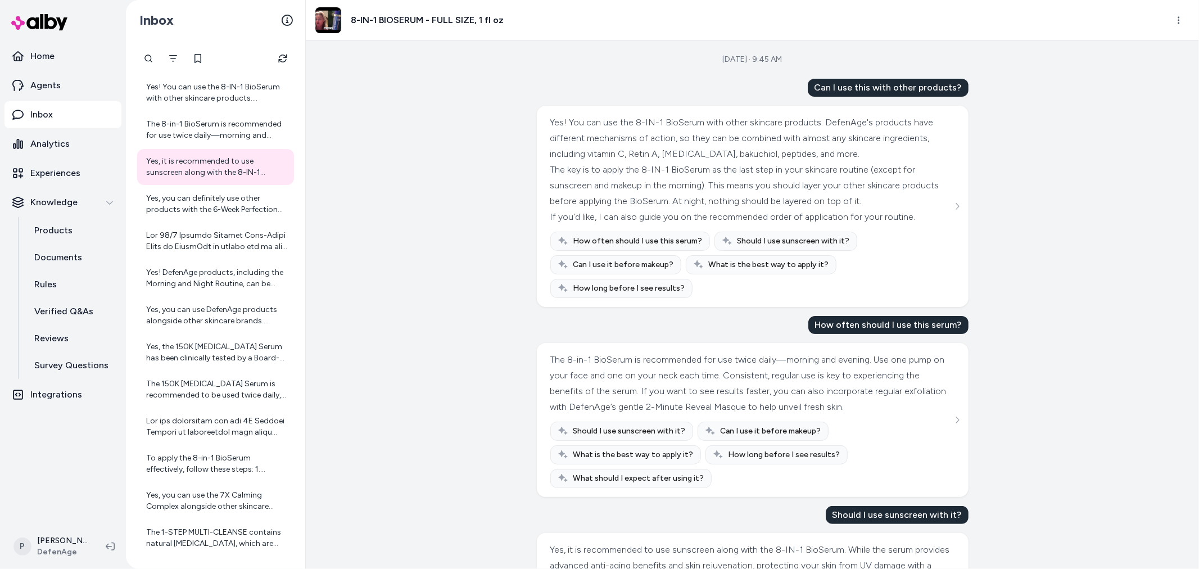
scroll to position [164, 0]
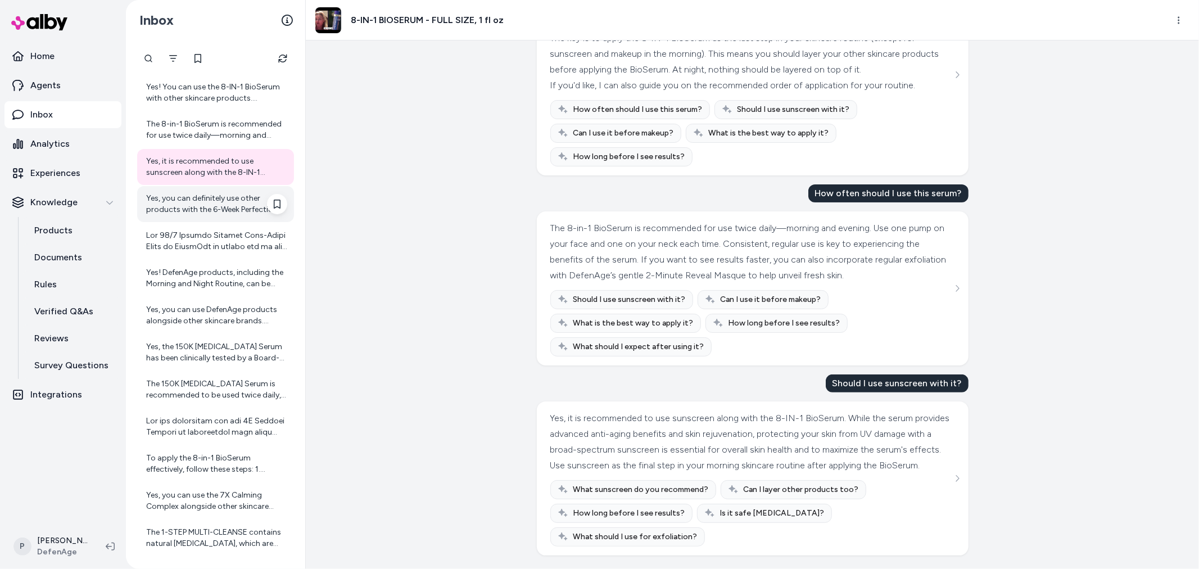
click at [210, 216] on div "Yes, you can definitely use other products with the 6-Week Perfection Neck Tigh…" at bounding box center [215, 204] width 157 height 36
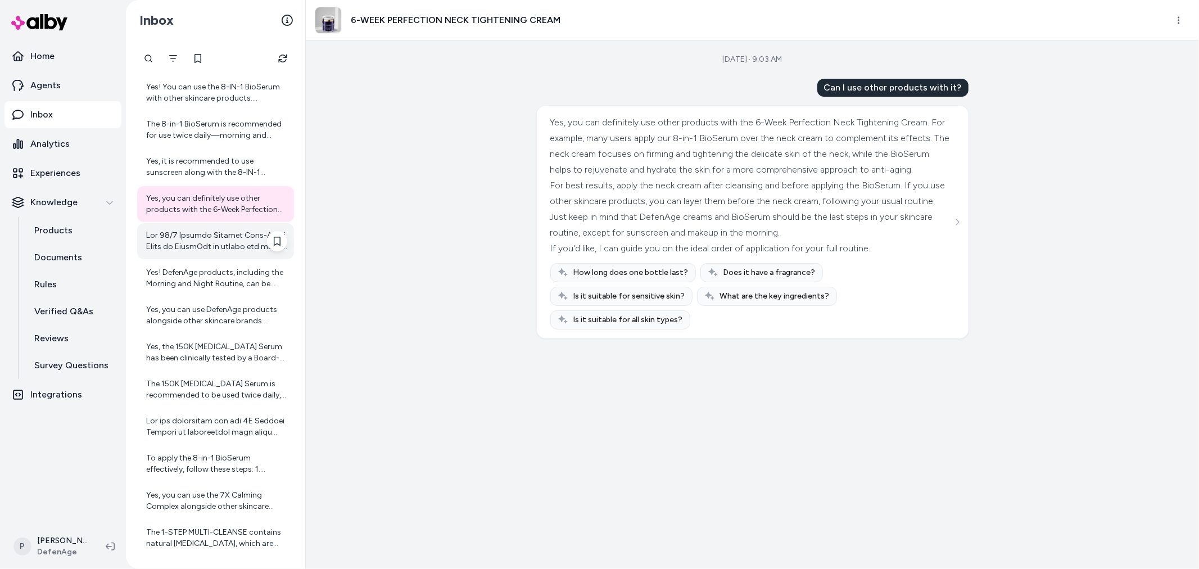
click at [207, 249] on div at bounding box center [216, 241] width 141 height 22
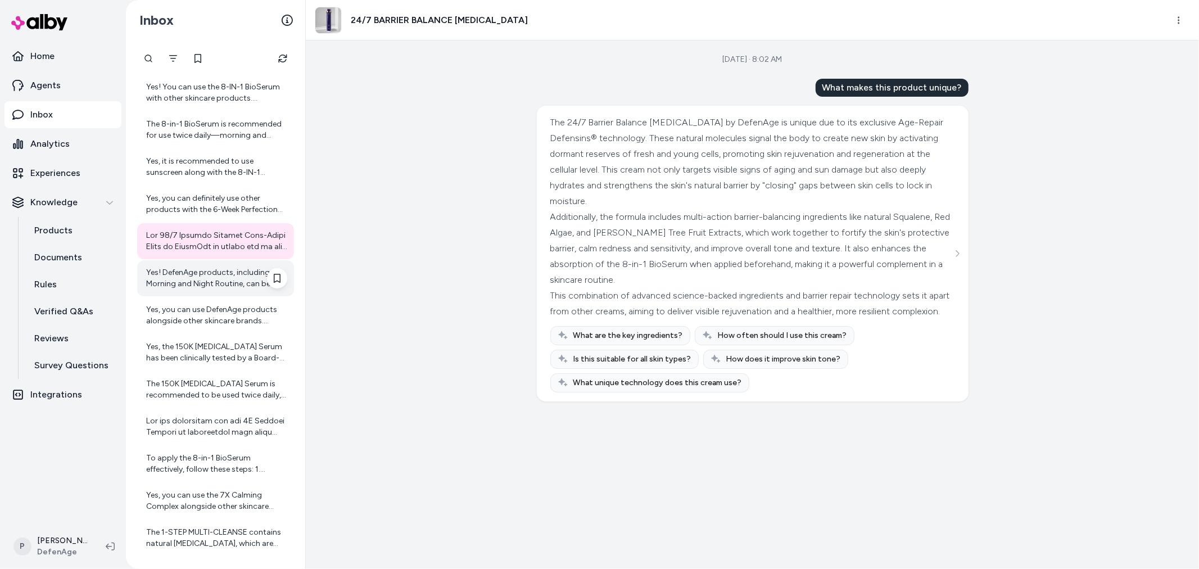
click at [226, 275] on div "Yes! DefenAge products, including the Morning and Night Routine, can be combine…" at bounding box center [216, 278] width 141 height 22
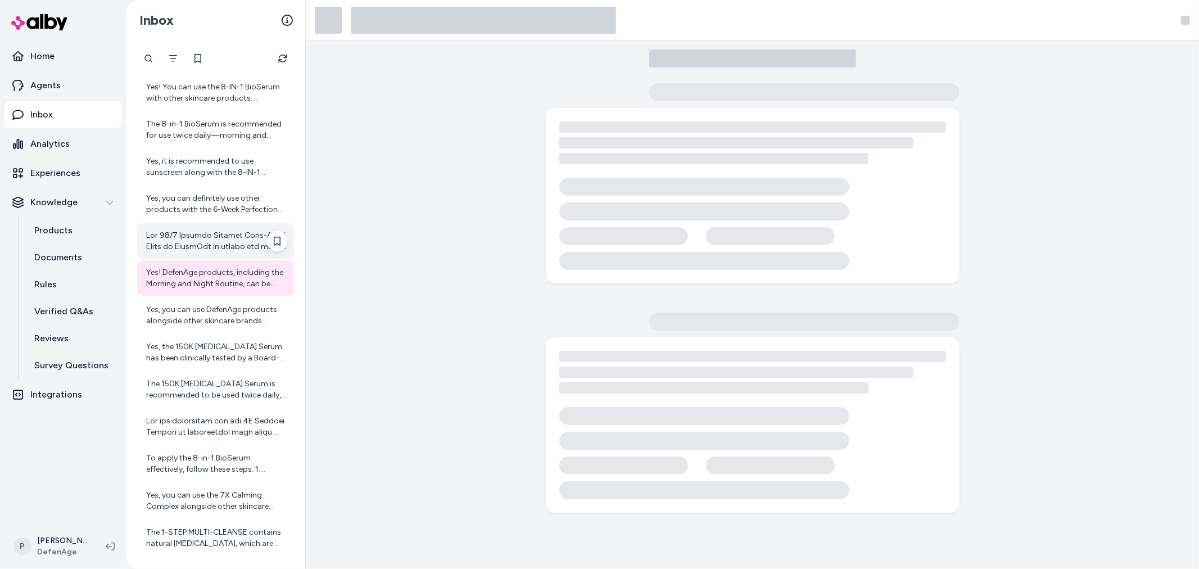
click at [221, 242] on div at bounding box center [216, 241] width 141 height 22
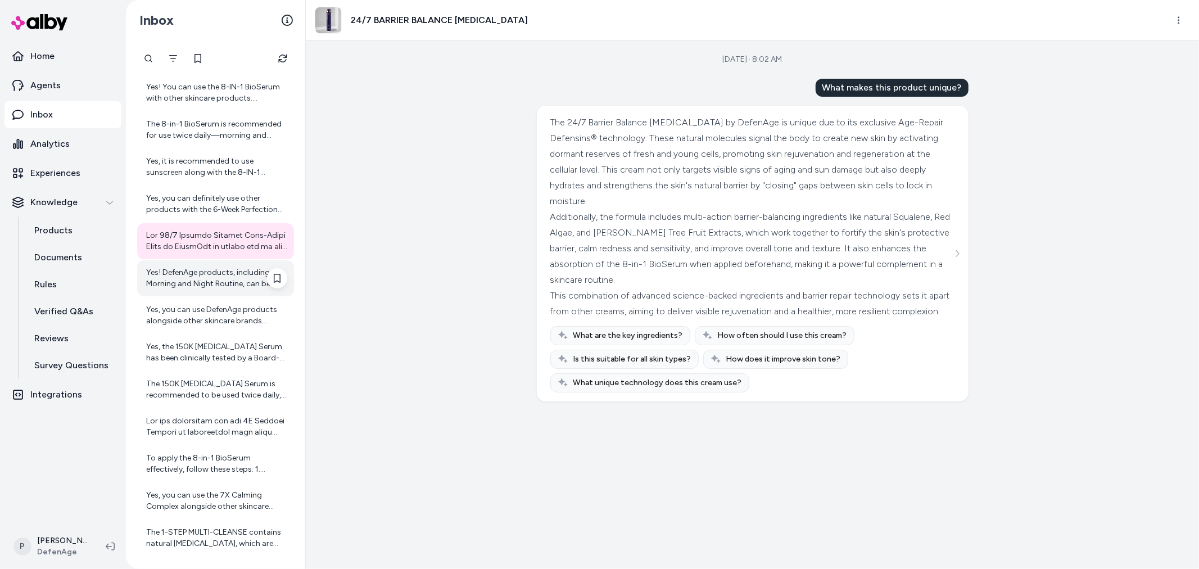
click at [189, 276] on div "Yes! DefenAge products, including the Morning and Night Routine, can be combine…" at bounding box center [216, 278] width 141 height 22
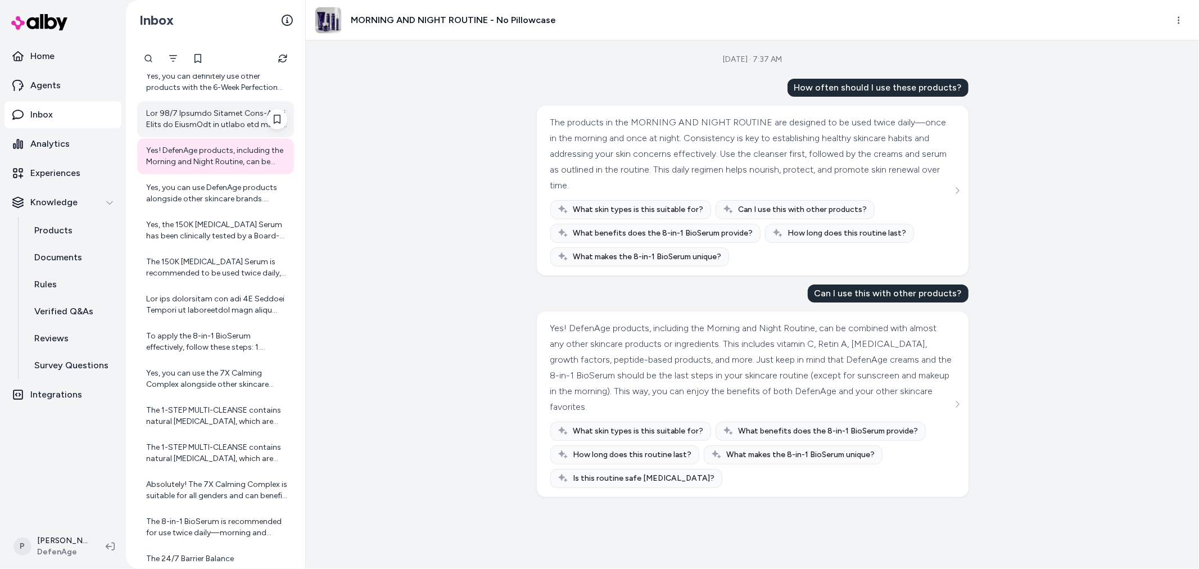
scroll to position [6537, 0]
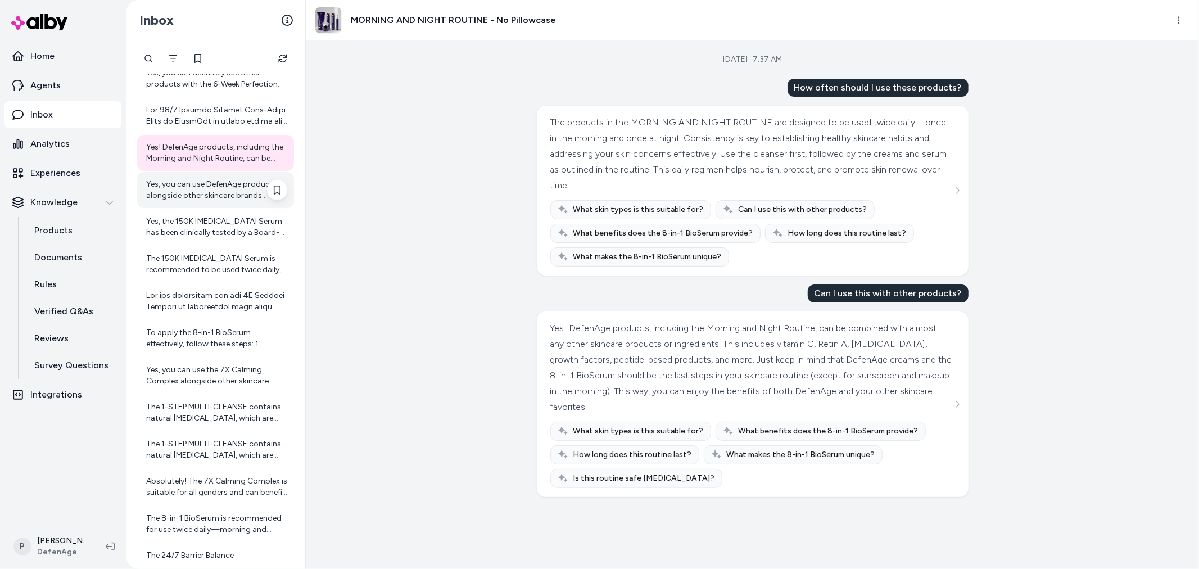
click at [187, 195] on div "Yes, you can use DefenAge products alongside other skincare brands. DefenAge's …" at bounding box center [216, 190] width 141 height 22
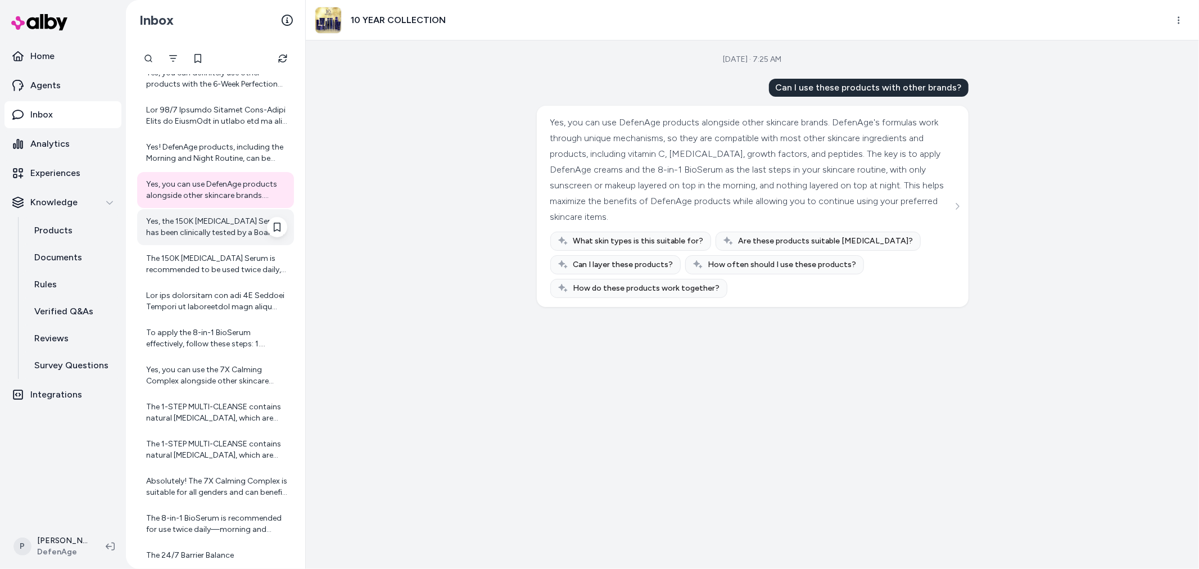
click at [200, 225] on div "Yes, the 150K Hair Follicle Serum has been clinically tested by a Board-Certifi…" at bounding box center [216, 227] width 141 height 22
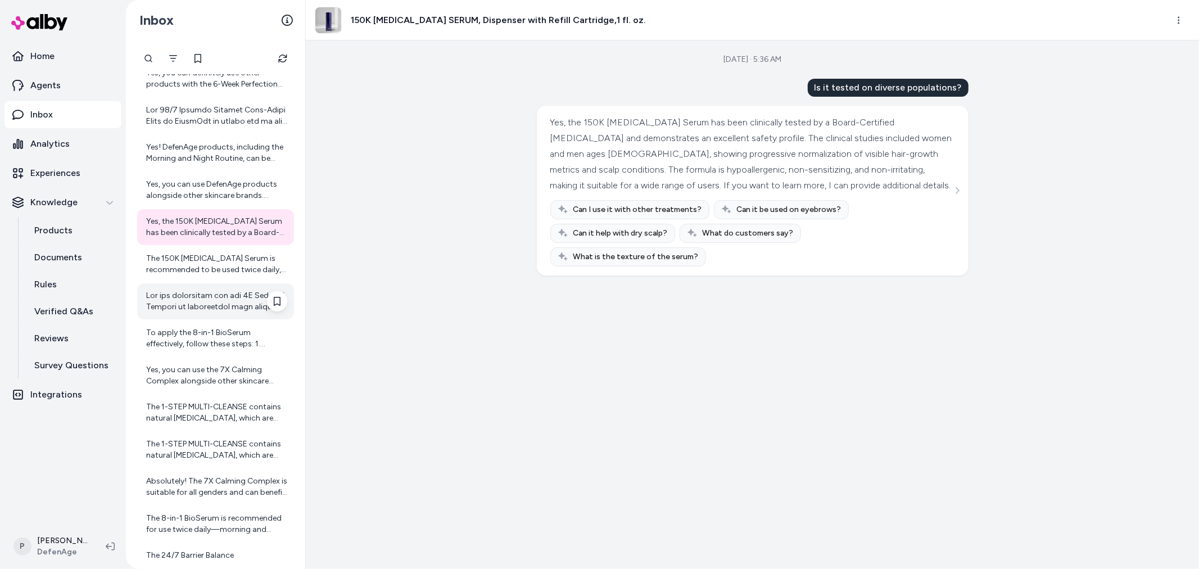
click at [220, 284] on div at bounding box center [215, 301] width 157 height 36
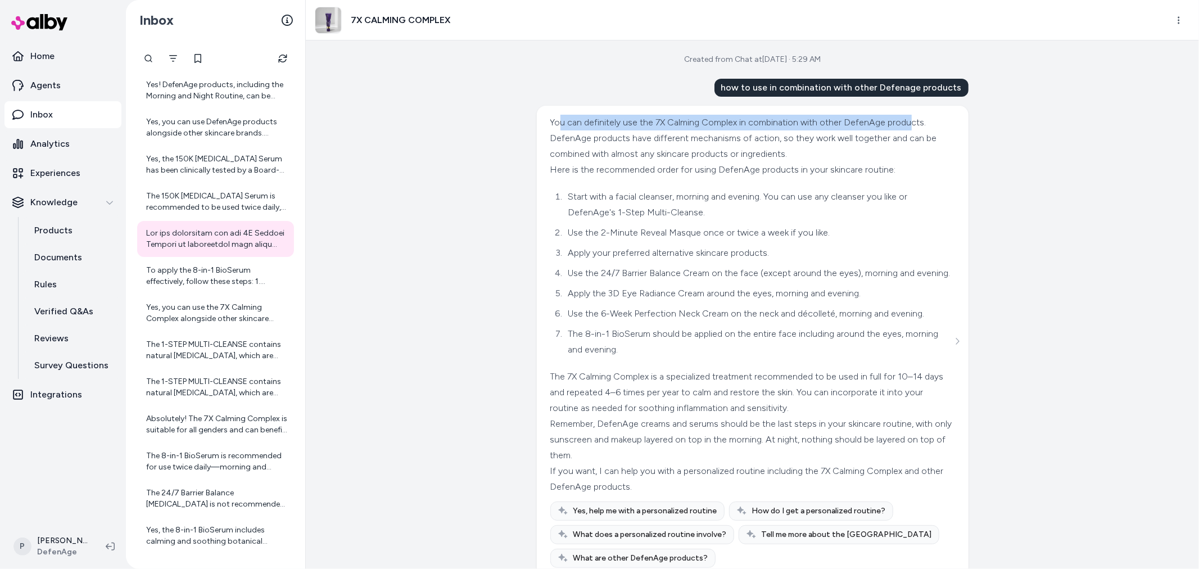
drag, startPoint x: 556, startPoint y: 126, endPoint x: 577, endPoint y: 144, distance: 27.5
click at [572, 130] on div "You can definitely use the 7X Calming Complex in combination with other DefenAg…" at bounding box center [751, 138] width 402 height 47
click at [586, 155] on div "You can definitely use the 7X Calming Complex in combination with other DefenAg…" at bounding box center [751, 138] width 402 height 47
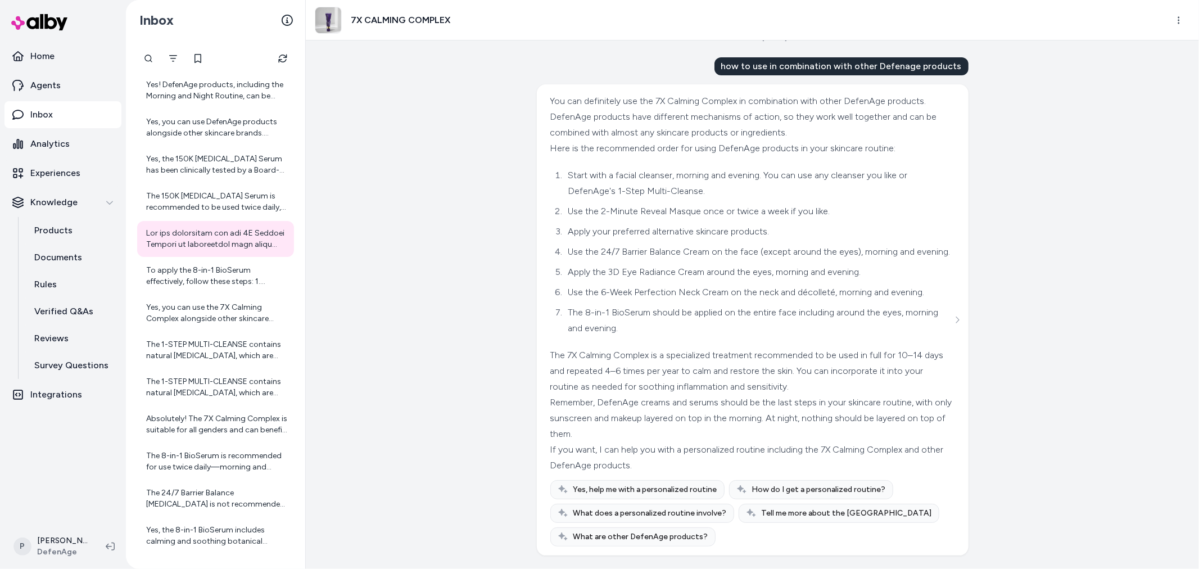
scroll to position [37, 0]
drag, startPoint x: 554, startPoint y: 300, endPoint x: 704, endPoint y: 301, distance: 150.1
click at [704, 301] on ol "Start with a facial cleanser, morning and evening. You can use any cleanser you…" at bounding box center [751, 251] width 402 height 169
click at [723, 318] on li "The 8-in-1 BioSerum should be applied on the entire face including around the e…" at bounding box center [758, 320] width 387 height 31
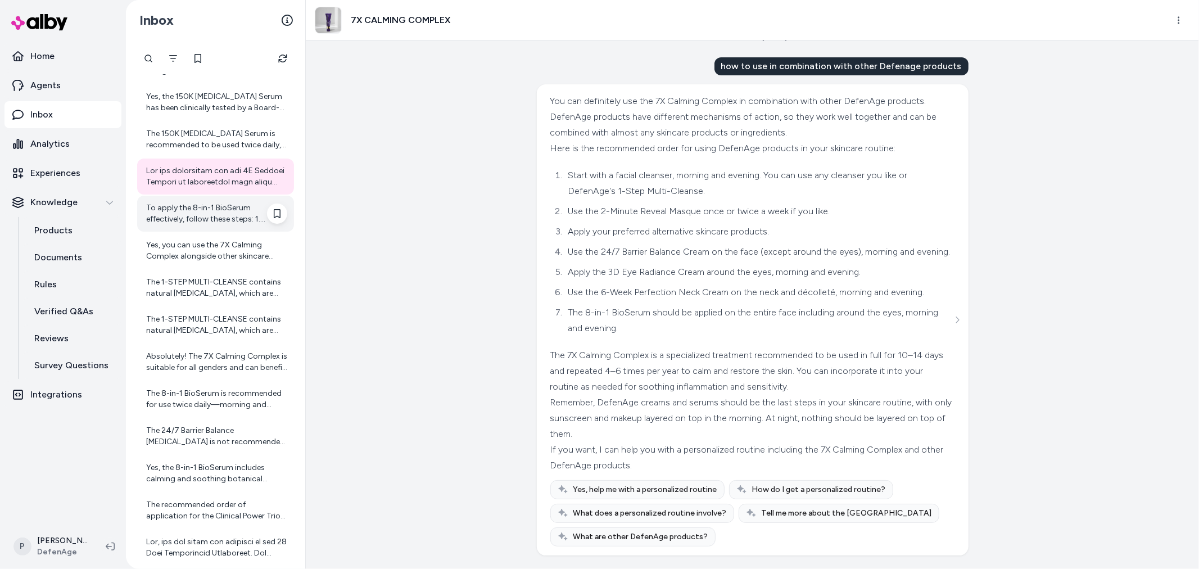
click at [179, 211] on div "To apply the 8-in-1 BioSerum effectively, follow these steps: 1. Cleanse Your F…" at bounding box center [216, 213] width 141 height 22
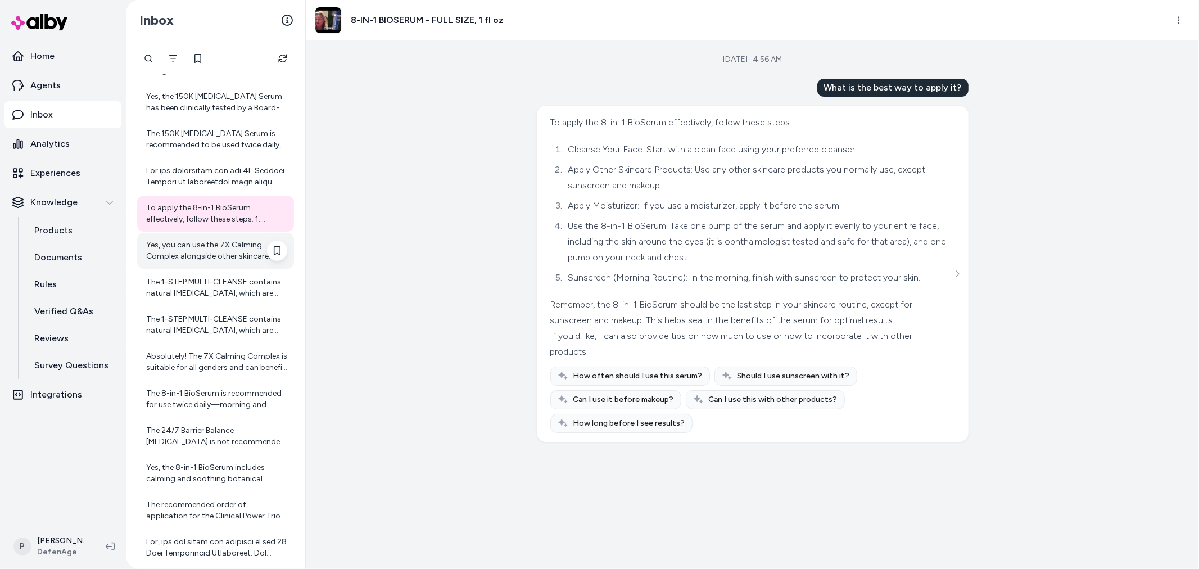
click at [192, 249] on div "Yes, you can use the 7X Calming Complex alongside other skincare products. Howe…" at bounding box center [216, 250] width 141 height 22
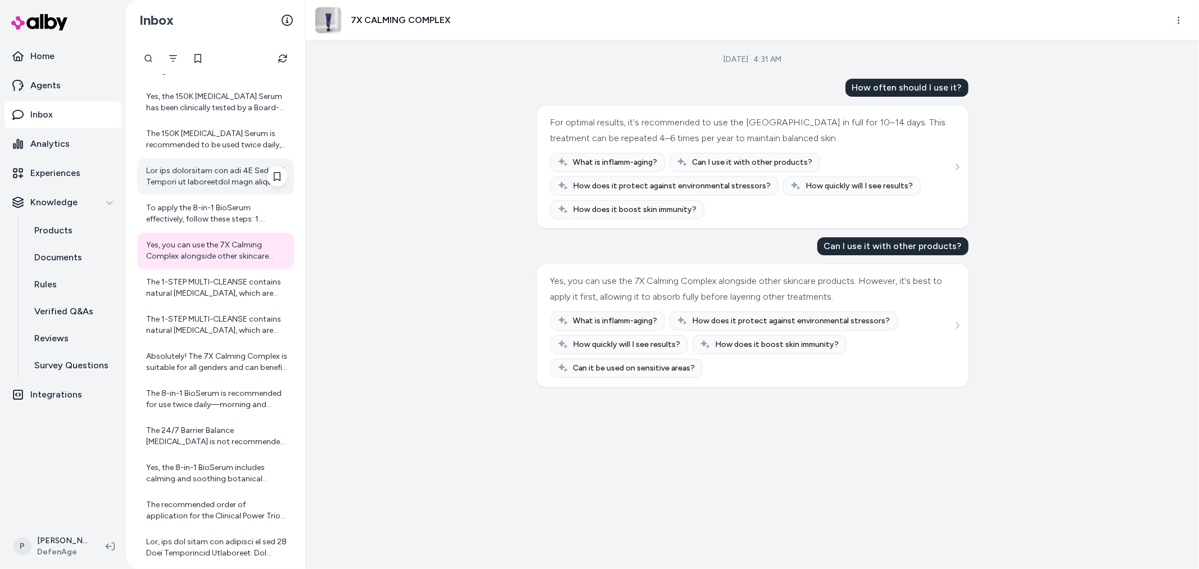
scroll to position [6724, 0]
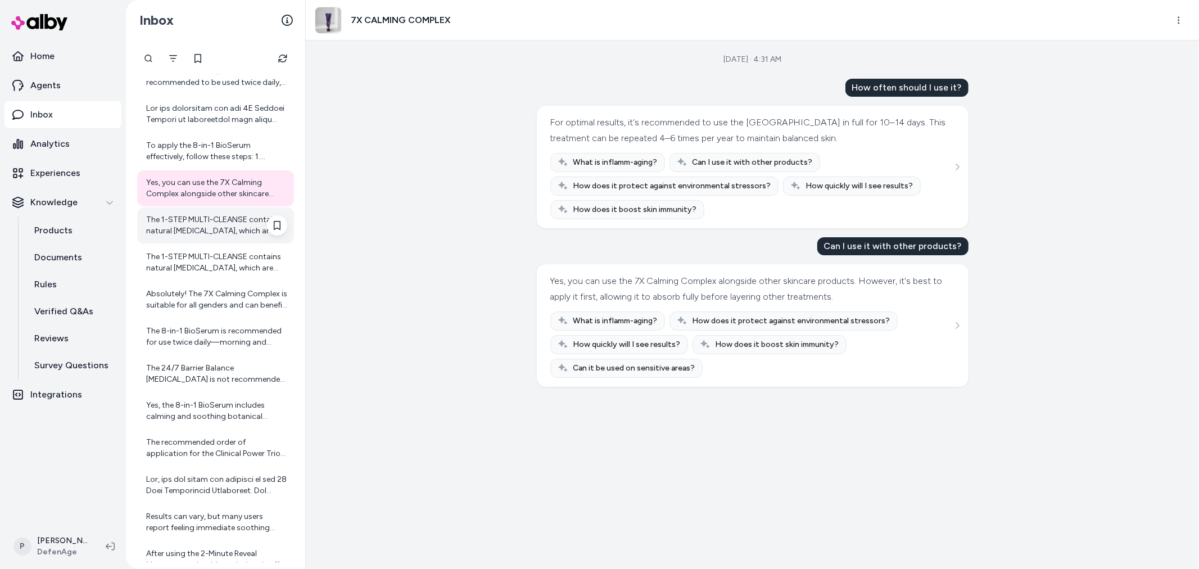
click at [212, 225] on div "The 1-STEP MULTI-CLEANSE contains natural prebiotics, which are ingredients tha…" at bounding box center [216, 225] width 141 height 22
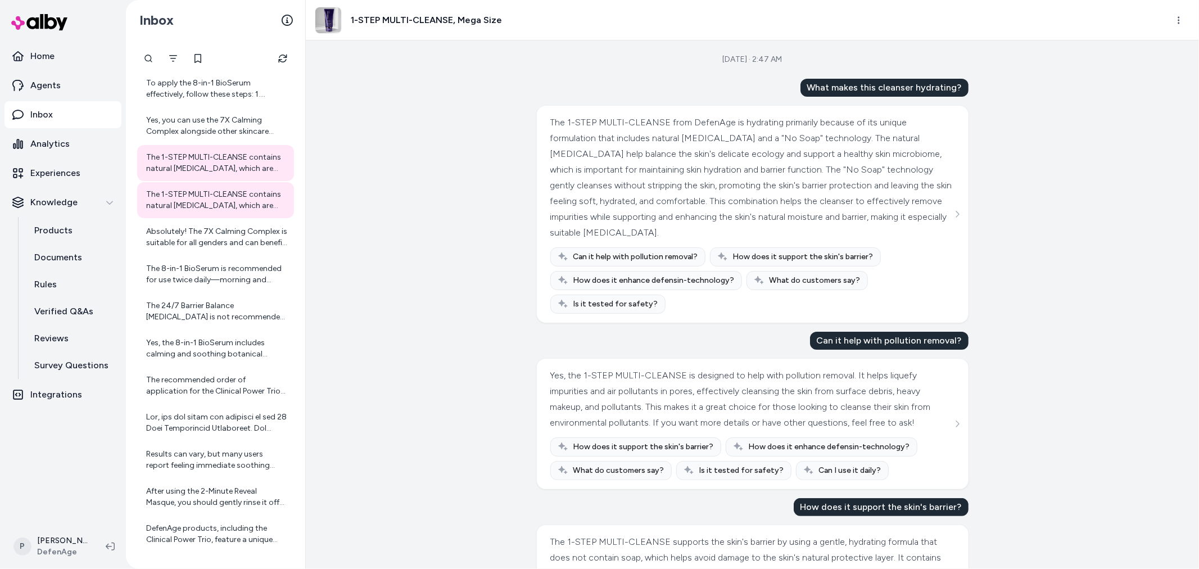
click at [343, 96] on div "Sep 29, 2025 · 2:47 AM What makes this cleanser hydrating? The 1-STEP MULTI-CLE…" at bounding box center [752, 304] width 893 height 528
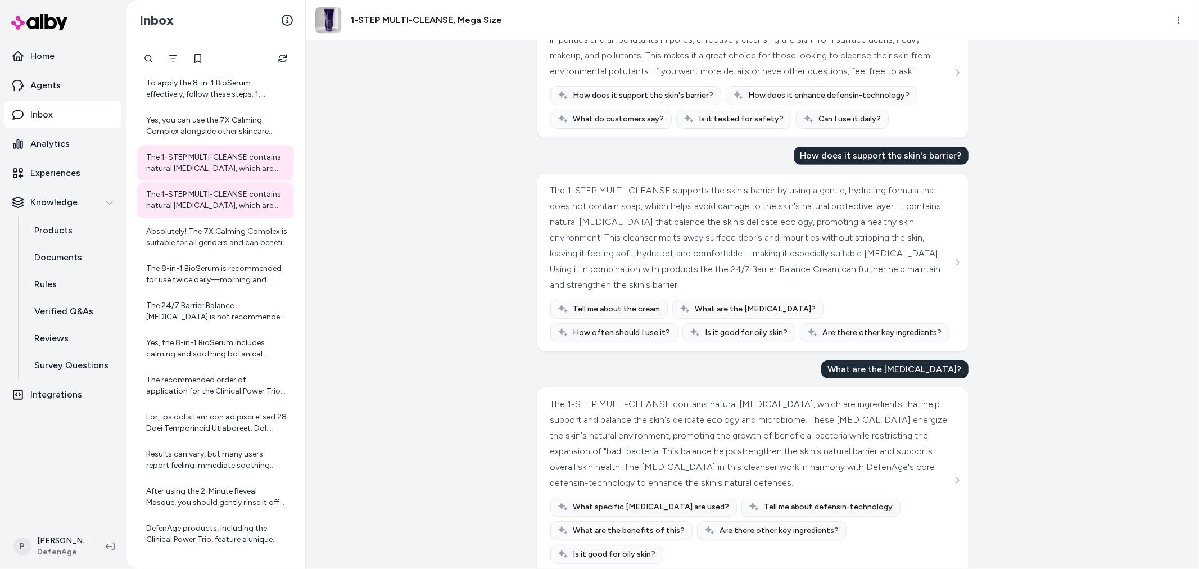
scroll to position [361, 0]
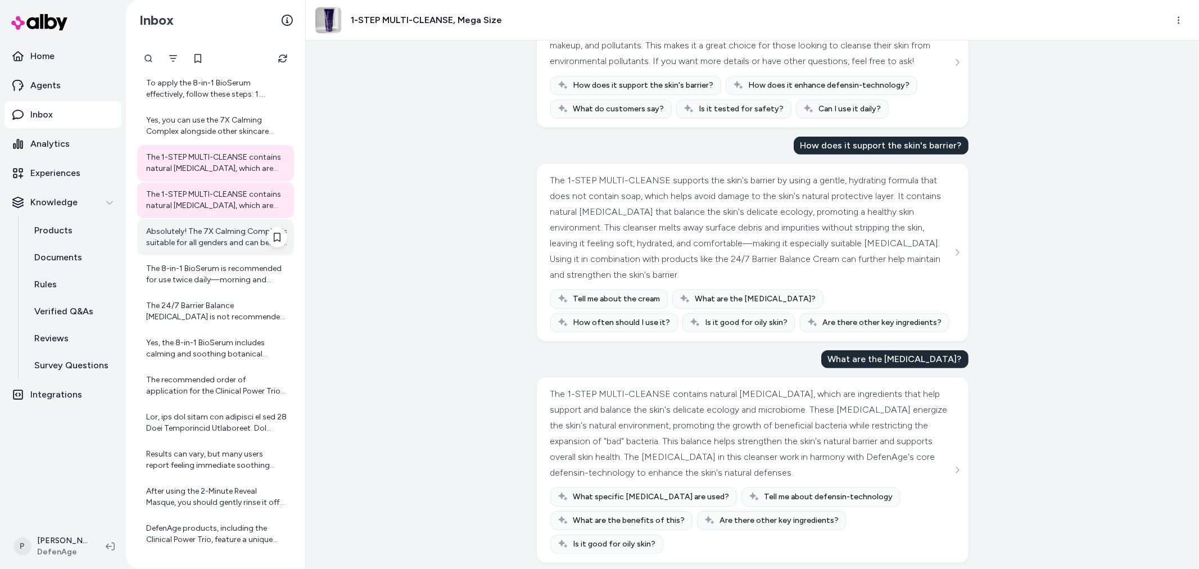
click at [193, 227] on div "Absolutely! The 7X Calming Complex is suitable for all genders and can benefit …" at bounding box center [216, 237] width 141 height 22
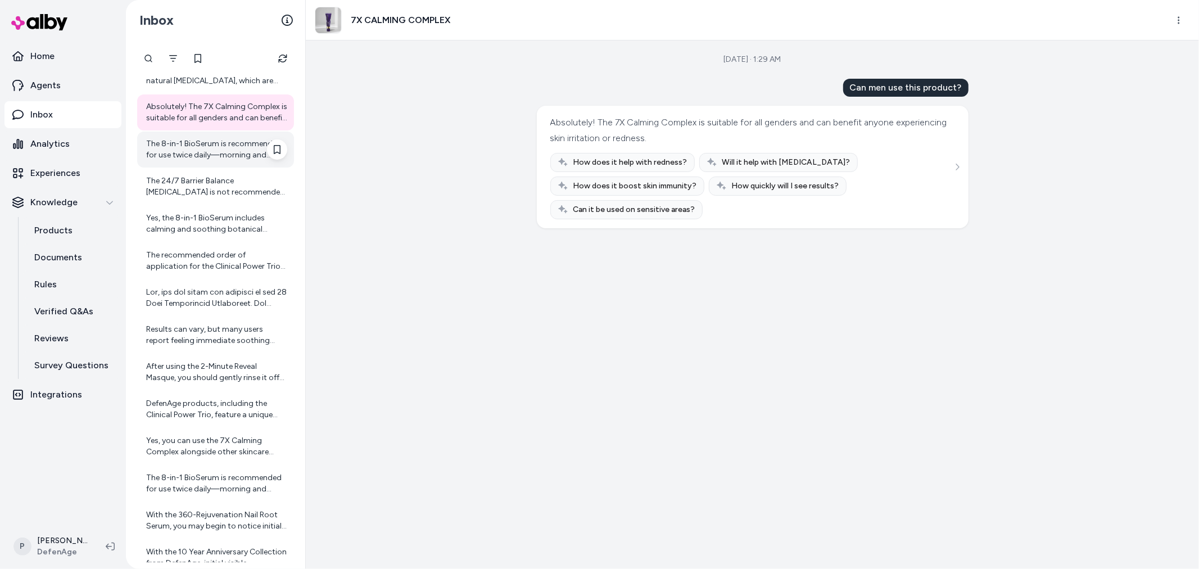
scroll to position [6849, 0]
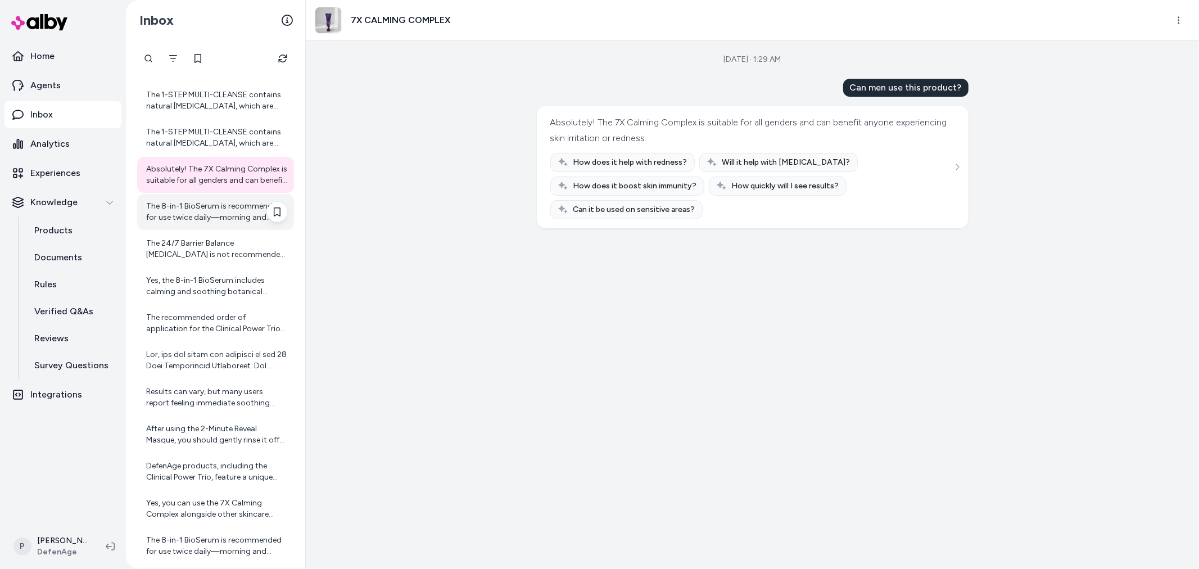
click at [221, 203] on div "The 8-in-1 BioSerum is recommended for use twice daily—morning and evening. Use…" at bounding box center [216, 212] width 141 height 22
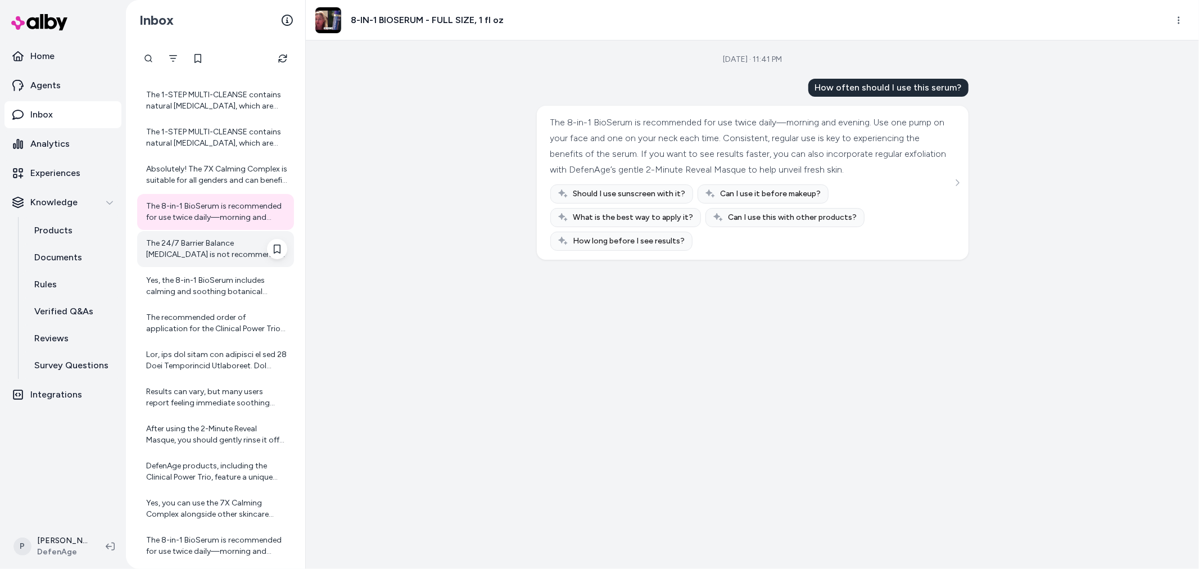
click at [197, 259] on div "The 24/7 Barrier Balance Anti-Aging Cream is not recommended for use on the imm…" at bounding box center [215, 249] width 157 height 36
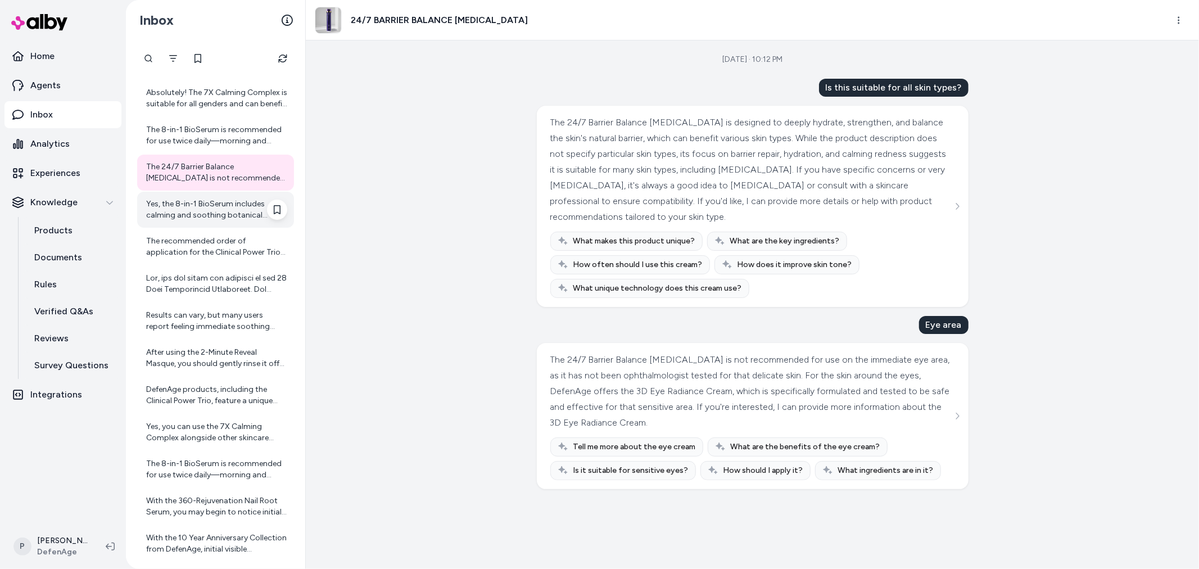
scroll to position [6905, 0]
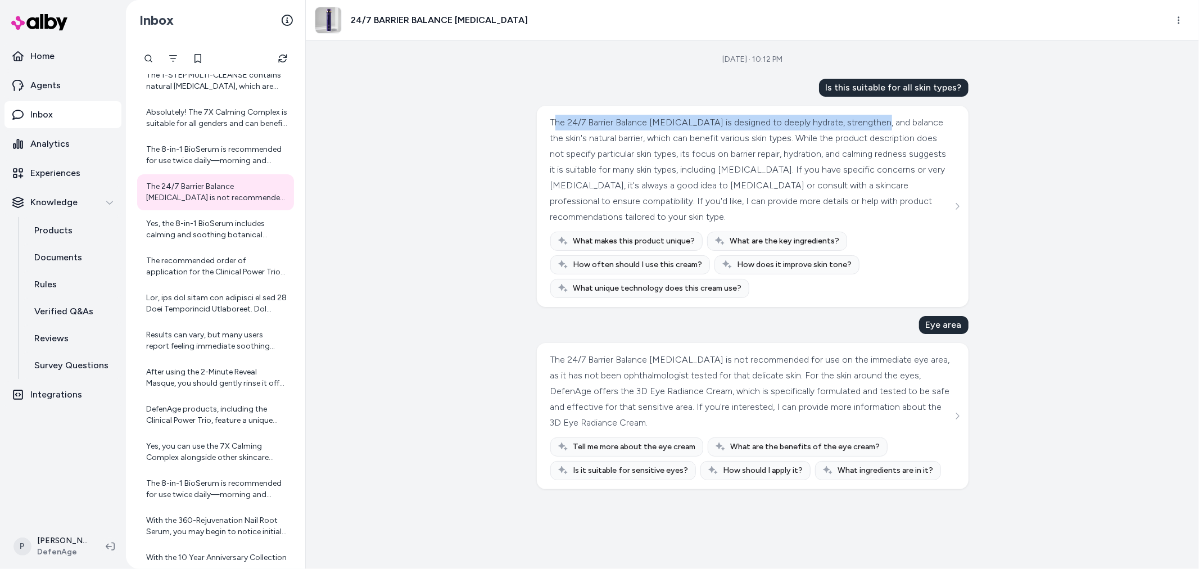
drag, startPoint x: 555, startPoint y: 125, endPoint x: 880, endPoint y: 128, distance: 324.3
click at [880, 128] on div "The 24/7 Barrier Balance Anti-Aging Cream is designed to deeply hydrate, streng…" at bounding box center [751, 170] width 402 height 110
click at [607, 161] on div "The 24/7 Barrier Balance Anti-Aging Cream is designed to deeply hydrate, streng…" at bounding box center [751, 170] width 402 height 110
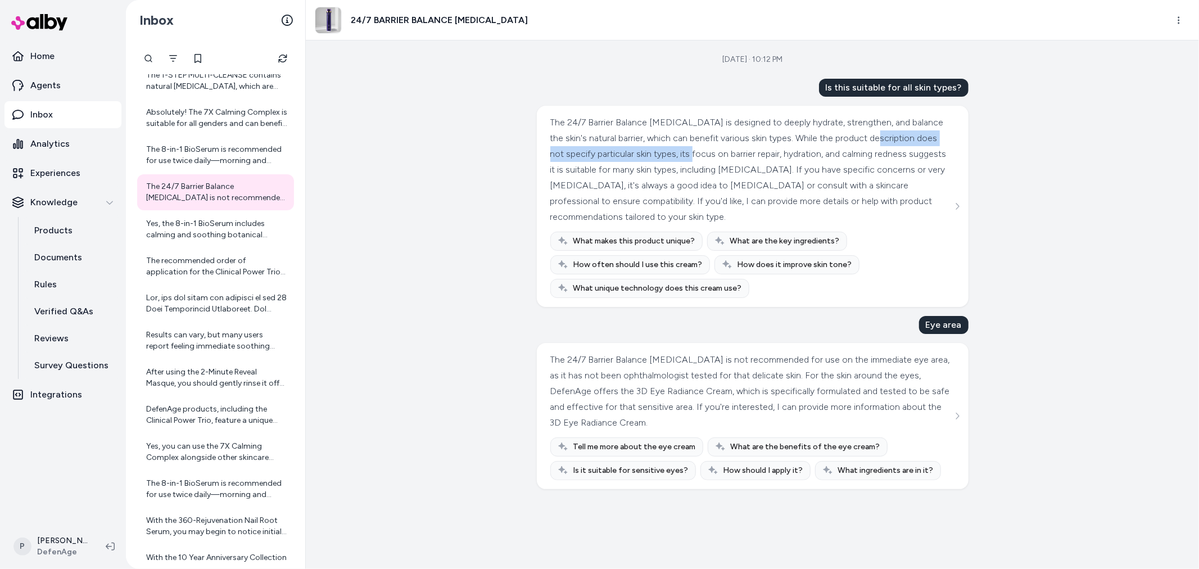
drag, startPoint x: 549, startPoint y: 153, endPoint x: 754, endPoint y: 155, distance: 205.2
click at [754, 155] on div "The 24/7 Barrier Balance Anti-Aging Cream is designed to deeply hydrate, streng…" at bounding box center [753, 206] width 432 height 201
click at [755, 160] on div "The 24/7 Barrier Balance Anti-Aging Cream is designed to deeply hydrate, streng…" at bounding box center [751, 170] width 402 height 110
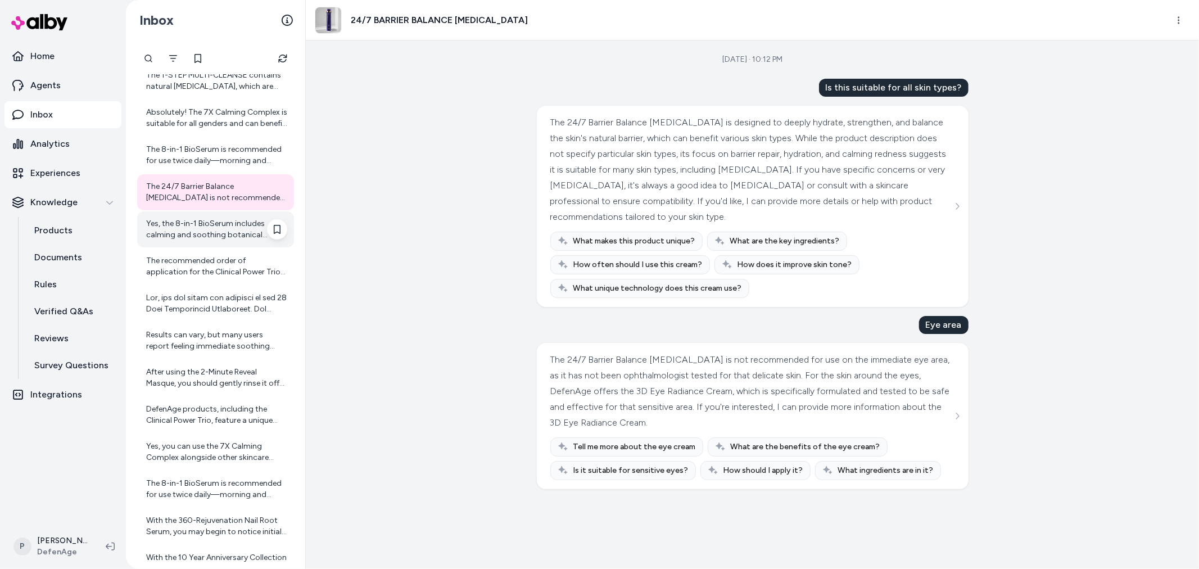
click at [194, 227] on div "Yes, the 8-in-1 BioSerum includes calming and soothing botanical molecules that…" at bounding box center [216, 229] width 141 height 22
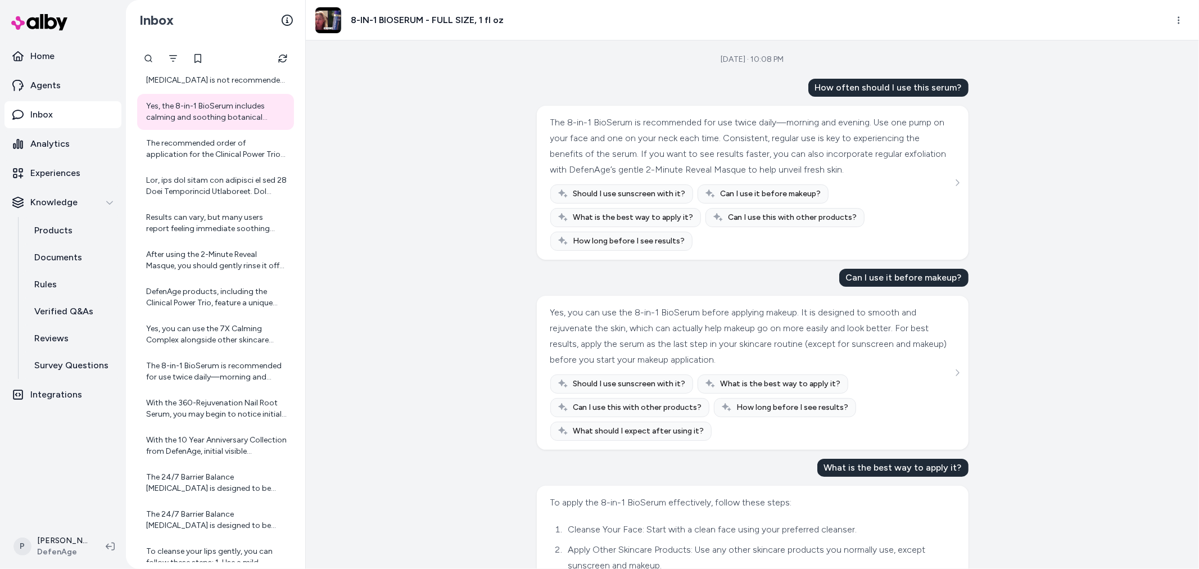
scroll to position [7093, 0]
